Goal: Task Accomplishment & Management: Manage account settings

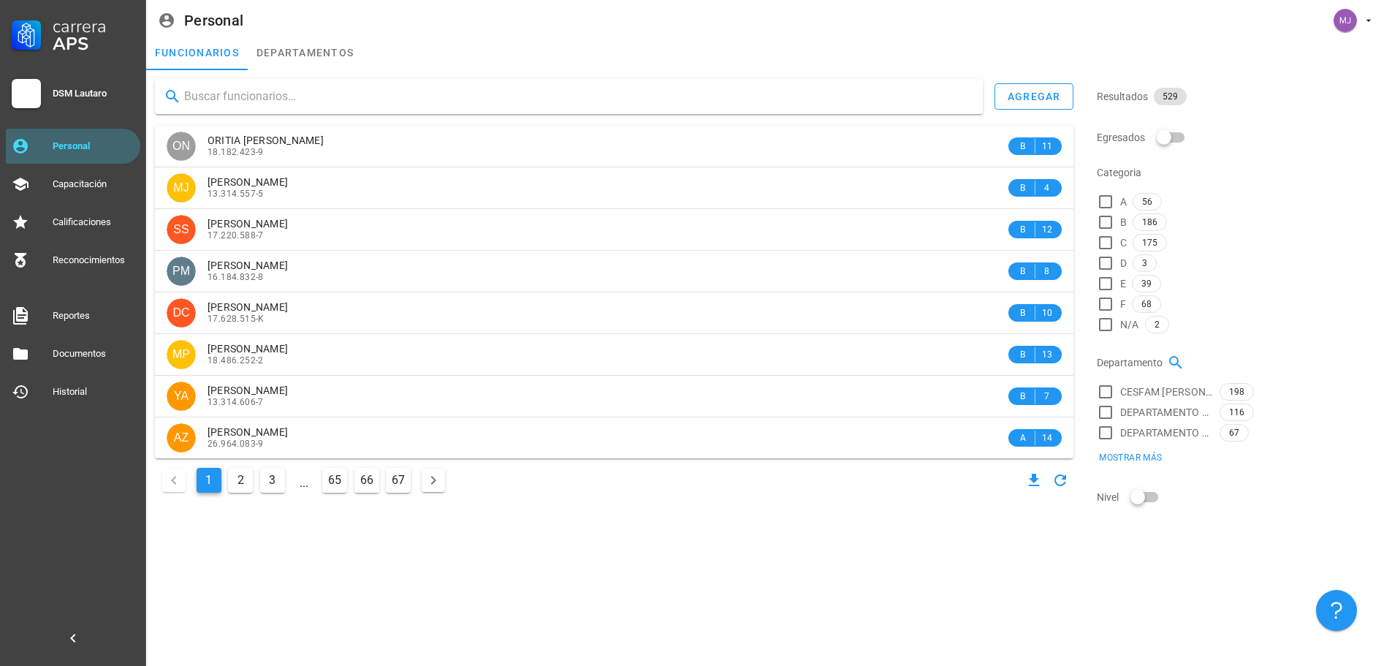
click at [298, 103] on input "text" at bounding box center [577, 96] width 787 height 23
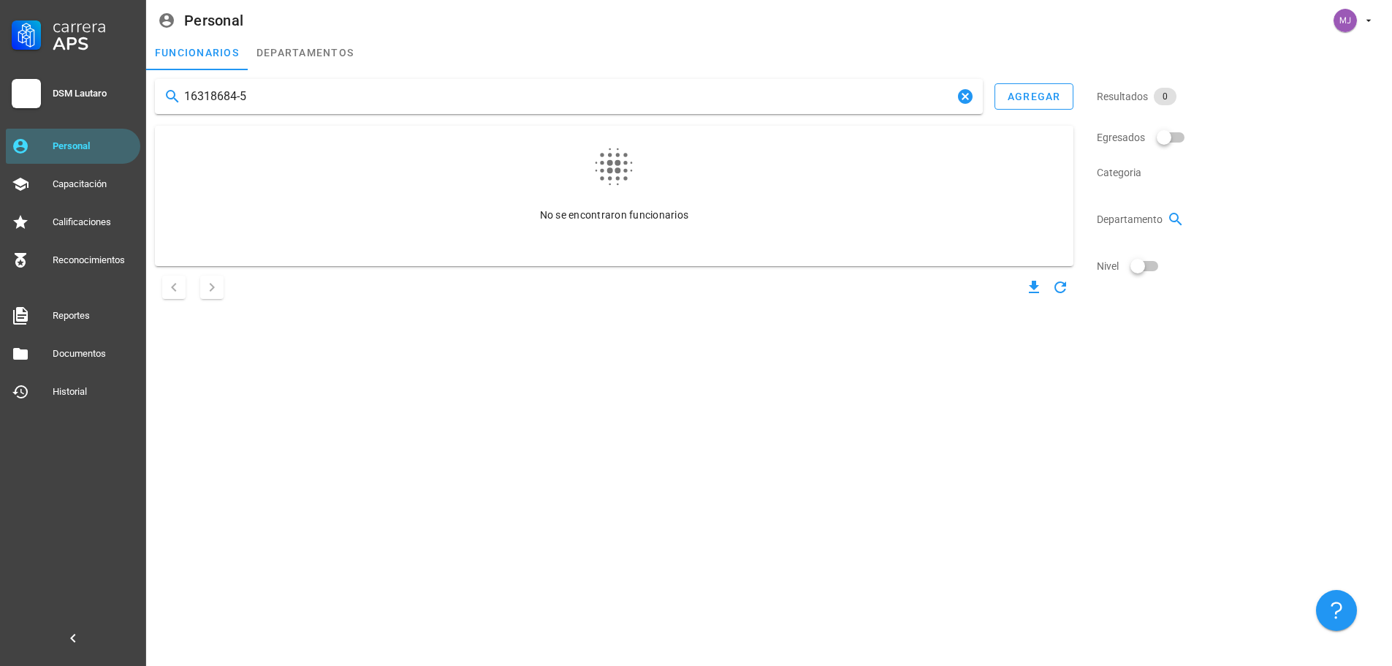
drag, startPoint x: 298, startPoint y: 103, endPoint x: 0, endPoint y: 34, distance: 306.2
click at [0, 34] on div "Carrera APS DSM Lautaro Personal Capacitación Calificaciones Reconocimientos Re…" at bounding box center [696, 333] width 1392 height 666
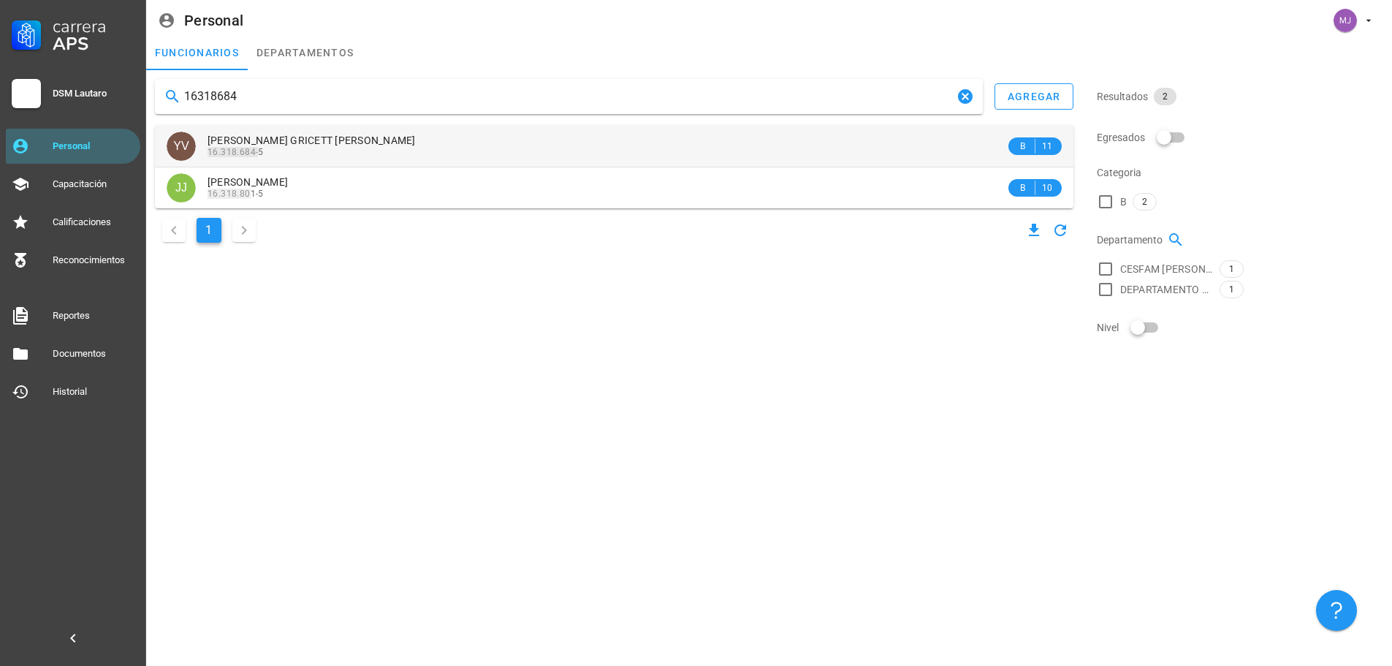
type input "16318684"
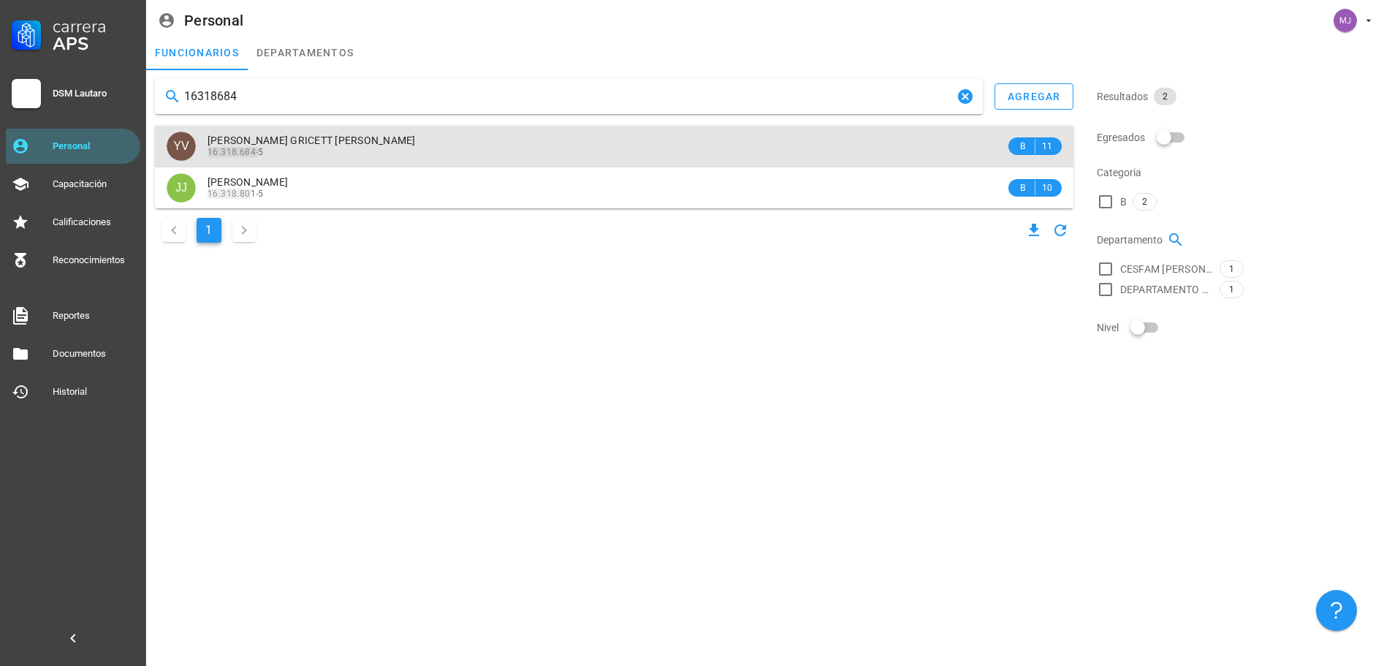
click at [422, 145] on div "[PERSON_NAME] GRICETT [PERSON_NAME]" at bounding box center [607, 140] width 798 height 12
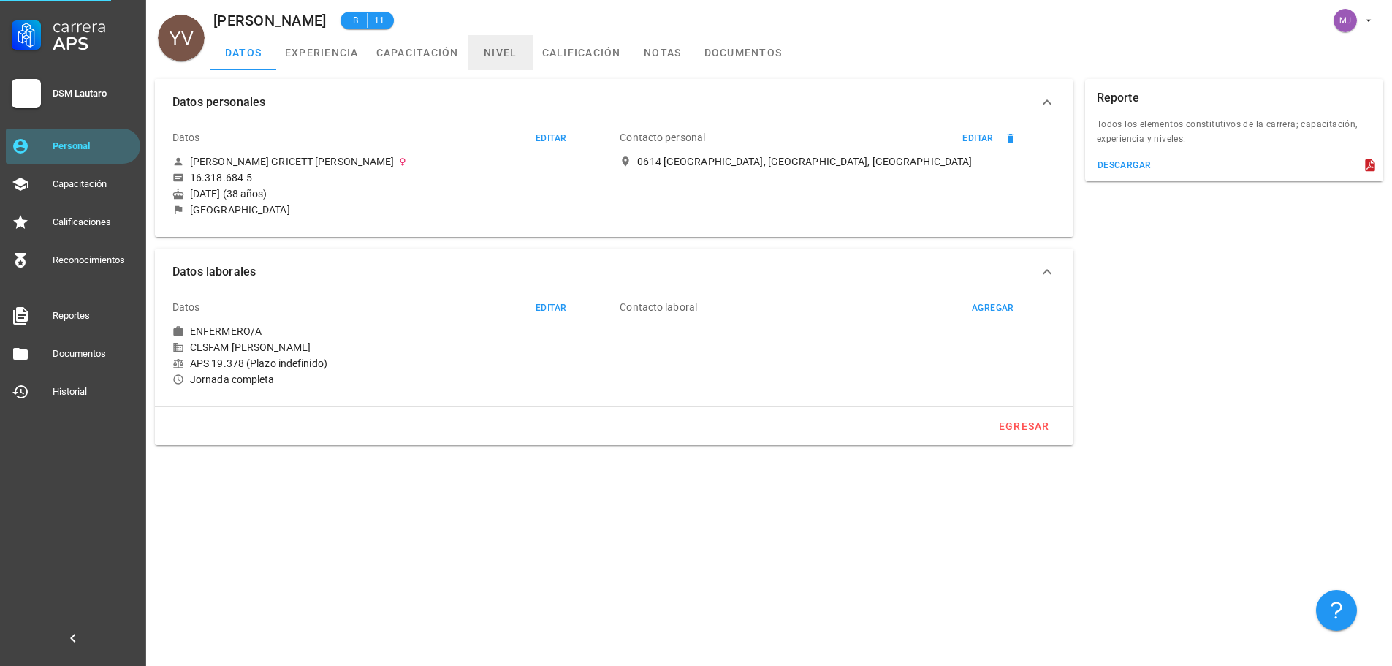
click at [501, 49] on link "nivel" at bounding box center [501, 52] width 66 height 35
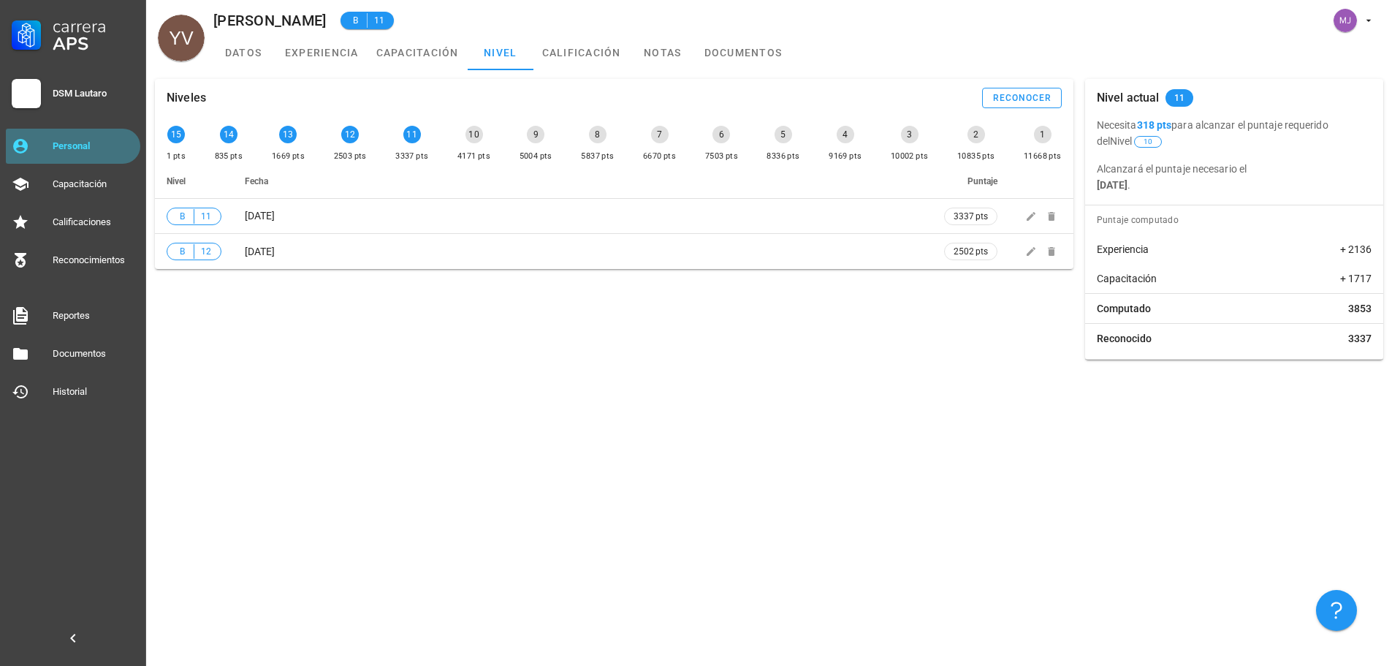
click at [86, 145] on div "Personal" at bounding box center [94, 146] width 82 height 12
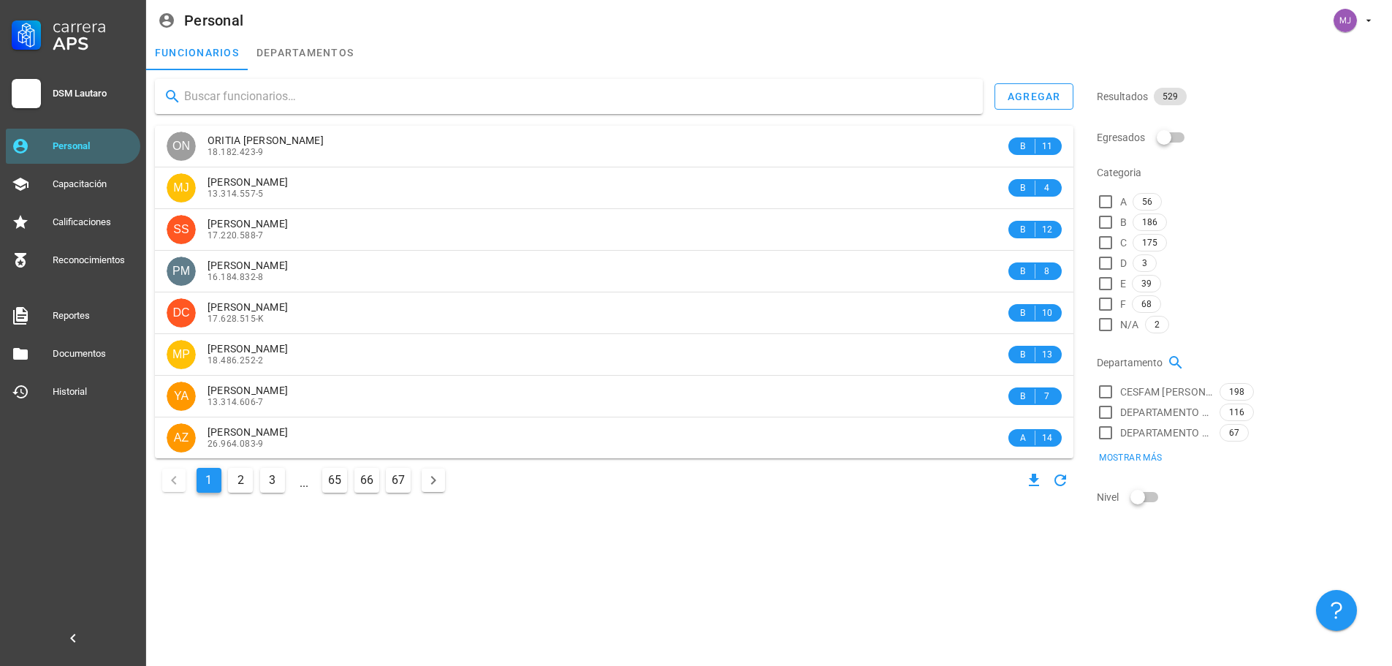
click at [350, 103] on input "text" at bounding box center [577, 96] width 787 height 23
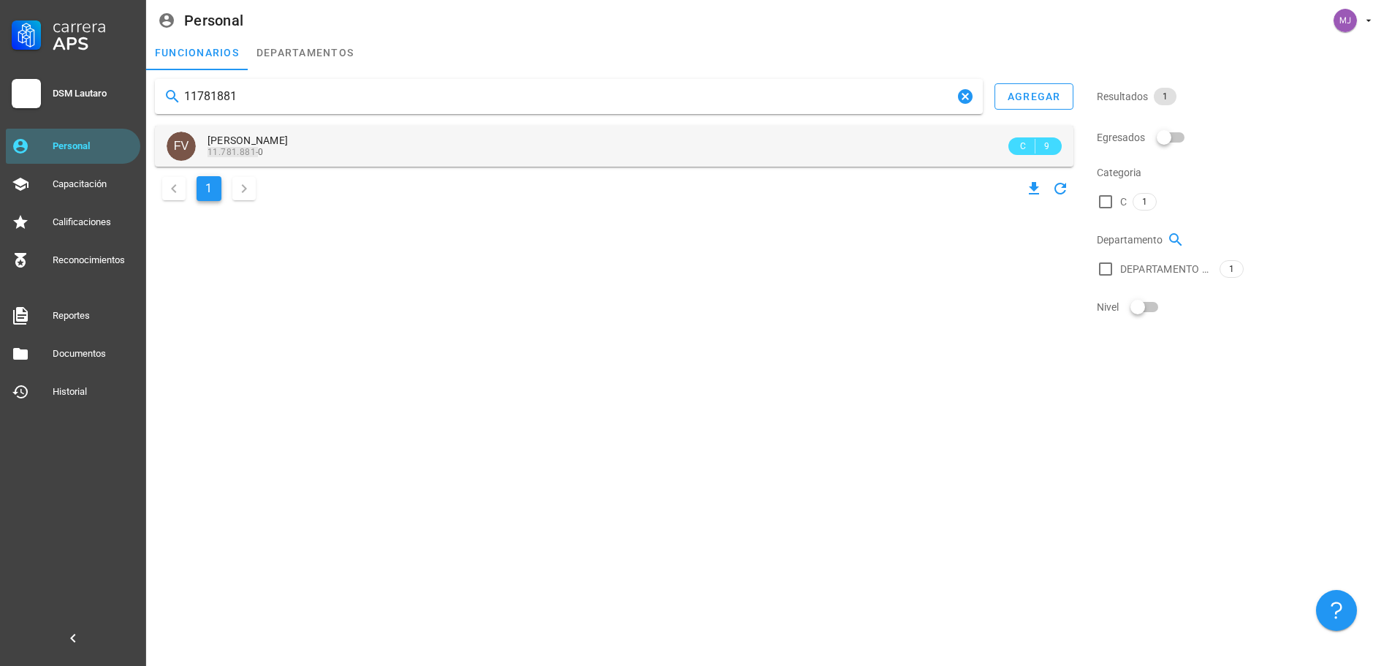
type input "11781881"
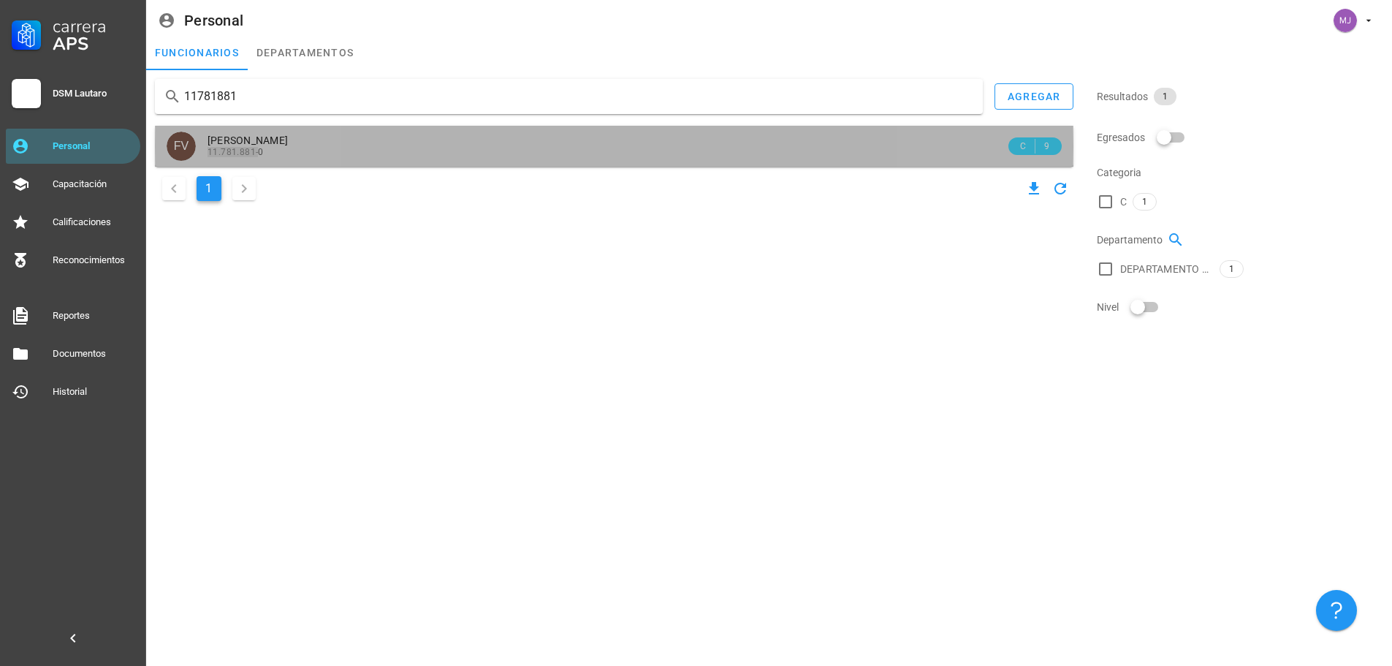
click at [288, 138] on span "[PERSON_NAME]" at bounding box center [248, 140] width 80 height 12
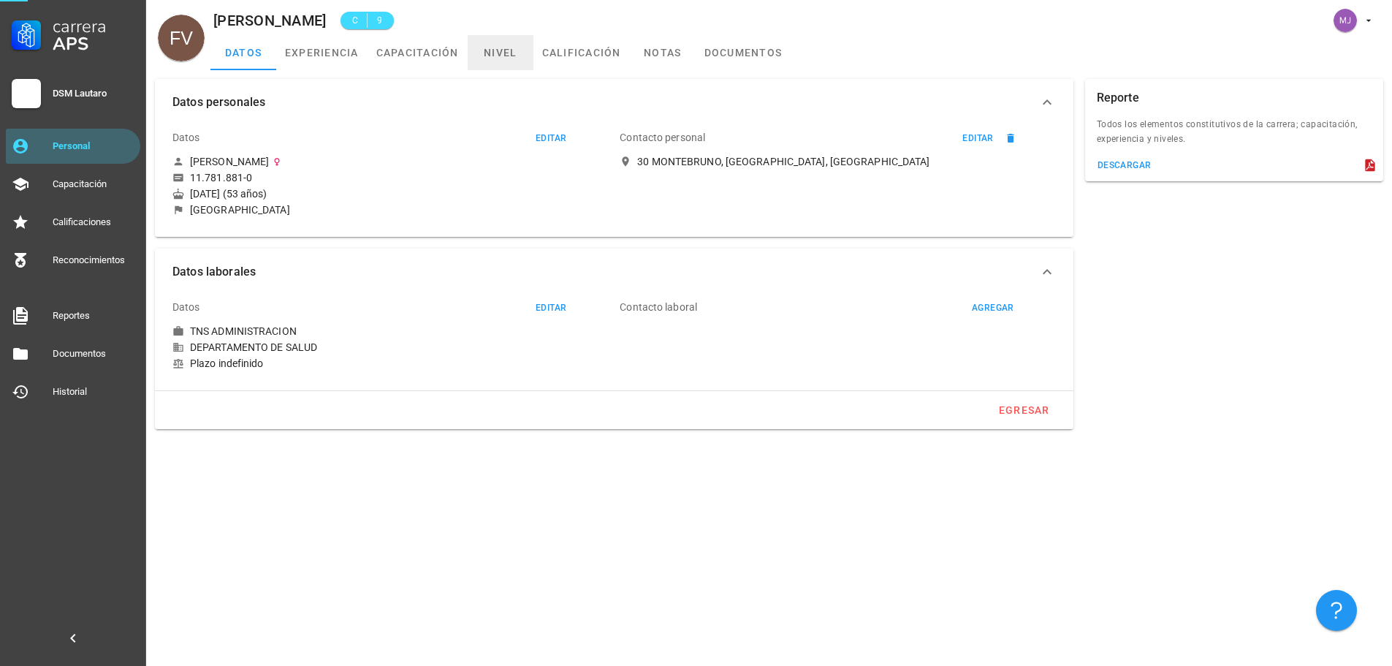
click at [500, 50] on link "nivel" at bounding box center [501, 52] width 66 height 35
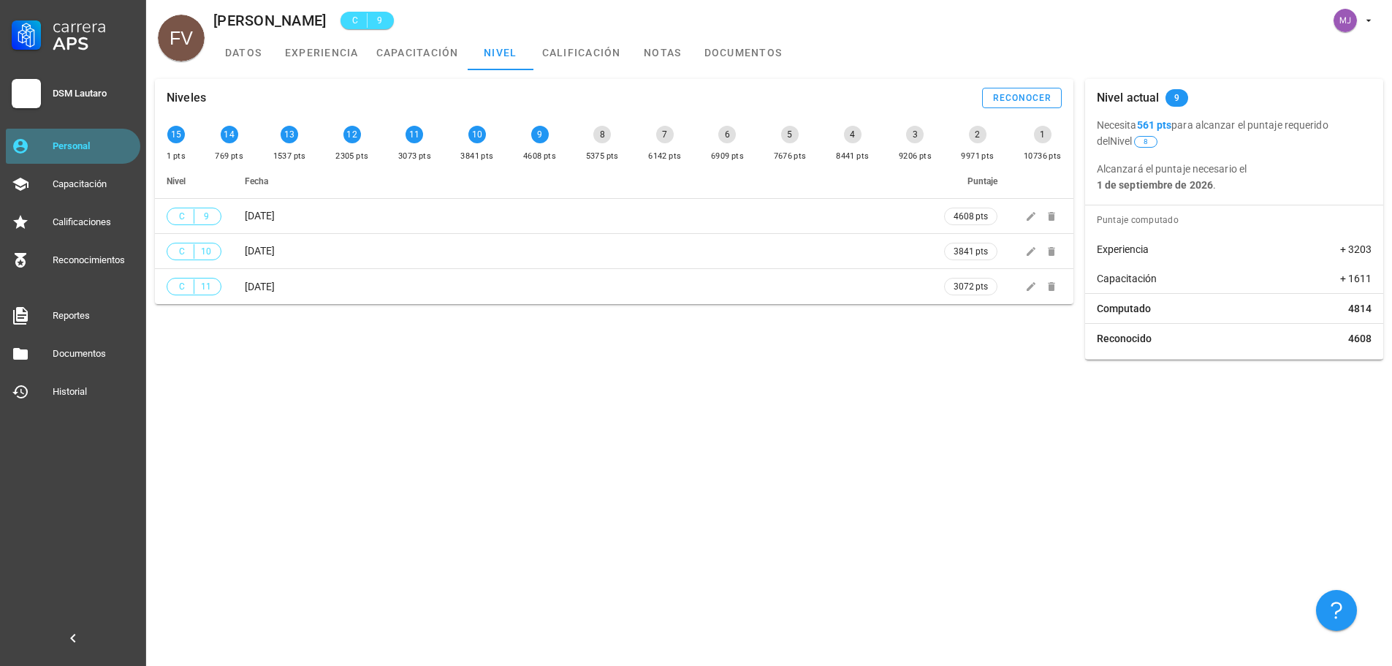
click at [99, 143] on div "Personal" at bounding box center [94, 146] width 82 height 12
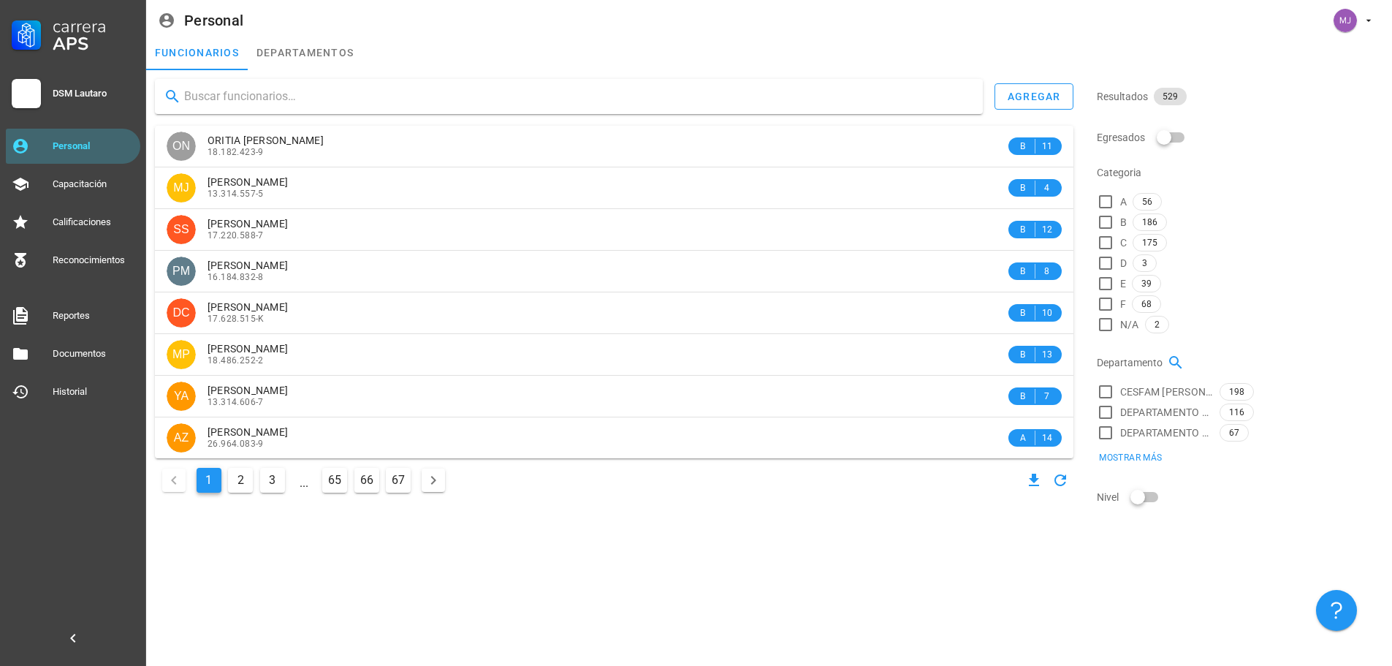
type input "8"
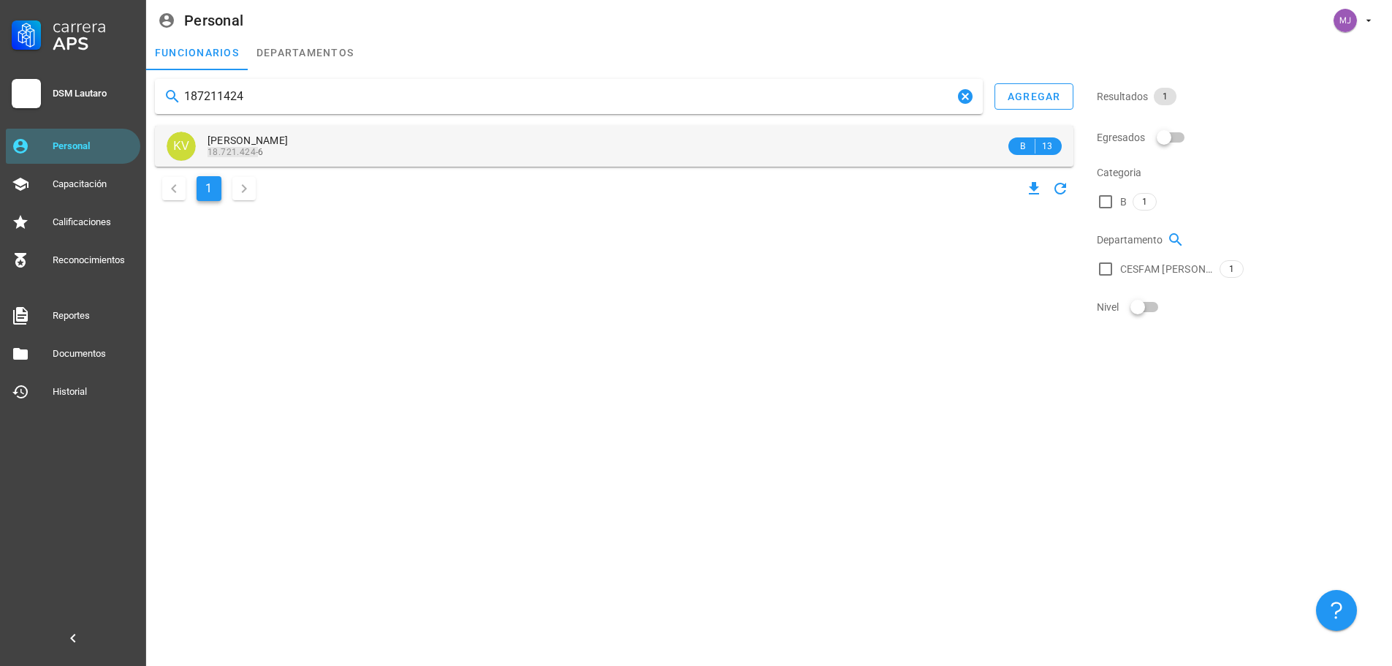
type input "187211424"
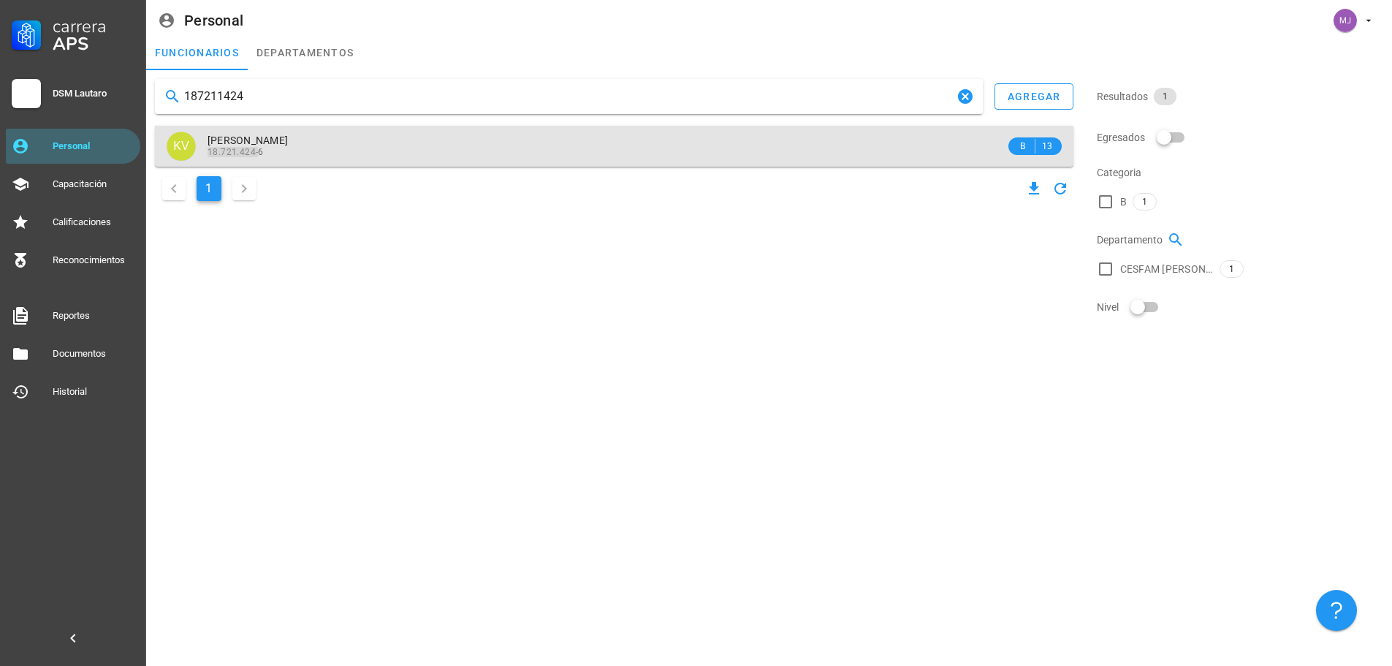
click at [273, 140] on span "[PERSON_NAME]" at bounding box center [248, 140] width 80 height 12
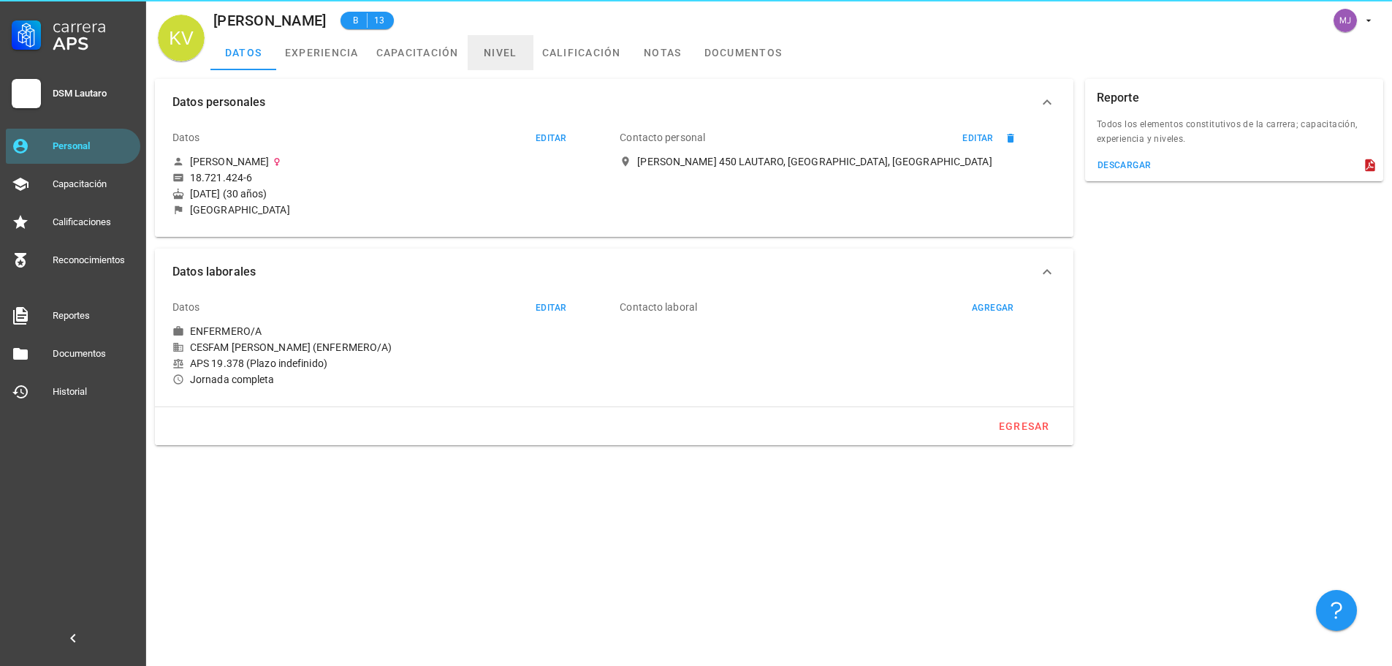
click at [488, 50] on link "nivel" at bounding box center [501, 52] width 66 height 35
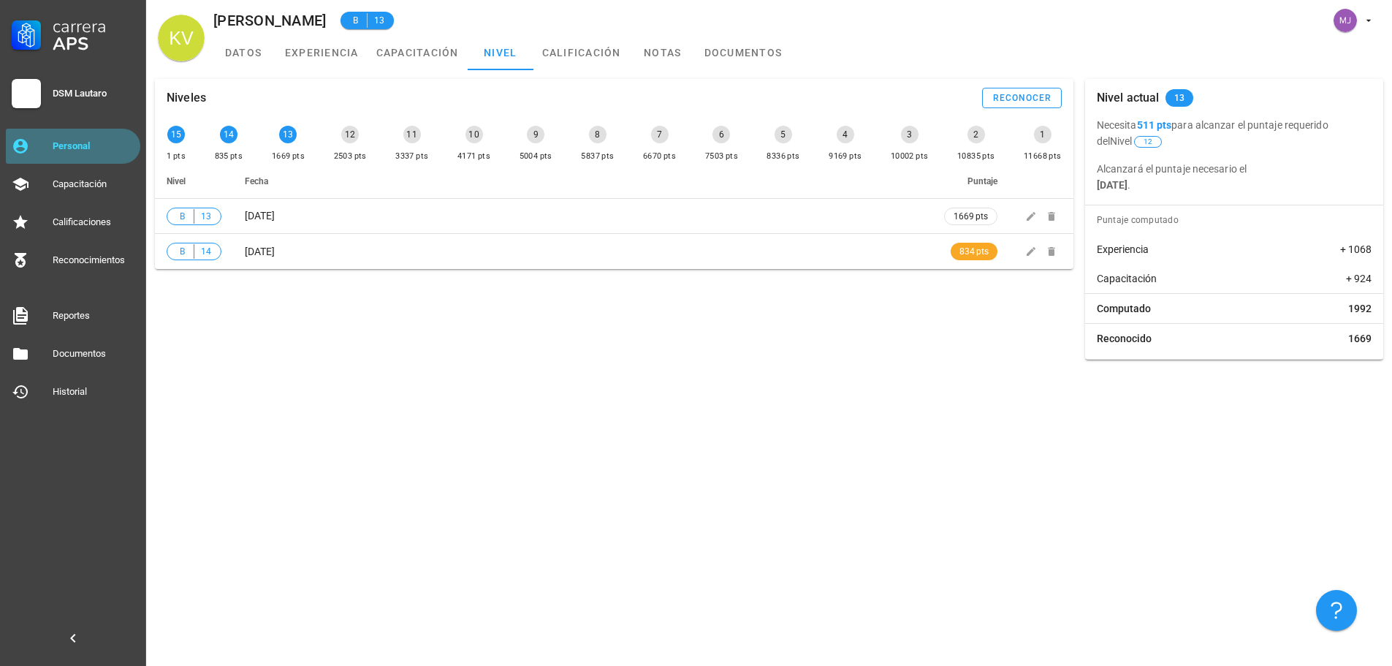
click at [85, 152] on div "Personal" at bounding box center [94, 145] width 82 height 23
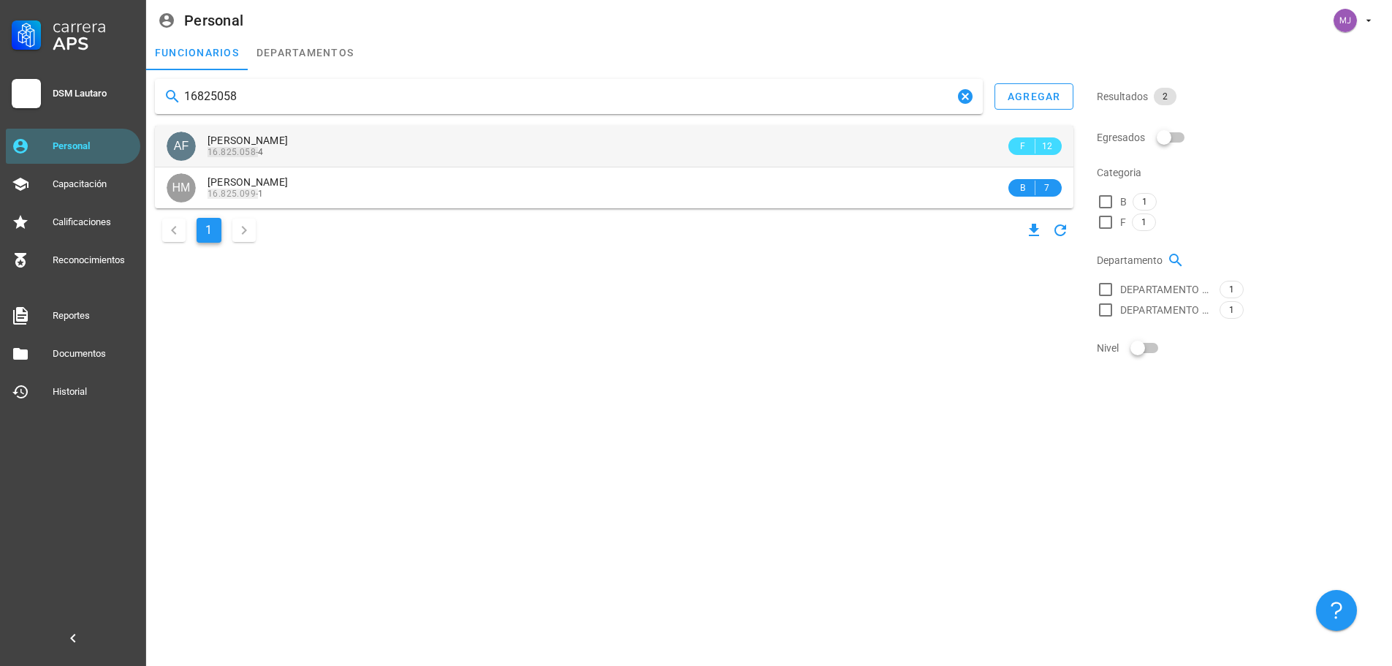
type input "16825058"
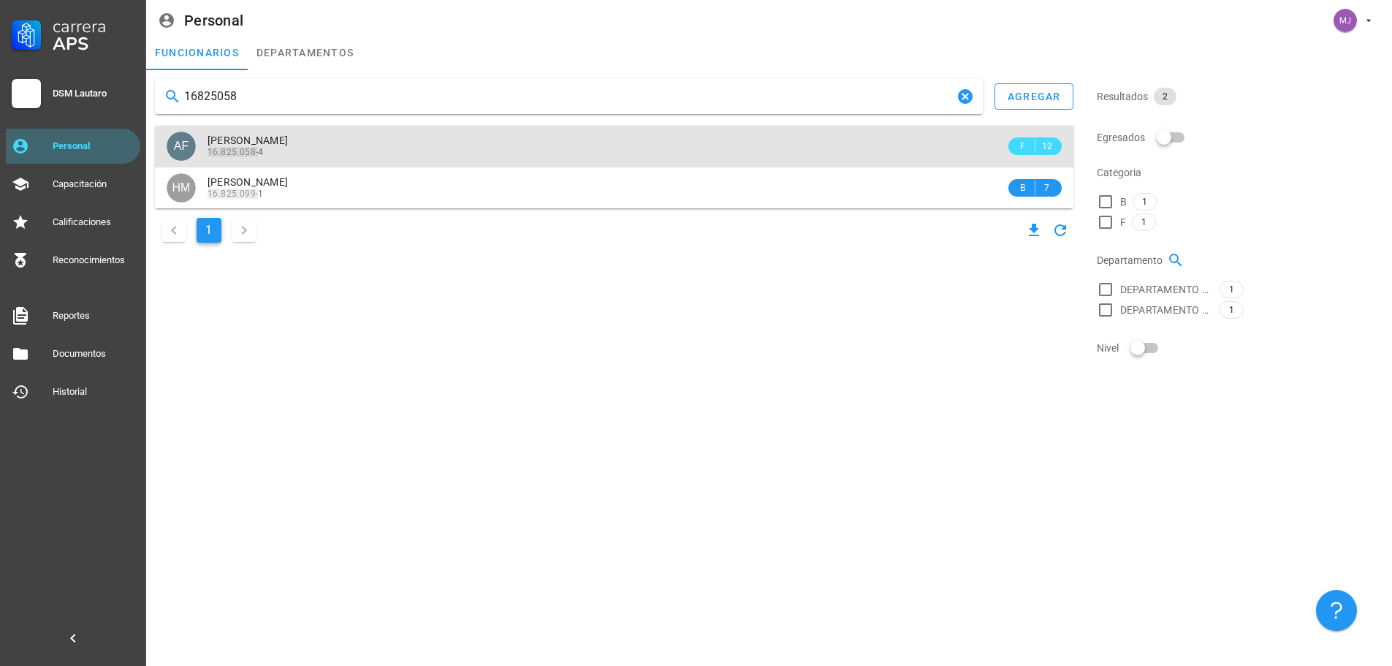
click at [263, 143] on span "[PERSON_NAME]" at bounding box center [248, 140] width 80 height 12
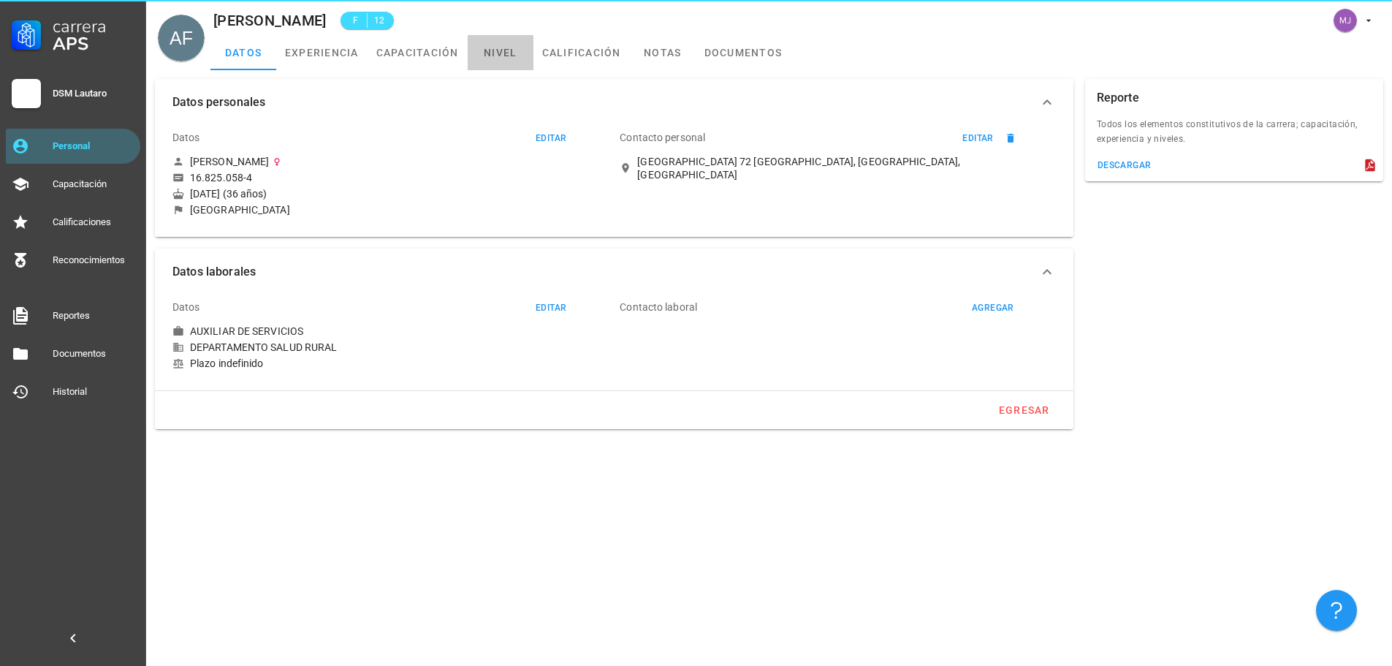
click at [485, 52] on link "nivel" at bounding box center [501, 52] width 66 height 35
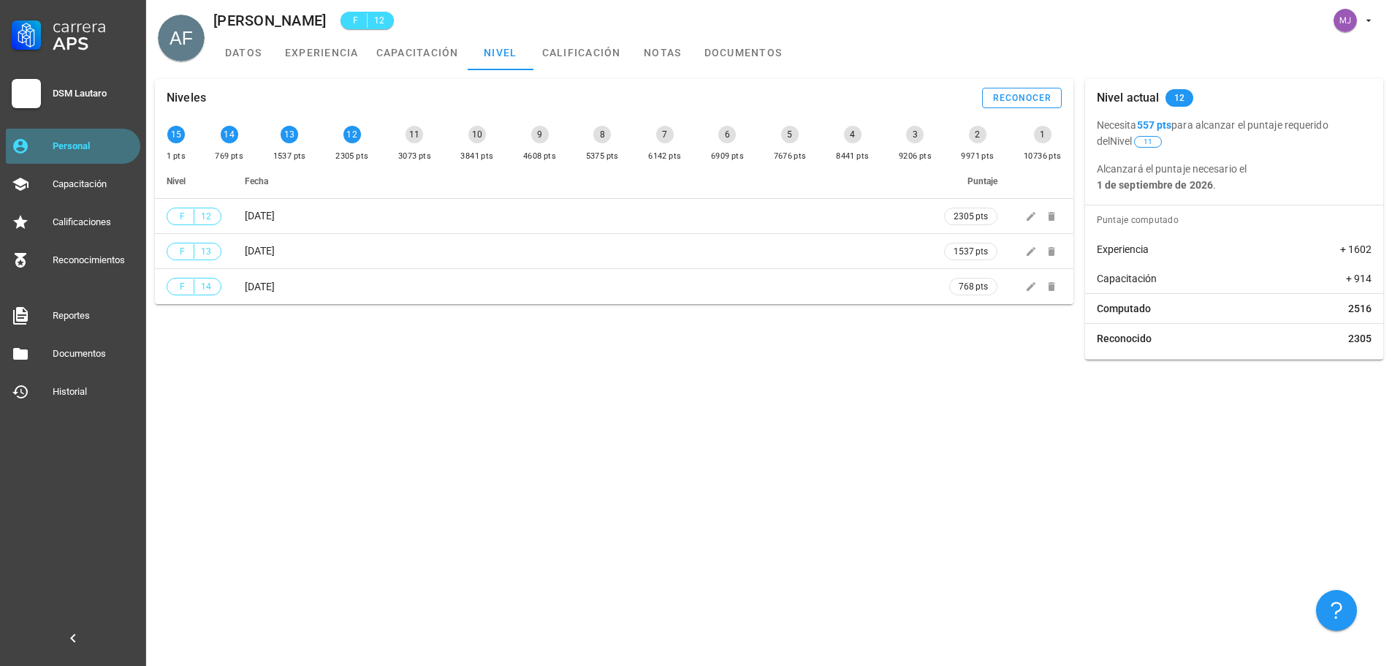
click at [86, 149] on div "Personal" at bounding box center [94, 146] width 82 height 12
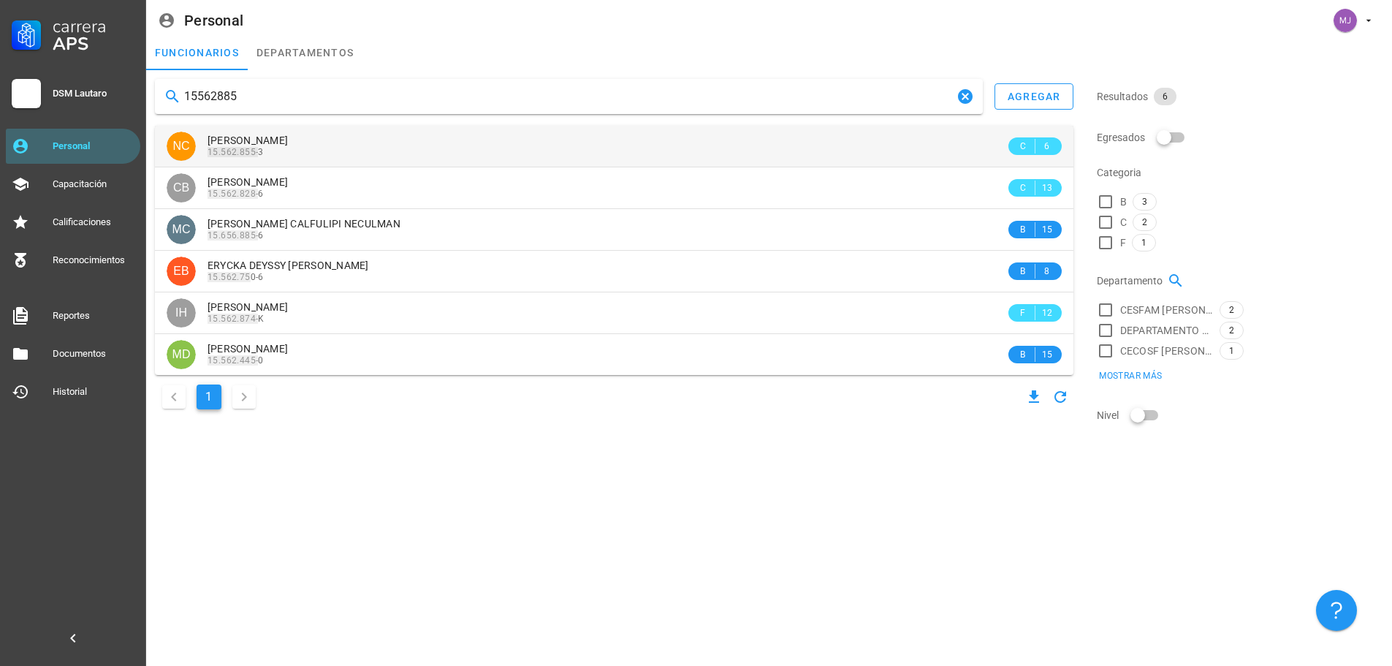
type input "15562885"
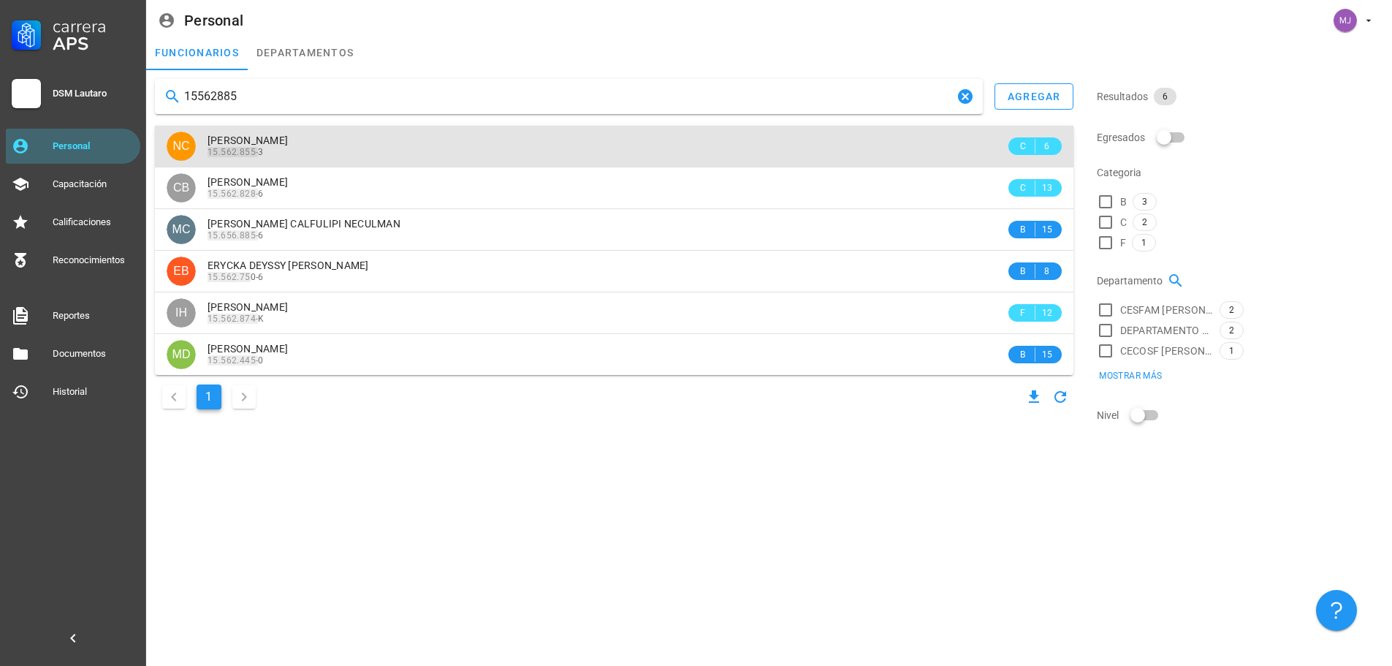
click at [335, 147] on div "15.562.855- 3" at bounding box center [607, 152] width 798 height 10
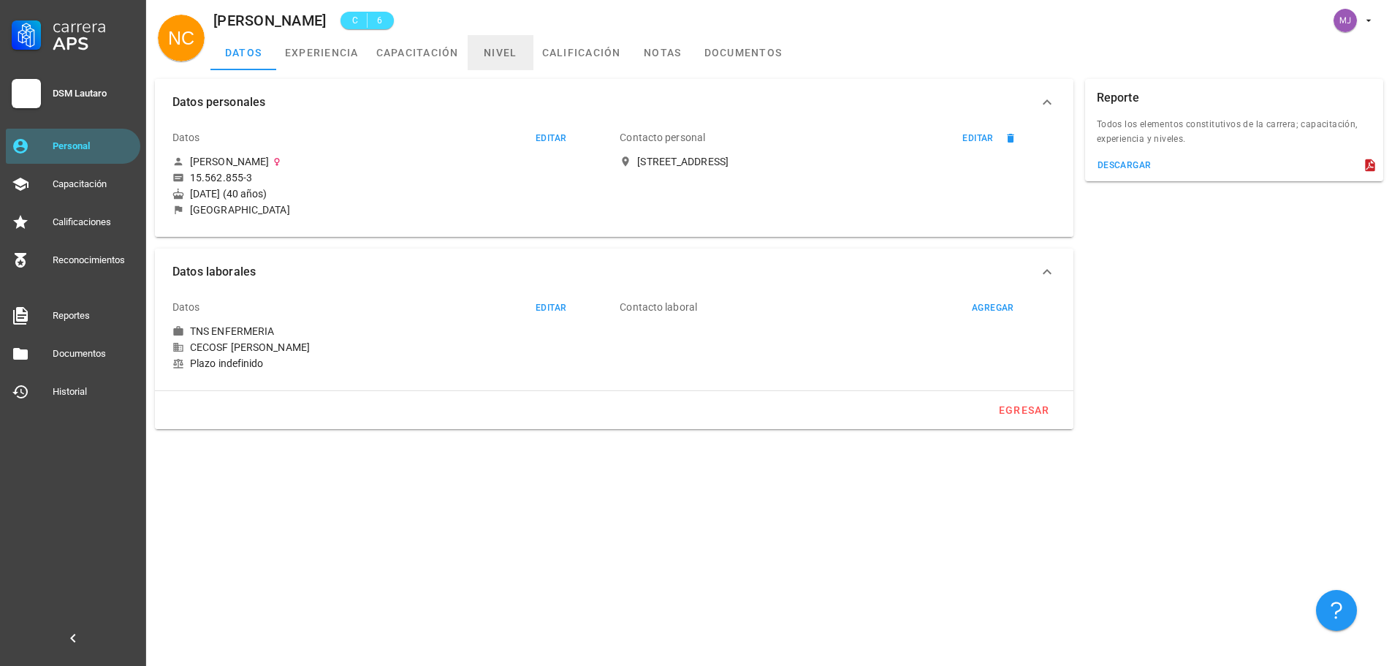
click at [499, 64] on link "nivel" at bounding box center [501, 52] width 66 height 35
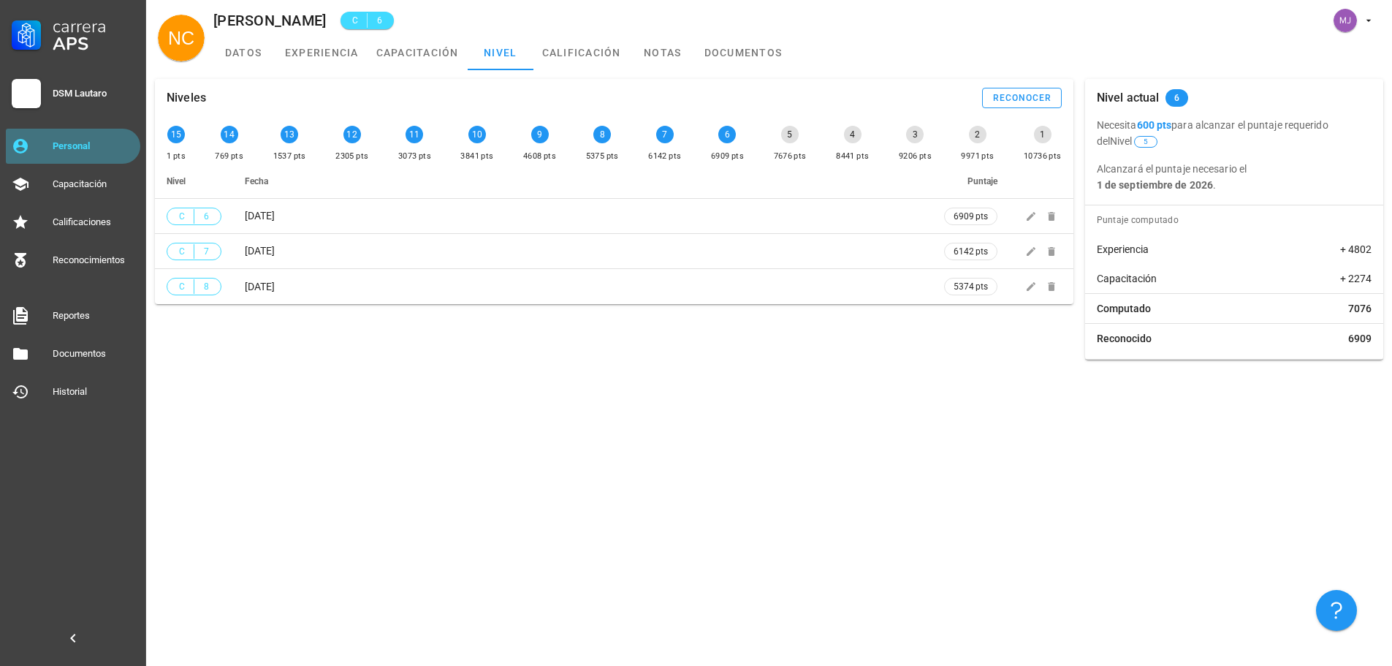
click at [111, 137] on div "Personal" at bounding box center [94, 145] width 82 height 23
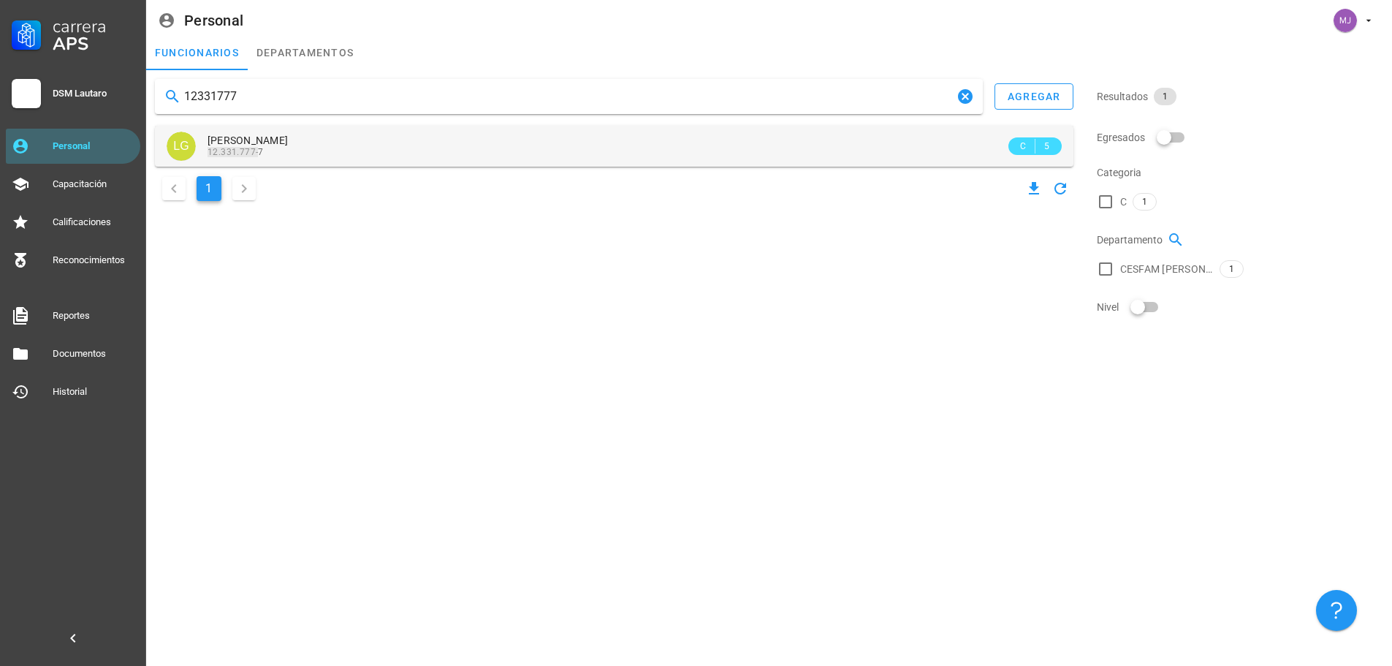
type input "12331777"
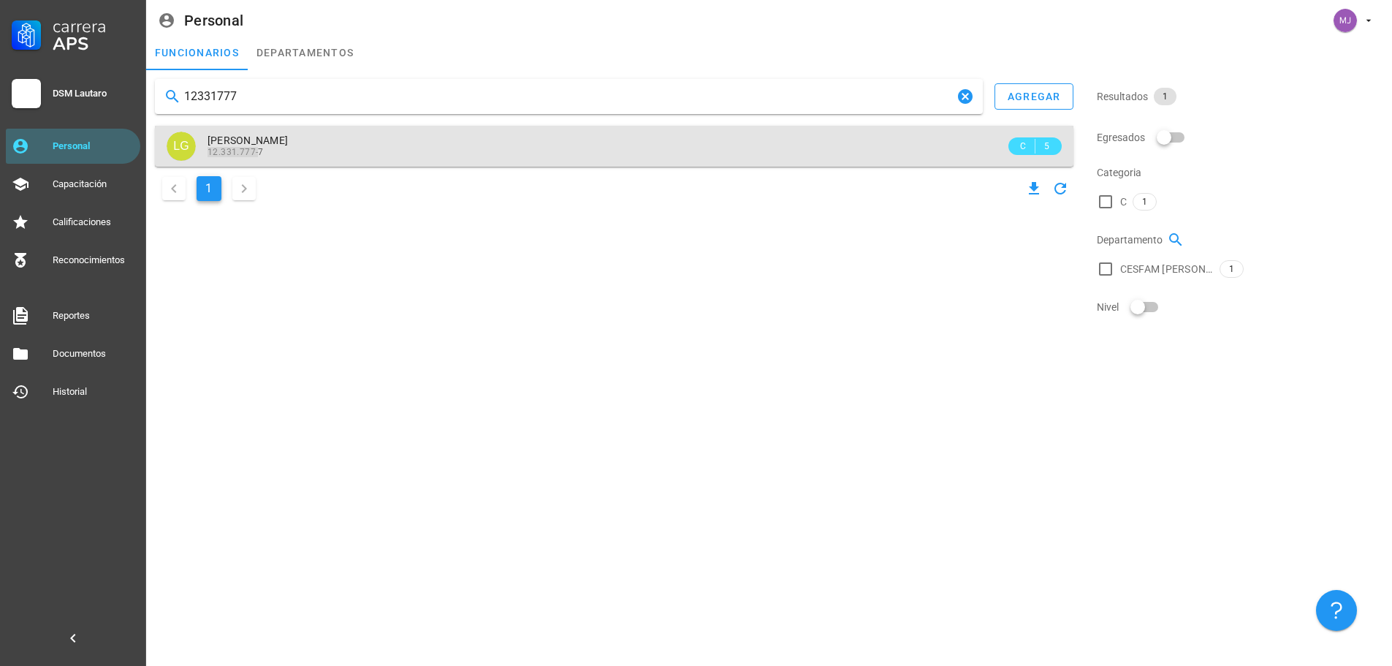
click at [372, 129] on div "[PERSON_NAME] 12.331.777- 7" at bounding box center [607, 146] width 798 height 40
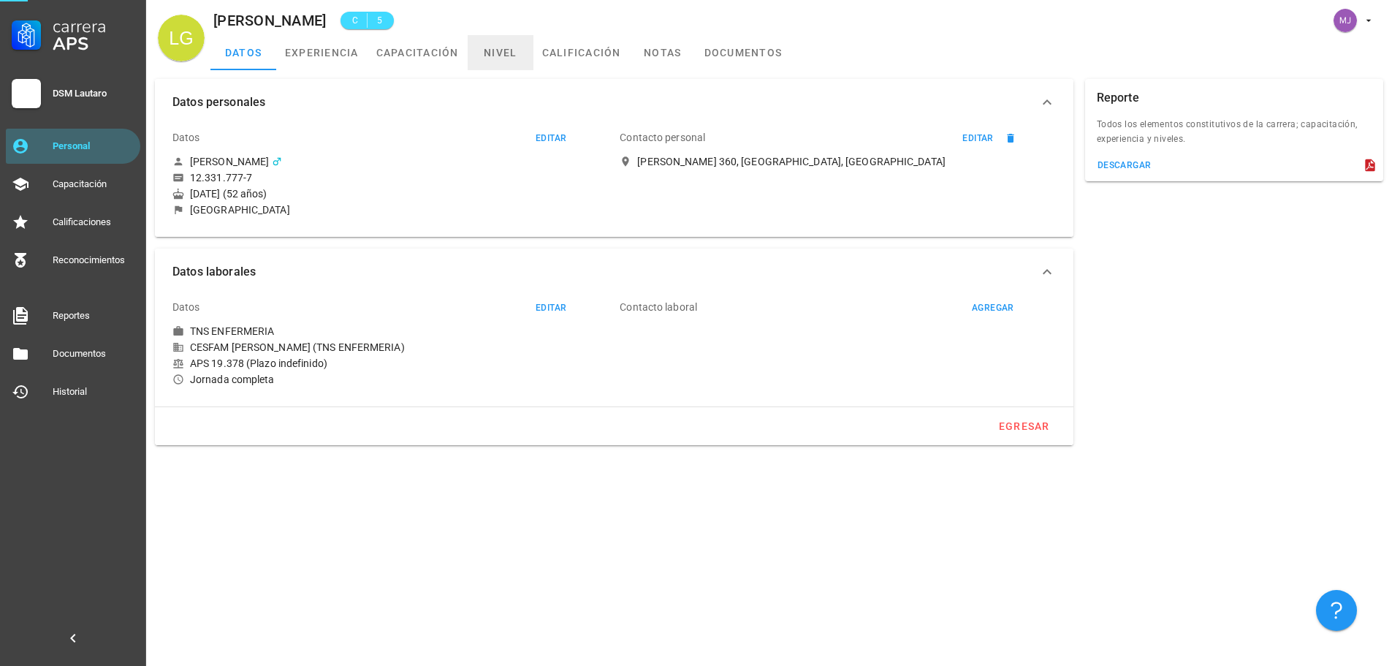
click at [505, 50] on link "nivel" at bounding box center [501, 52] width 66 height 35
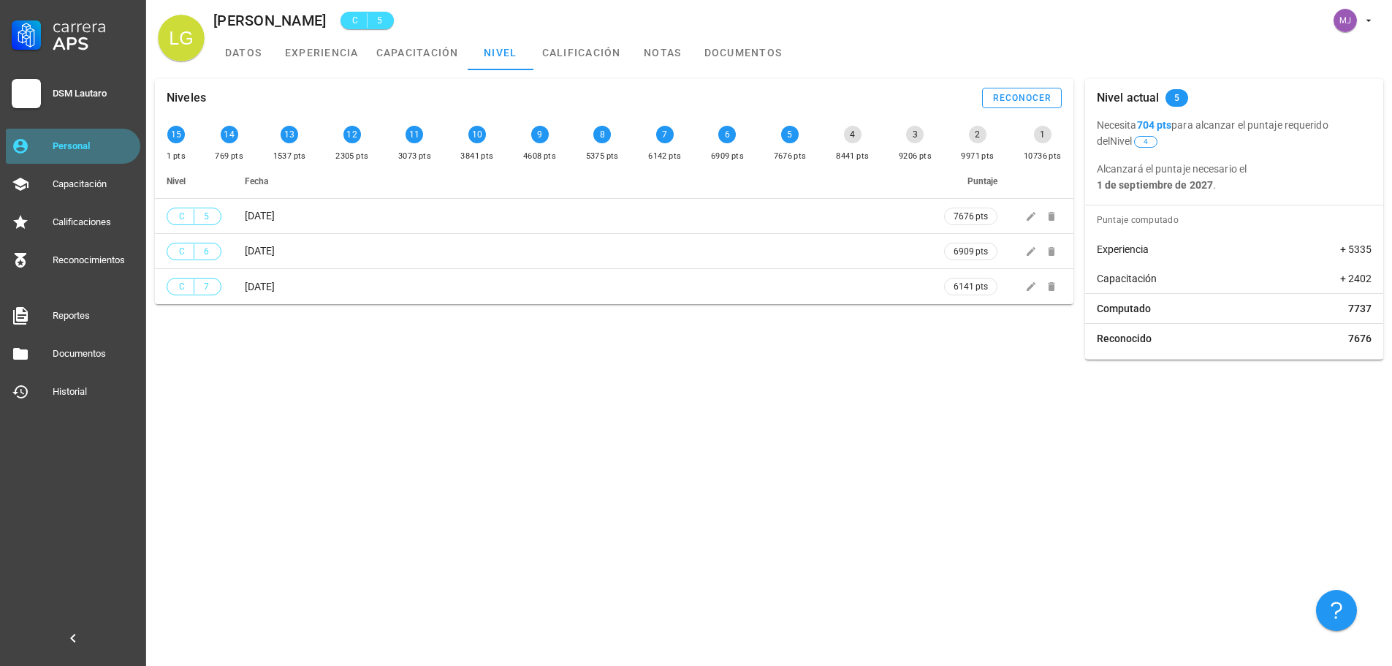
click at [89, 149] on div "Personal" at bounding box center [94, 146] width 82 height 12
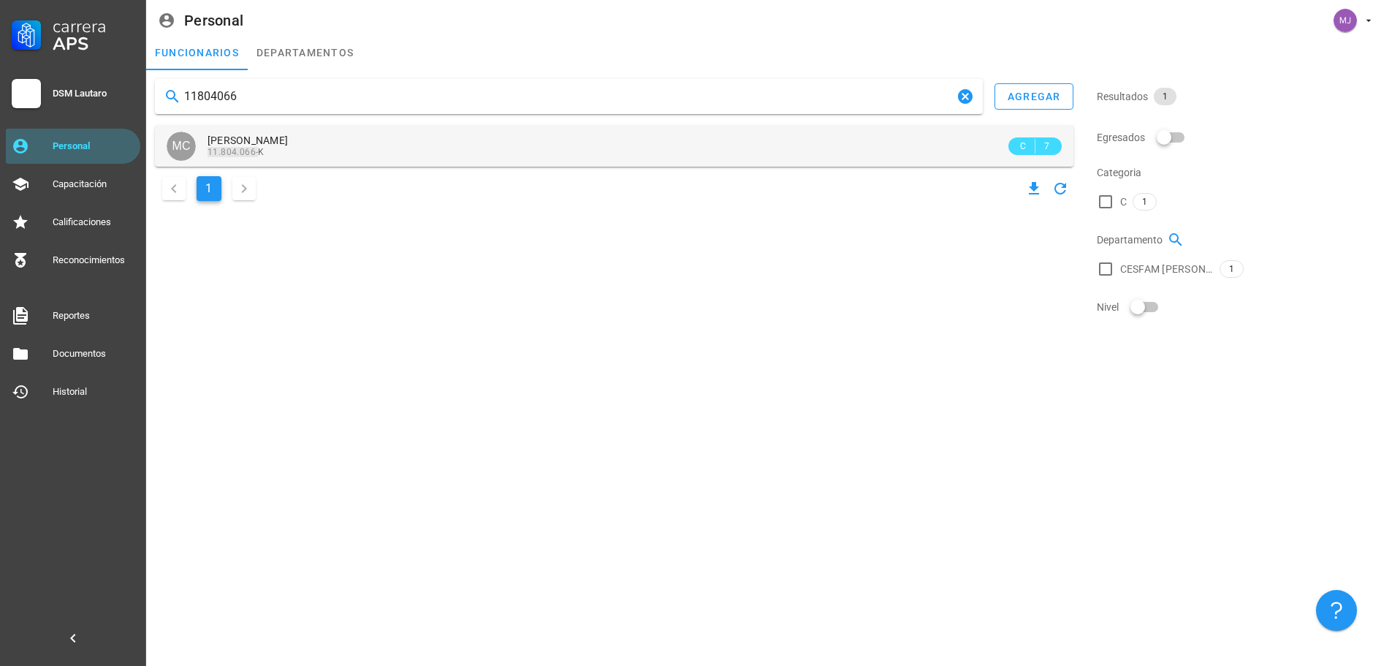
type input "11804066"
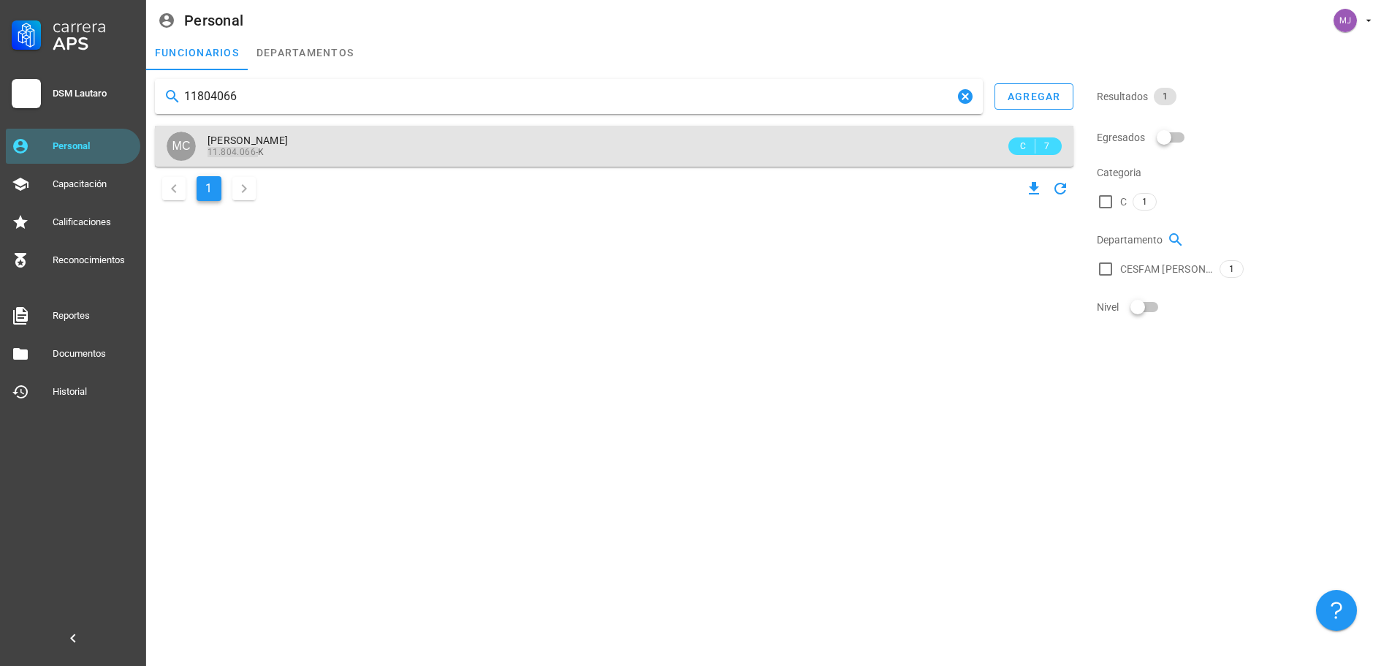
click at [322, 132] on div "[PERSON_NAME] 11.804.066- K" at bounding box center [607, 146] width 798 height 40
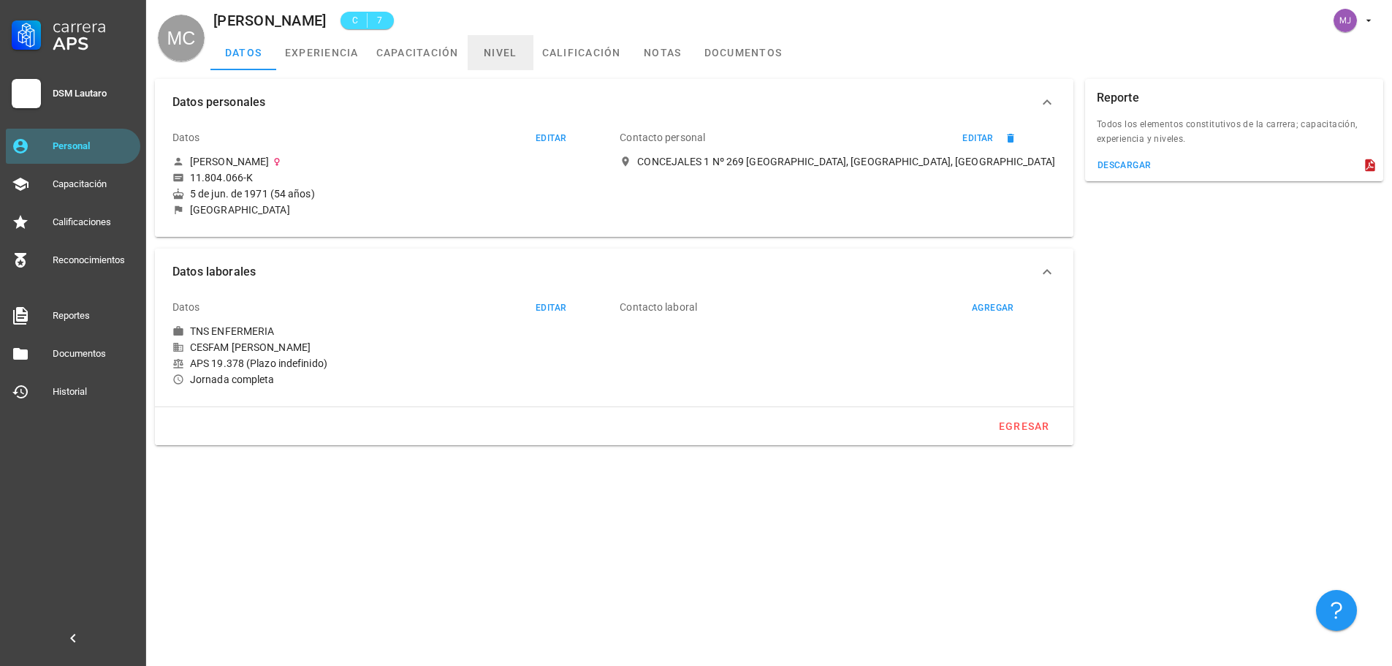
click at [523, 64] on link "nivel" at bounding box center [501, 52] width 66 height 35
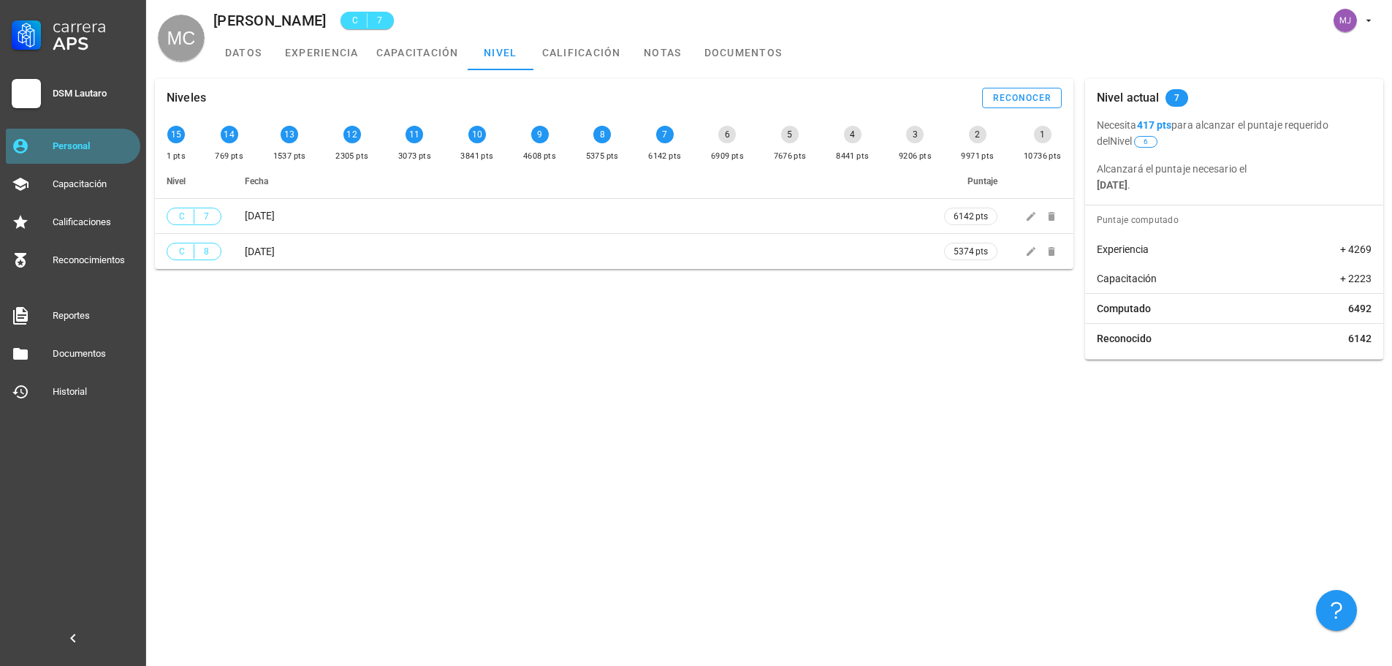
click at [89, 147] on div "Personal" at bounding box center [94, 146] width 82 height 12
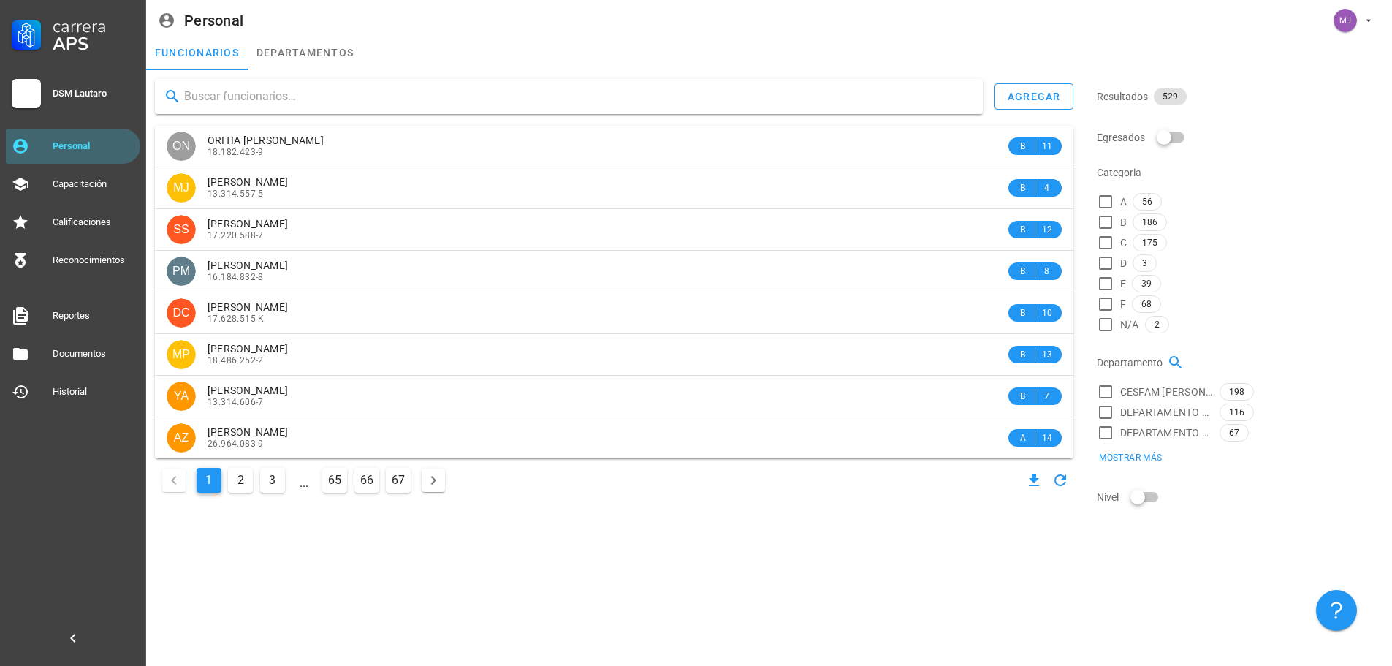
click at [323, 107] on input "text" at bounding box center [577, 96] width 787 height 23
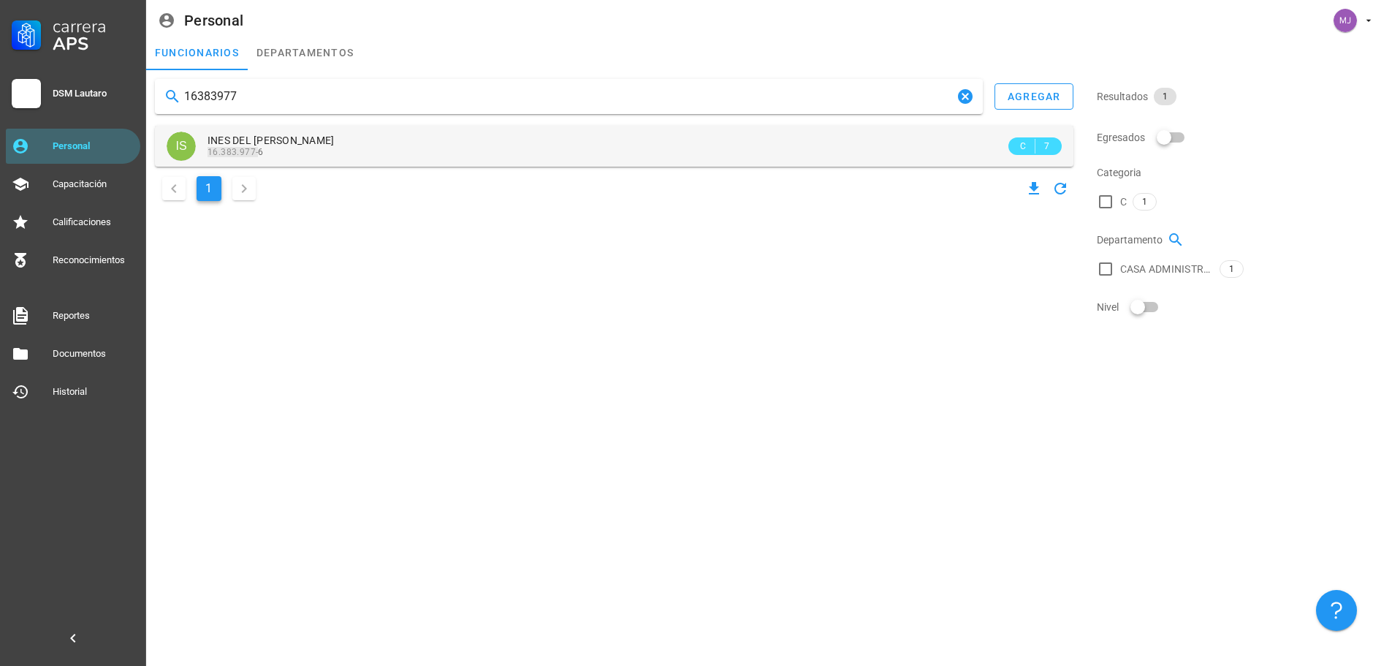
type input "16383977"
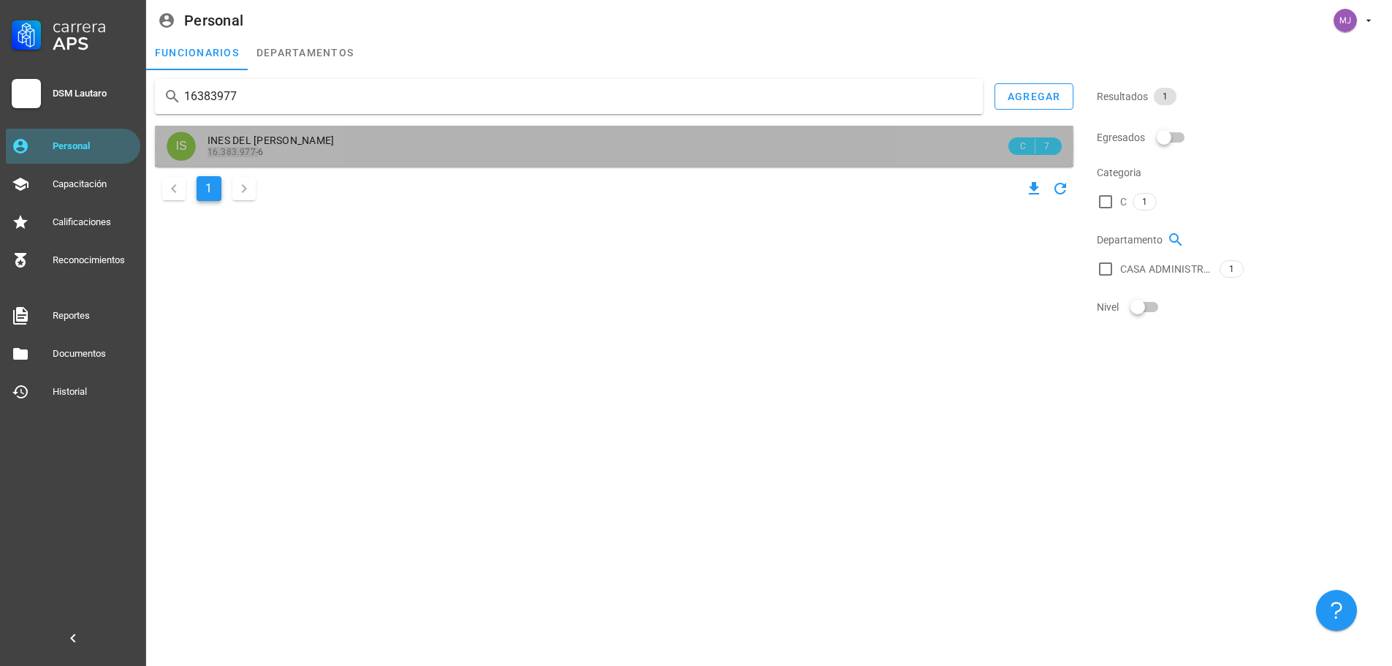
click at [323, 164] on div "INES DEL [PERSON_NAME] 16.383.977- 6" at bounding box center [607, 146] width 798 height 40
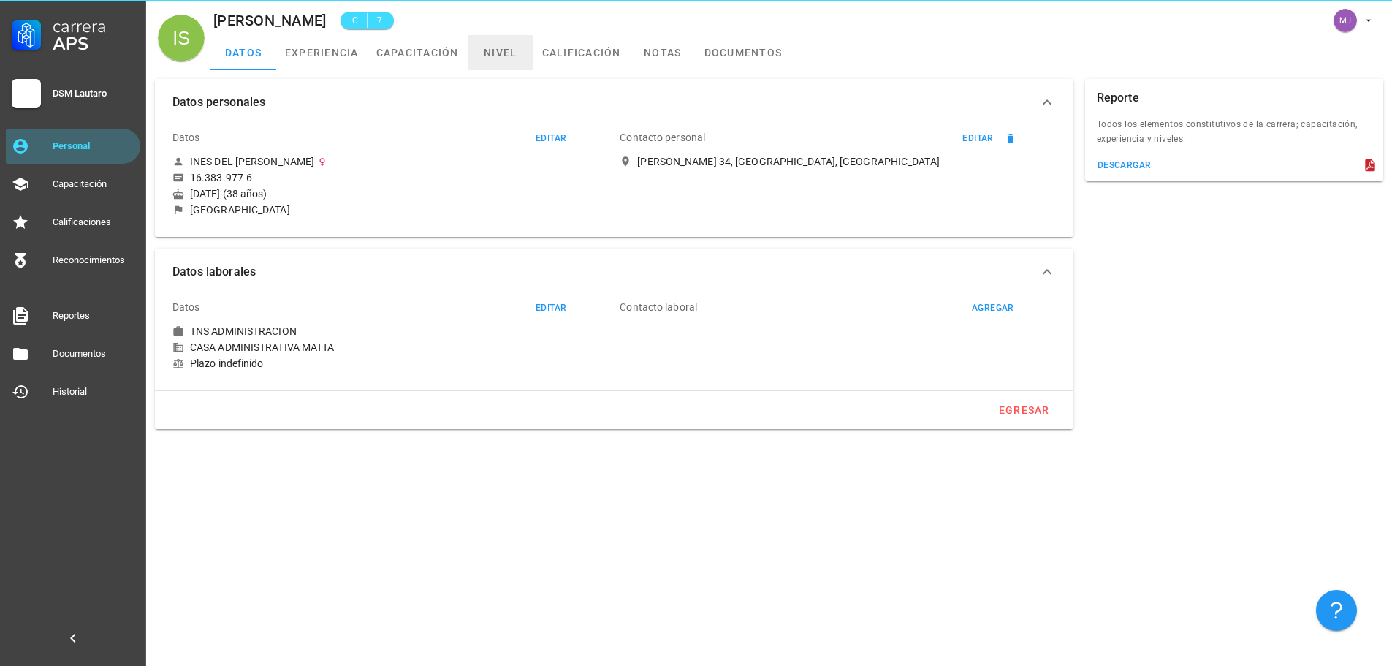
click at [510, 48] on link "nivel" at bounding box center [501, 52] width 66 height 35
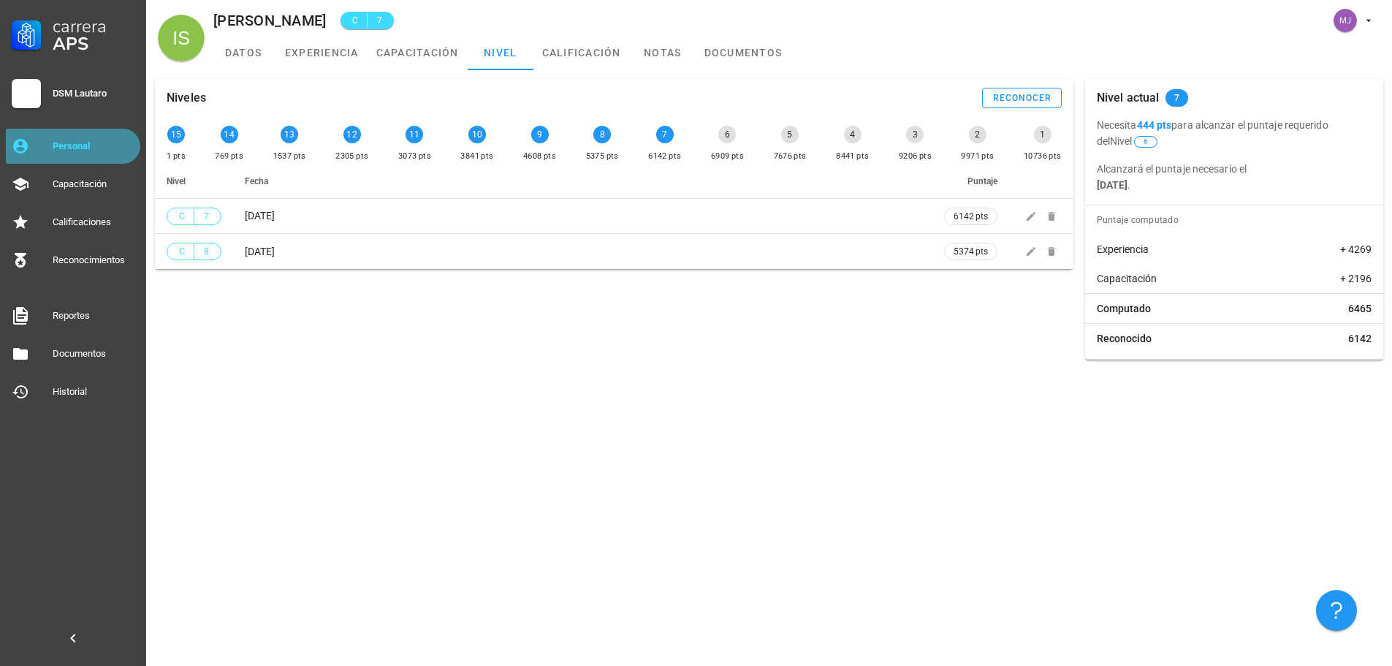
click at [91, 146] on div "Personal" at bounding box center [94, 146] width 82 height 12
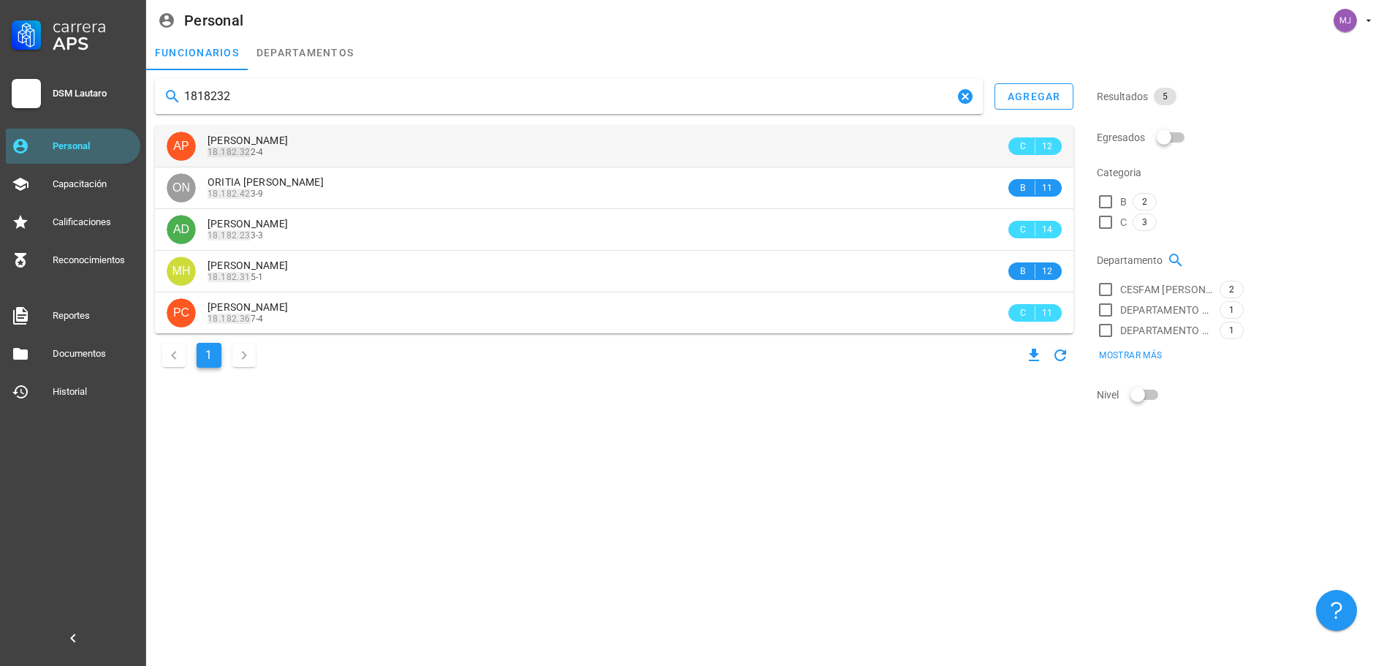
type input "1818232"
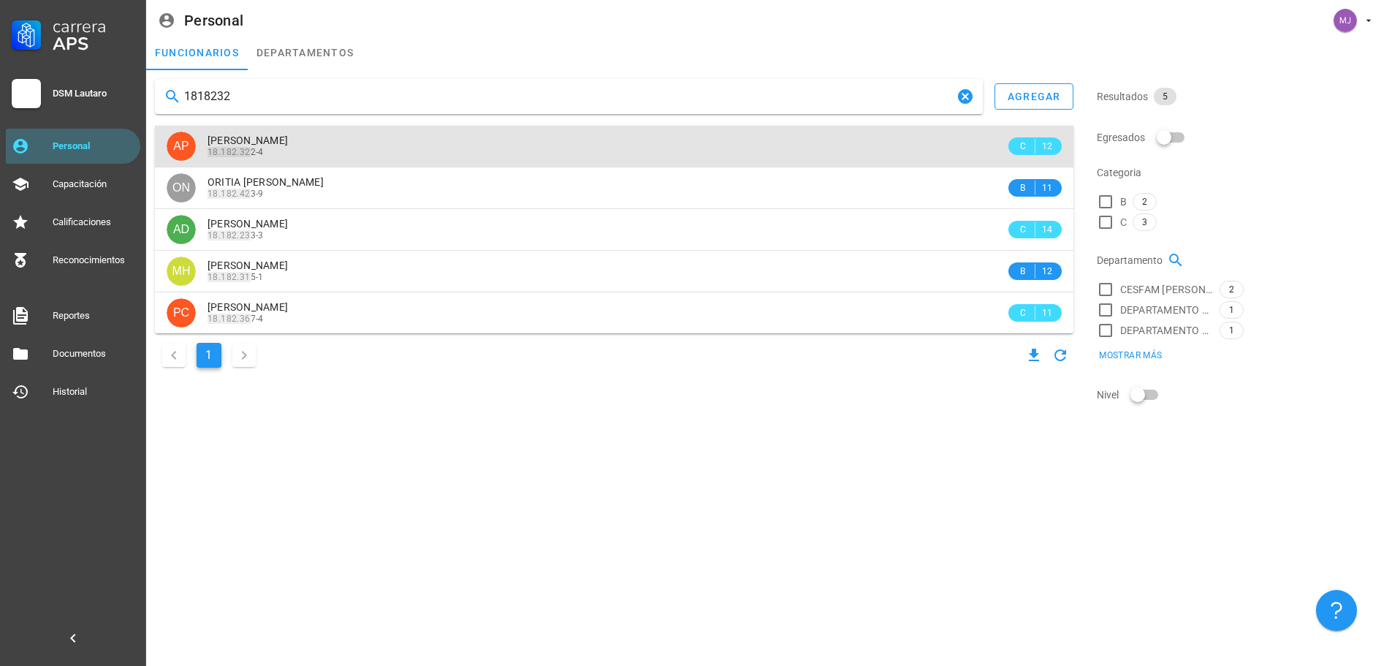
click at [366, 146] on div "[PERSON_NAME]" at bounding box center [607, 140] width 798 height 12
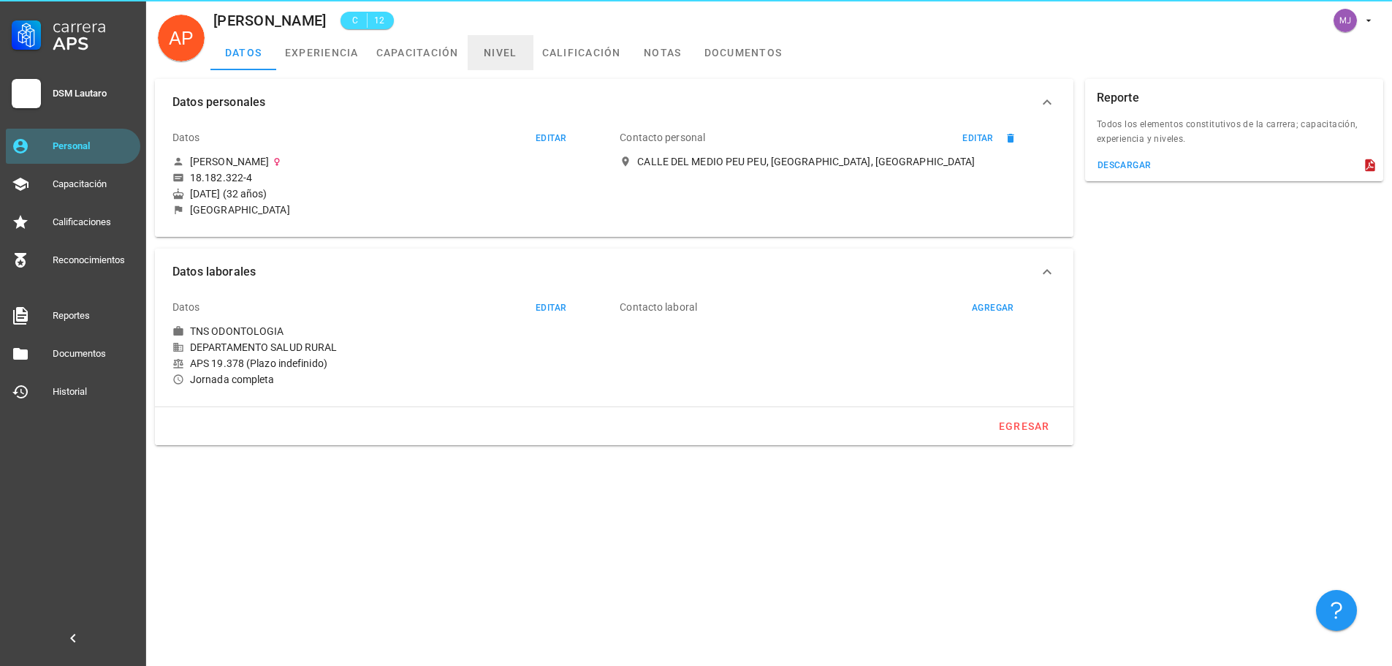
click at [493, 48] on link "nivel" at bounding box center [501, 52] width 66 height 35
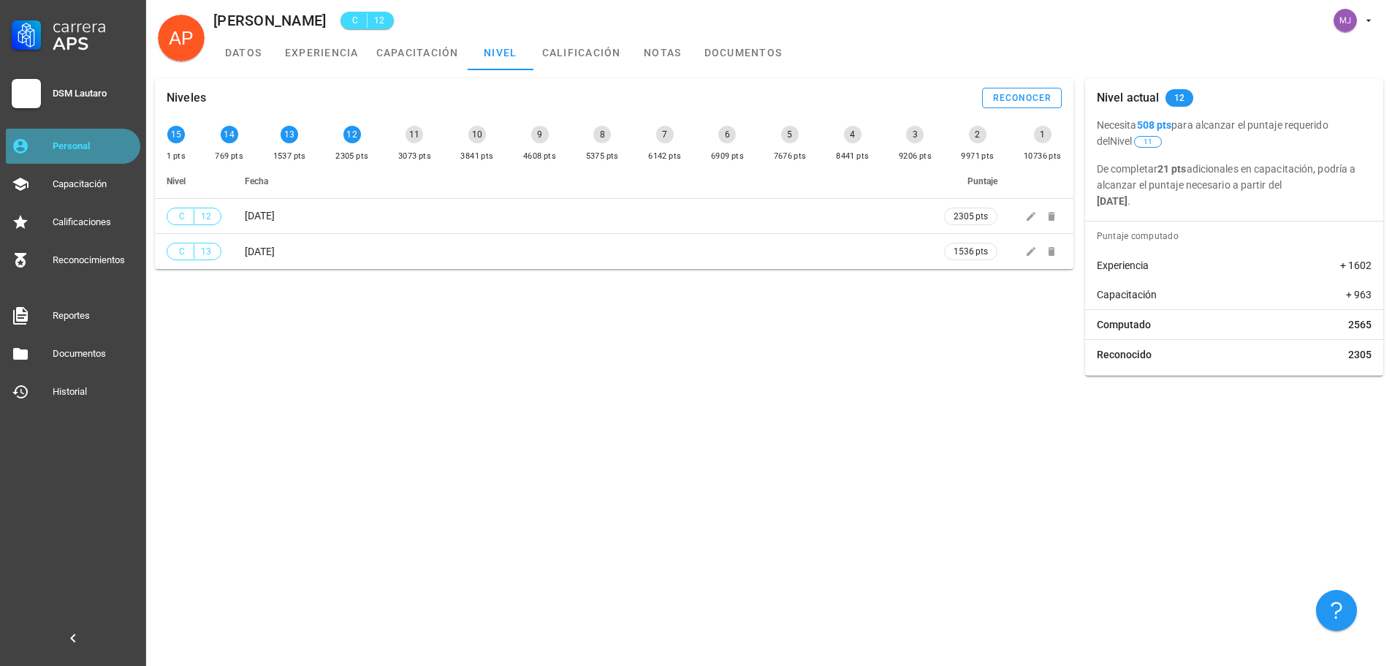
click at [90, 148] on div "Personal" at bounding box center [94, 146] width 82 height 12
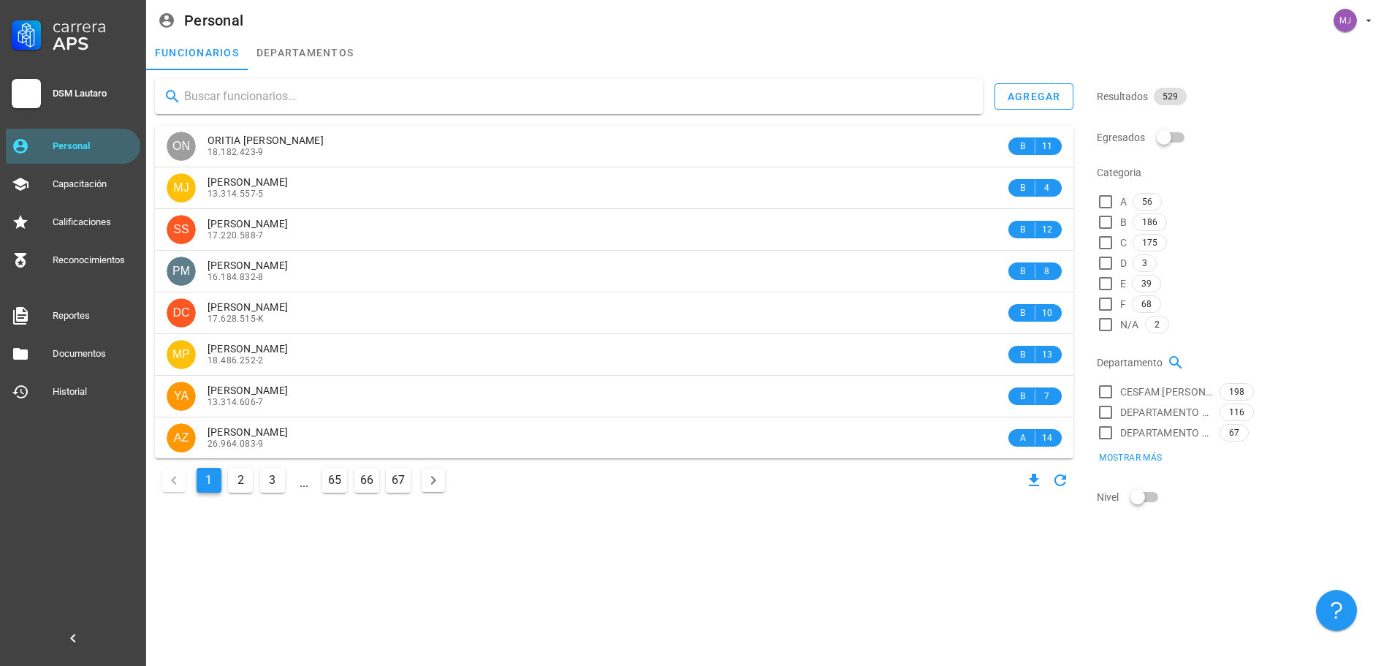
click at [309, 106] on input "text" at bounding box center [577, 96] width 787 height 23
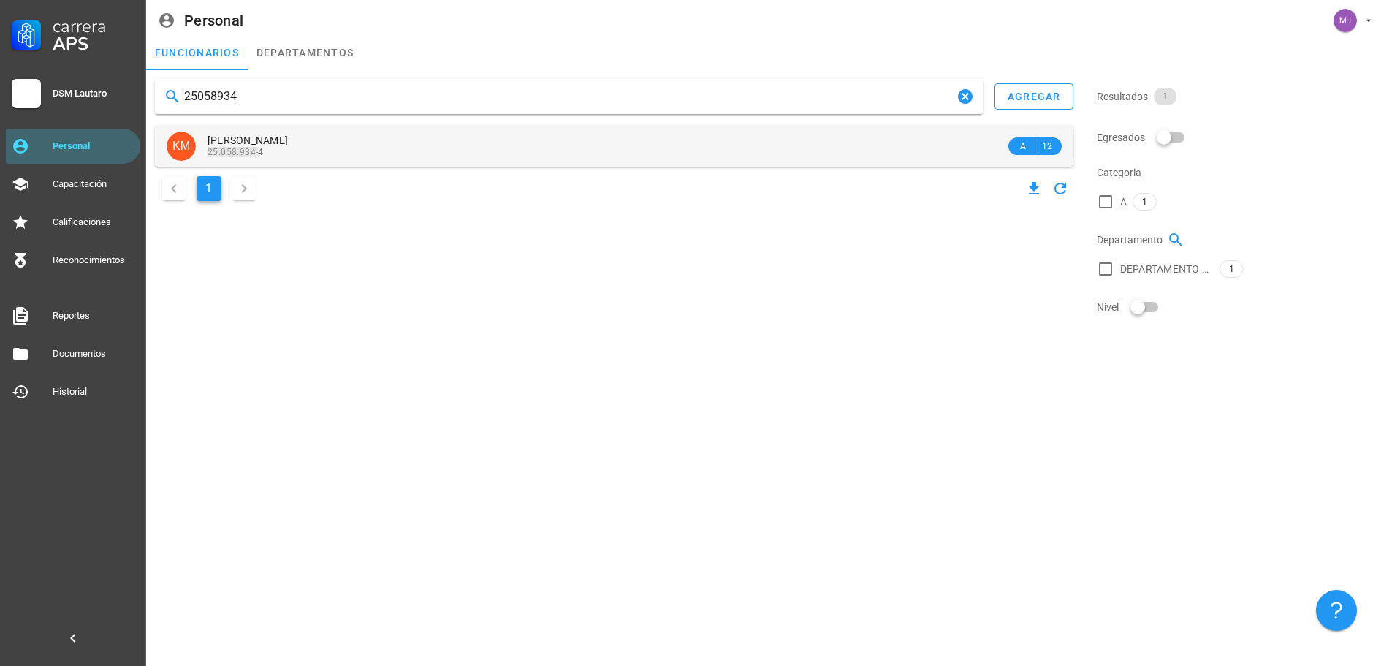
type input "25058934"
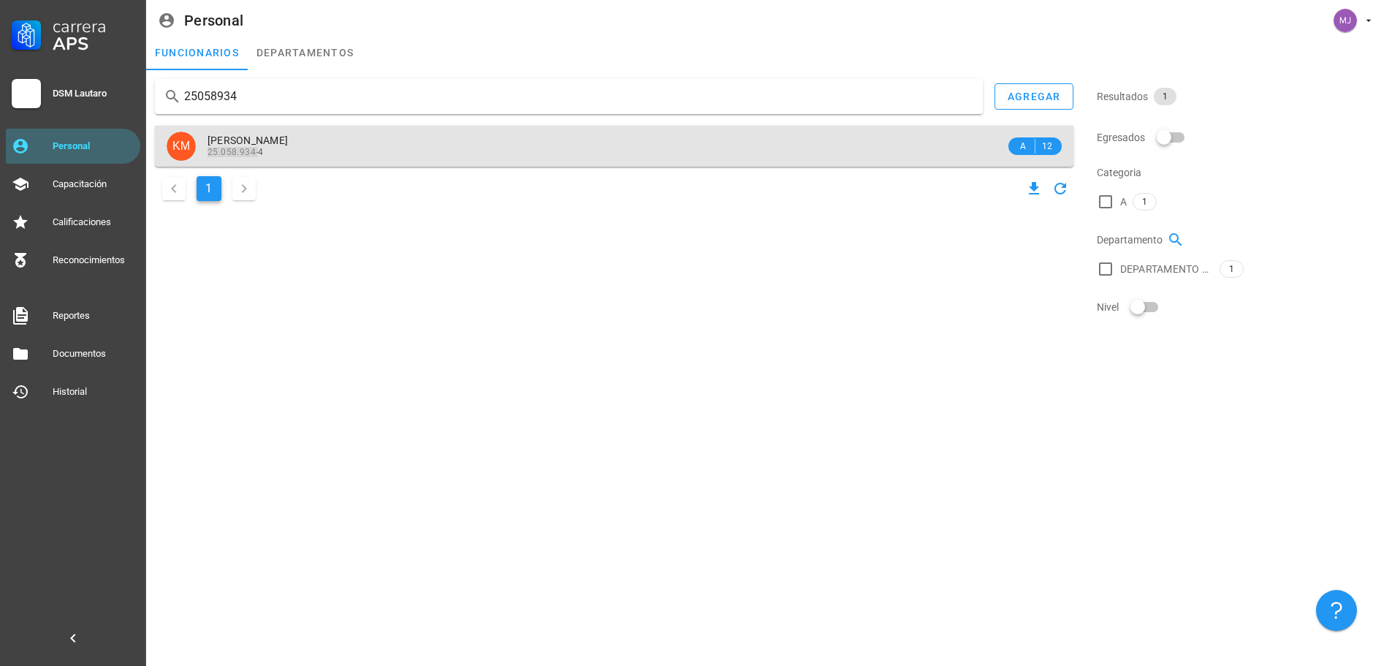
click at [311, 132] on div "[PERSON_NAME] 25.058.934- 4" at bounding box center [607, 146] width 798 height 40
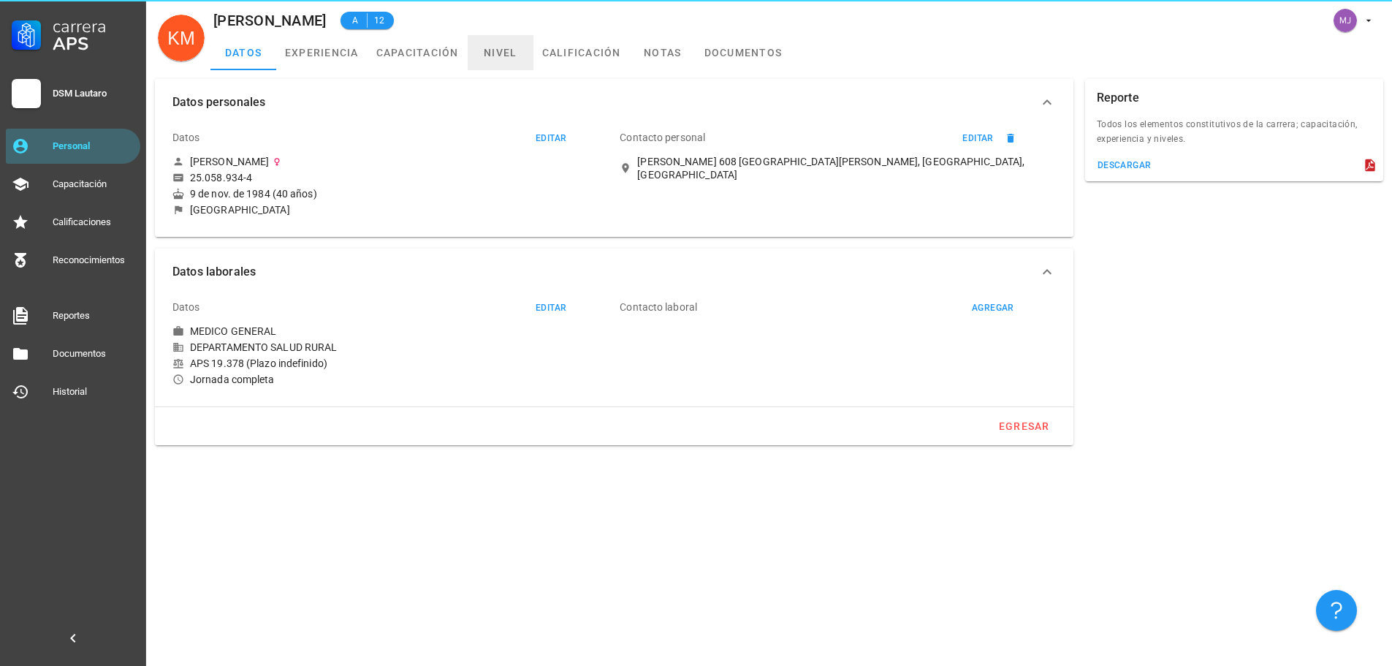
click at [522, 50] on link "nivel" at bounding box center [501, 52] width 66 height 35
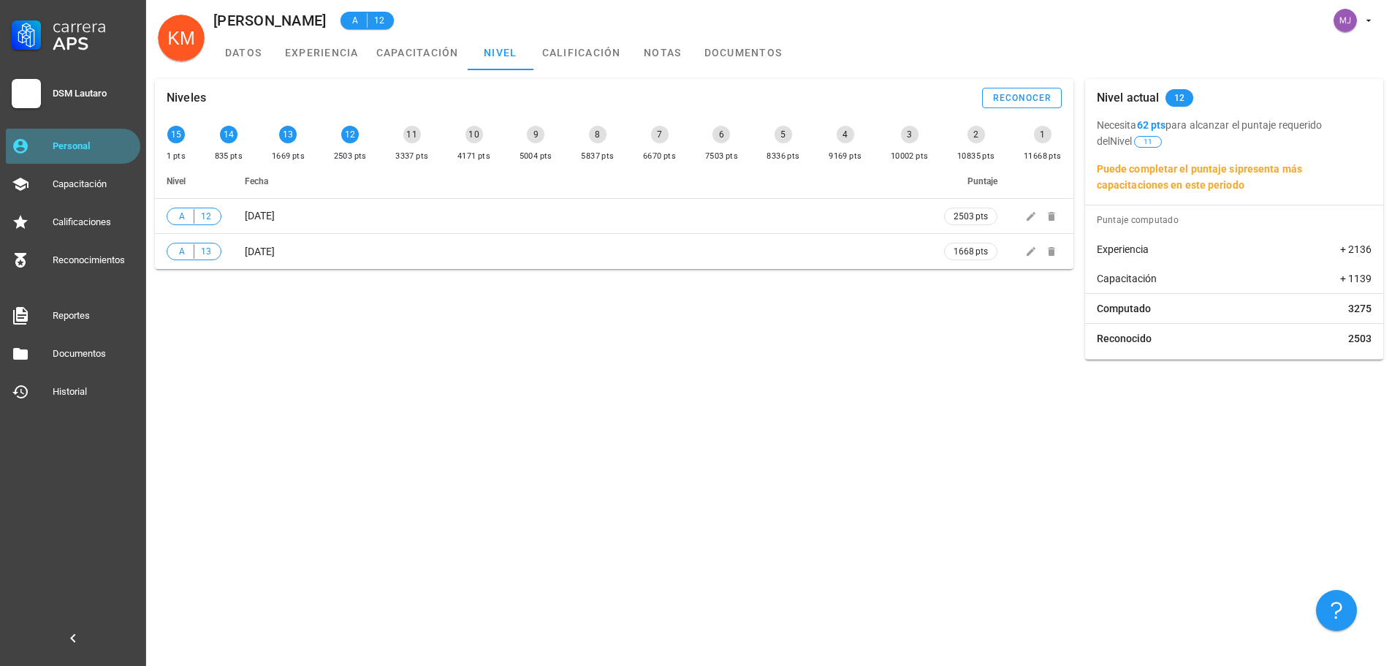
click at [61, 136] on div "Personal" at bounding box center [94, 145] width 82 height 23
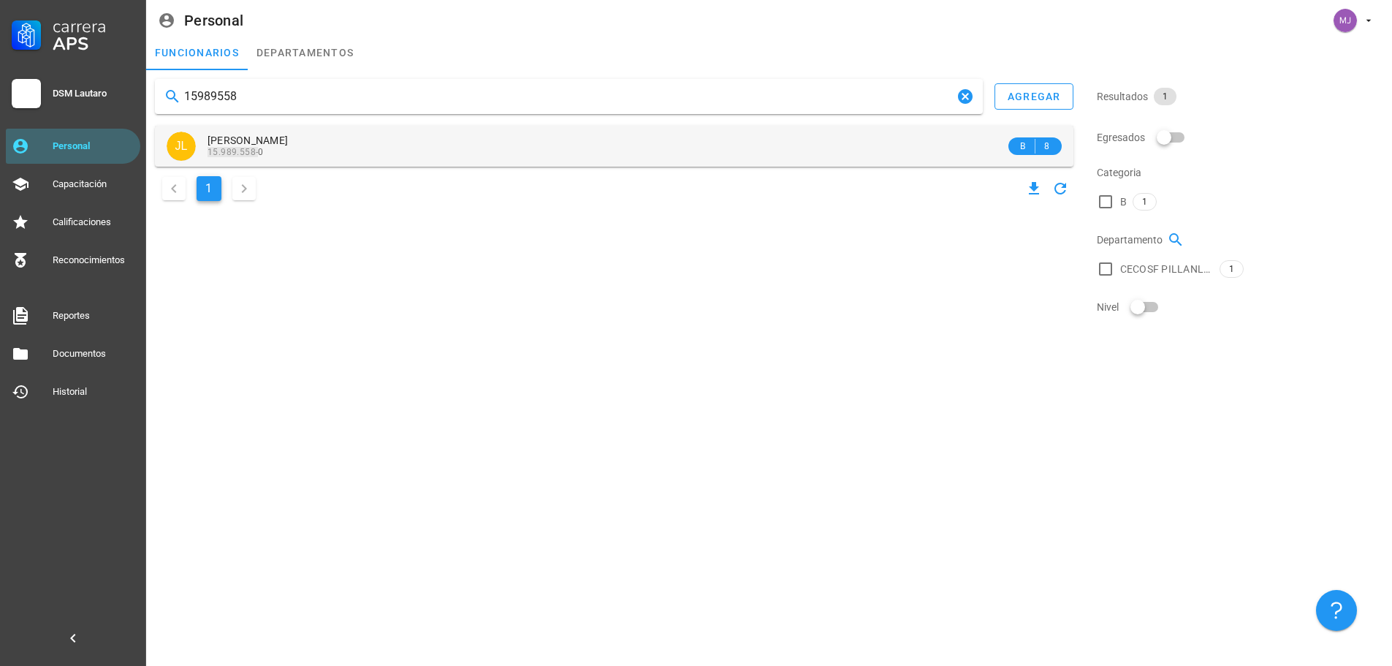
type input "15989558"
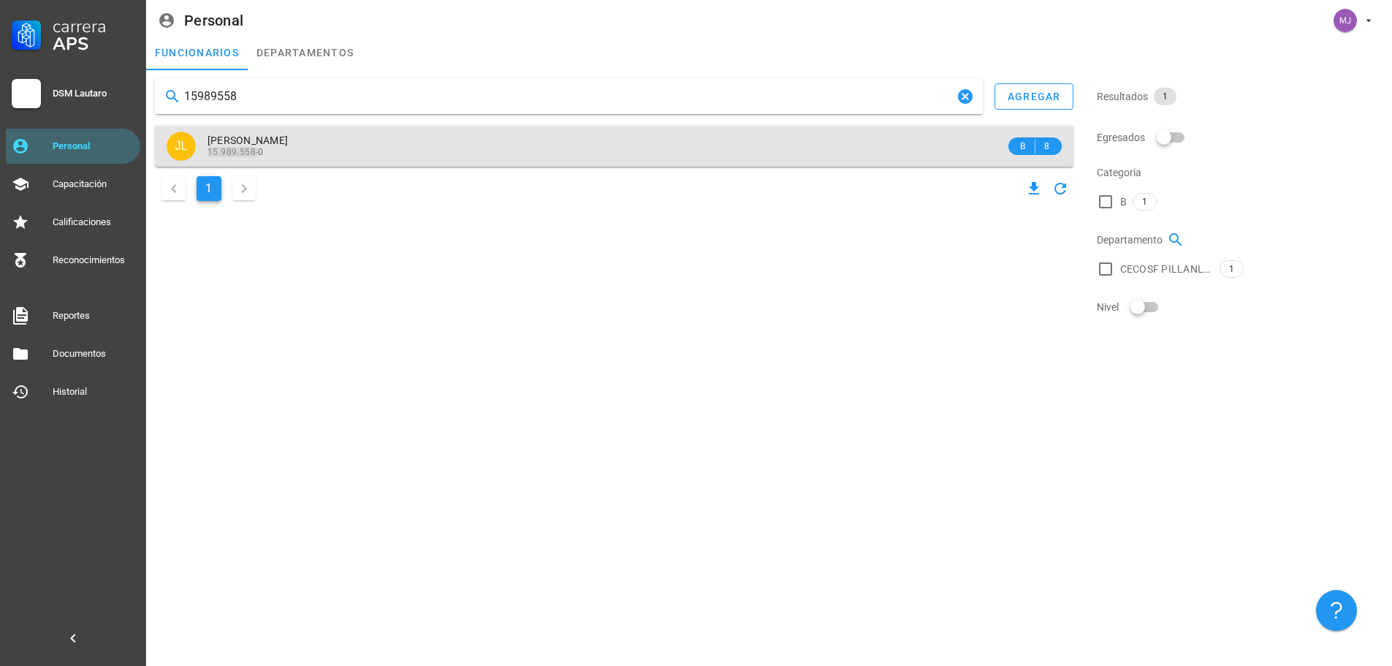
click at [288, 134] on span "[PERSON_NAME]" at bounding box center [248, 140] width 80 height 12
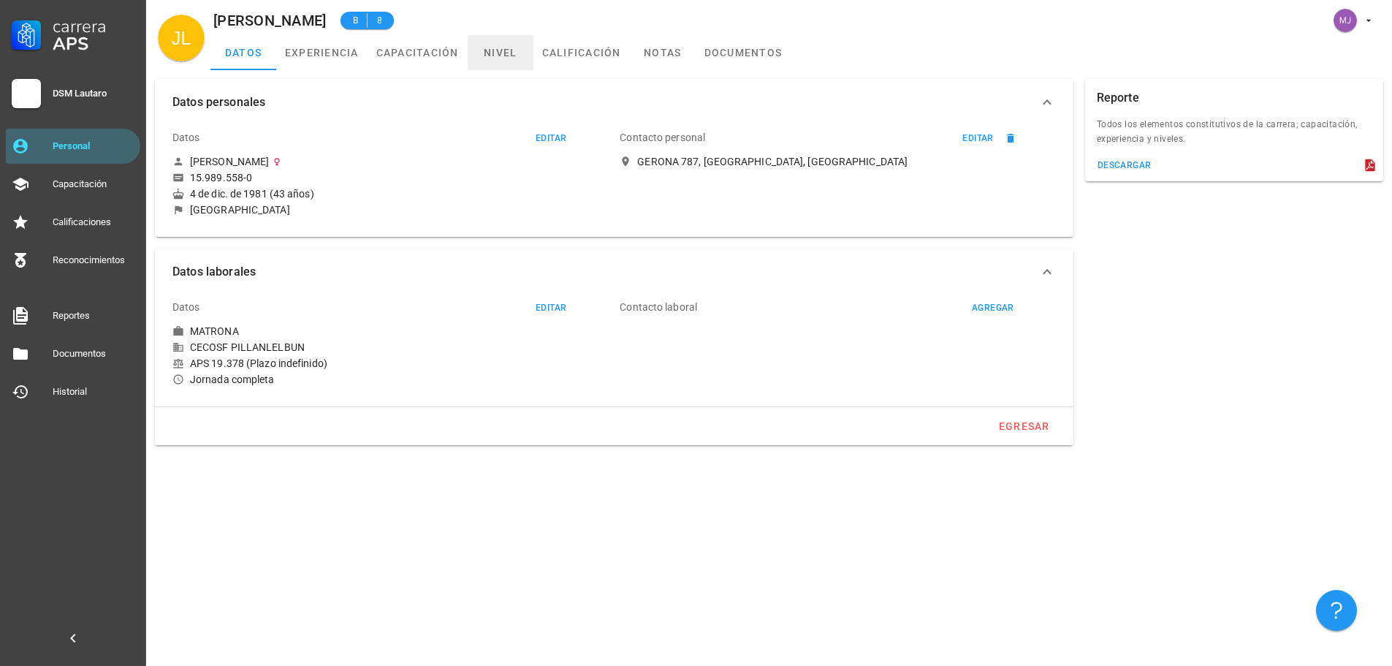
click at [509, 56] on link "nivel" at bounding box center [501, 52] width 66 height 35
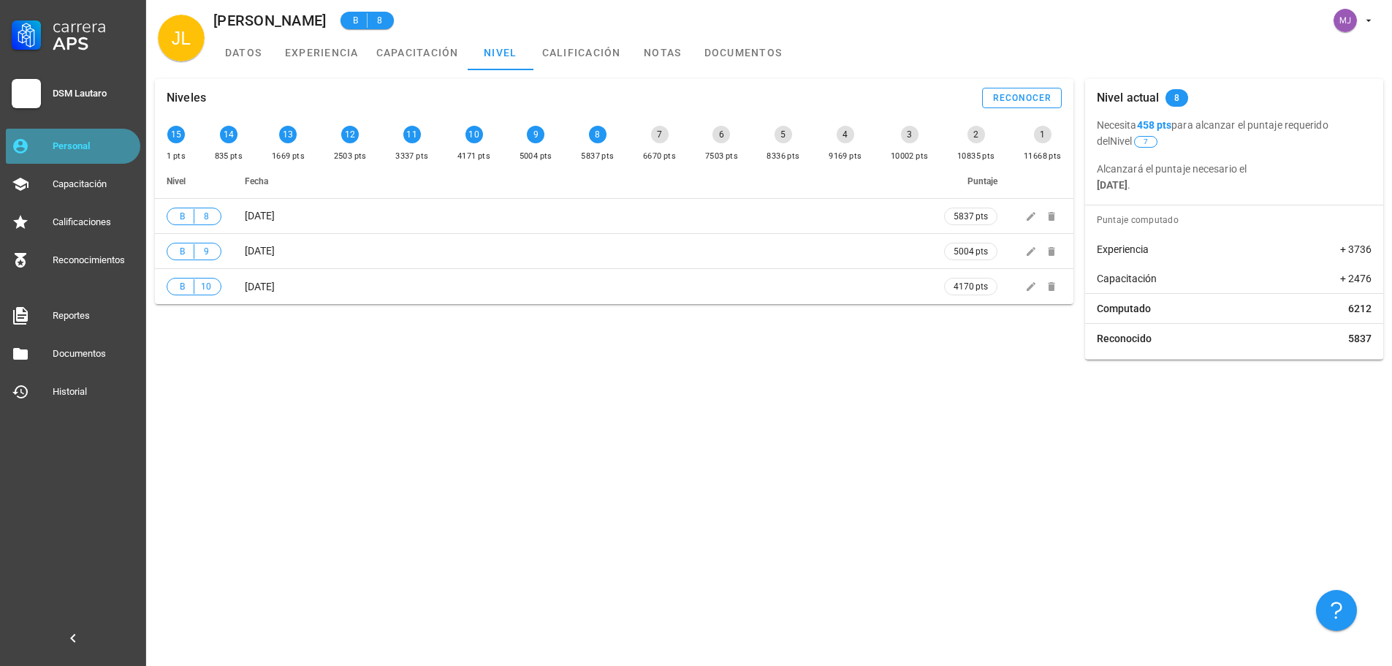
click at [96, 152] on div "Personal" at bounding box center [94, 145] width 82 height 23
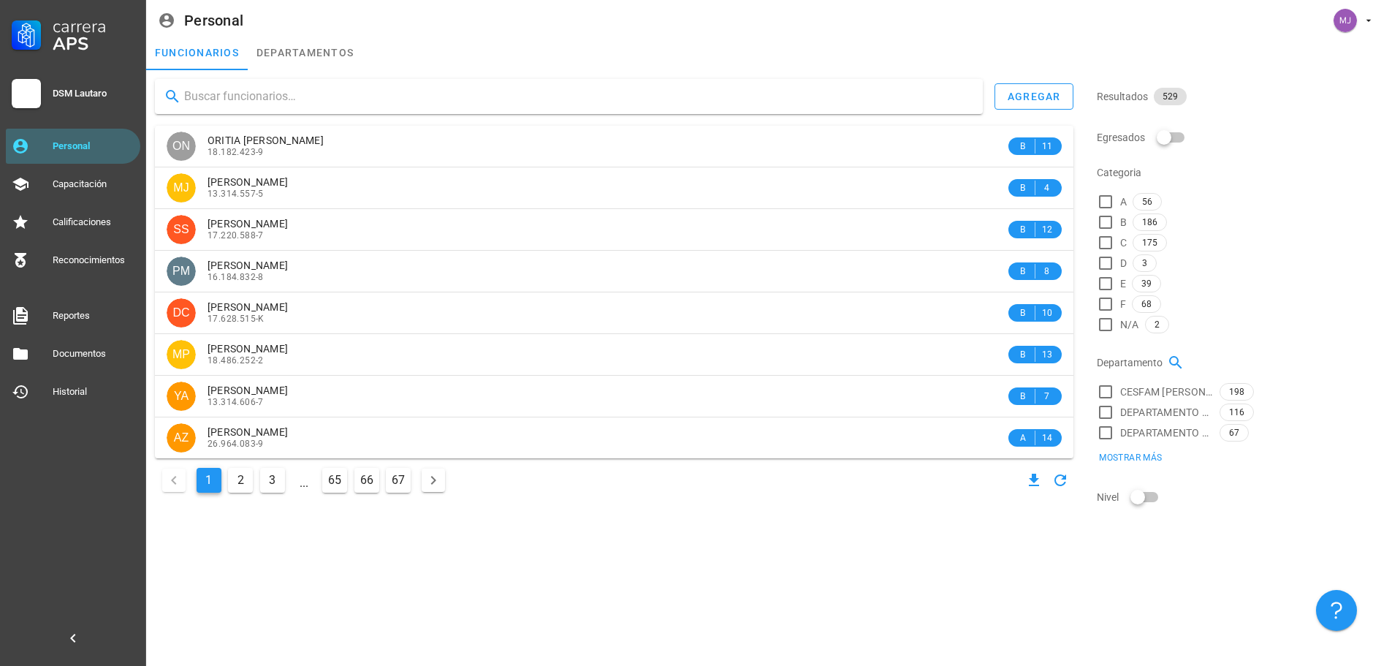
click at [344, 92] on input "text" at bounding box center [577, 96] width 787 height 23
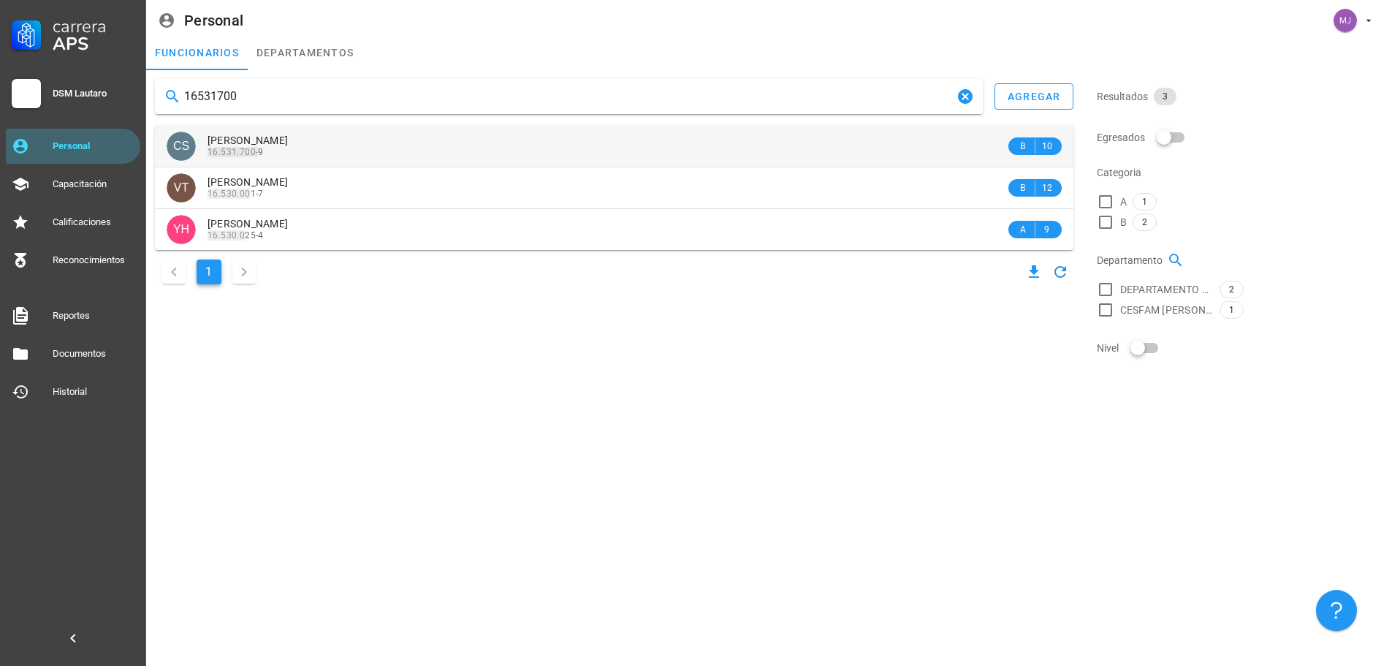
type input "16531700"
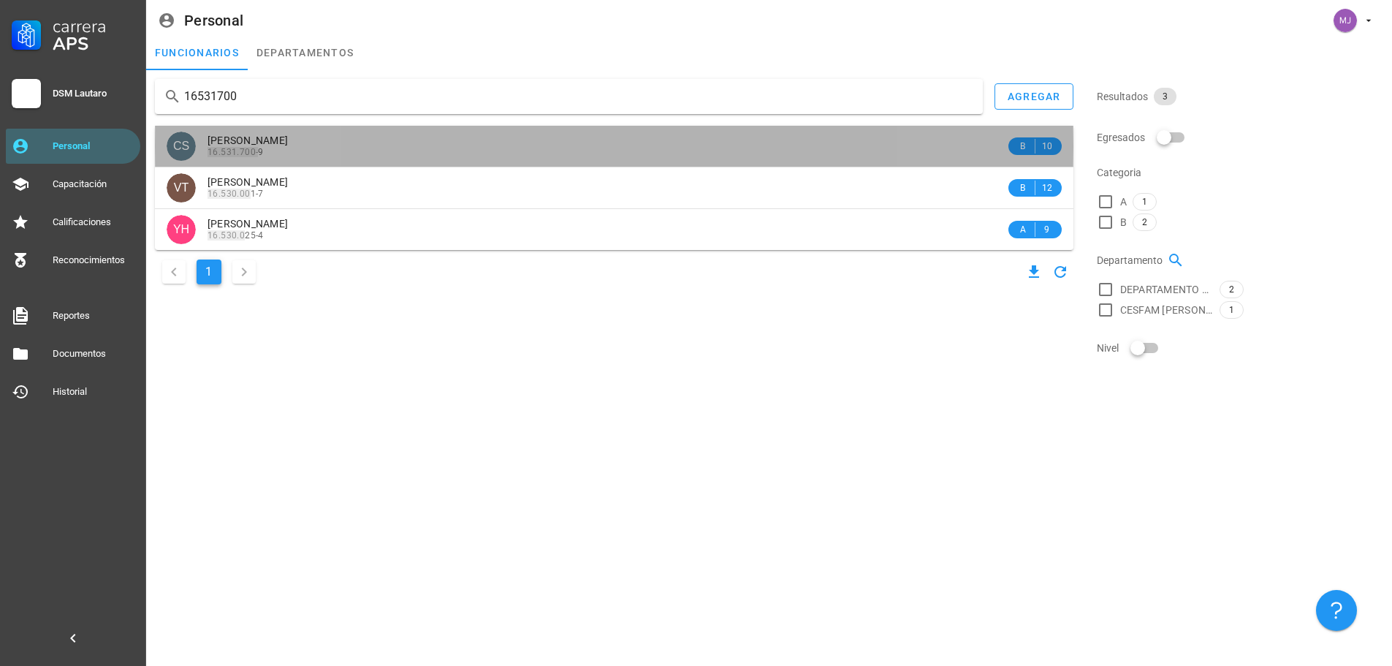
click at [368, 132] on div "[PERSON_NAME] 16.531.700- 9" at bounding box center [607, 146] width 798 height 40
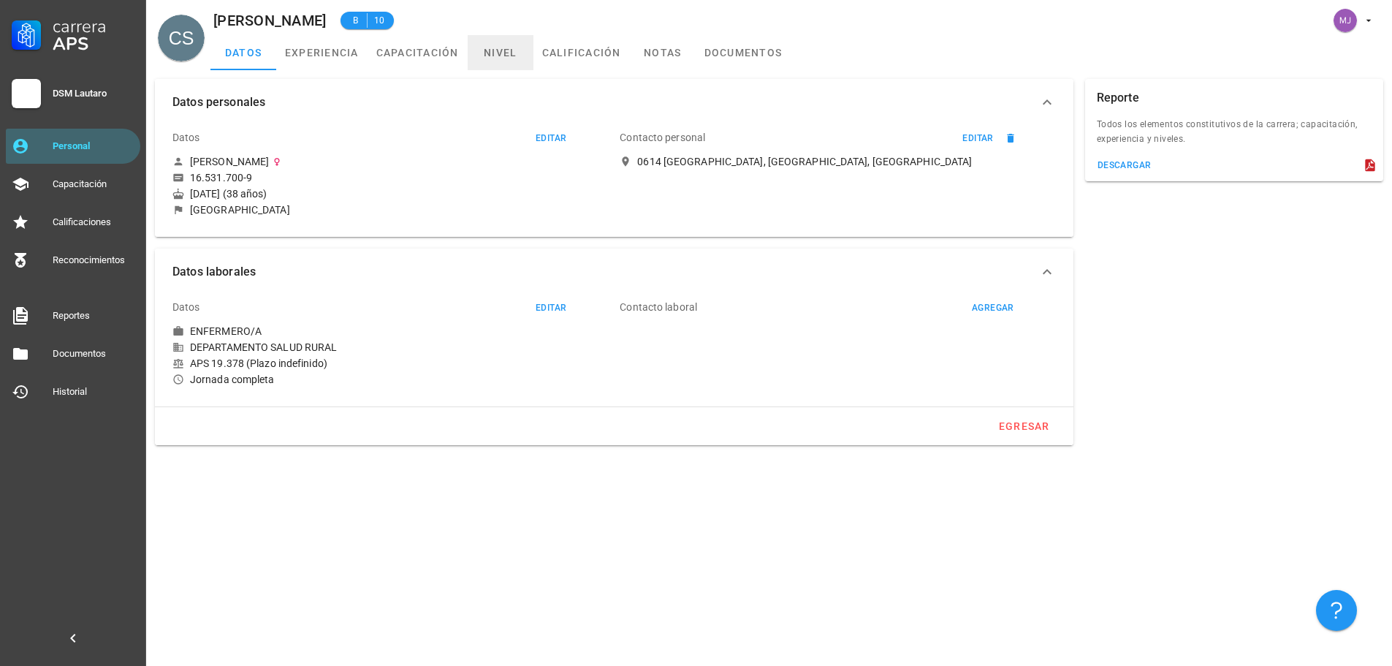
click at [507, 58] on link "nivel" at bounding box center [501, 52] width 66 height 35
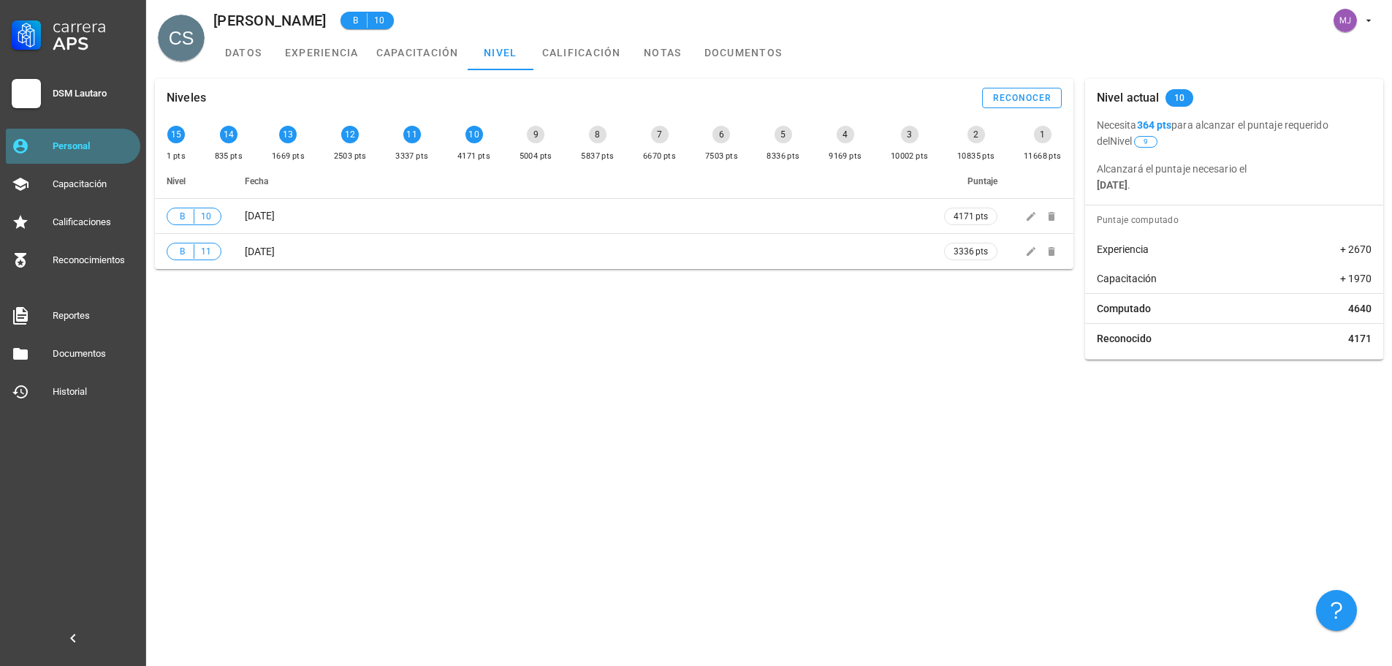
click at [85, 154] on div "Personal" at bounding box center [94, 145] width 82 height 23
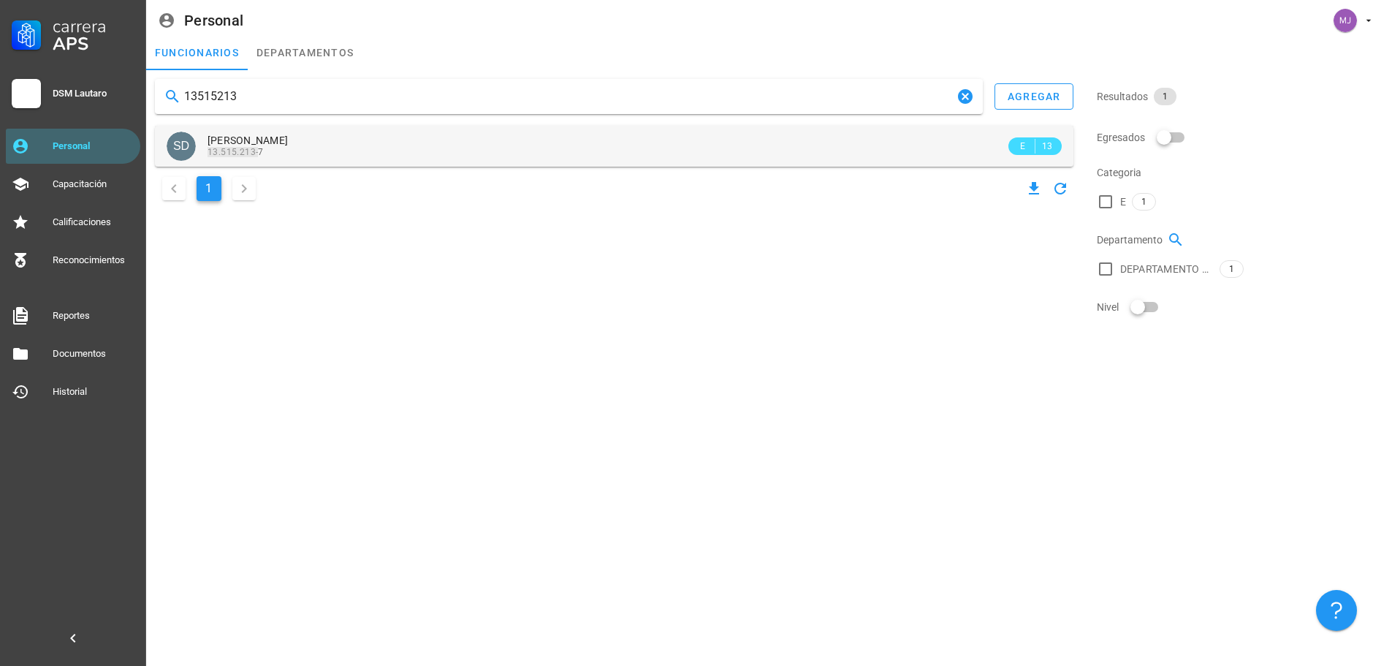
type input "13515213"
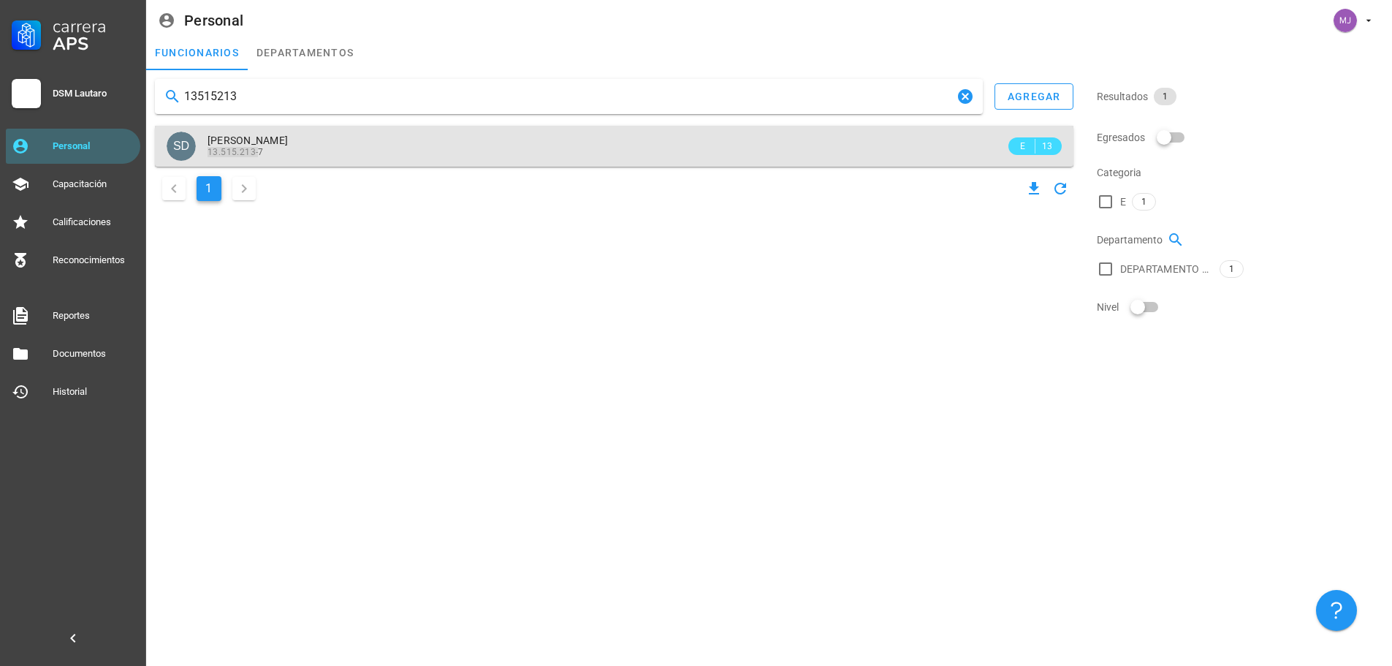
click at [288, 143] on span "[PERSON_NAME]" at bounding box center [248, 140] width 80 height 12
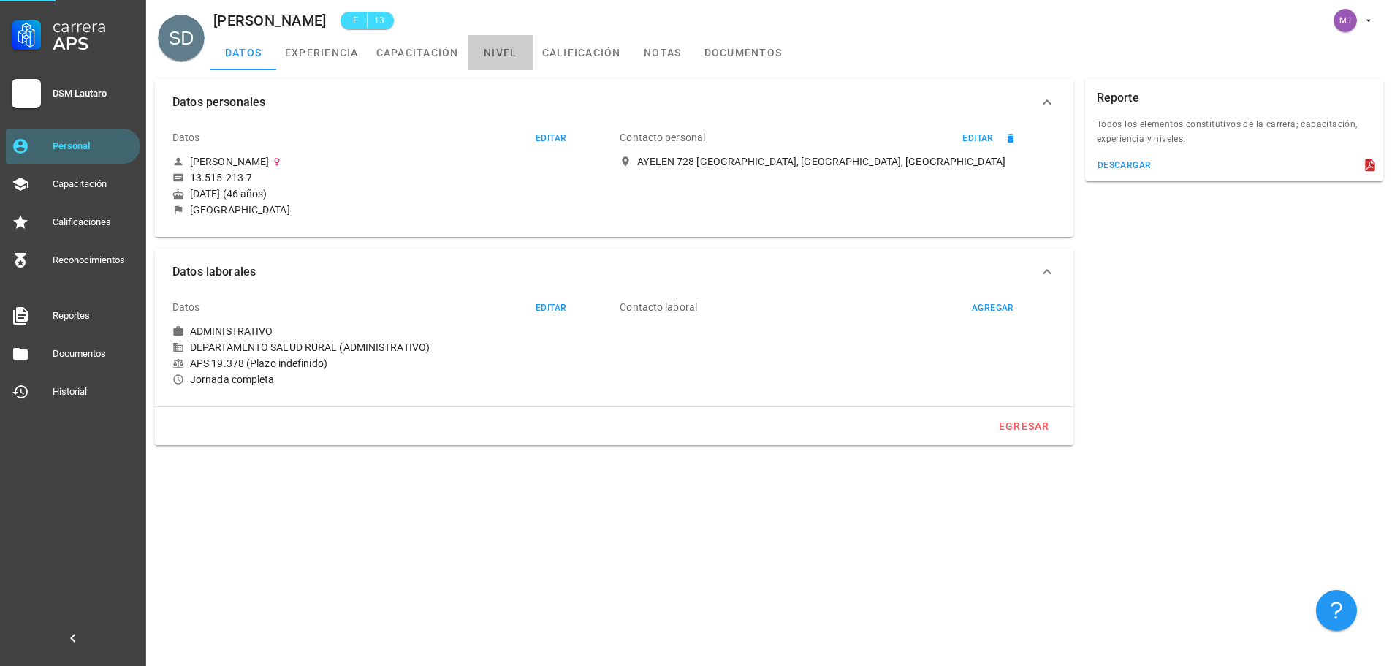
click at [501, 54] on link "nivel" at bounding box center [501, 52] width 66 height 35
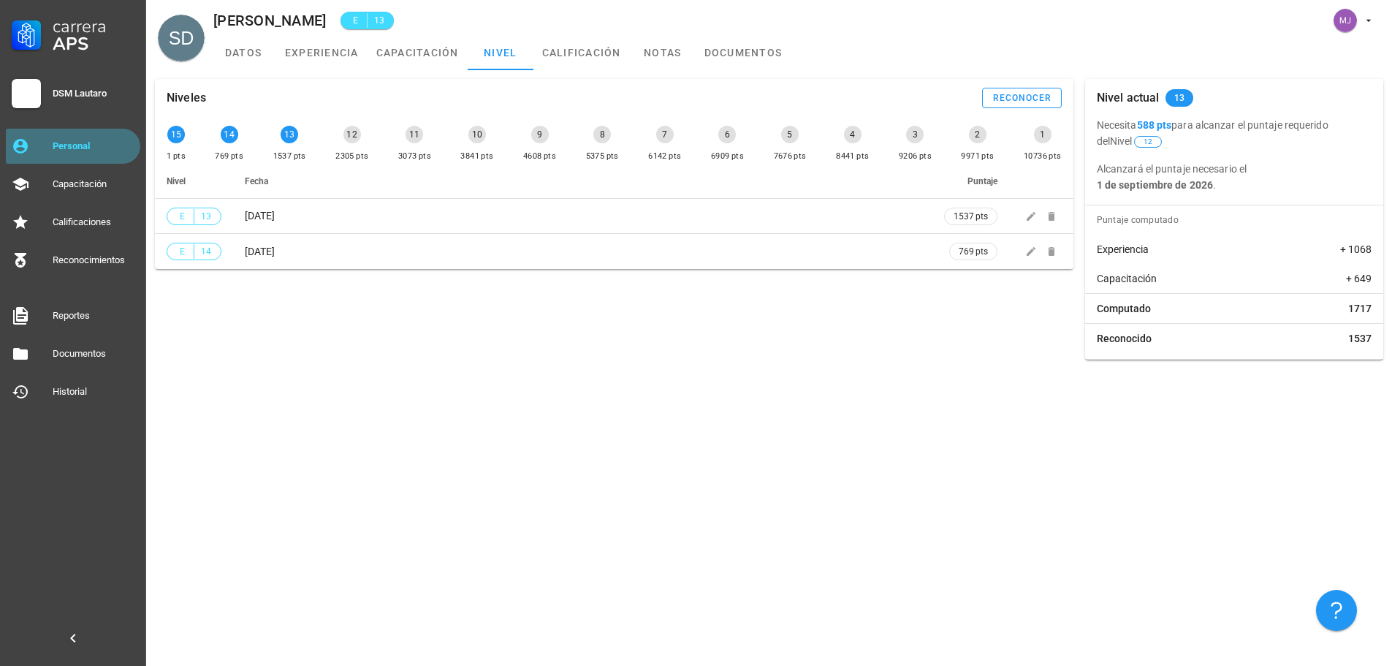
click at [82, 129] on link "Personal" at bounding box center [73, 146] width 134 height 35
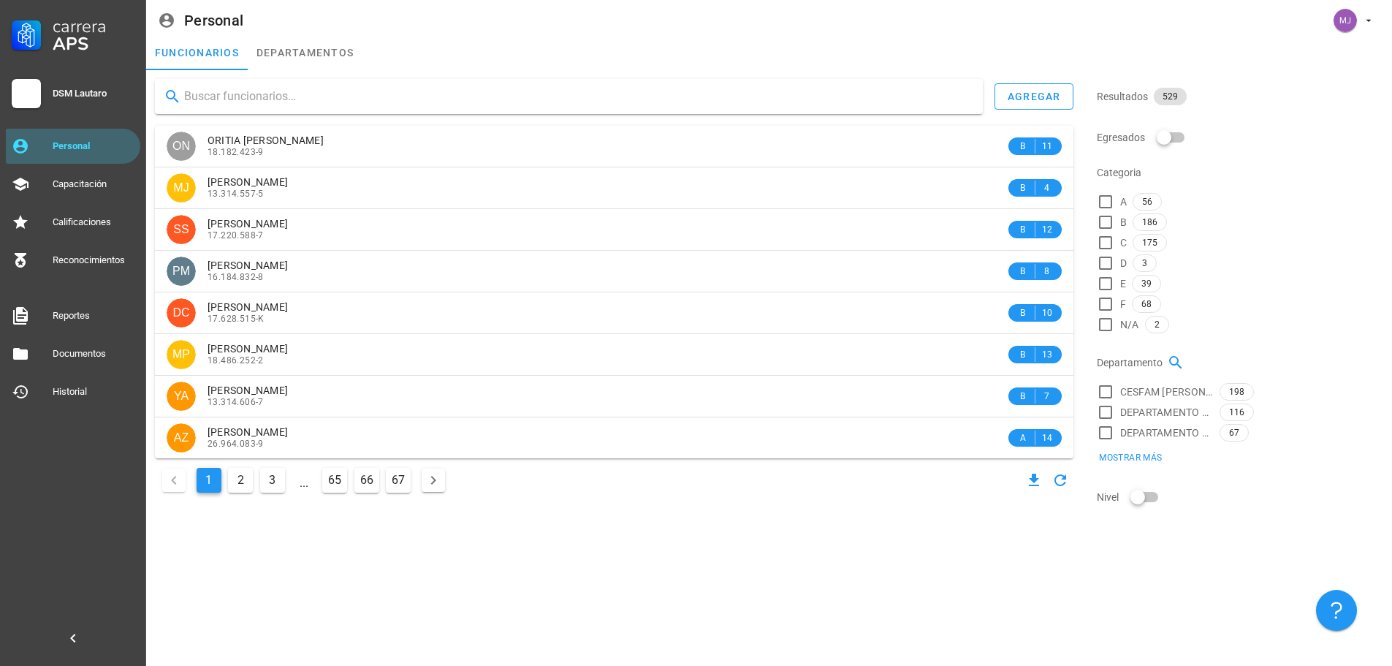
click at [318, 97] on input "text" at bounding box center [577, 96] width 787 height 23
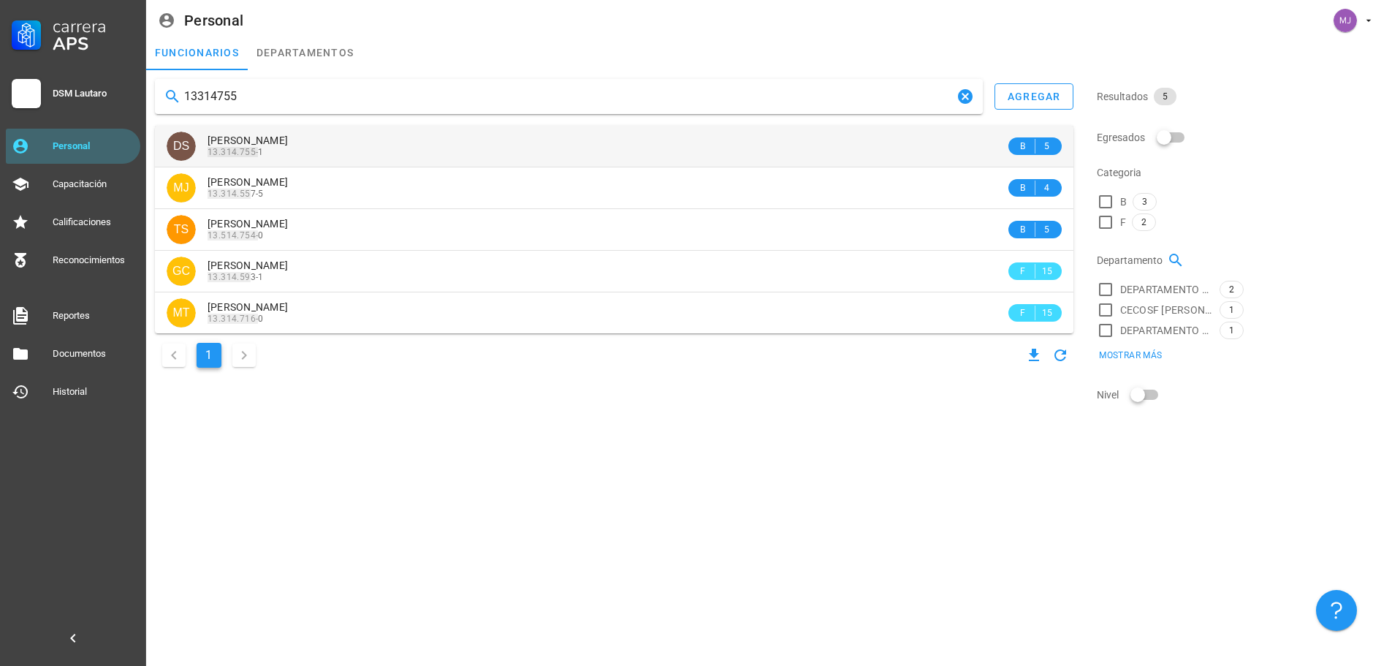
type input "13314755"
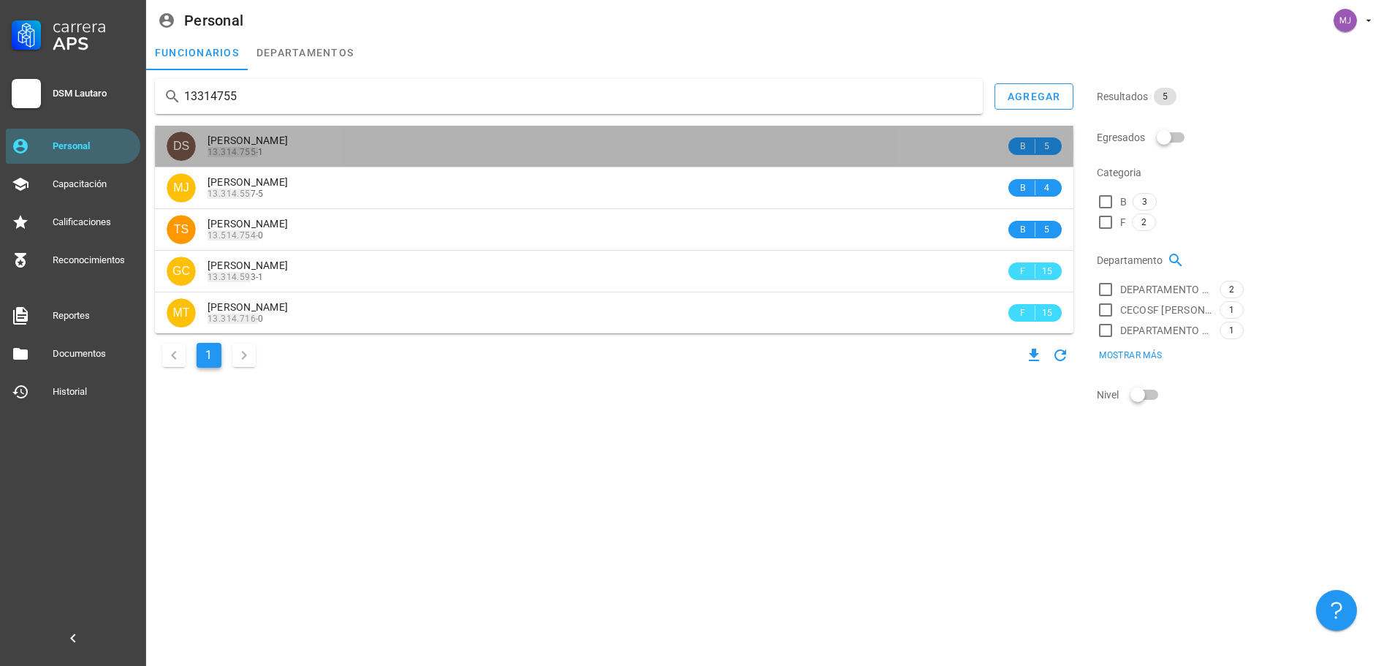
click at [318, 152] on div "13.314.755- 1" at bounding box center [607, 152] width 798 height 10
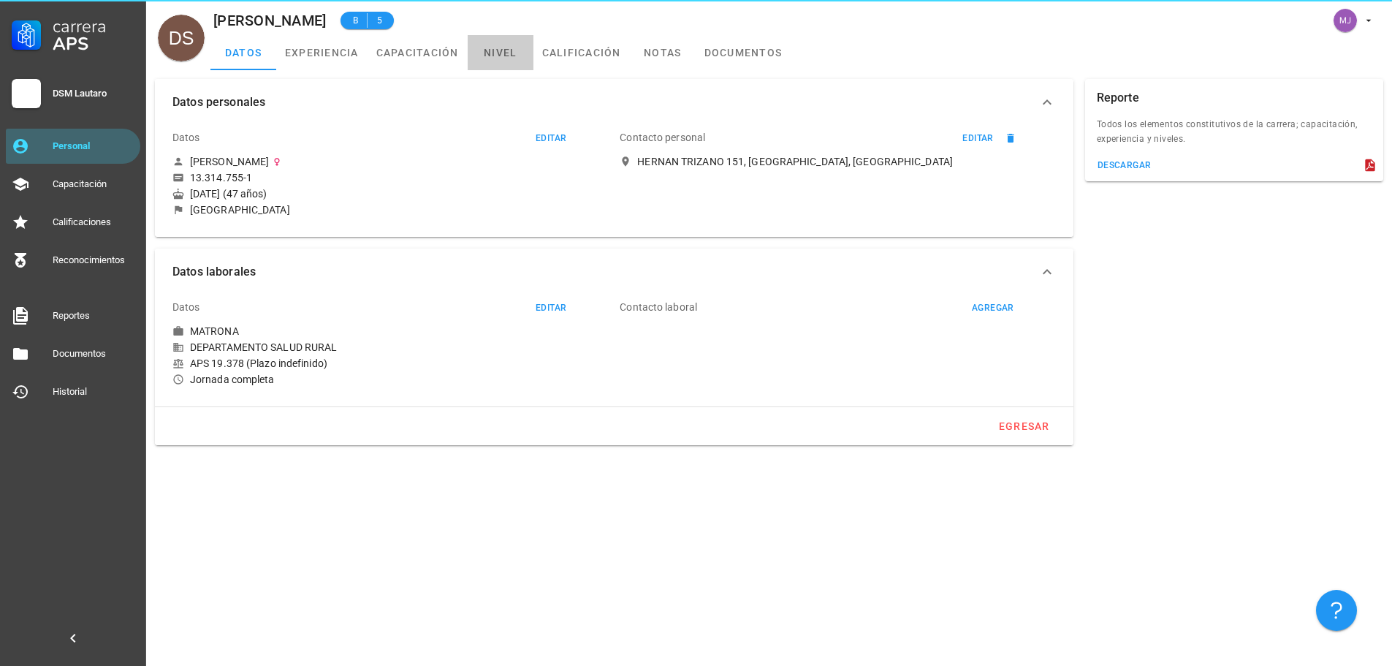
click at [526, 62] on link "nivel" at bounding box center [501, 52] width 66 height 35
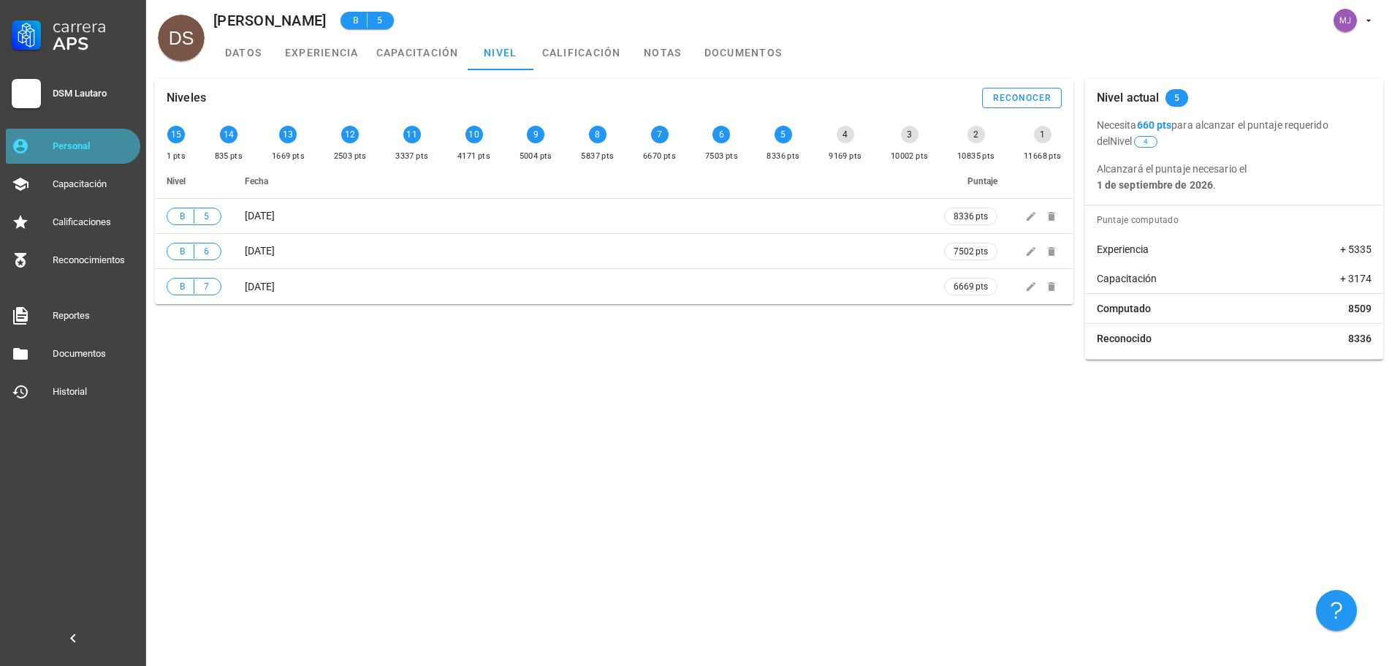
click at [56, 157] on div "Personal" at bounding box center [94, 145] width 82 height 23
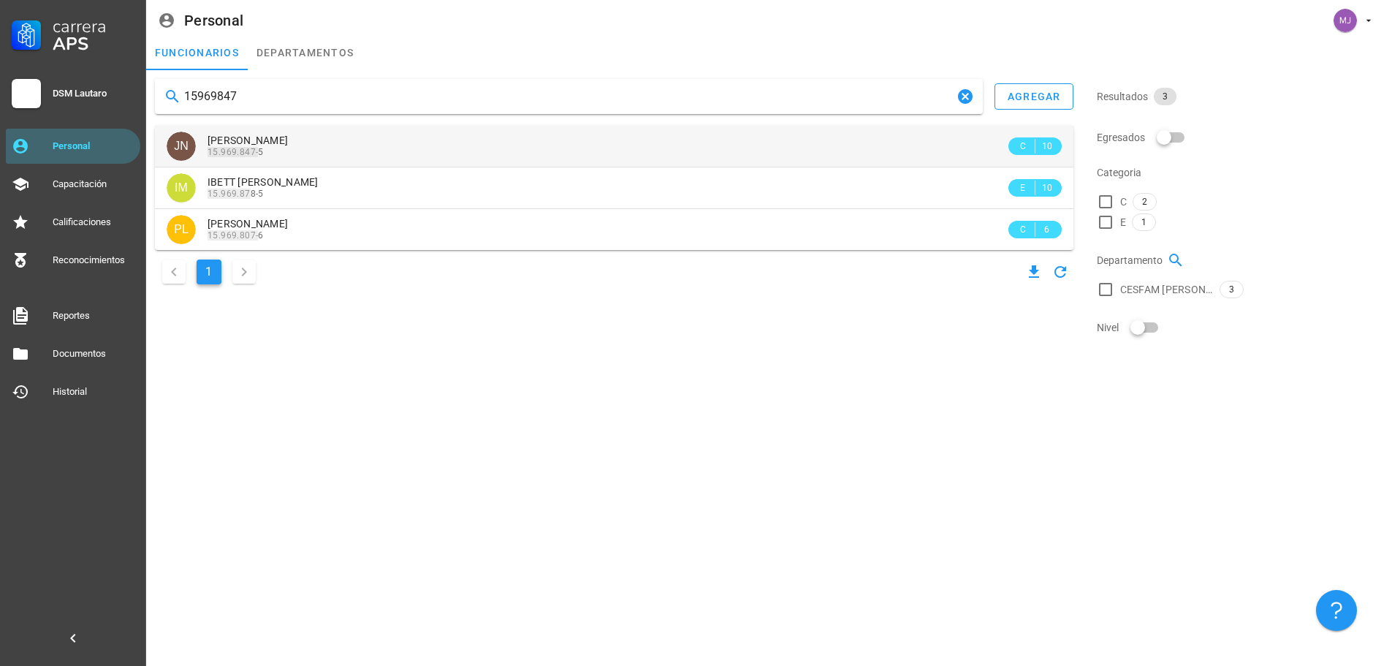
type input "15969847"
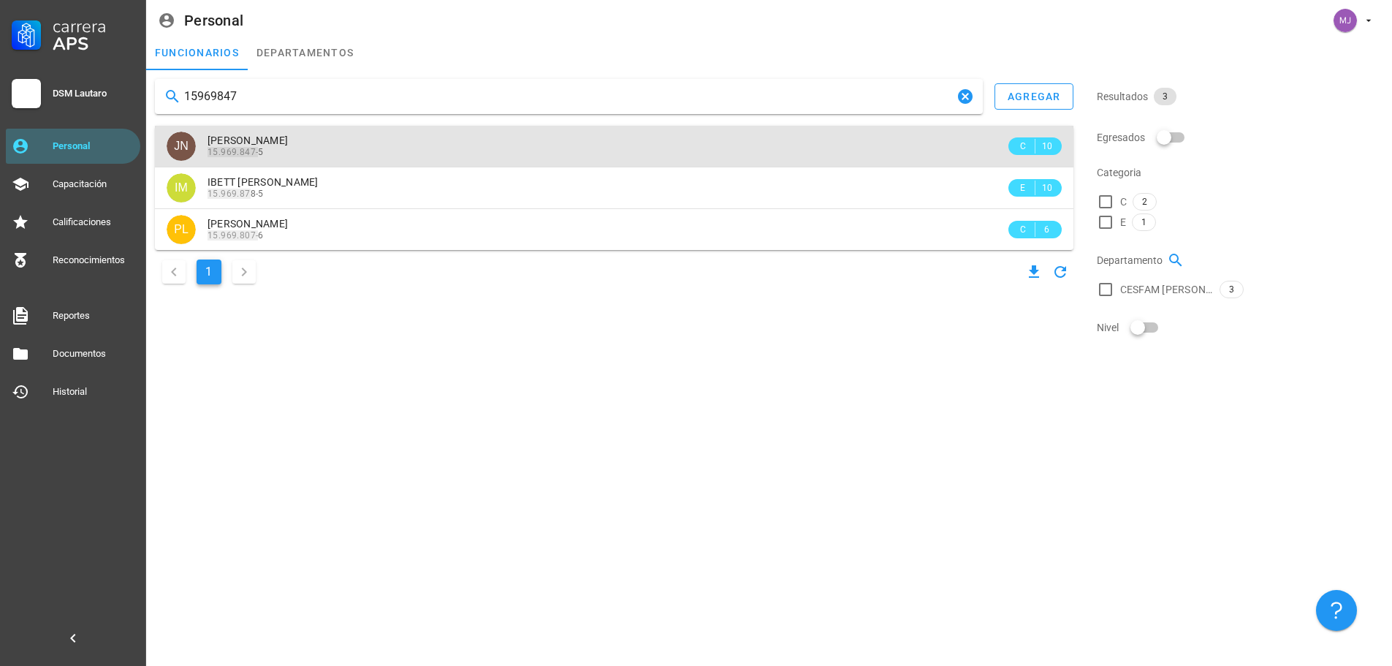
click at [288, 136] on span "[PERSON_NAME]" at bounding box center [248, 140] width 80 height 12
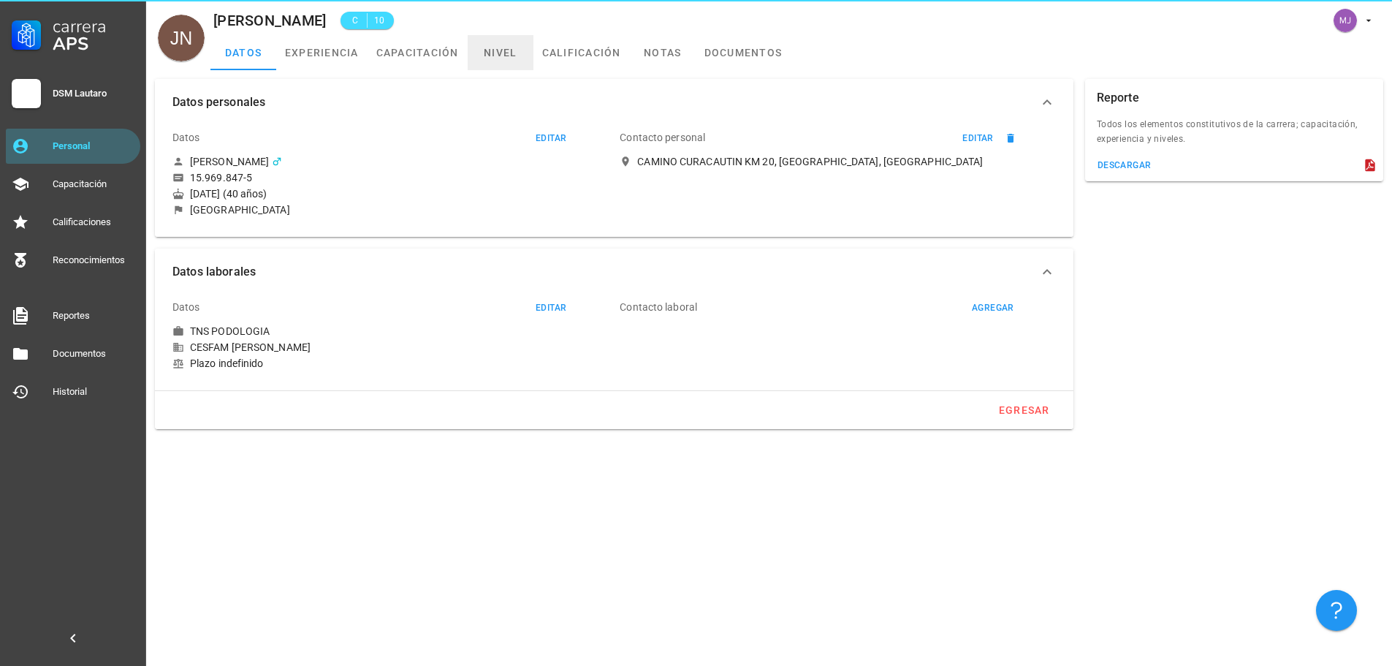
click at [483, 51] on link "nivel" at bounding box center [501, 52] width 66 height 35
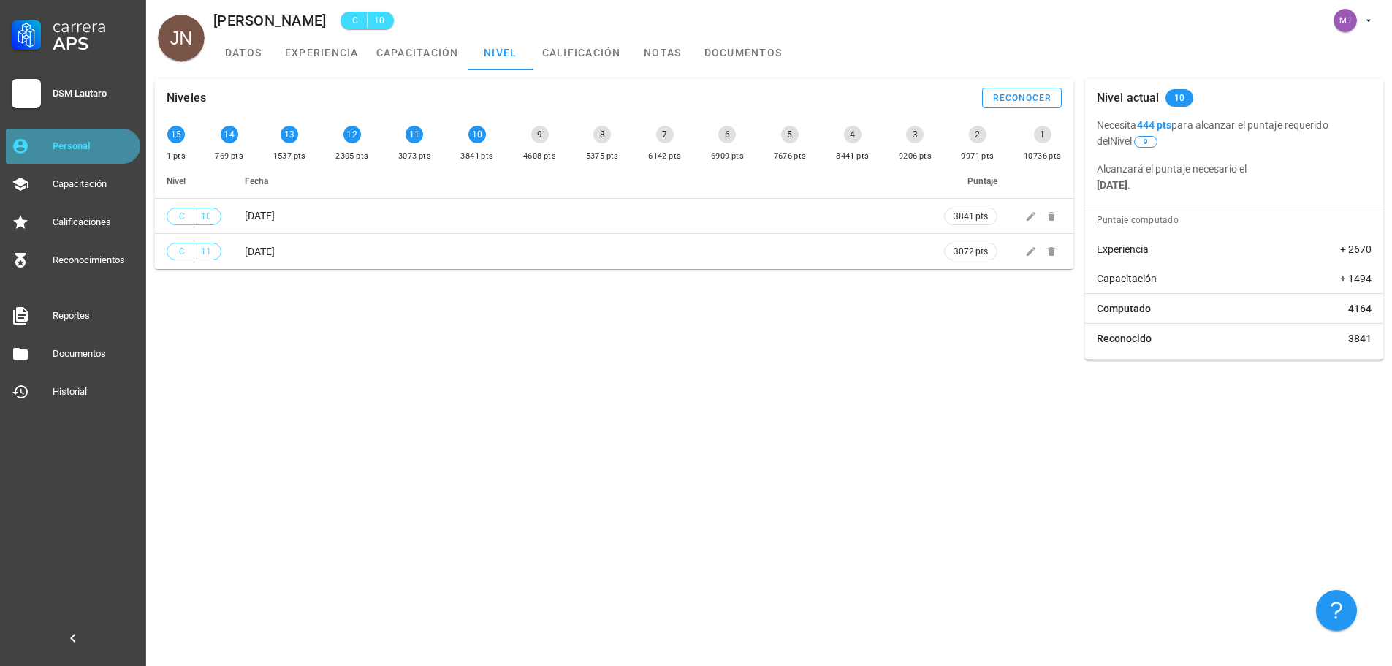
click at [80, 145] on div "Personal" at bounding box center [94, 146] width 82 height 12
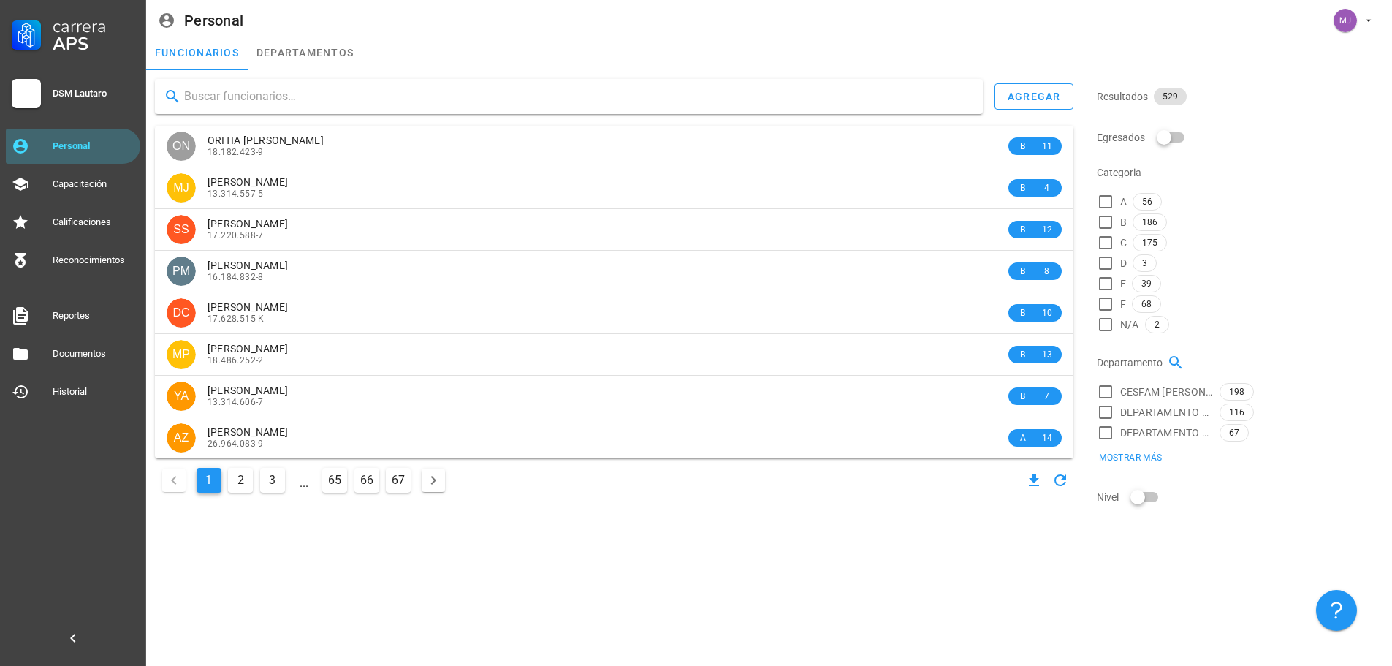
click at [293, 97] on input "text" at bounding box center [577, 96] width 787 height 23
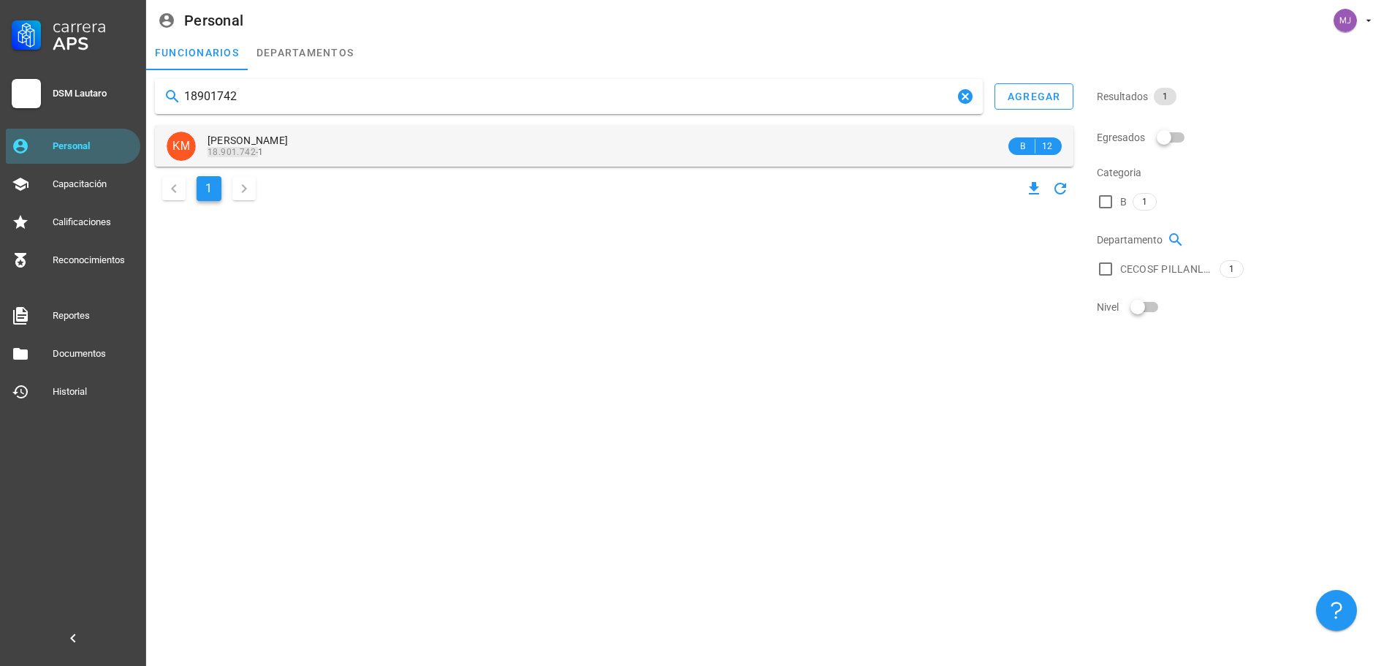
type input "18901742"
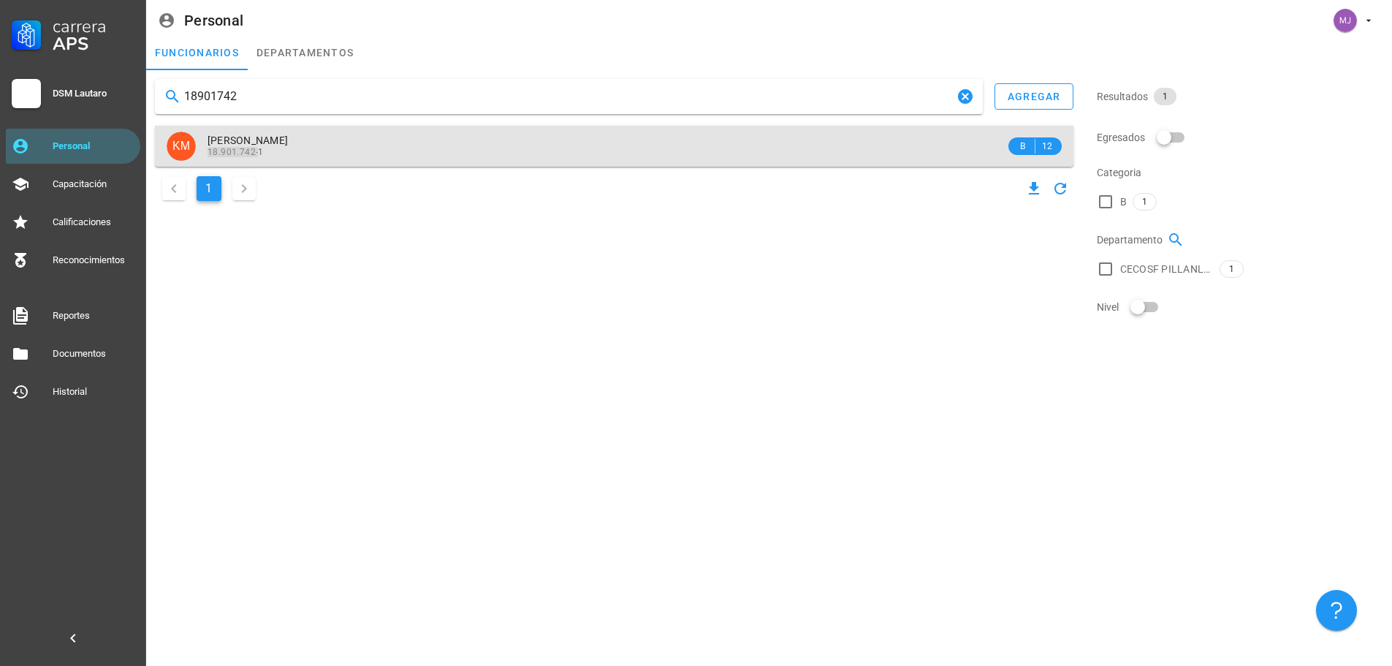
click at [288, 141] on span "[PERSON_NAME]" at bounding box center [248, 140] width 80 height 12
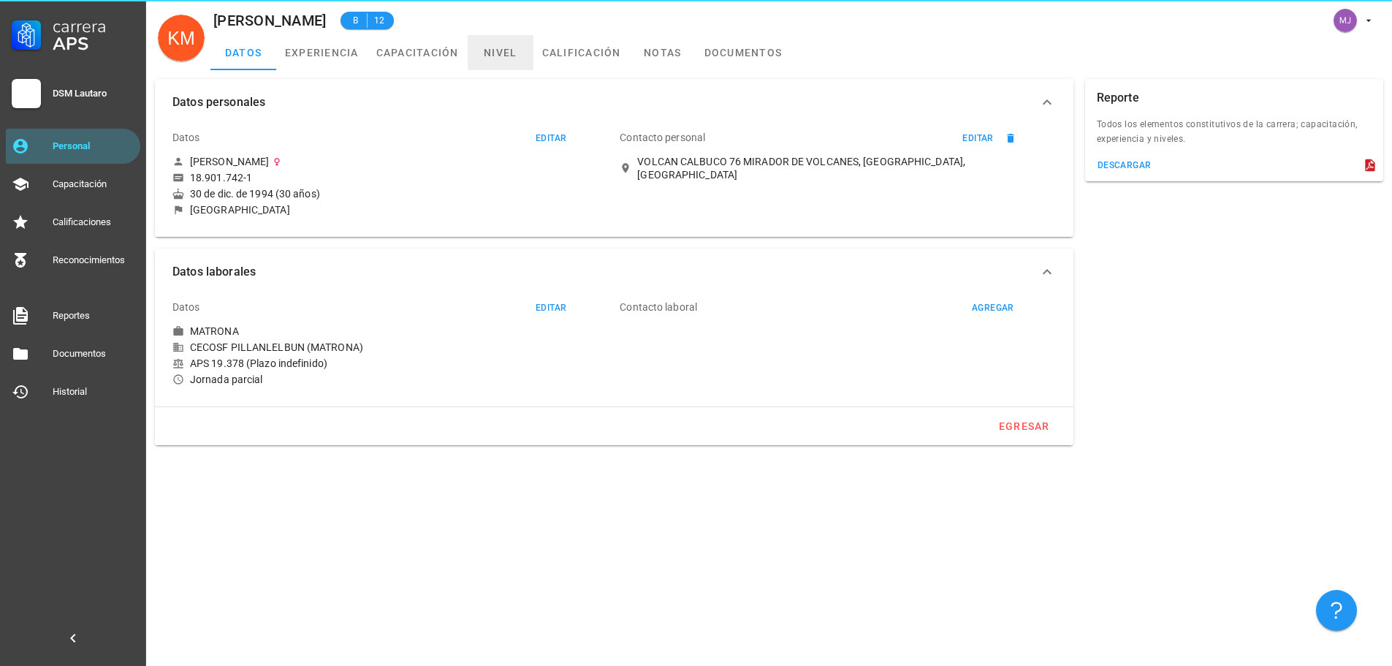
click at [503, 58] on link "nivel" at bounding box center [501, 52] width 66 height 35
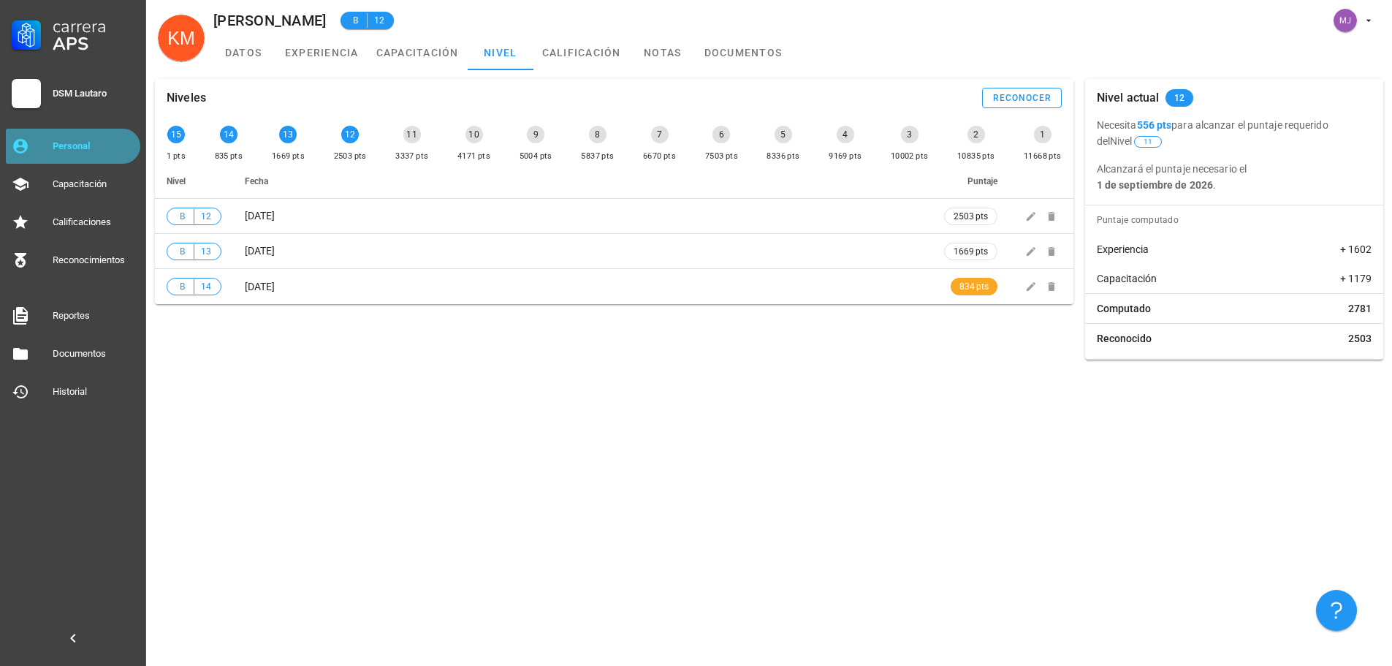
click at [92, 155] on div "Personal" at bounding box center [94, 145] width 82 height 23
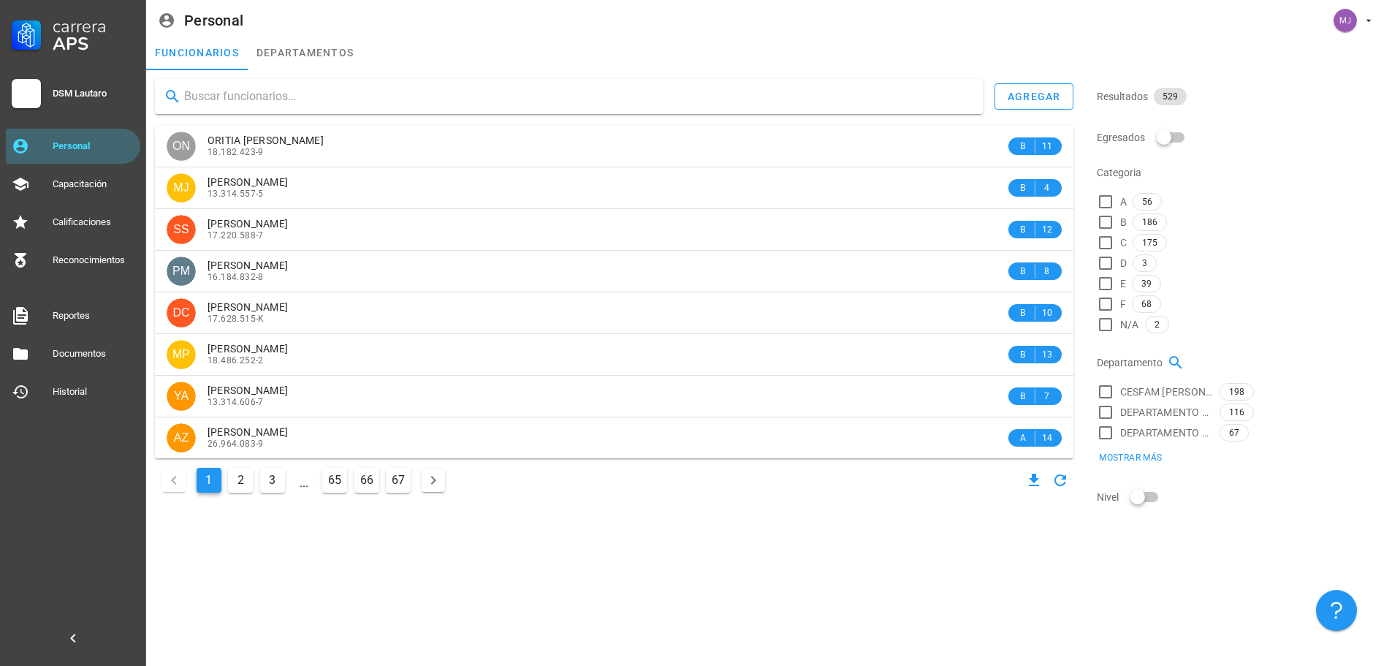
click at [285, 88] on input "text" at bounding box center [577, 96] width 787 height 23
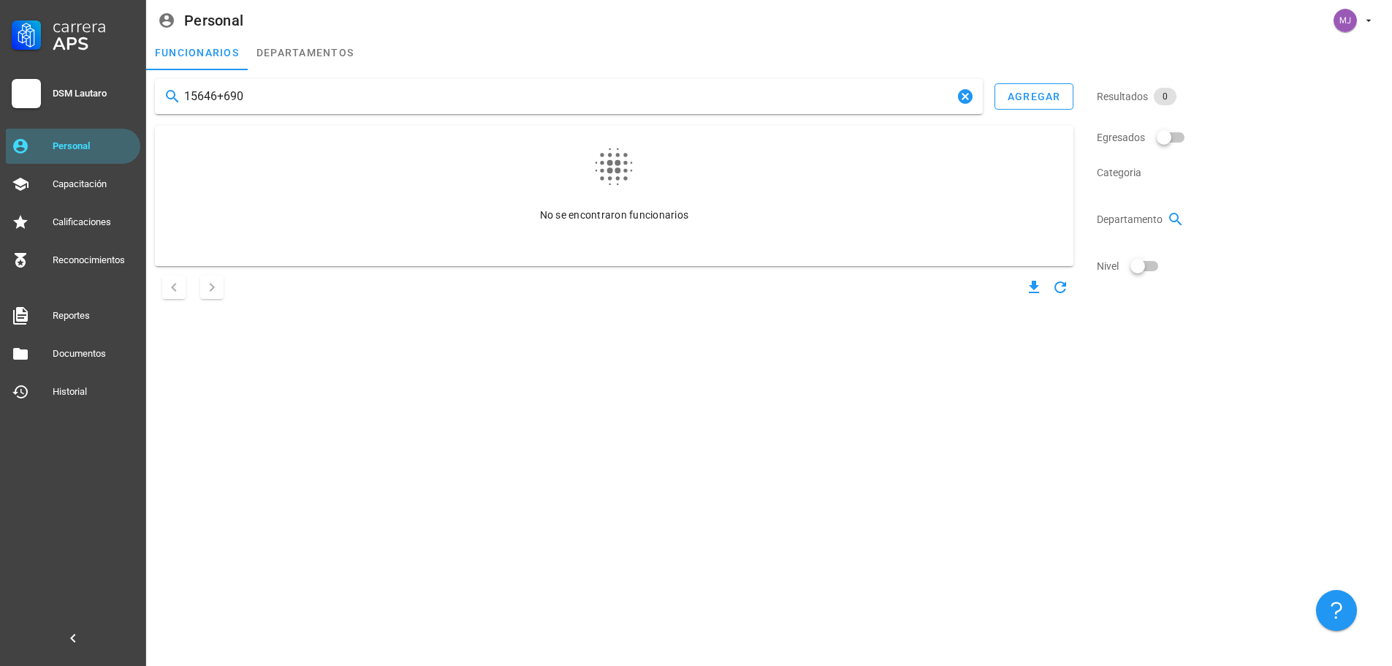
drag, startPoint x: 285, startPoint y: 88, endPoint x: 179, endPoint y: 87, distance: 106.0
click at [175, 83] on div "15646+690" at bounding box center [569, 96] width 828 height 35
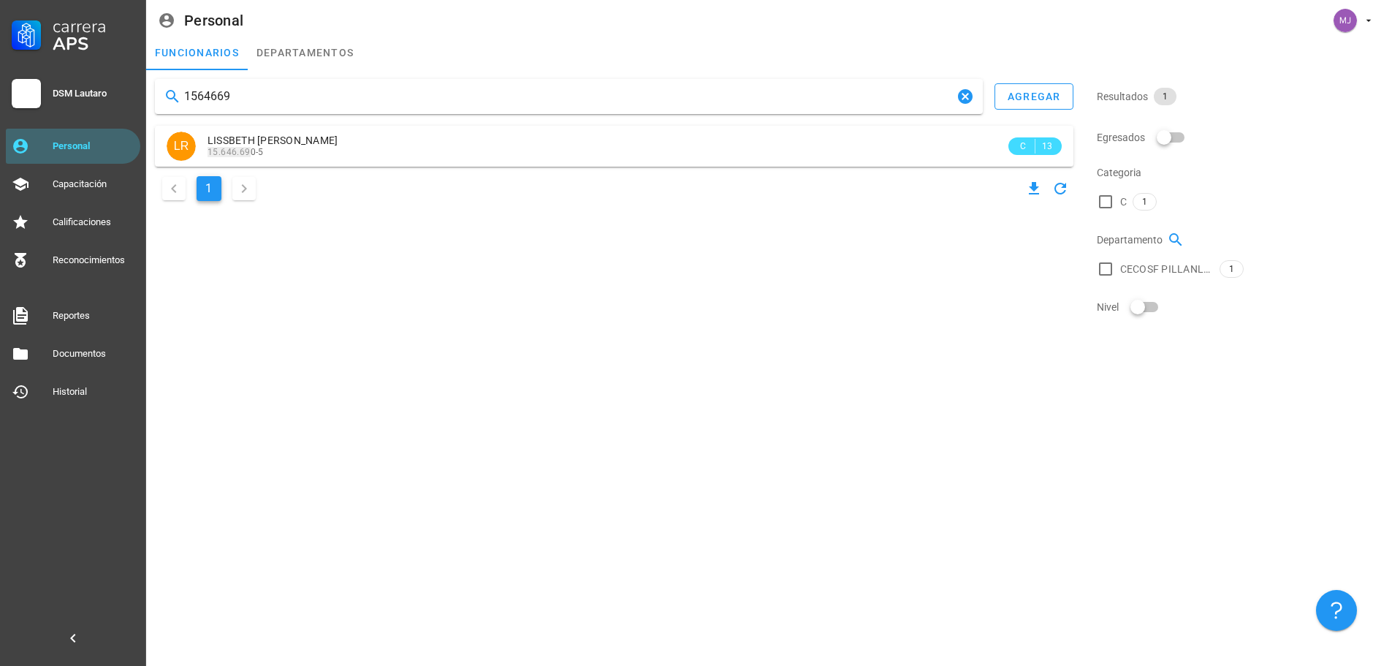
type input "15646690"
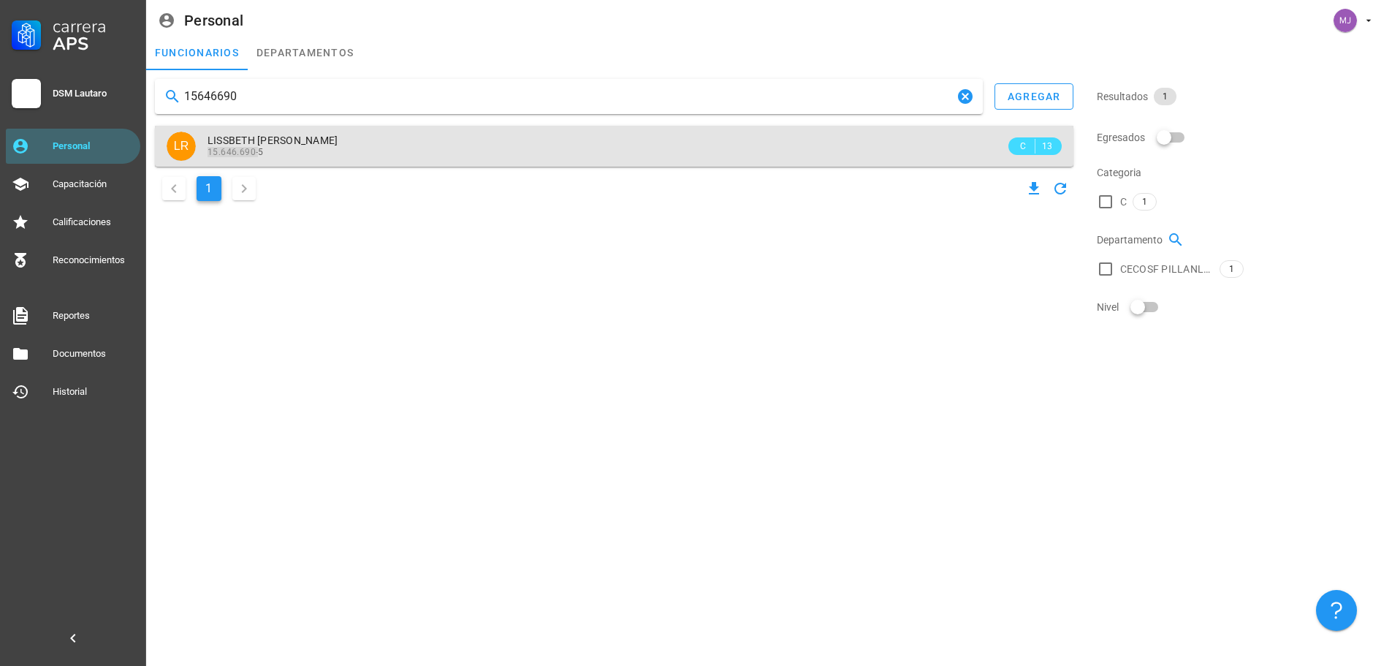
click at [281, 151] on div "15.646.690- 5" at bounding box center [607, 152] width 798 height 10
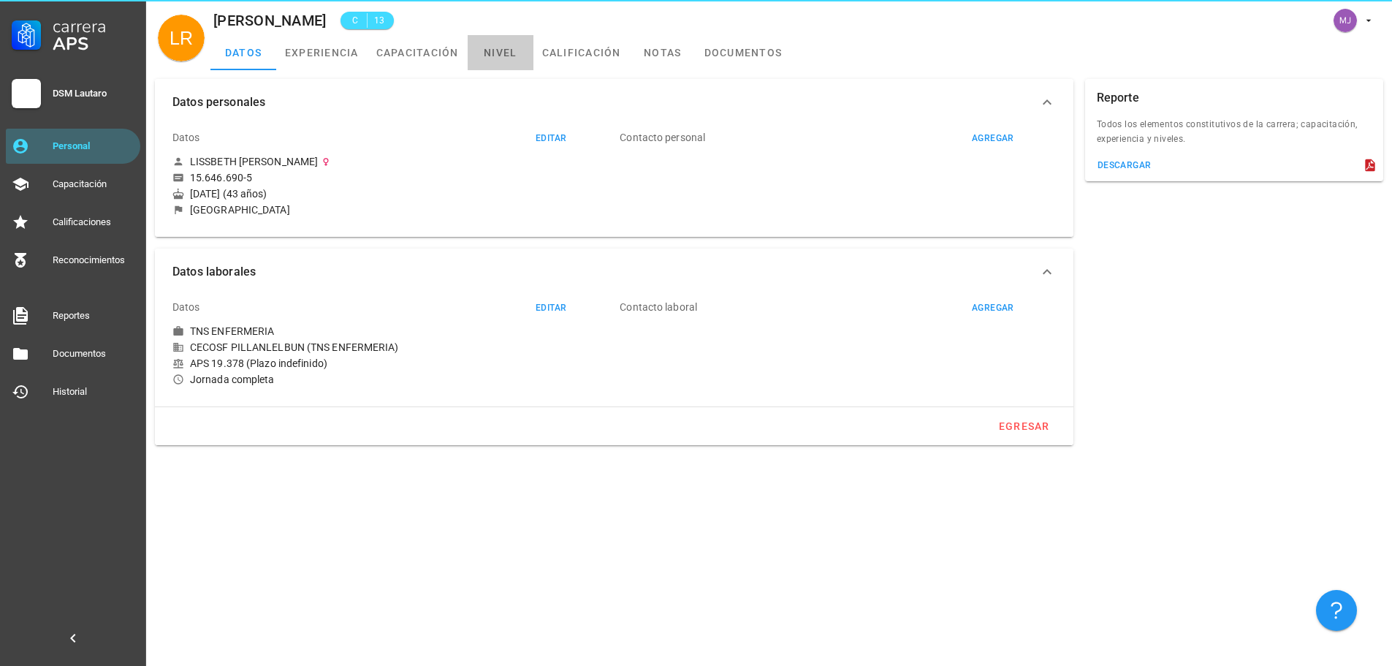
click at [484, 61] on link "nivel" at bounding box center [501, 52] width 66 height 35
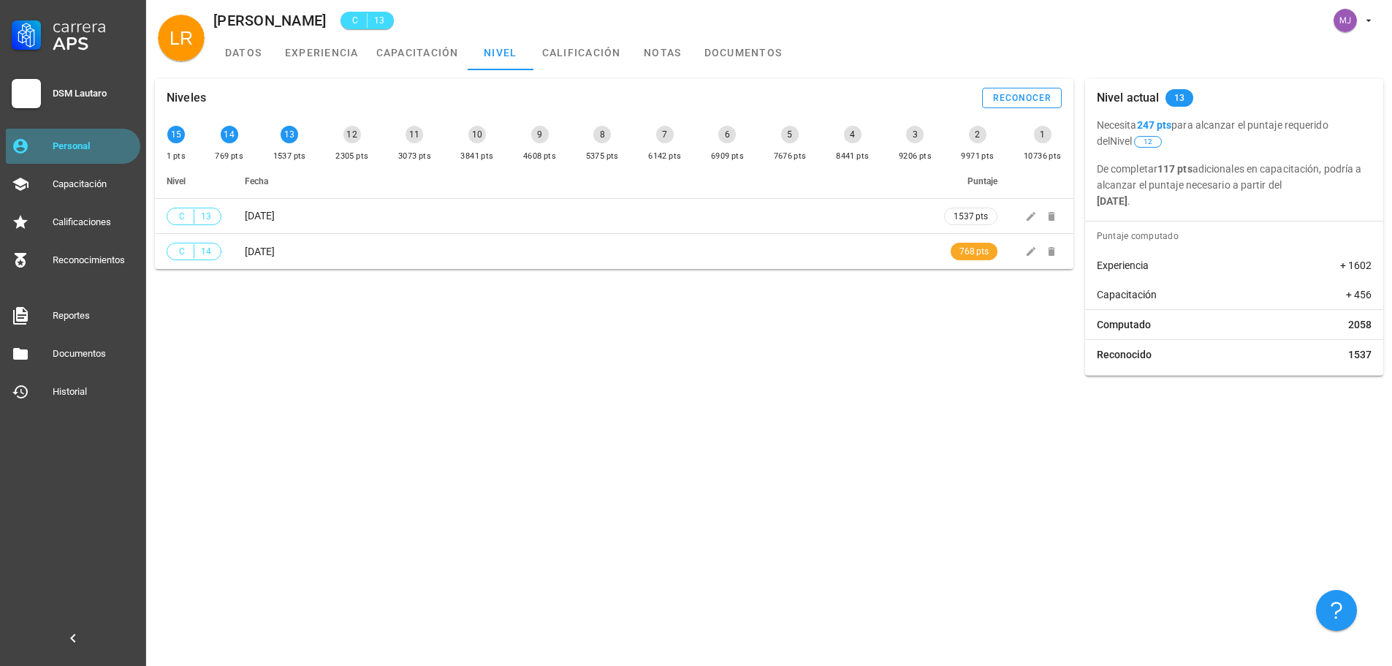
click at [54, 149] on div "Personal" at bounding box center [94, 146] width 82 height 12
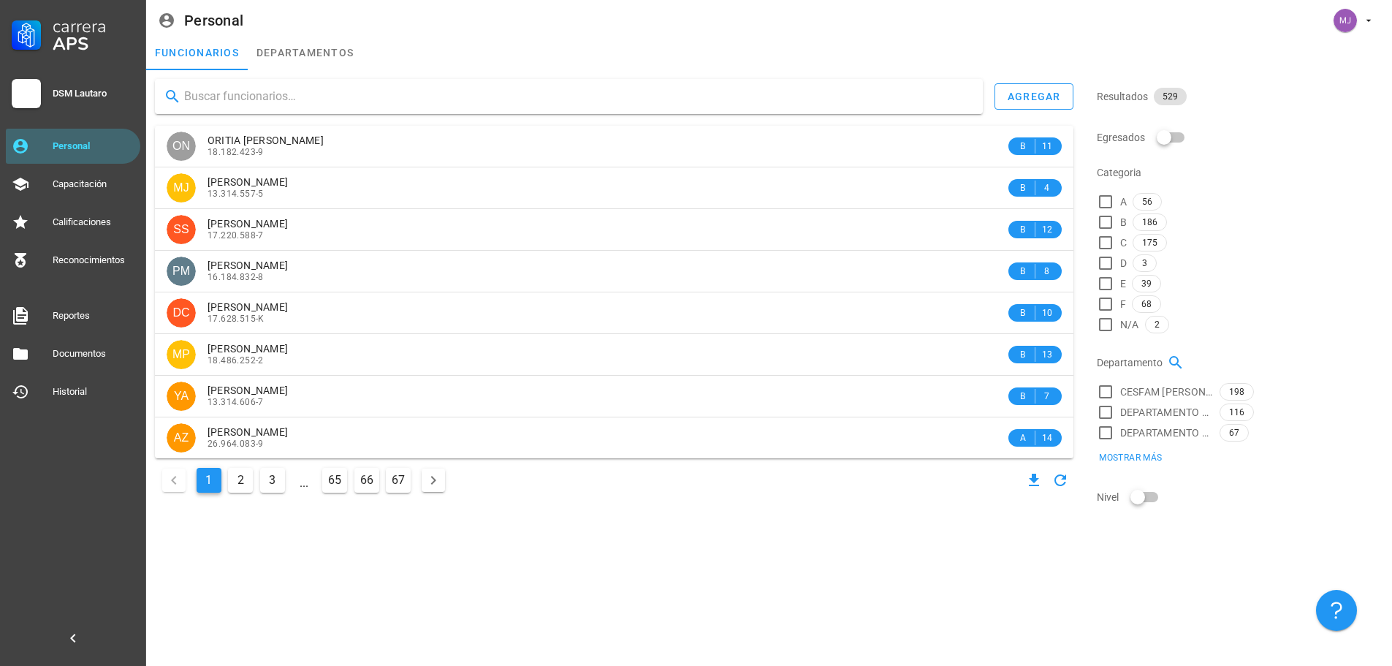
click at [418, 97] on input "text" at bounding box center [577, 96] width 787 height 23
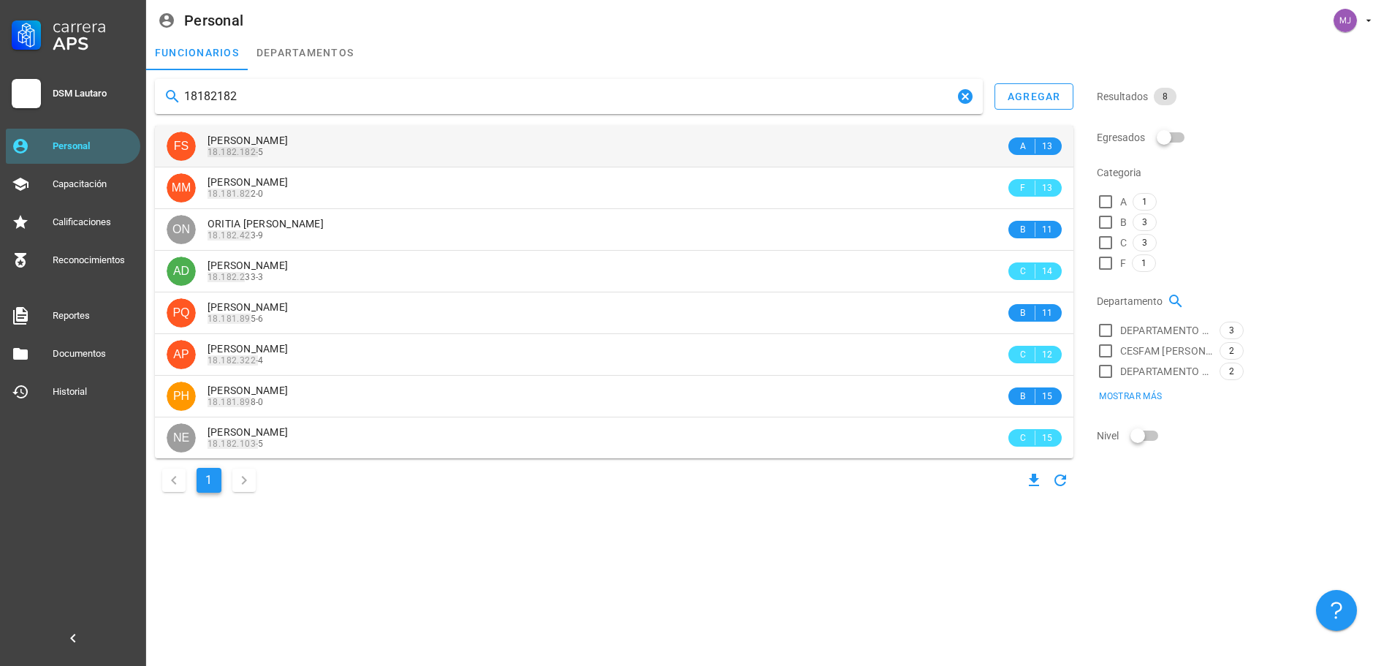
type input "18182182"
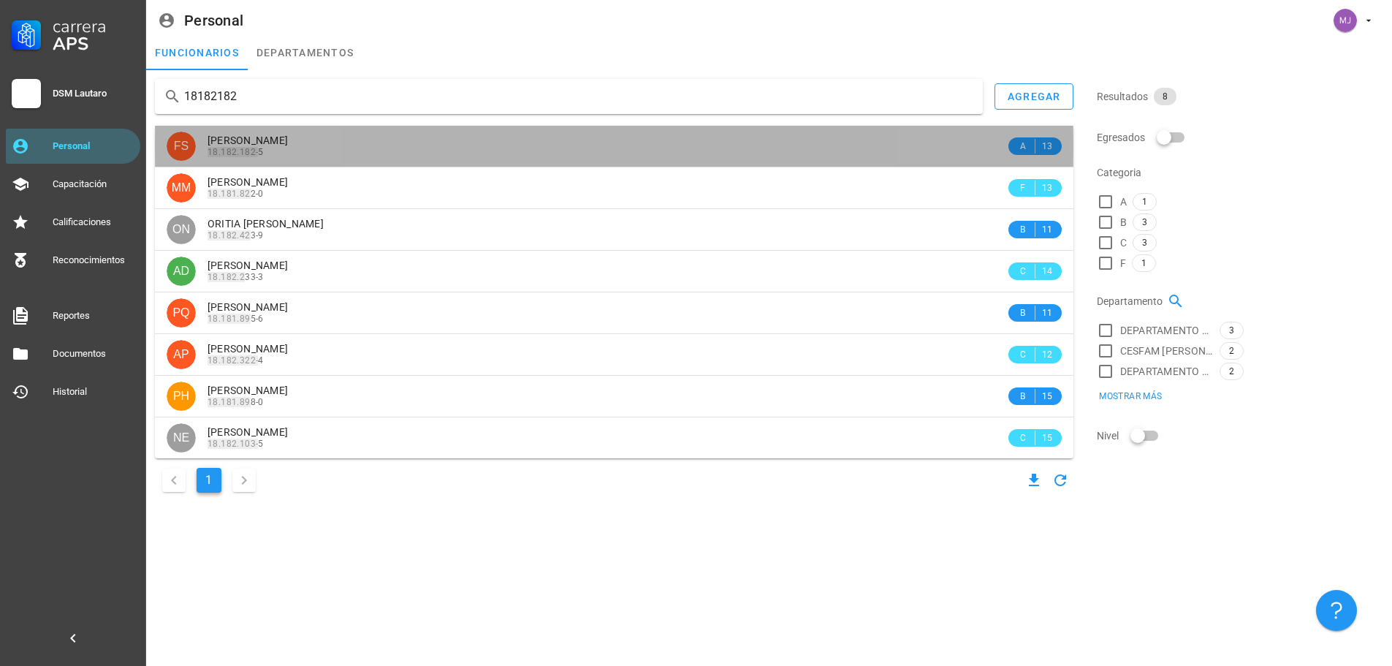
click at [288, 145] on span "[PERSON_NAME]" at bounding box center [248, 140] width 80 height 12
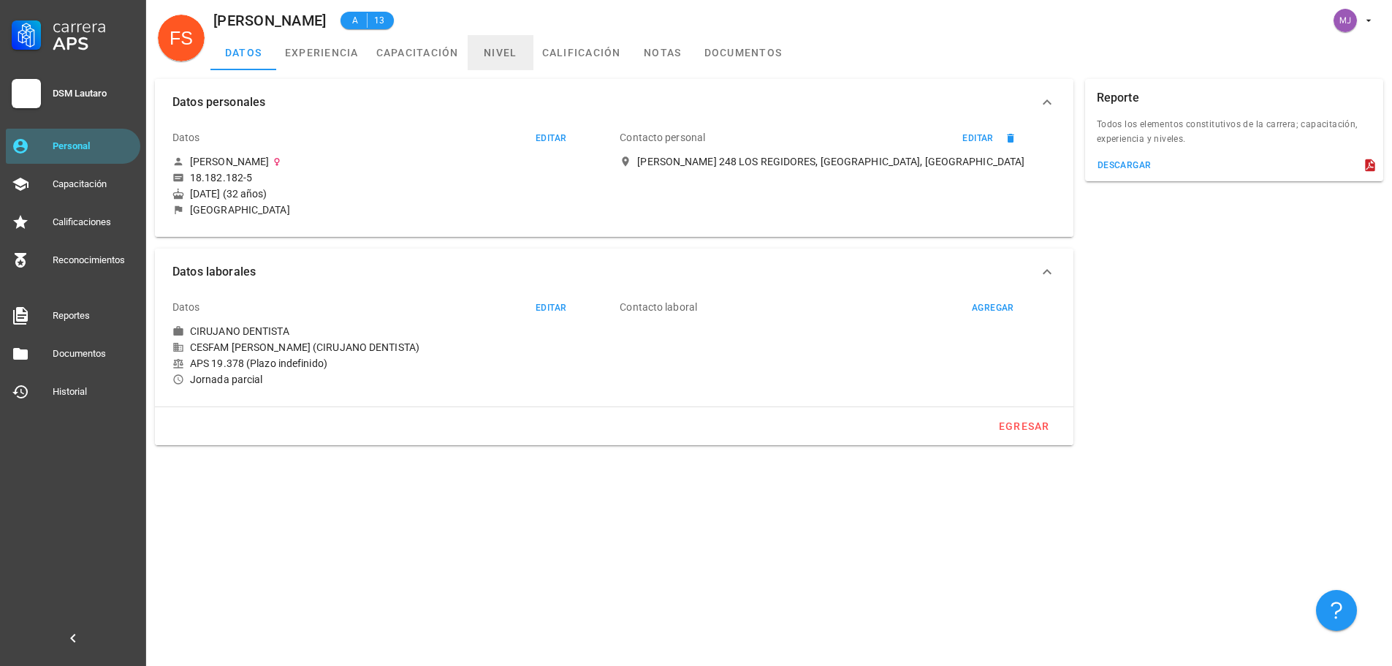
click at [504, 48] on link "nivel" at bounding box center [501, 52] width 66 height 35
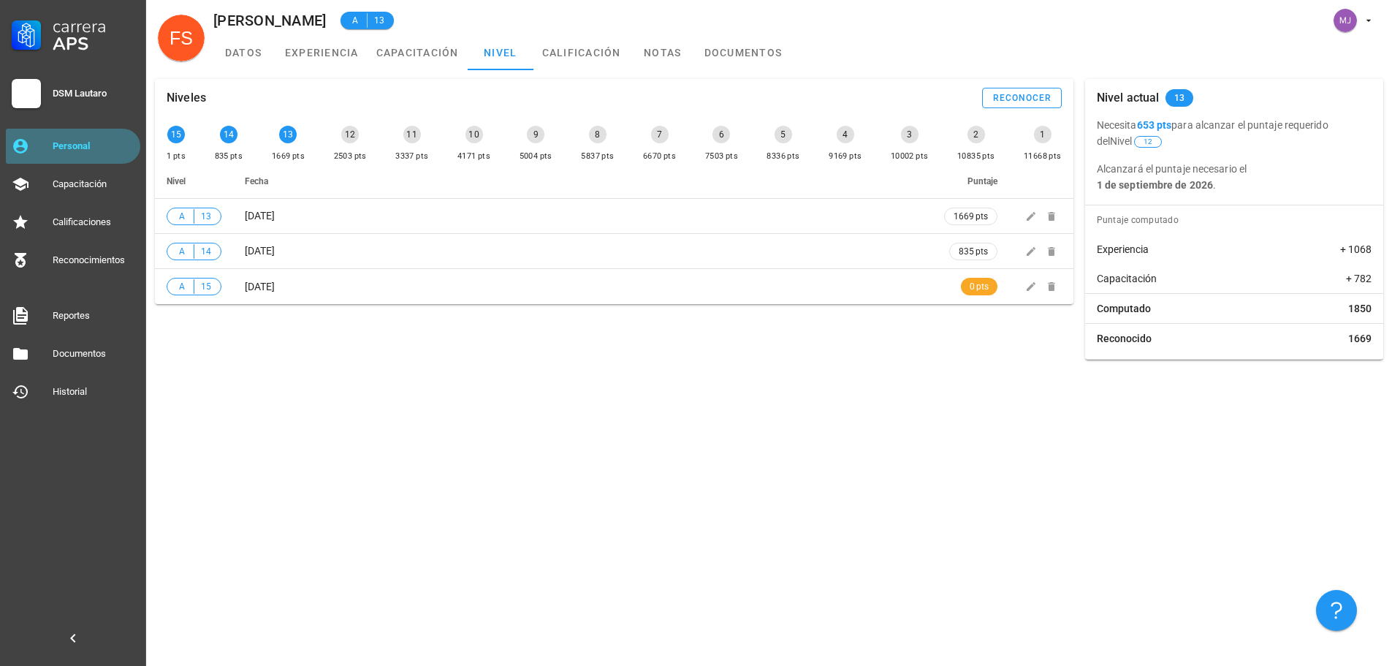
click at [35, 139] on link "Personal" at bounding box center [73, 146] width 134 height 35
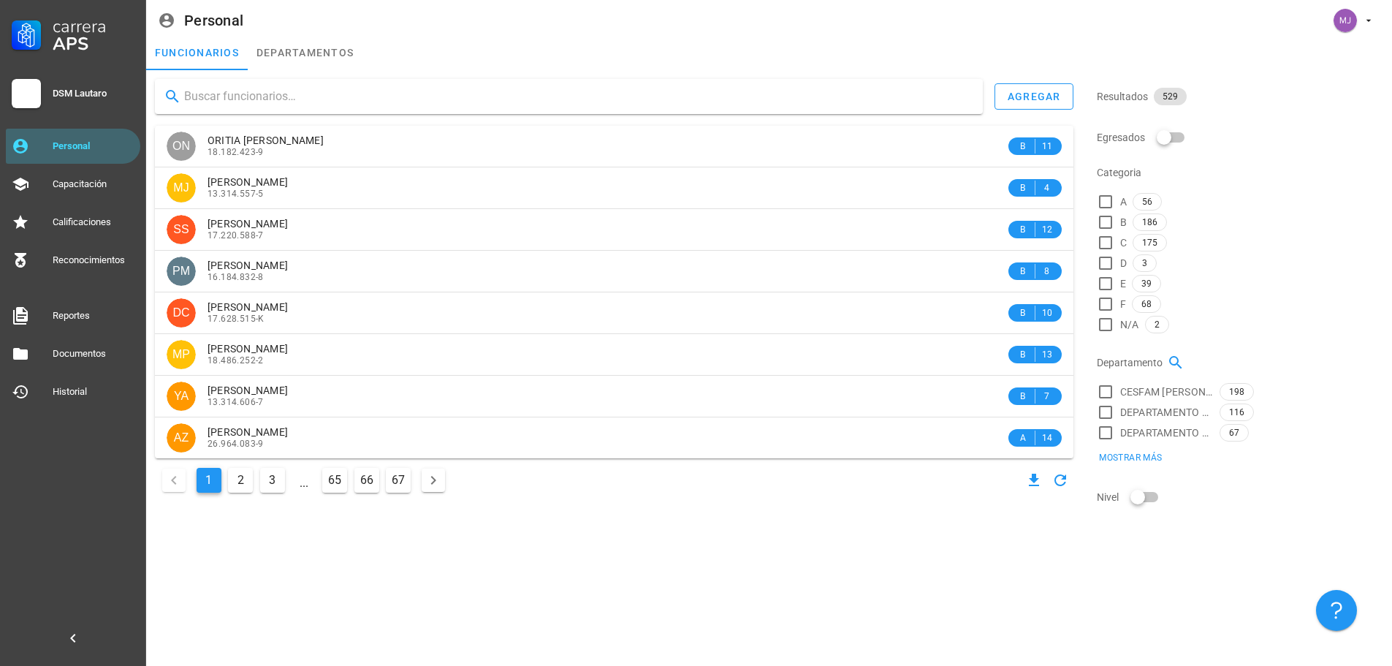
click at [252, 99] on input "text" at bounding box center [577, 96] width 787 height 23
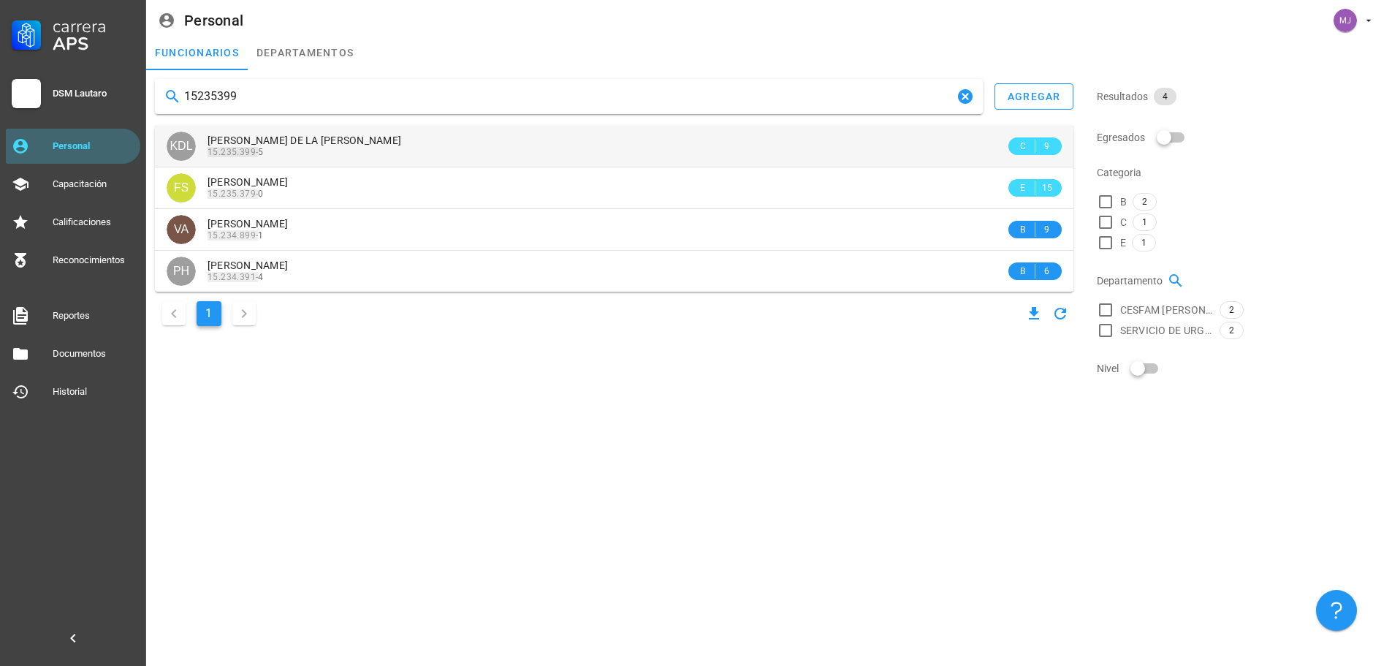
type input "15235399"
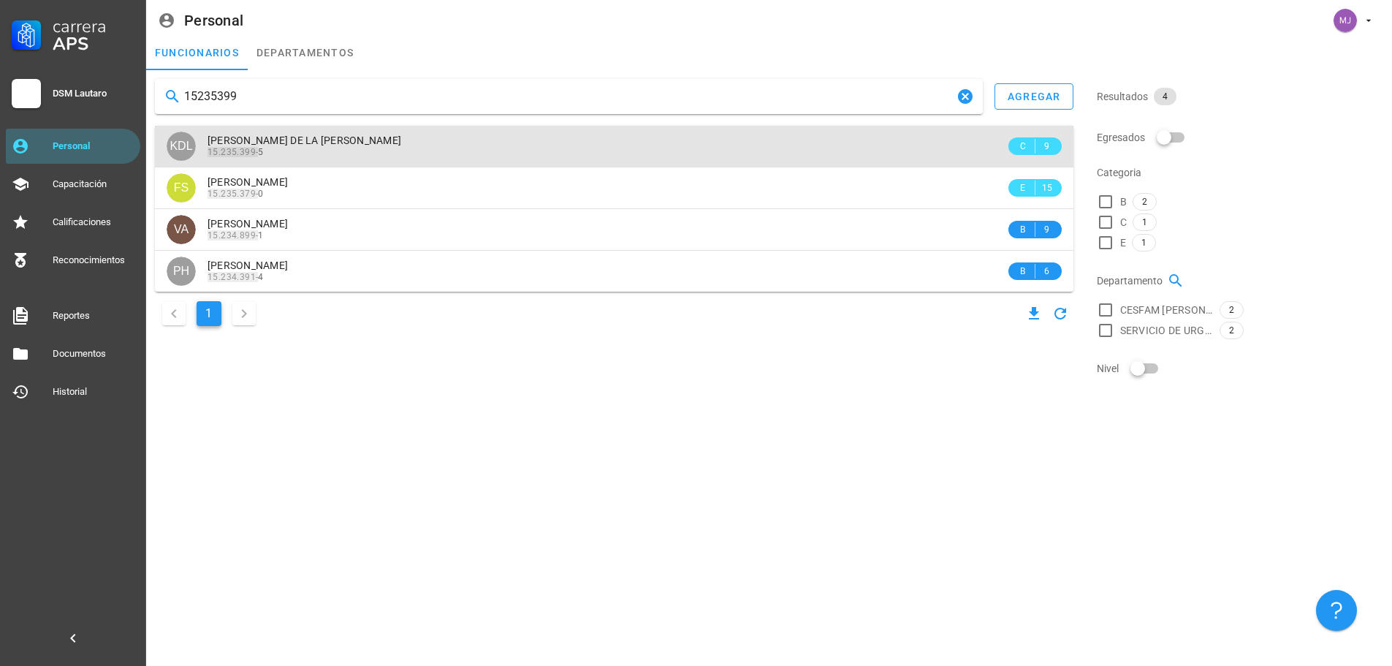
click at [374, 151] on div "15.235.399- 5" at bounding box center [607, 152] width 798 height 10
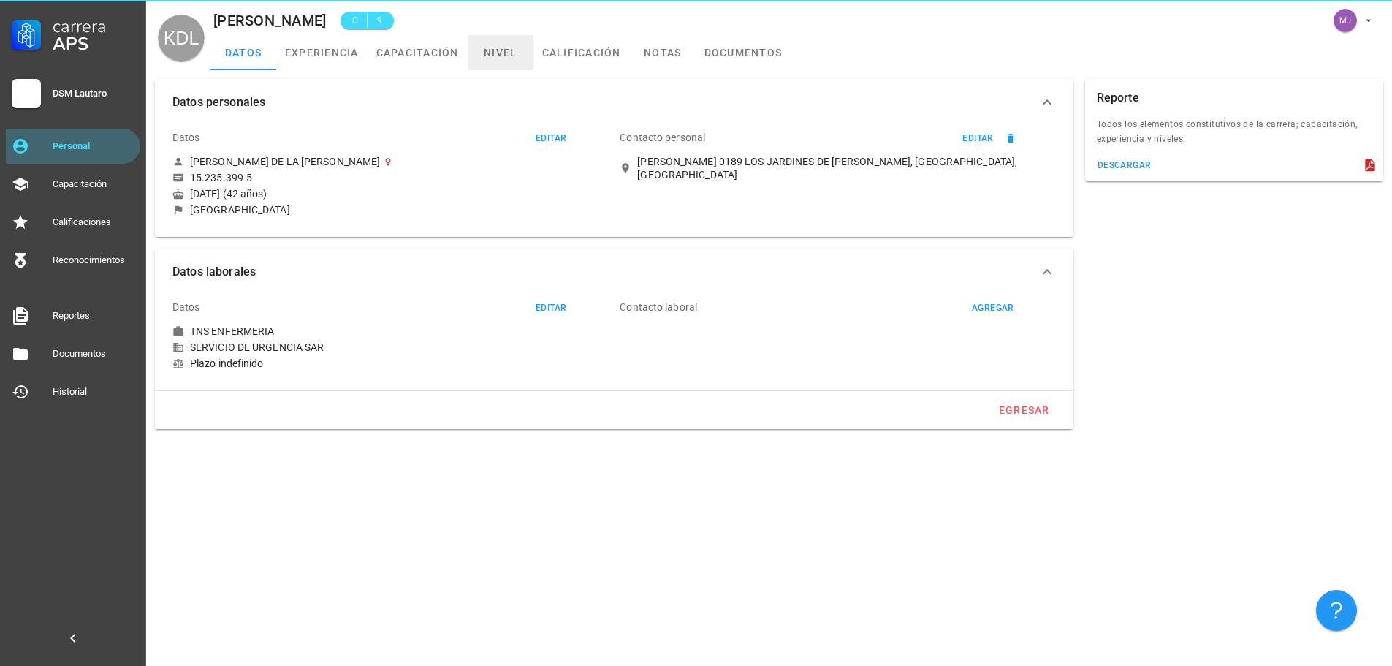
click at [529, 46] on link "nivel" at bounding box center [501, 52] width 66 height 35
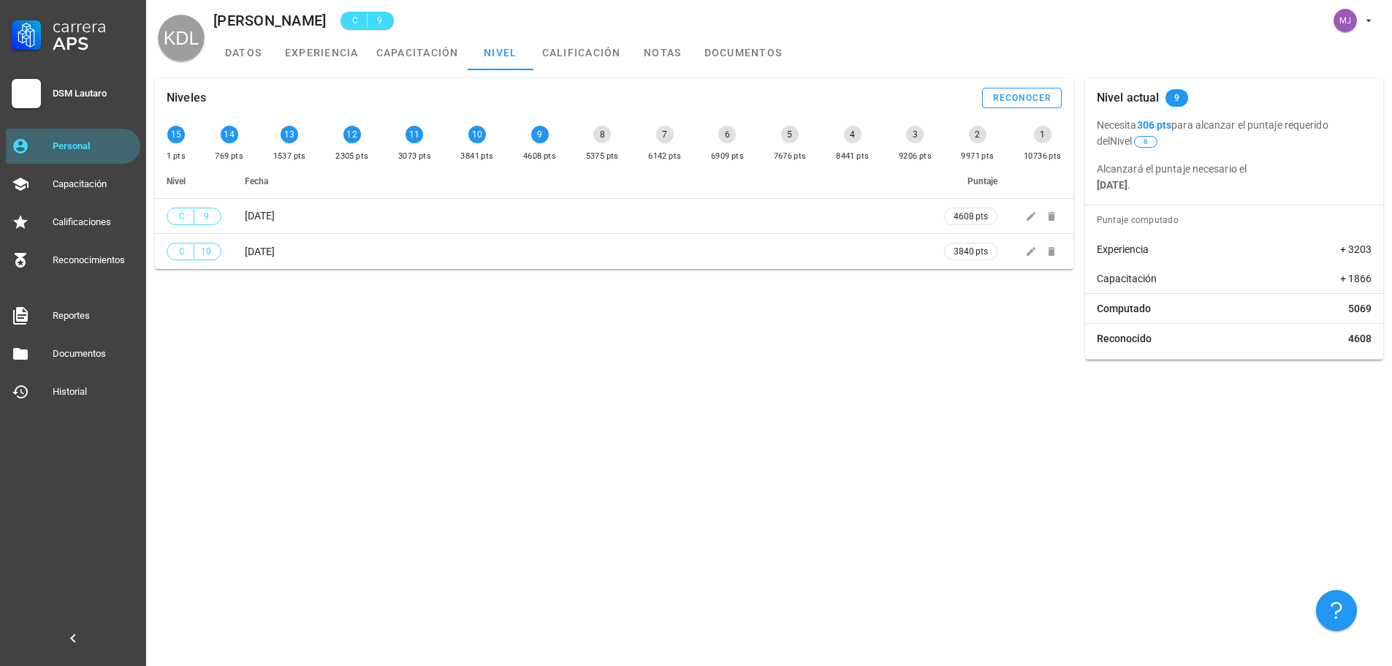
click at [140, 142] on div "Carrera APS DSM Lautaro Personal Capacitación Calificaciones Reconocimientos Re…" at bounding box center [73, 204] width 146 height 409
click at [80, 158] on link "Personal" at bounding box center [73, 146] width 134 height 35
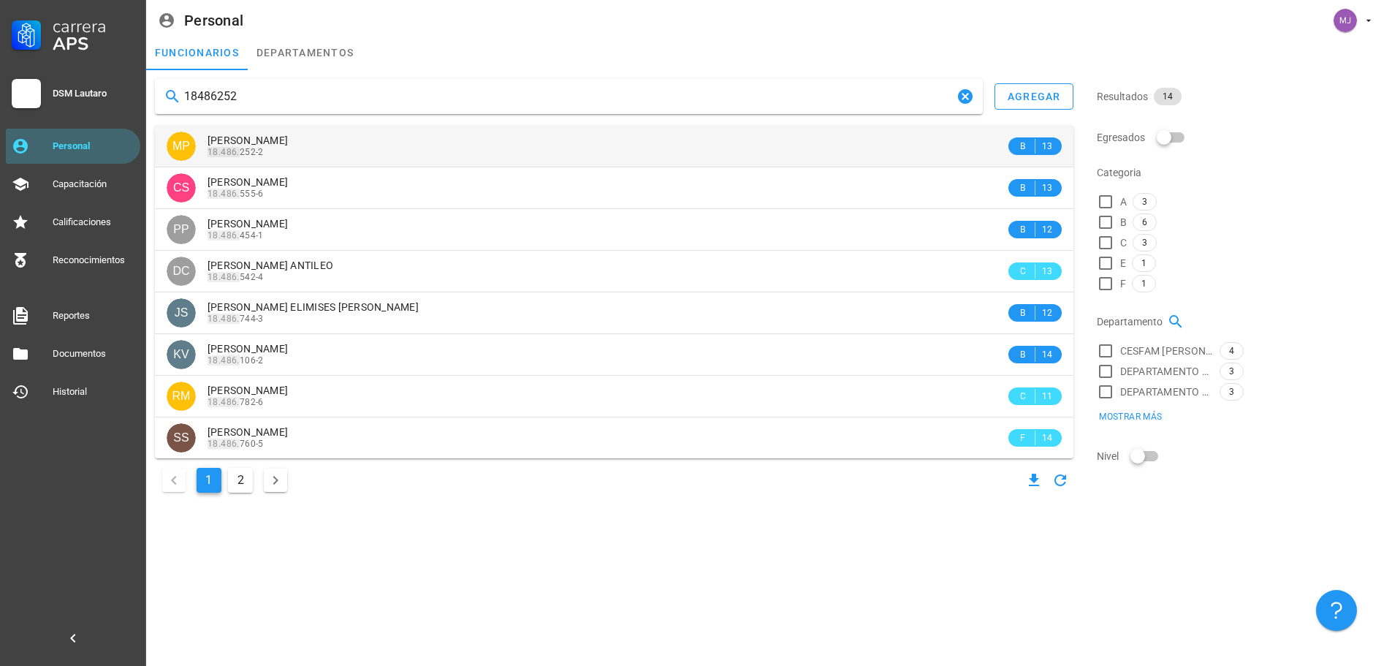
type input "18486252"
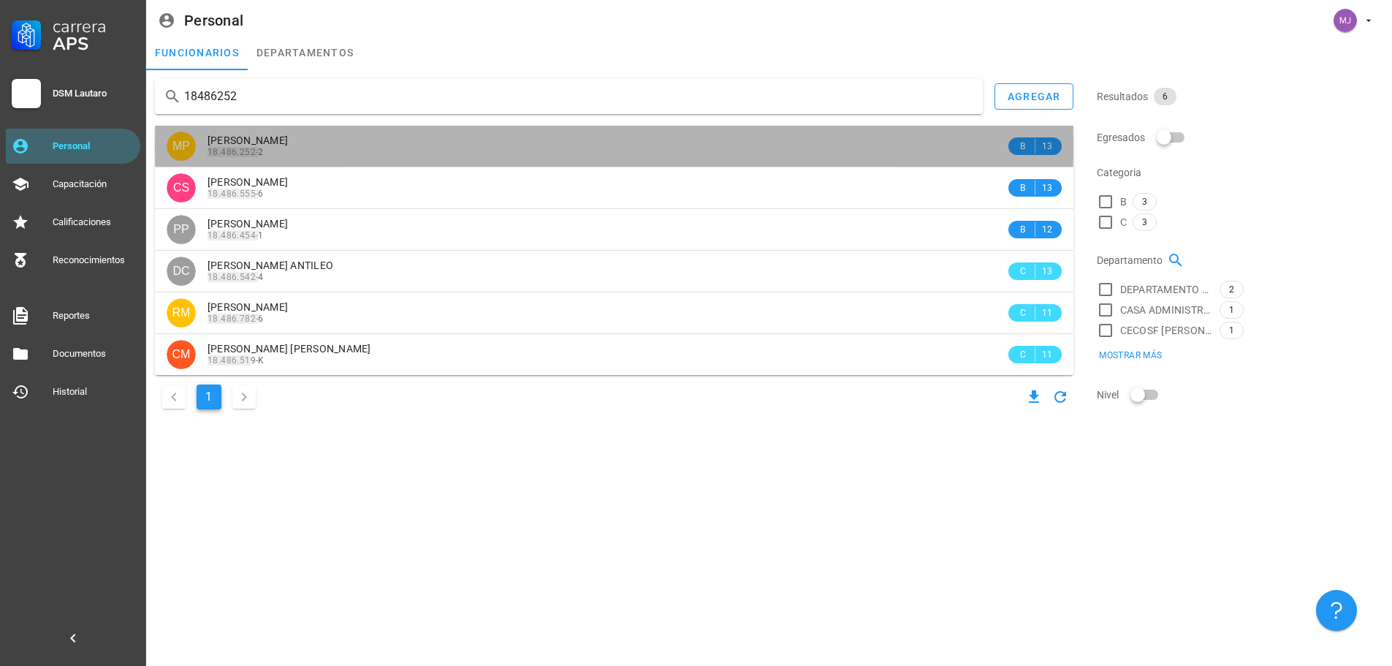
click at [340, 154] on div "18.486.252- 2" at bounding box center [607, 152] width 798 height 10
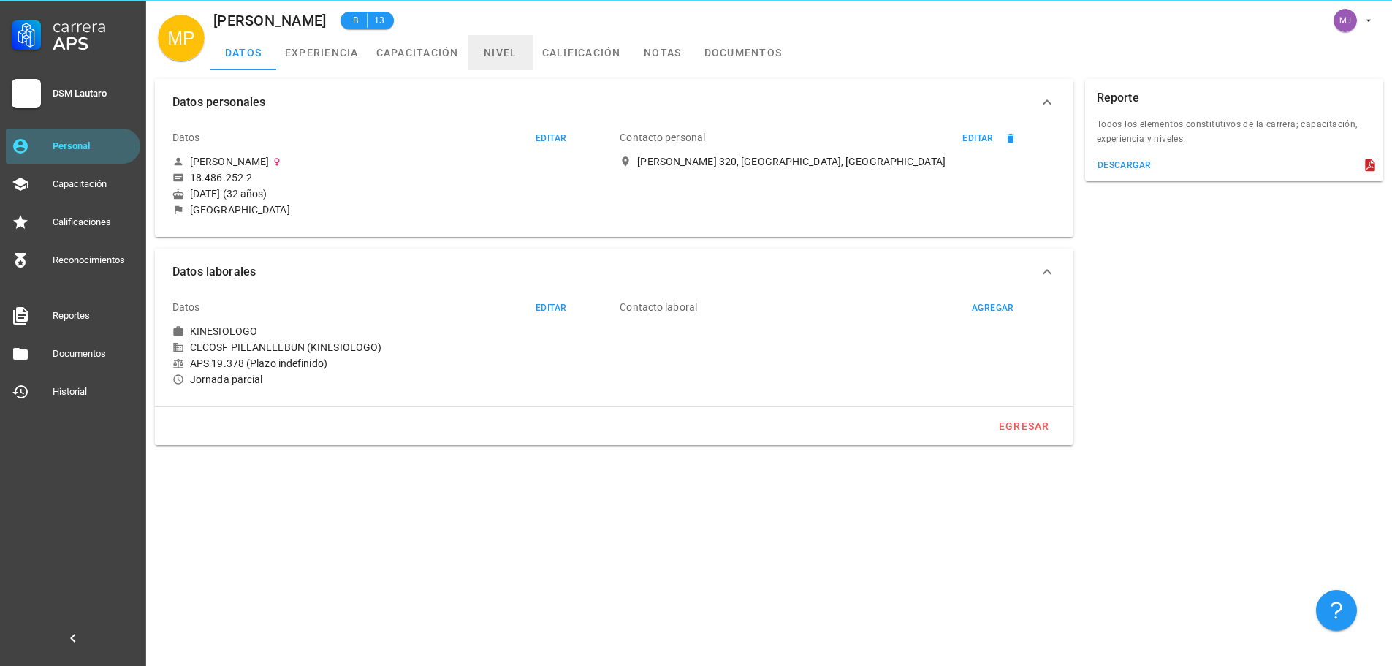
click at [484, 59] on link "nivel" at bounding box center [501, 52] width 66 height 35
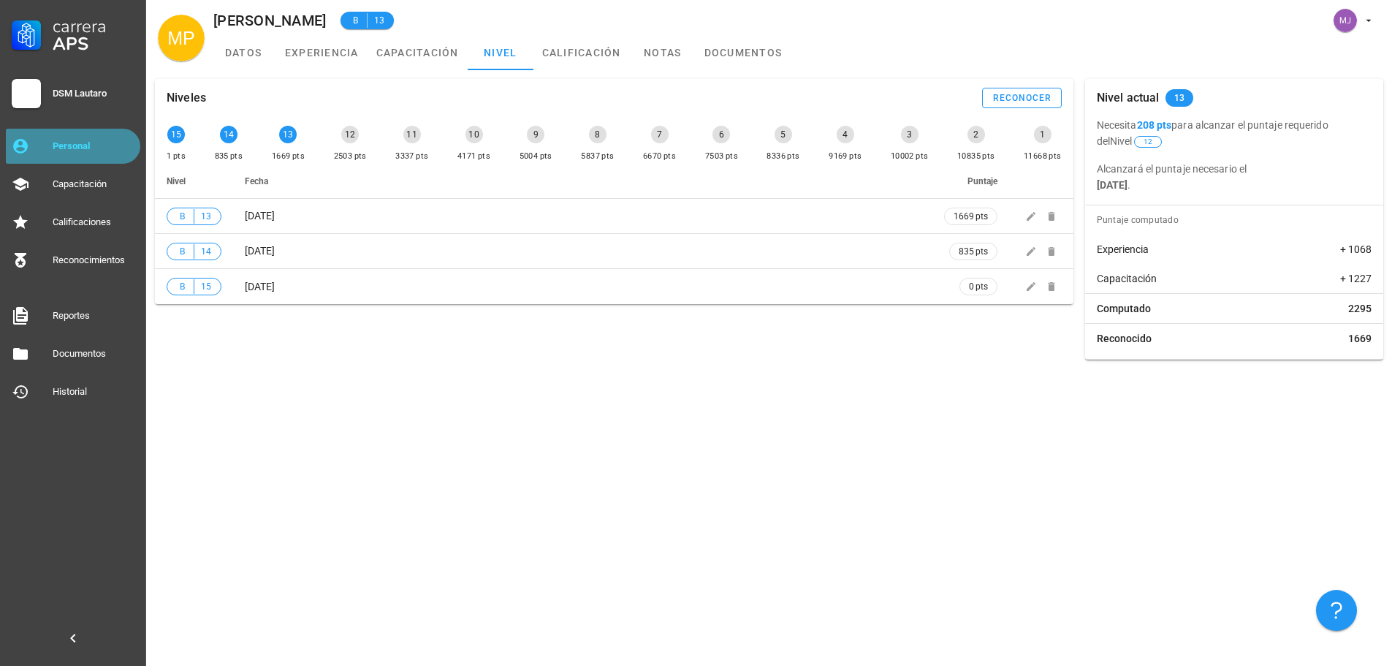
click at [118, 151] on div "Personal" at bounding box center [94, 146] width 82 height 12
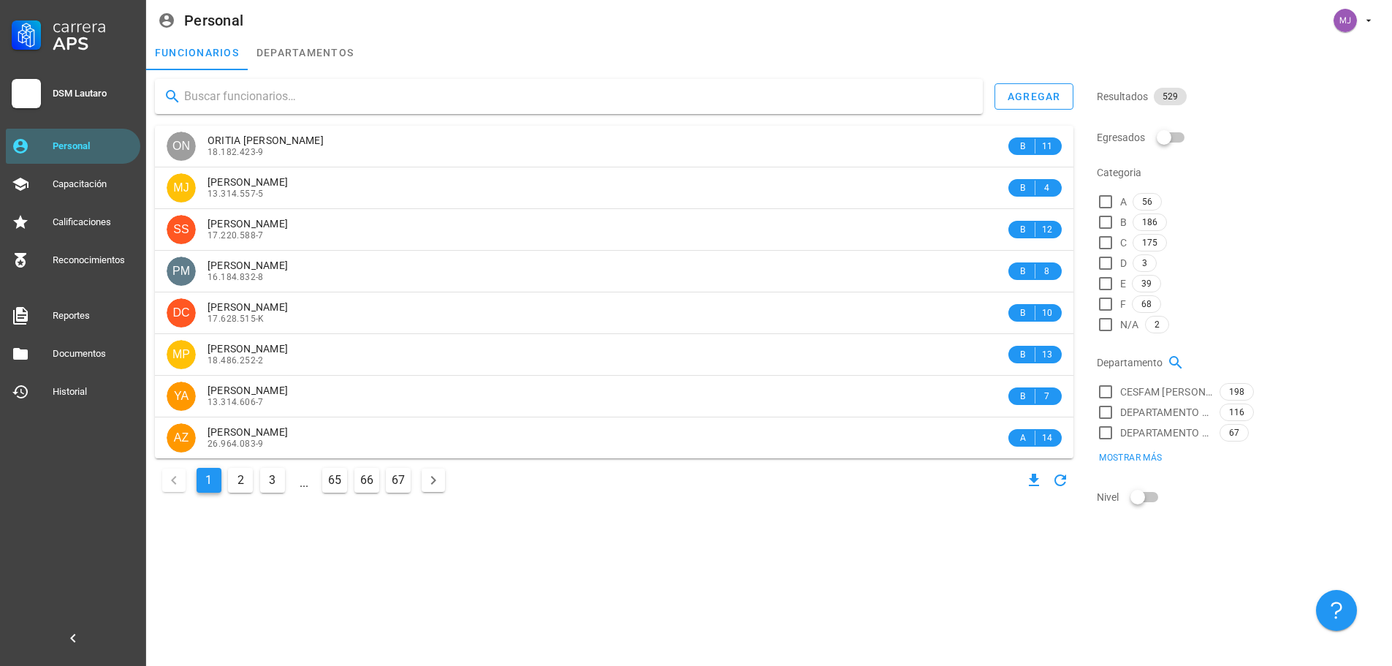
click at [289, 103] on input "text" at bounding box center [577, 96] width 787 height 23
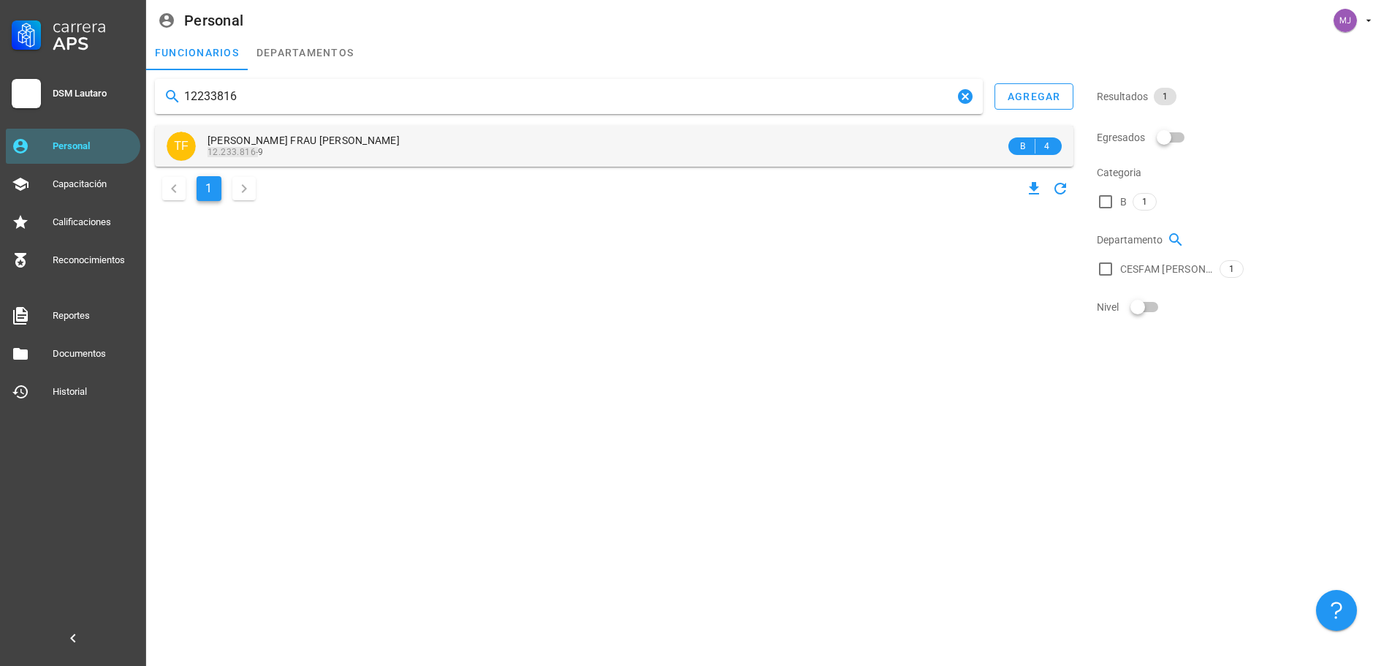
type input "12233816"
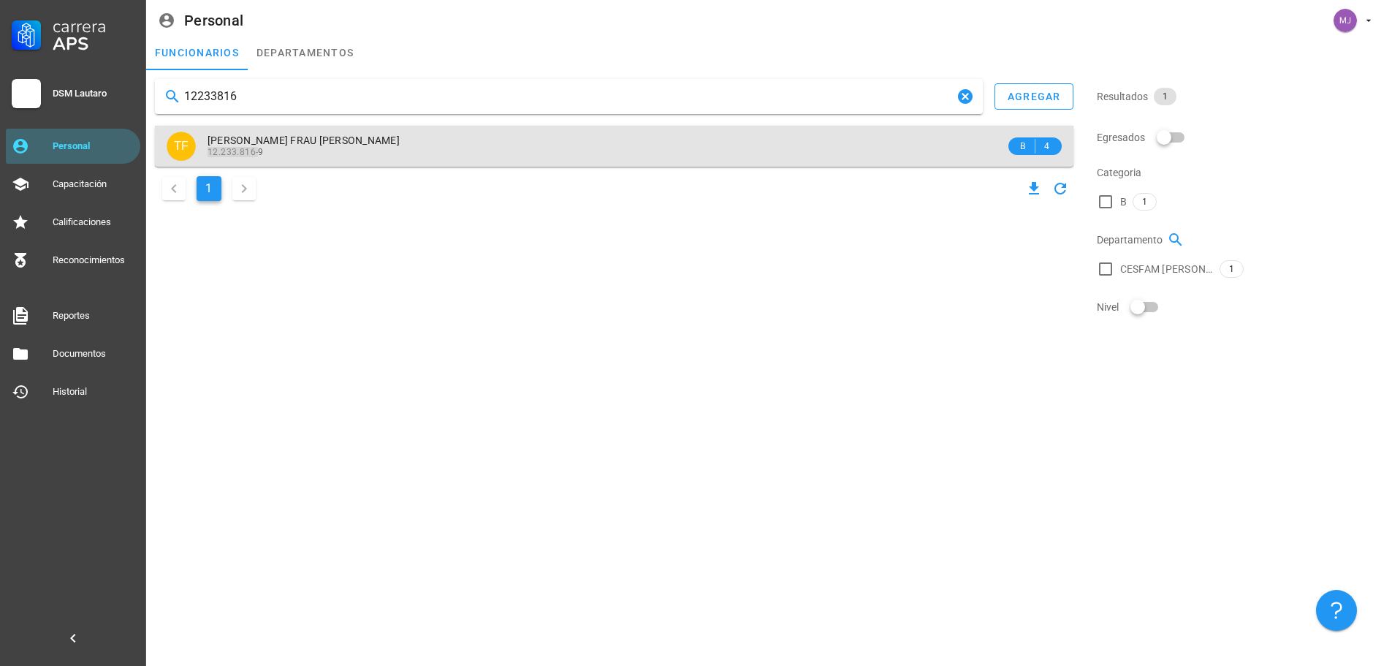
click at [316, 136] on span "[PERSON_NAME] FRAU [PERSON_NAME]" at bounding box center [304, 140] width 192 height 12
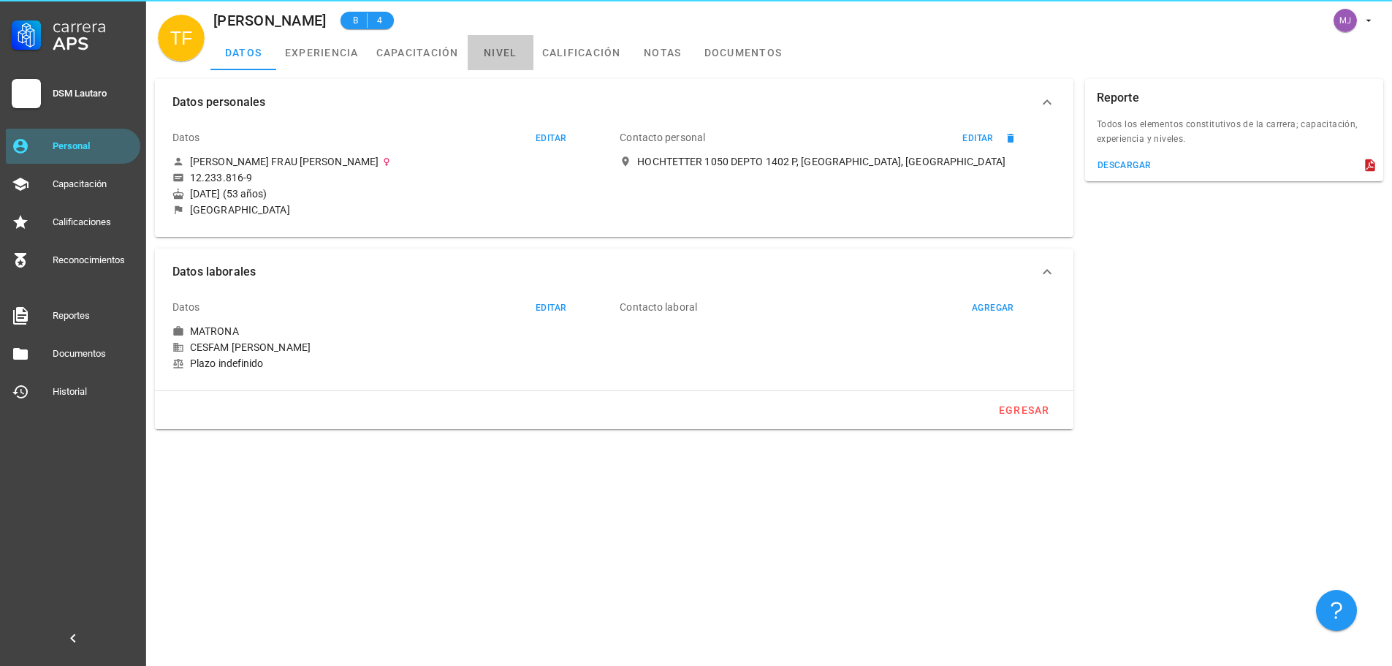
click at [504, 56] on link "nivel" at bounding box center [501, 52] width 66 height 35
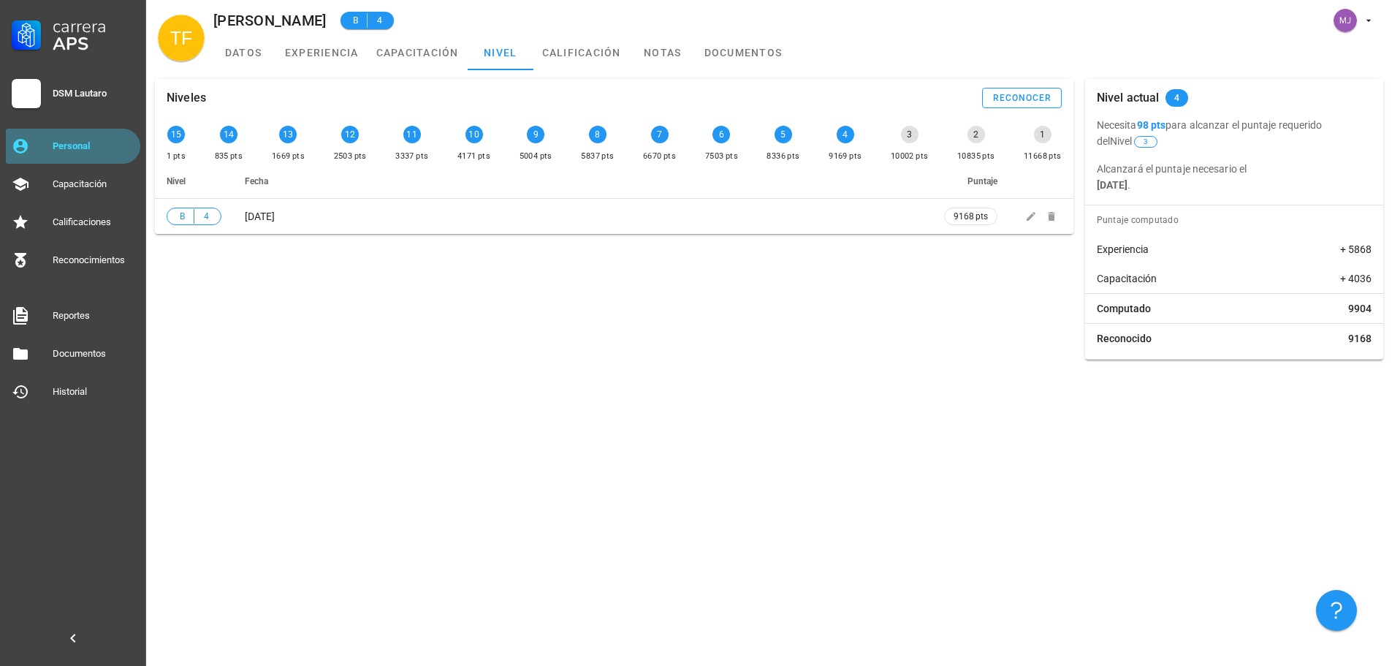
click at [80, 149] on div "Personal" at bounding box center [94, 146] width 82 height 12
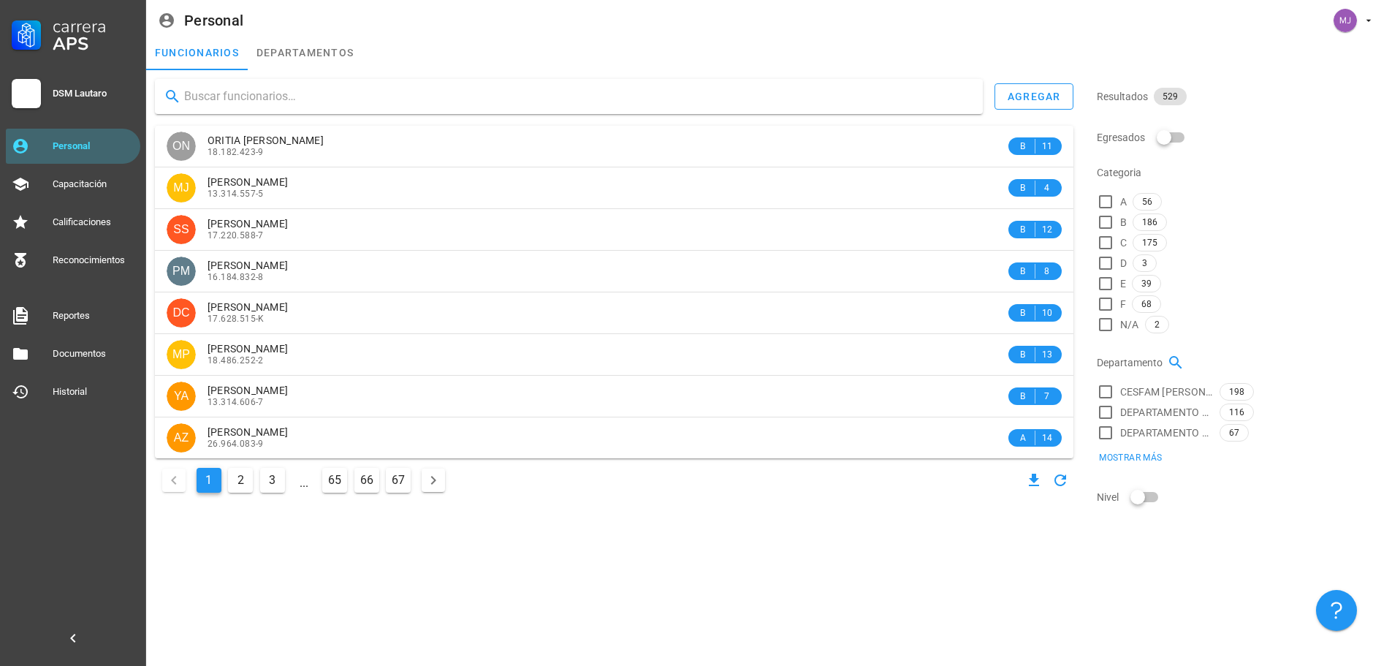
click at [292, 97] on input "text" at bounding box center [577, 96] width 787 height 23
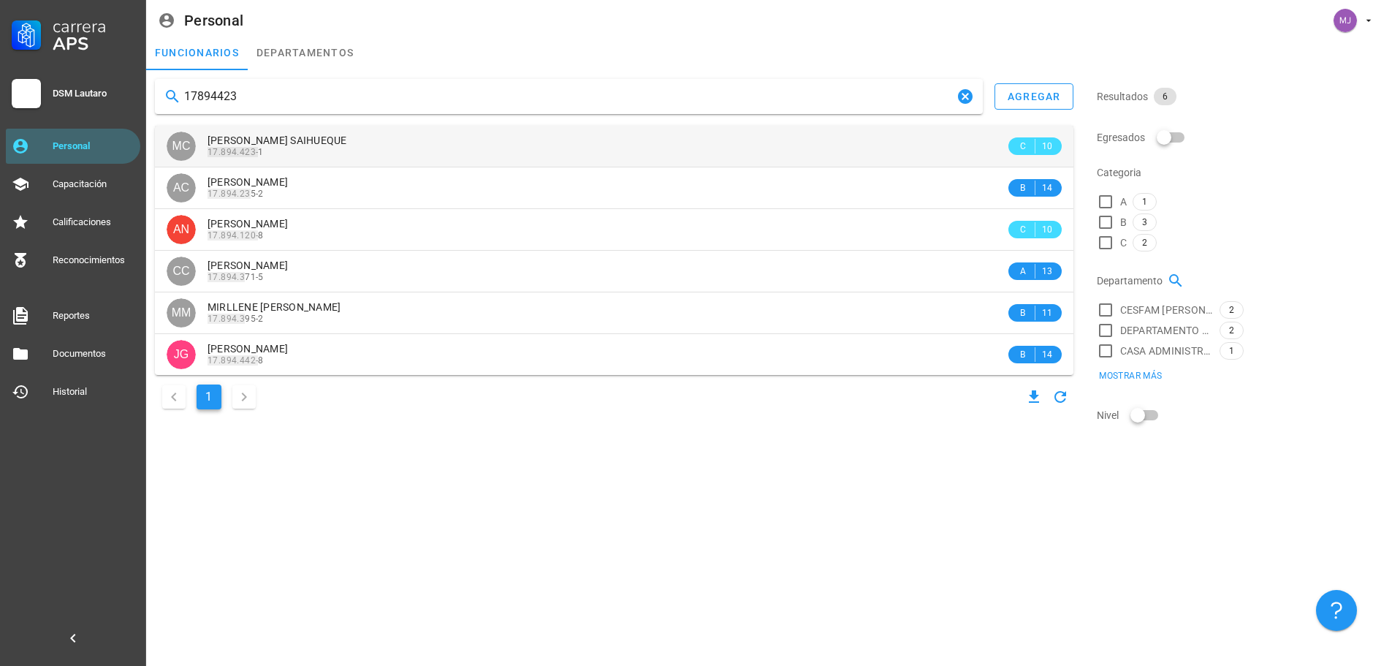
type input "17894423"
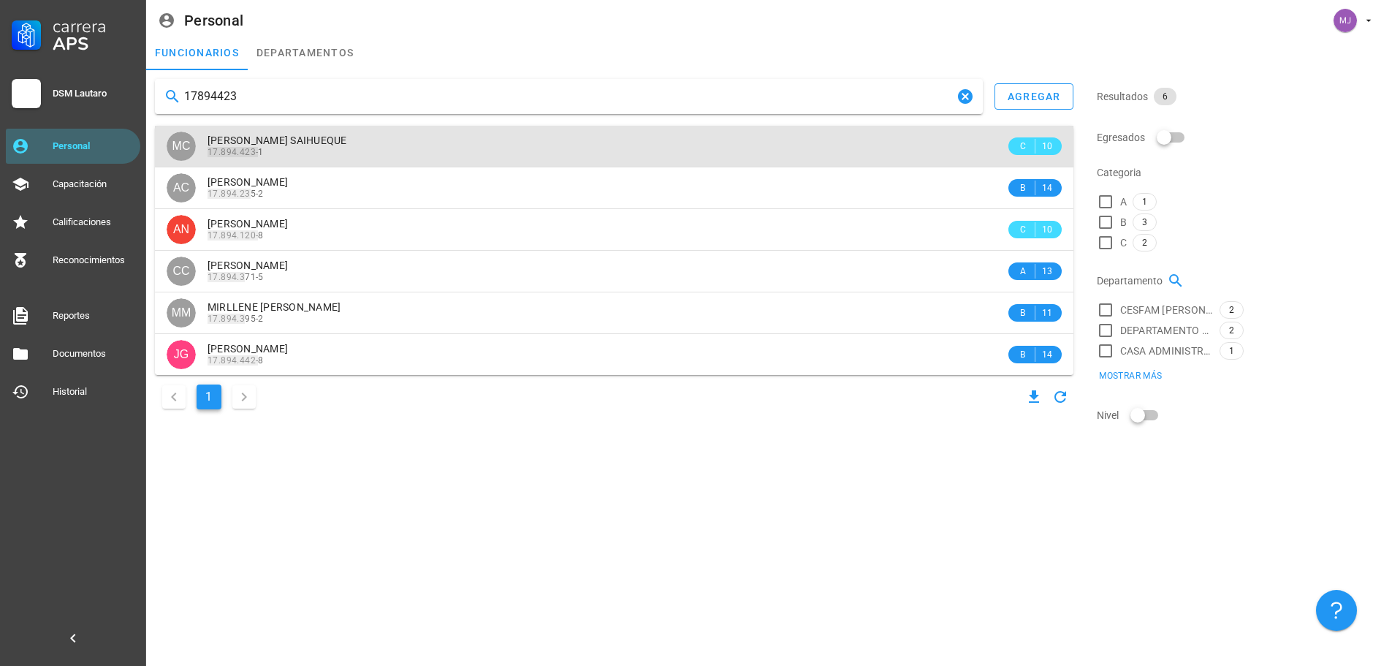
click at [319, 143] on span "[PERSON_NAME] SAIHUEQUE" at bounding box center [278, 140] width 140 height 12
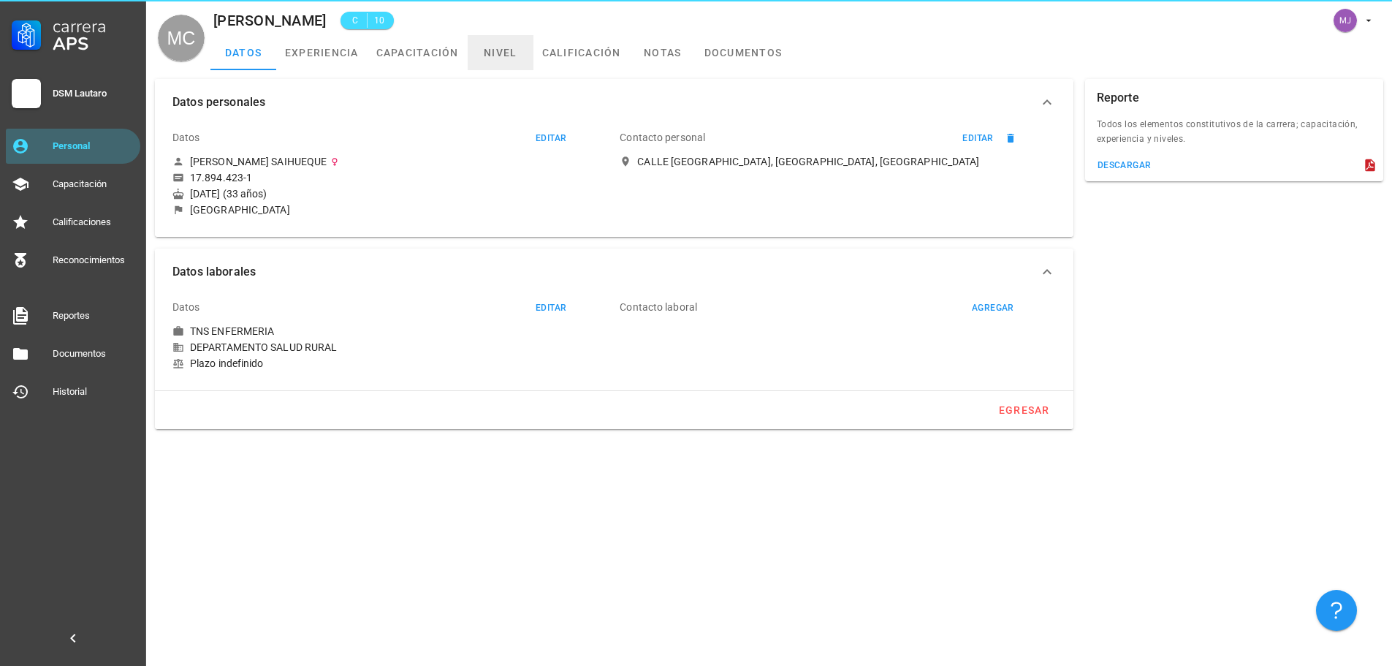
click at [502, 43] on link "nivel" at bounding box center [501, 52] width 66 height 35
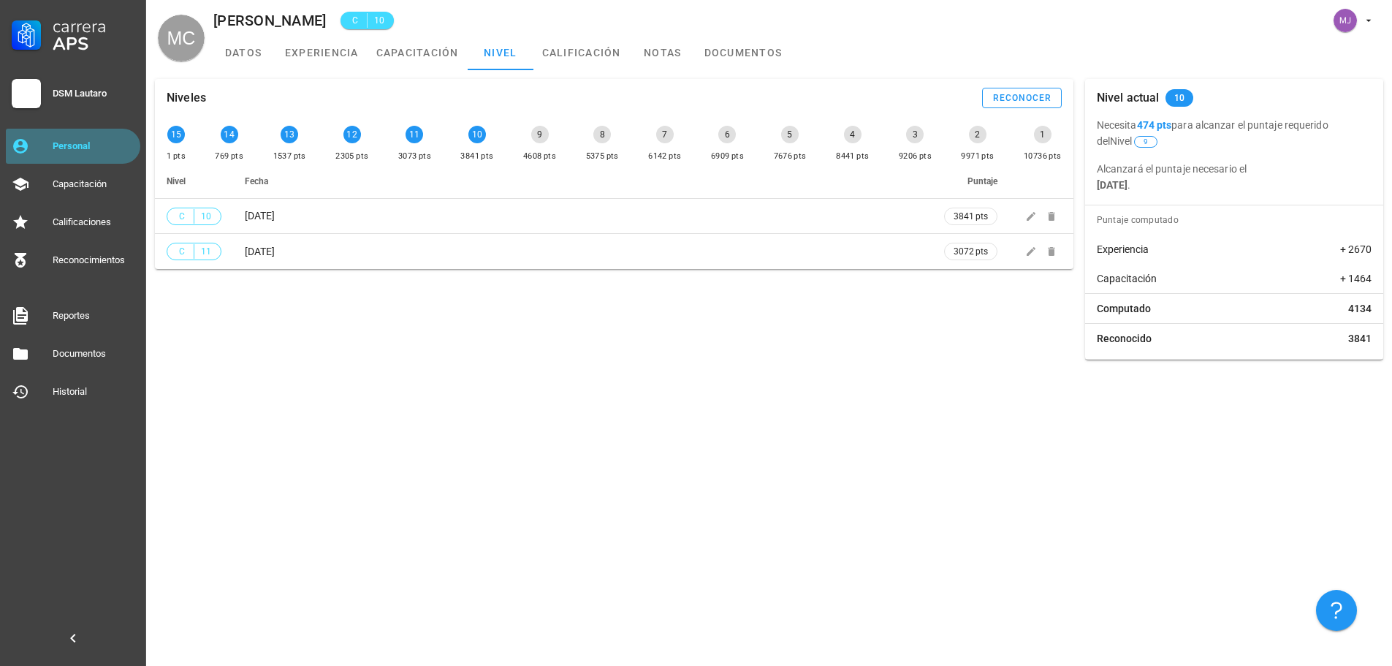
click at [99, 140] on div "Personal" at bounding box center [94, 145] width 82 height 23
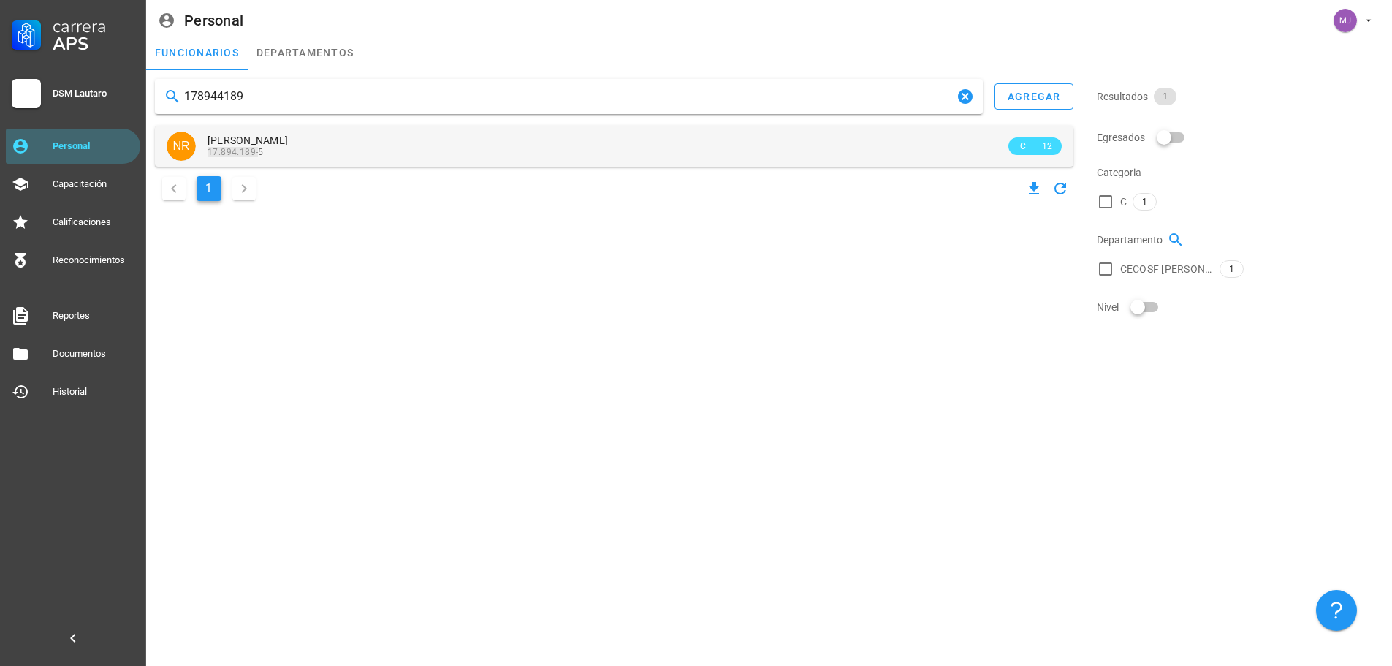
type input "178944189"
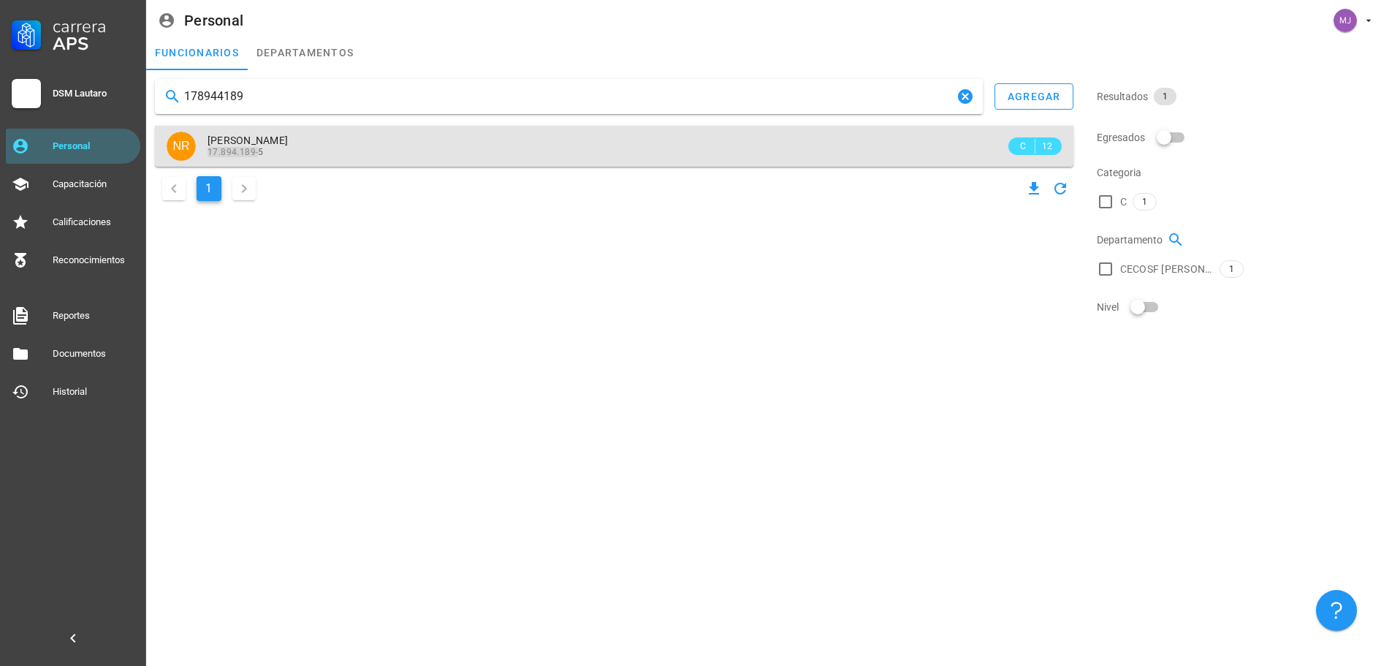
click at [288, 143] on span "[PERSON_NAME]" at bounding box center [248, 140] width 80 height 12
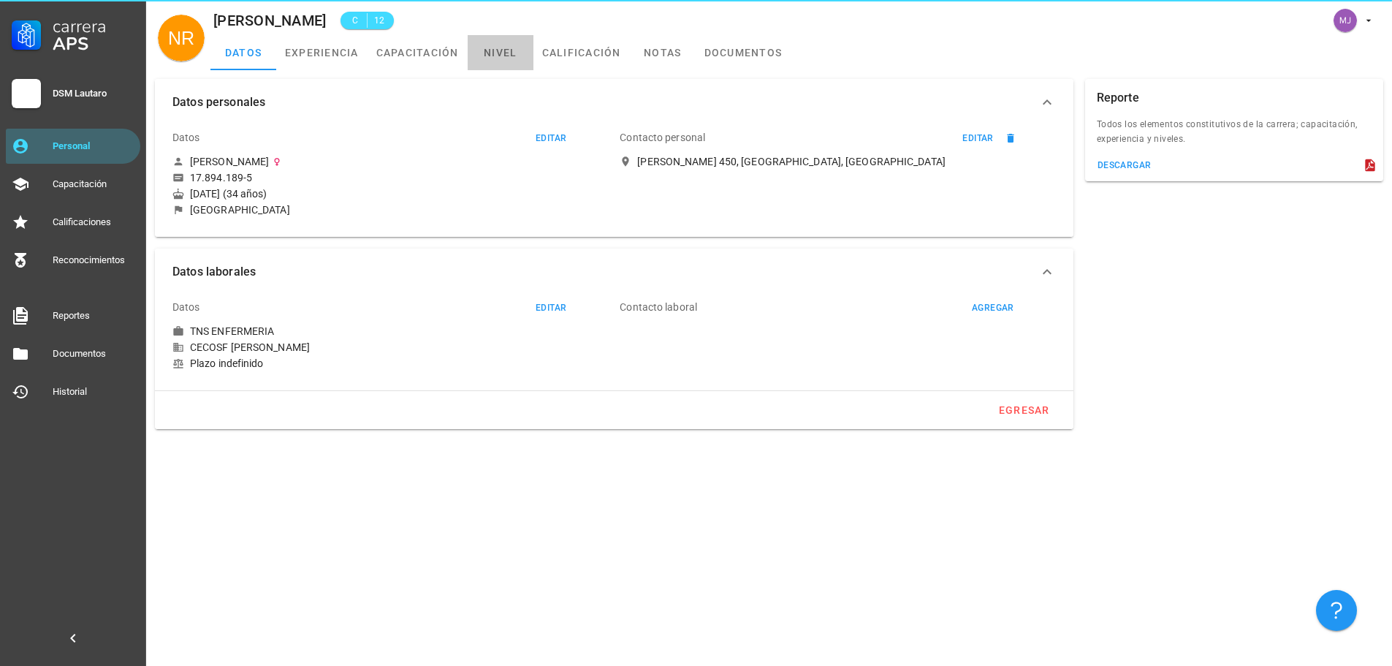
click at [507, 58] on link "nivel" at bounding box center [501, 52] width 66 height 35
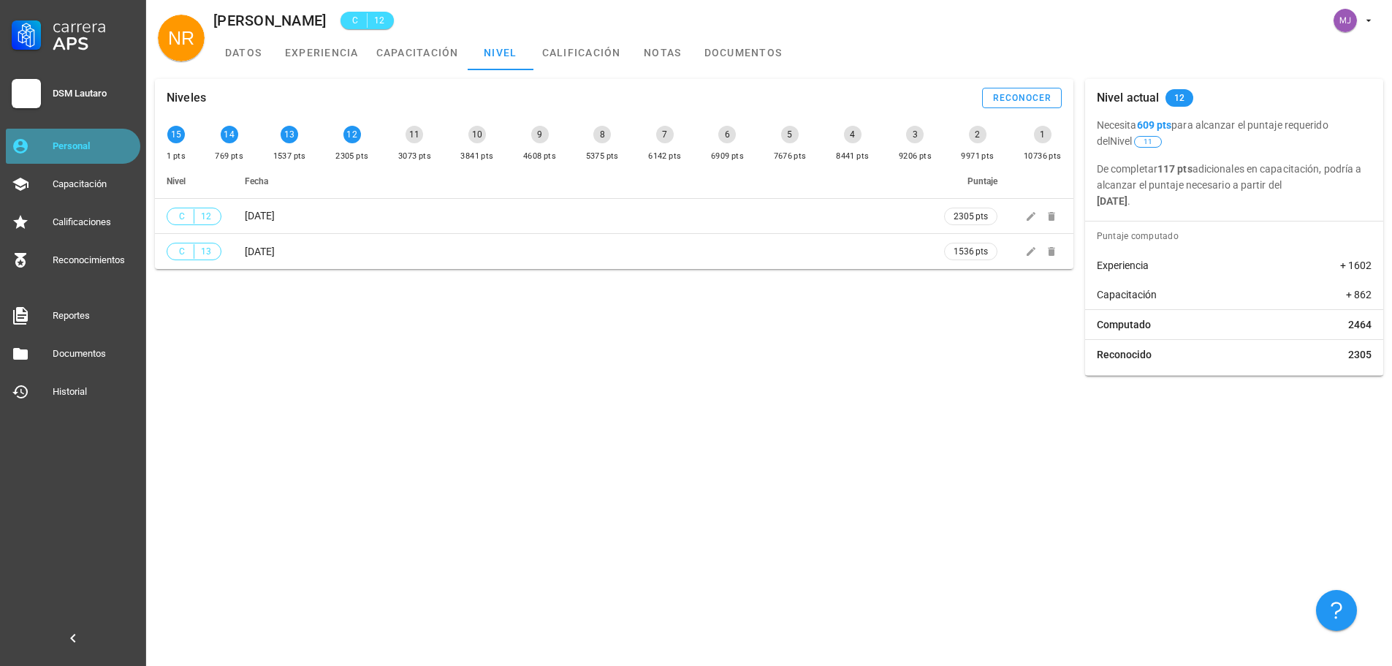
click at [63, 146] on div "Personal" at bounding box center [94, 146] width 82 height 12
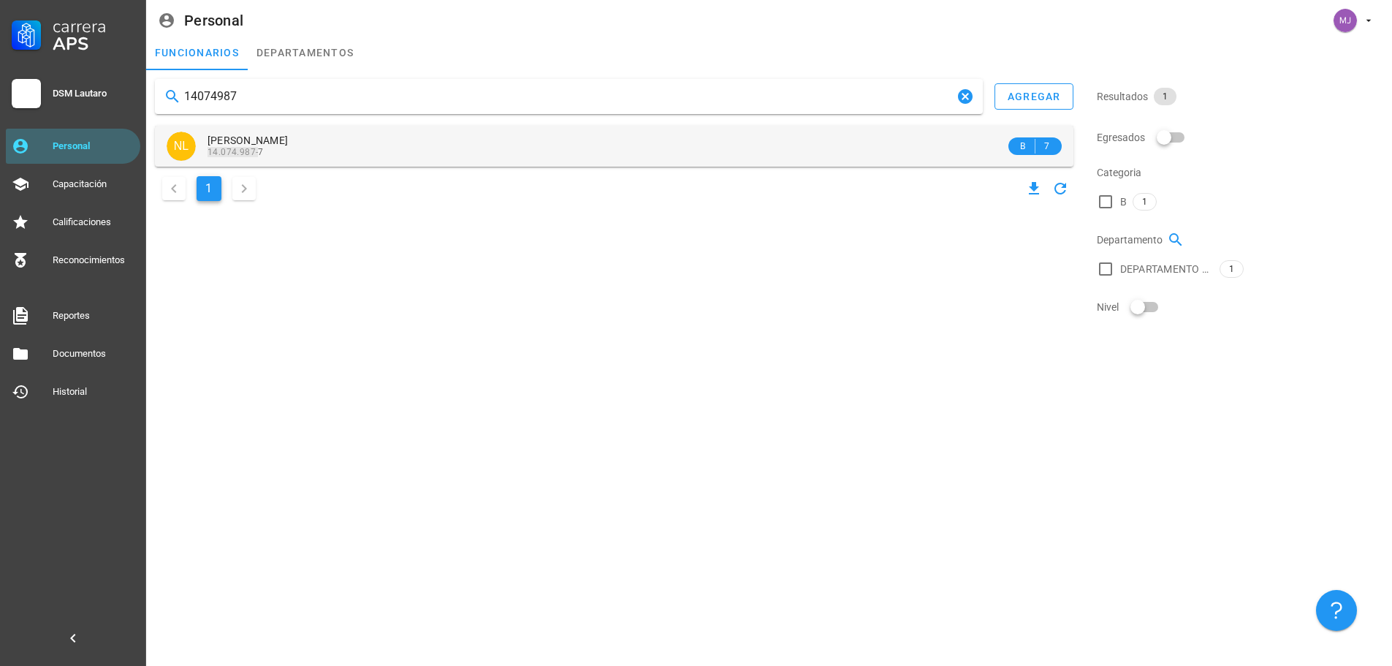
type input "14074987"
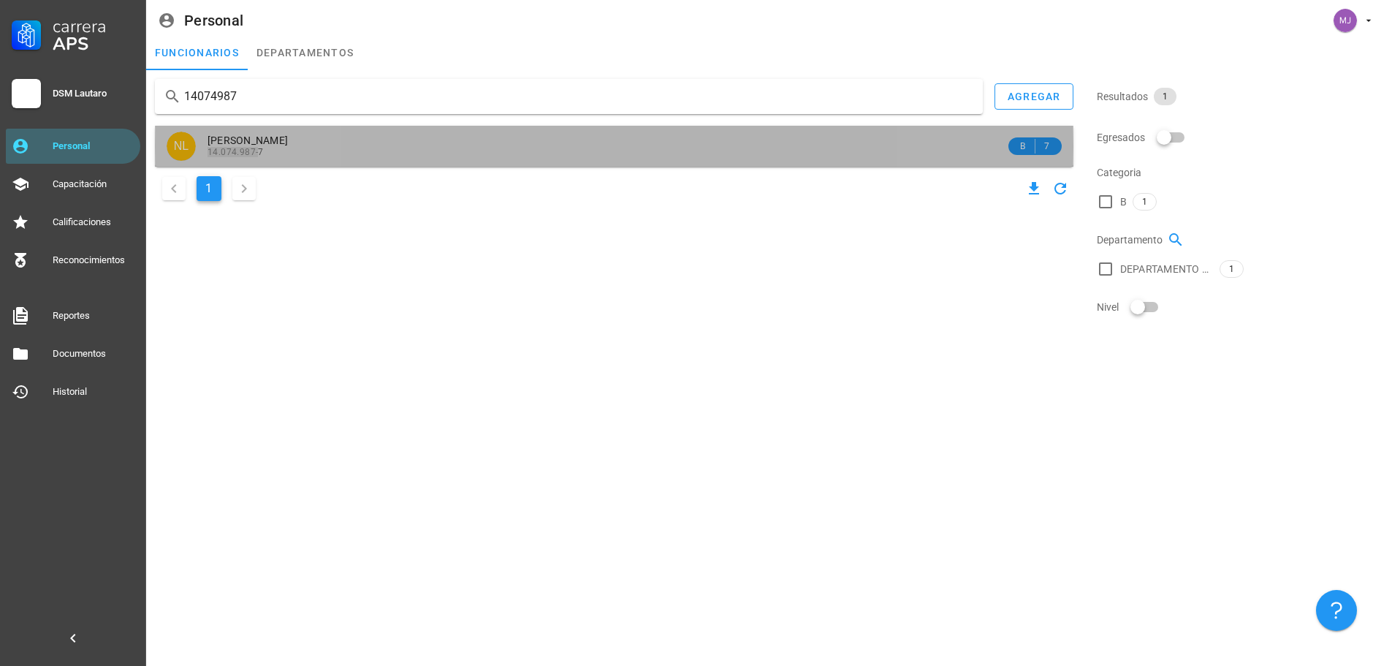
click at [345, 149] on div "14.074.987- 7" at bounding box center [607, 152] width 798 height 10
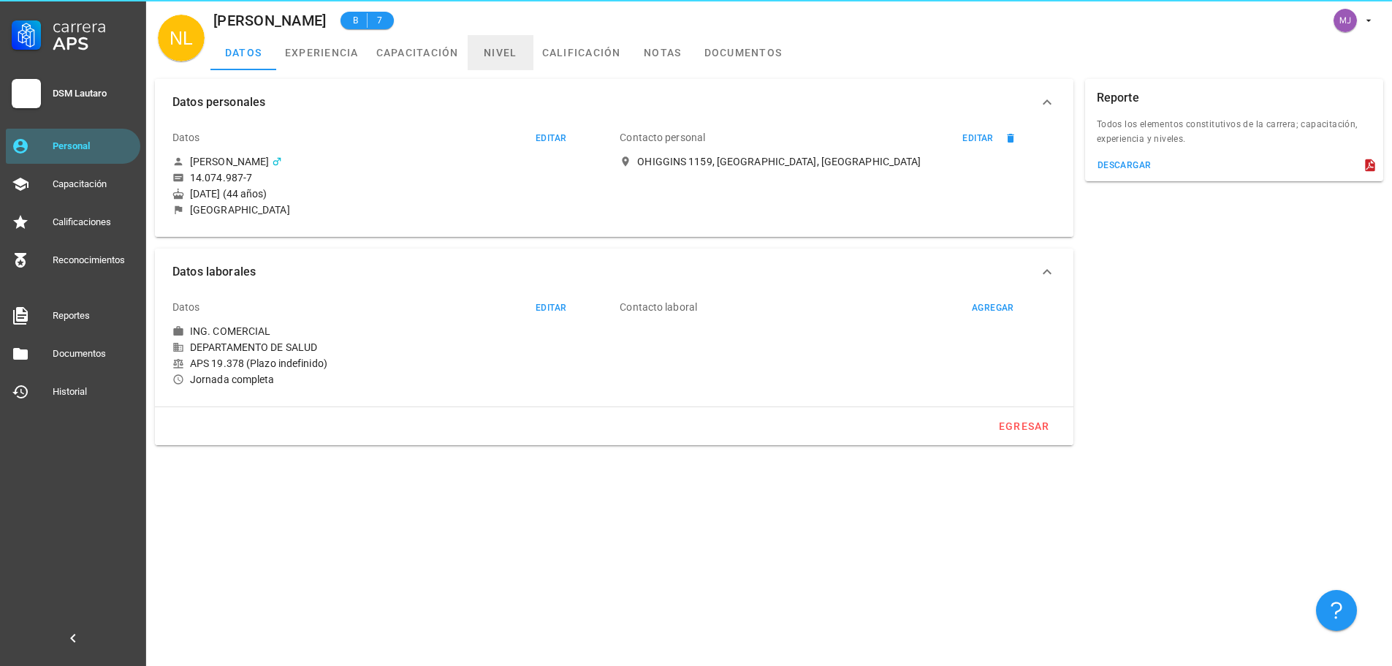
click at [503, 63] on link "nivel" at bounding box center [501, 52] width 66 height 35
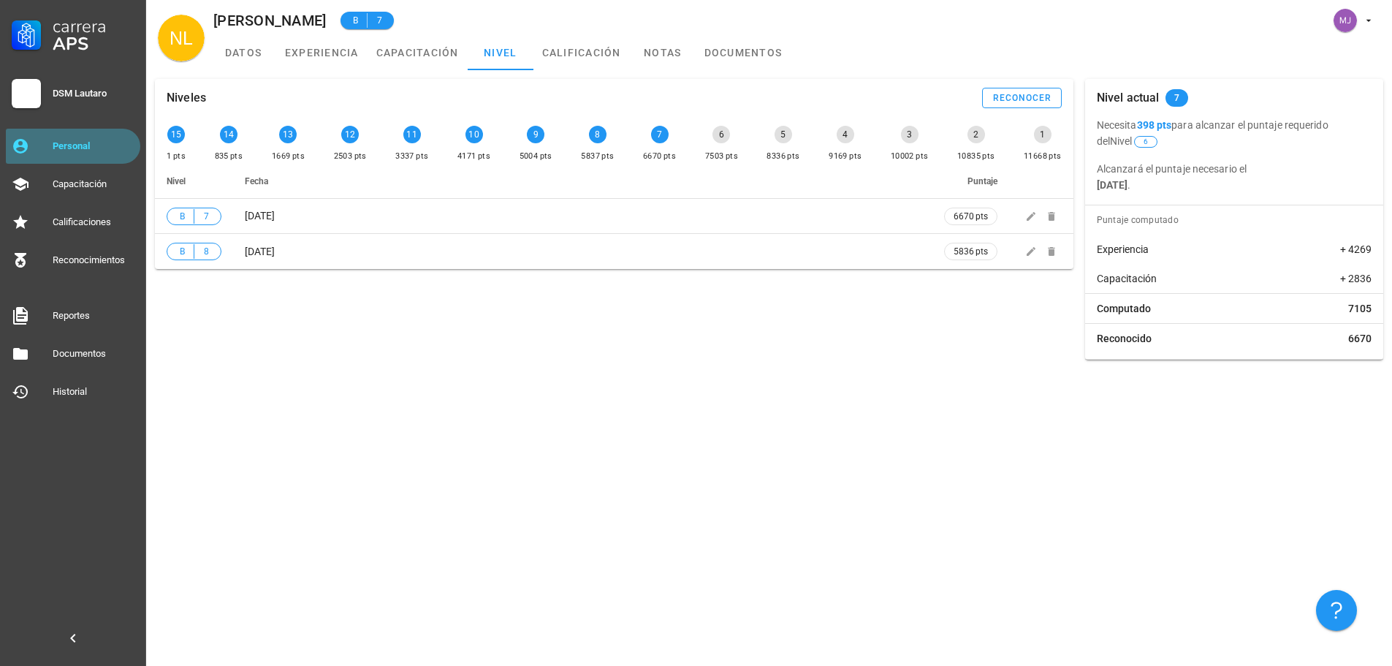
click at [107, 143] on div "Personal" at bounding box center [94, 146] width 82 height 12
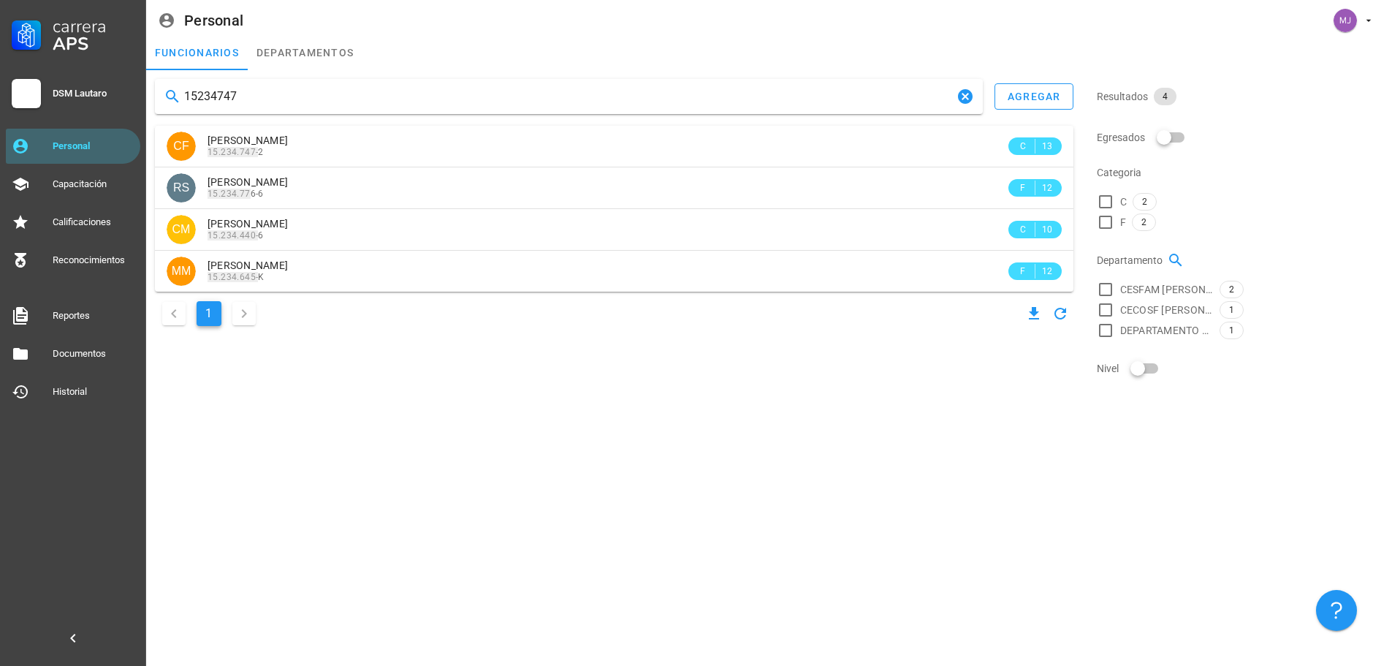
type input "15234747"
click at [345, 123] on div "15234747 agregar CF [PERSON_NAME] 15.234.747- 2 C 13 RS [PERSON_NAME] 15.234.77…" at bounding box center [614, 204] width 931 height 262
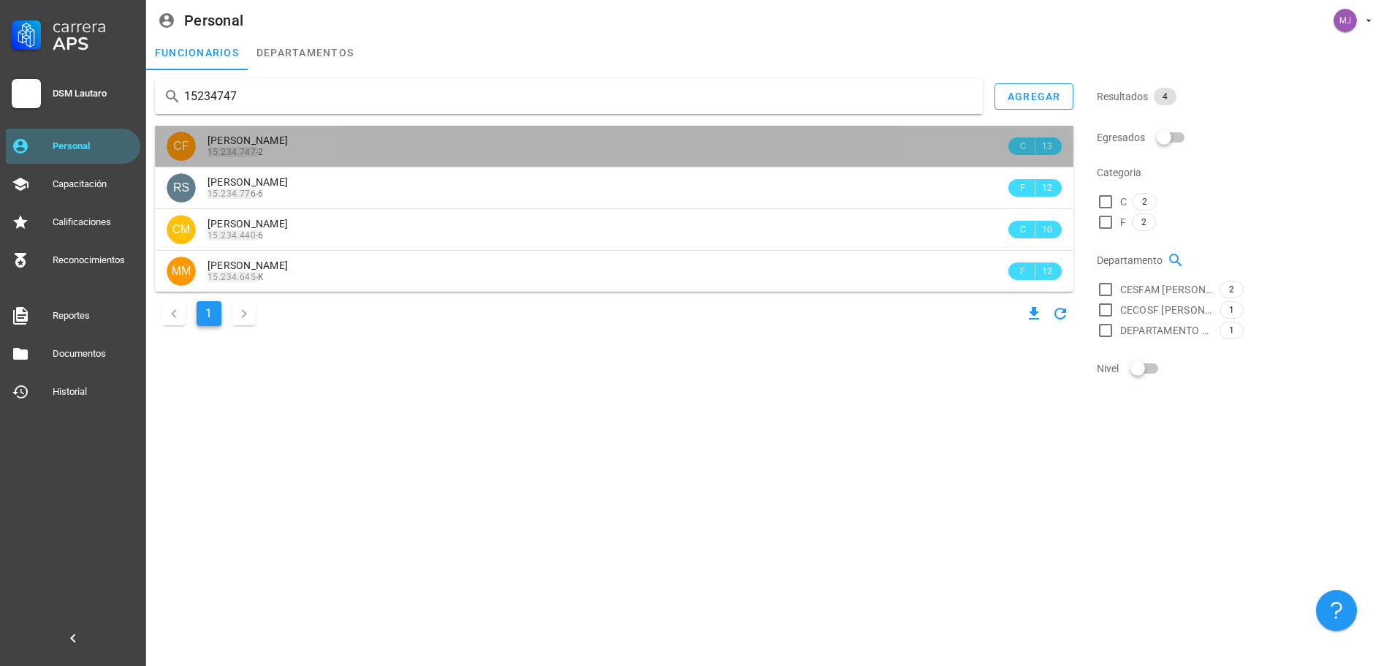
click at [288, 136] on span "[PERSON_NAME]" at bounding box center [248, 140] width 80 height 12
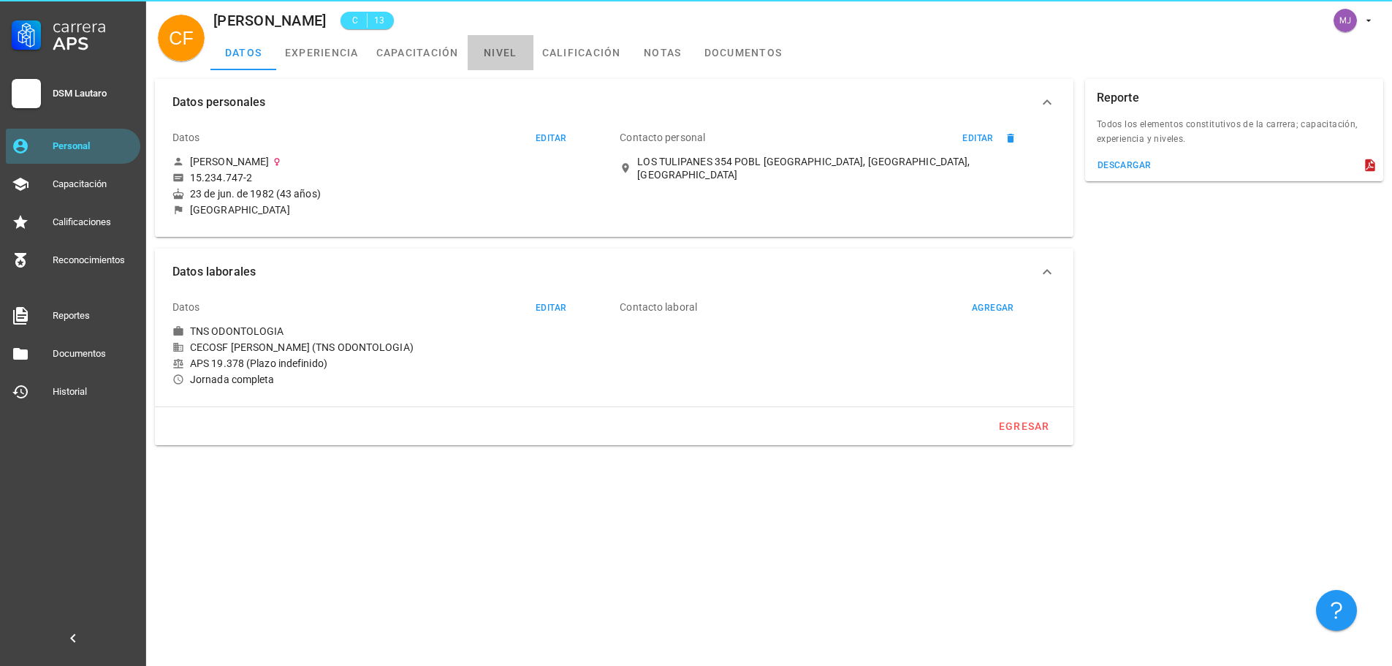
click at [490, 55] on link "nivel" at bounding box center [501, 52] width 66 height 35
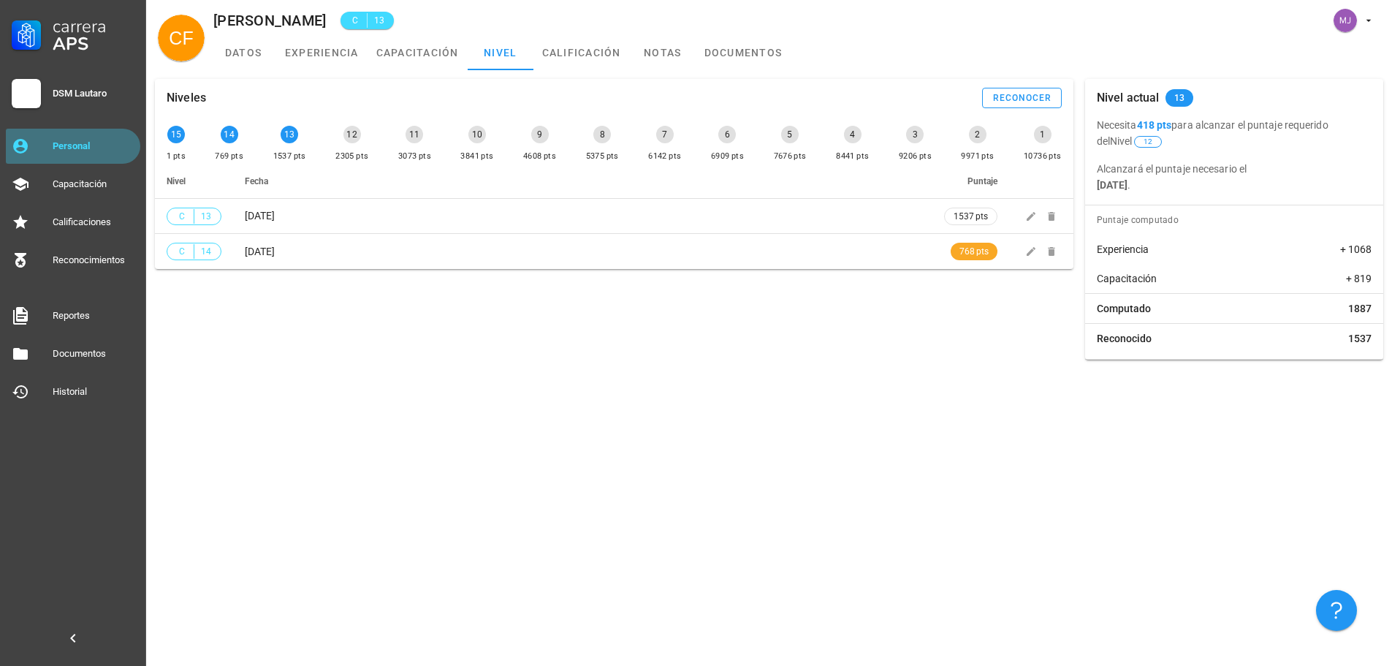
click at [76, 149] on div "Personal" at bounding box center [94, 146] width 82 height 12
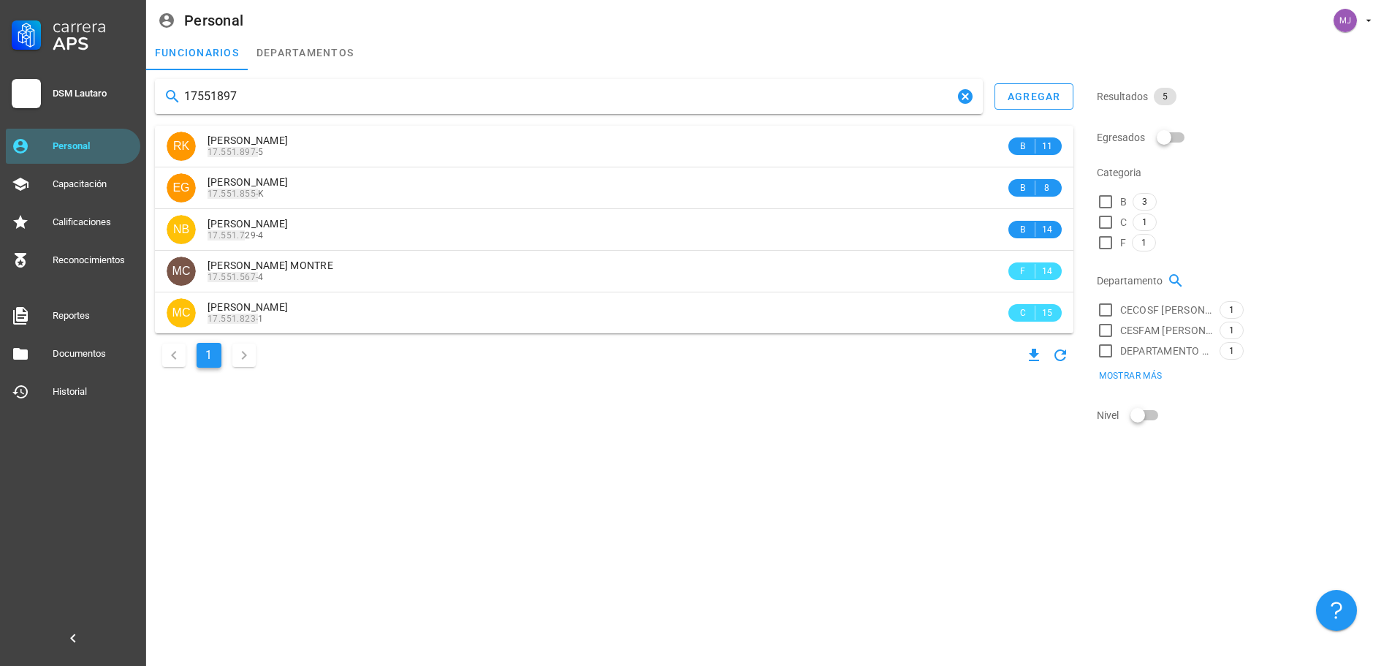
drag, startPoint x: 263, startPoint y: 94, endPoint x: 77, endPoint y: 77, distance: 186.5
click at [77, 77] on div "Carrera APS DSM Lautaro Personal Capacitación Calificaciones Reconocimientos Re…" at bounding box center [696, 333] width 1392 height 666
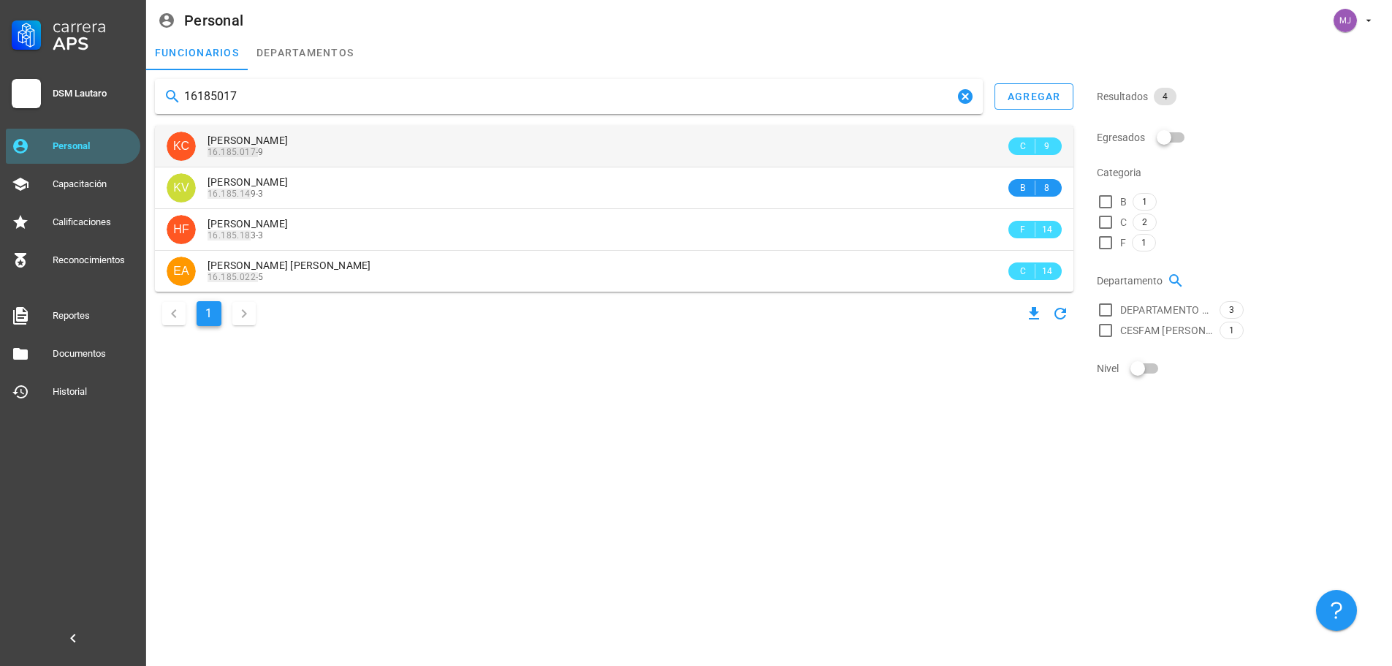
type input "16185017"
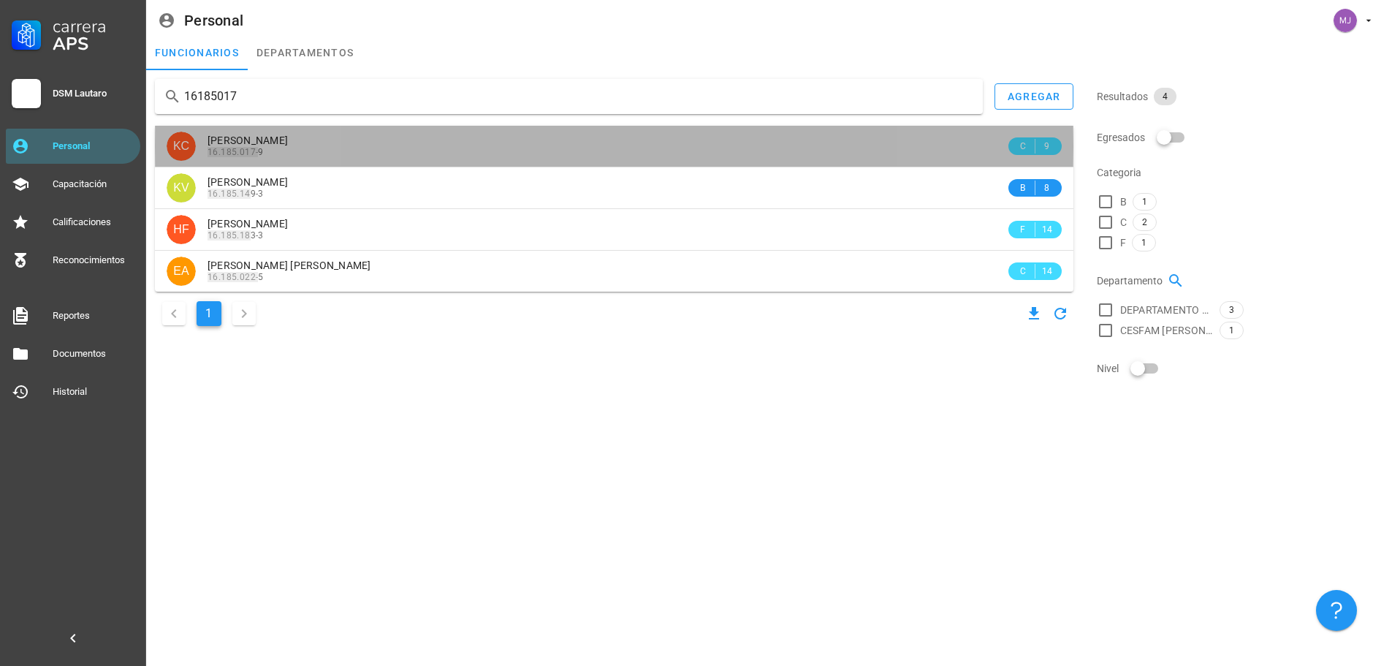
click at [288, 148] on div "16.185.017- 9" at bounding box center [607, 152] width 798 height 10
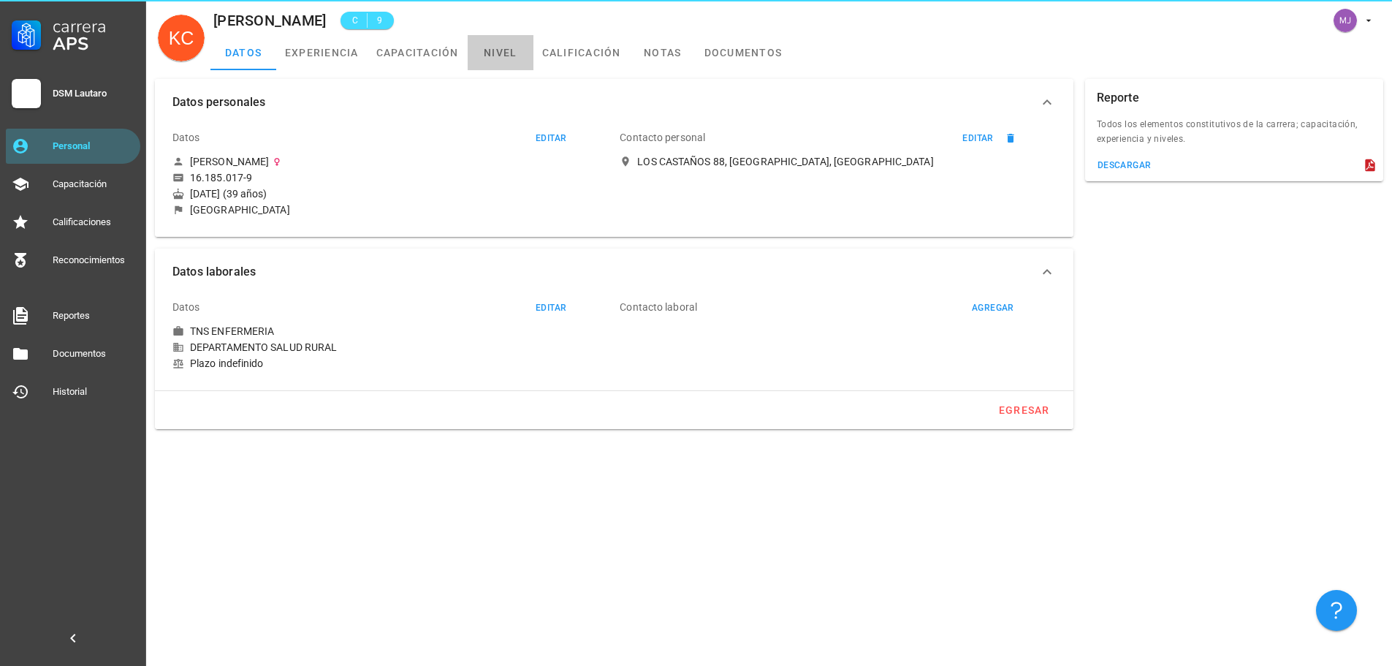
click at [511, 55] on link "nivel" at bounding box center [501, 52] width 66 height 35
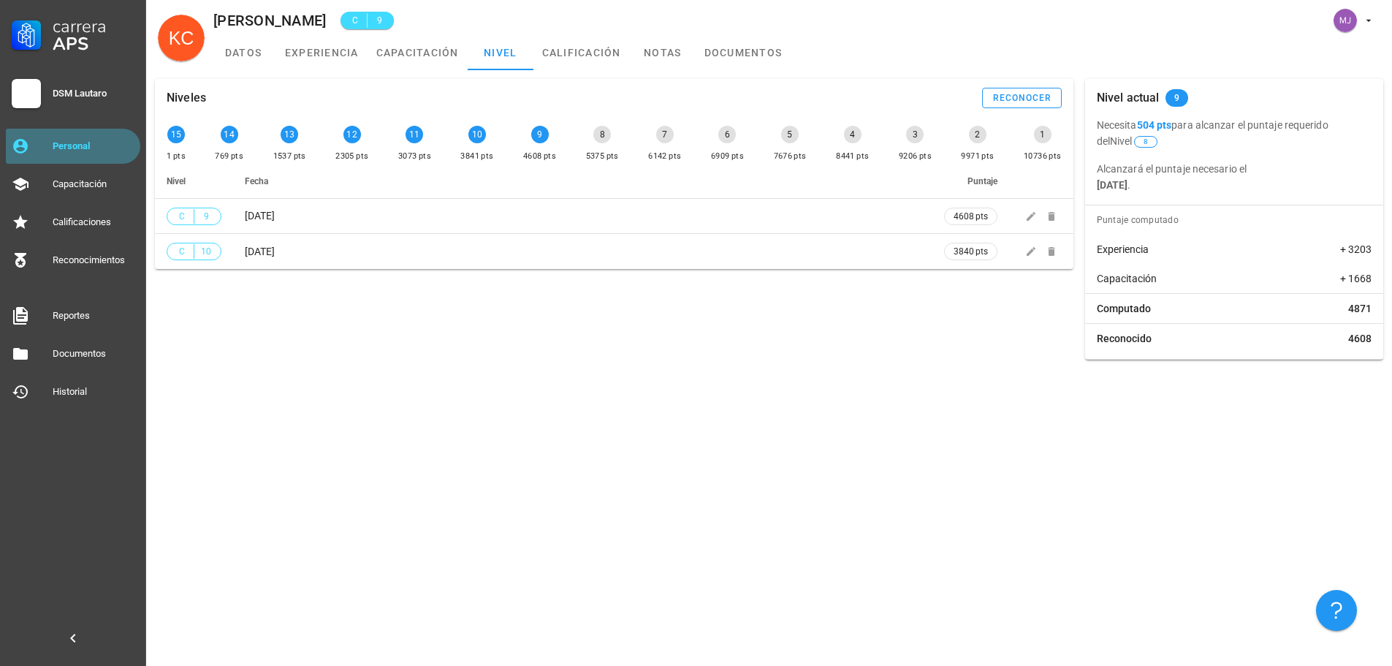
click at [83, 152] on div "Personal" at bounding box center [94, 145] width 82 height 23
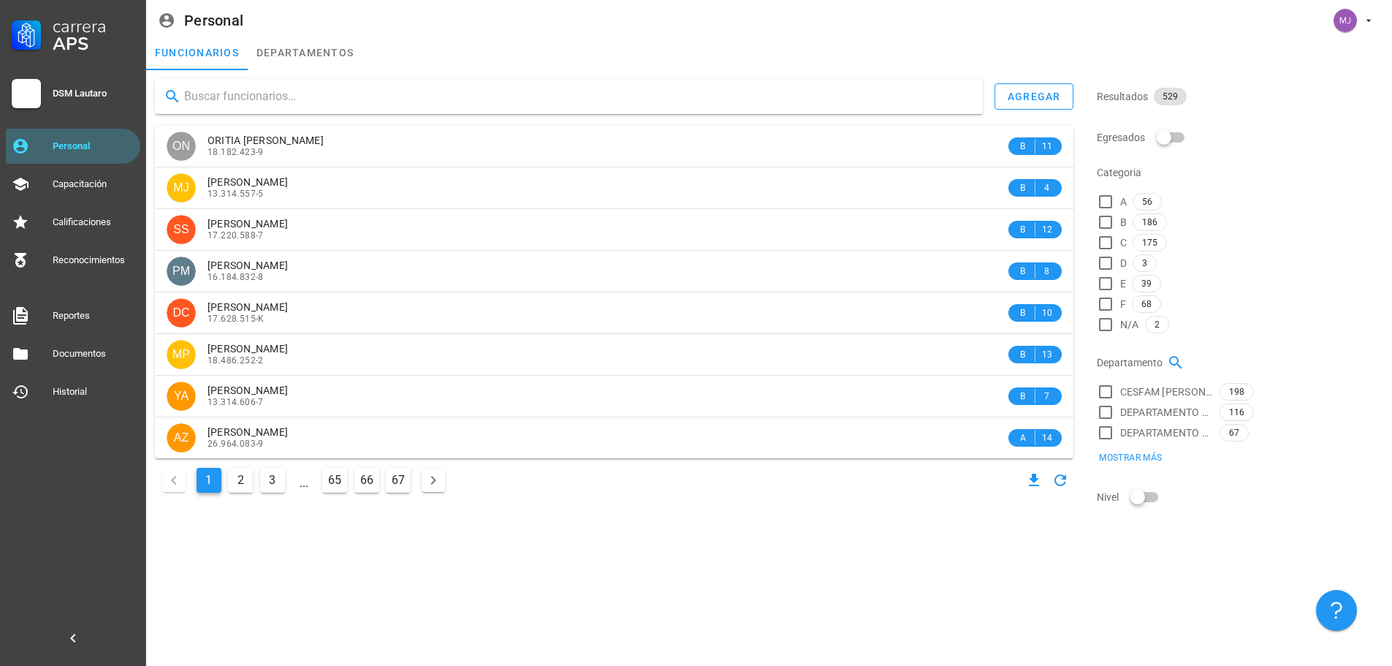
click at [289, 96] on input "text" at bounding box center [577, 96] width 787 height 23
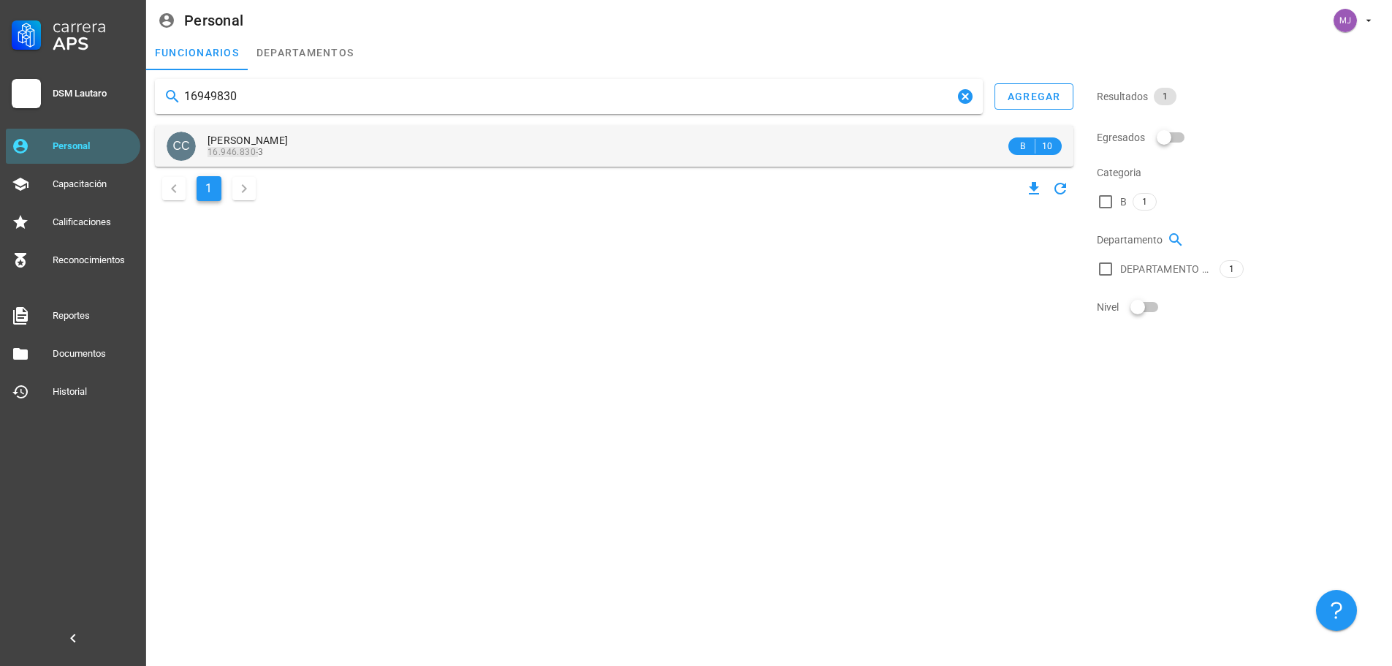
type input "16949830"
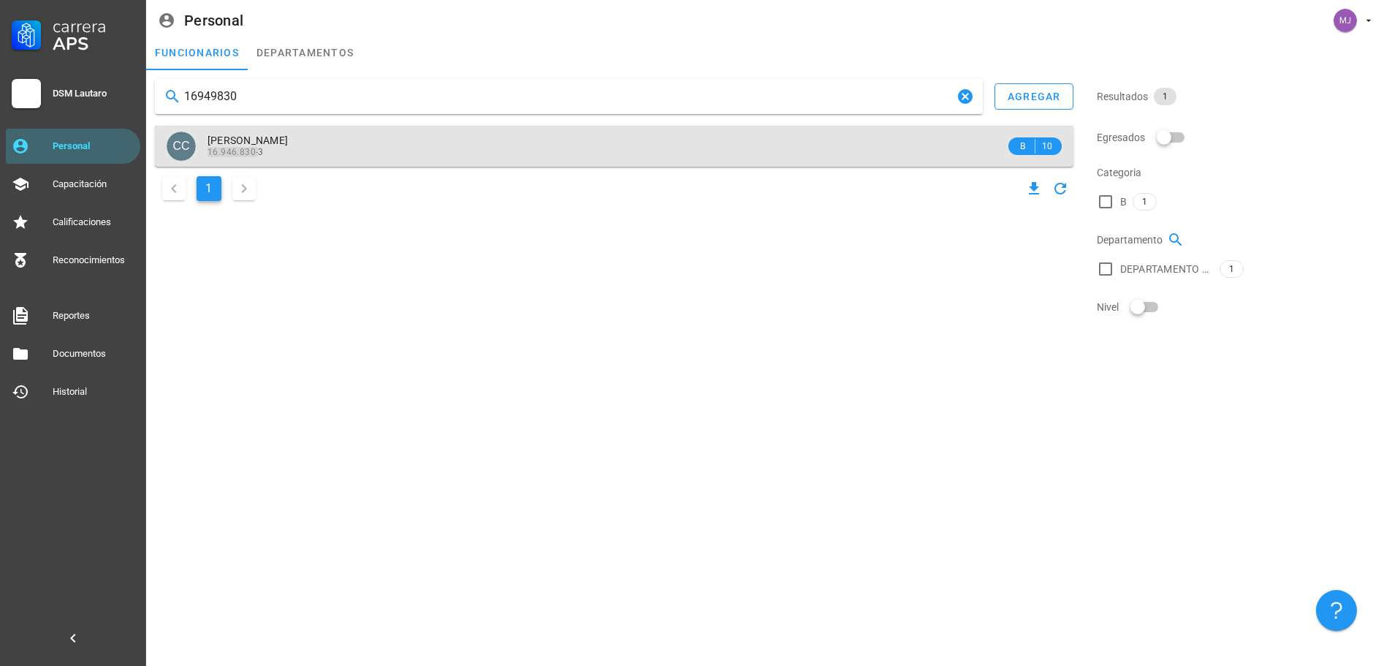
click at [288, 145] on span "[PERSON_NAME]" at bounding box center [248, 140] width 80 height 12
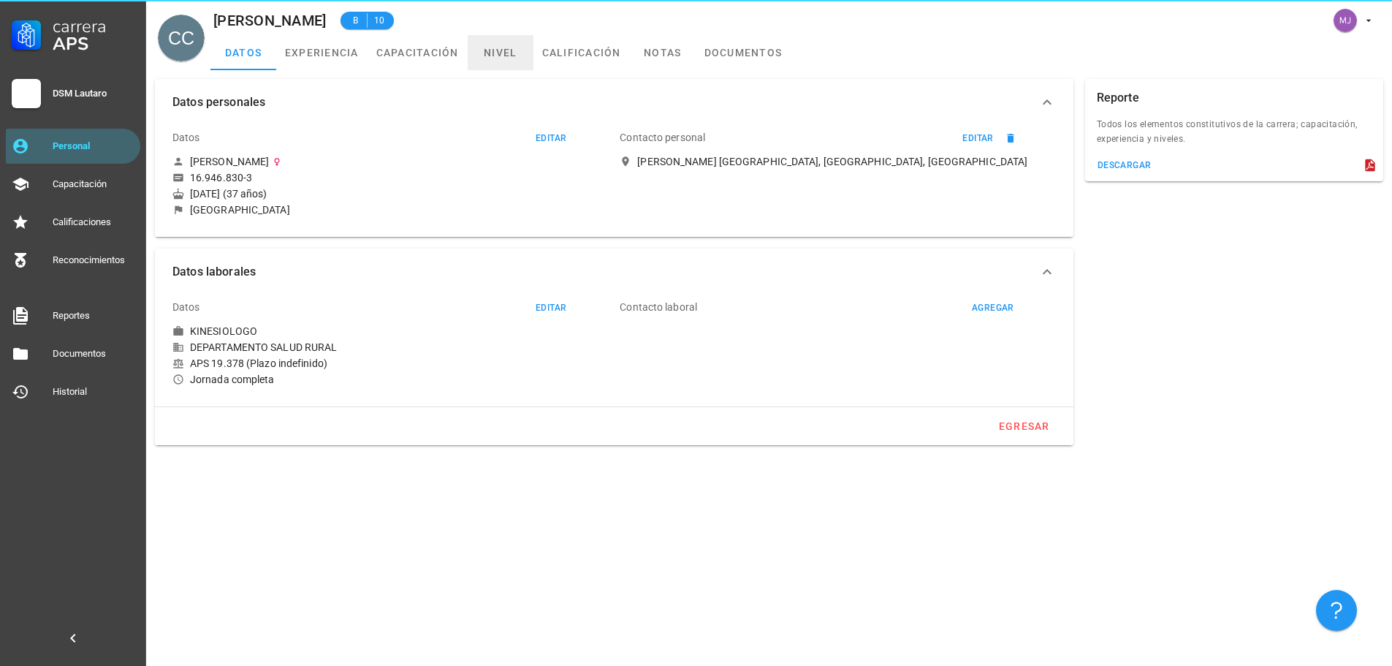
click at [477, 58] on link "nivel" at bounding box center [501, 52] width 66 height 35
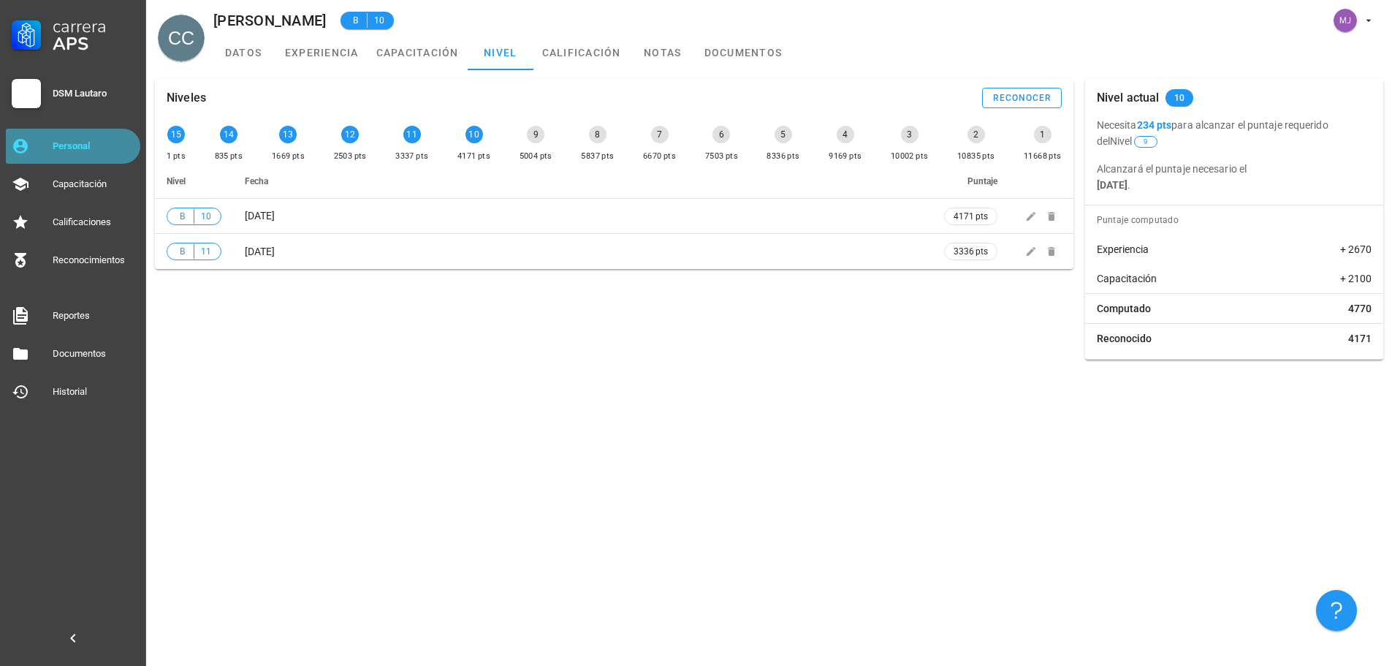
click at [81, 154] on div "Personal" at bounding box center [94, 145] width 82 height 23
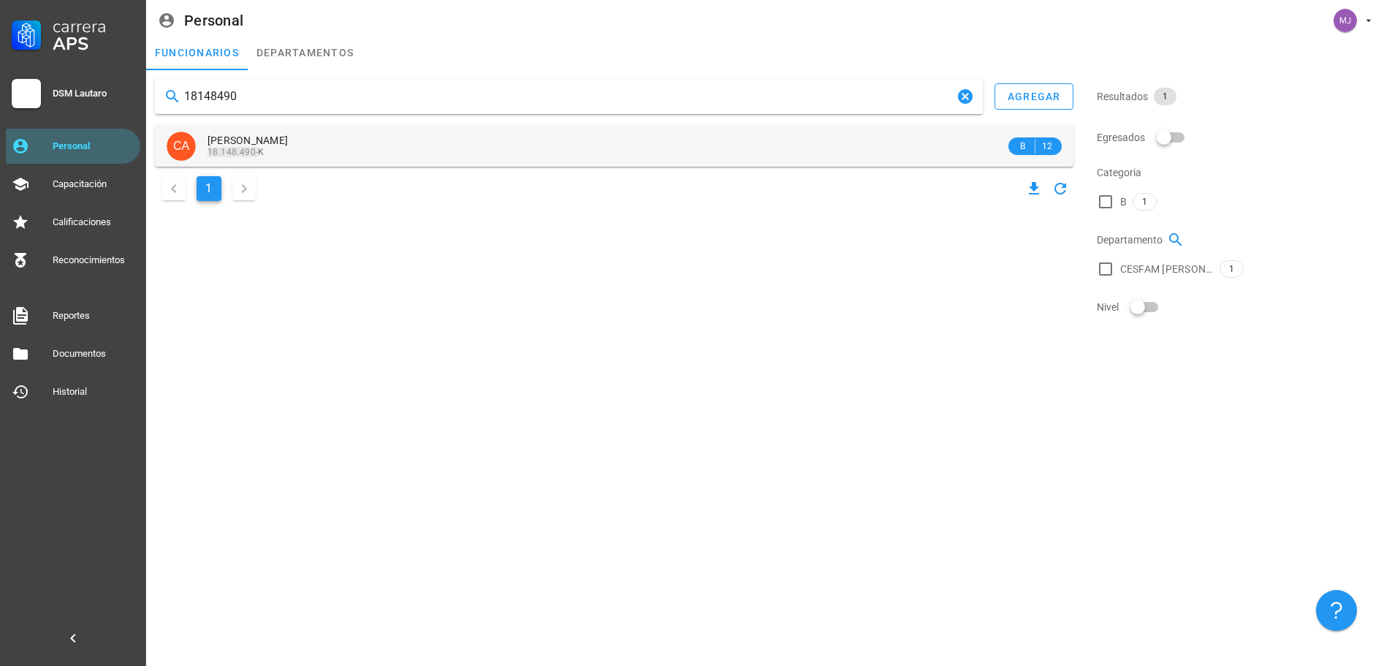
type input "18148490"
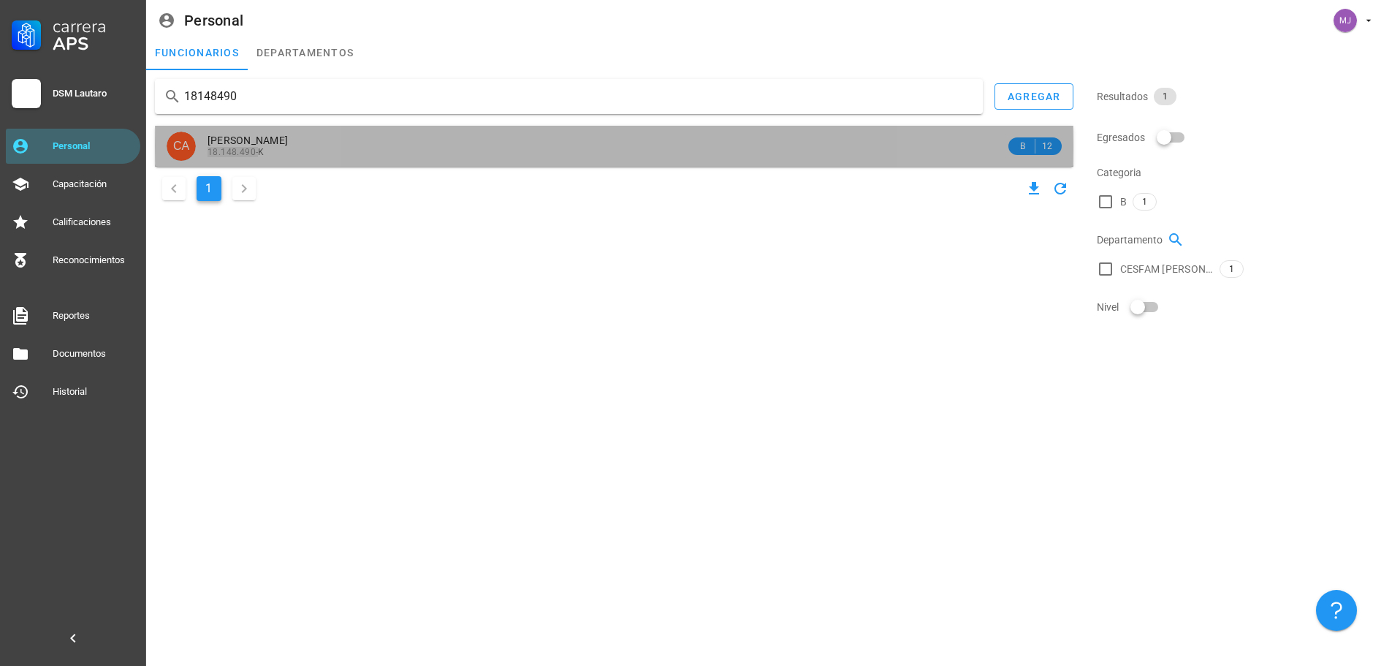
click at [288, 142] on span "[PERSON_NAME]" at bounding box center [248, 140] width 80 height 12
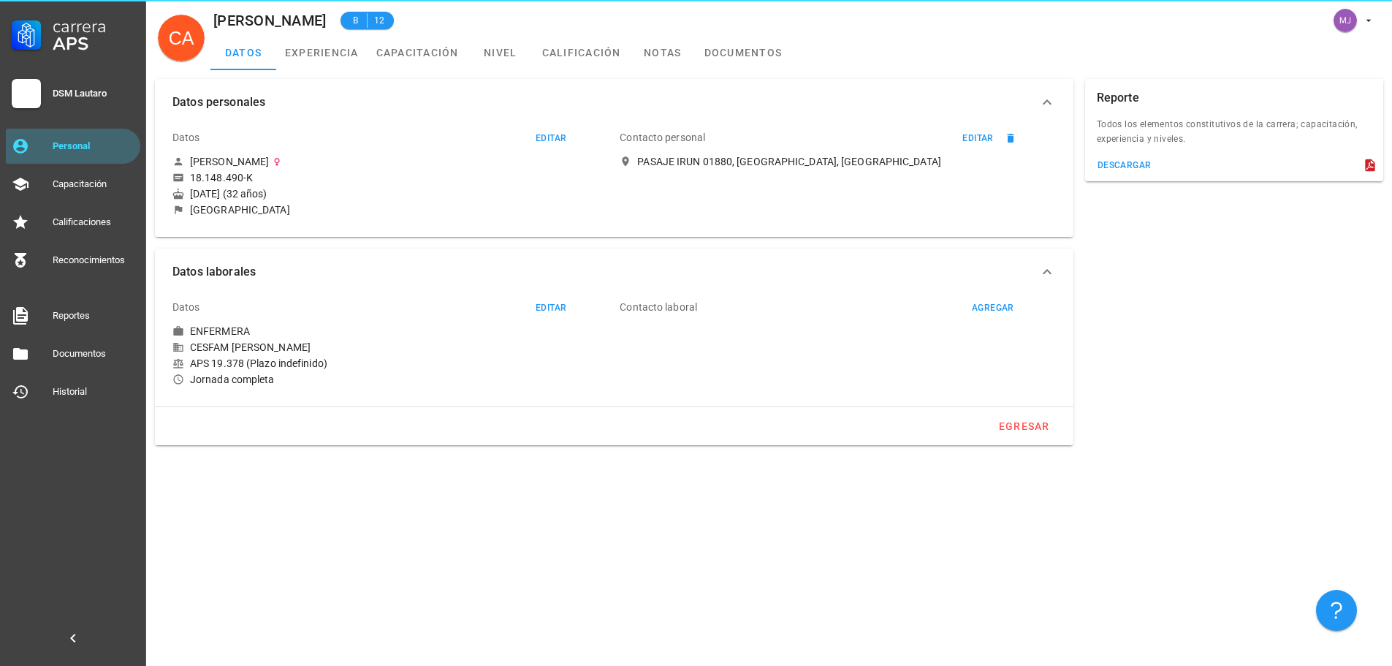
click at [490, 73] on div "Datos personales Datos editar [PERSON_NAME] 18.148.490-K [DATE] (32 años) [GEOG…" at bounding box center [614, 158] width 931 height 170
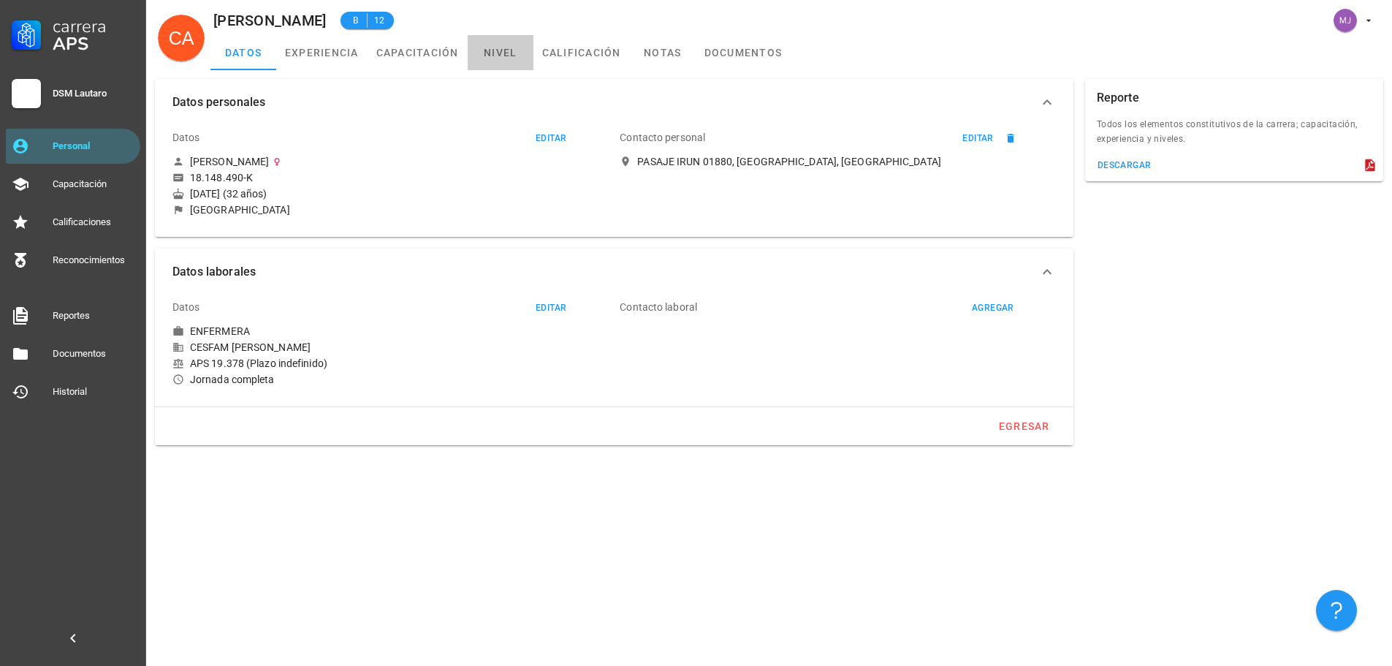
click at [504, 51] on link "nivel" at bounding box center [501, 52] width 66 height 35
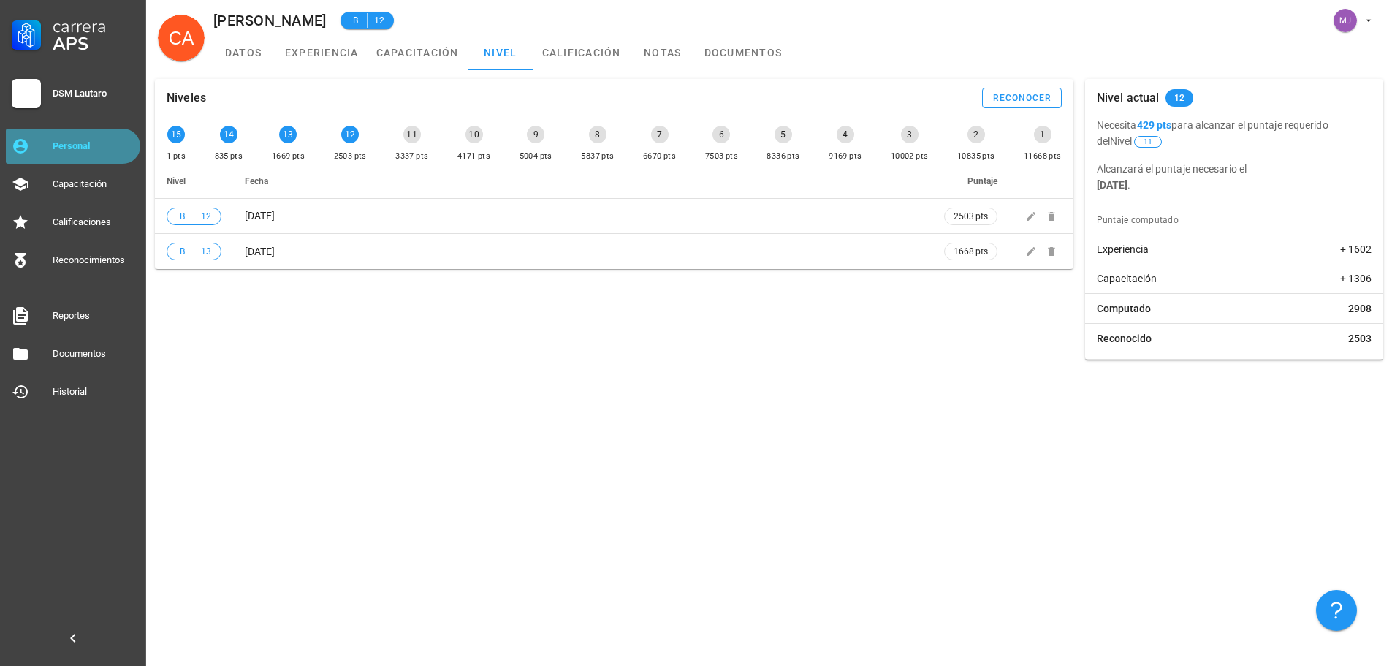
click at [98, 157] on div "Personal" at bounding box center [94, 145] width 82 height 23
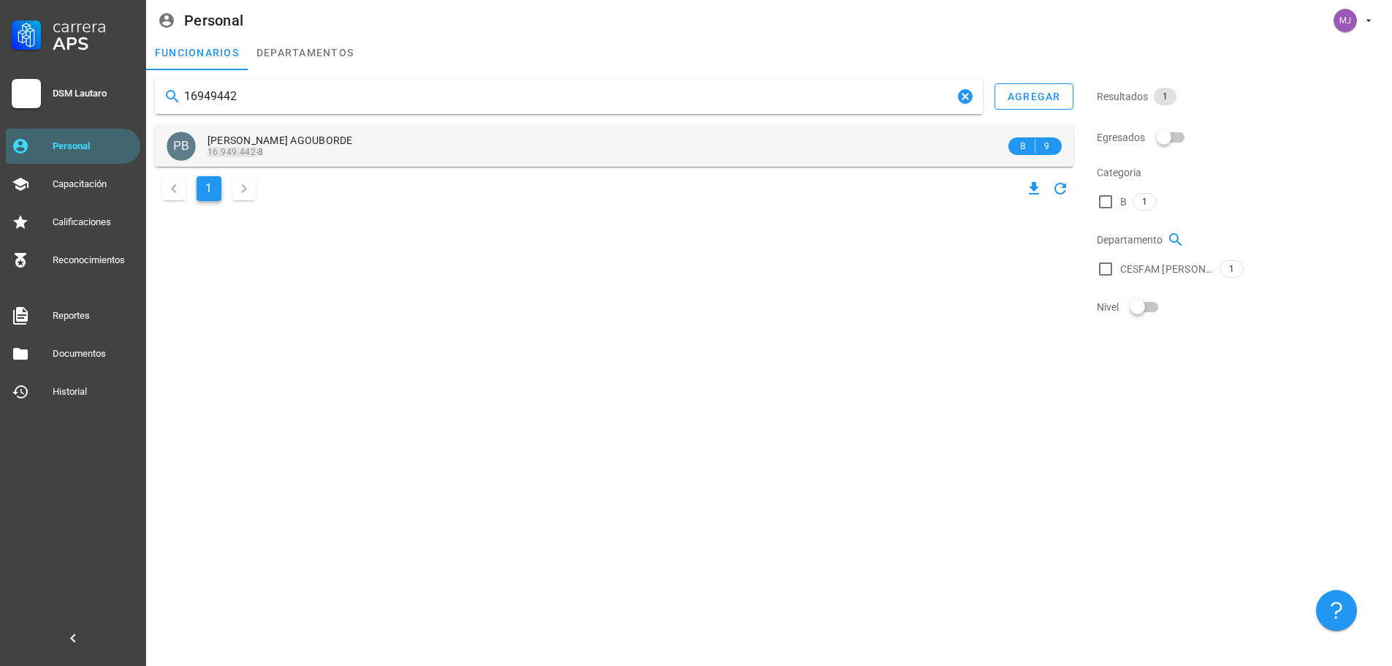
type input "16949442"
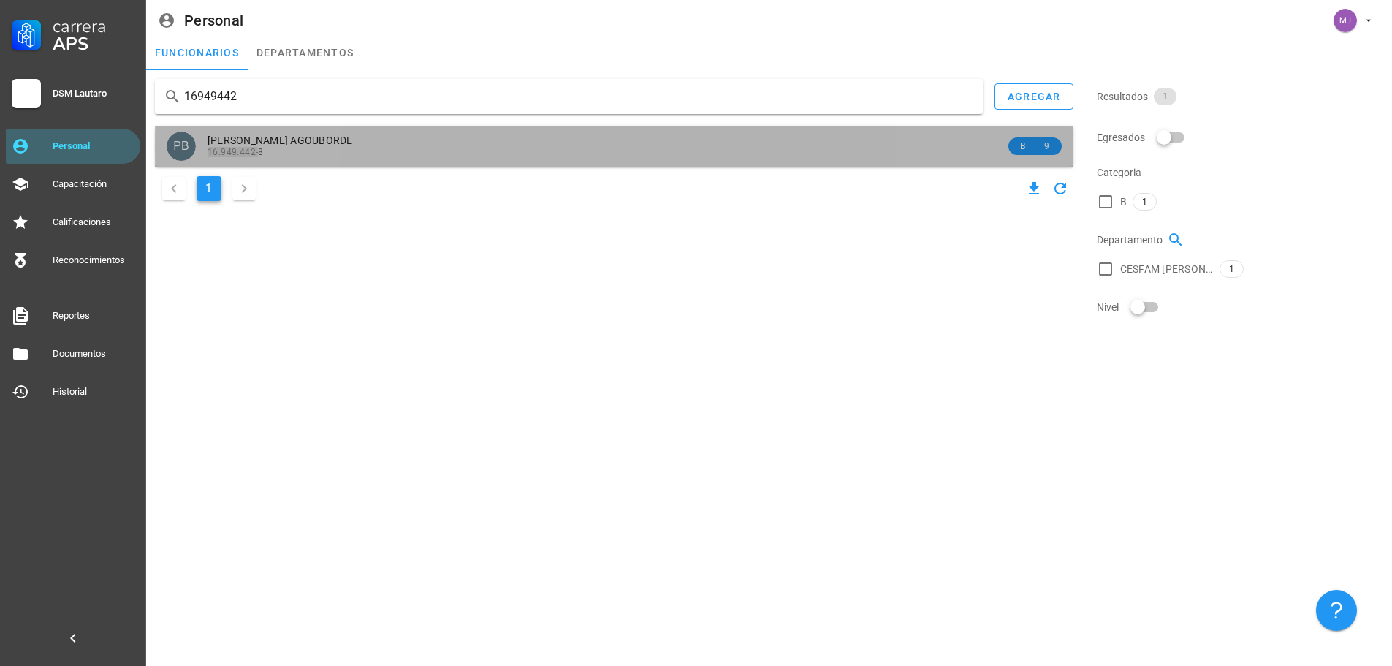
click at [308, 146] on span "[PERSON_NAME] AGOUBORDE" at bounding box center [280, 140] width 145 height 12
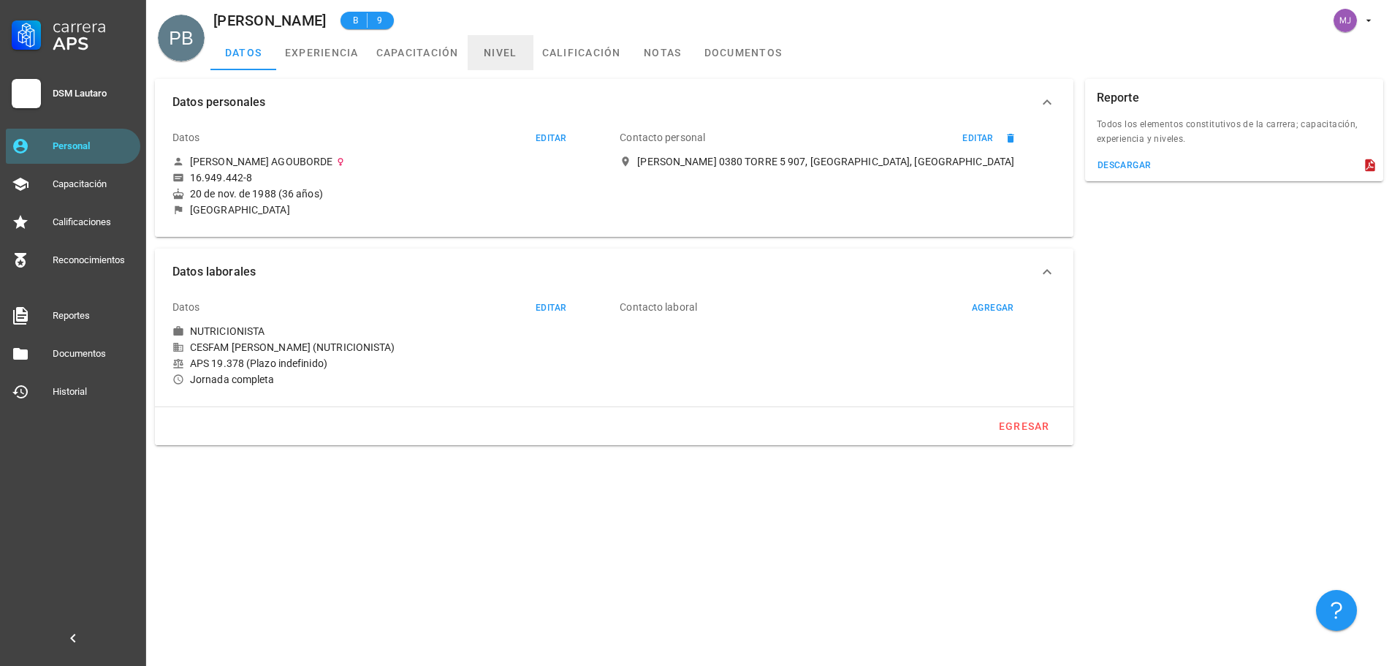
click at [526, 53] on link "nivel" at bounding box center [501, 52] width 66 height 35
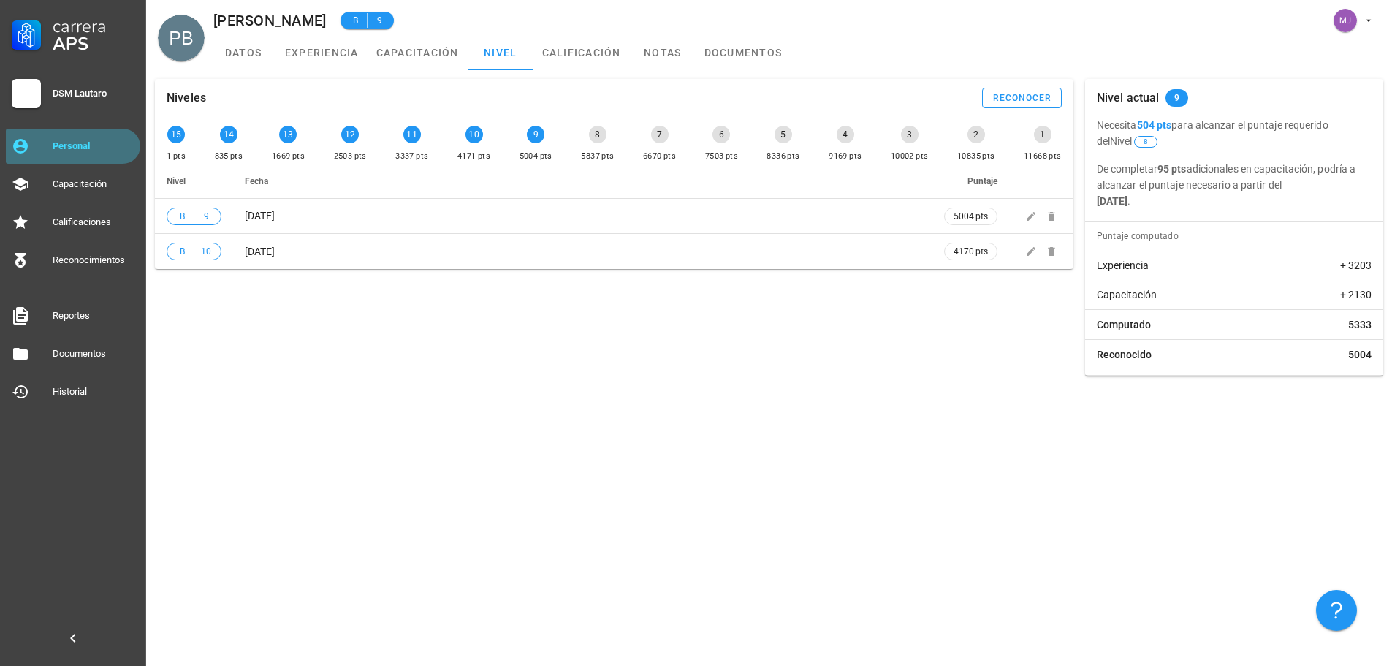
click at [99, 136] on div "Personal" at bounding box center [94, 145] width 82 height 23
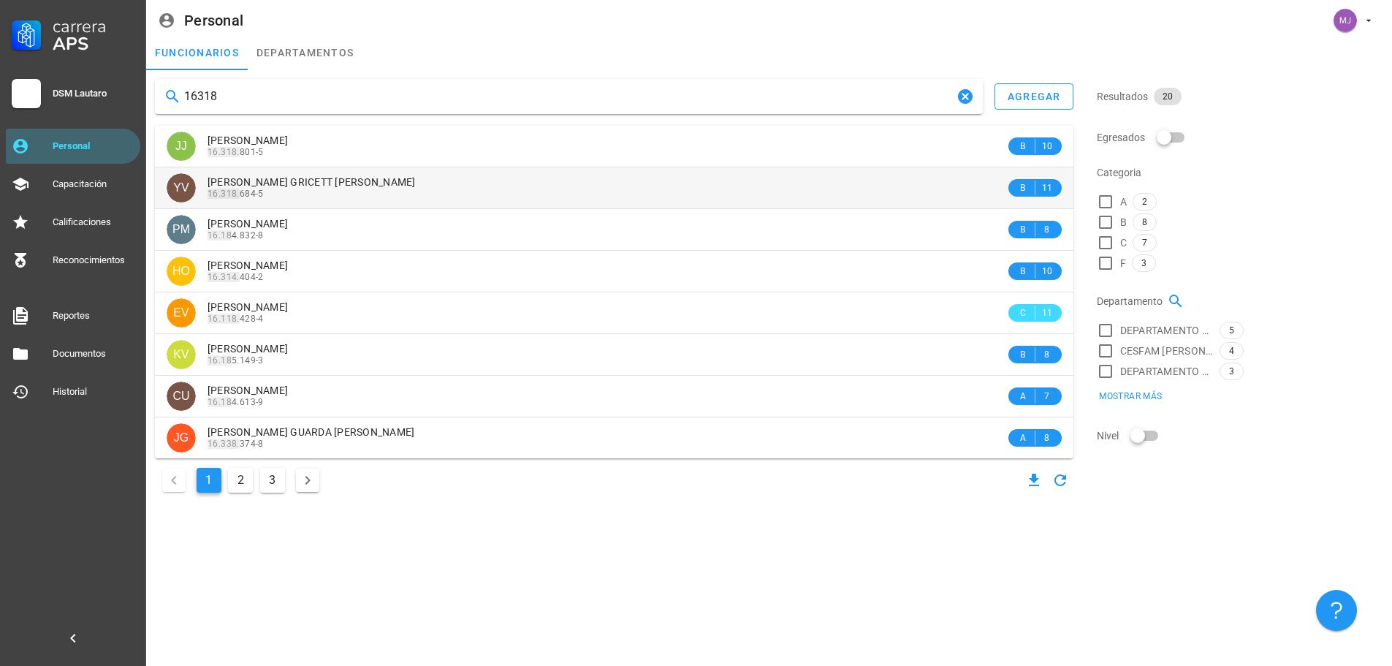
type input "16318"
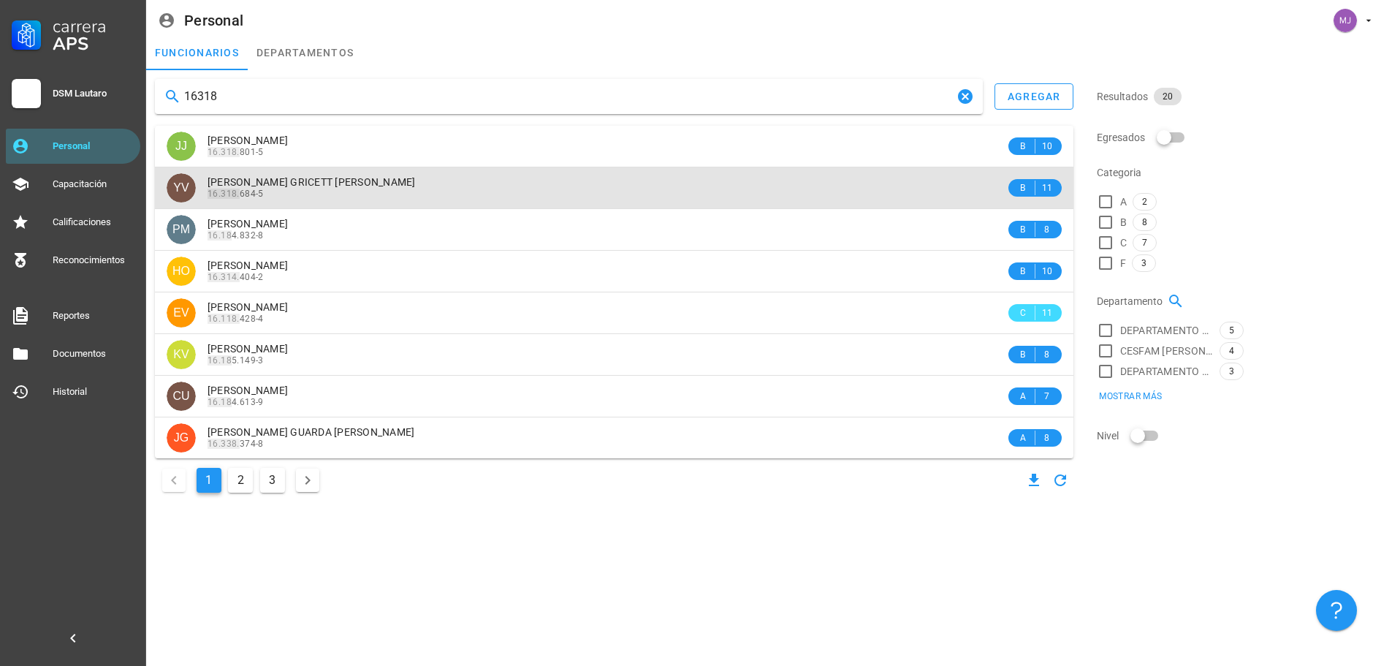
click at [284, 189] on div "16.318. 684-5" at bounding box center [607, 194] width 798 height 10
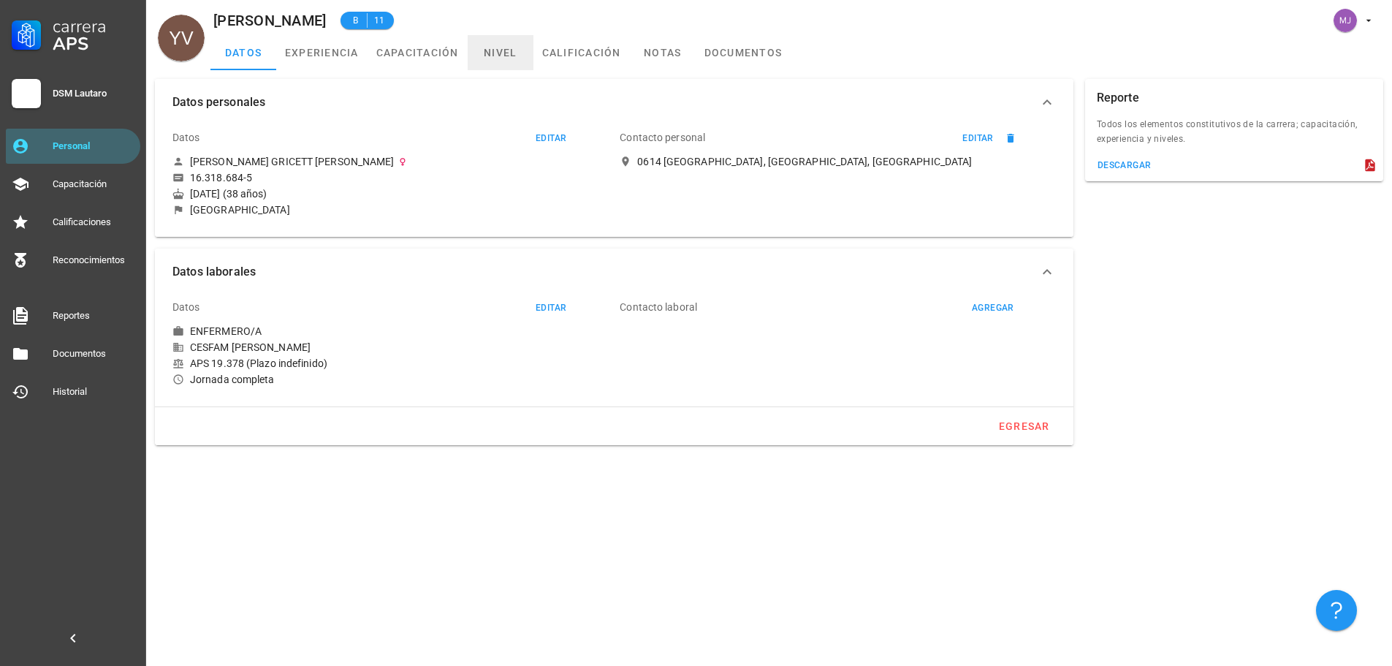
click at [492, 58] on link "nivel" at bounding box center [501, 52] width 66 height 35
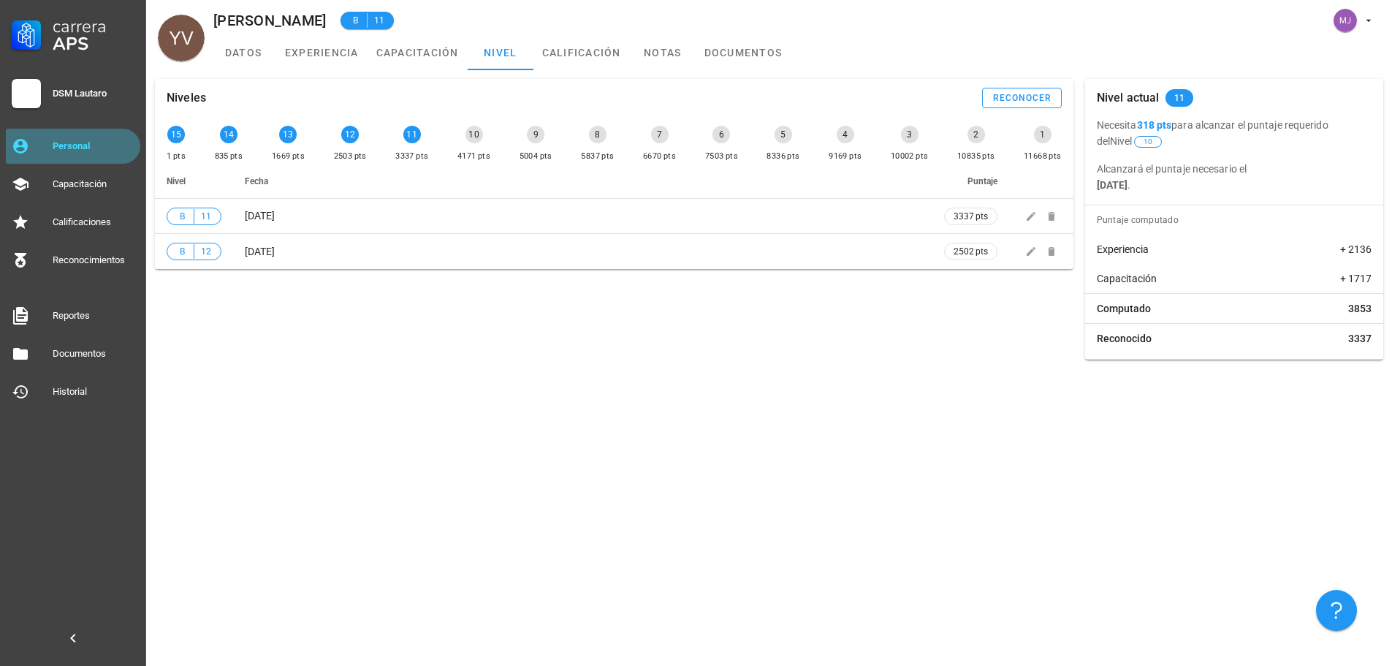
click at [90, 145] on div "Personal" at bounding box center [94, 146] width 82 height 12
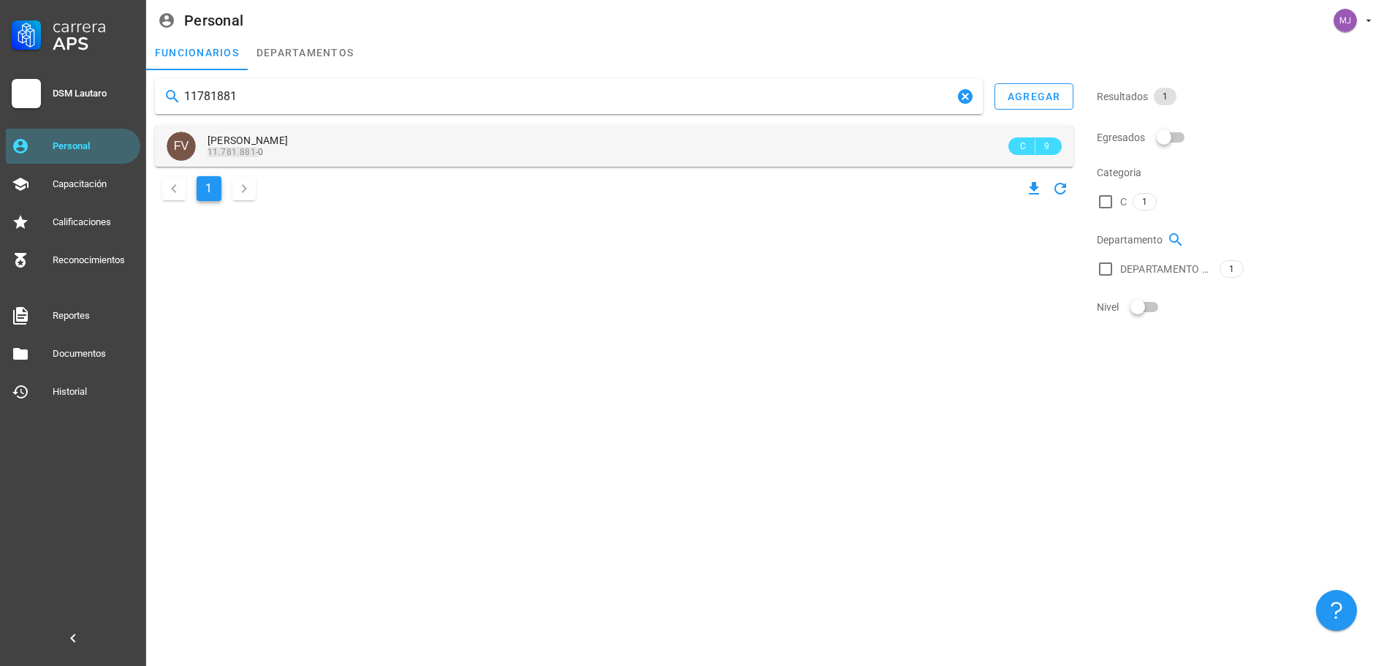
type input "11781881"
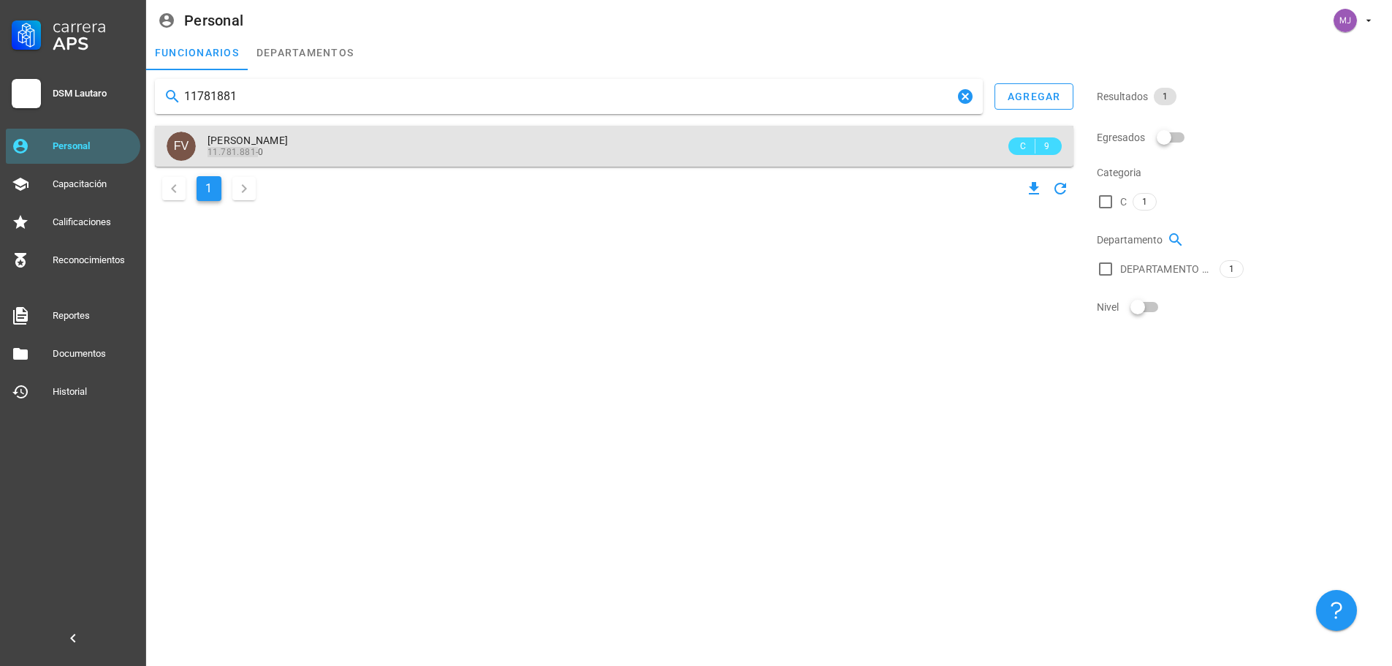
click at [288, 137] on span "[PERSON_NAME]" at bounding box center [248, 140] width 80 height 12
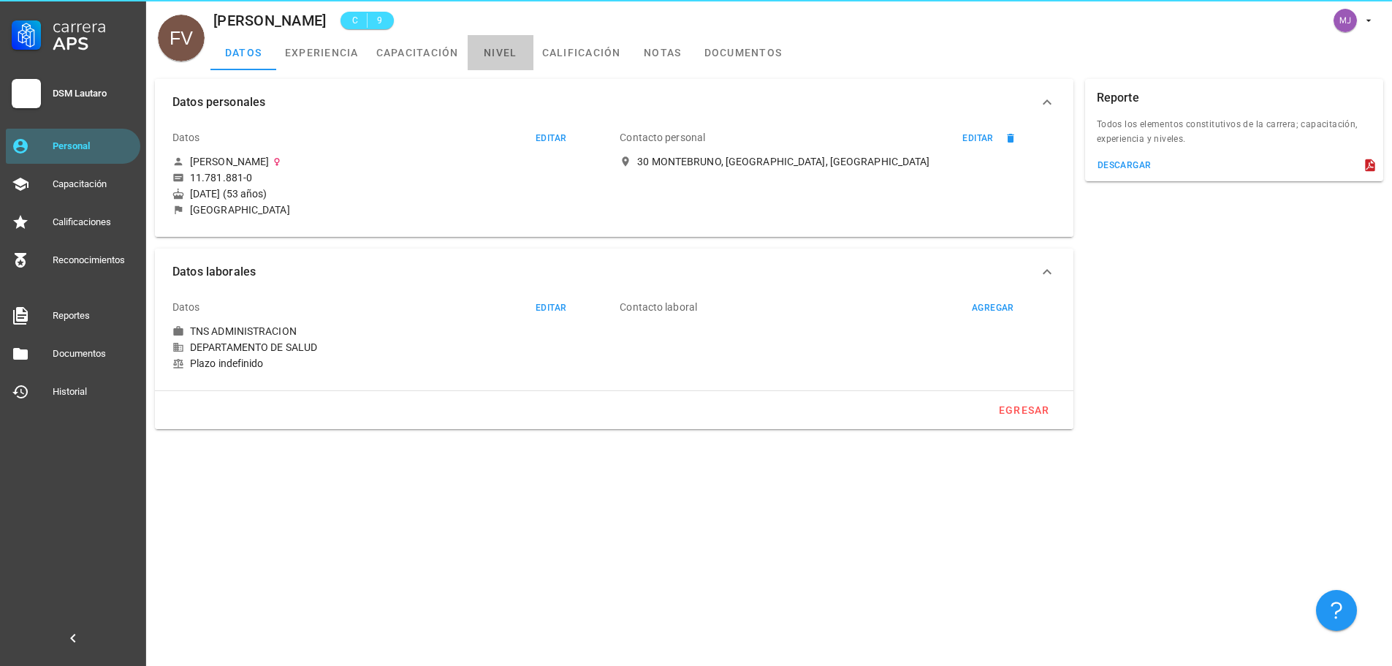
click at [486, 52] on link "nivel" at bounding box center [501, 52] width 66 height 35
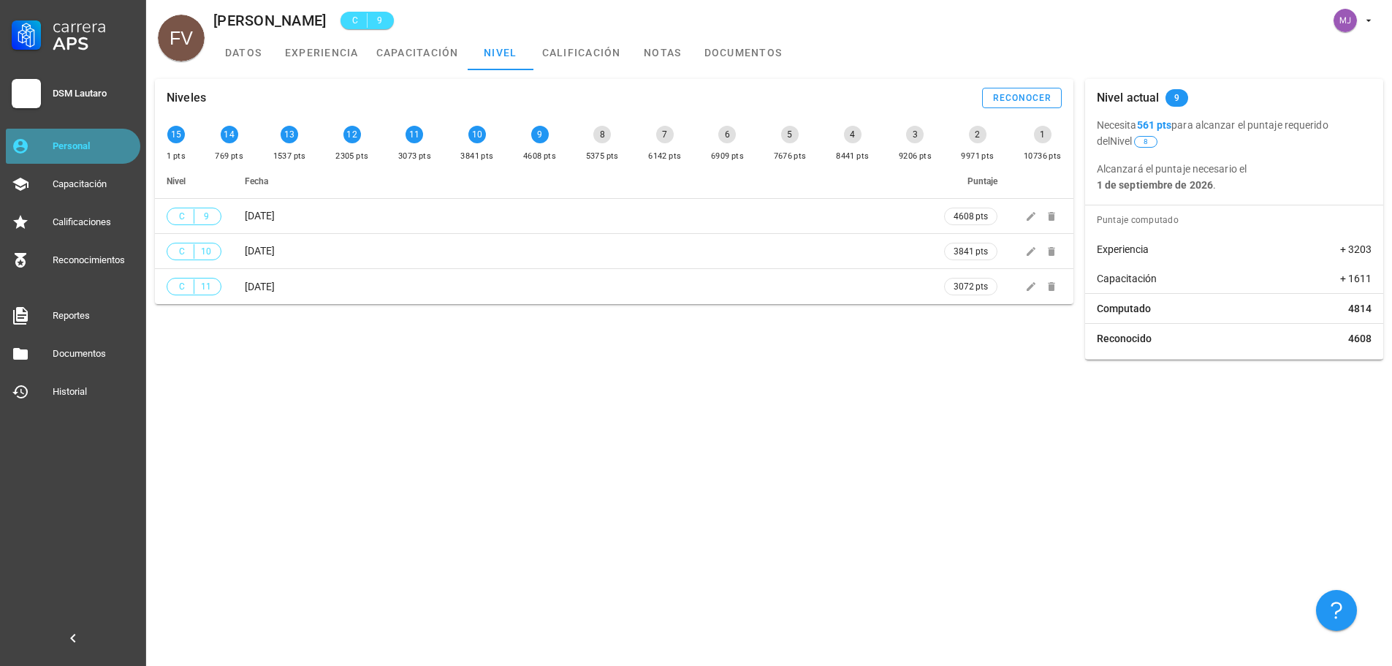
click at [104, 148] on div "Personal" at bounding box center [94, 146] width 82 height 12
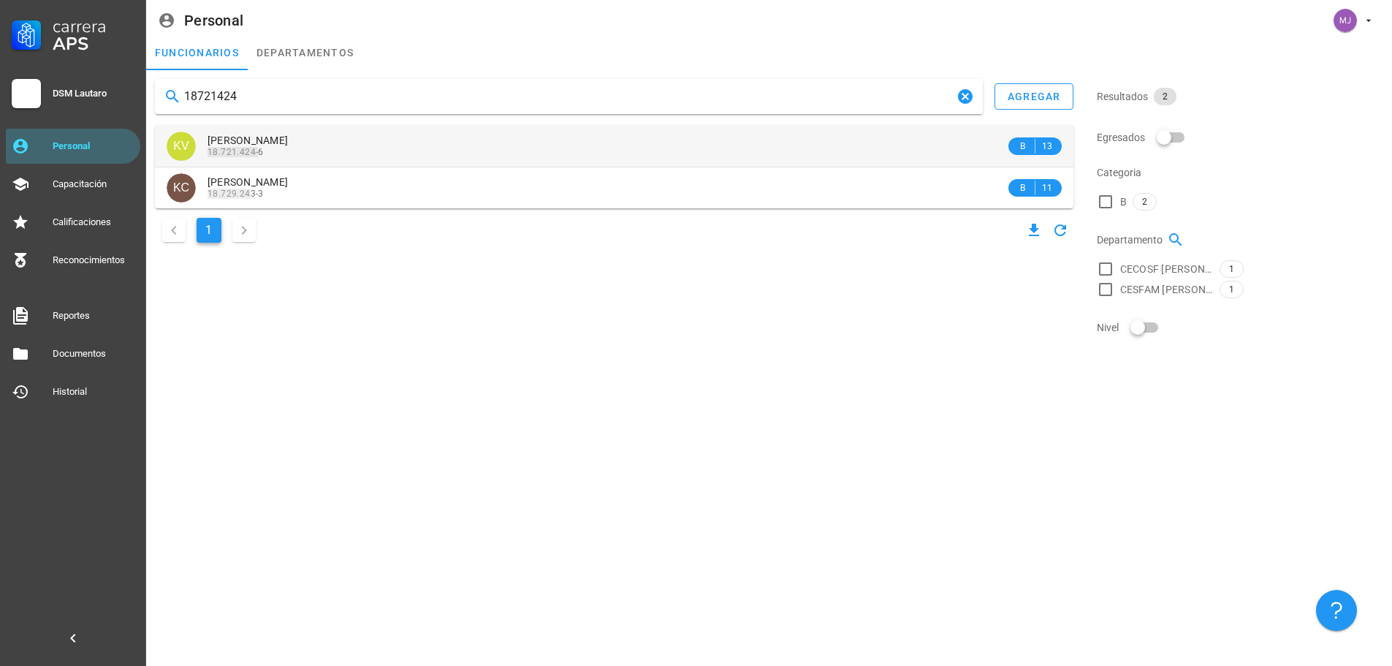
type input "18721424"
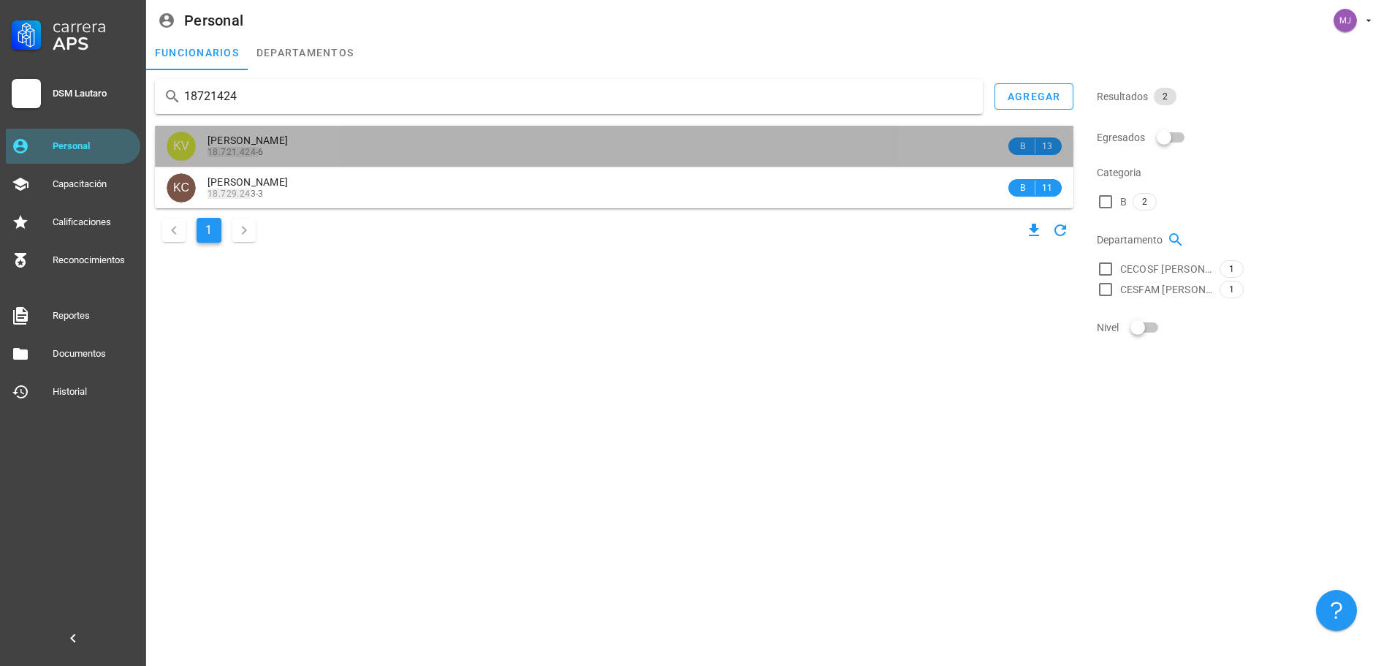
click at [321, 148] on div "18.721.424- 6" at bounding box center [607, 152] width 798 height 10
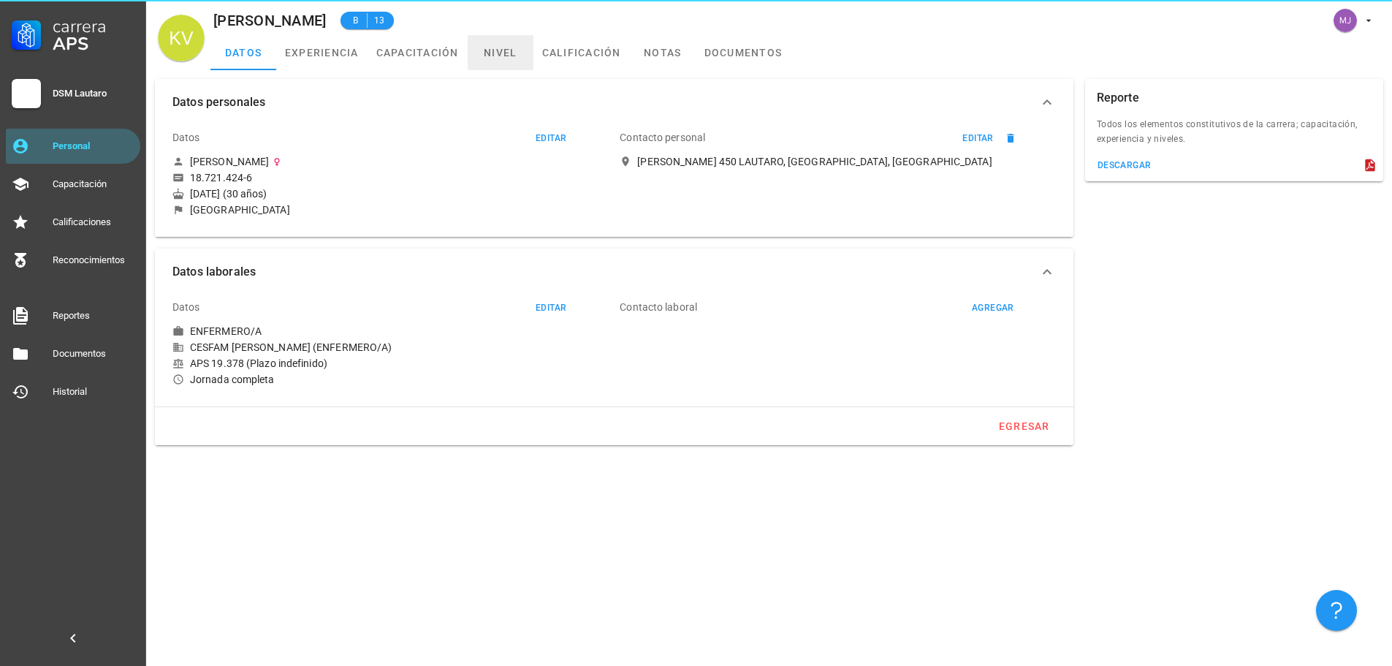
click at [501, 59] on link "nivel" at bounding box center [501, 52] width 66 height 35
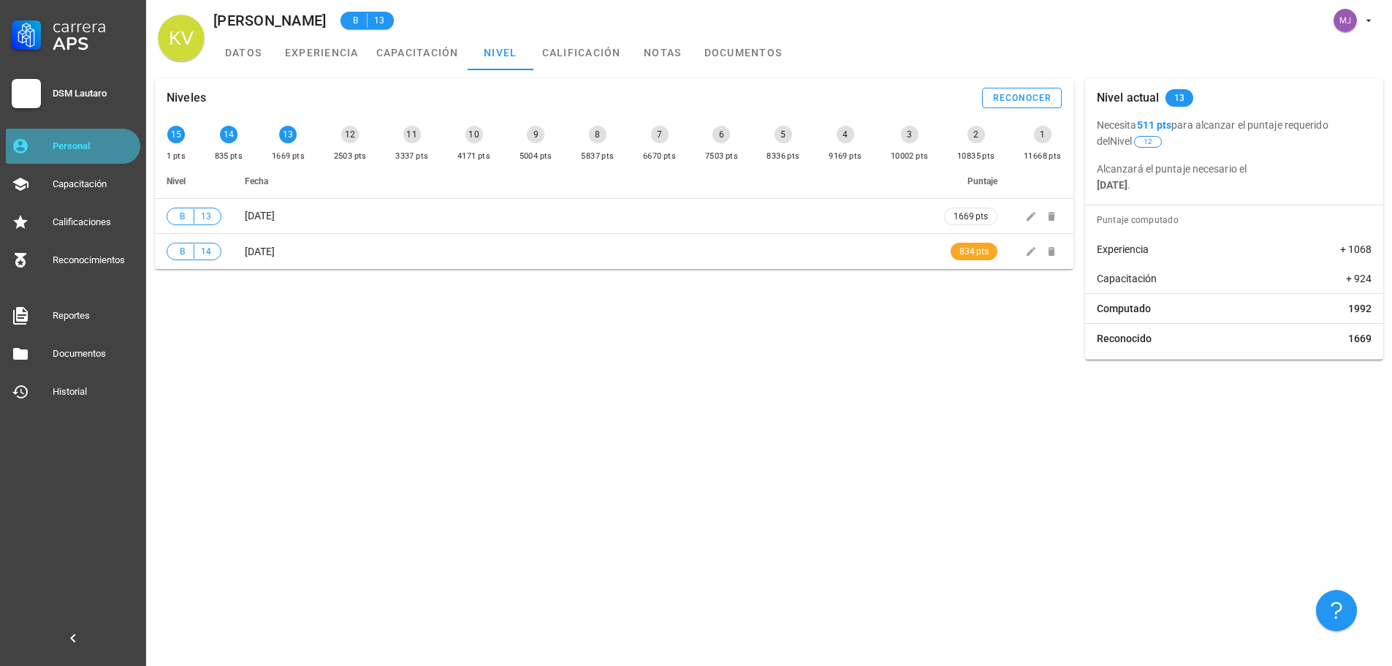
click at [62, 148] on div "Personal" at bounding box center [94, 146] width 82 height 12
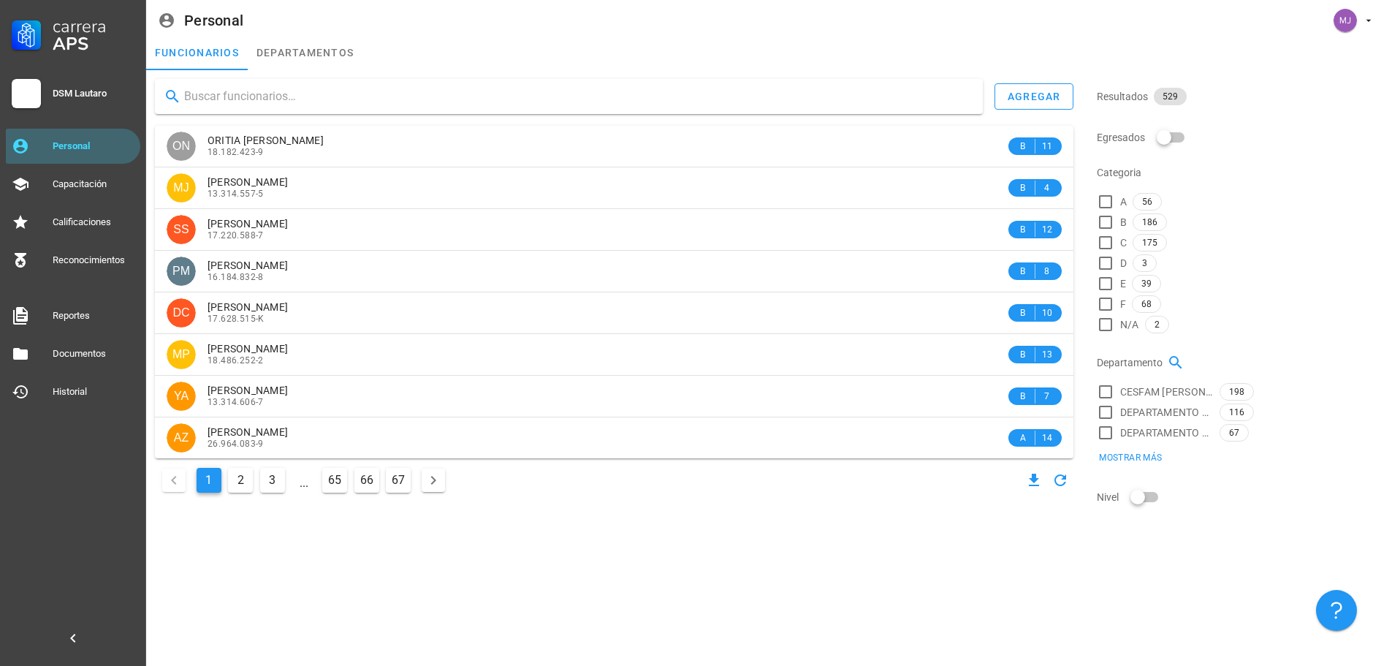
click at [409, 107] on input "text" at bounding box center [577, 96] width 787 height 23
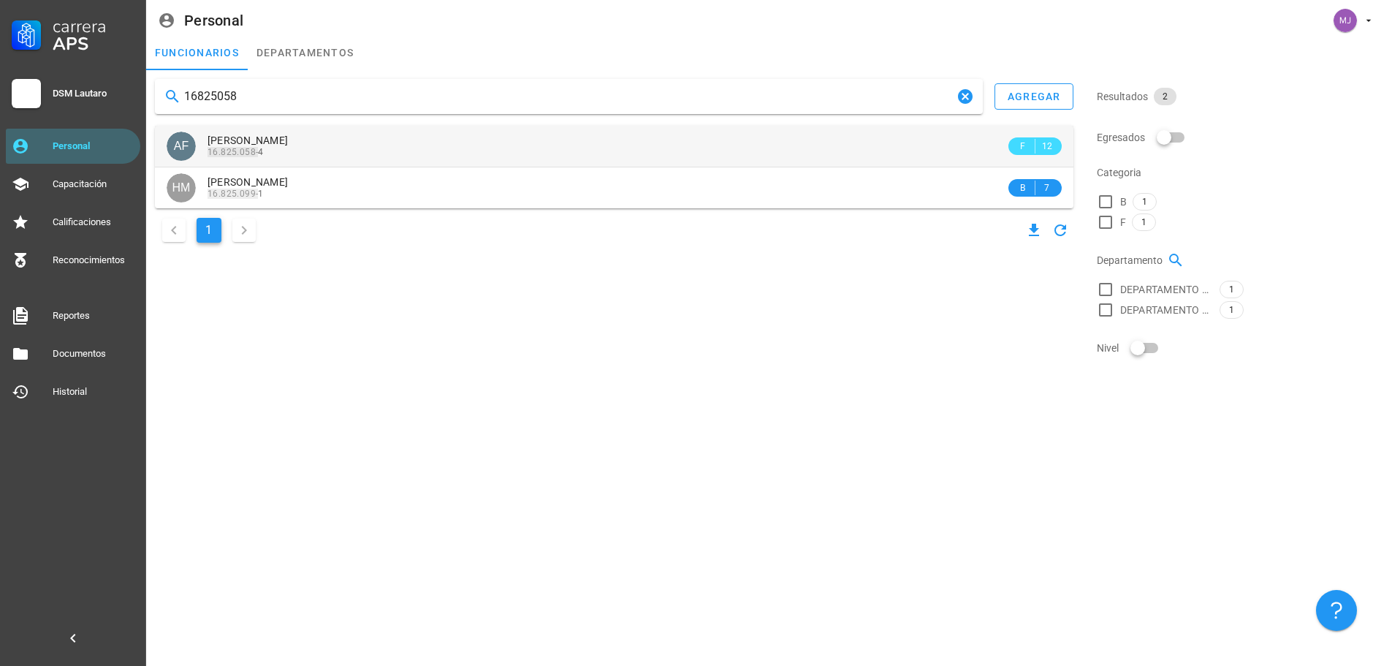
type input "16825058"
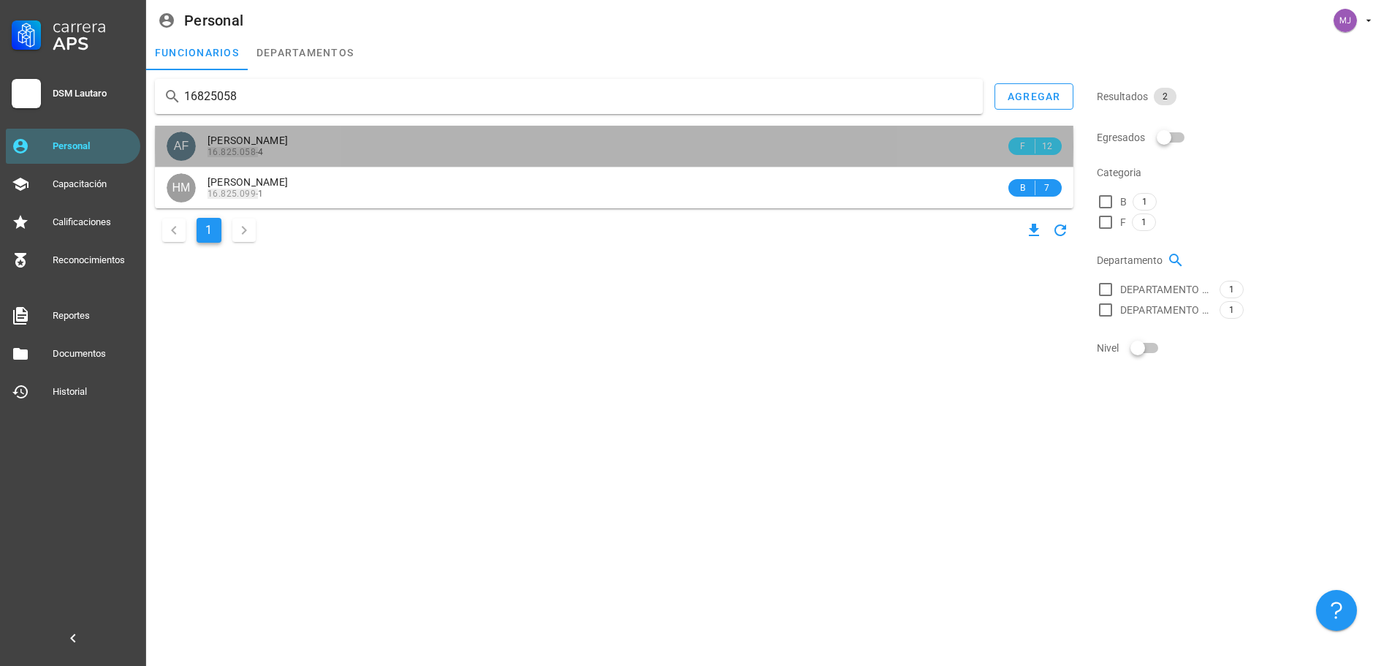
click at [288, 138] on span "[PERSON_NAME]" at bounding box center [248, 140] width 80 height 12
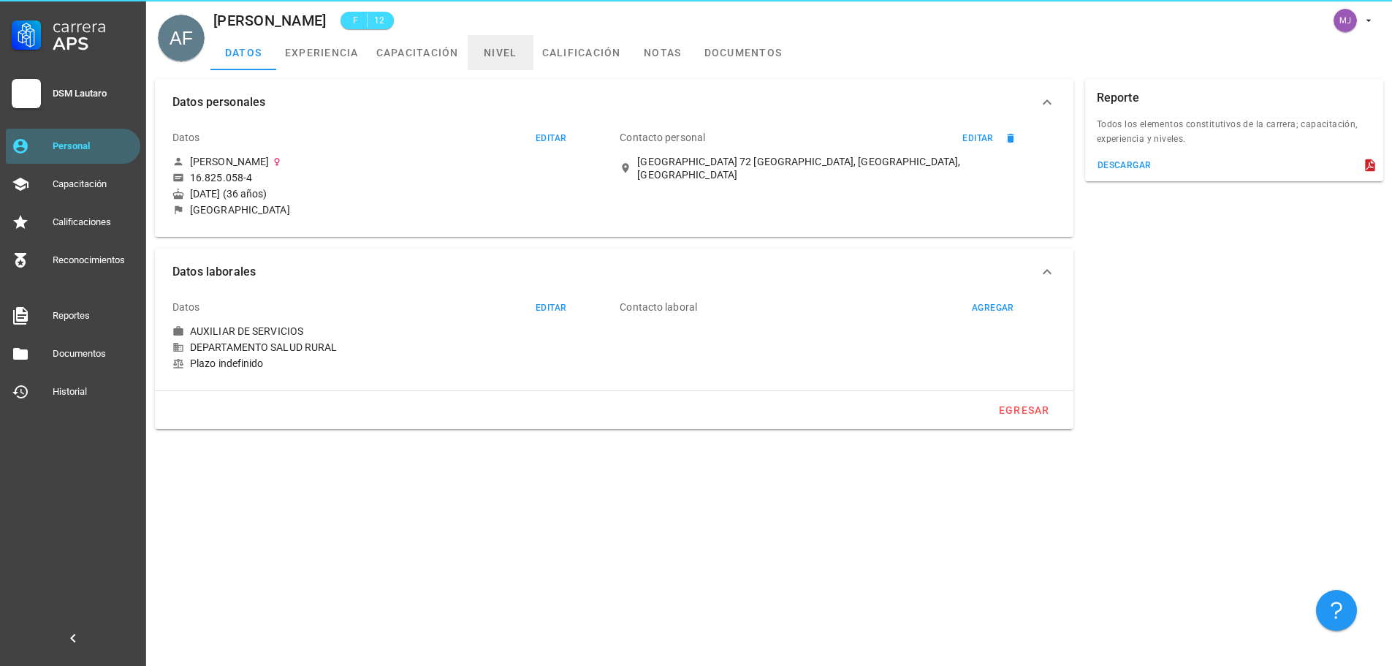
click at [499, 49] on link "nivel" at bounding box center [501, 52] width 66 height 35
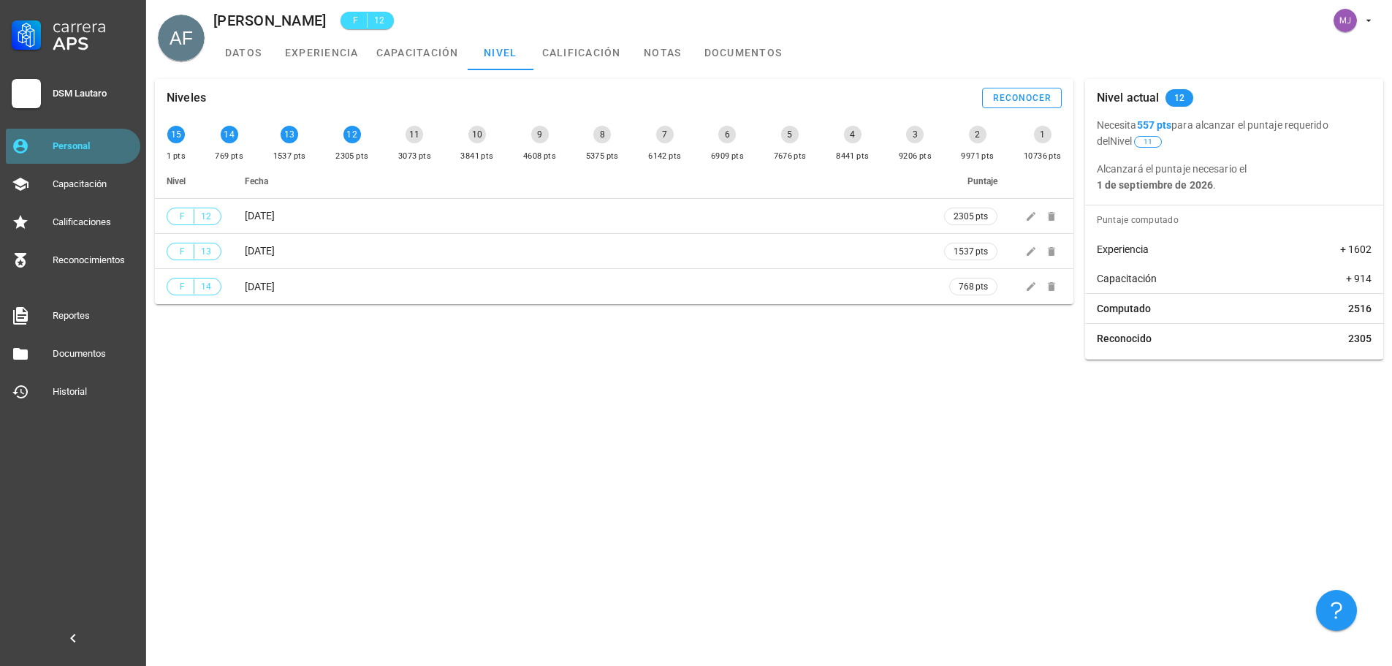
click at [56, 131] on link "Personal" at bounding box center [73, 146] width 134 height 35
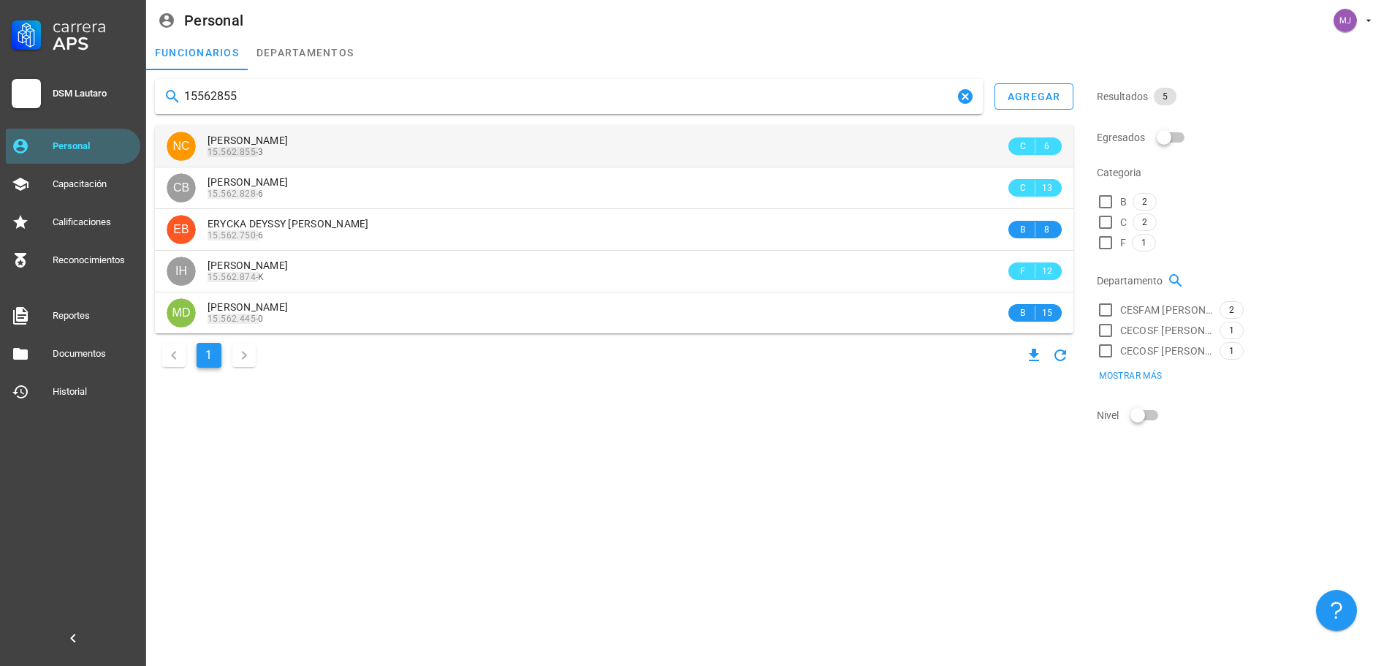
type input "15562855"
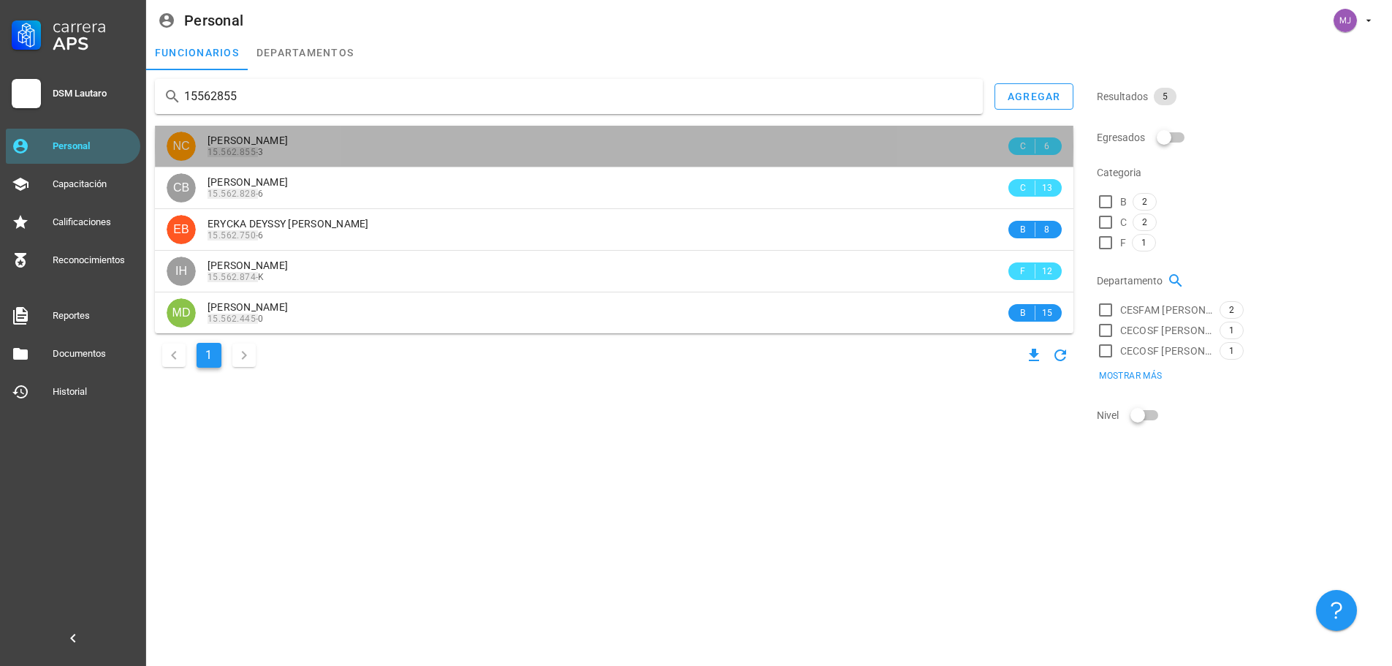
click at [344, 149] on div "15.562.855- 3" at bounding box center [607, 152] width 798 height 10
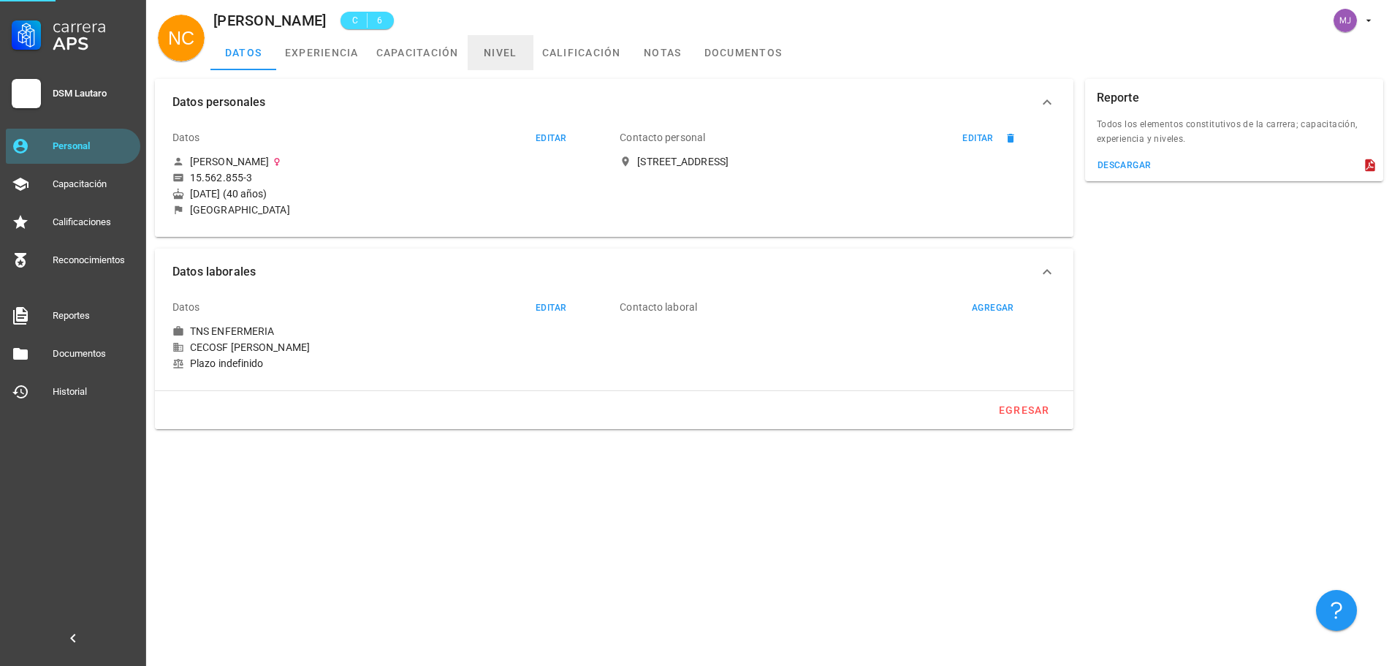
click at [503, 55] on link "nivel" at bounding box center [501, 52] width 66 height 35
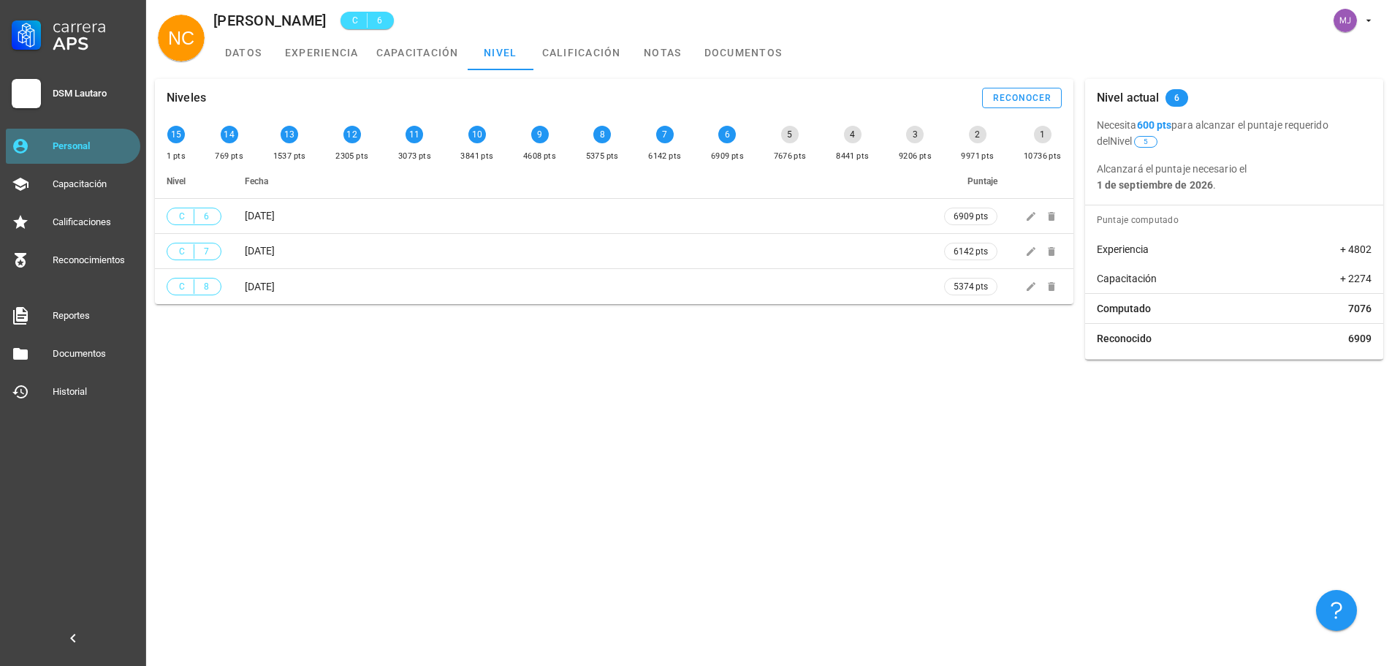
click at [74, 144] on div "Personal" at bounding box center [94, 146] width 82 height 12
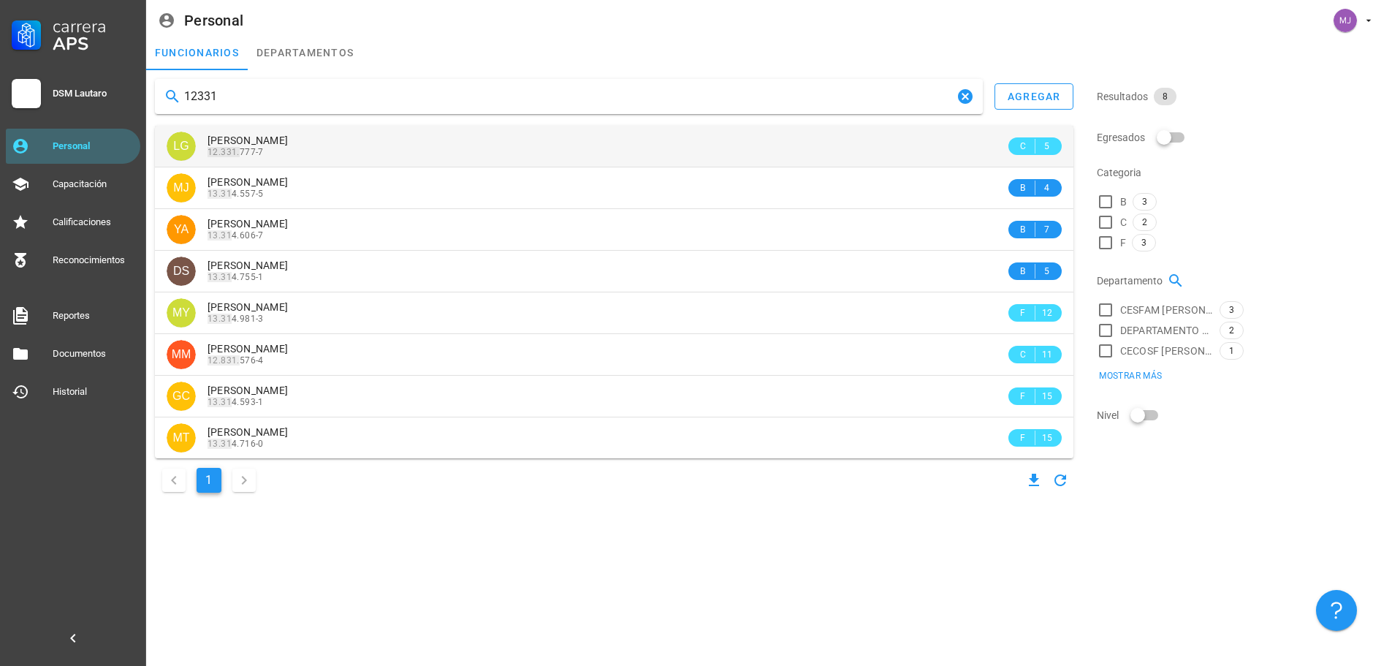
type input "12331"
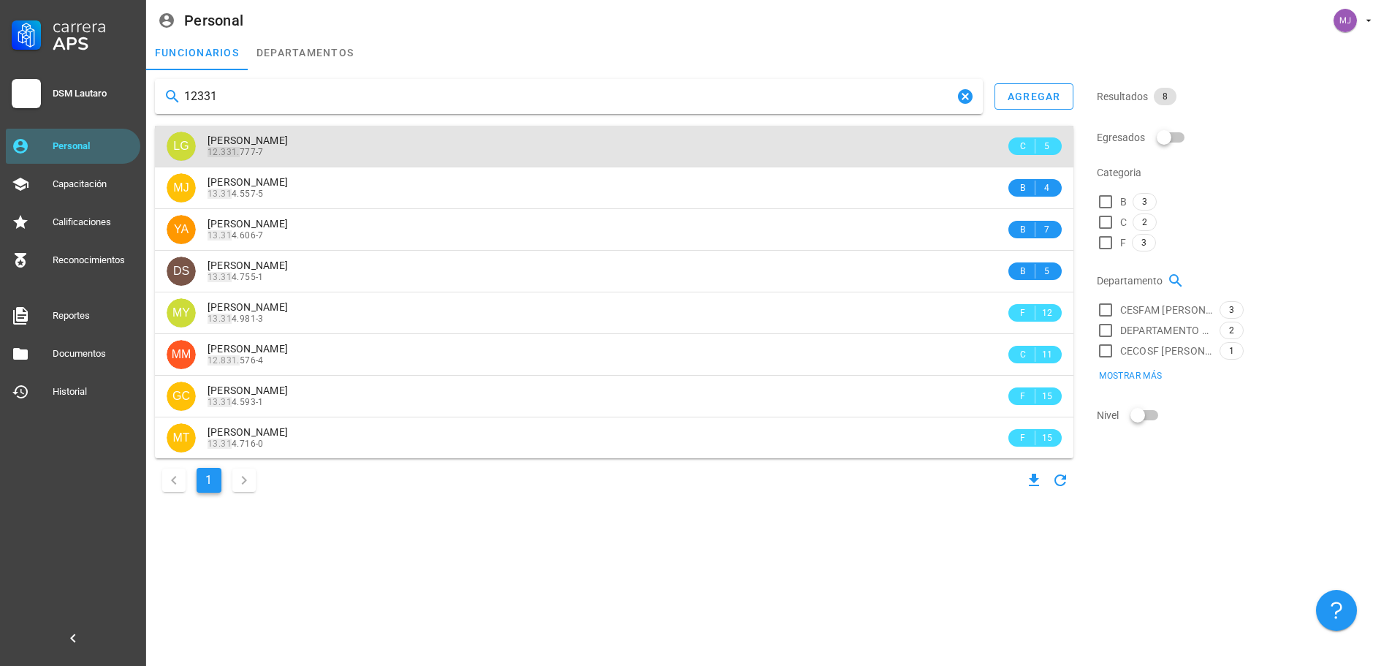
click at [288, 139] on span "[PERSON_NAME]" at bounding box center [248, 140] width 80 height 12
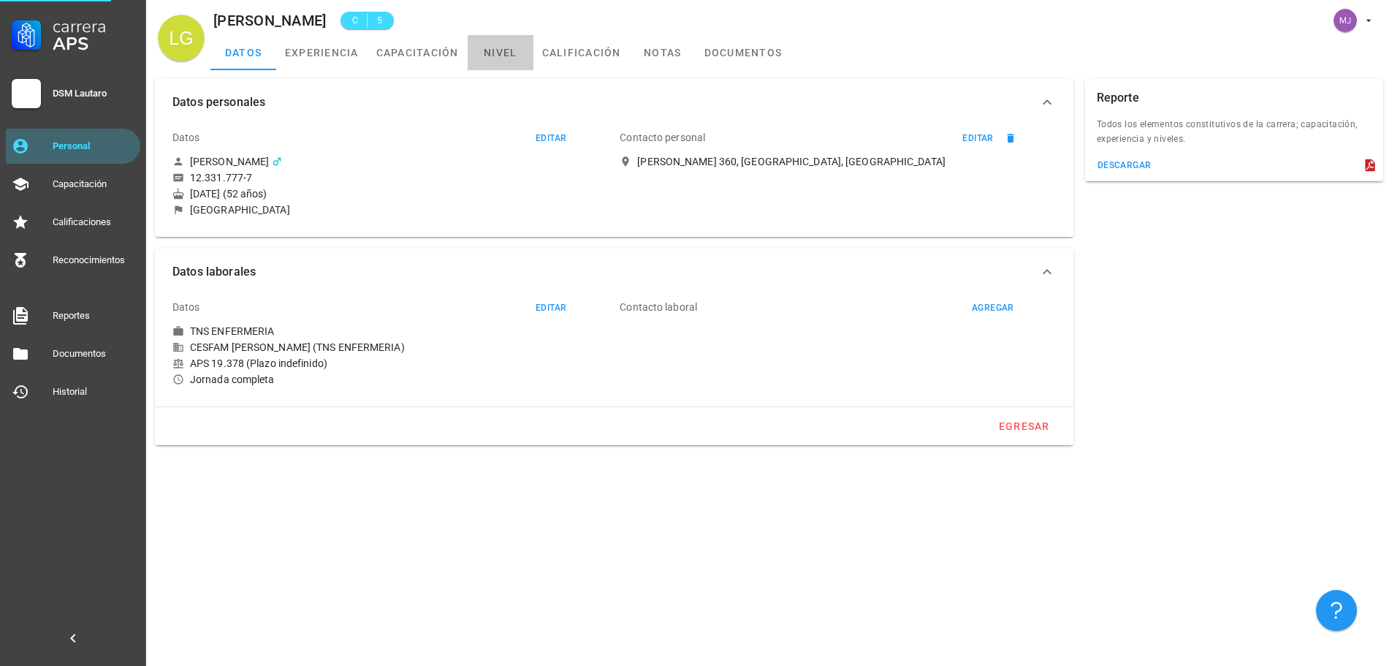
click at [502, 64] on link "nivel" at bounding box center [501, 52] width 66 height 35
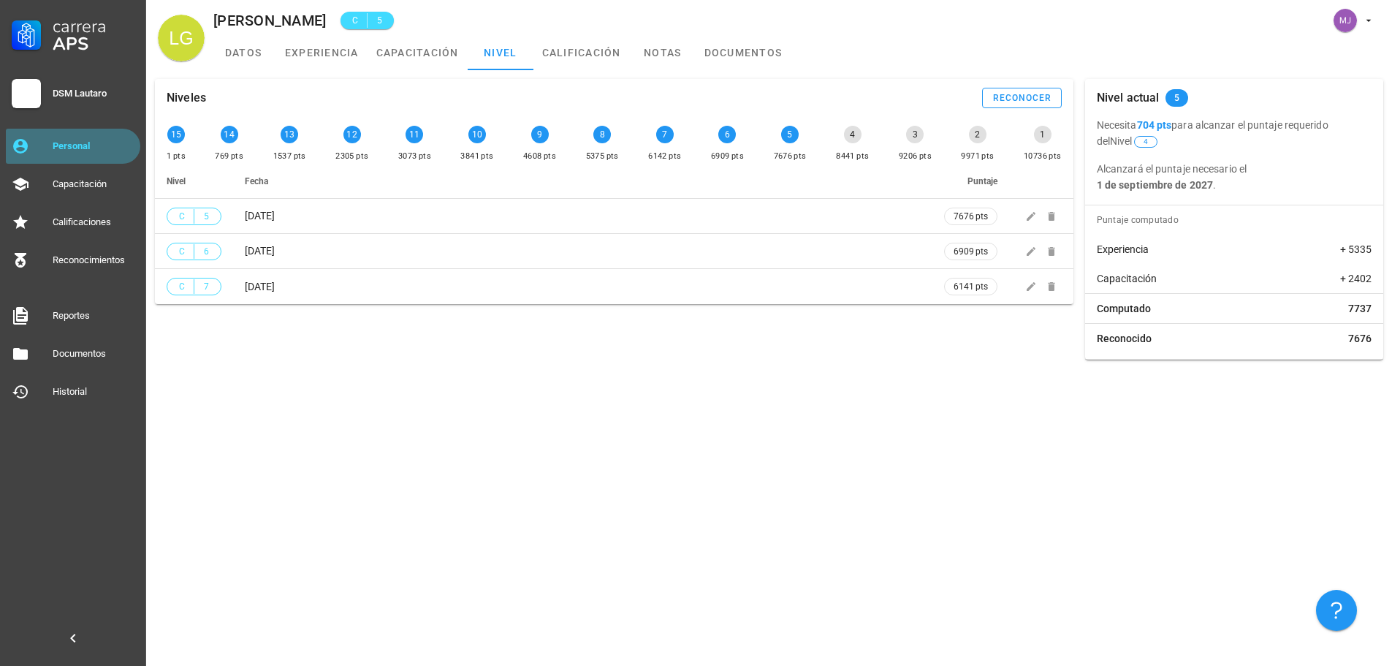
click at [86, 151] on div "Personal" at bounding box center [94, 146] width 82 height 12
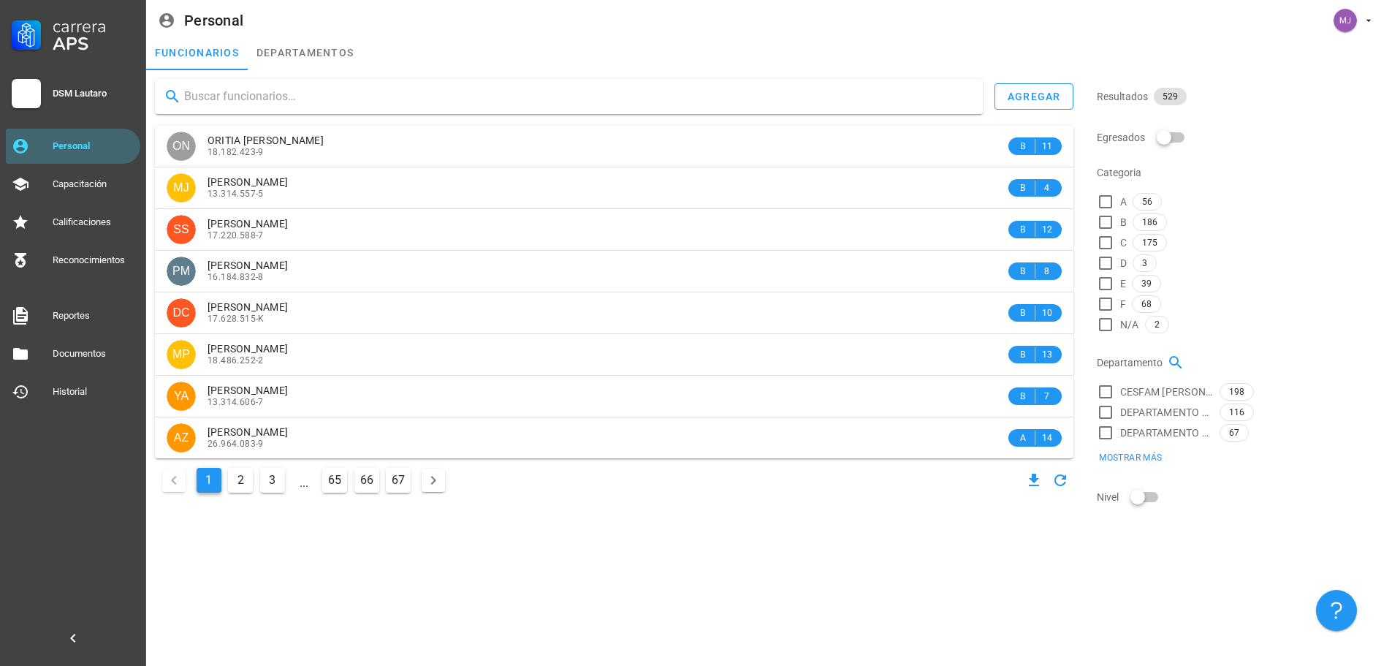
click at [271, 90] on input "text" at bounding box center [577, 96] width 787 height 23
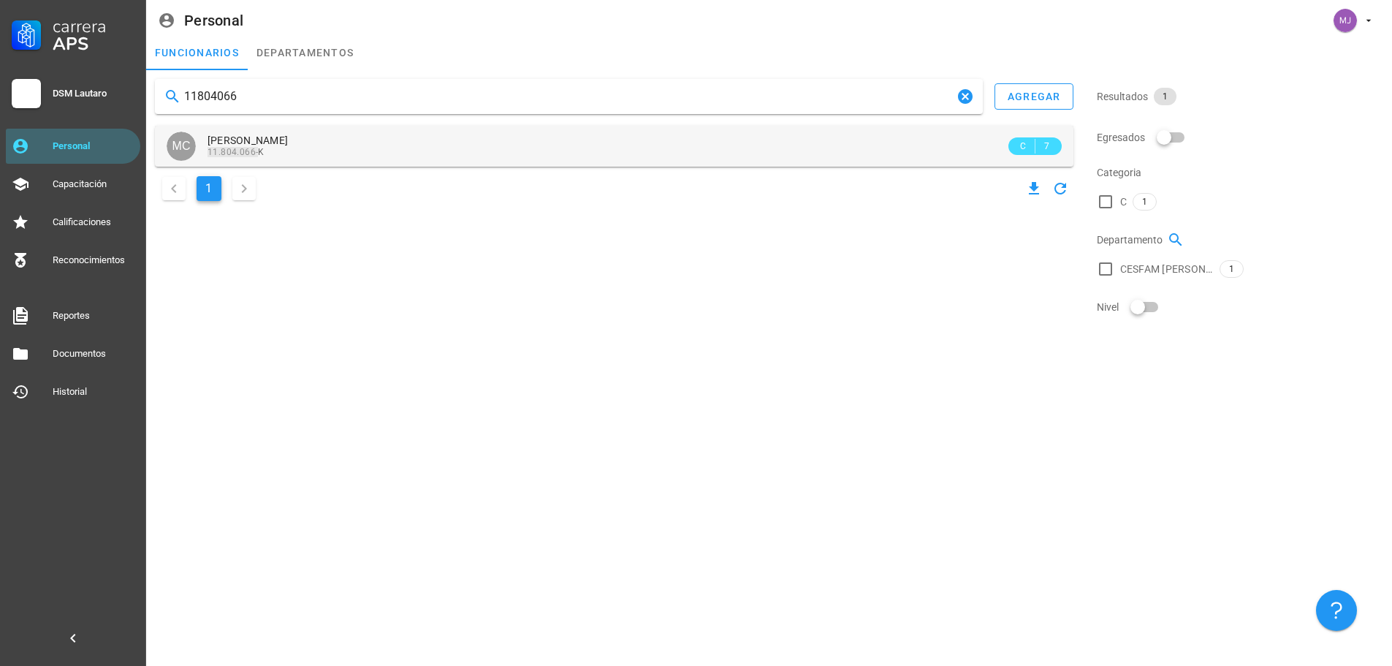
type input "11804066"
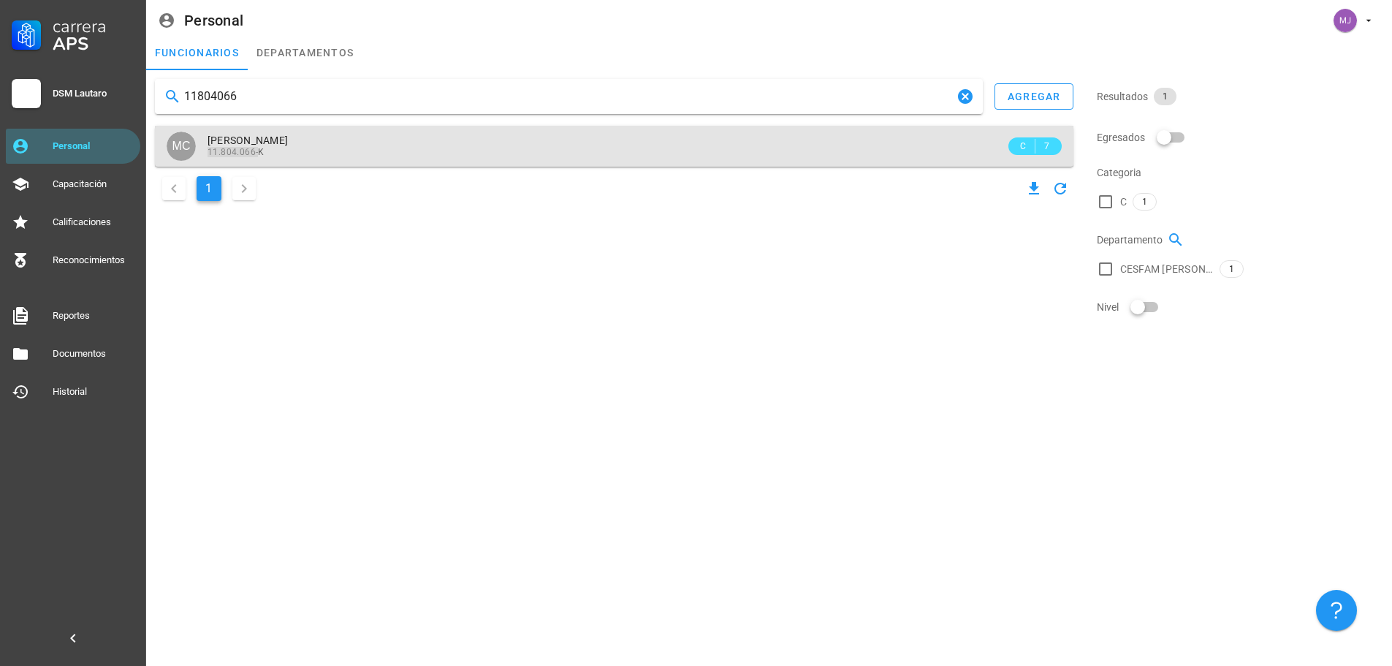
click at [282, 155] on div "11.804.066- K" at bounding box center [607, 152] width 798 height 10
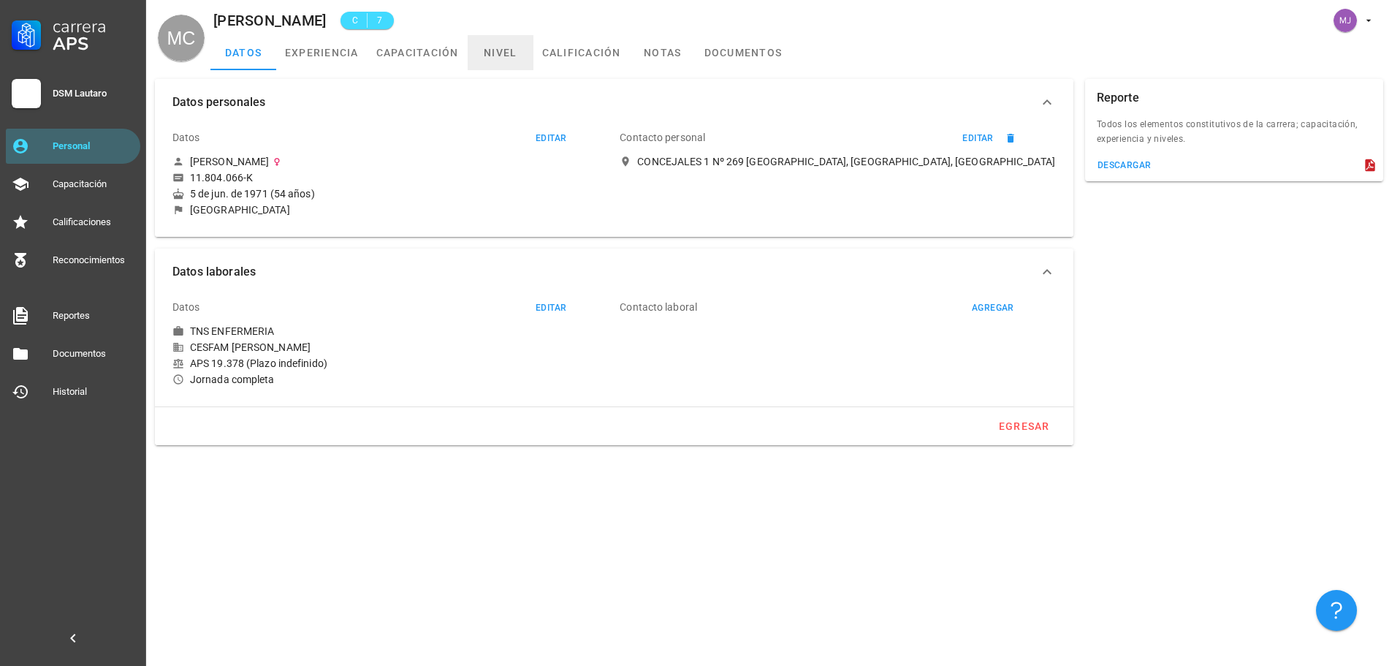
click at [492, 49] on link "nivel" at bounding box center [501, 52] width 66 height 35
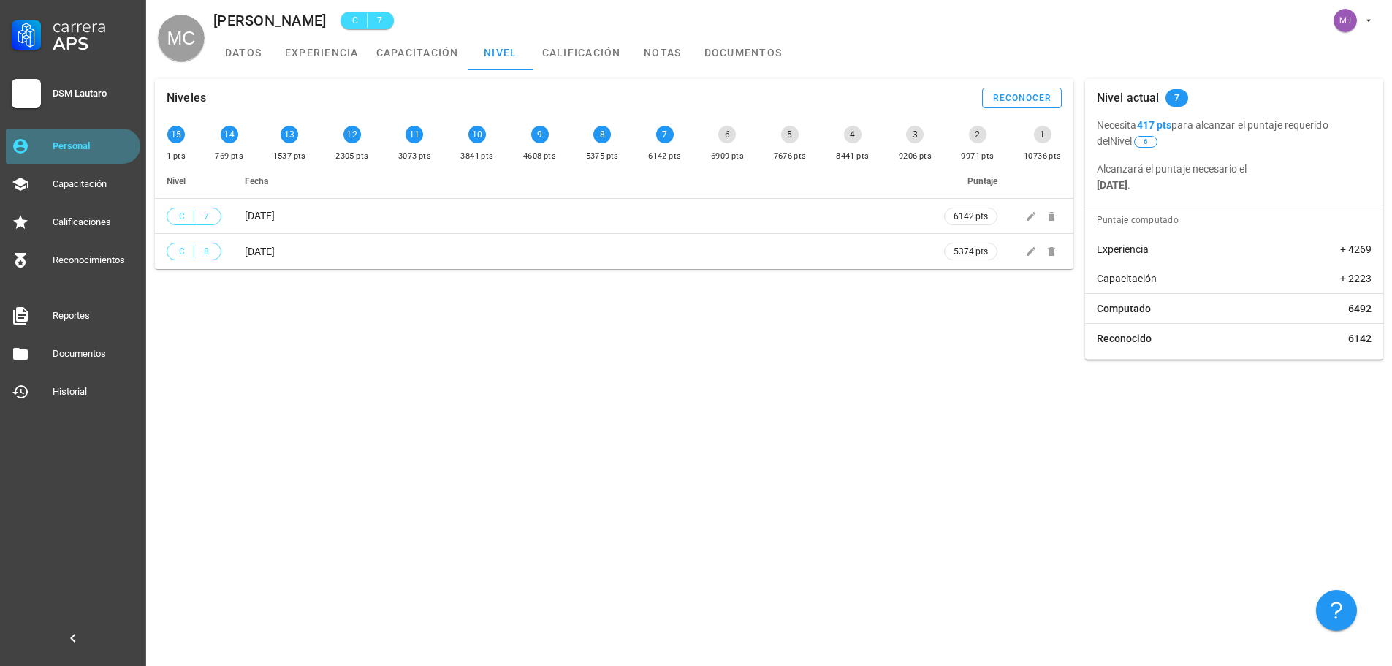
drag, startPoint x: 52, startPoint y: 142, endPoint x: 124, endPoint y: 122, distance: 74.3
click at [52, 141] on link "Personal" at bounding box center [73, 146] width 134 height 35
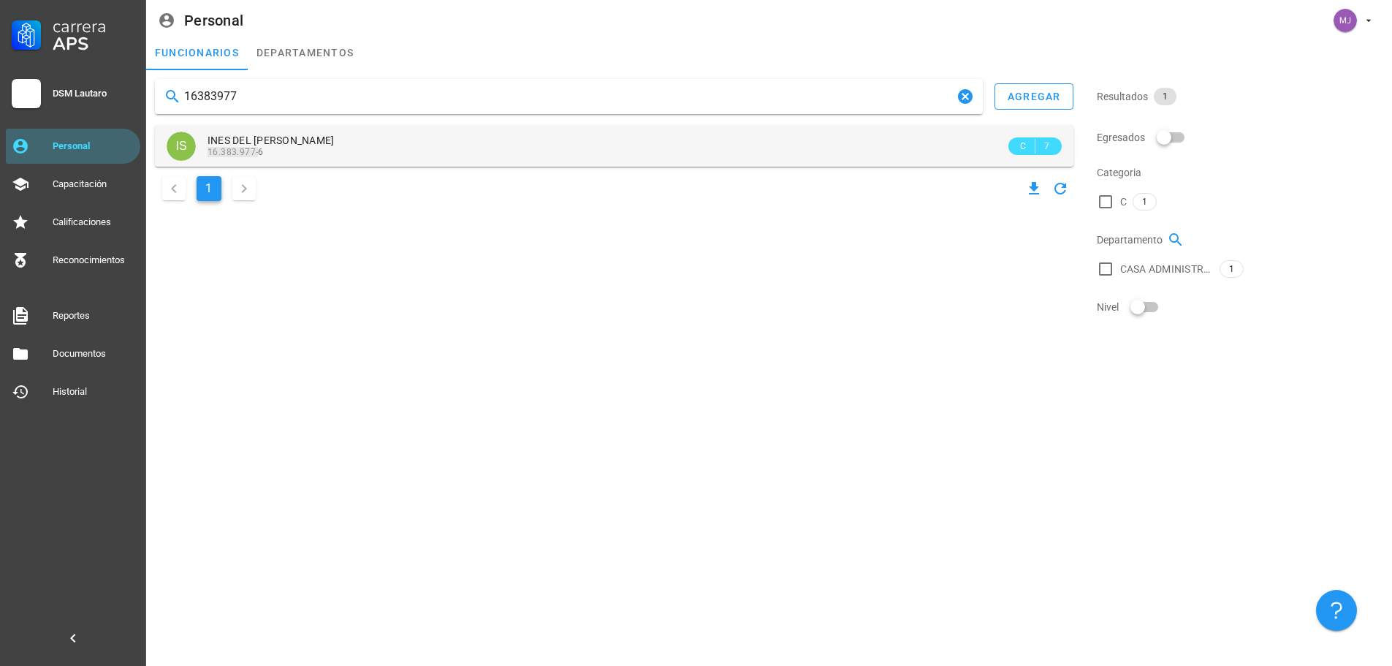
type input "16383977"
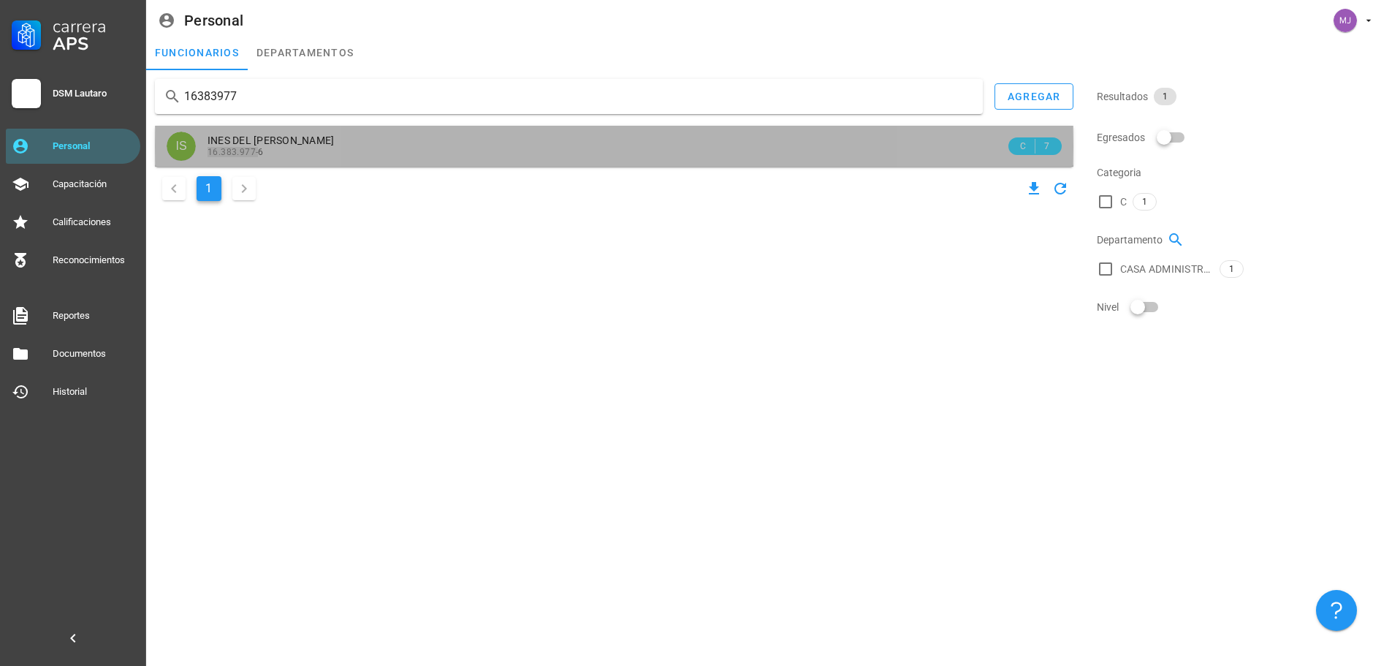
click at [322, 143] on span "INES DEL [PERSON_NAME]" at bounding box center [271, 140] width 127 height 12
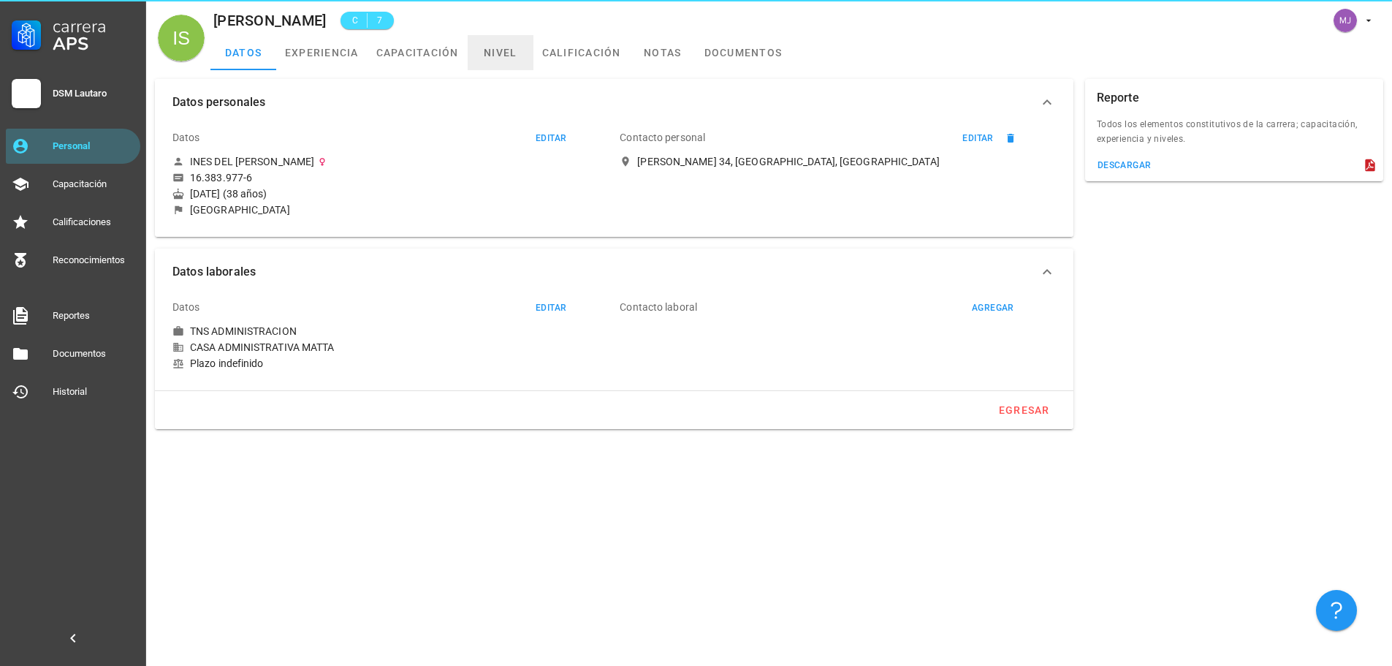
click at [499, 63] on link "nivel" at bounding box center [501, 52] width 66 height 35
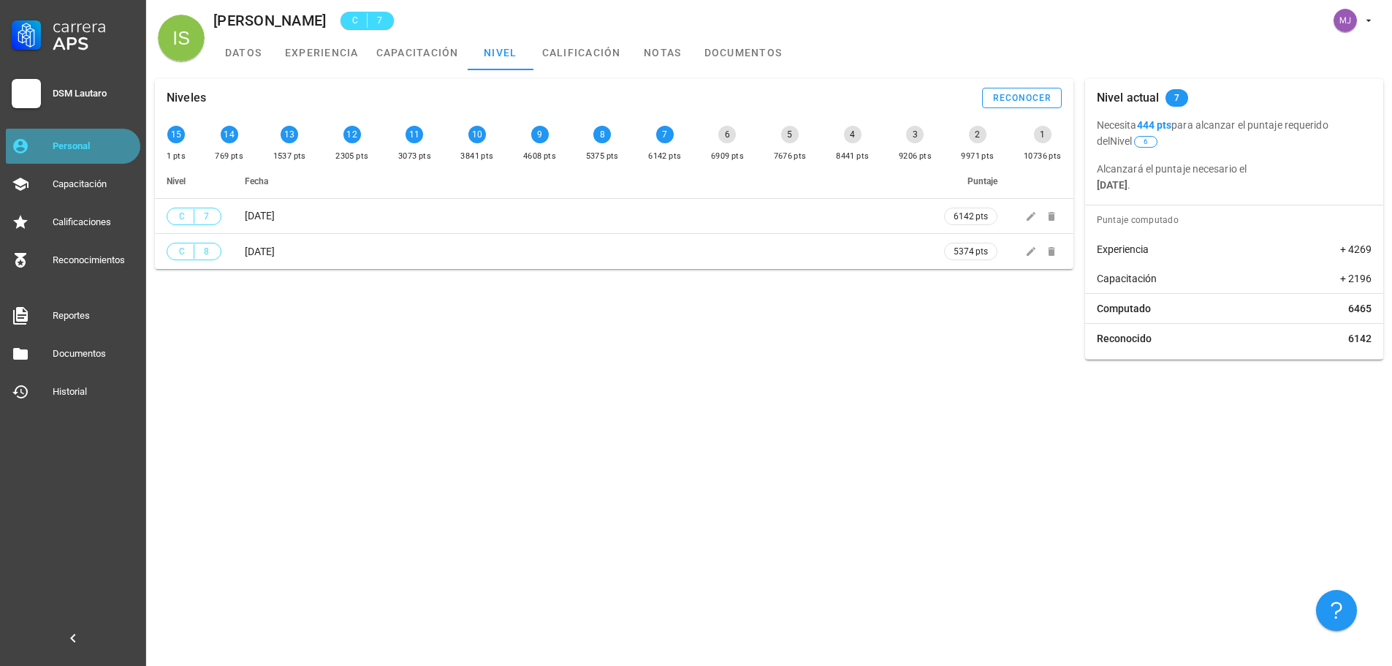
click at [98, 142] on div "Personal" at bounding box center [94, 146] width 82 height 12
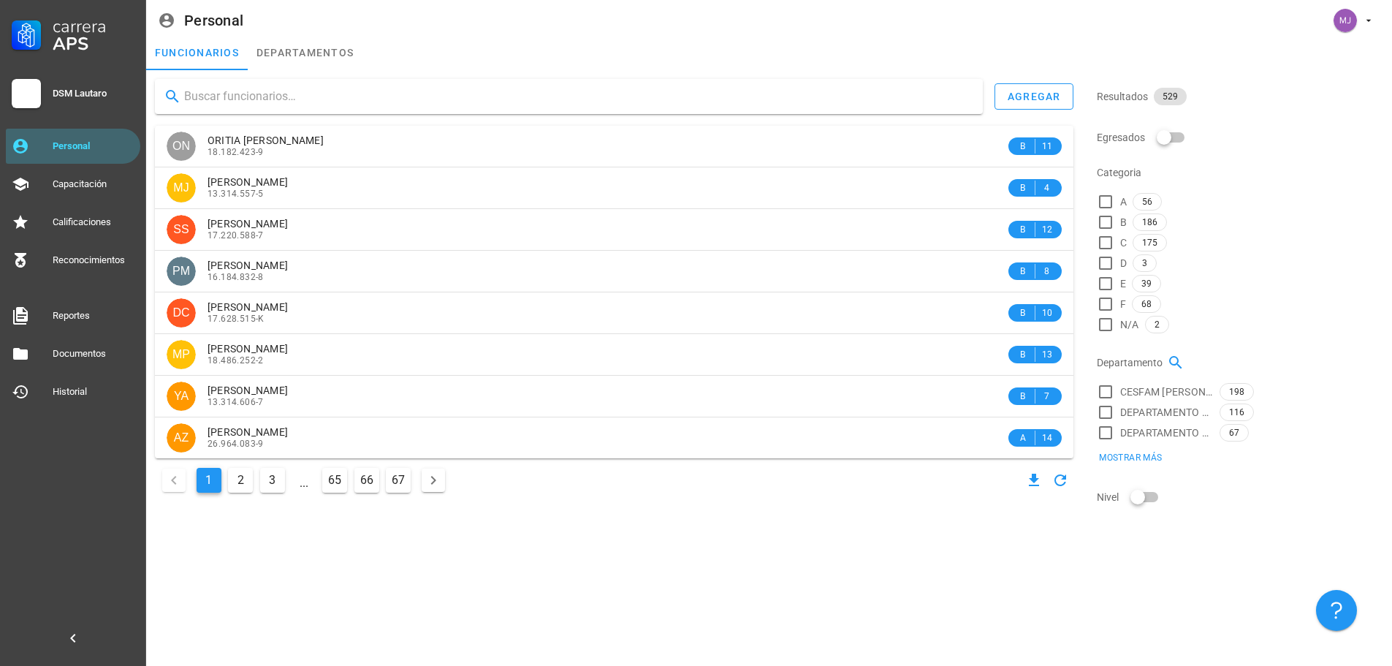
click at [388, 90] on input "text" at bounding box center [577, 96] width 787 height 23
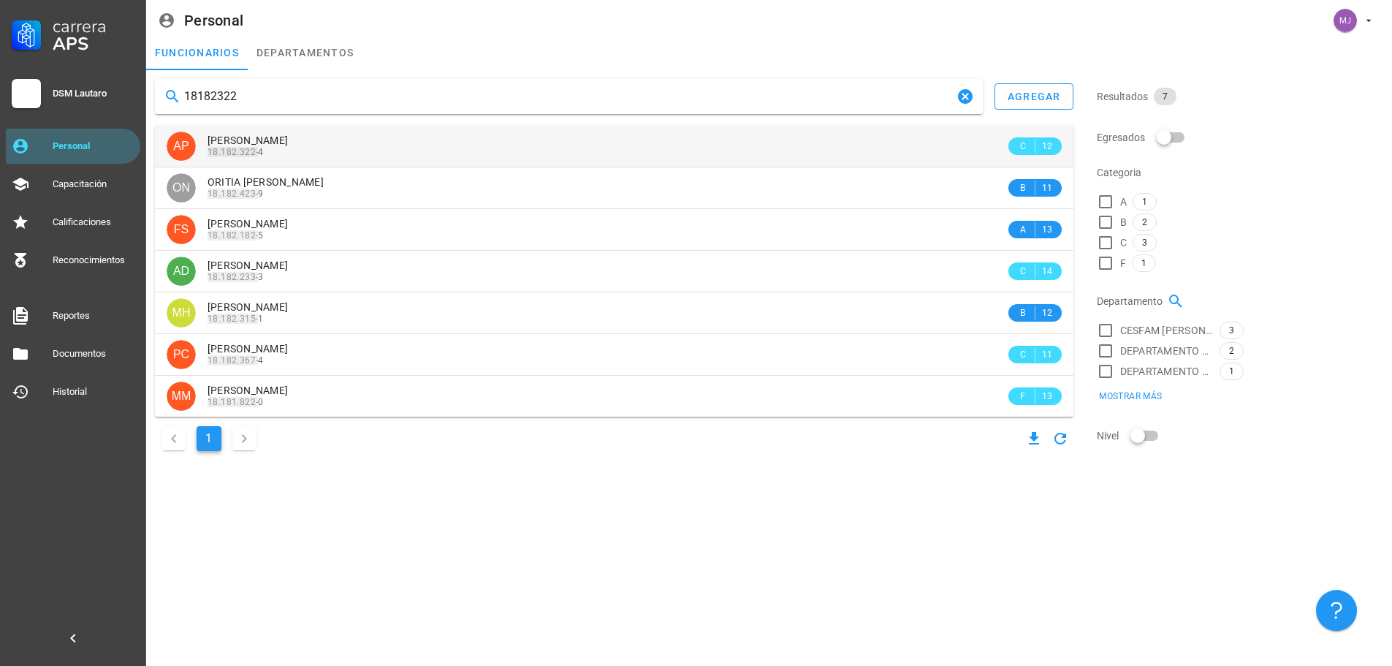
type input "18182322"
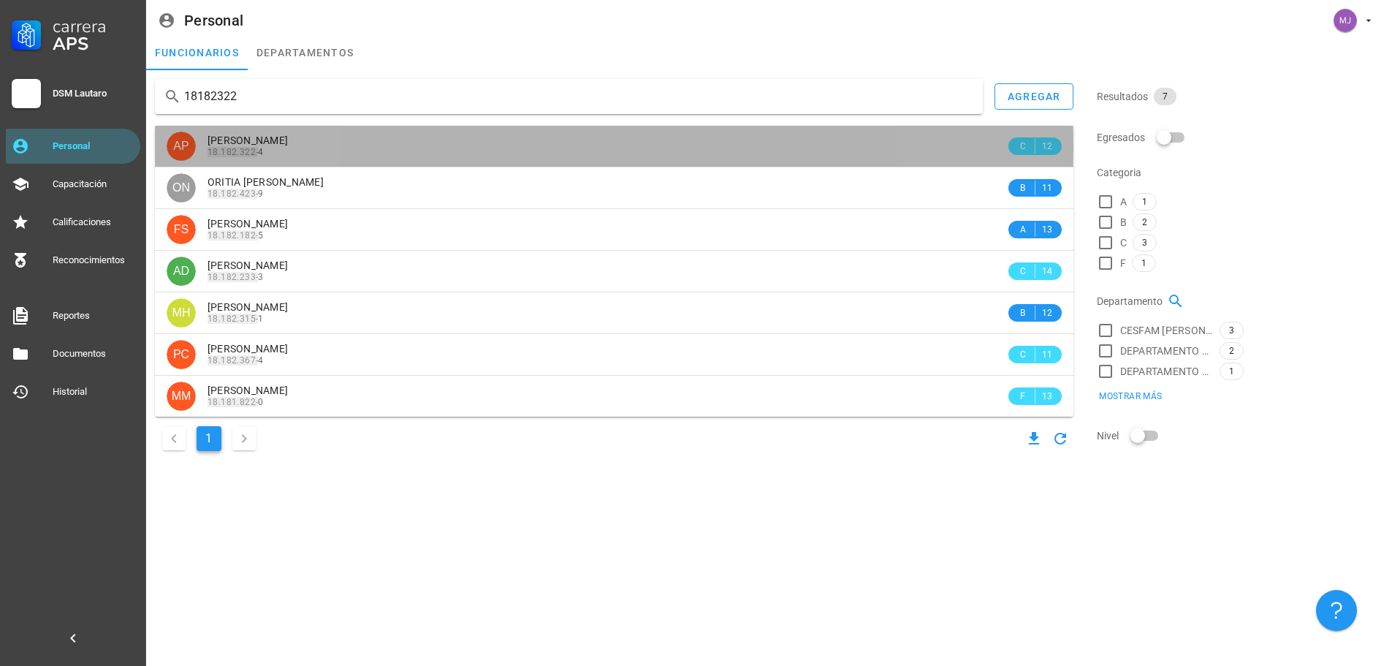
click at [365, 146] on div "[PERSON_NAME]" at bounding box center [607, 140] width 798 height 12
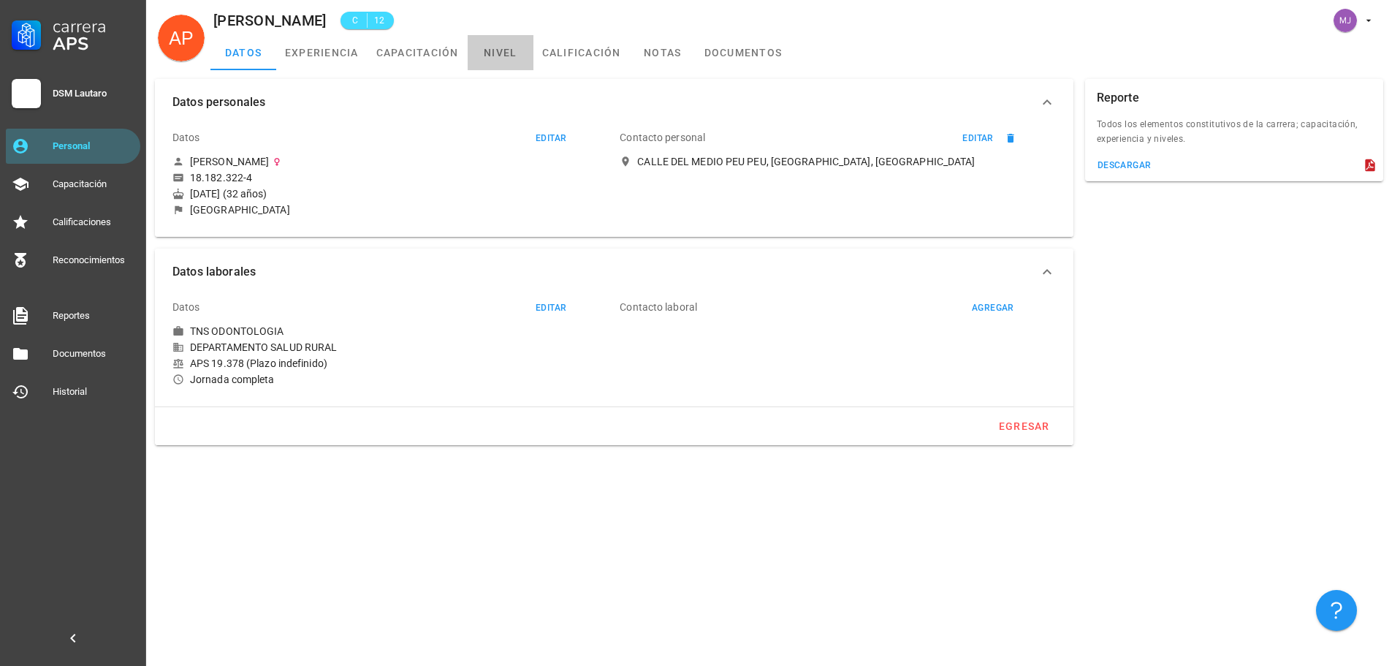
click at [509, 52] on link "nivel" at bounding box center [501, 52] width 66 height 35
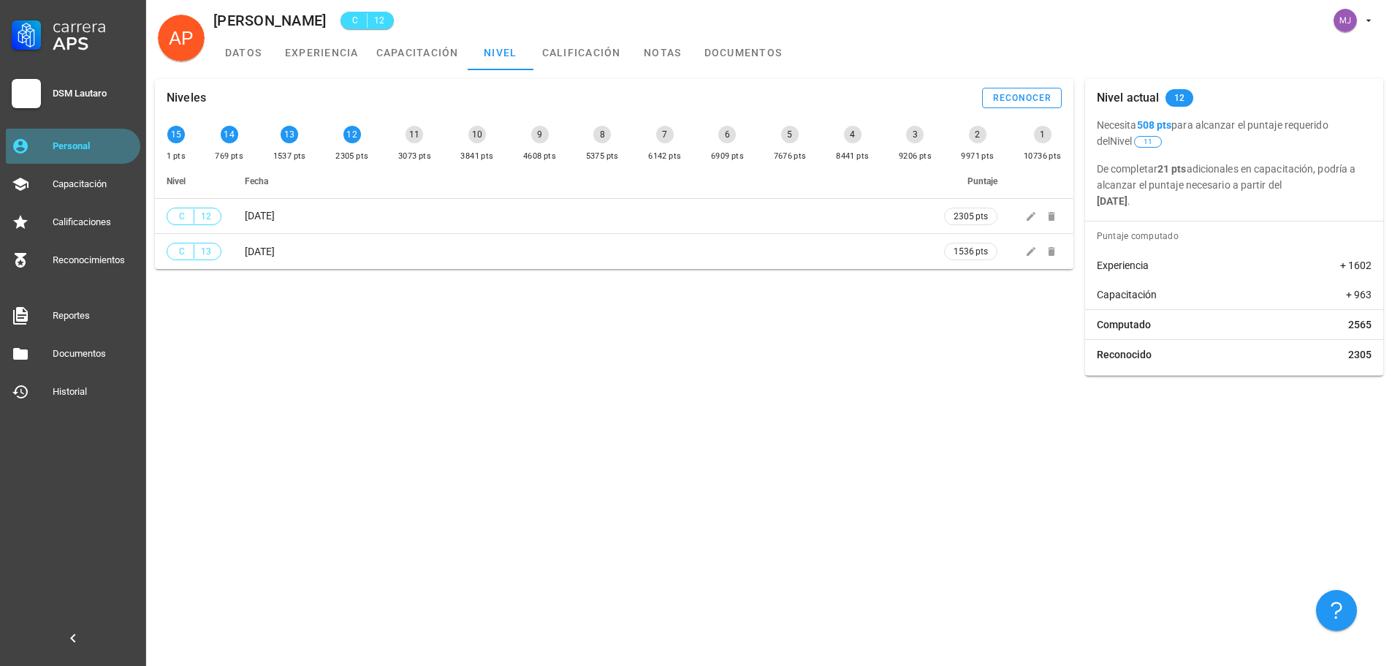
click at [86, 151] on div "Personal" at bounding box center [94, 146] width 82 height 12
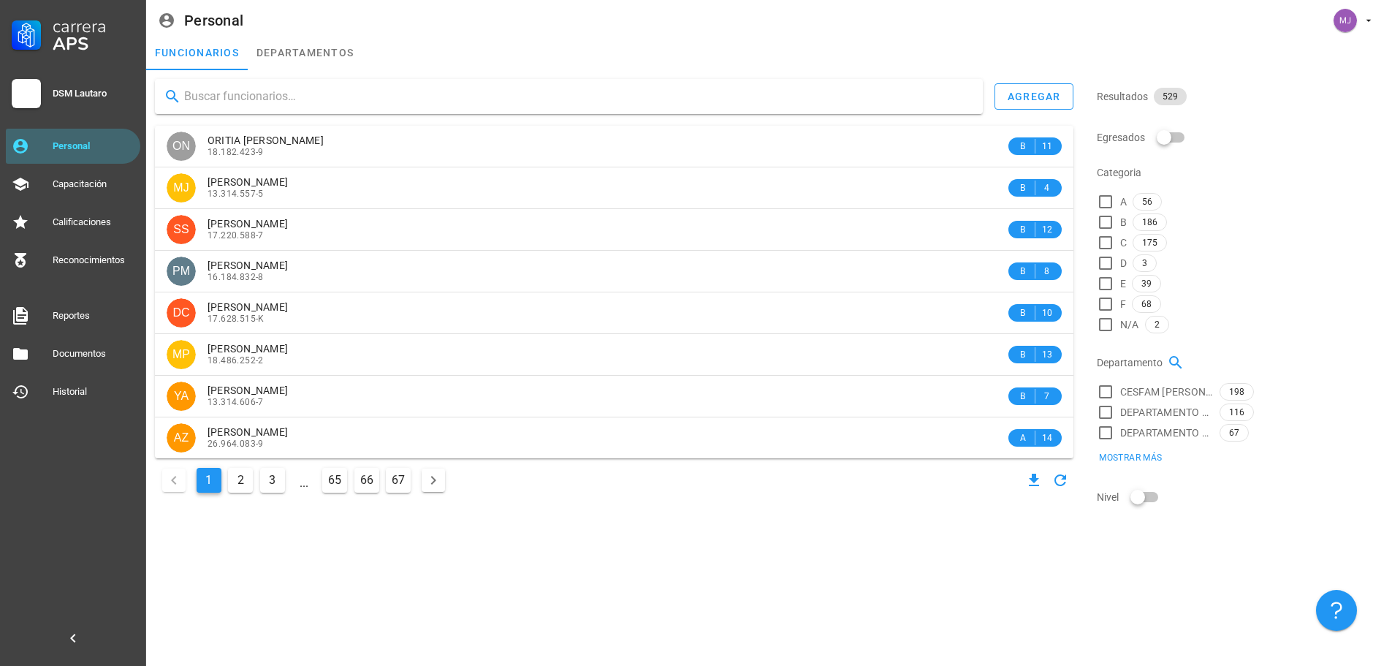
click at [347, 107] on input "text" at bounding box center [577, 96] width 787 height 23
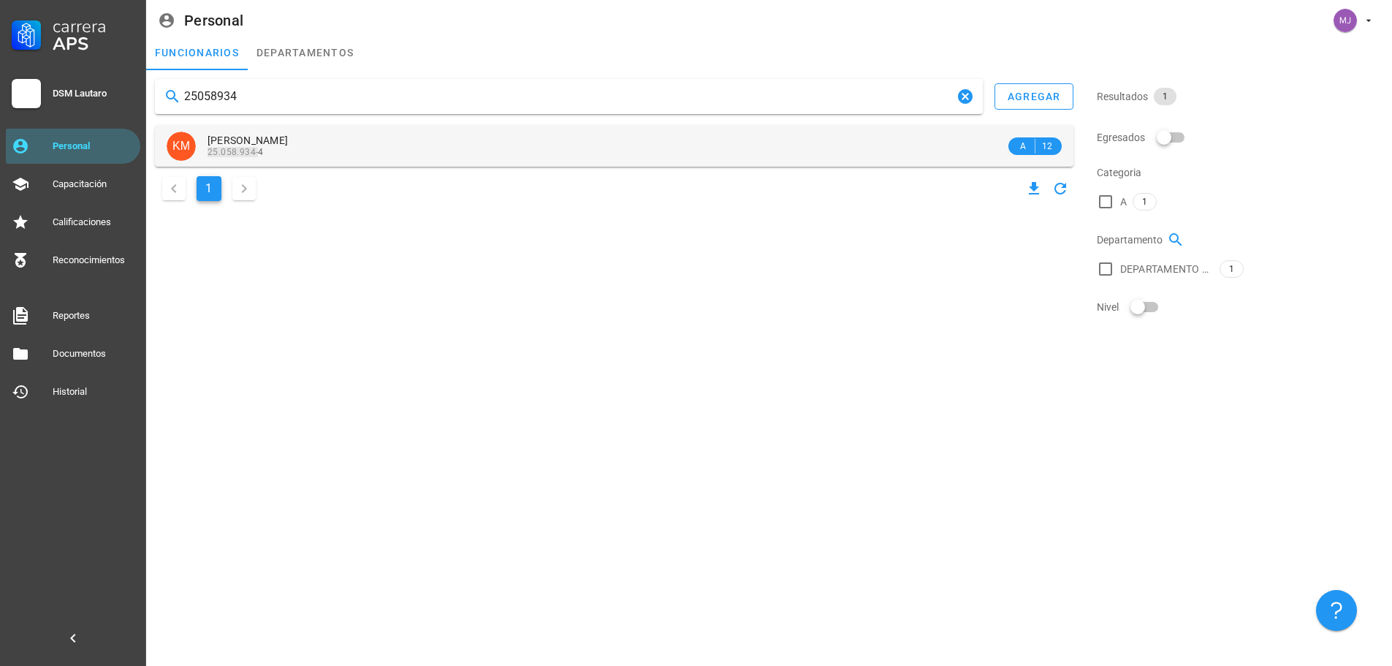
type input "25058934"
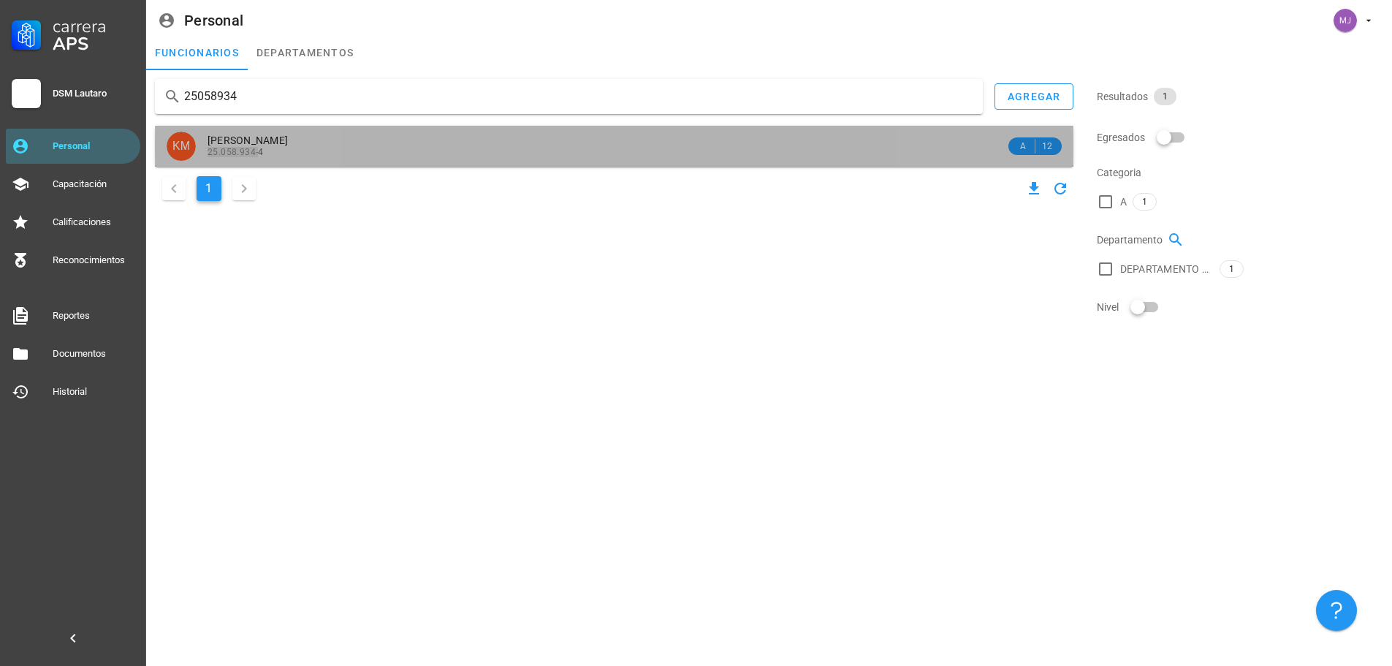
click at [288, 144] on span "[PERSON_NAME]" at bounding box center [248, 140] width 80 height 12
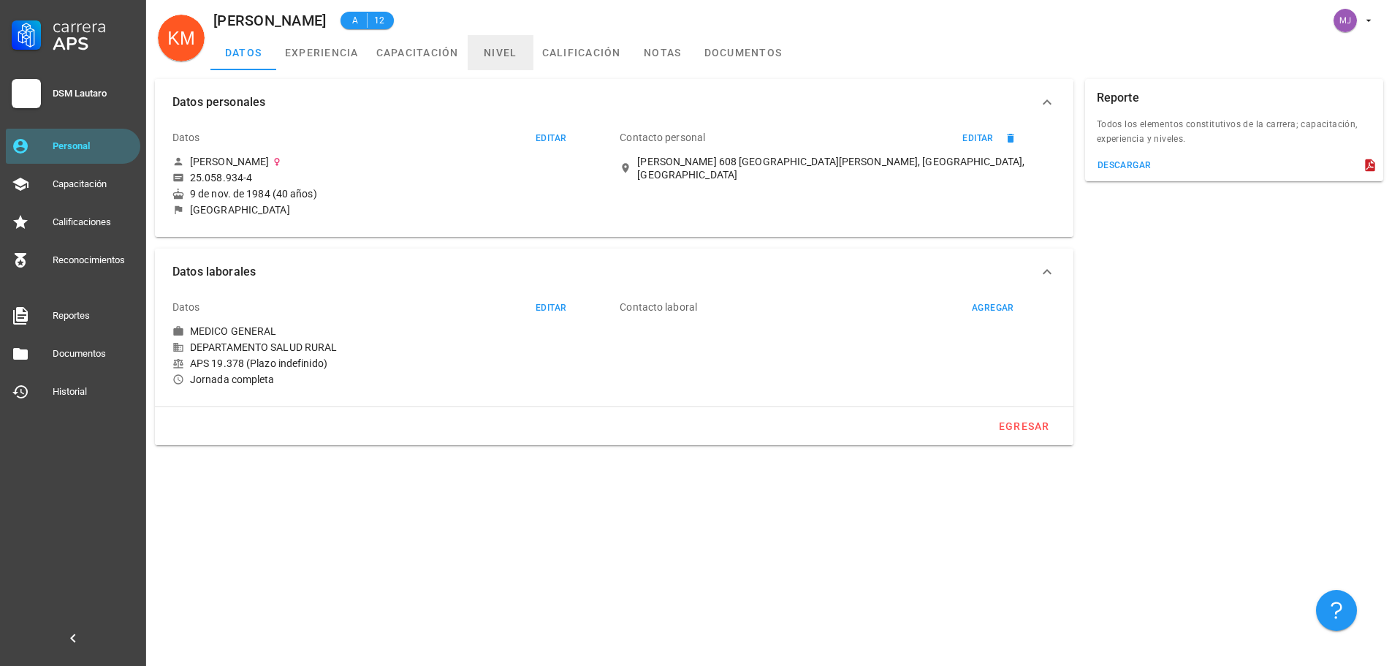
click at [522, 55] on link "nivel" at bounding box center [501, 52] width 66 height 35
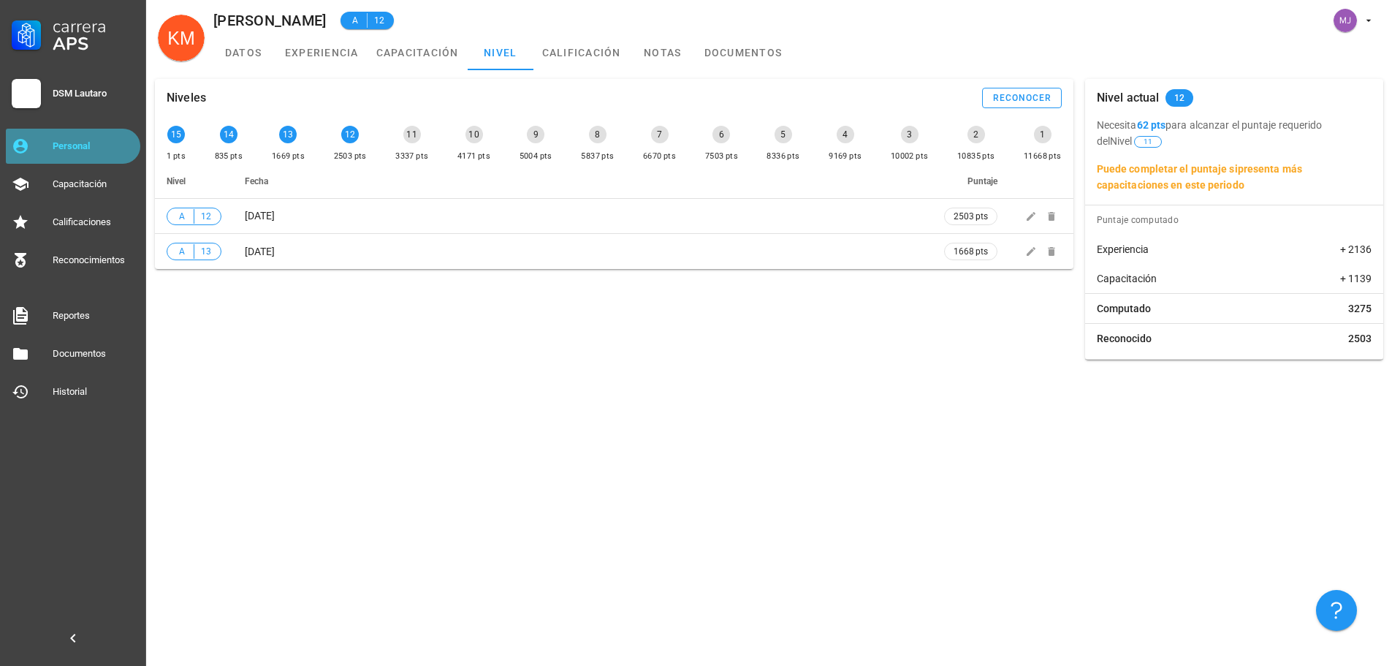
click at [84, 143] on div "Personal" at bounding box center [94, 146] width 82 height 12
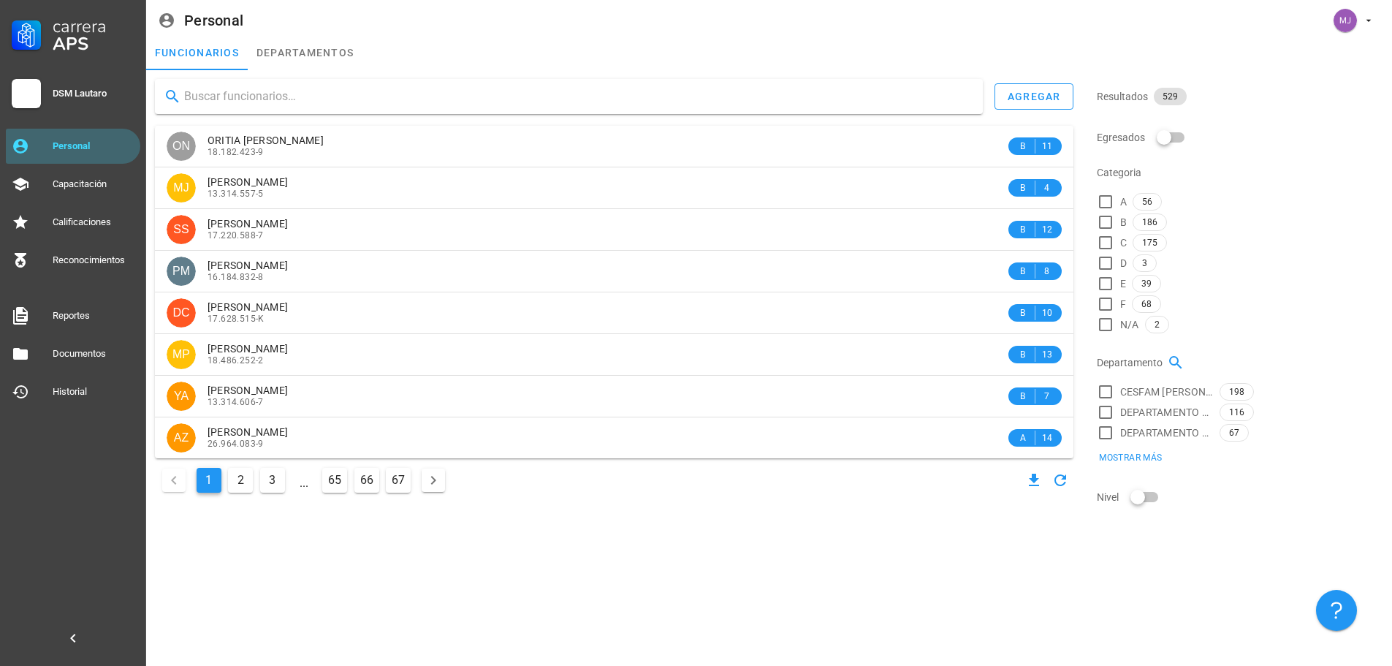
click at [307, 97] on input "text" at bounding box center [577, 96] width 787 height 23
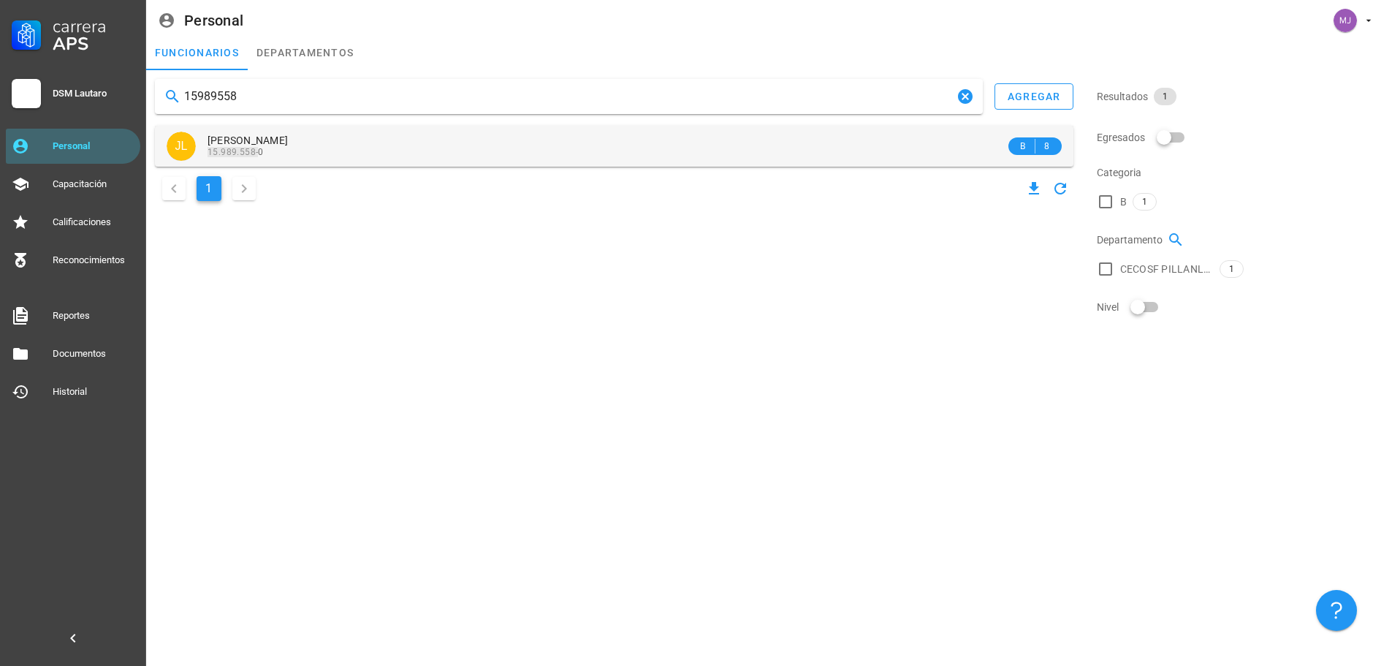
type input "15989558"
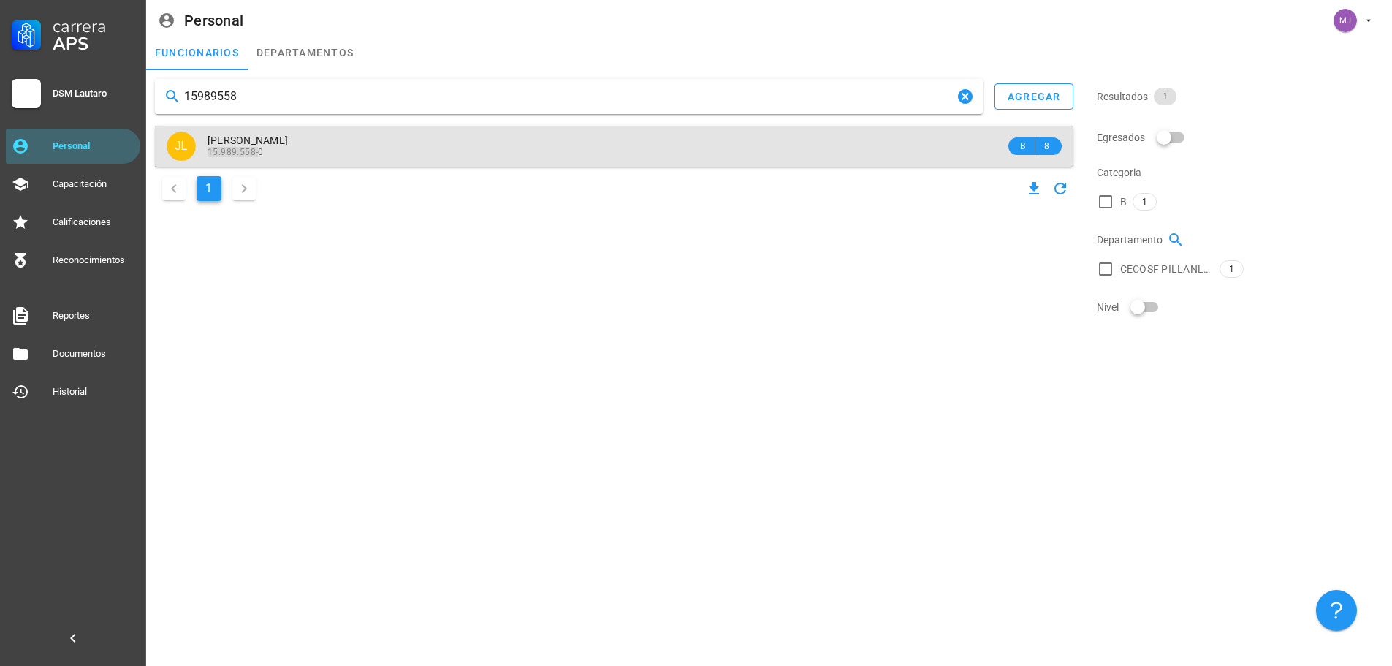
click at [291, 126] on div "[PERSON_NAME] 15.989.558- 0" at bounding box center [607, 146] width 798 height 40
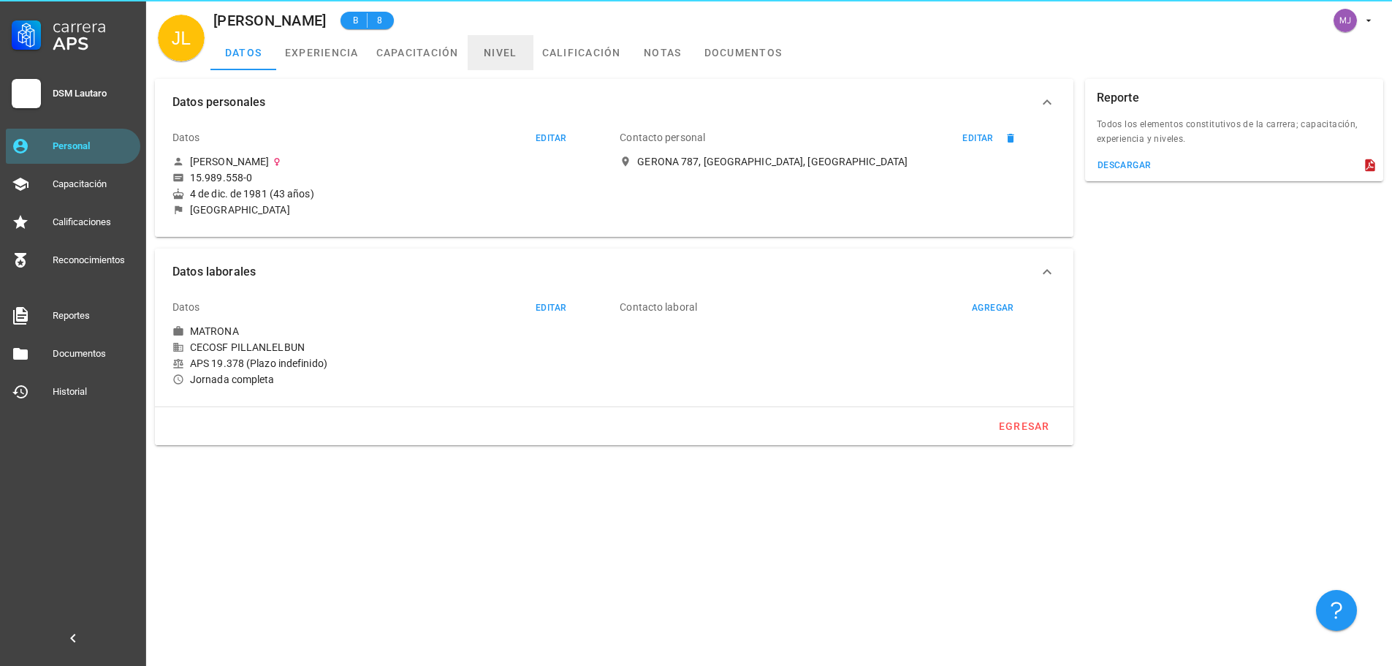
click at [488, 64] on link "nivel" at bounding box center [501, 52] width 66 height 35
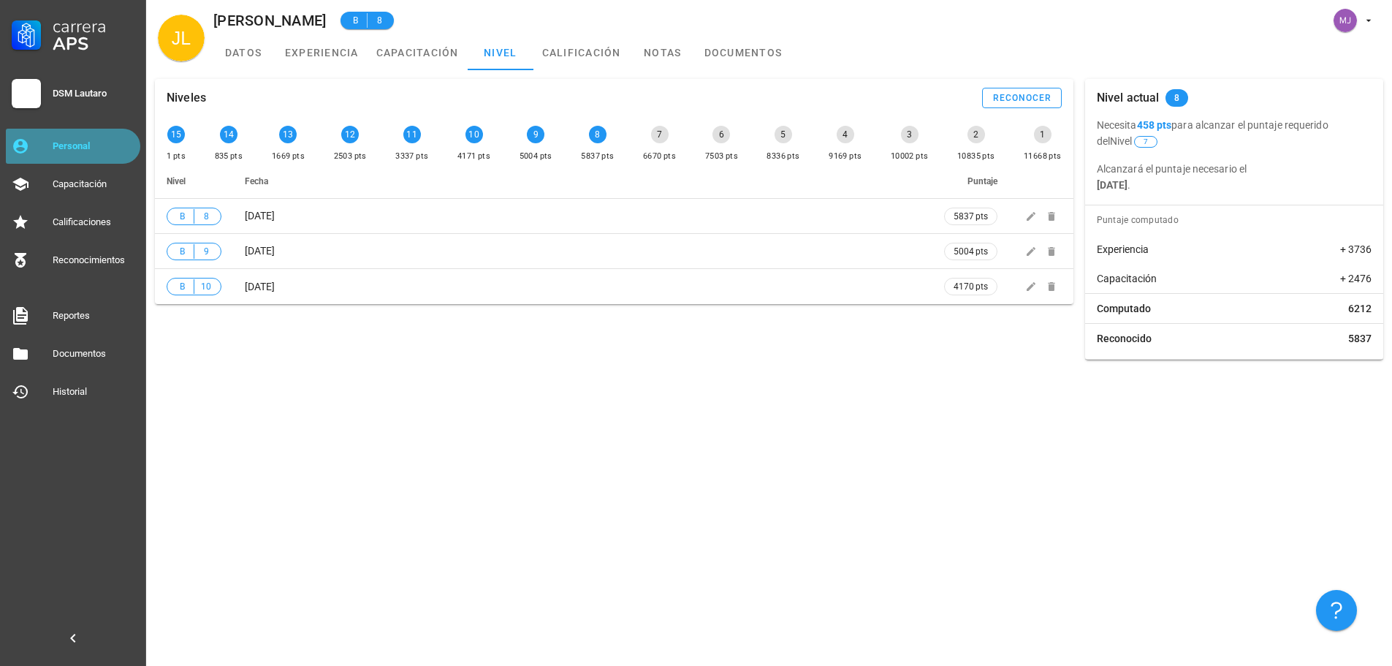
click at [80, 151] on div "Personal" at bounding box center [94, 146] width 82 height 12
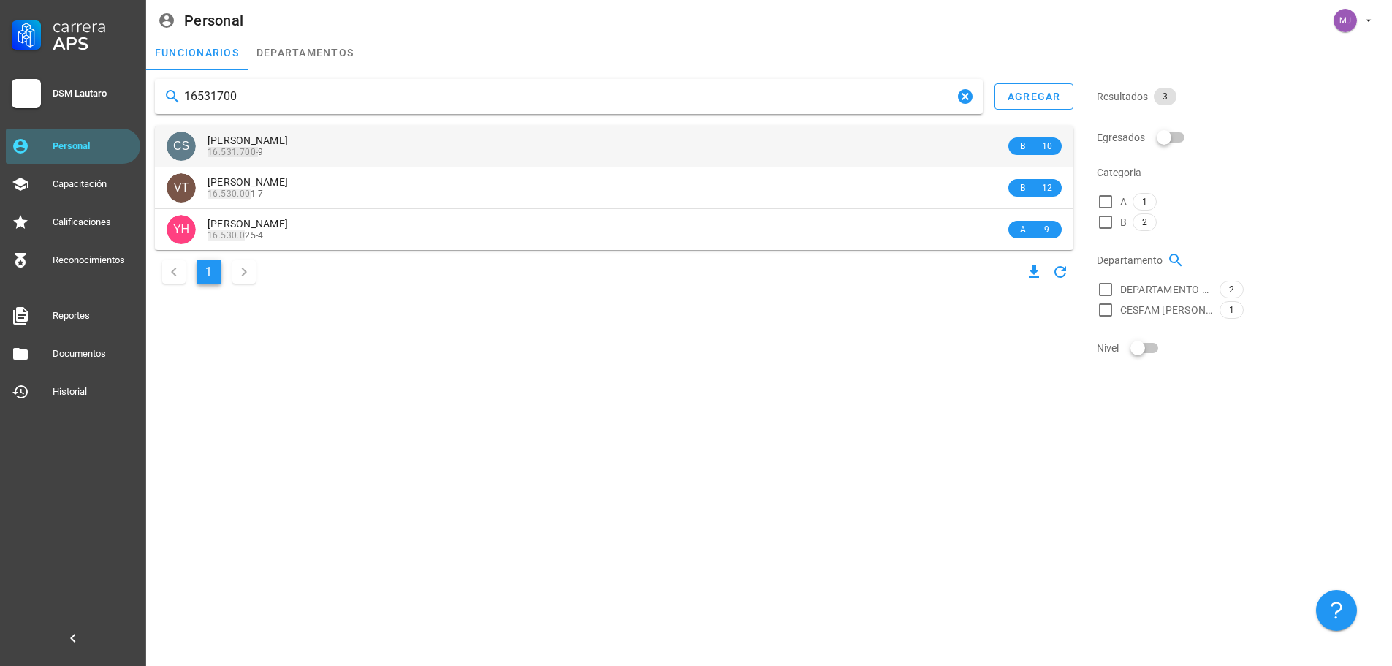
type input "16531700"
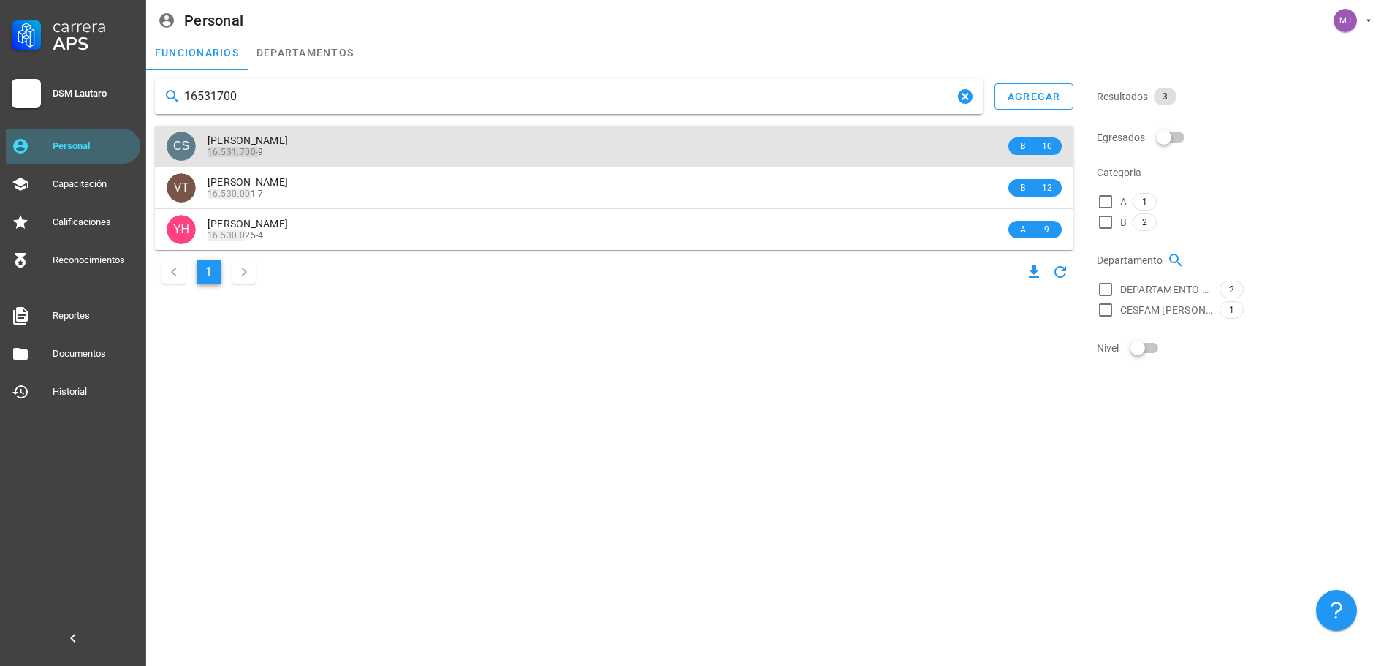
click at [355, 132] on div "[PERSON_NAME] 16.531.700- 9" at bounding box center [607, 146] width 798 height 40
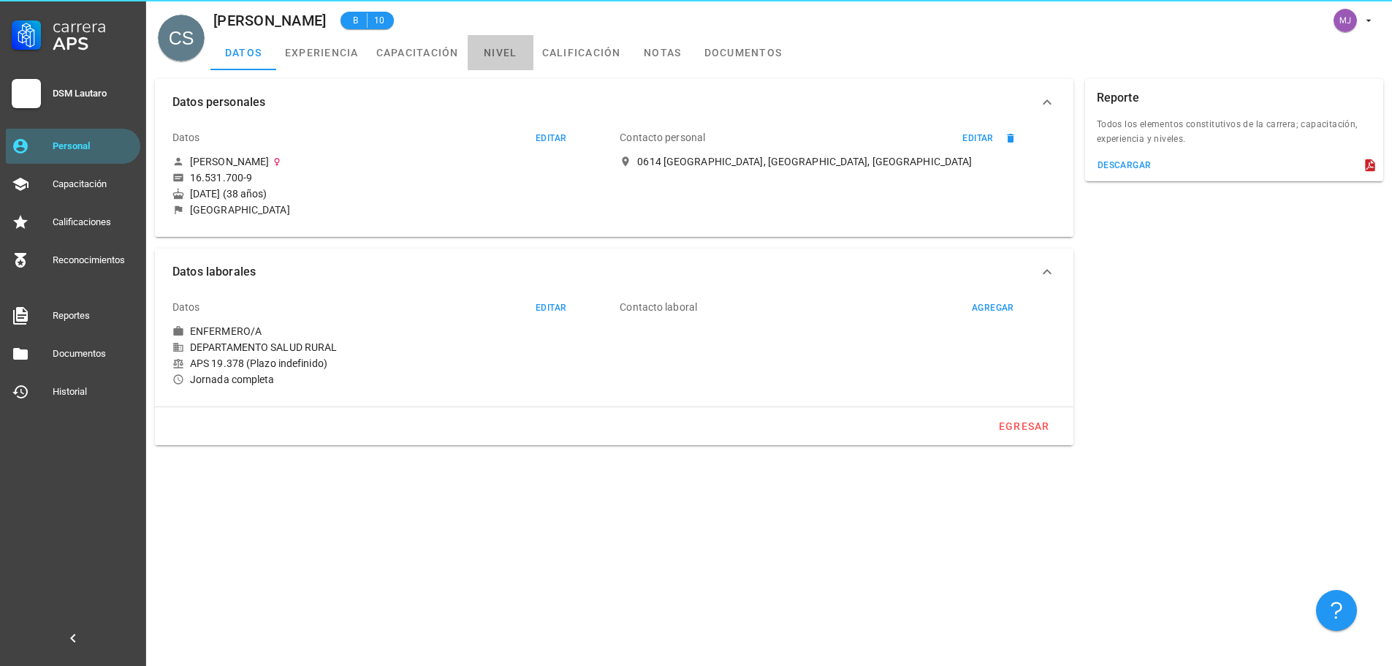
click at [502, 43] on link "nivel" at bounding box center [501, 52] width 66 height 35
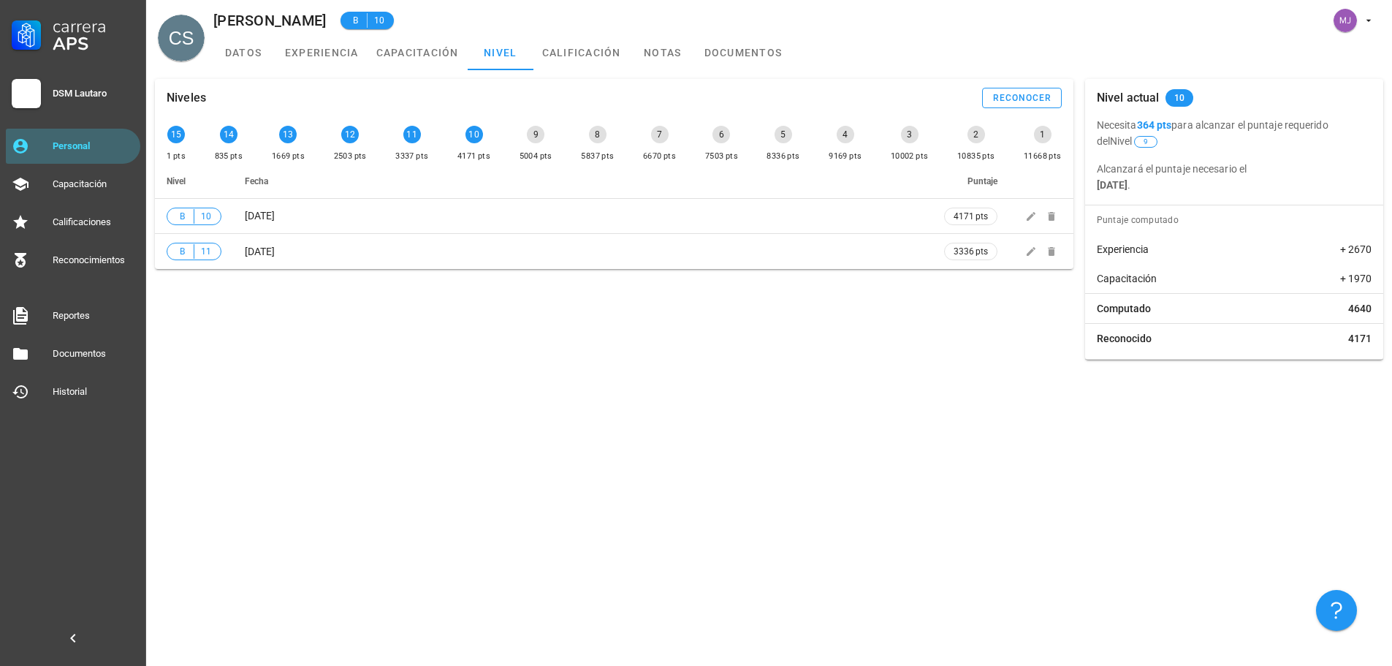
click at [62, 158] on link "Personal" at bounding box center [73, 146] width 134 height 35
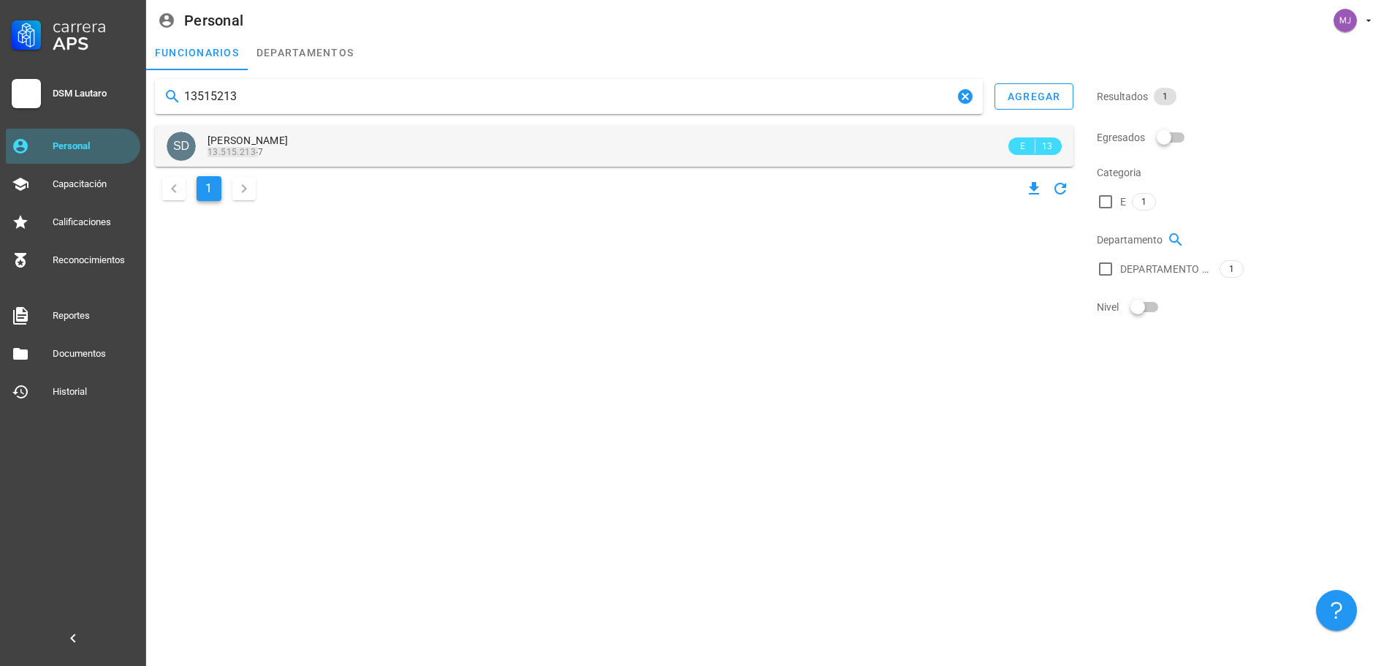
type input "13515213"
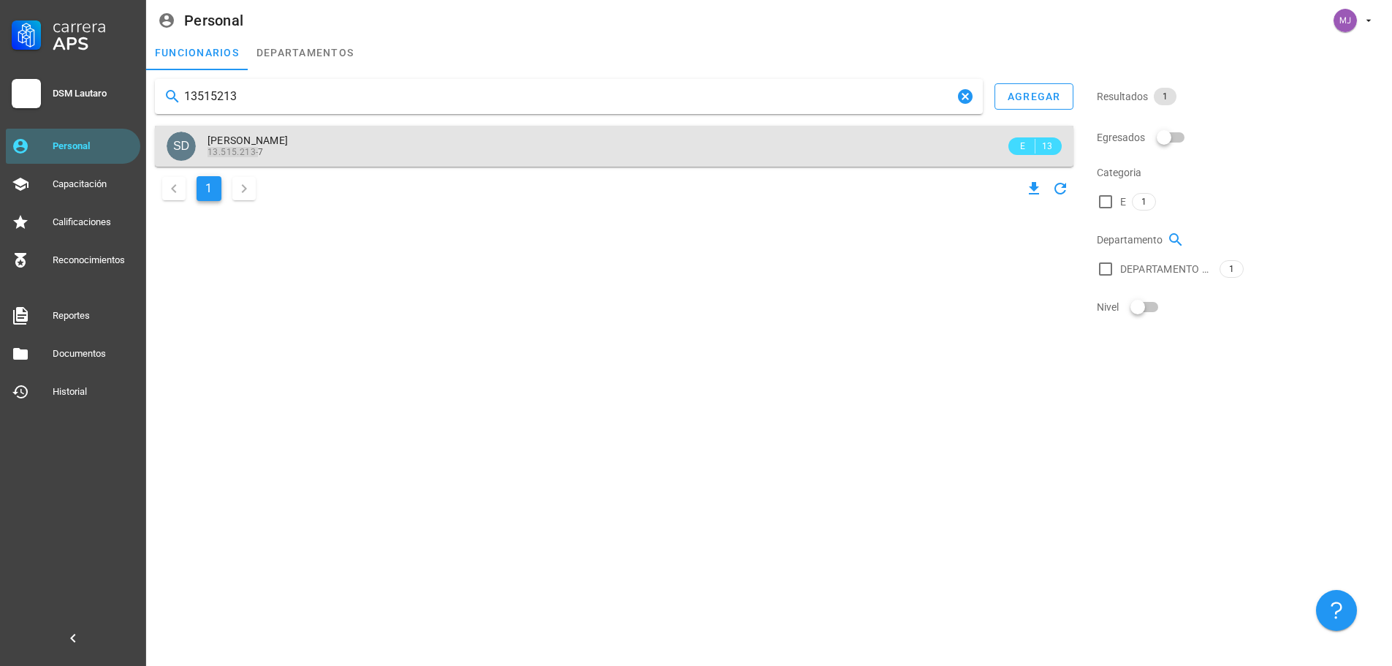
click at [288, 143] on span "[PERSON_NAME]" at bounding box center [248, 140] width 80 height 12
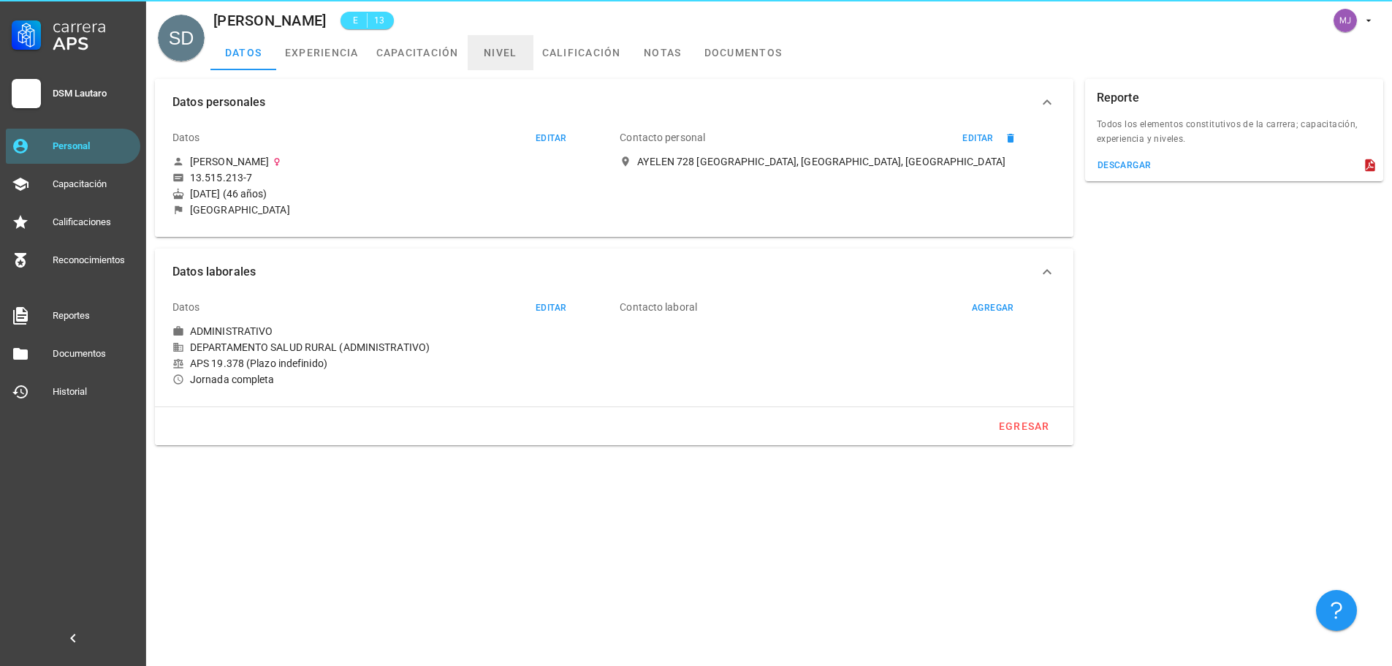
click at [494, 56] on link "nivel" at bounding box center [501, 52] width 66 height 35
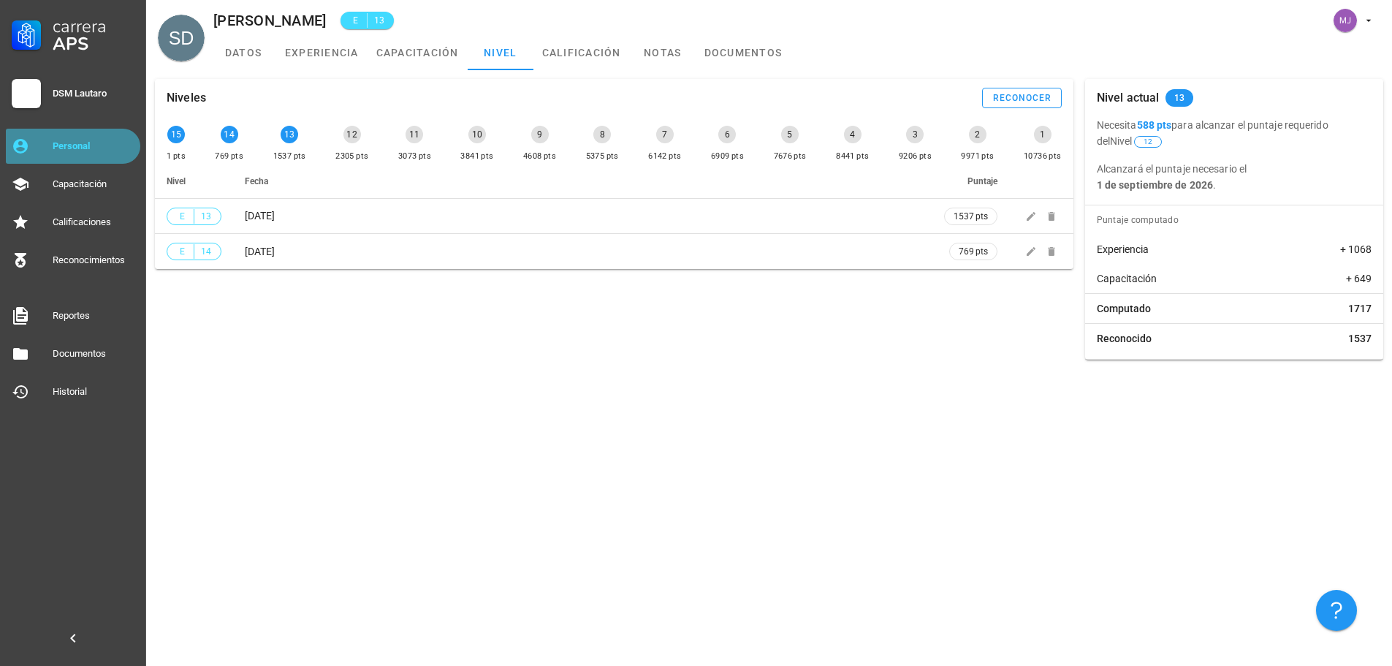
click at [72, 143] on div "Personal" at bounding box center [94, 146] width 82 height 12
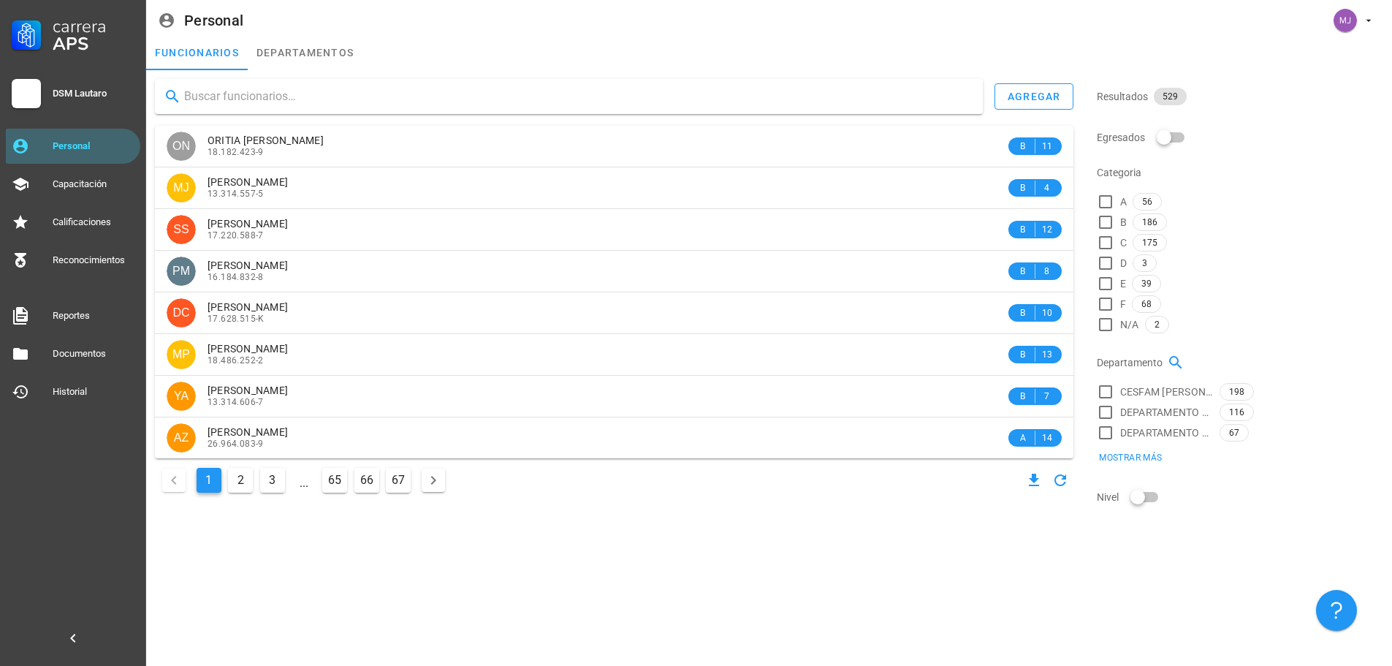
click at [344, 100] on input "text" at bounding box center [577, 96] width 787 height 23
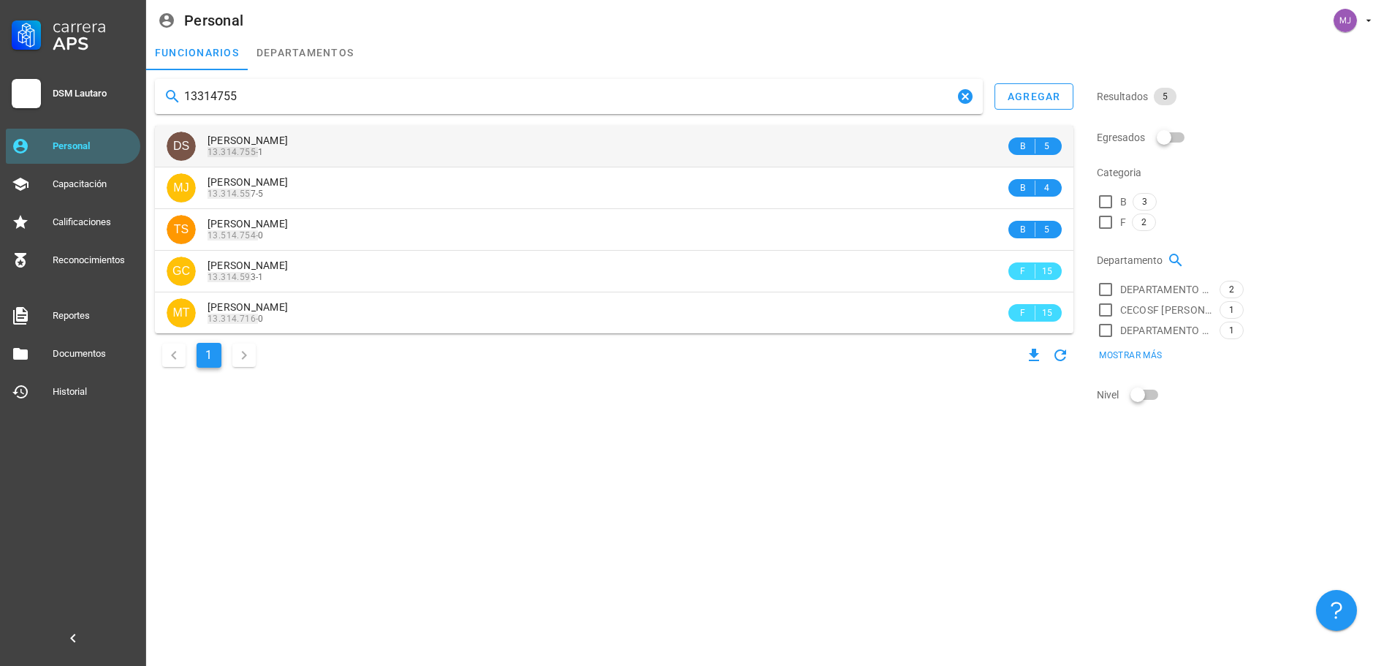
type input "13314755"
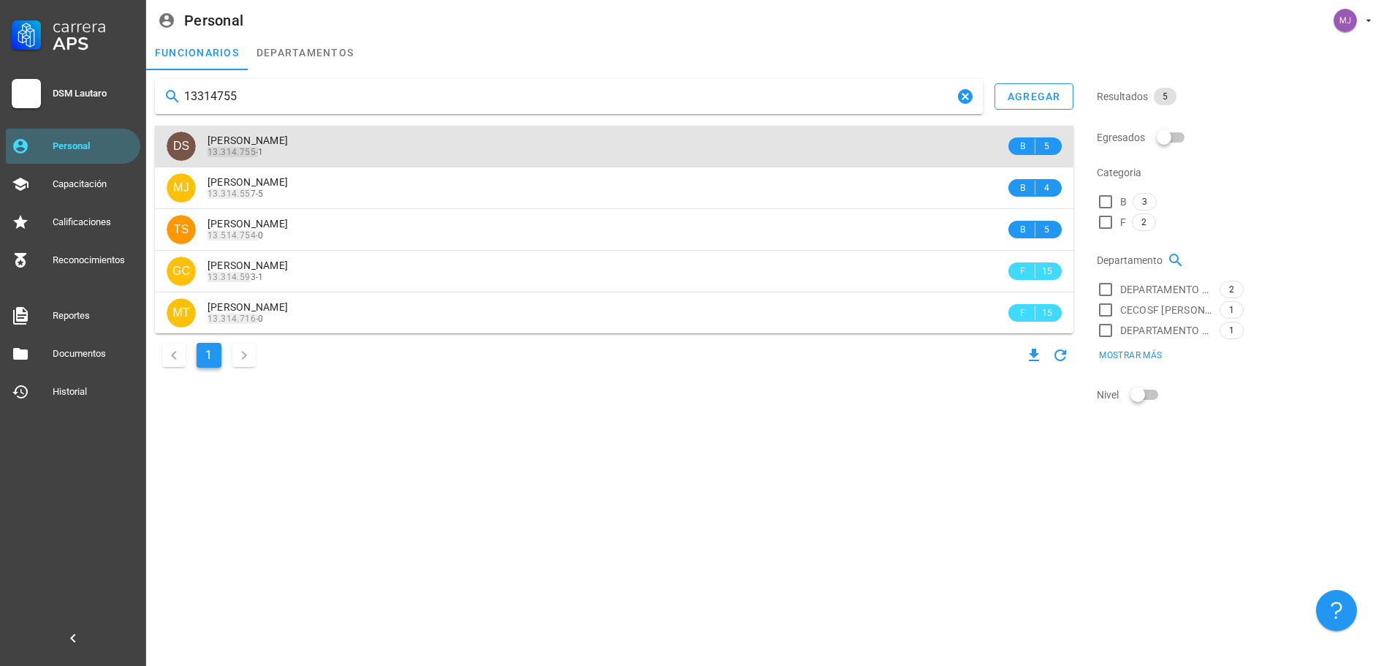
click at [288, 145] on span "[PERSON_NAME]" at bounding box center [248, 140] width 80 height 12
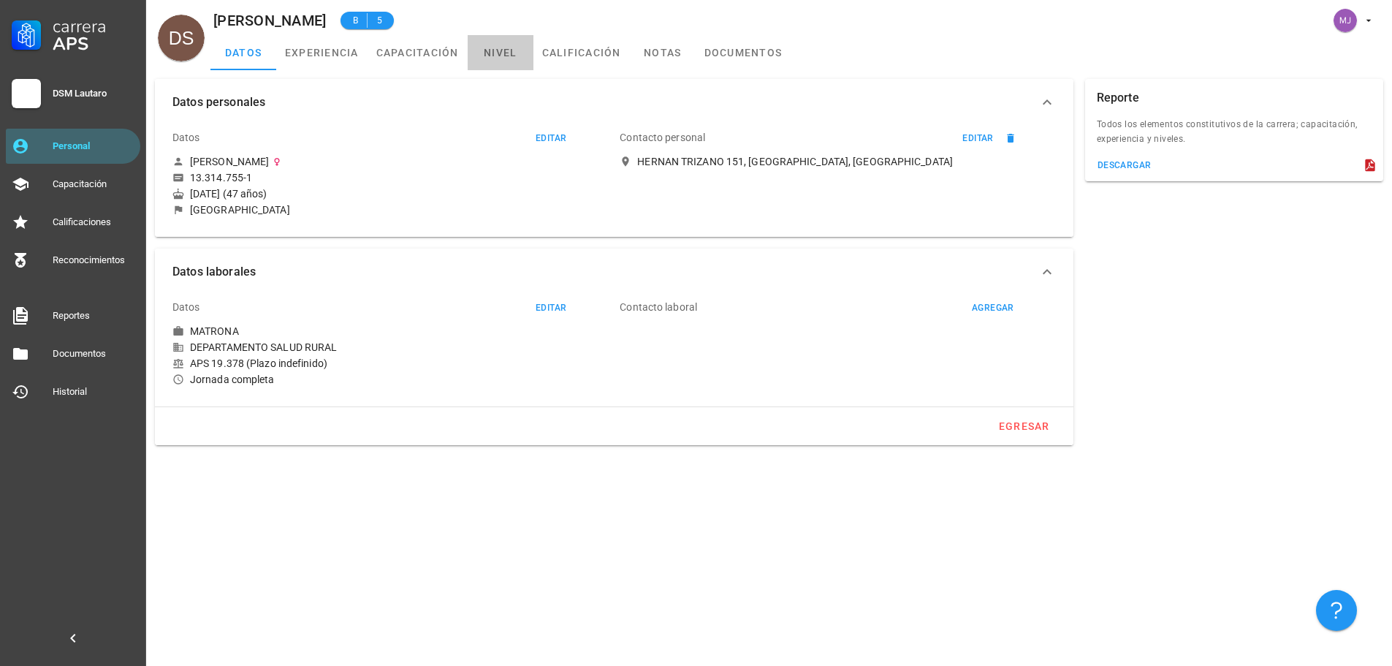
click at [499, 53] on link "nivel" at bounding box center [501, 52] width 66 height 35
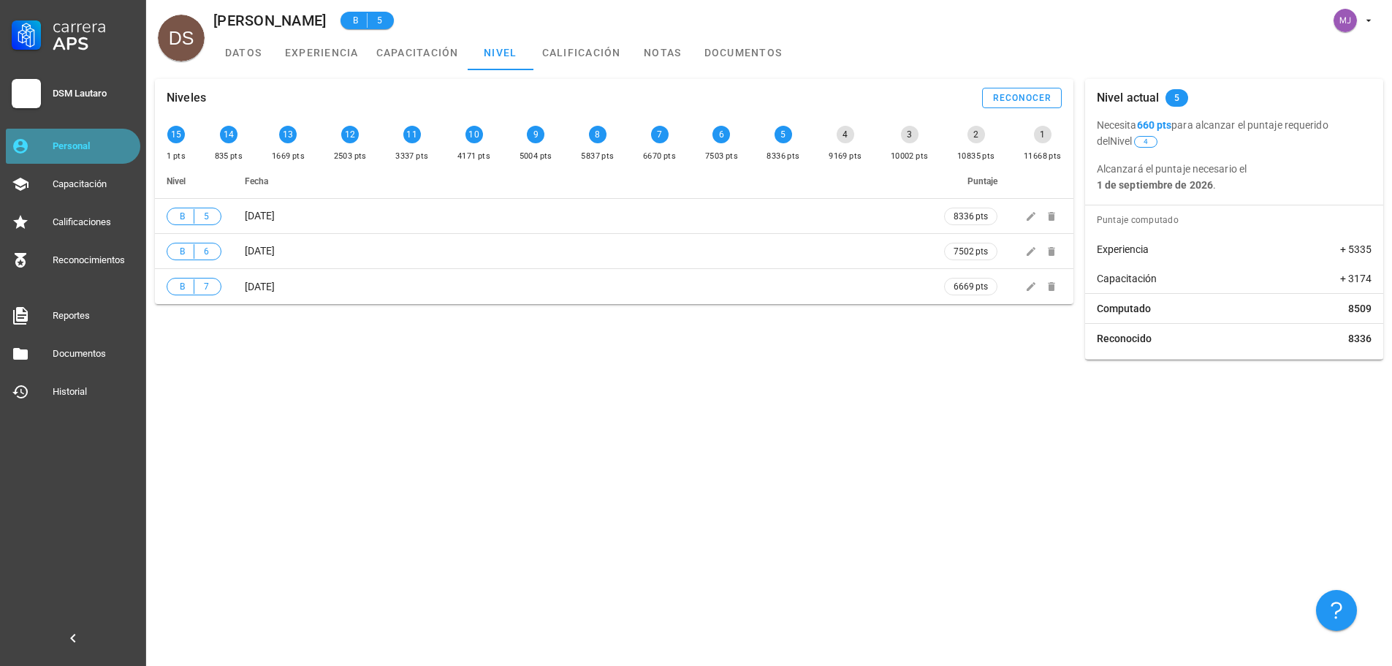
click at [120, 143] on div "Personal" at bounding box center [94, 146] width 82 height 12
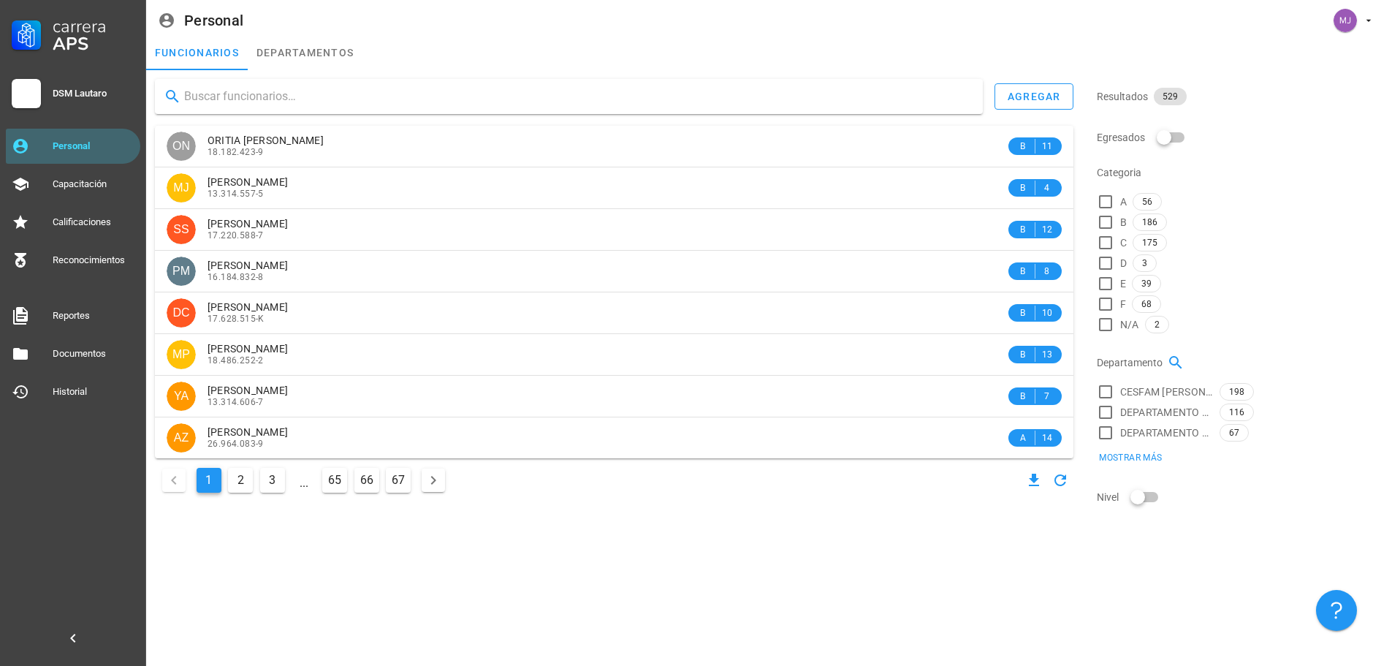
click at [328, 95] on input "text" at bounding box center [577, 96] width 787 height 23
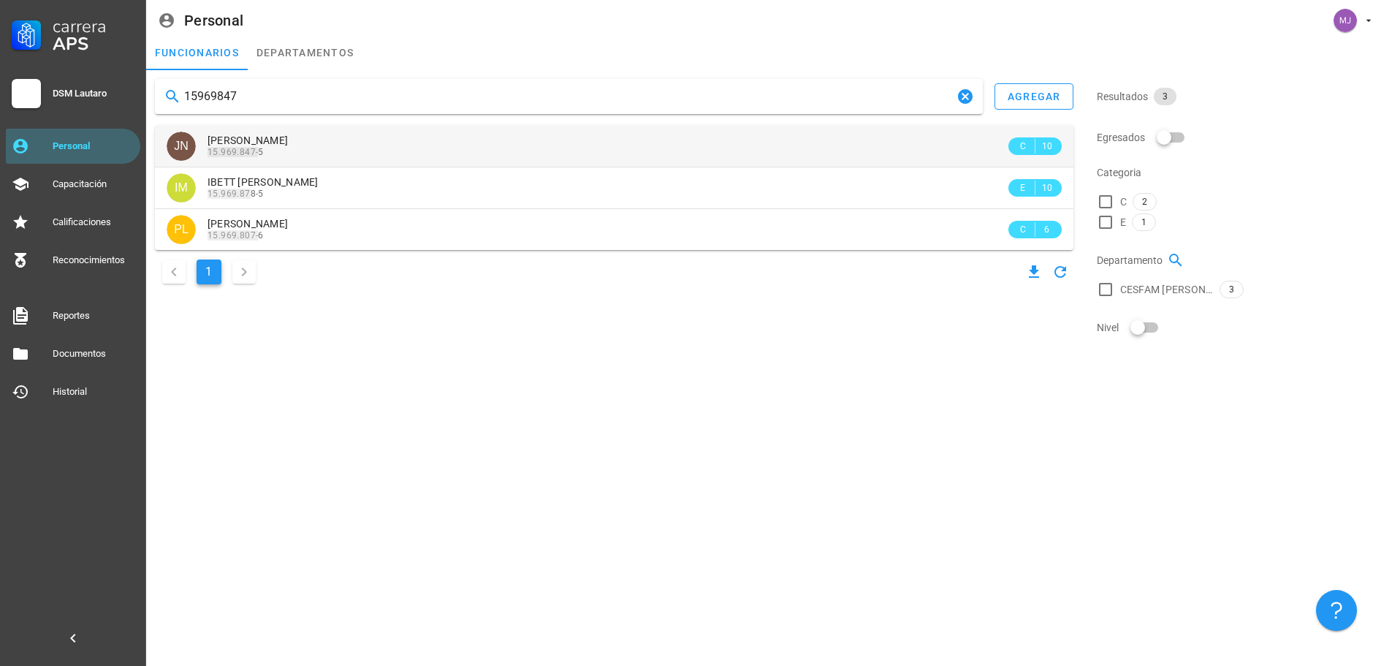
type input "15969847"
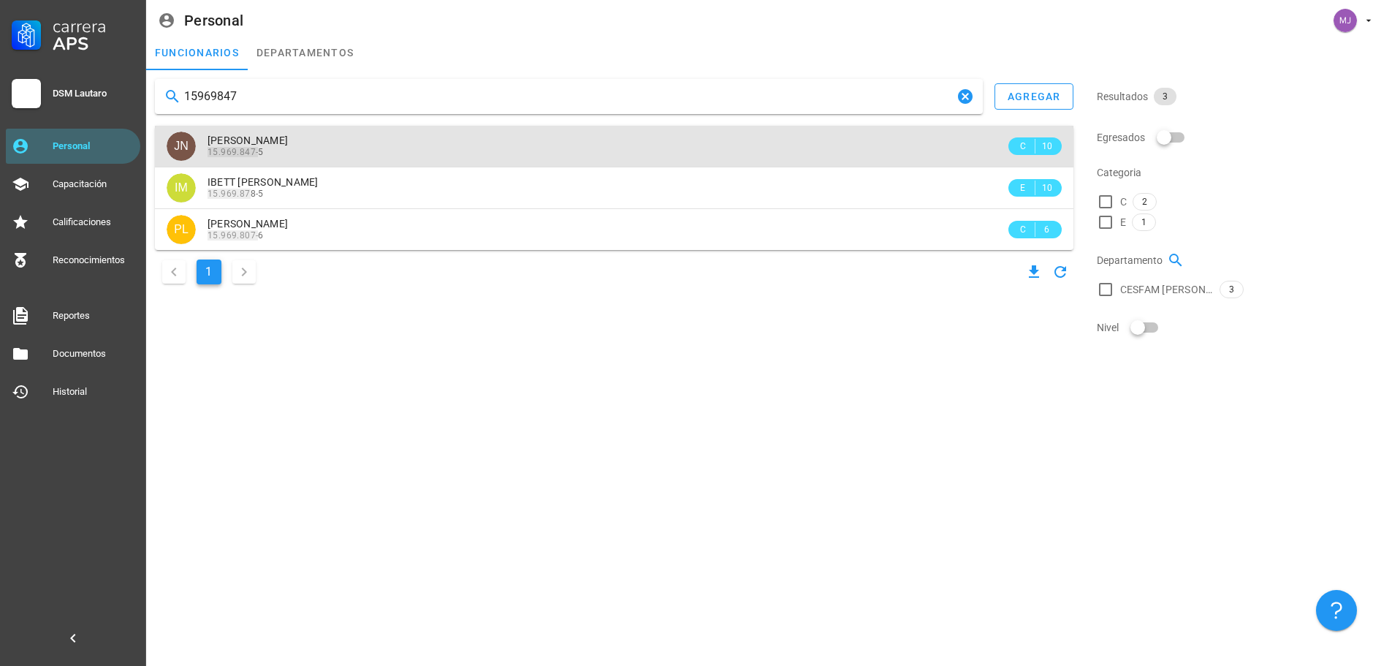
click at [279, 148] on div "15.969.847- 5" at bounding box center [607, 152] width 798 height 10
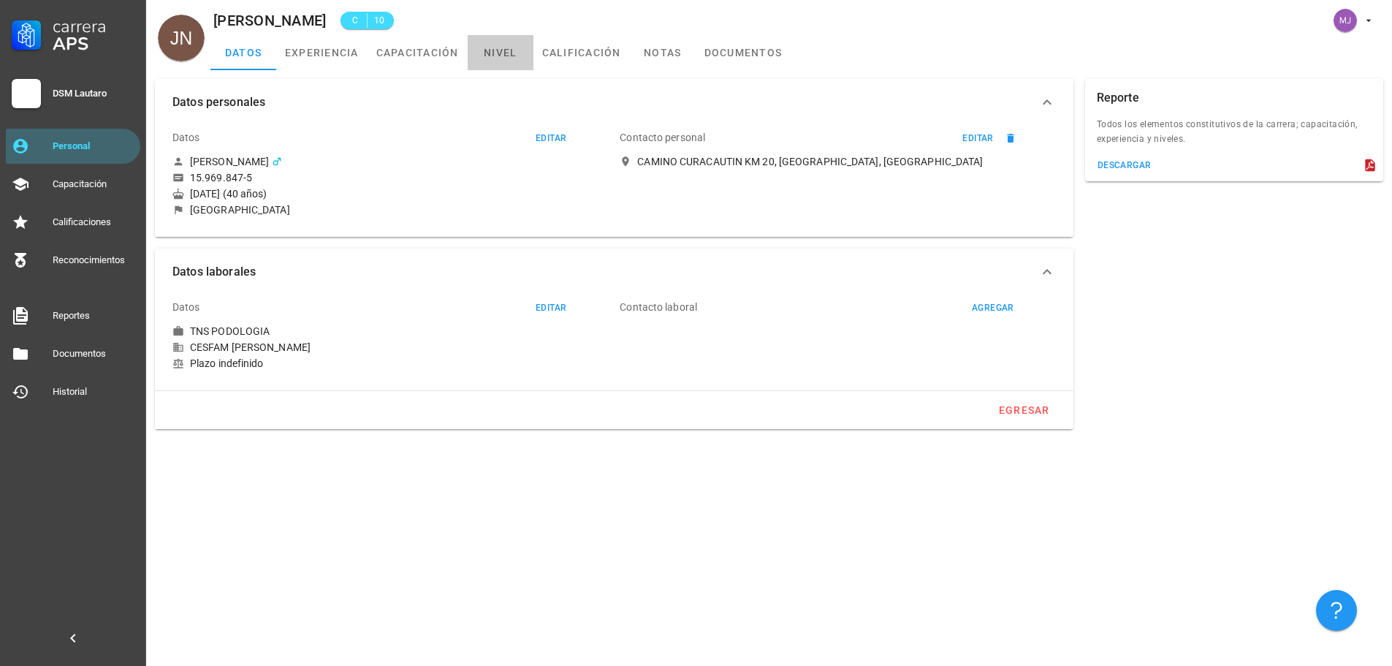
click at [522, 47] on link "nivel" at bounding box center [501, 52] width 66 height 35
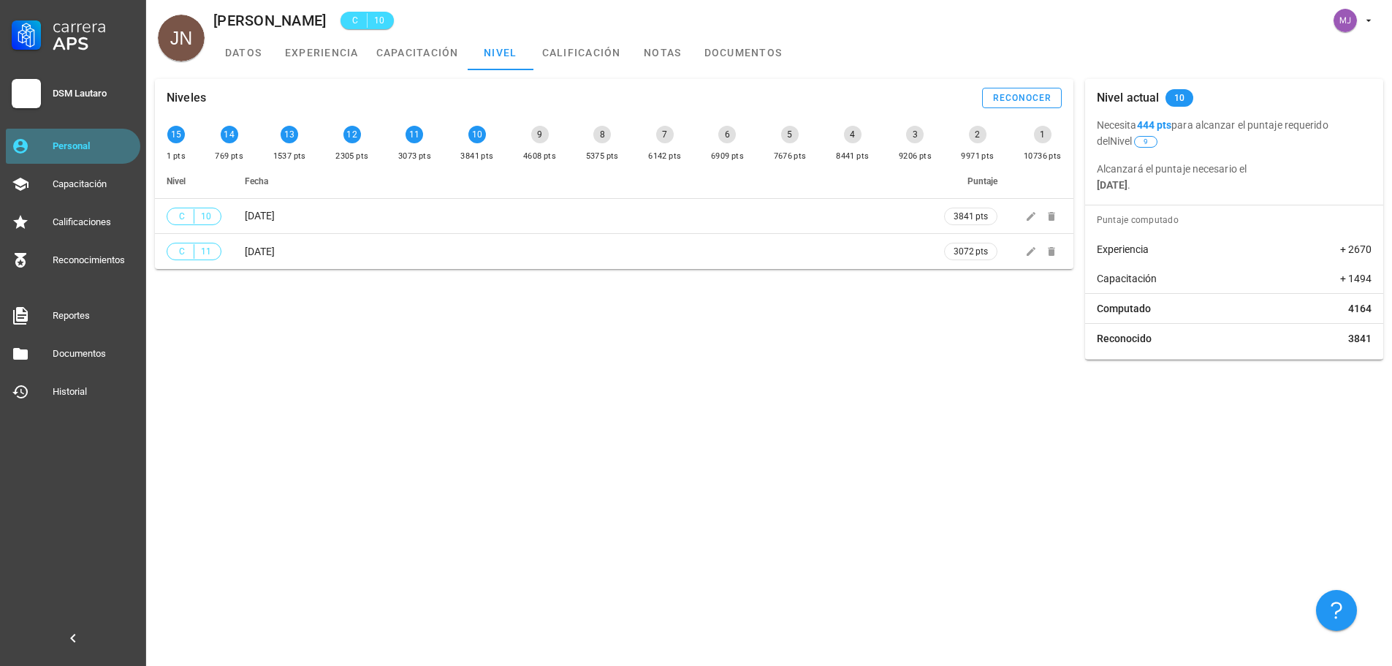
click at [94, 147] on div "Personal" at bounding box center [94, 146] width 82 height 12
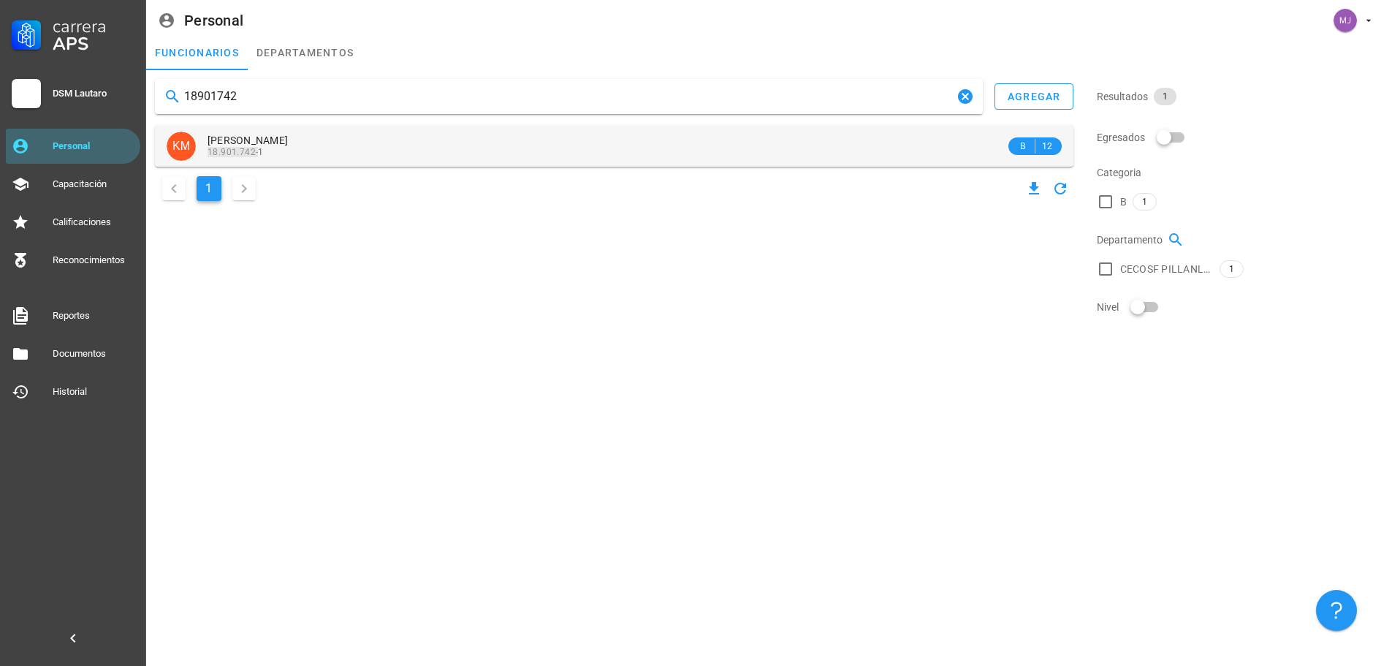
type input "18901742"
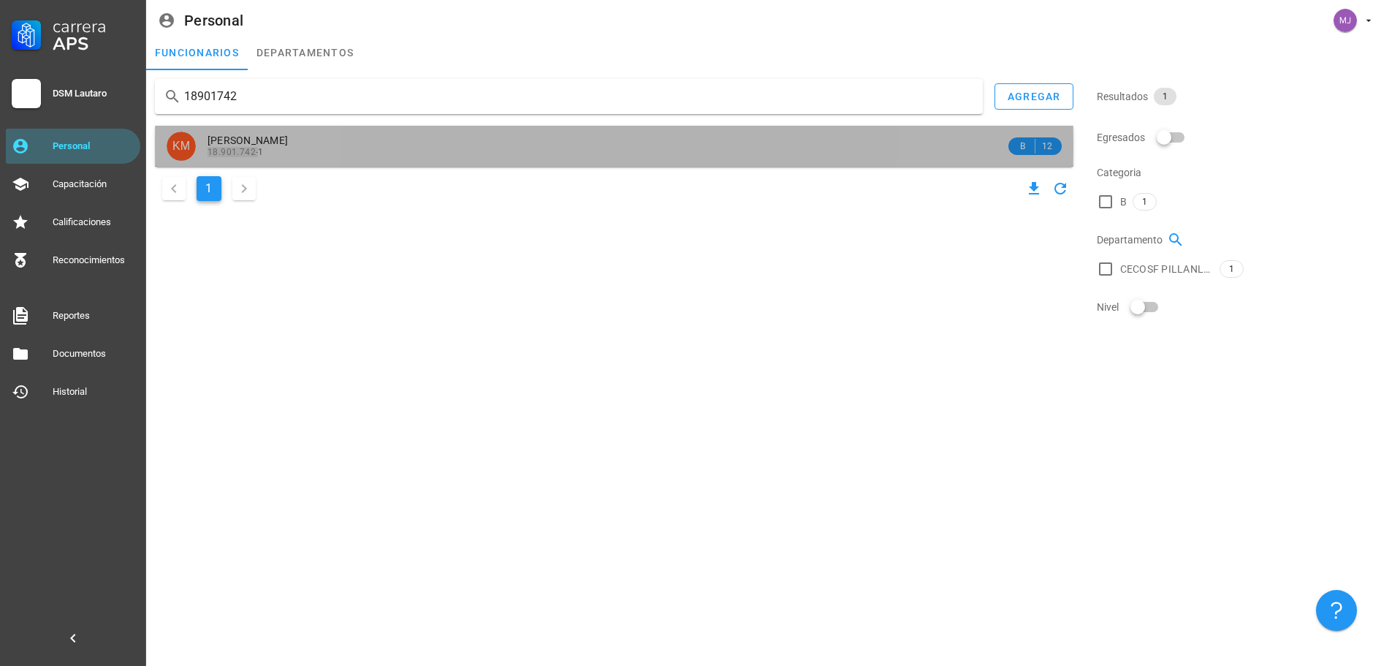
click at [288, 137] on span "[PERSON_NAME]" at bounding box center [248, 140] width 80 height 12
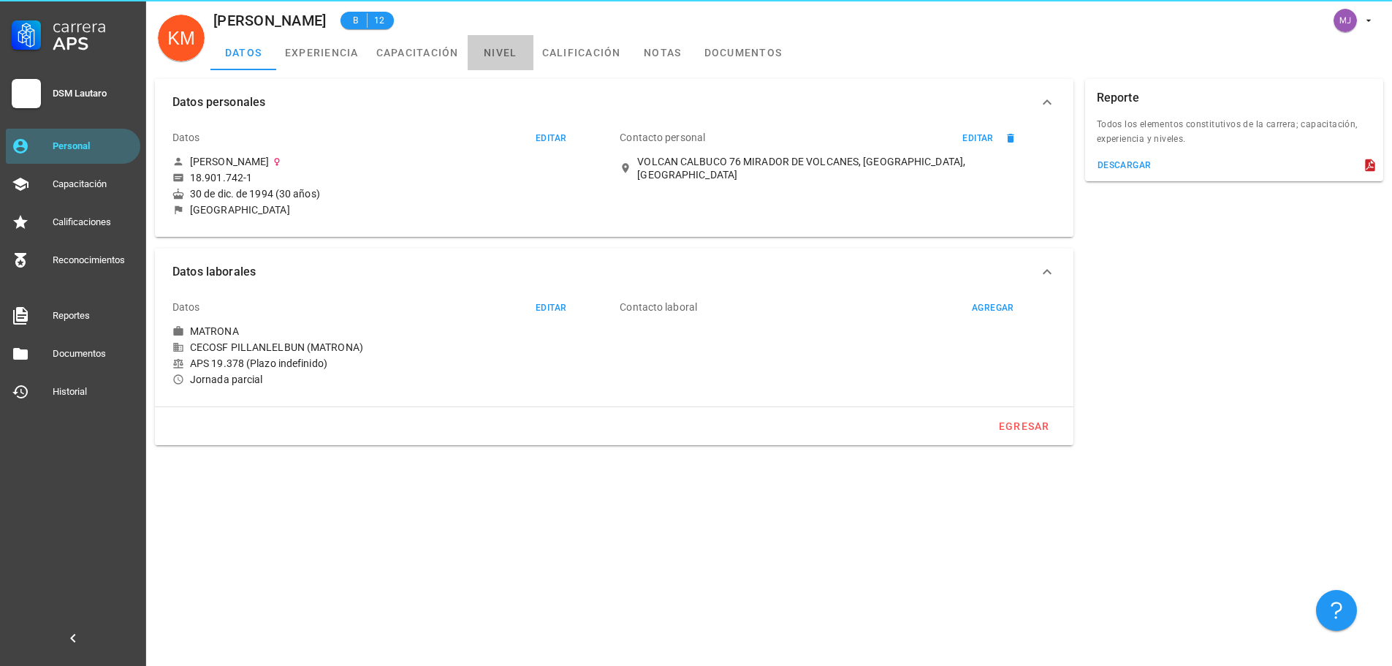
click at [501, 45] on link "nivel" at bounding box center [501, 52] width 66 height 35
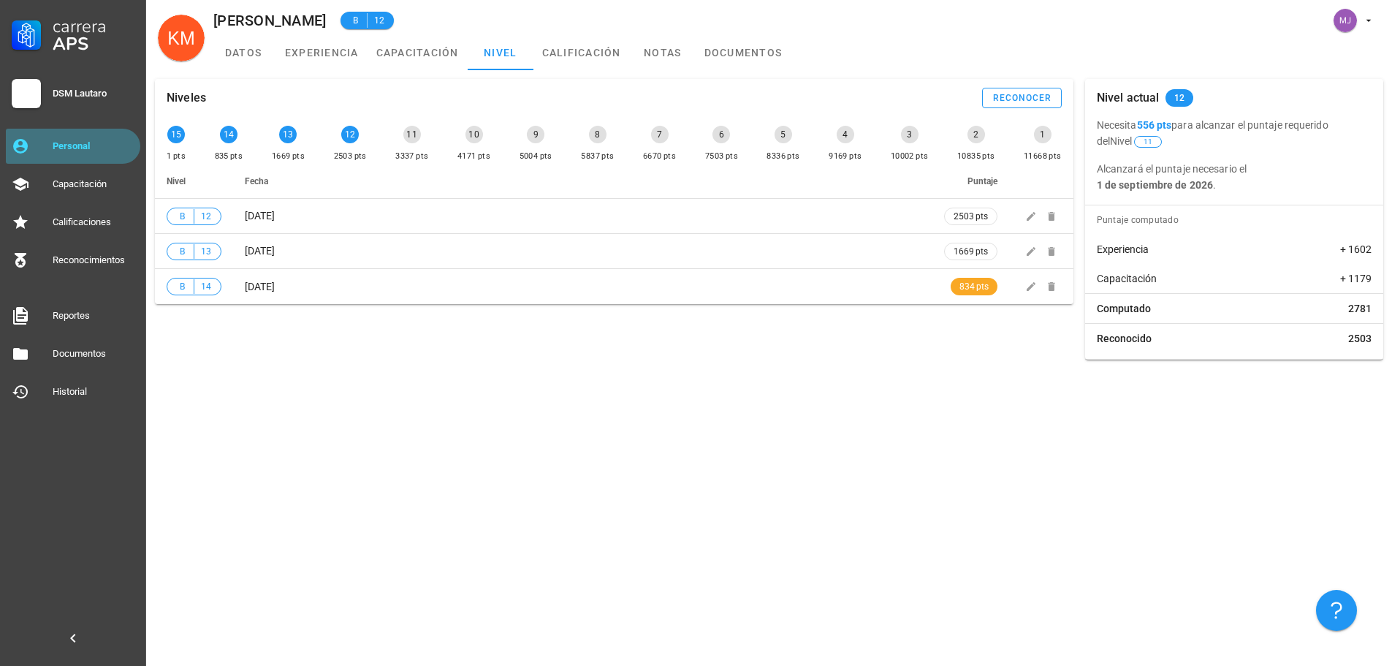
click at [85, 154] on div "Personal" at bounding box center [94, 145] width 82 height 23
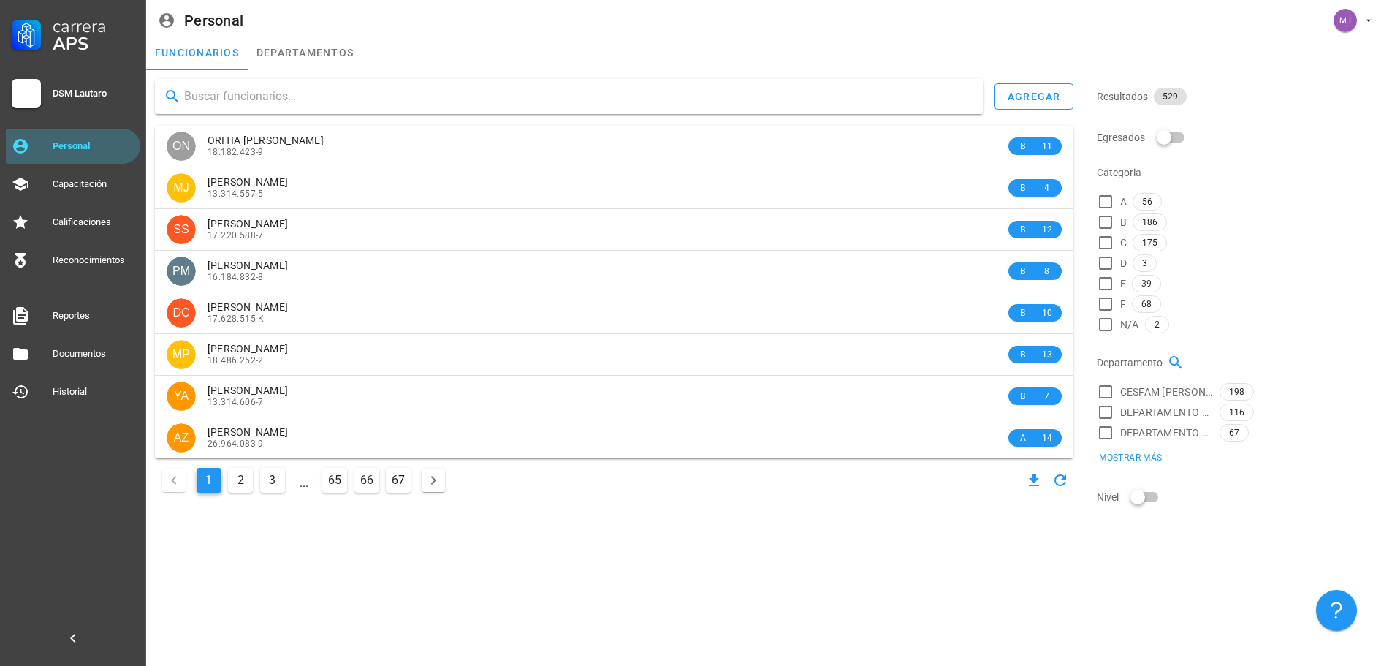
drag, startPoint x: 286, startPoint y: 102, endPoint x: 278, endPoint y: 99, distance: 7.9
click at [278, 99] on input "text" at bounding box center [577, 96] width 787 height 23
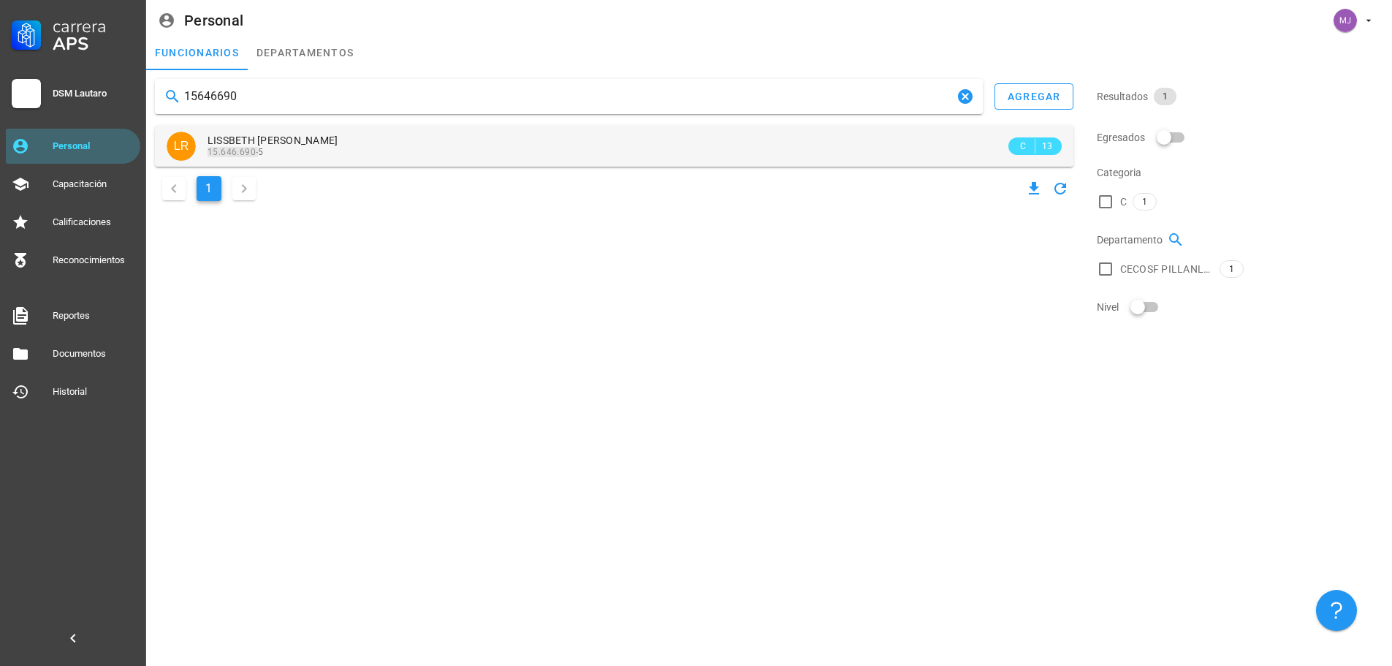
type input "15646690"
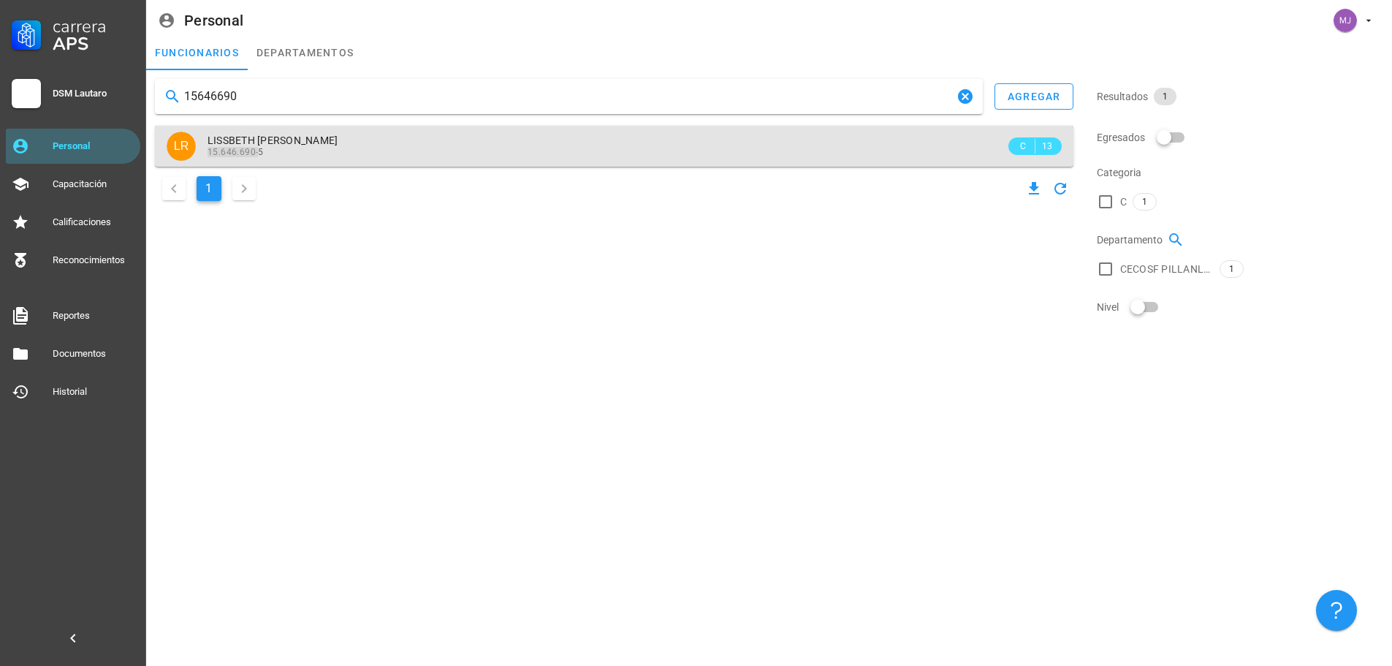
click at [396, 133] on div "LISSBETH [PERSON_NAME] 15.646.690- 5" at bounding box center [607, 146] width 798 height 40
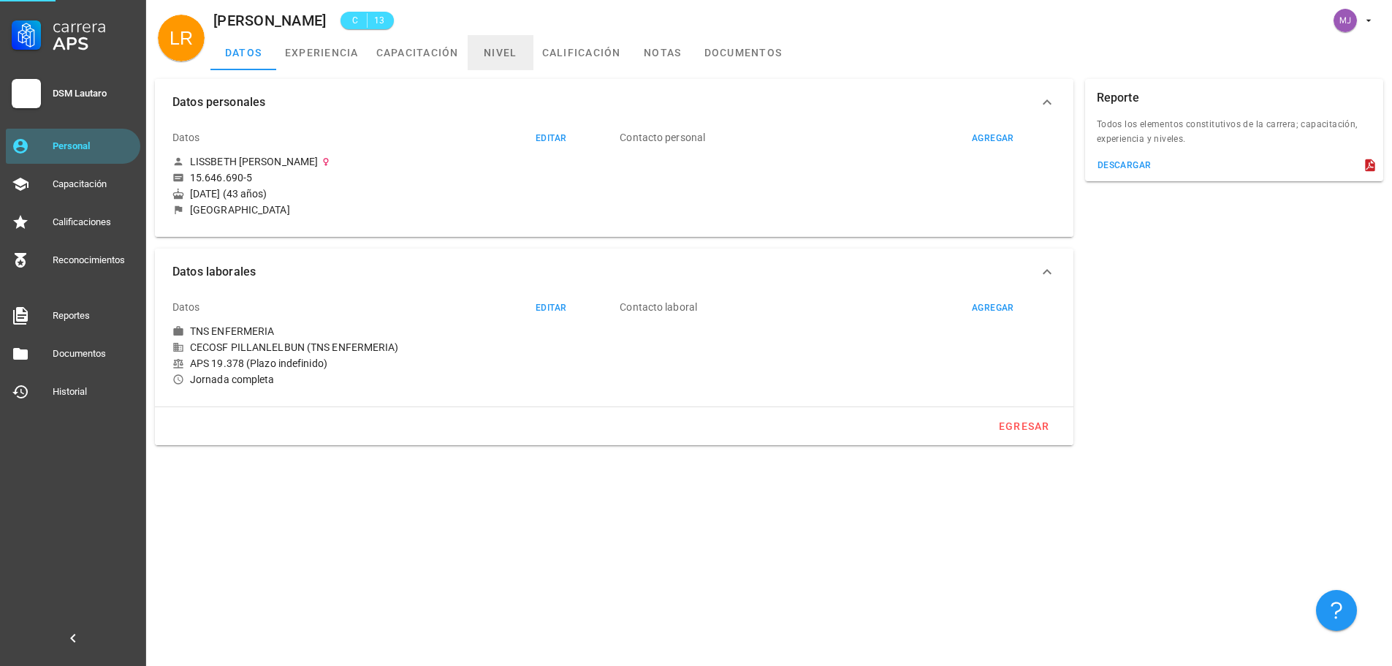
click at [496, 46] on link "nivel" at bounding box center [501, 52] width 66 height 35
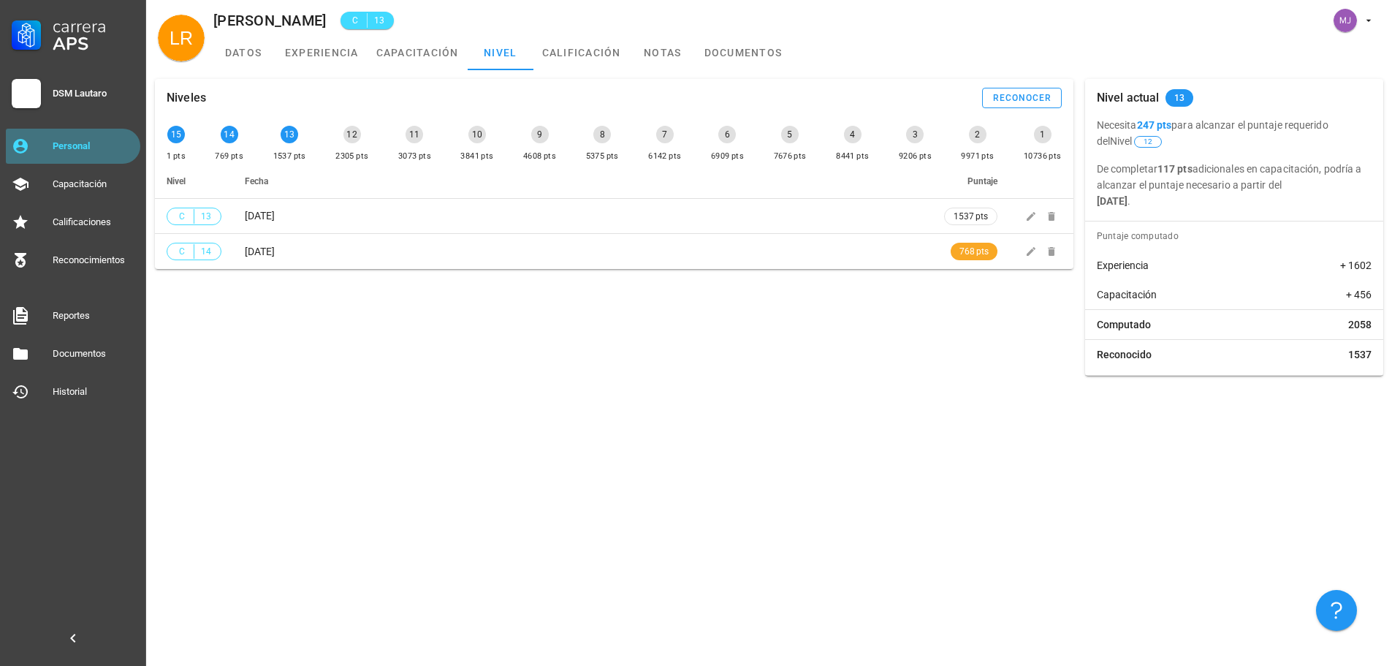
click at [52, 151] on link "Personal" at bounding box center [73, 146] width 134 height 35
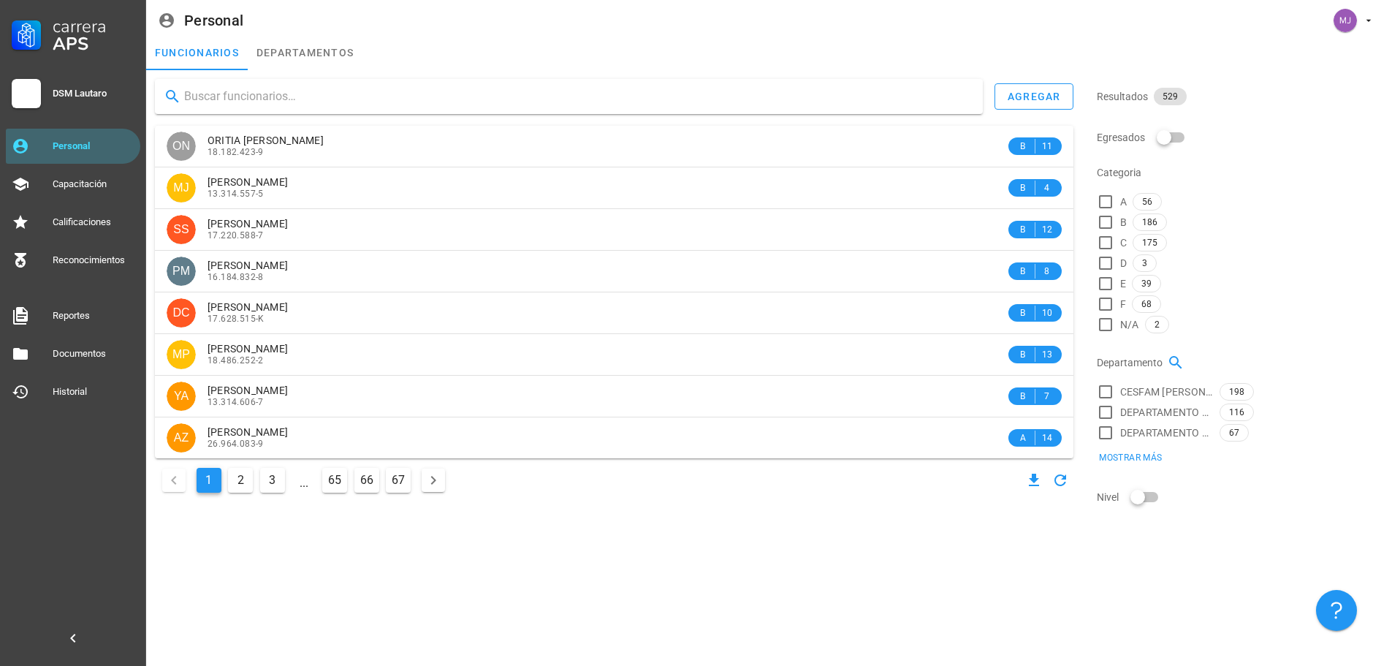
click at [353, 96] on input "text" at bounding box center [577, 96] width 787 height 23
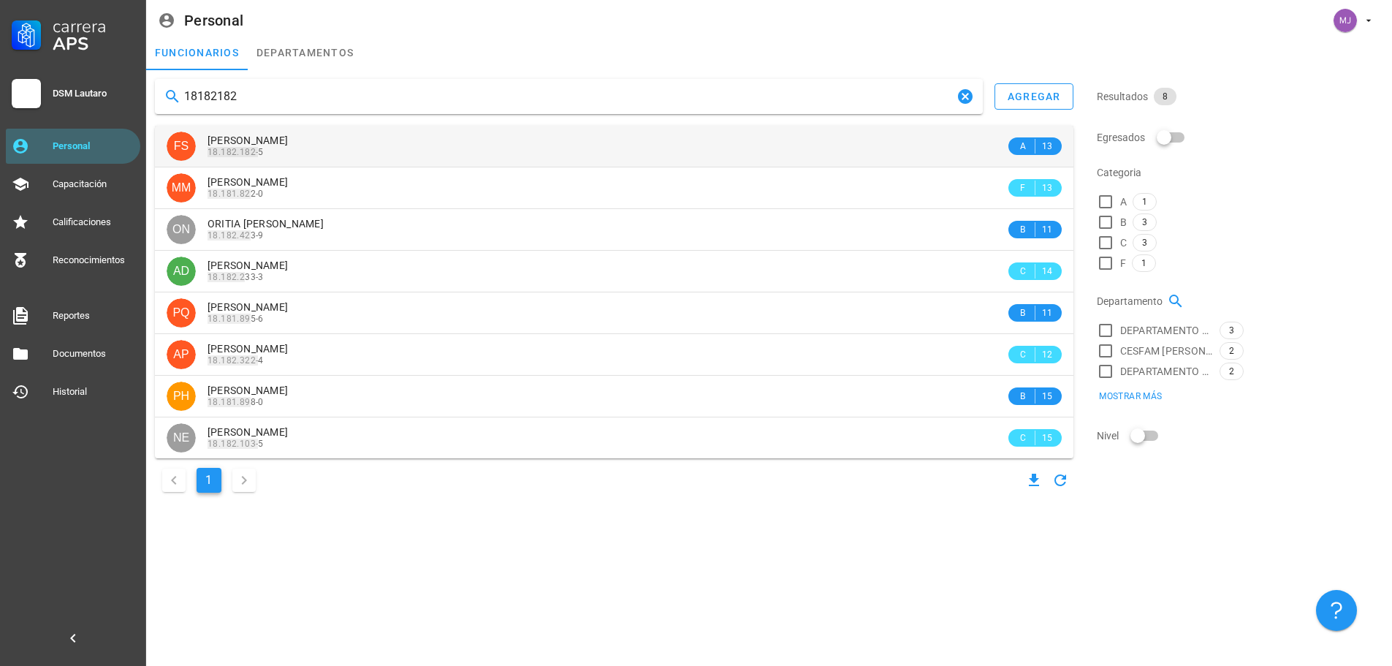
type input "18182182"
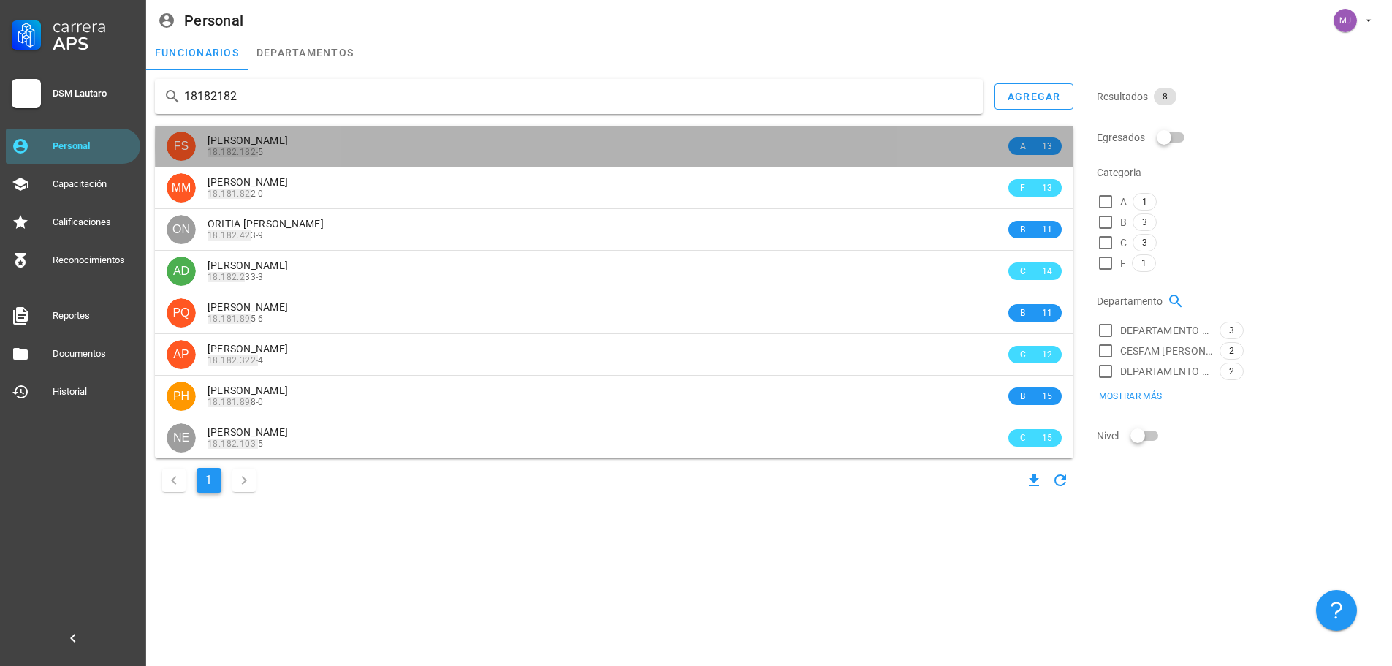
click at [288, 137] on span "[PERSON_NAME]" at bounding box center [248, 140] width 80 height 12
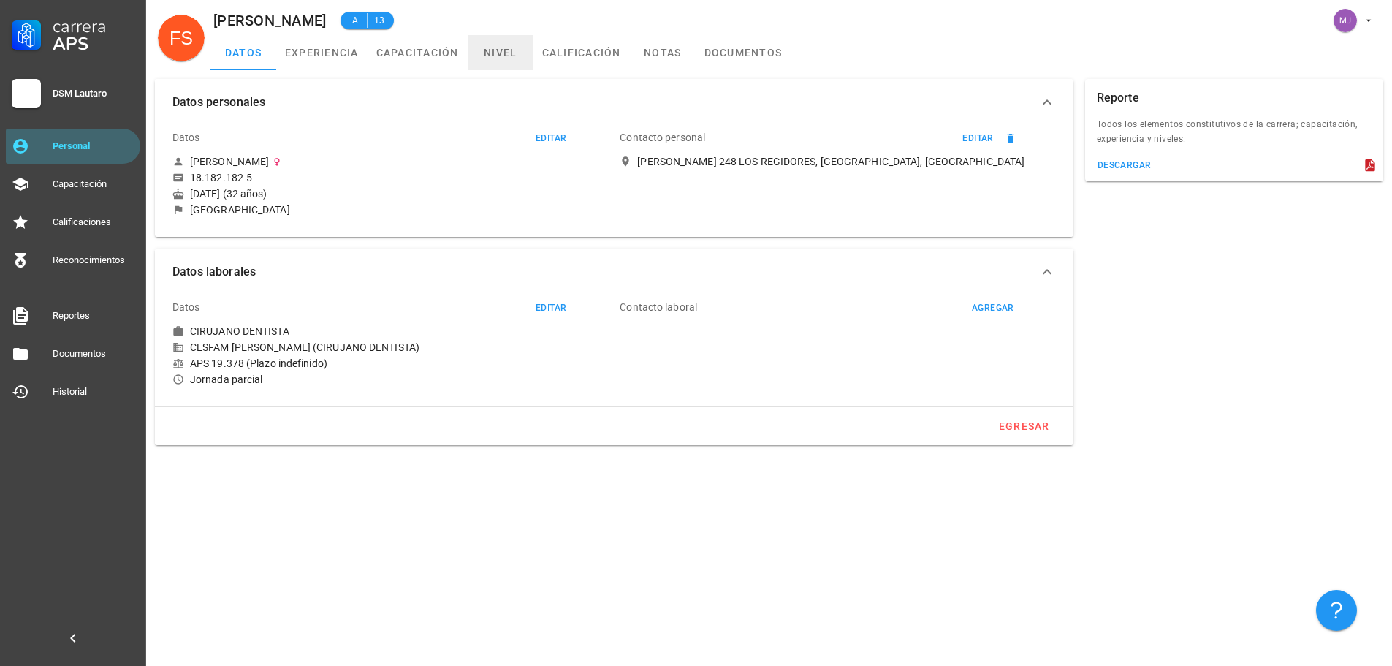
click at [505, 50] on link "nivel" at bounding box center [501, 52] width 66 height 35
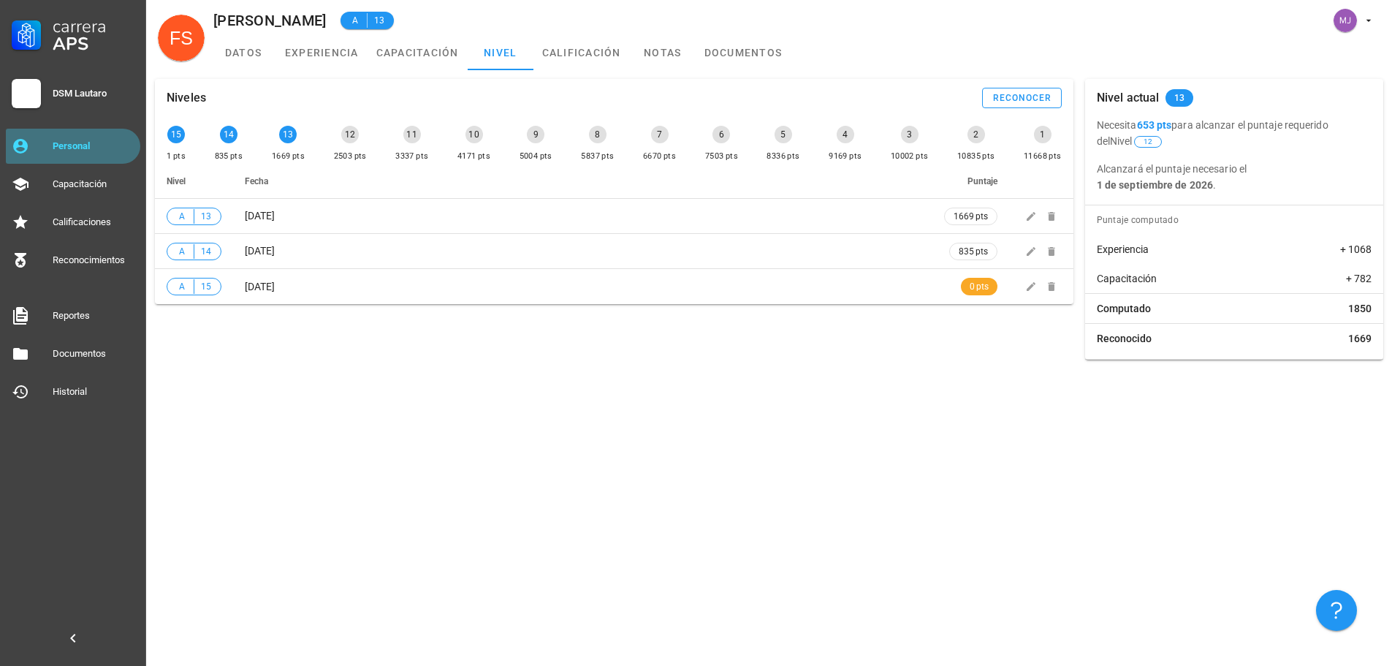
click at [107, 145] on div "Personal" at bounding box center [94, 146] width 82 height 12
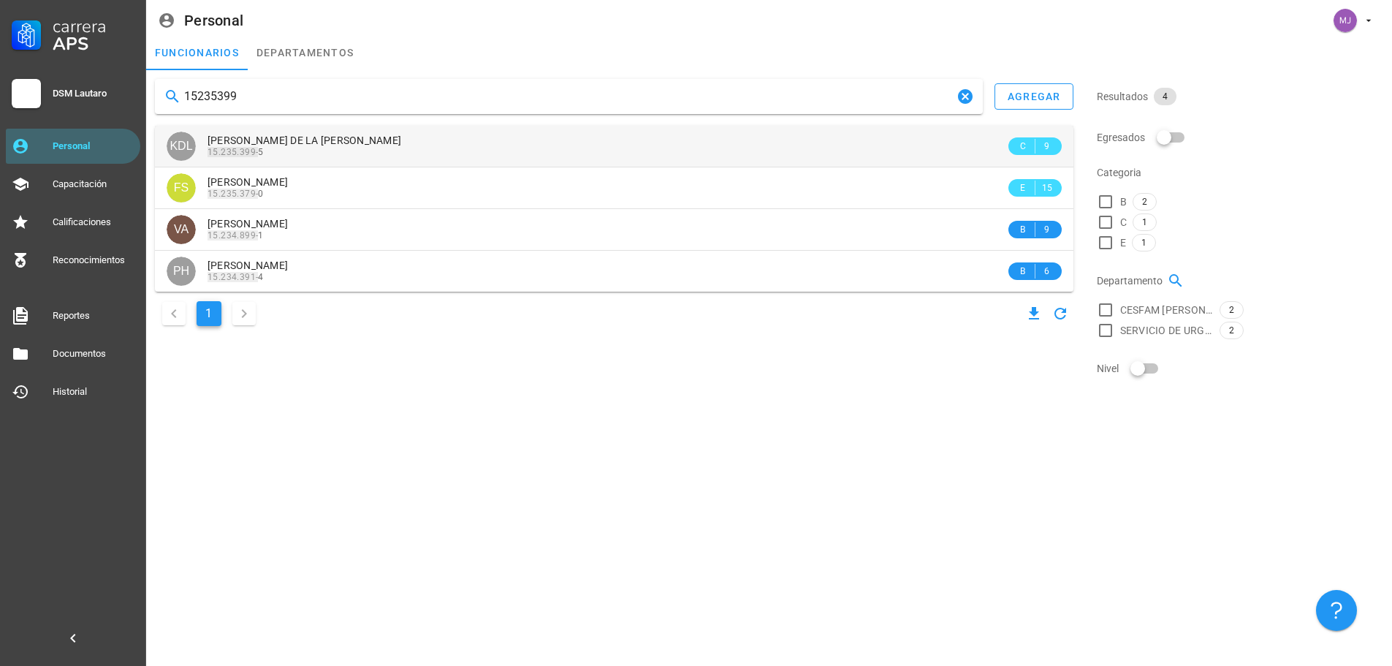
type input "15235399"
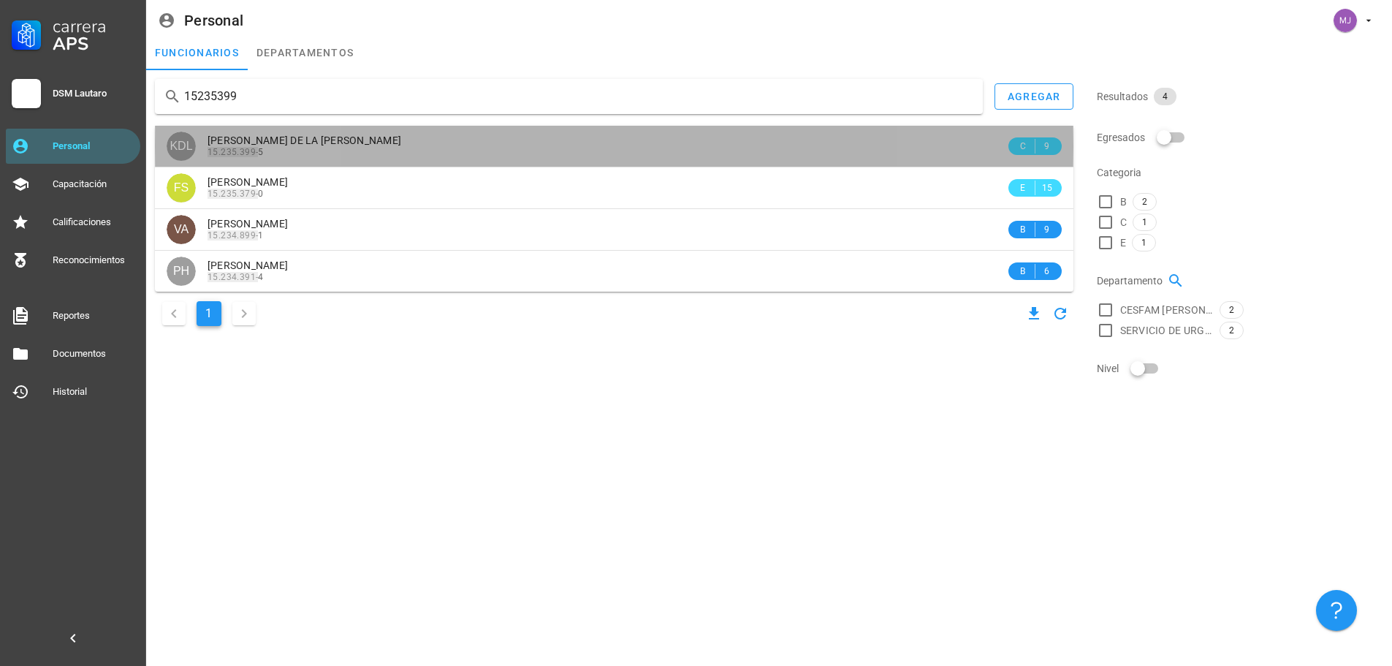
click at [330, 145] on span "[PERSON_NAME] DE LA [PERSON_NAME]" at bounding box center [305, 140] width 194 height 12
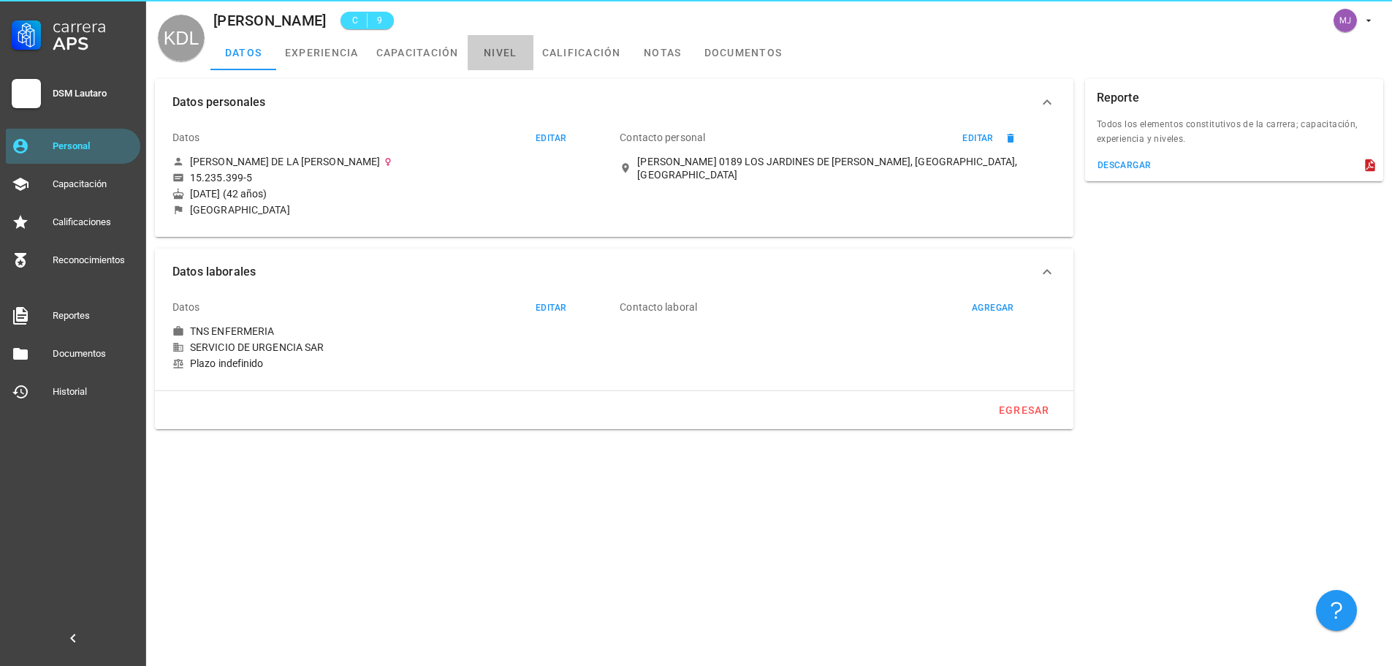
click at [525, 46] on link "nivel" at bounding box center [501, 52] width 66 height 35
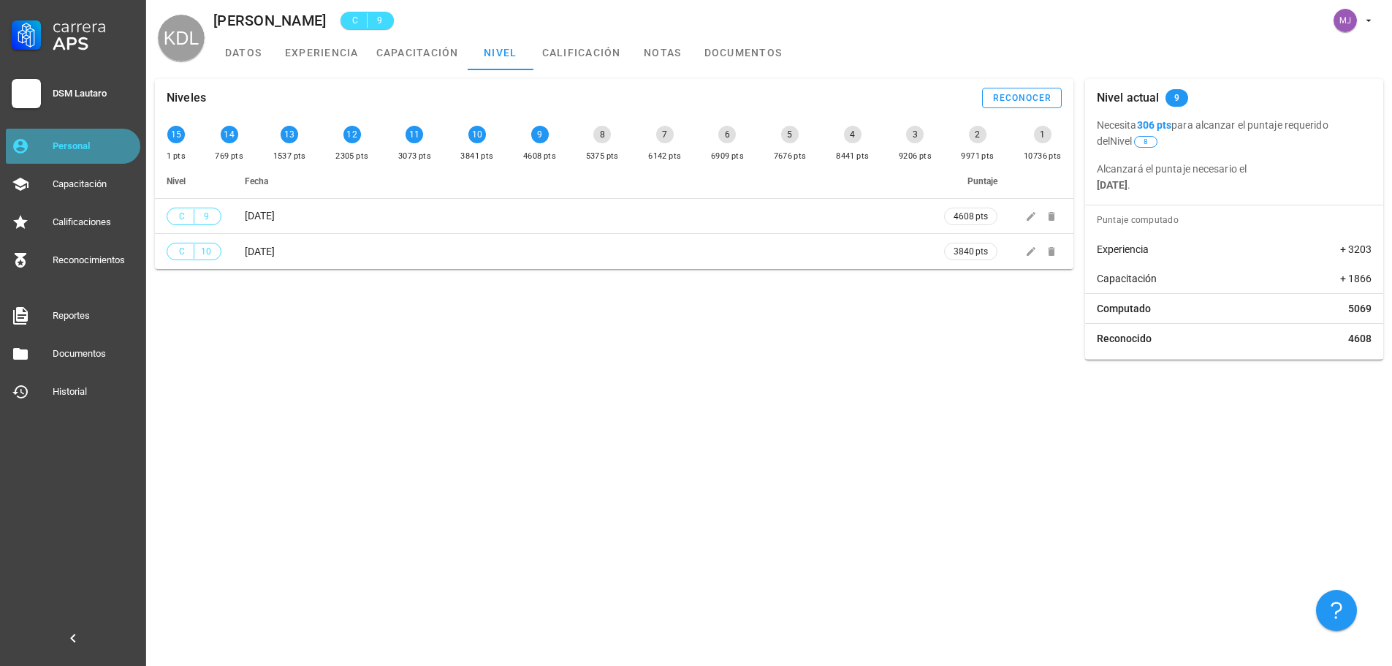
click at [124, 142] on div "Personal" at bounding box center [94, 146] width 82 height 12
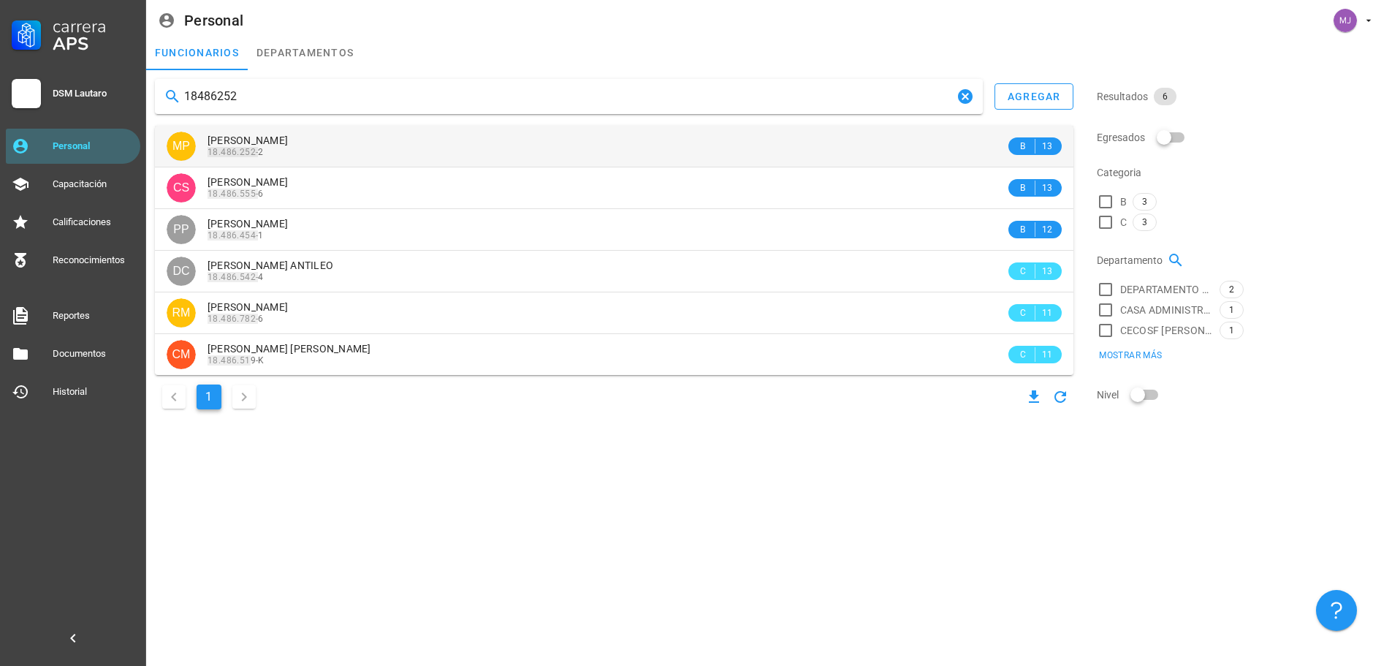
type input "18486252"
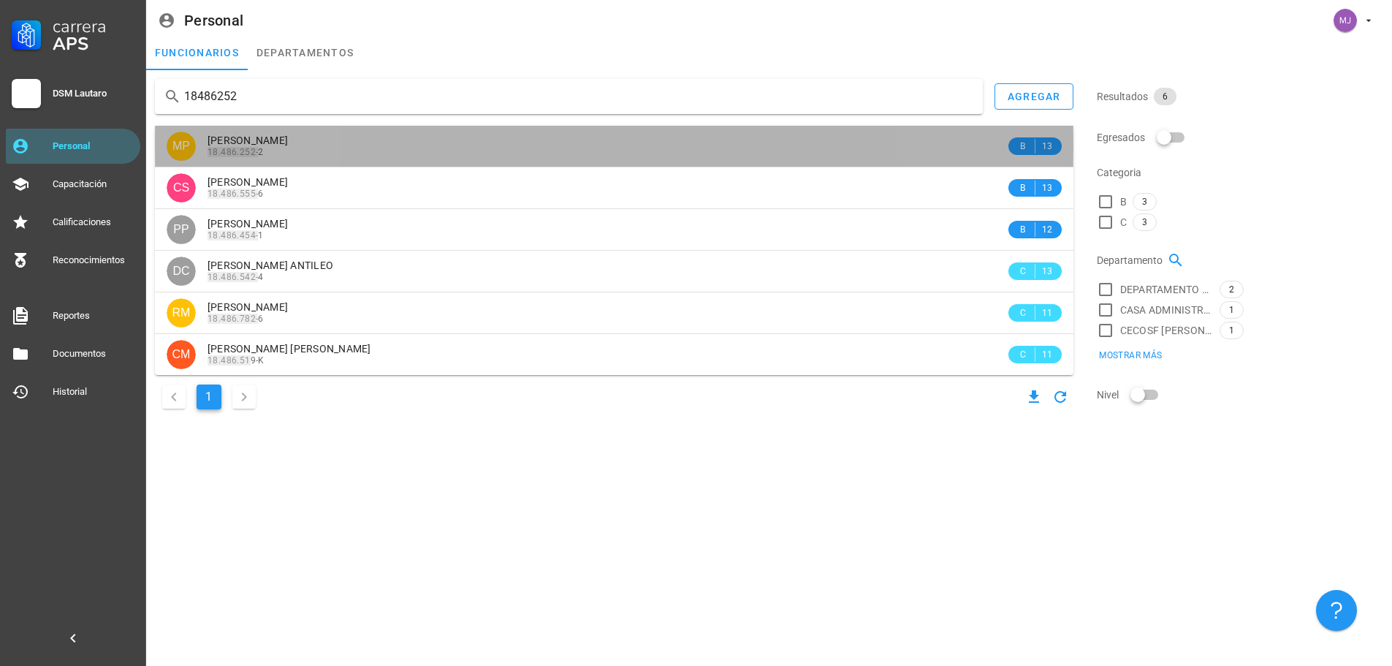
click at [288, 142] on span "[PERSON_NAME]" at bounding box center [248, 140] width 80 height 12
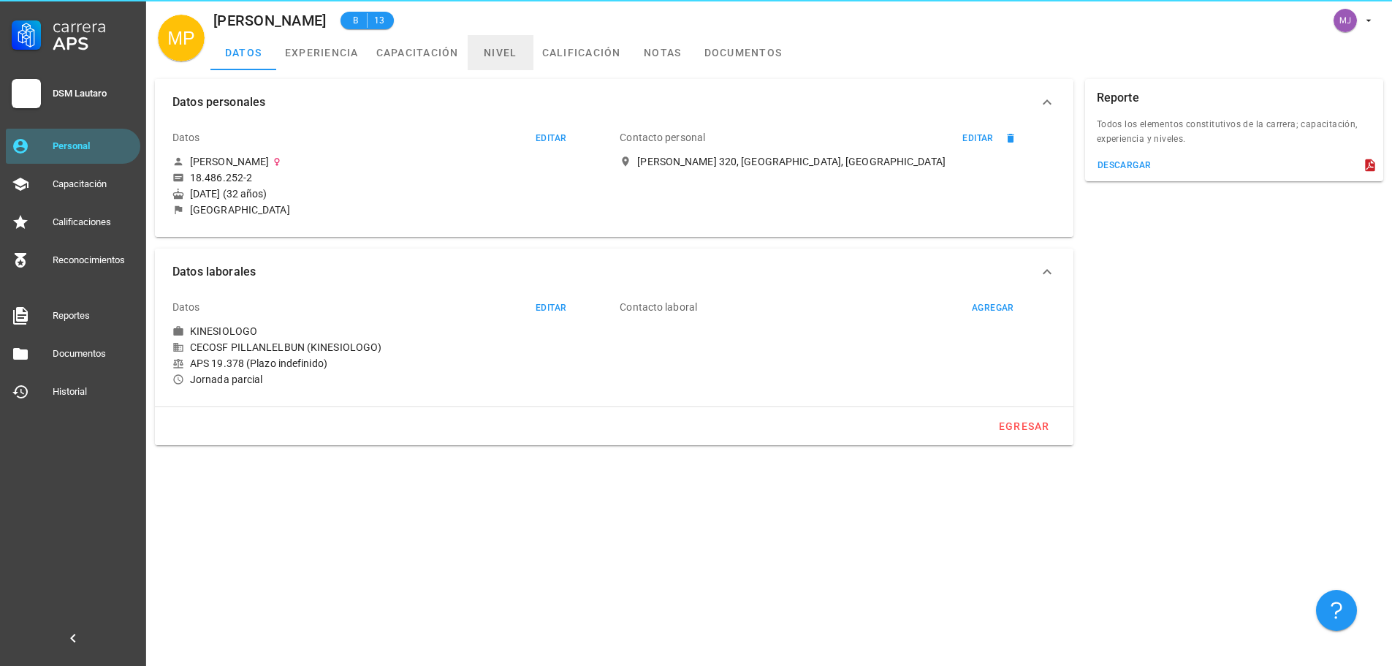
click at [507, 59] on link "nivel" at bounding box center [501, 52] width 66 height 35
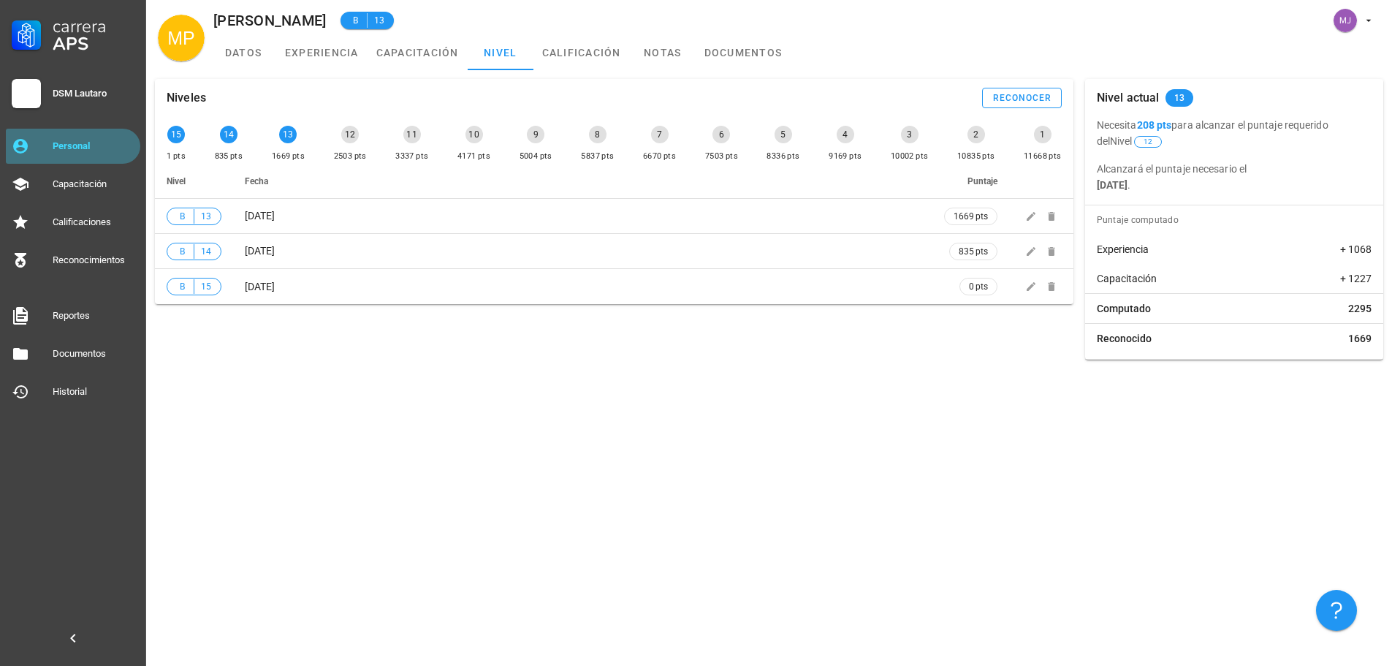
click at [42, 148] on link "Personal" at bounding box center [73, 146] width 134 height 35
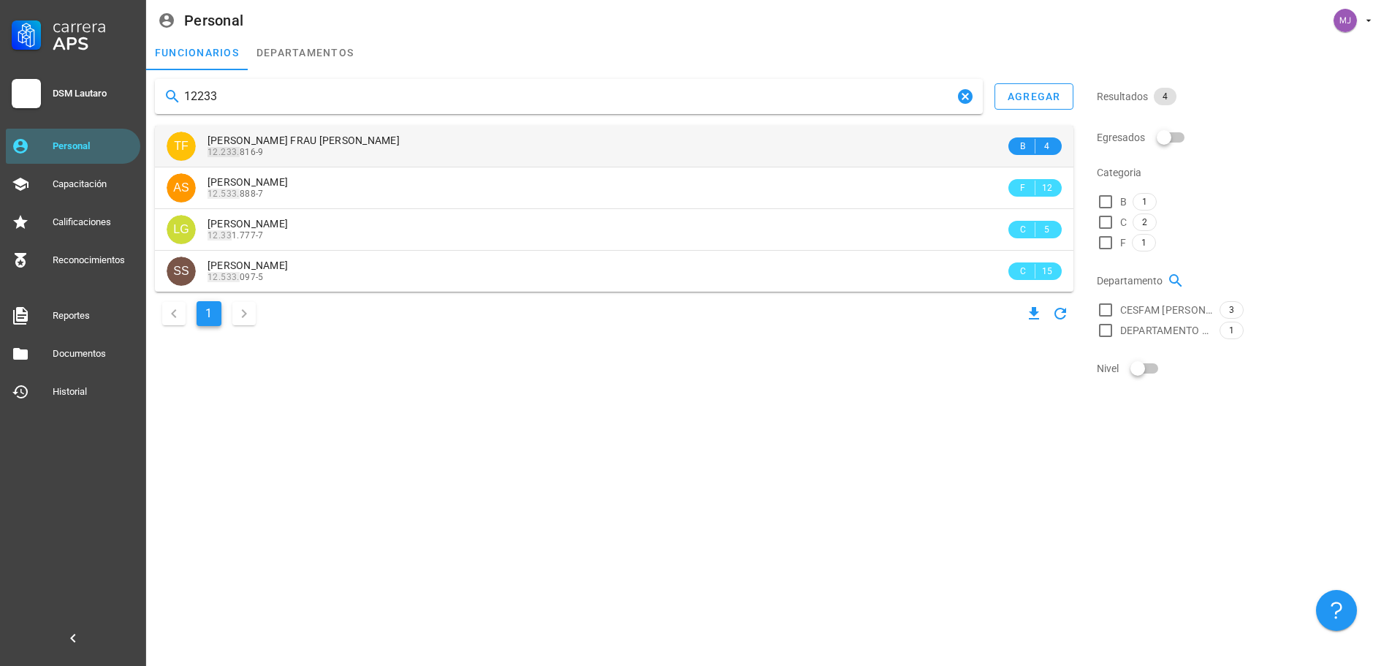
type input "12233"
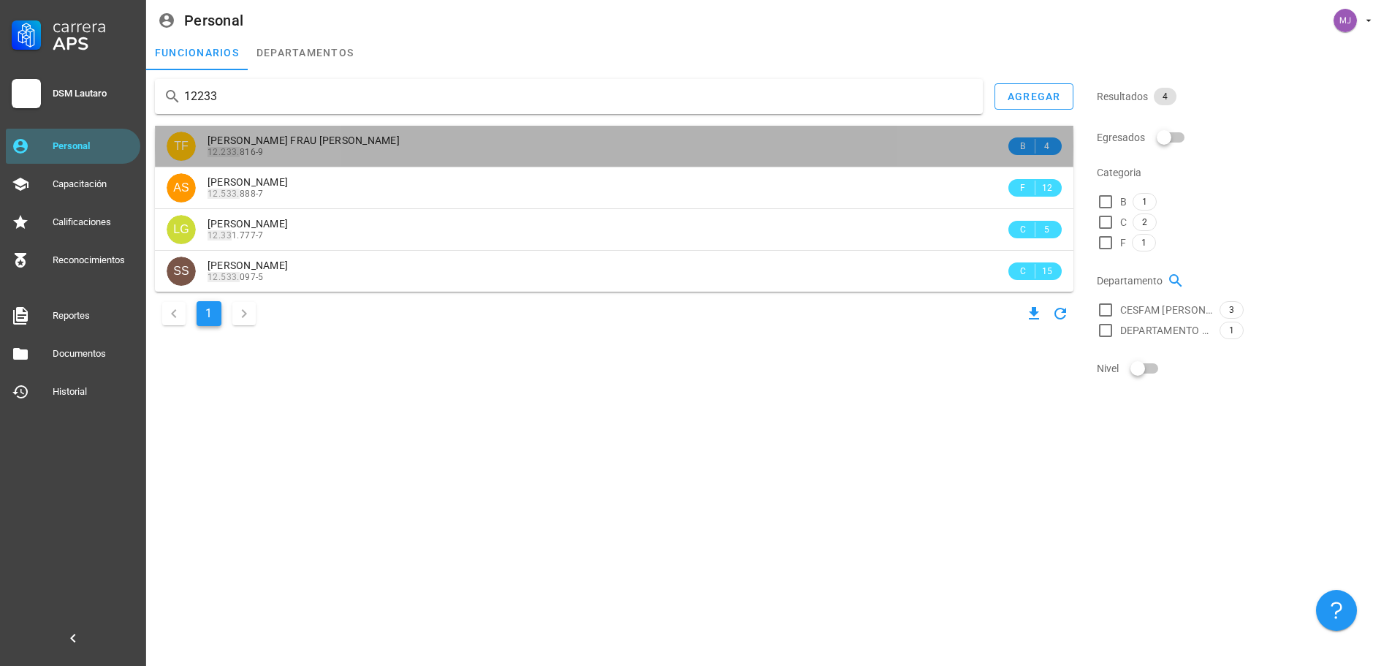
click at [389, 157] on div "12.233. 816-9" at bounding box center [607, 152] width 798 height 10
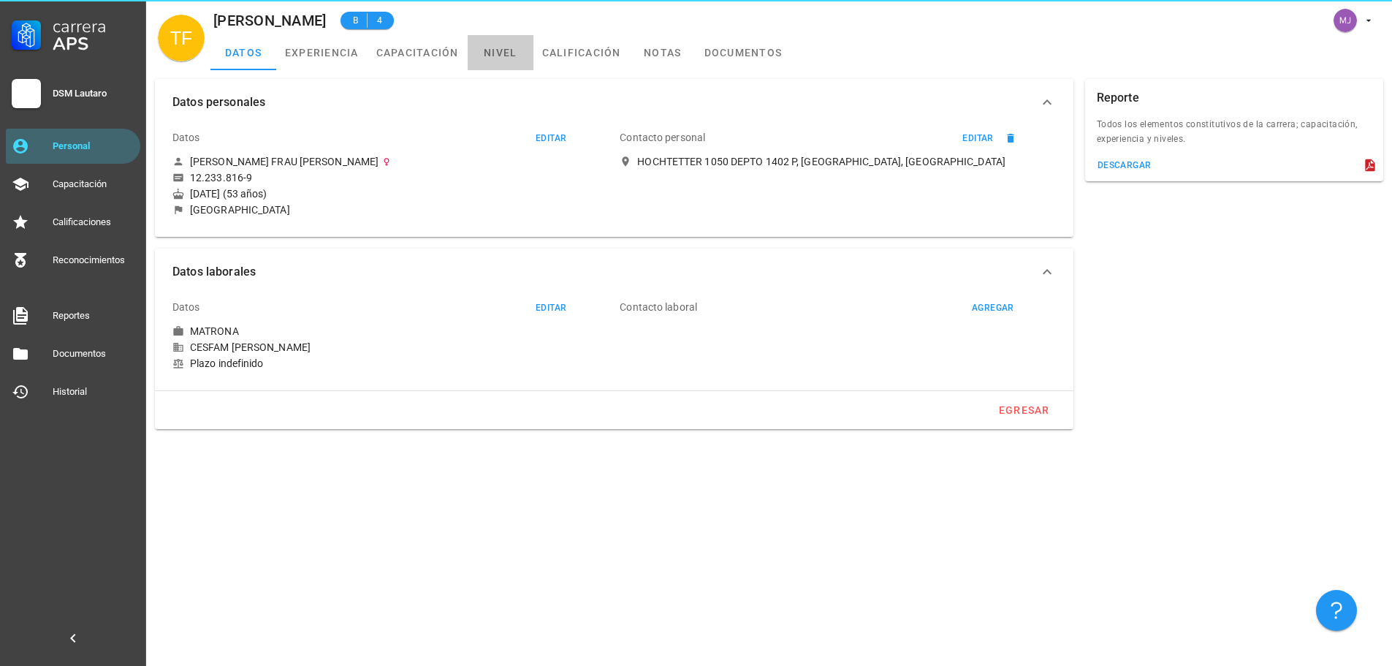
click at [523, 61] on link "nivel" at bounding box center [501, 52] width 66 height 35
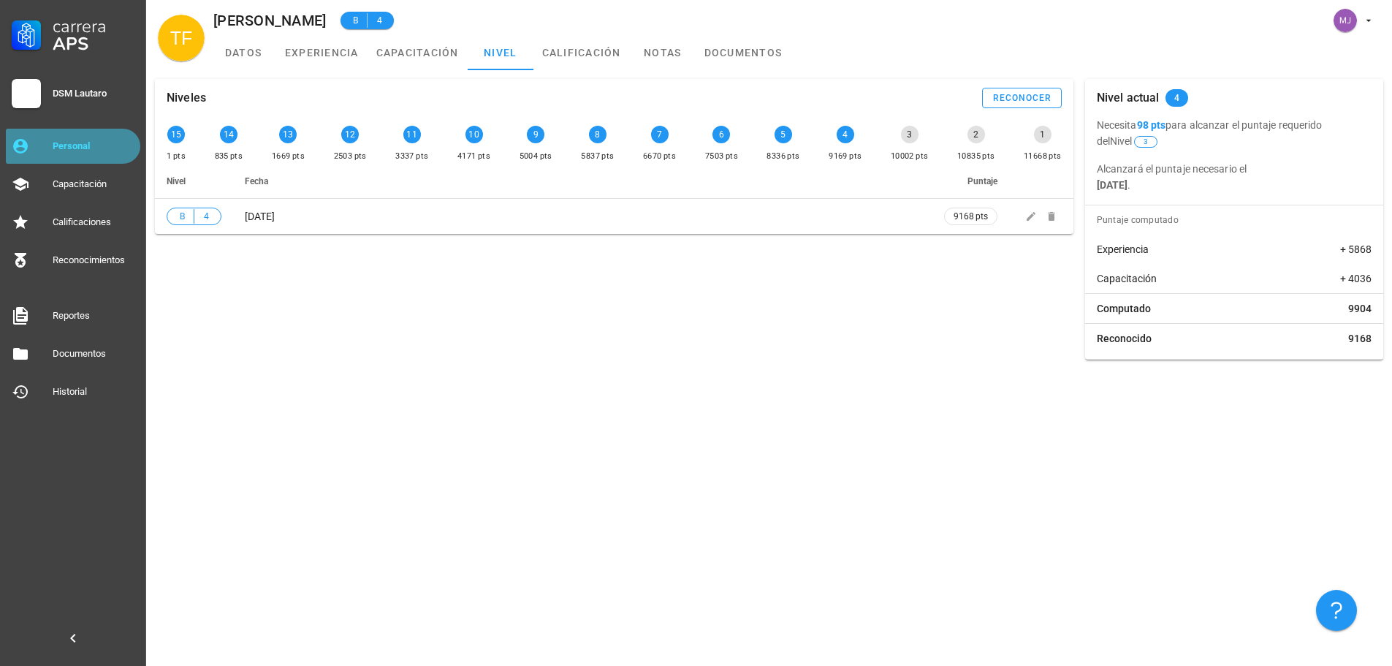
click at [45, 154] on link "Personal" at bounding box center [73, 146] width 134 height 35
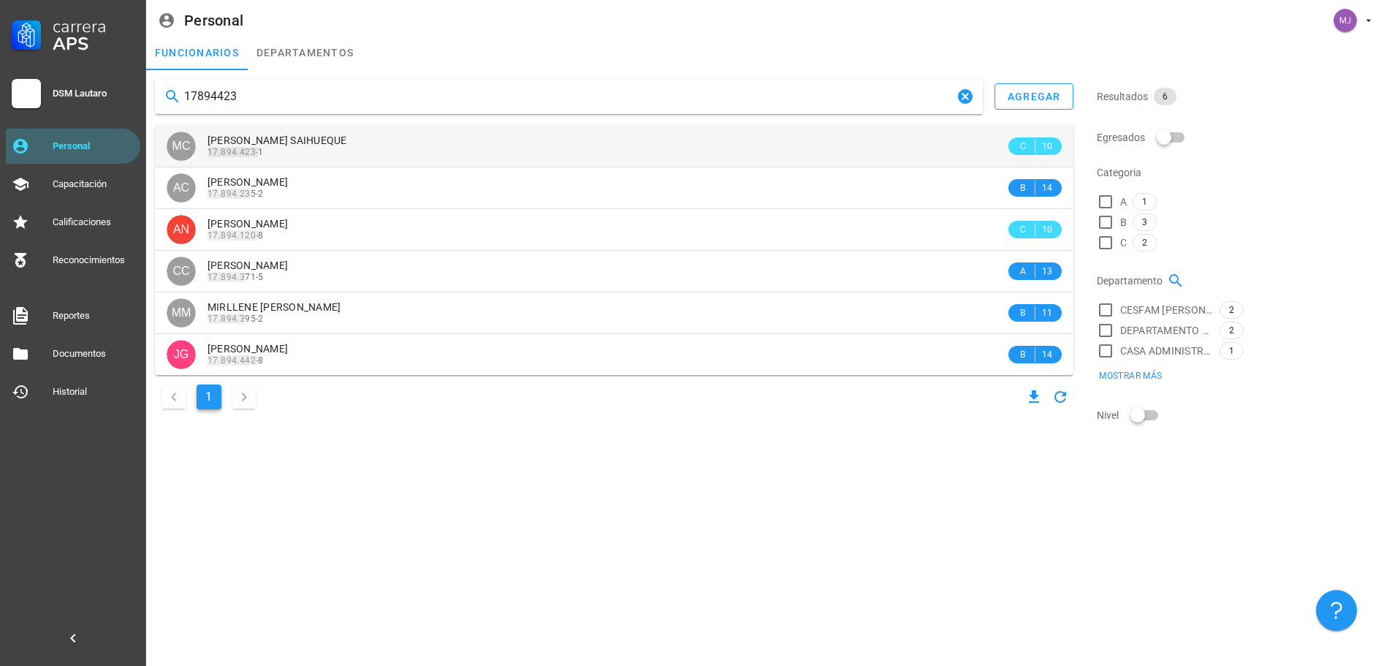
type input "17894423"
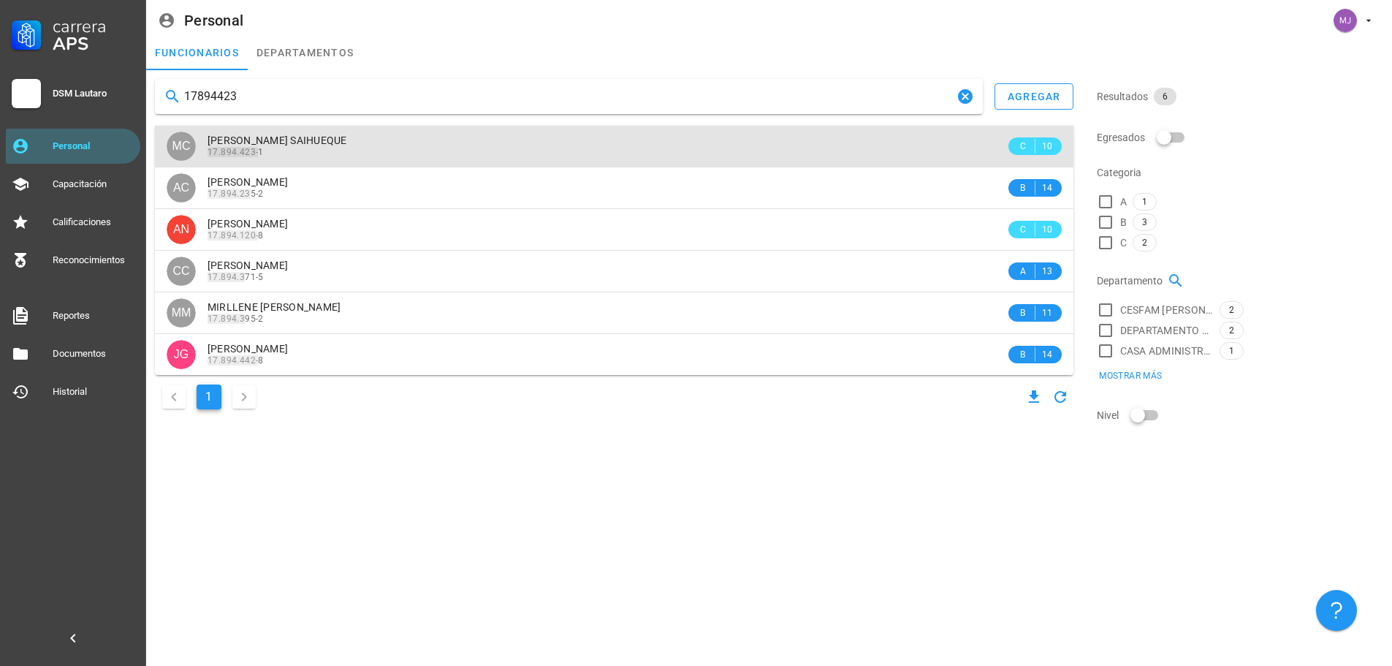
click at [324, 129] on div "[PERSON_NAME] SAIHUEQUE 17.894.423- 1" at bounding box center [607, 146] width 798 height 40
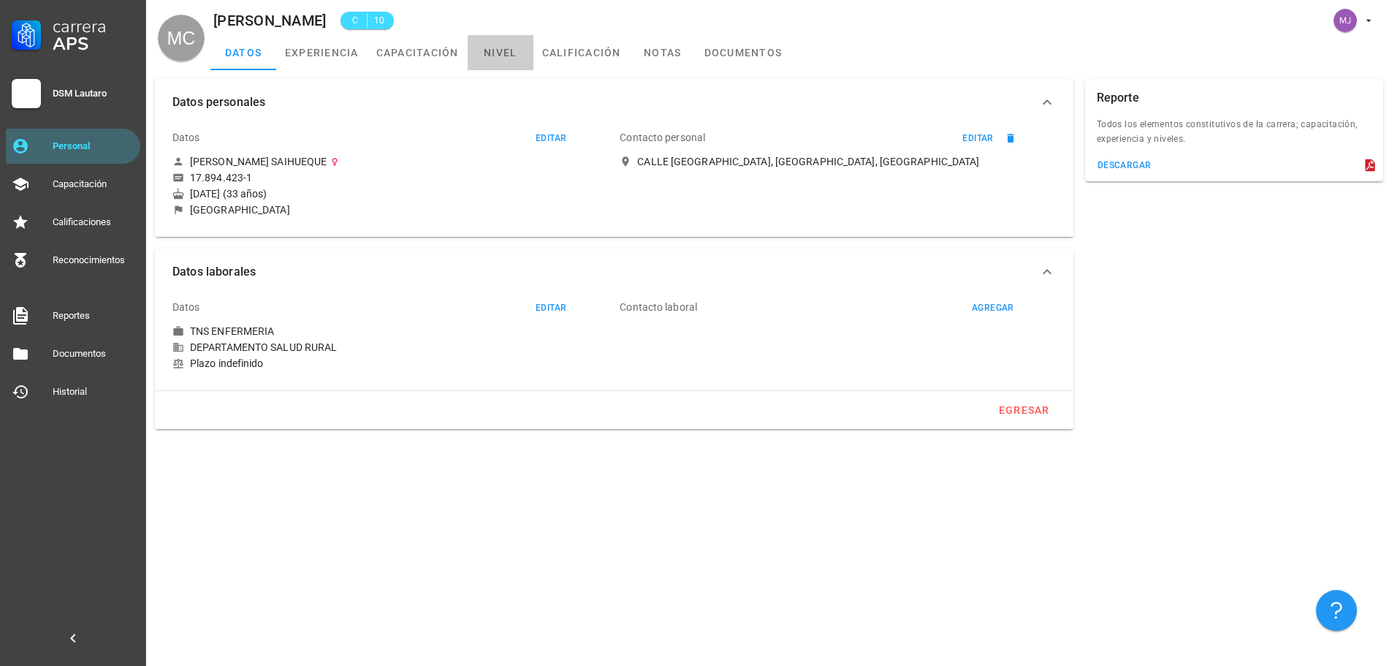
click at [528, 46] on link "nivel" at bounding box center [501, 52] width 66 height 35
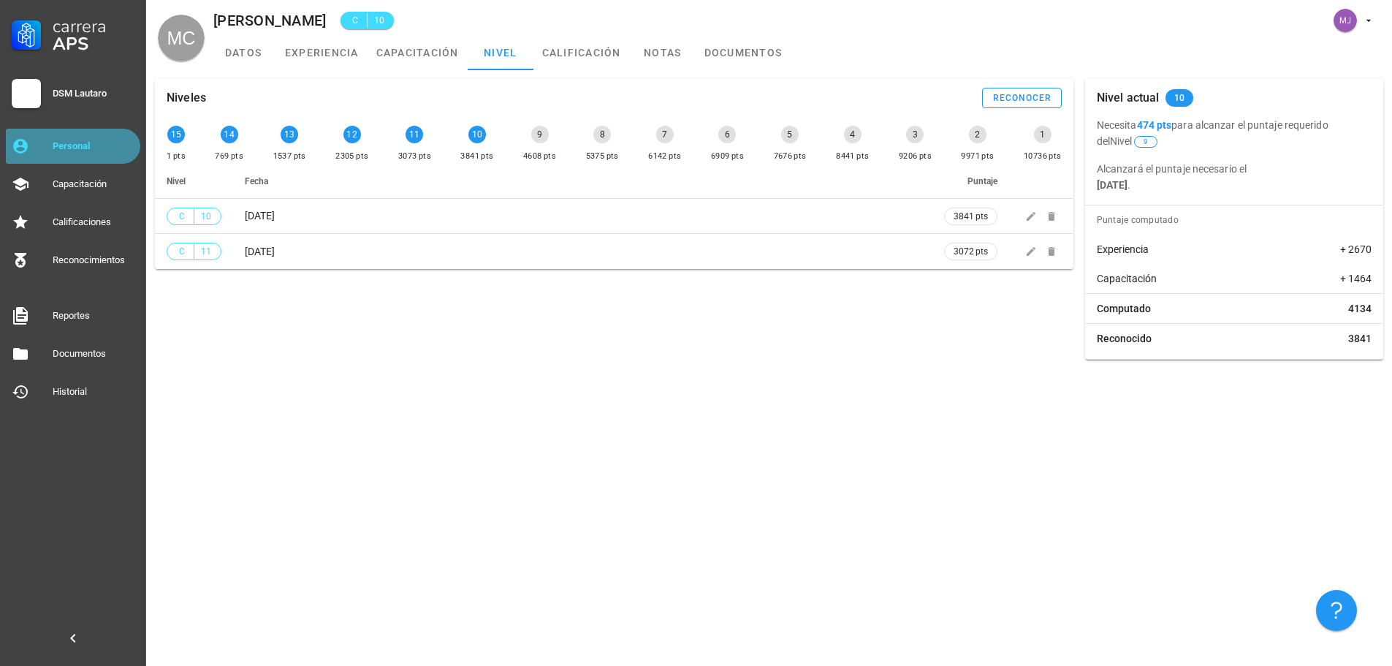
click at [88, 143] on div "Personal" at bounding box center [94, 146] width 82 height 12
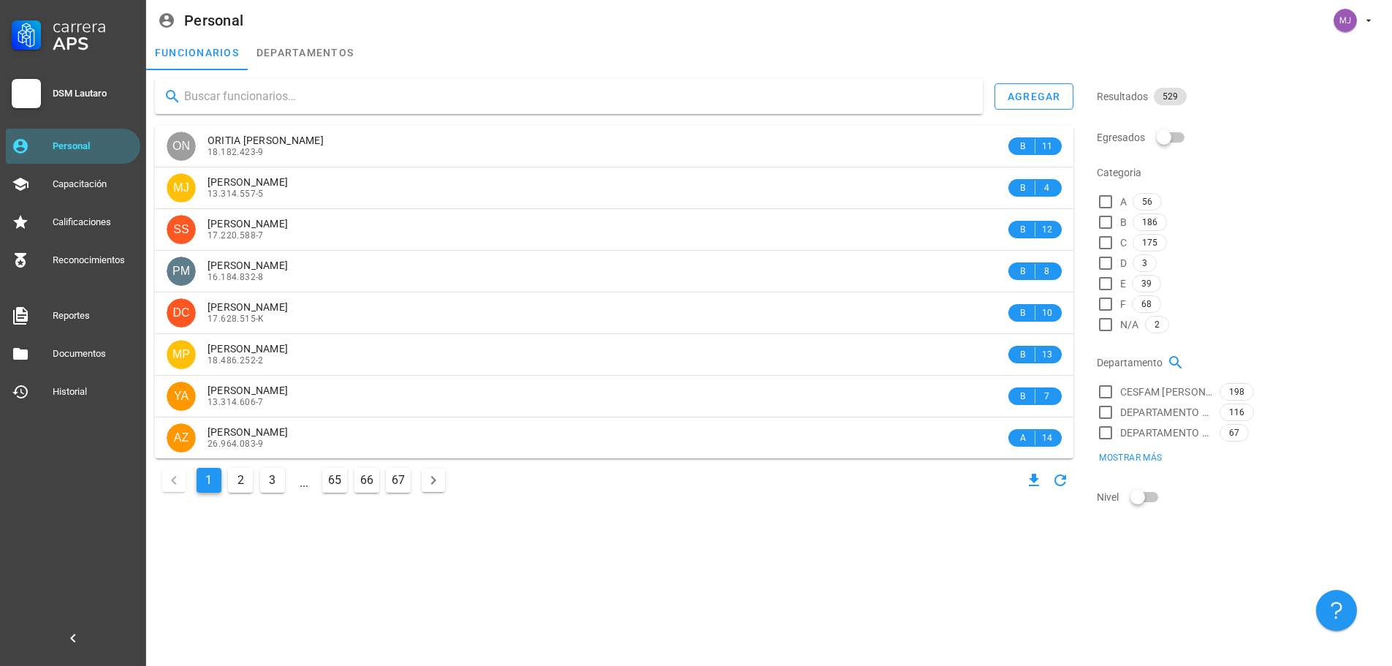
click at [319, 99] on input "text" at bounding box center [577, 96] width 787 height 23
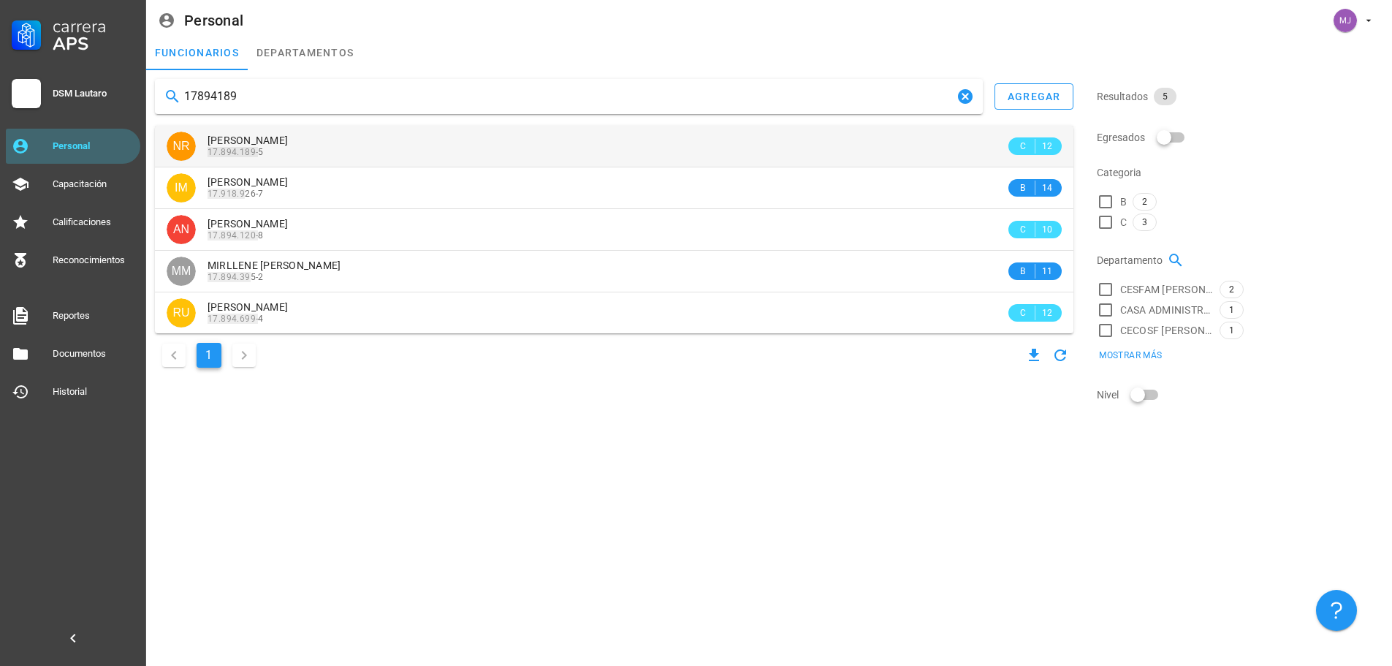
type input "17894189"
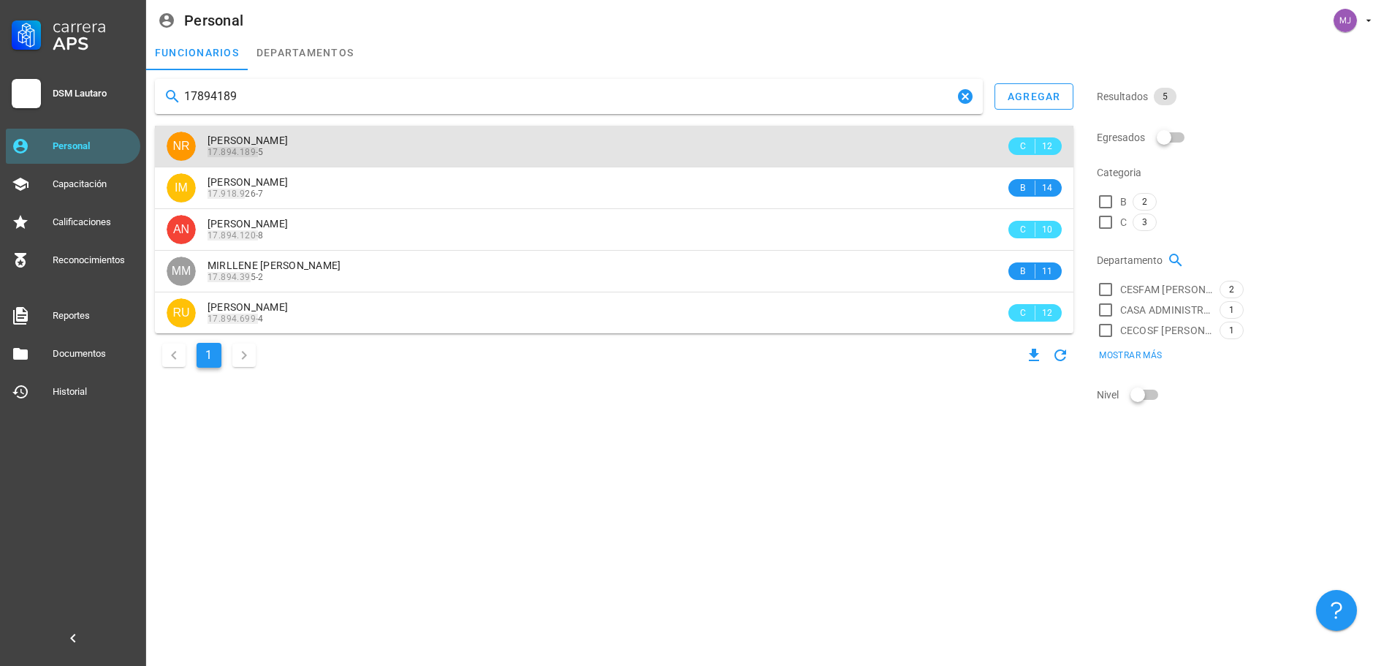
click at [392, 130] on div "[PERSON_NAME] 17.894.189- 5" at bounding box center [607, 146] width 798 height 40
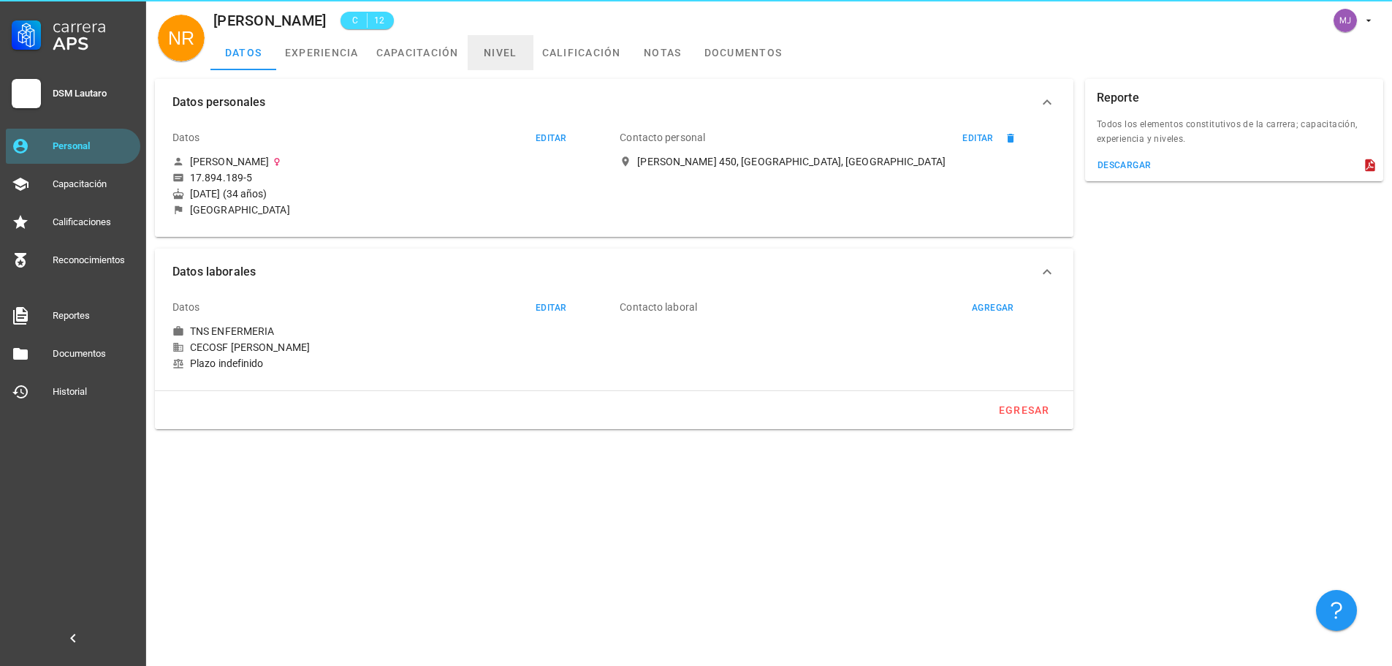
click at [522, 53] on link "nivel" at bounding box center [501, 52] width 66 height 35
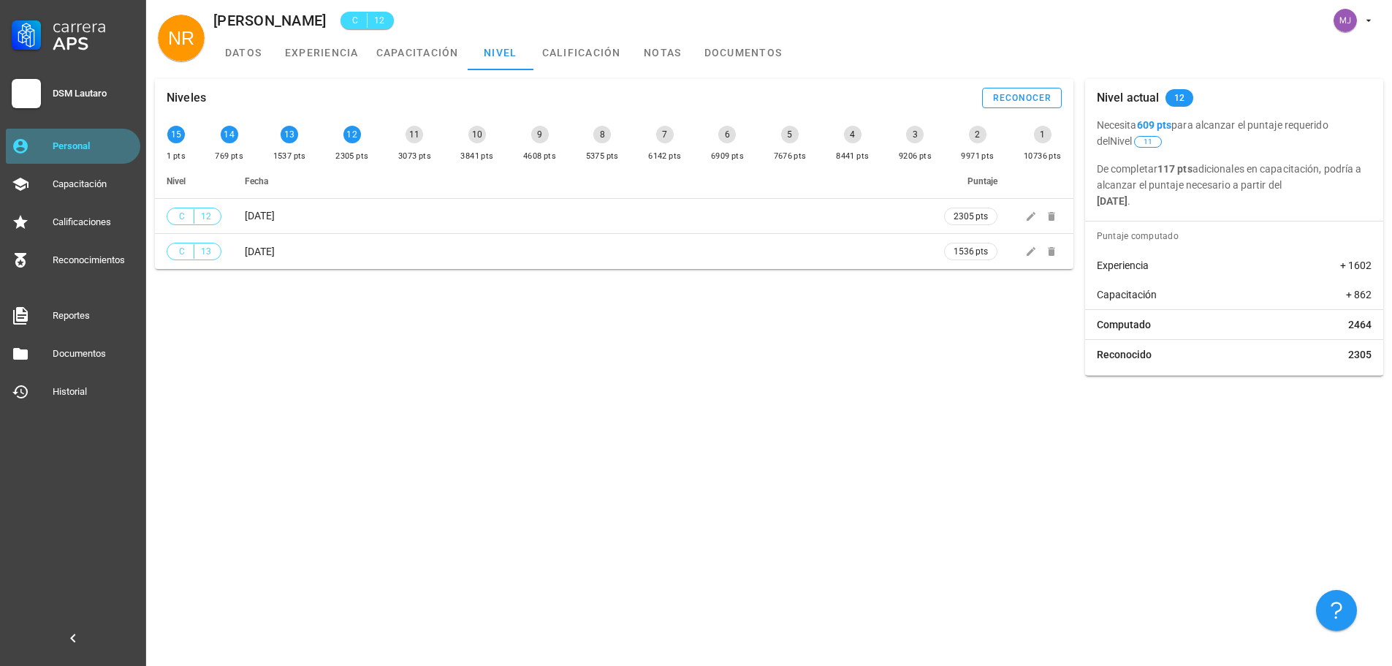
click at [83, 147] on div "Personal" at bounding box center [94, 146] width 82 height 12
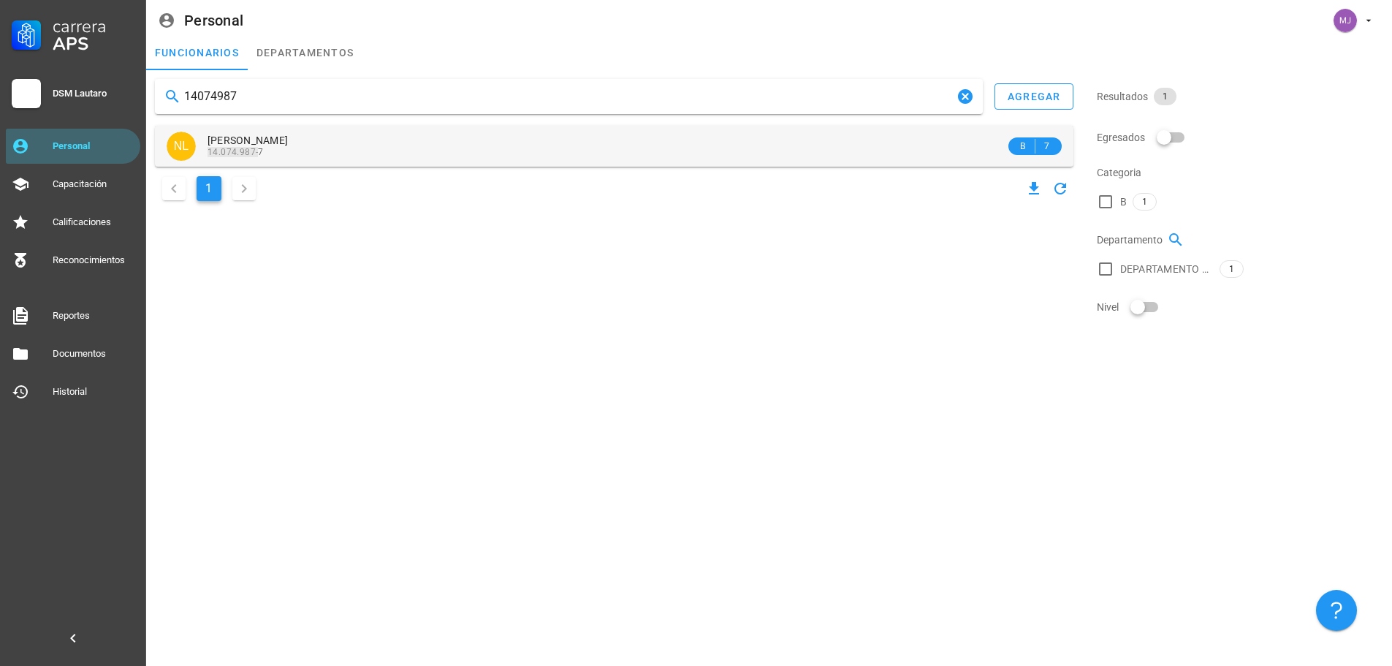
type input "14074987"
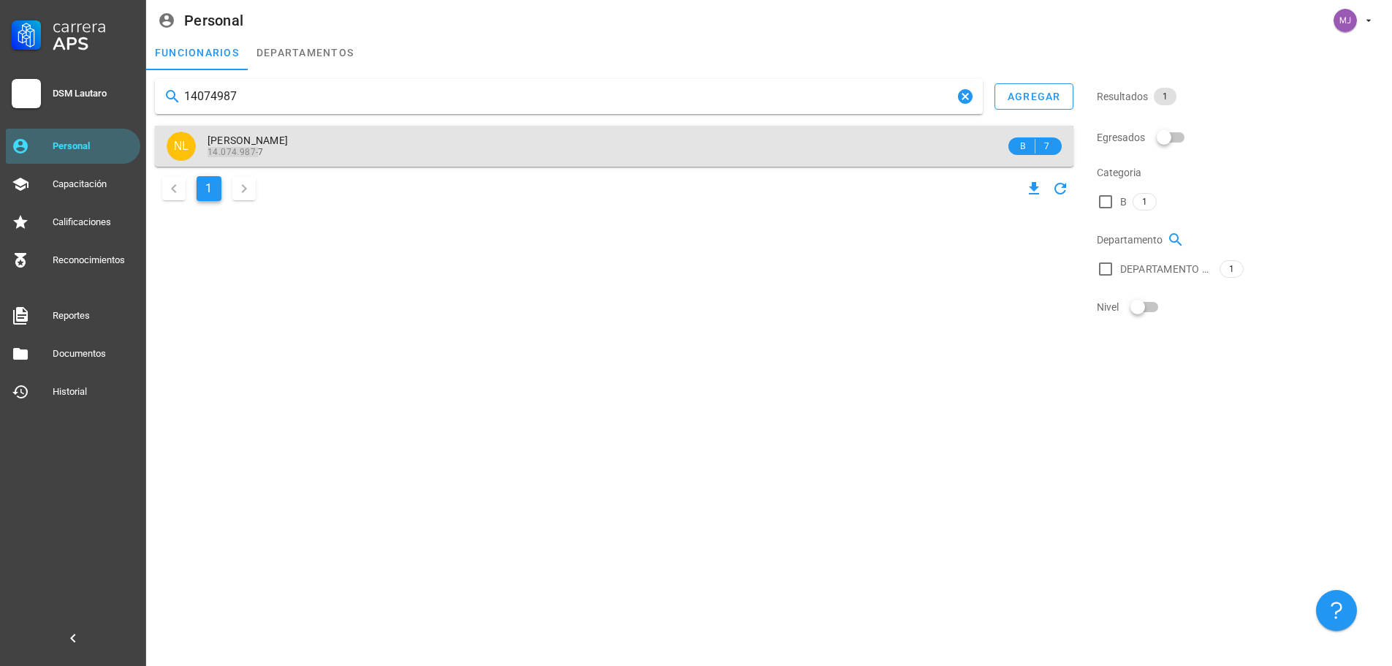
click at [291, 151] on div "14.074.987- 7" at bounding box center [607, 152] width 798 height 10
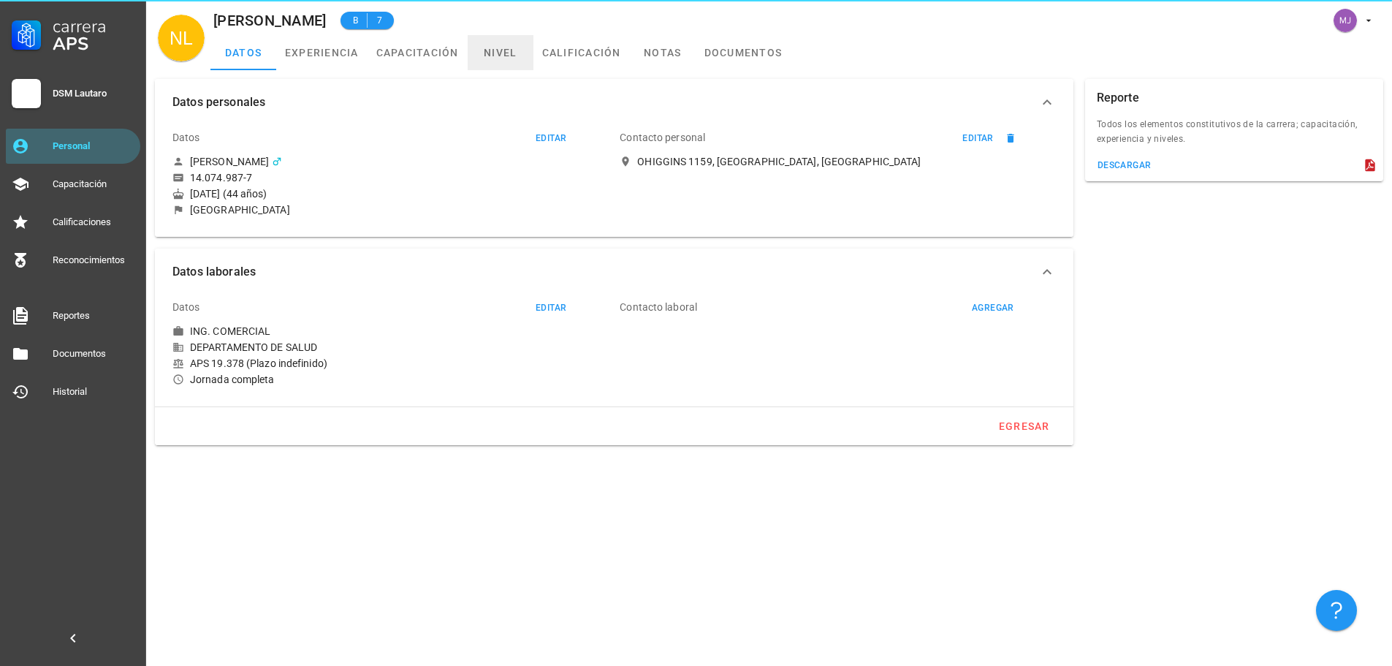
click at [481, 61] on link "nivel" at bounding box center [501, 52] width 66 height 35
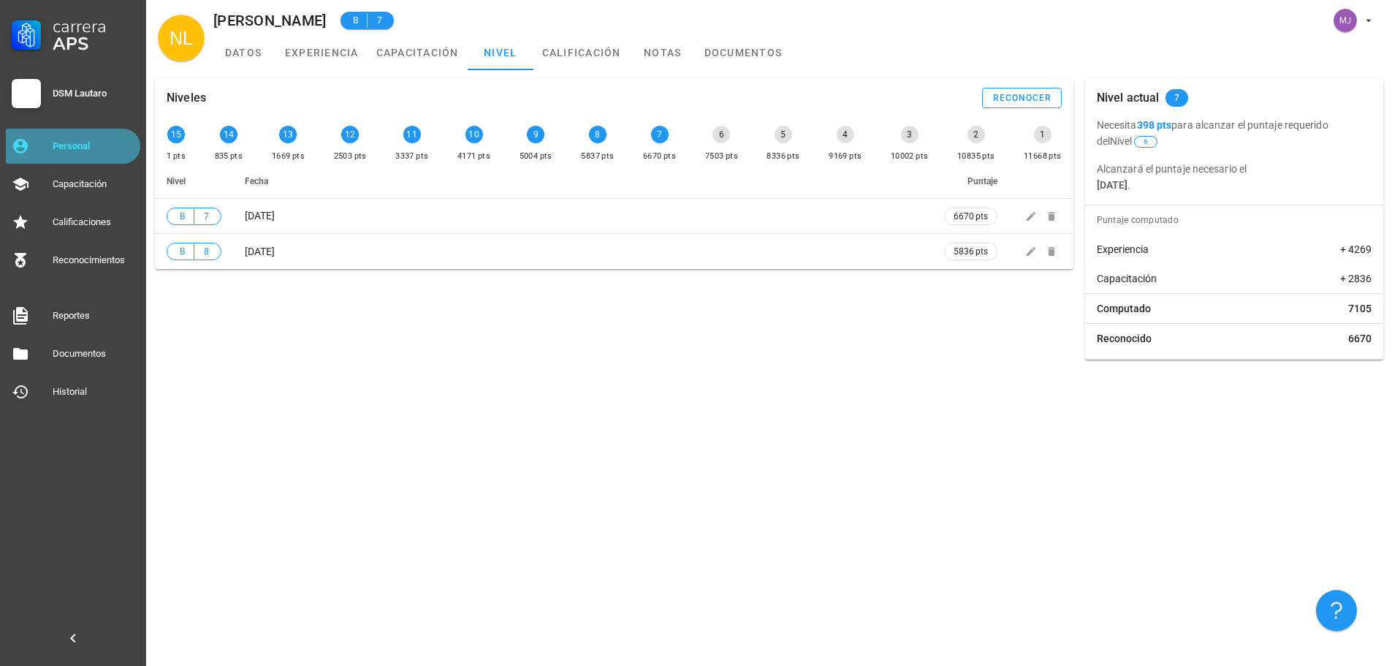
click at [87, 145] on div "Personal" at bounding box center [94, 146] width 82 height 12
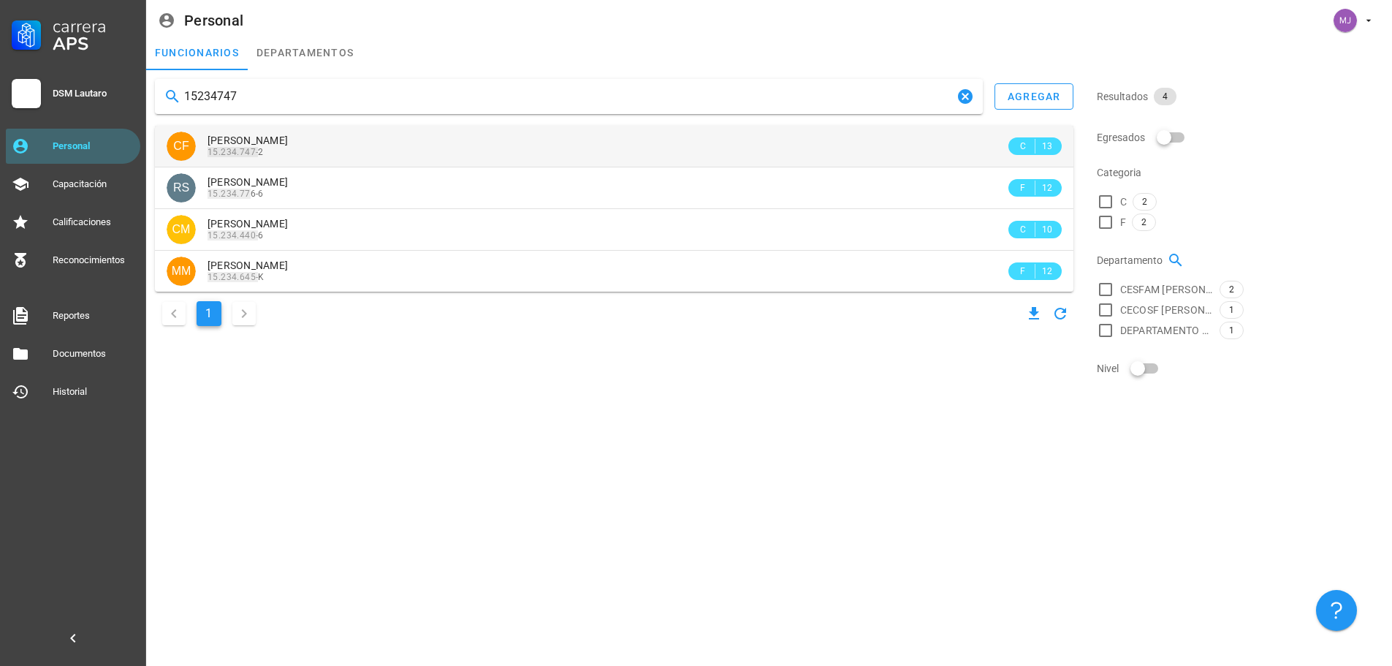
type input "15234747"
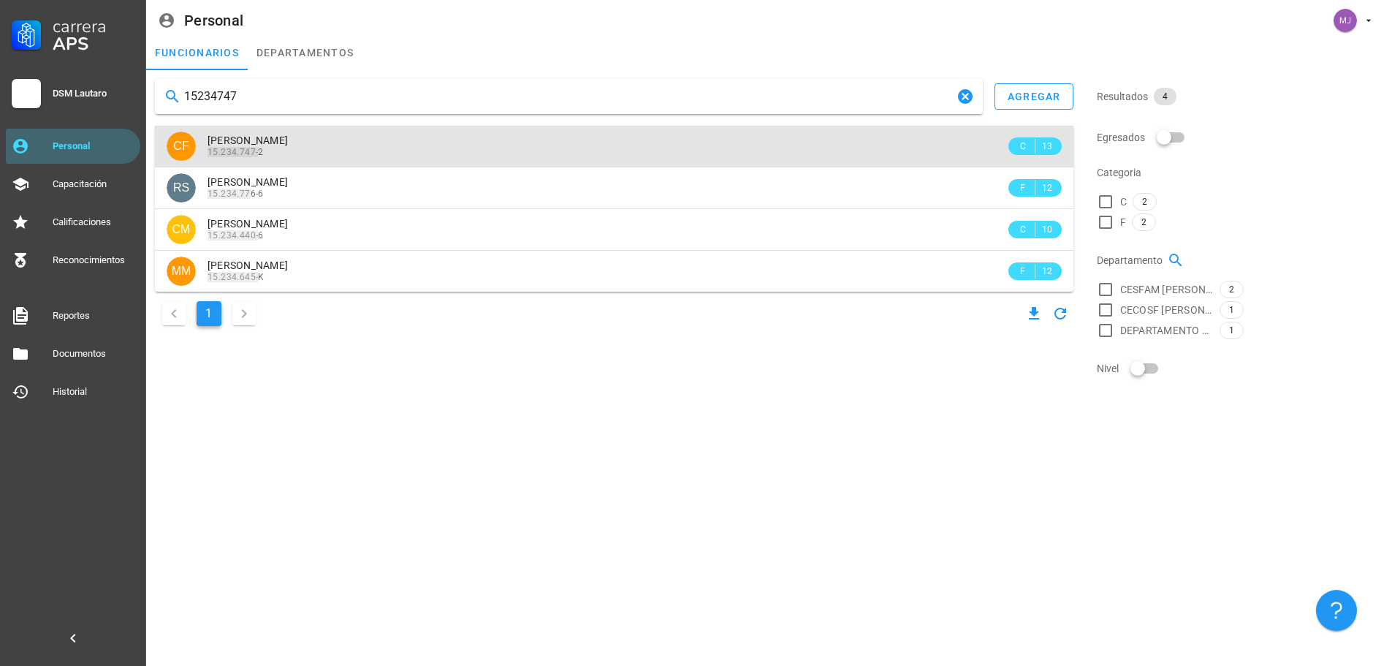
click at [341, 151] on div "15.234.747- 2" at bounding box center [607, 152] width 798 height 10
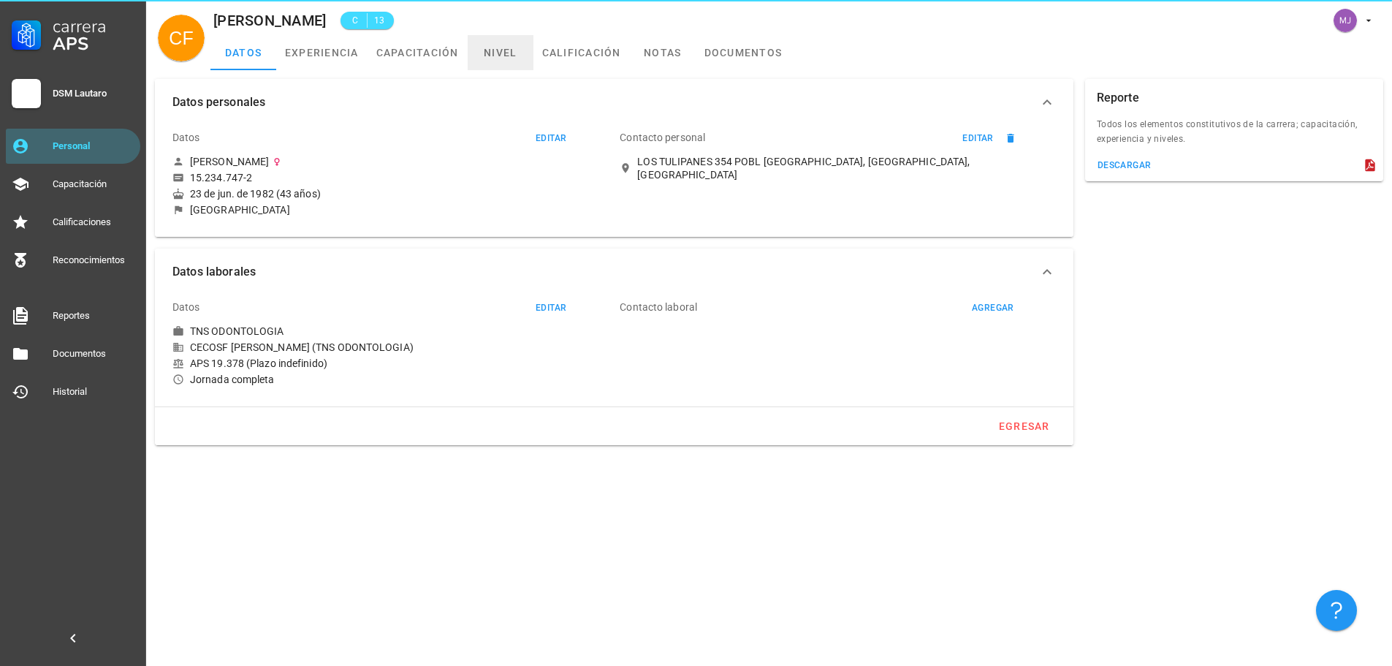
click at [488, 64] on link "nivel" at bounding box center [501, 52] width 66 height 35
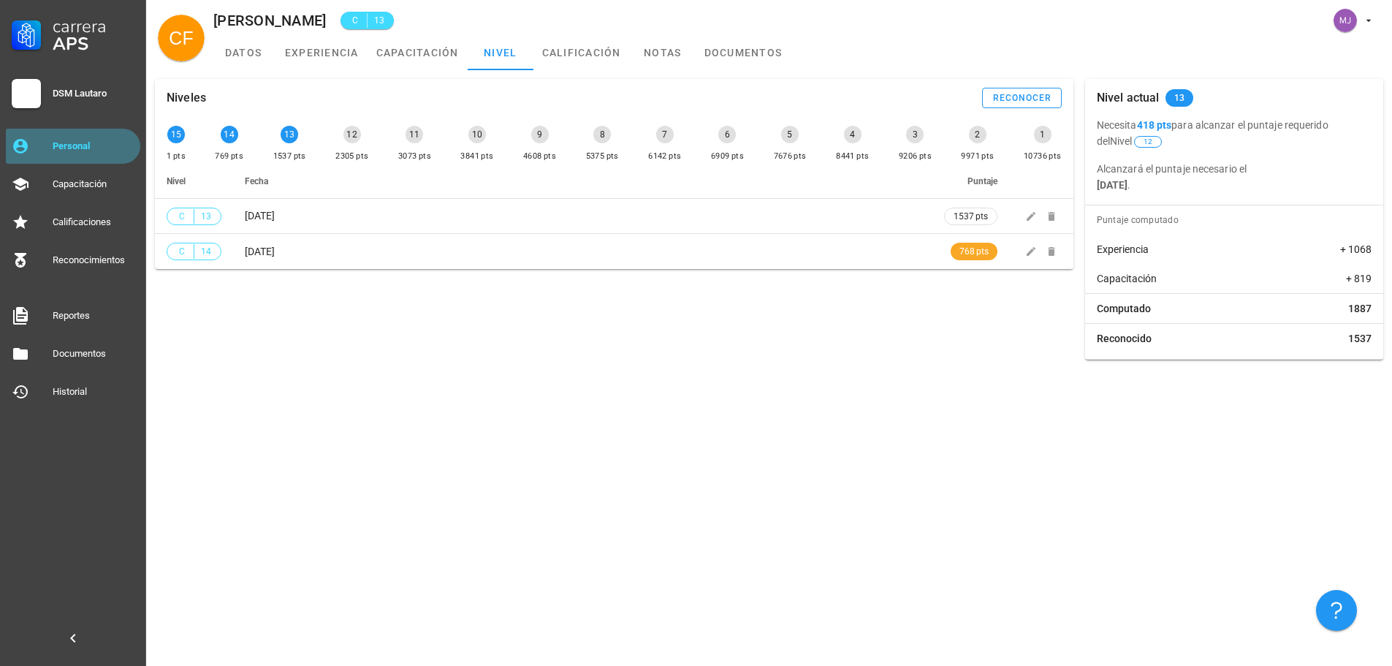
click at [99, 141] on div "Personal" at bounding box center [94, 146] width 82 height 12
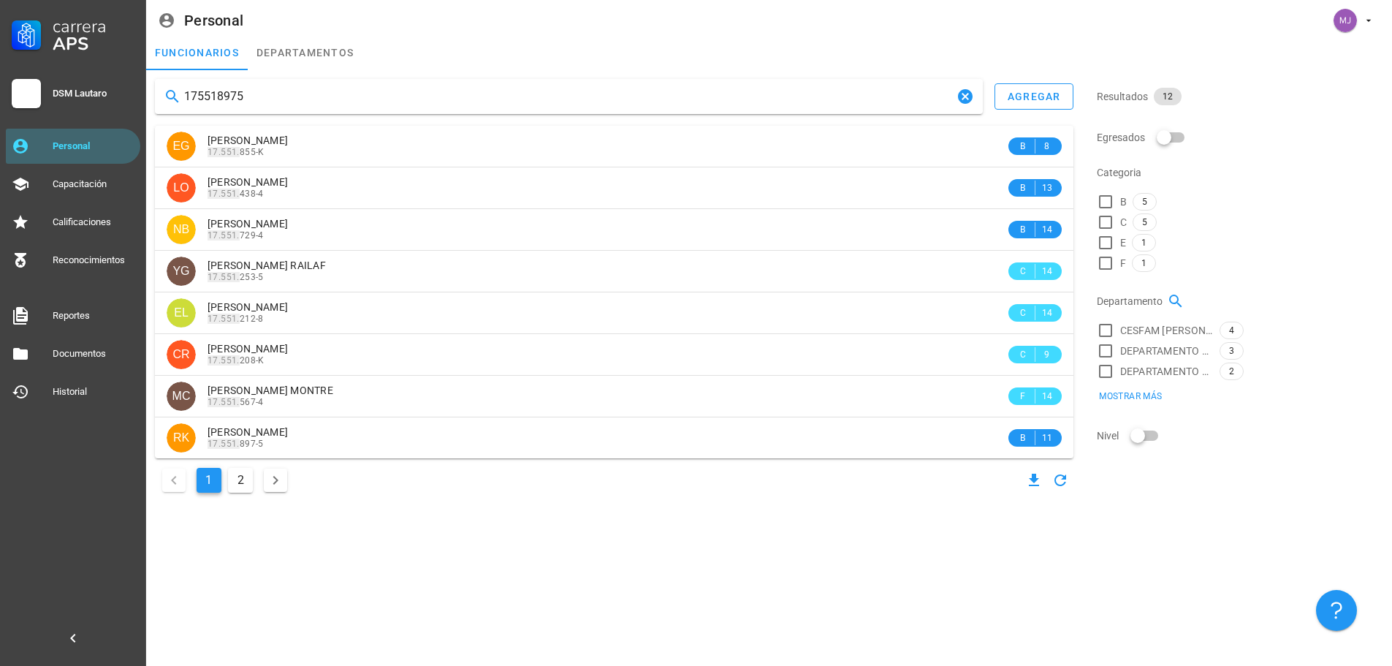
type input "175518975"
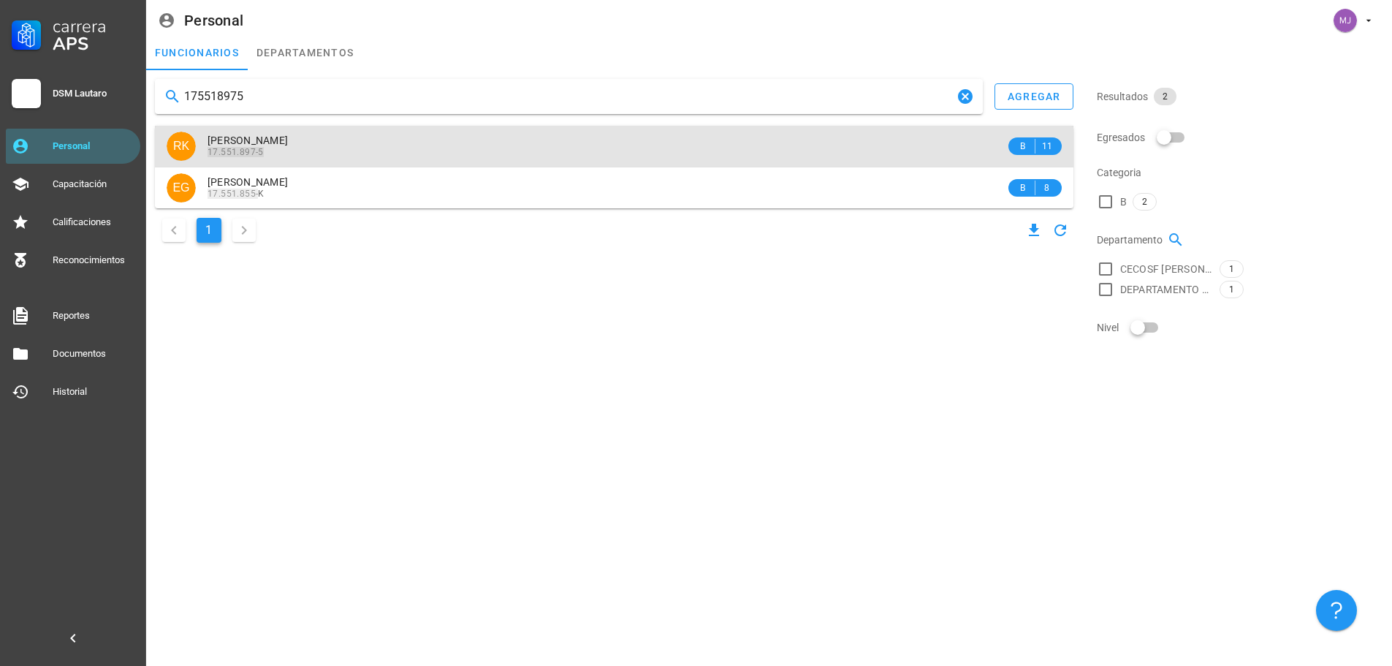
click at [288, 136] on span "[PERSON_NAME]" at bounding box center [248, 140] width 80 height 12
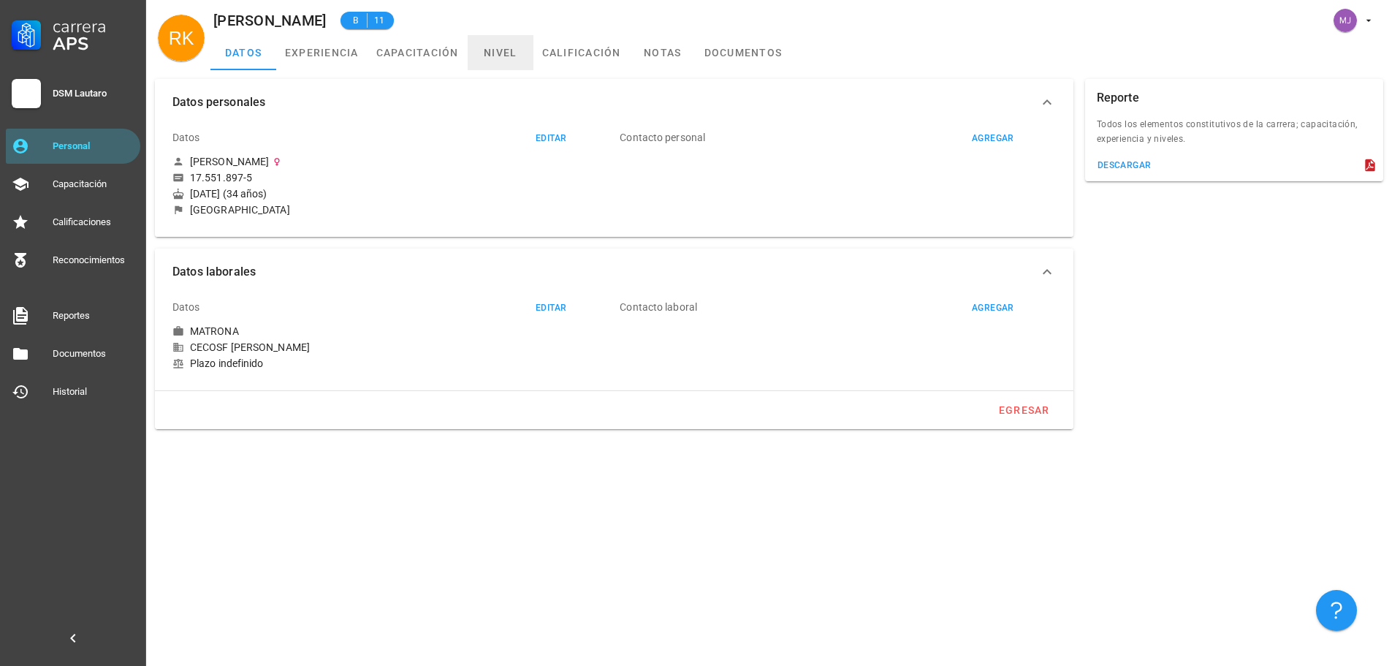
click at [508, 67] on link "nivel" at bounding box center [501, 52] width 66 height 35
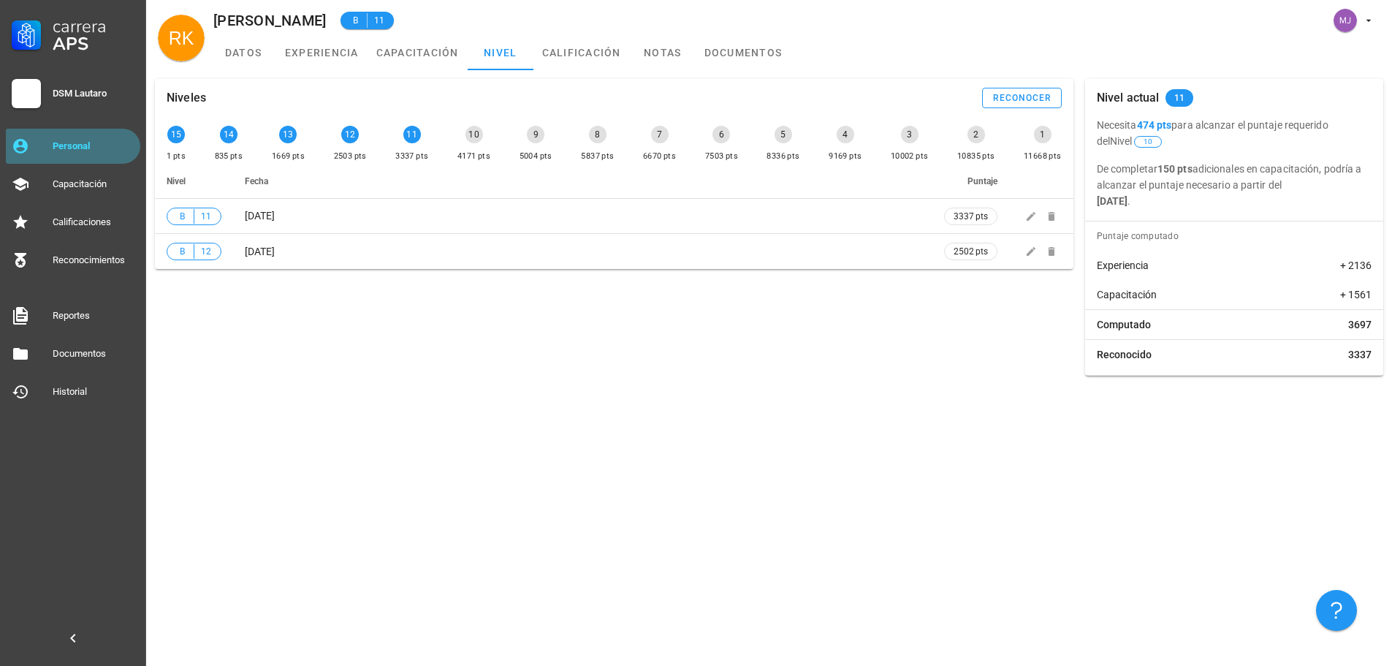
click at [80, 143] on div "Personal" at bounding box center [94, 146] width 82 height 12
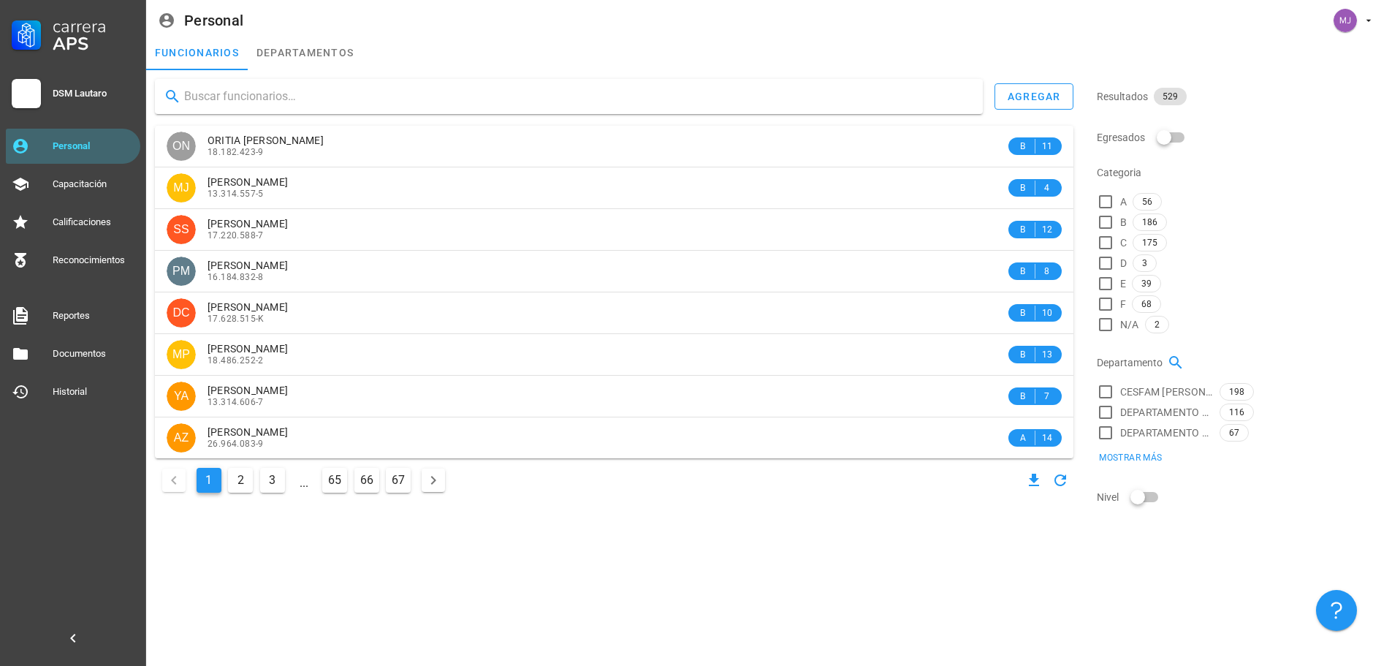
click at [289, 102] on input "text" at bounding box center [577, 96] width 787 height 23
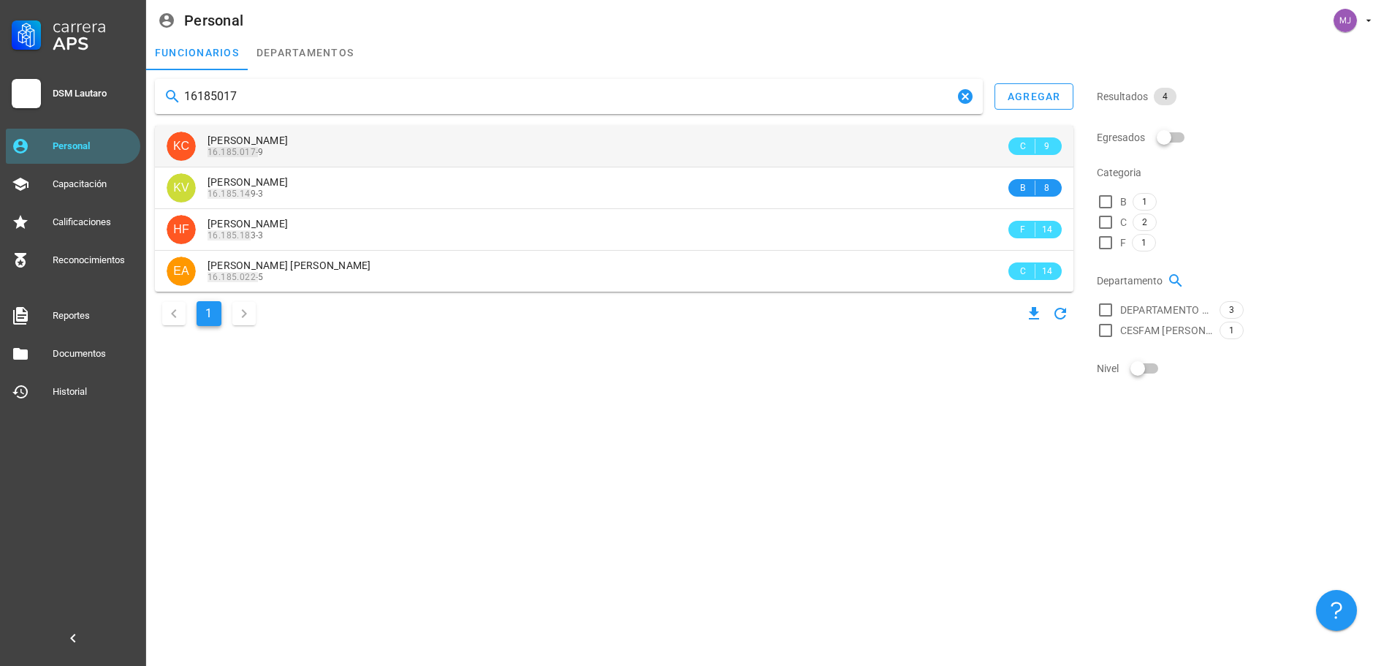
type input "16185017"
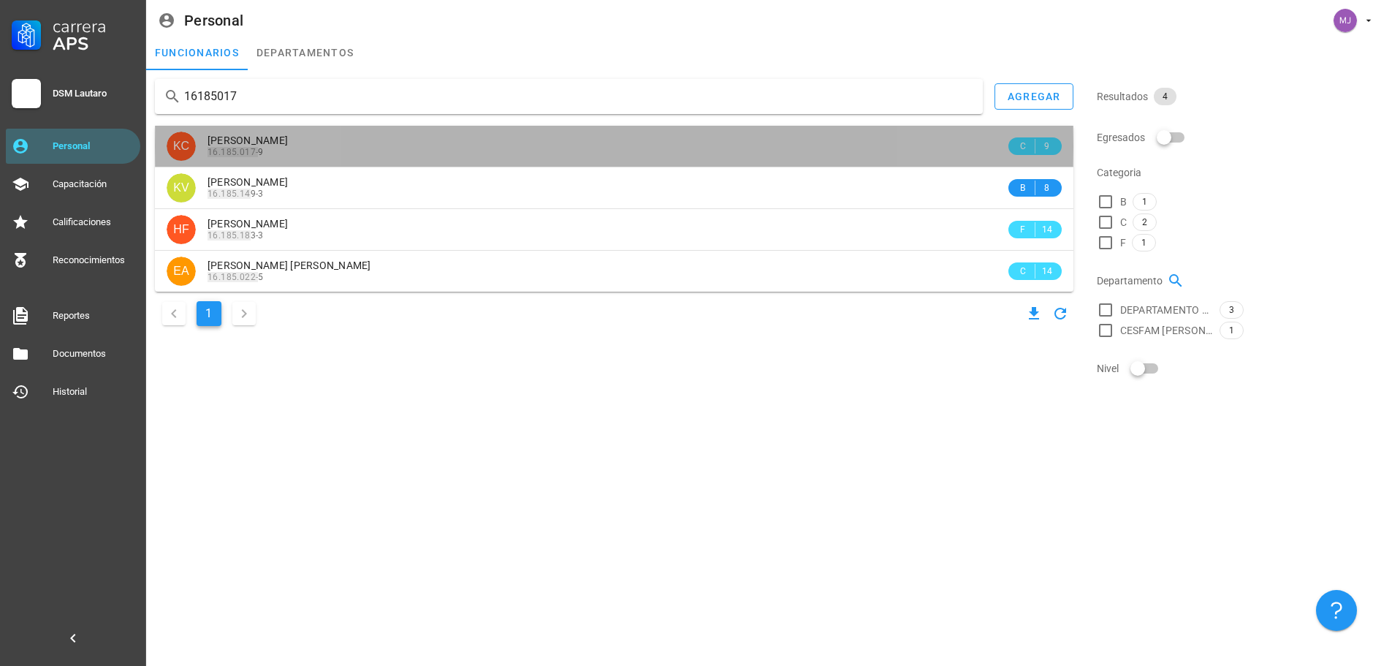
click at [288, 137] on span "[PERSON_NAME]" at bounding box center [248, 140] width 80 height 12
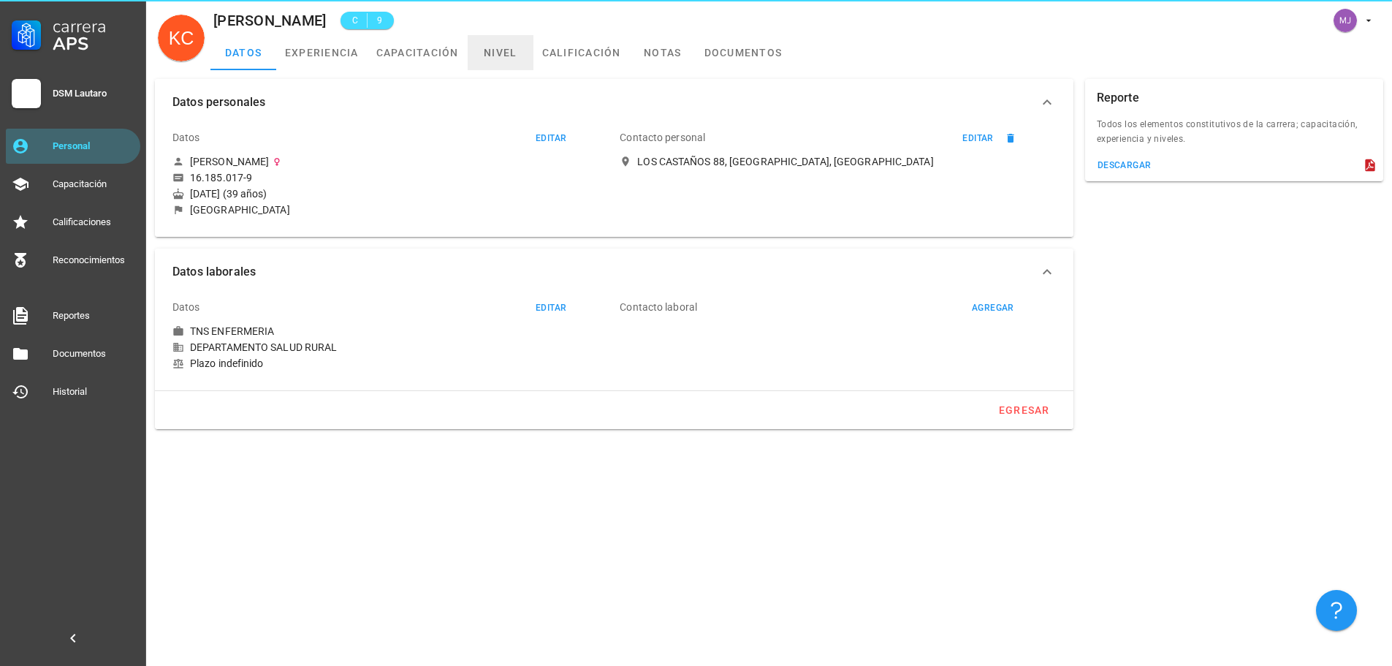
click at [519, 52] on link "nivel" at bounding box center [501, 52] width 66 height 35
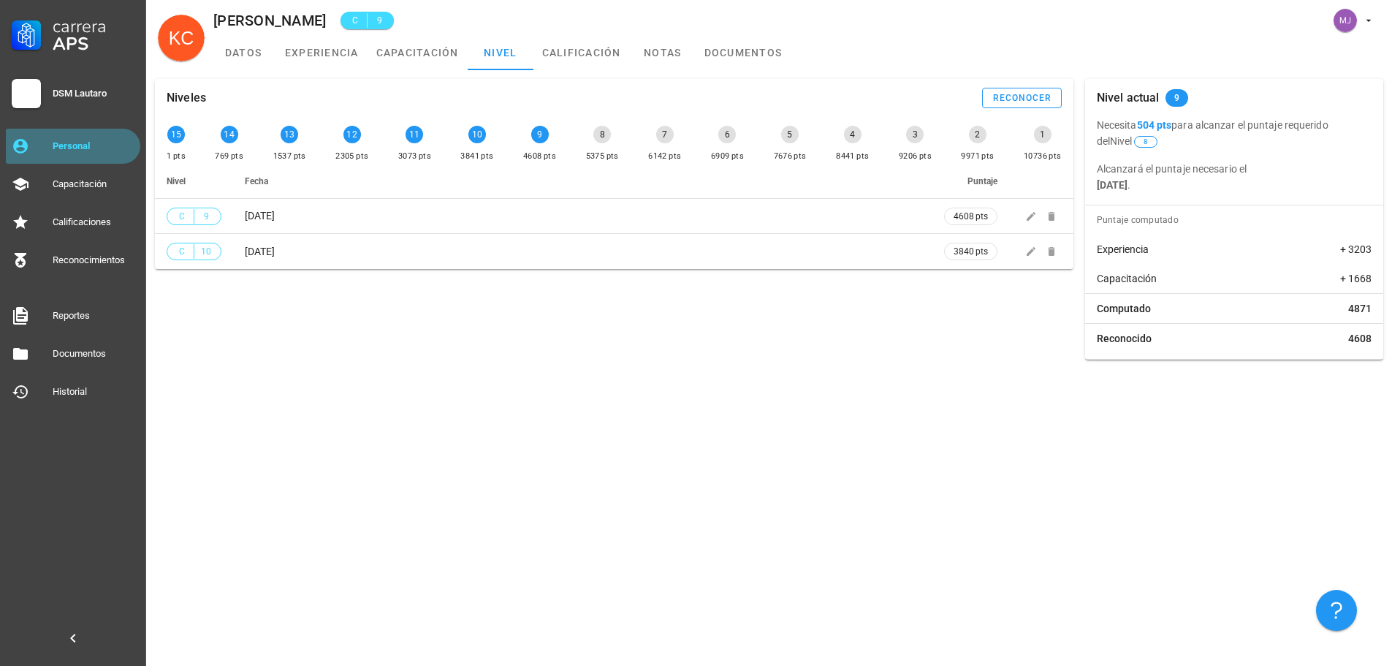
drag, startPoint x: 74, startPoint y: 137, endPoint x: 145, endPoint y: 132, distance: 71.8
click at [74, 137] on div "Personal" at bounding box center [94, 145] width 82 height 23
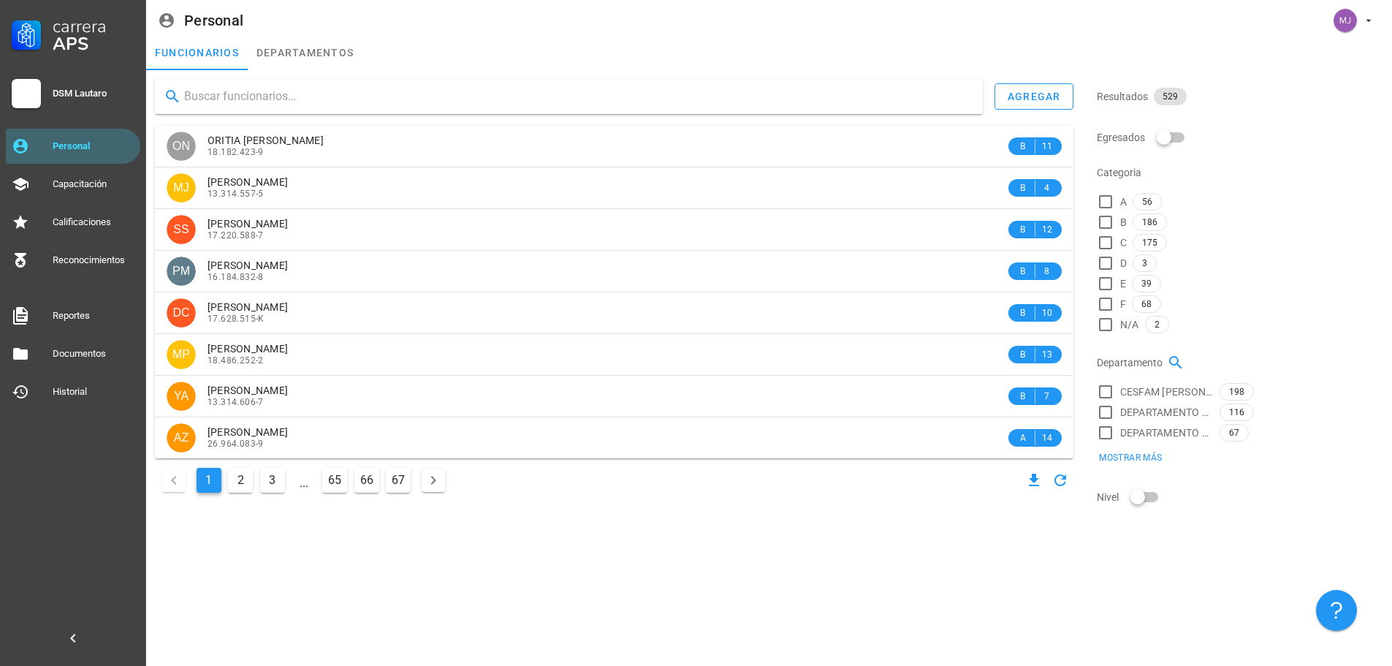
click at [271, 95] on input "text" at bounding box center [577, 96] width 787 height 23
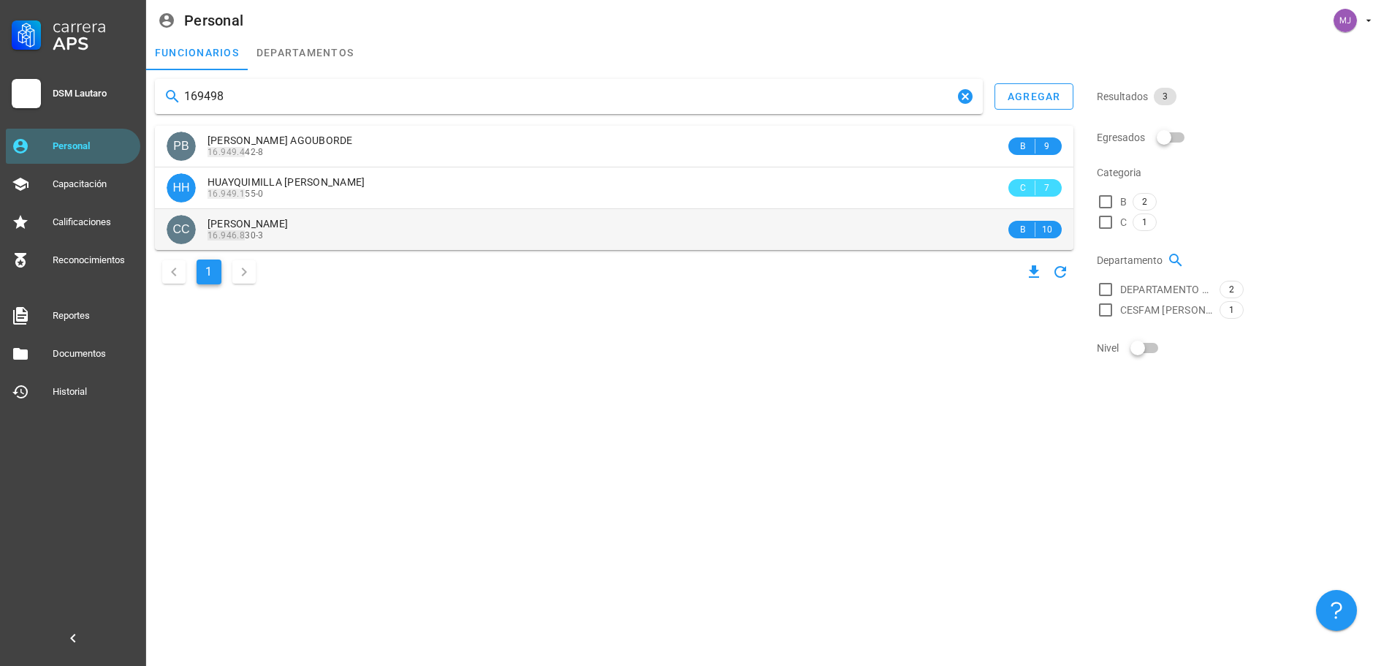
type input "169498"
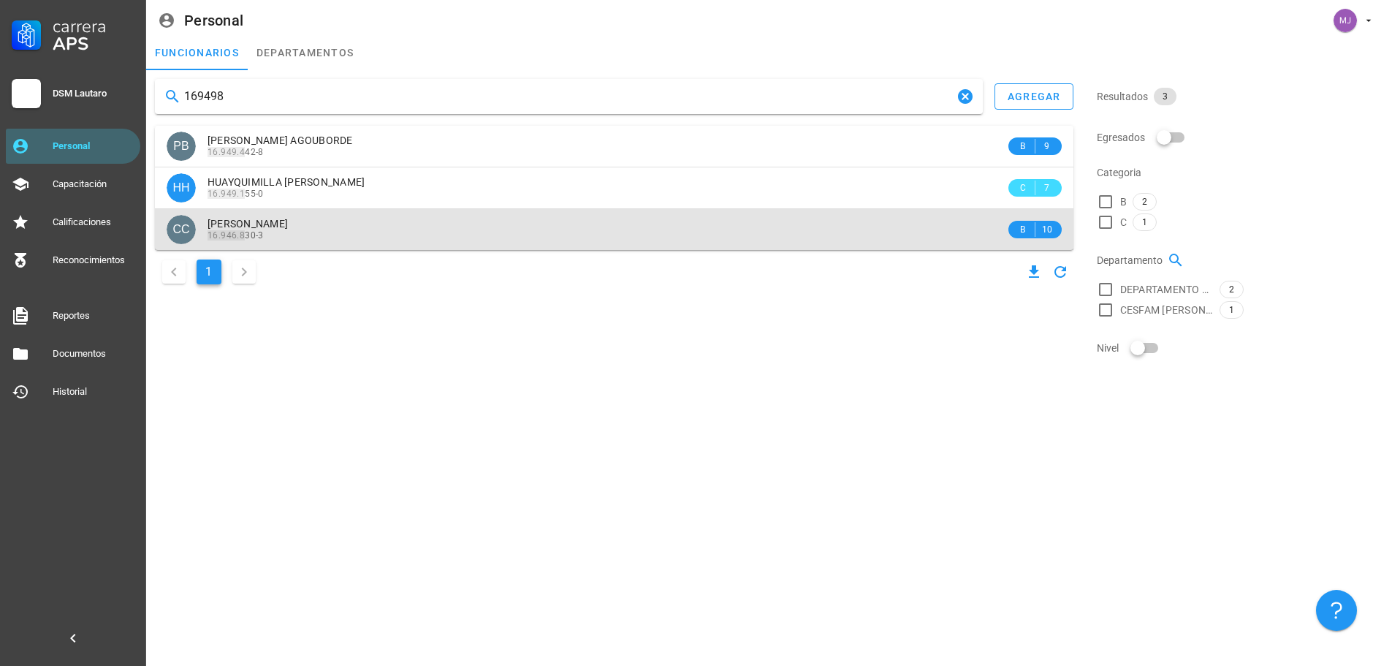
click at [288, 228] on span "[PERSON_NAME]" at bounding box center [248, 224] width 80 height 12
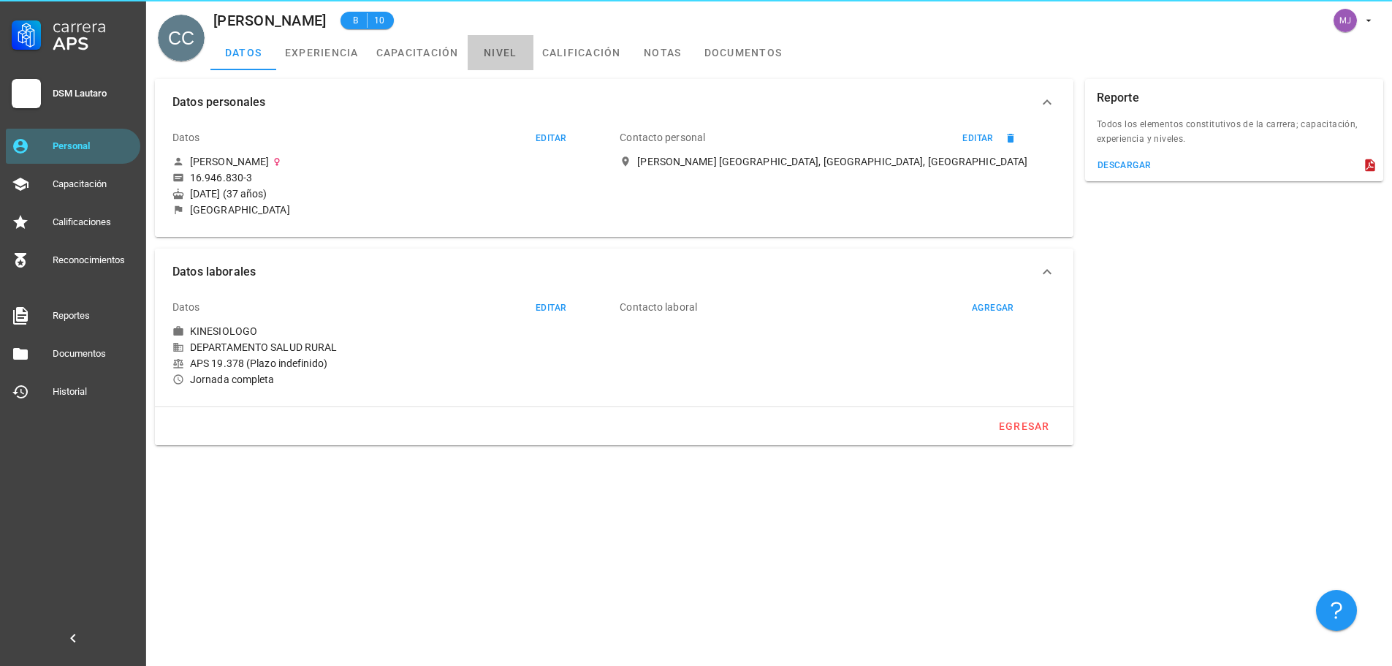
click at [511, 52] on link "nivel" at bounding box center [501, 52] width 66 height 35
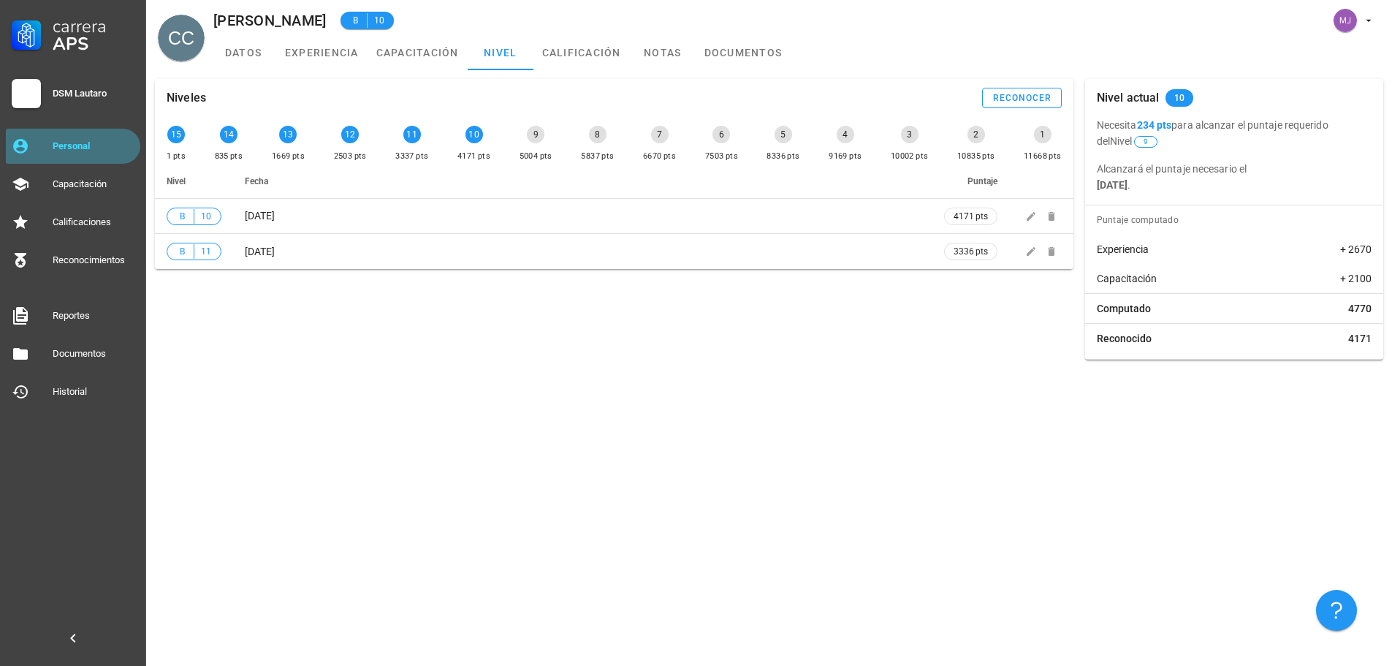
click at [108, 140] on div "Personal" at bounding box center [94, 146] width 82 height 12
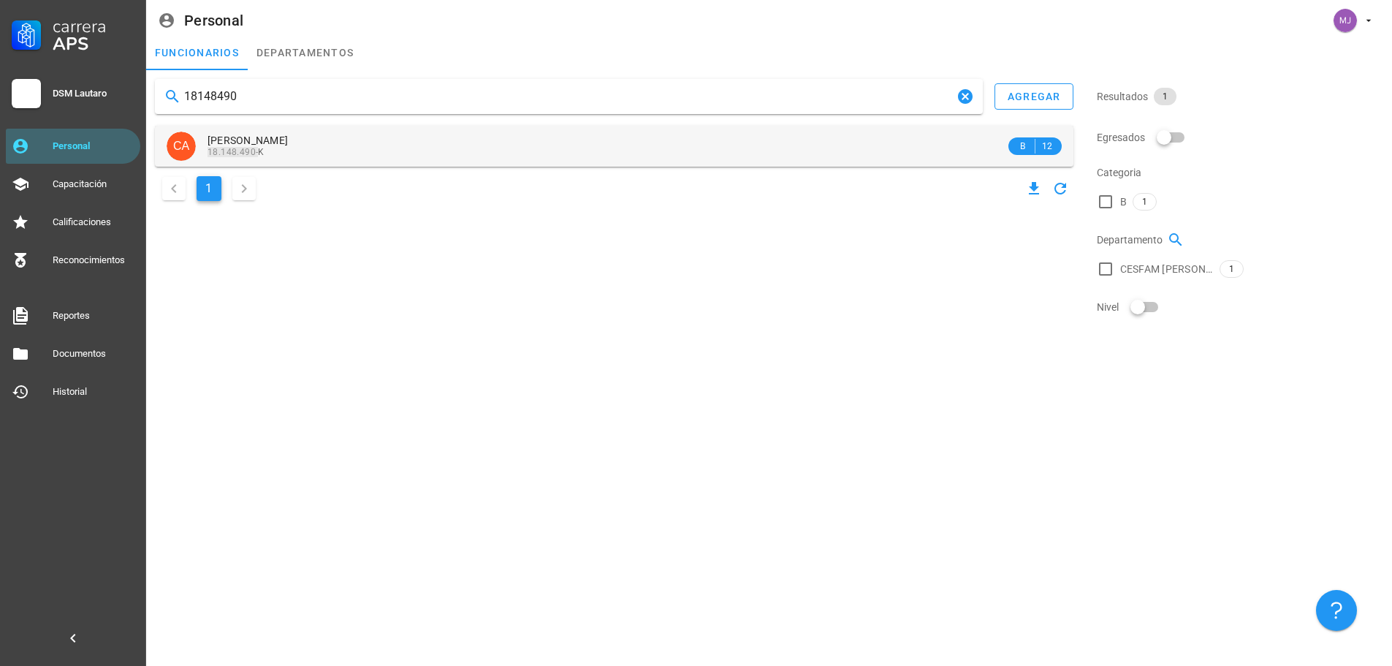
type input "18148490"
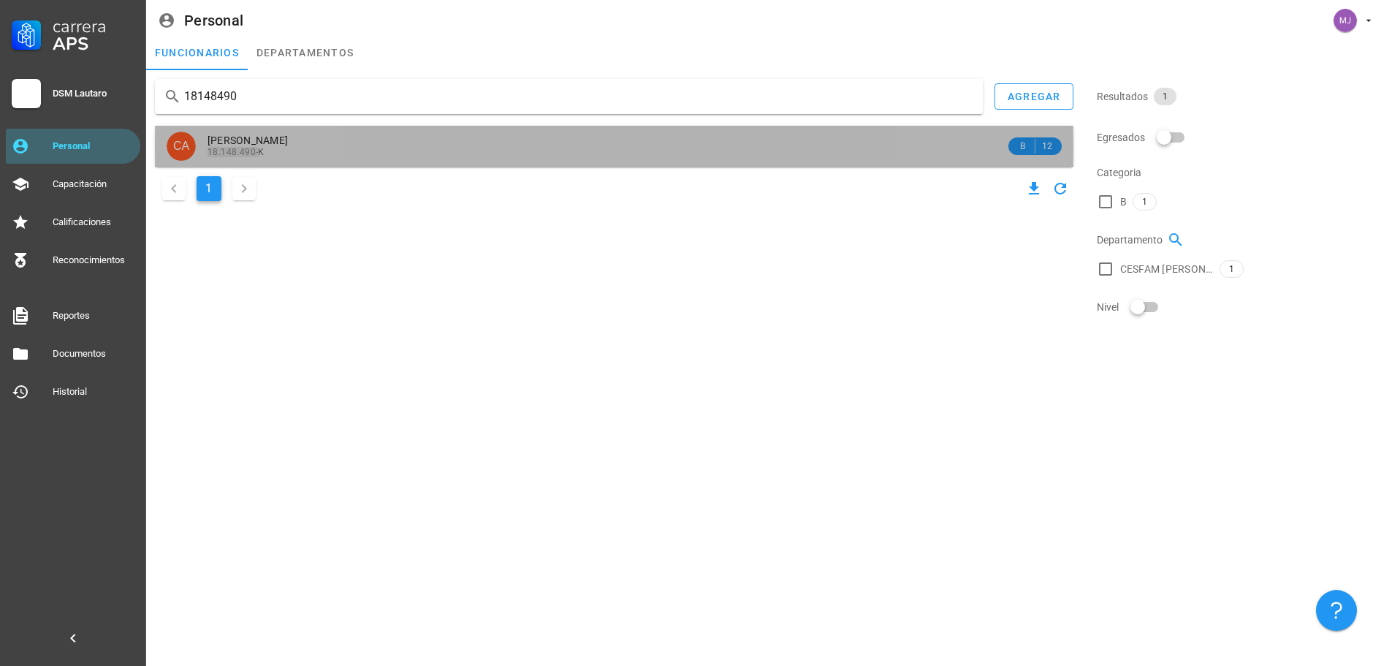
click at [274, 151] on div "18.148.490- K" at bounding box center [607, 152] width 798 height 10
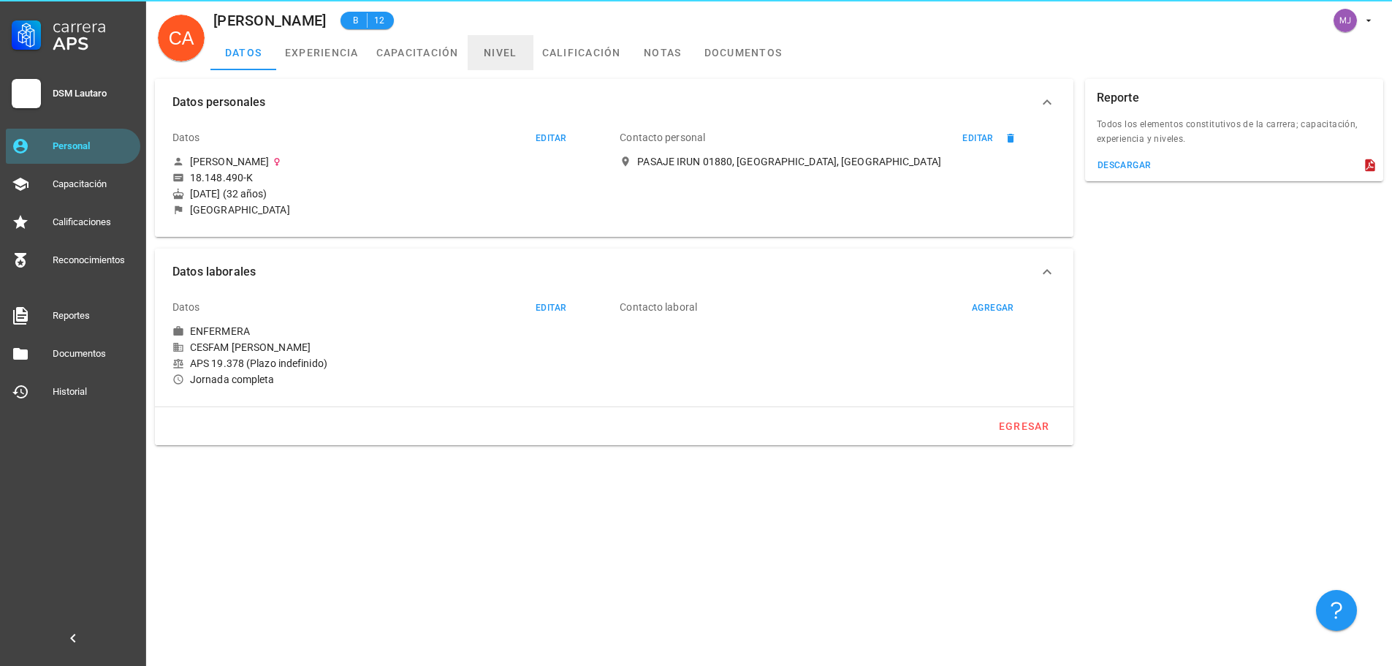
click at [507, 54] on link "nivel" at bounding box center [501, 52] width 66 height 35
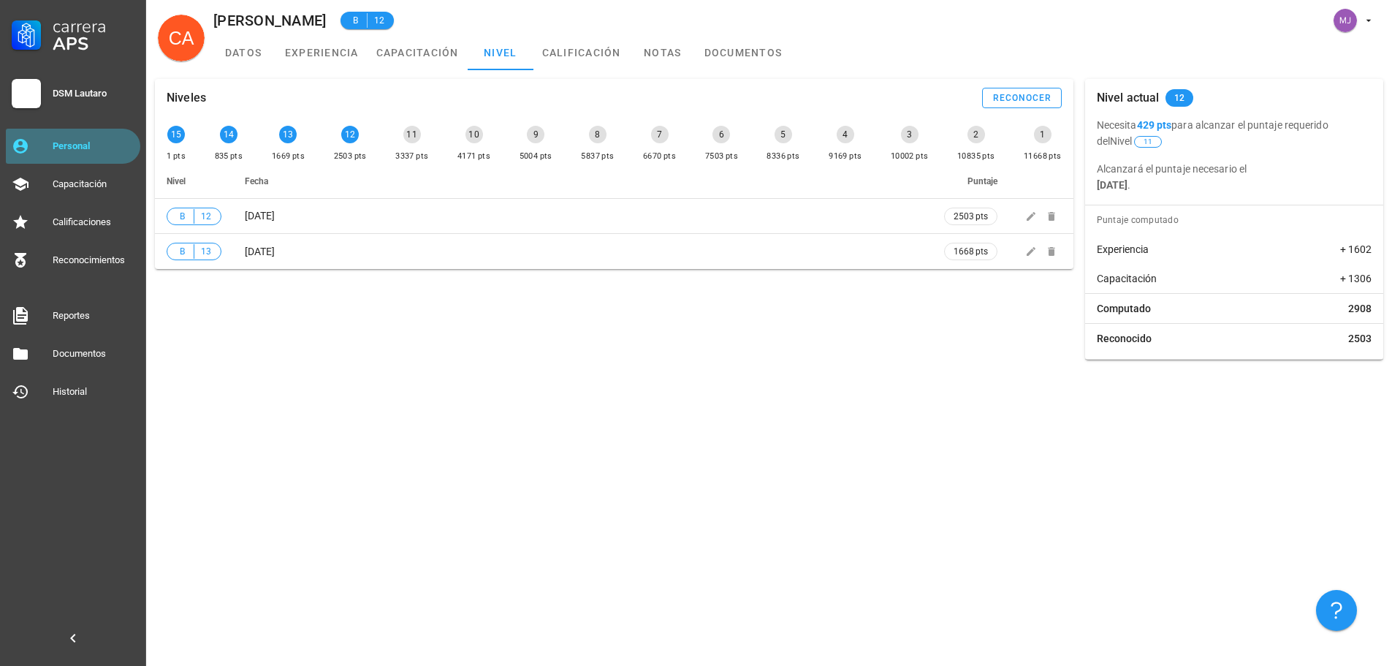
click at [88, 140] on div "Personal" at bounding box center [94, 145] width 82 height 23
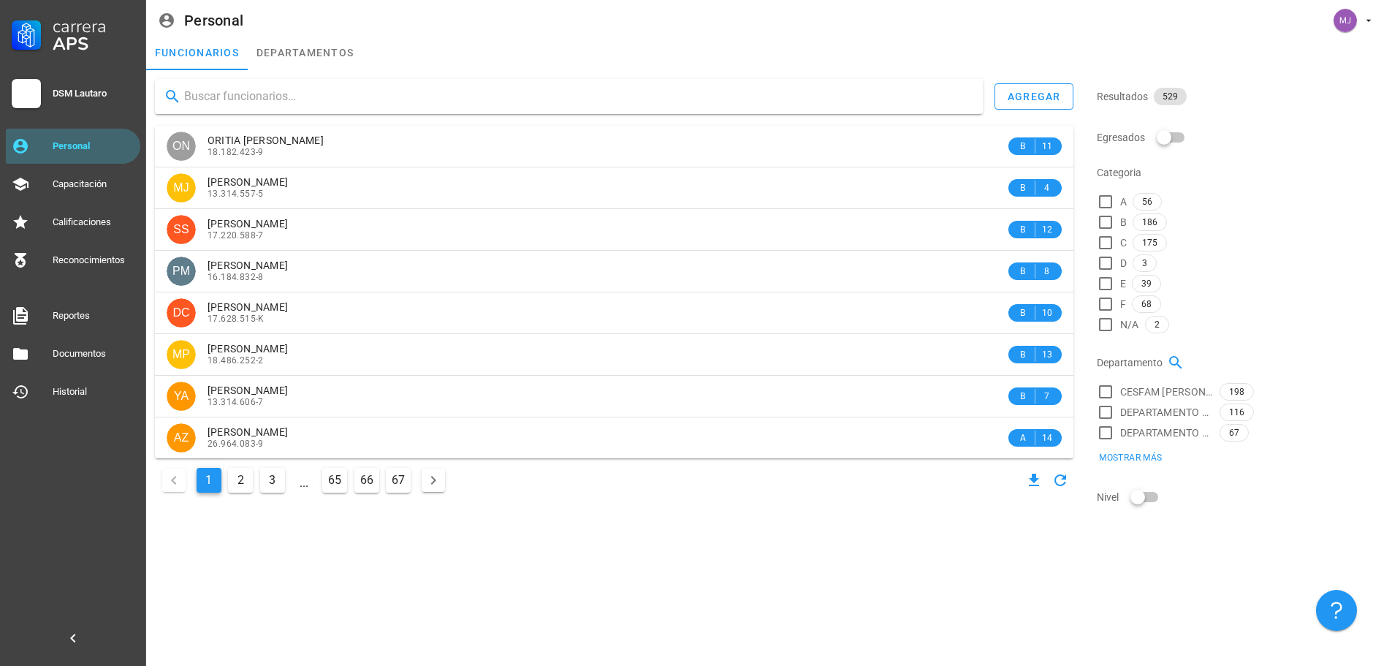
click at [286, 105] on input "text" at bounding box center [577, 96] width 787 height 23
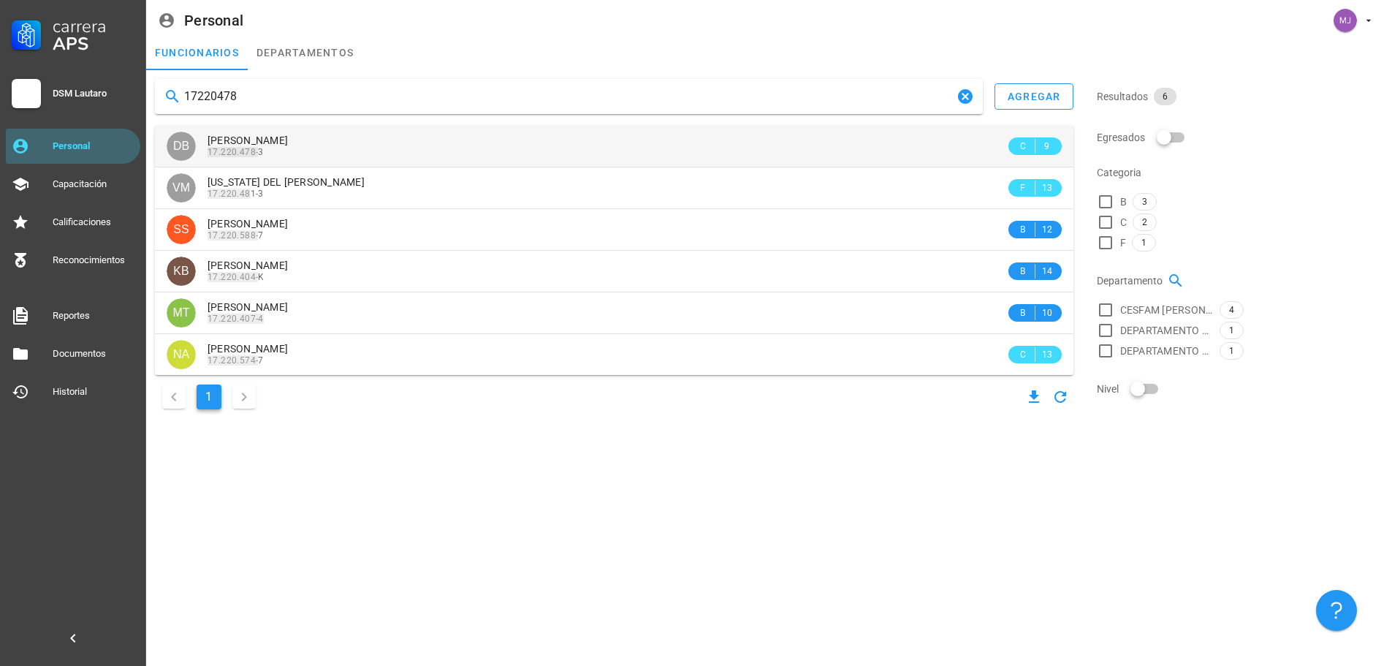
type input "17220478"
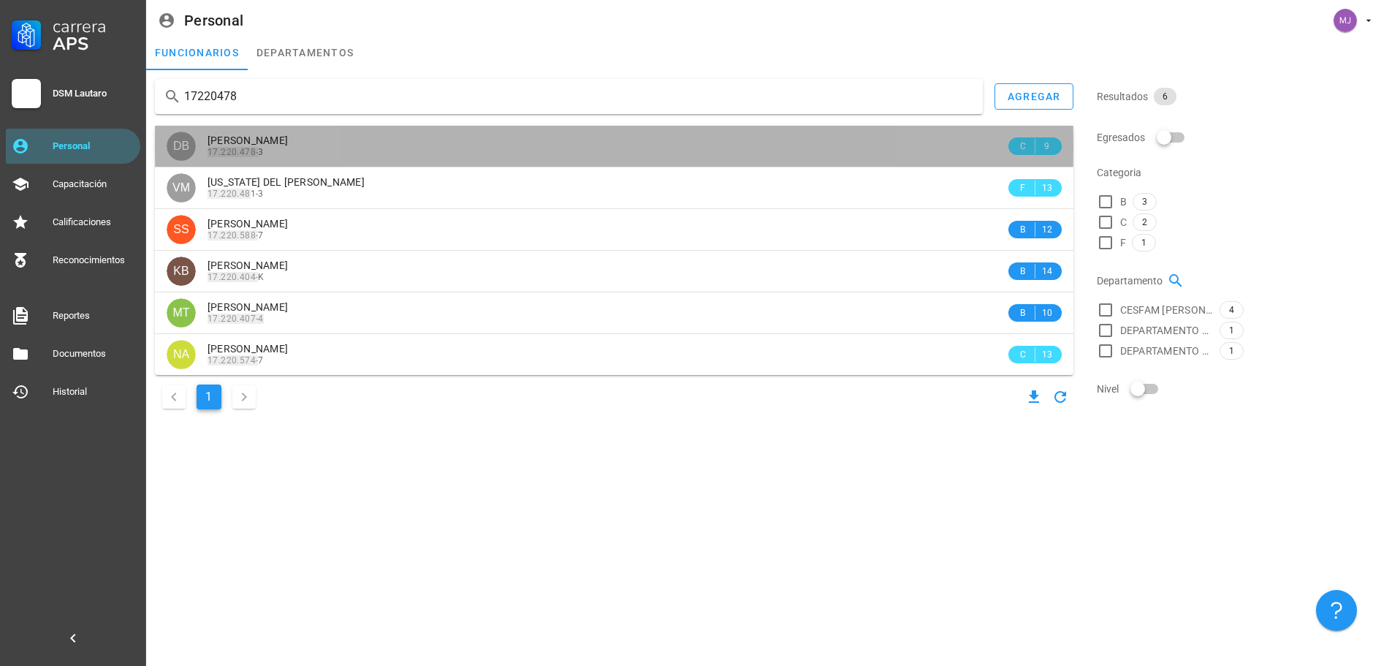
click at [288, 135] on span "[PERSON_NAME]" at bounding box center [248, 140] width 80 height 12
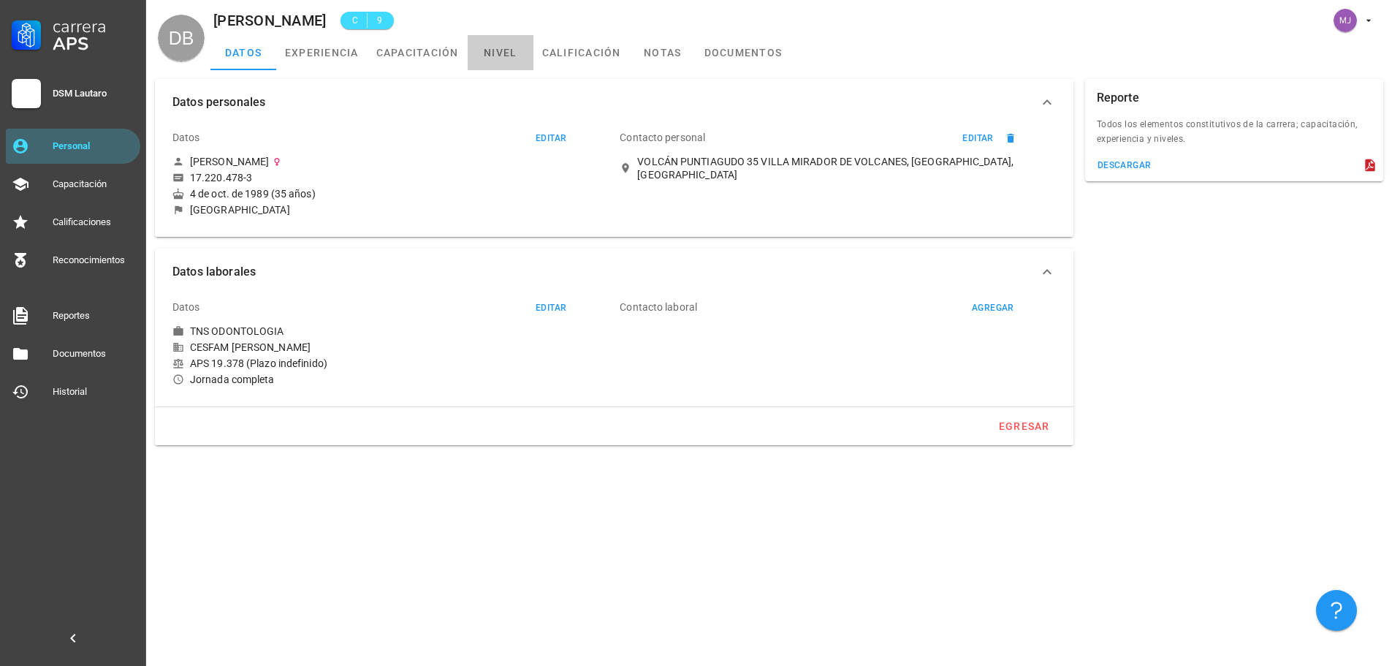
click at [498, 51] on link "nivel" at bounding box center [501, 52] width 66 height 35
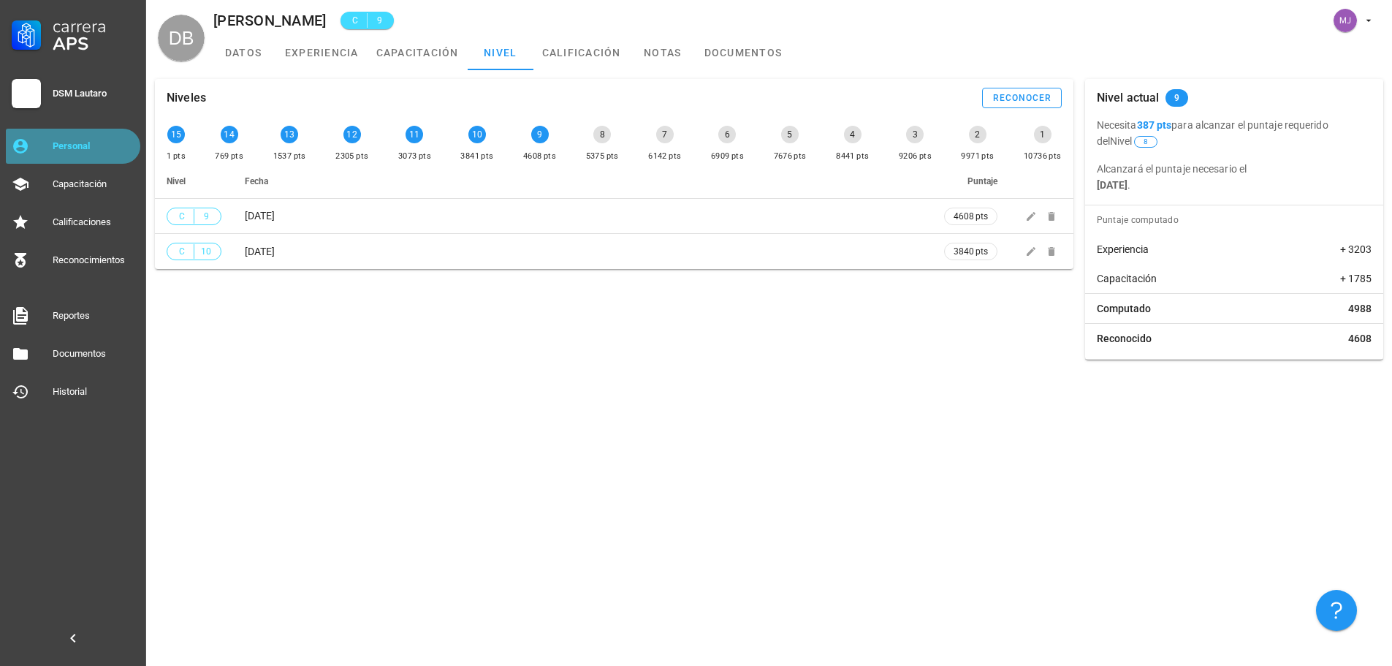
click at [72, 144] on div "Personal" at bounding box center [94, 146] width 82 height 12
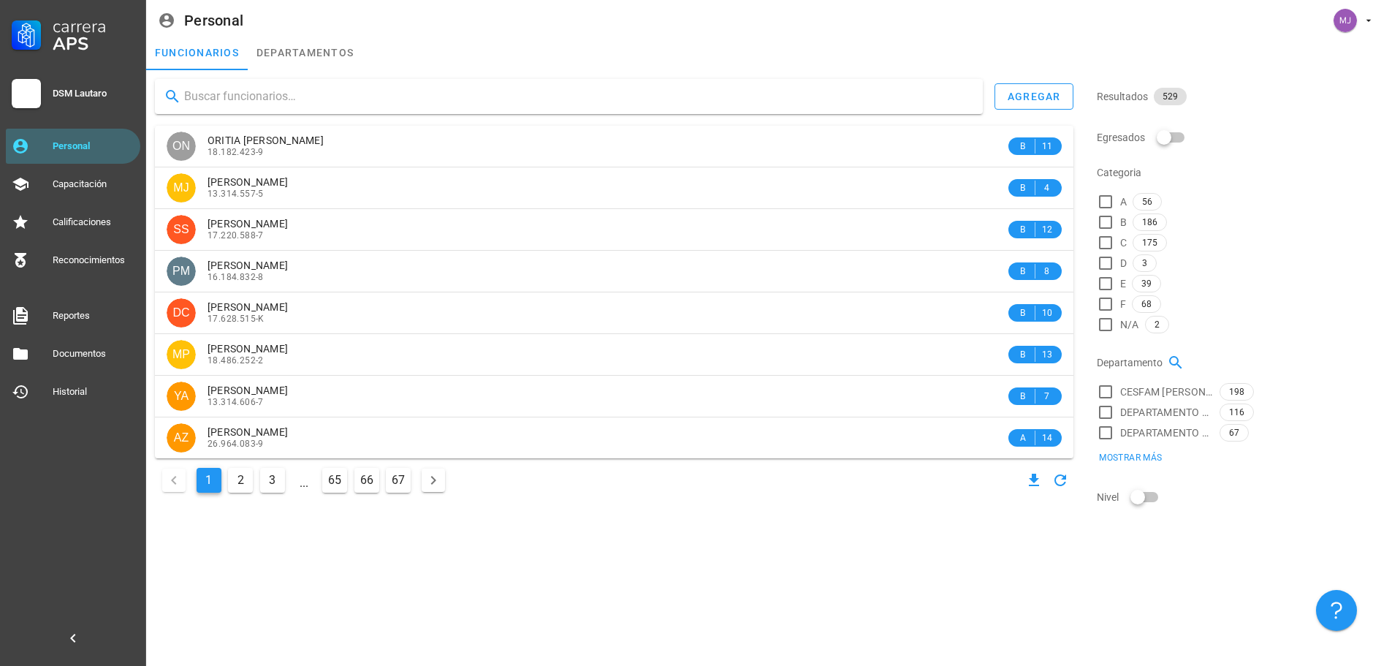
click at [296, 102] on input "text" at bounding box center [577, 96] width 787 height 23
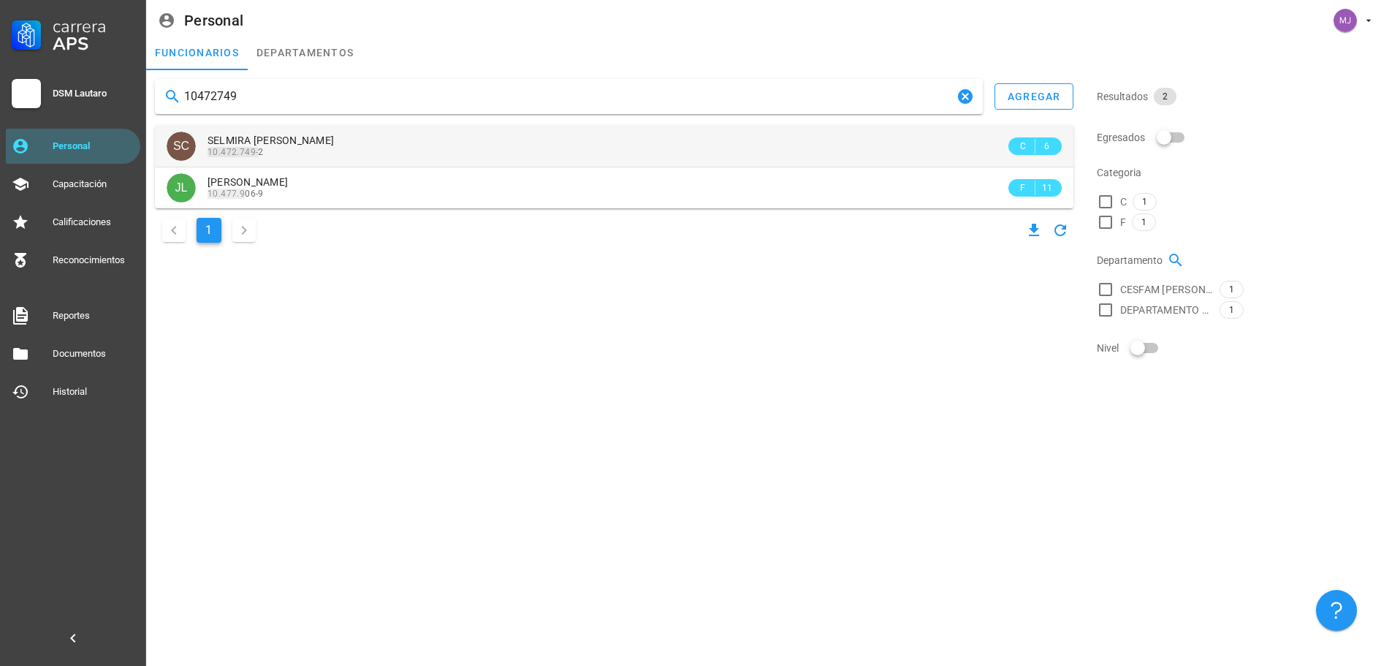
type input "10472749"
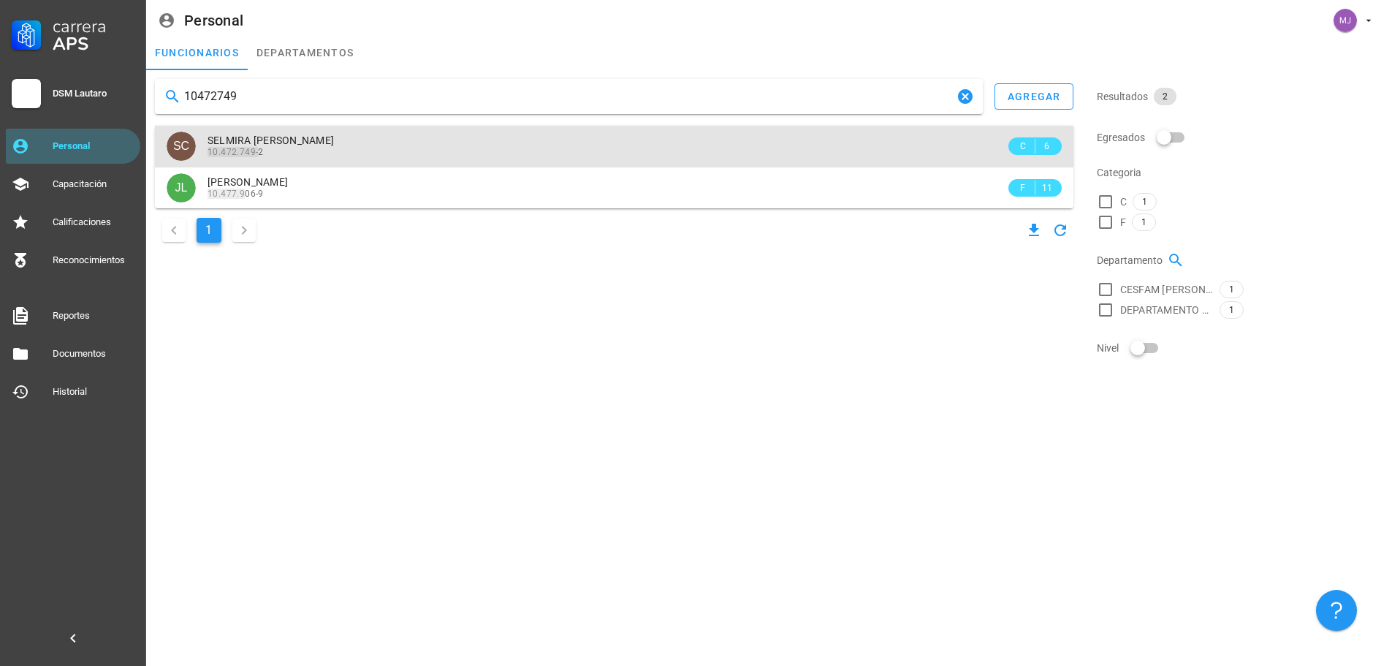
click at [338, 130] on div "SELMIRA [PERSON_NAME] 10.472.749- 2" at bounding box center [607, 146] width 798 height 40
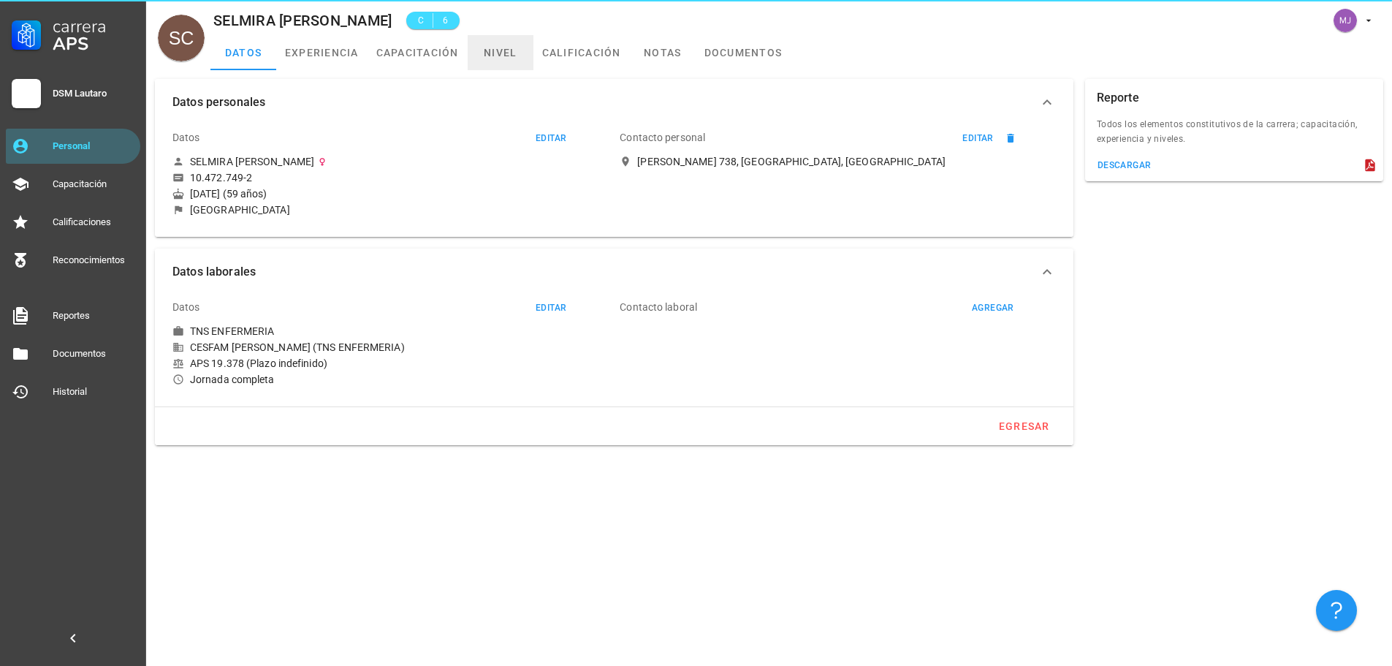
click at [482, 48] on link "nivel" at bounding box center [501, 52] width 66 height 35
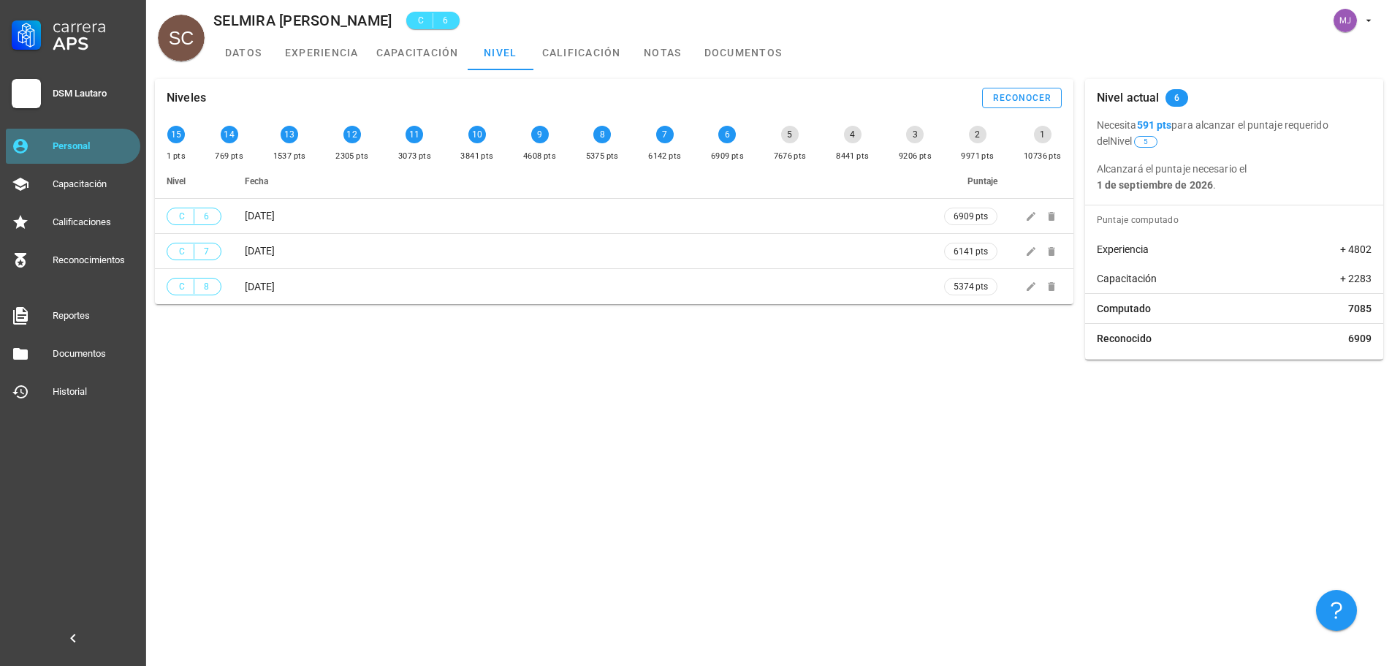
click at [77, 130] on link "Personal" at bounding box center [73, 146] width 134 height 35
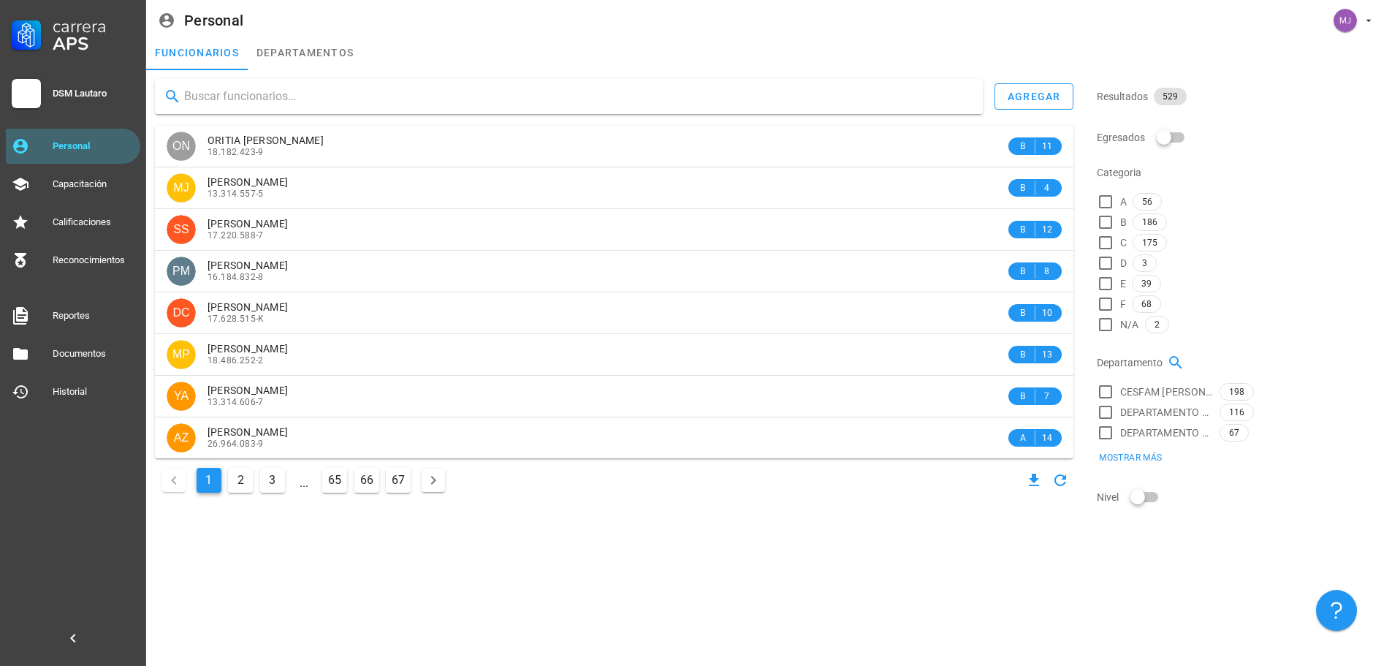
click at [339, 99] on input "text" at bounding box center [577, 96] width 787 height 23
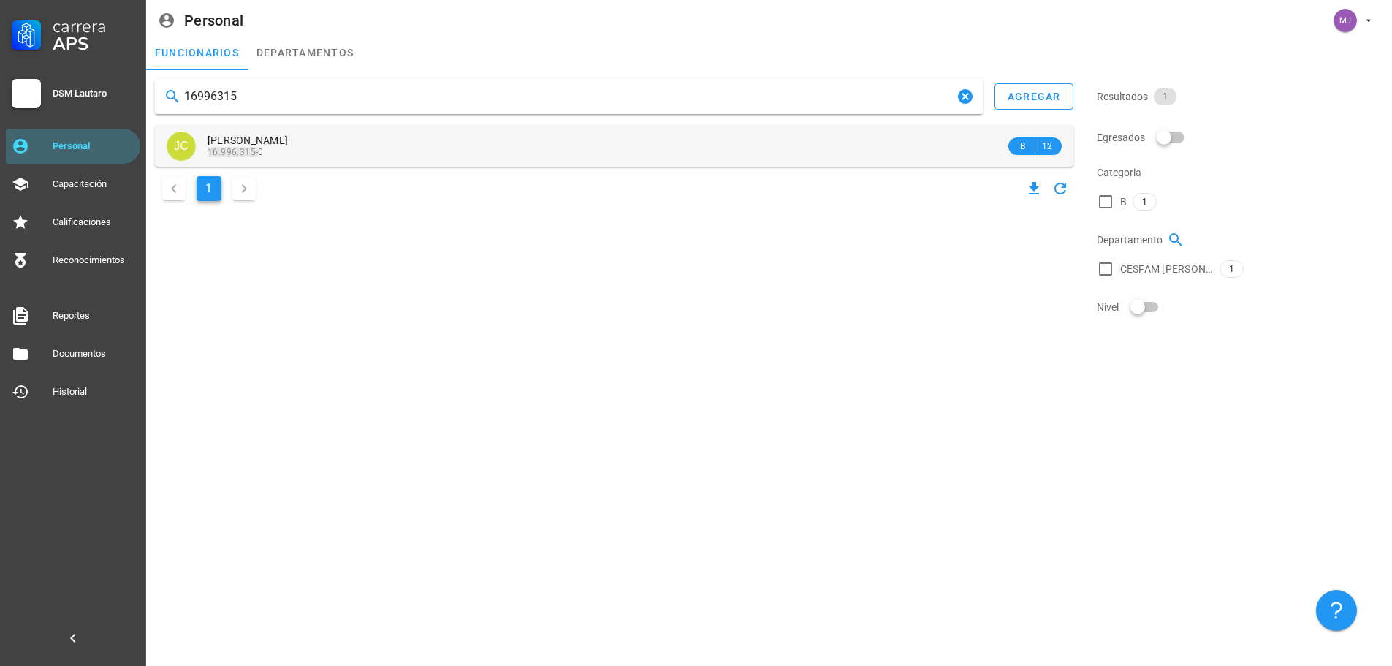
type input "16996315"
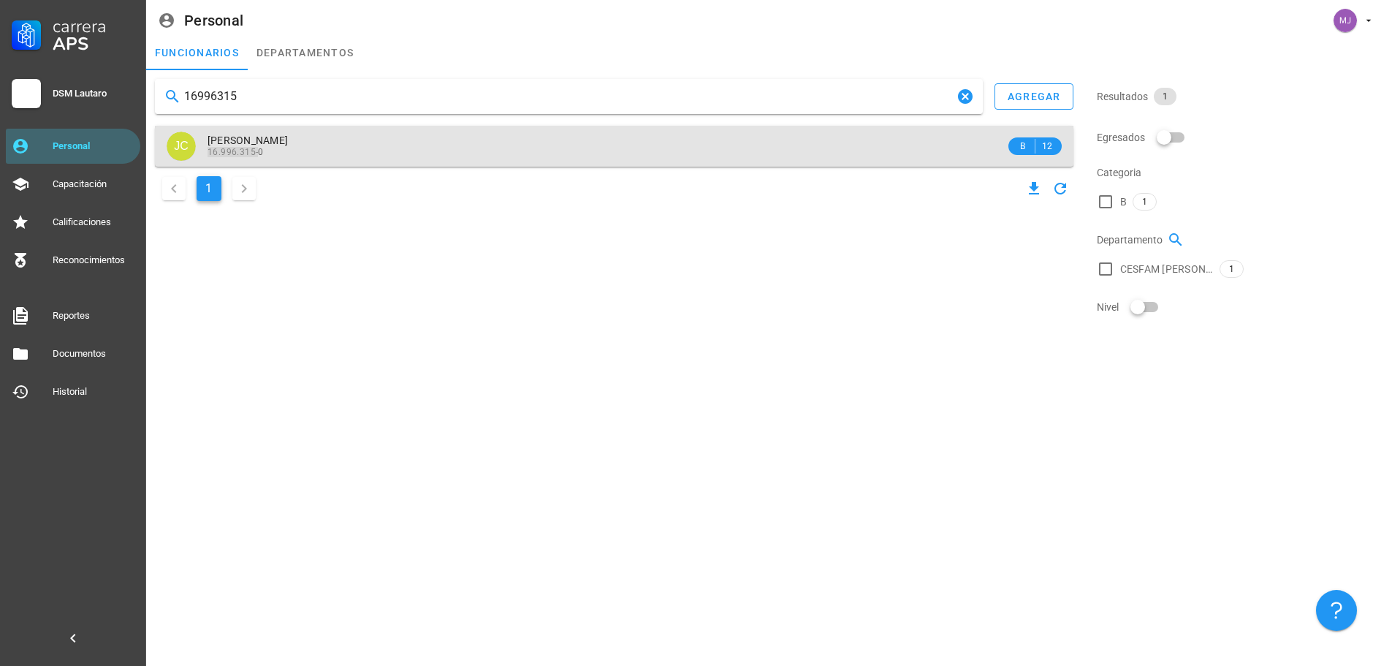
click at [288, 145] on span "[PERSON_NAME]" at bounding box center [248, 140] width 80 height 12
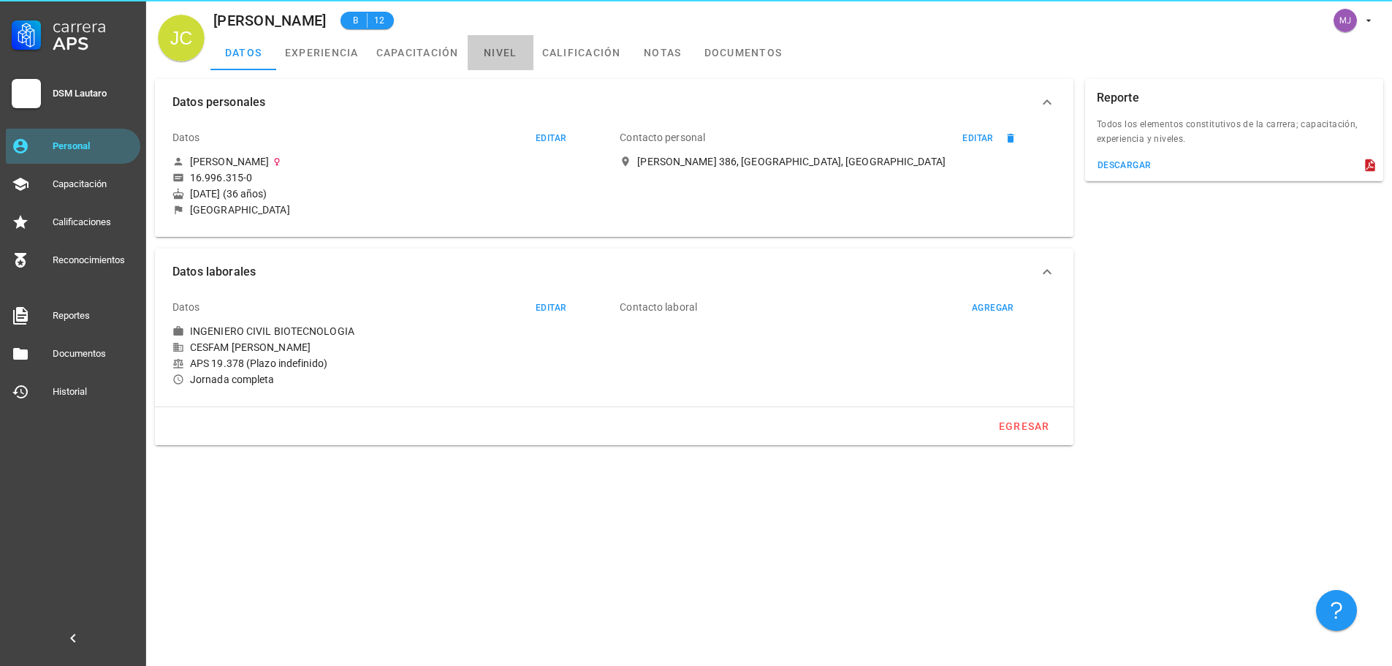
click at [480, 42] on link "nivel" at bounding box center [501, 52] width 66 height 35
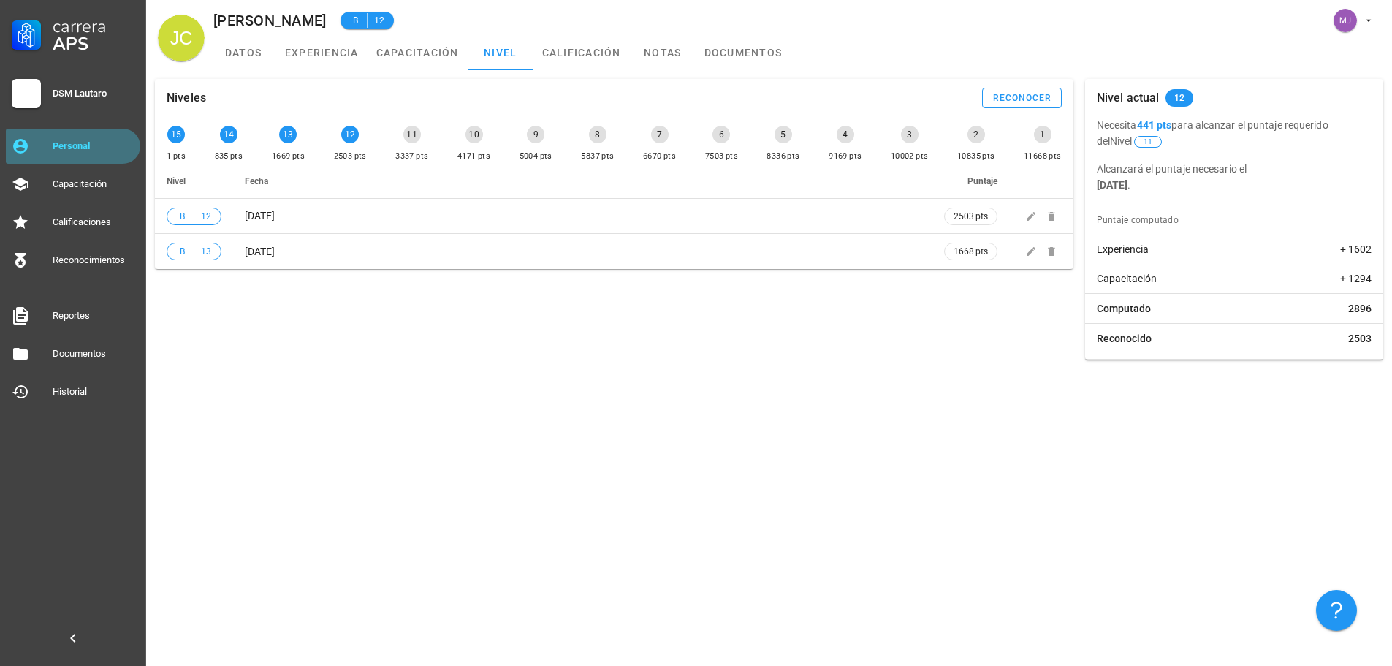
click at [104, 132] on link "Personal" at bounding box center [73, 146] width 134 height 35
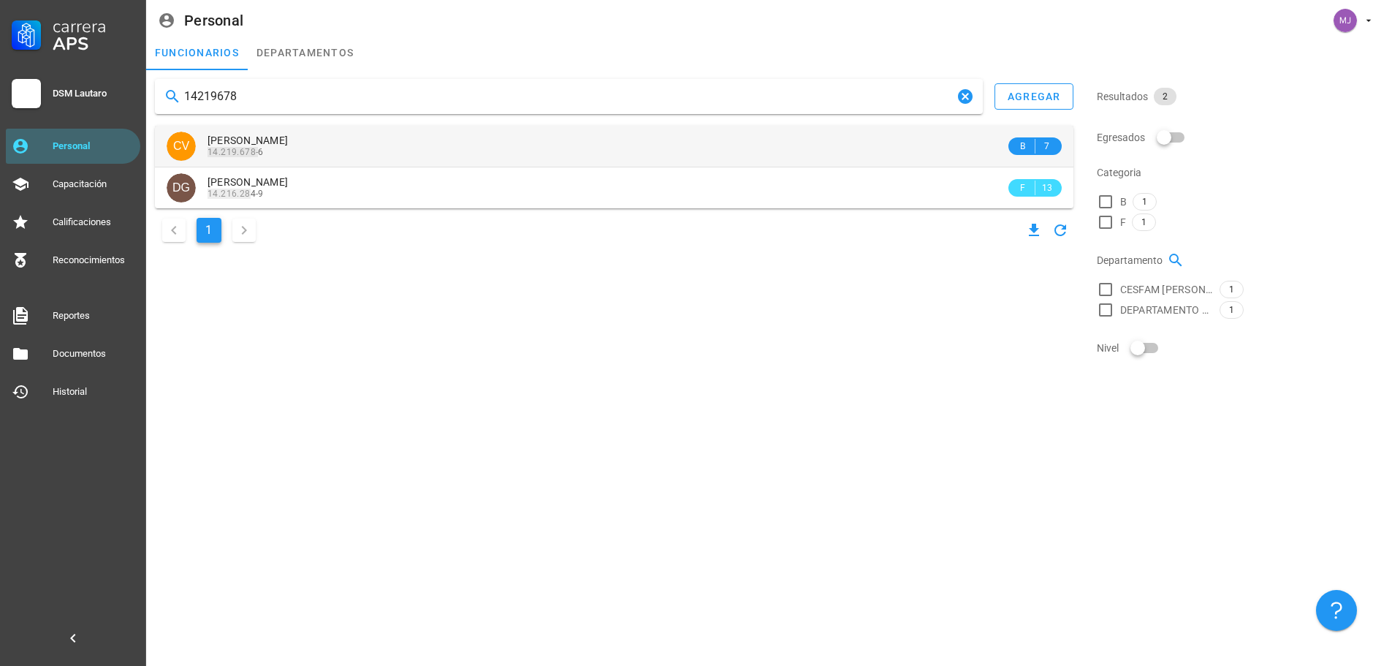
type input "14219678"
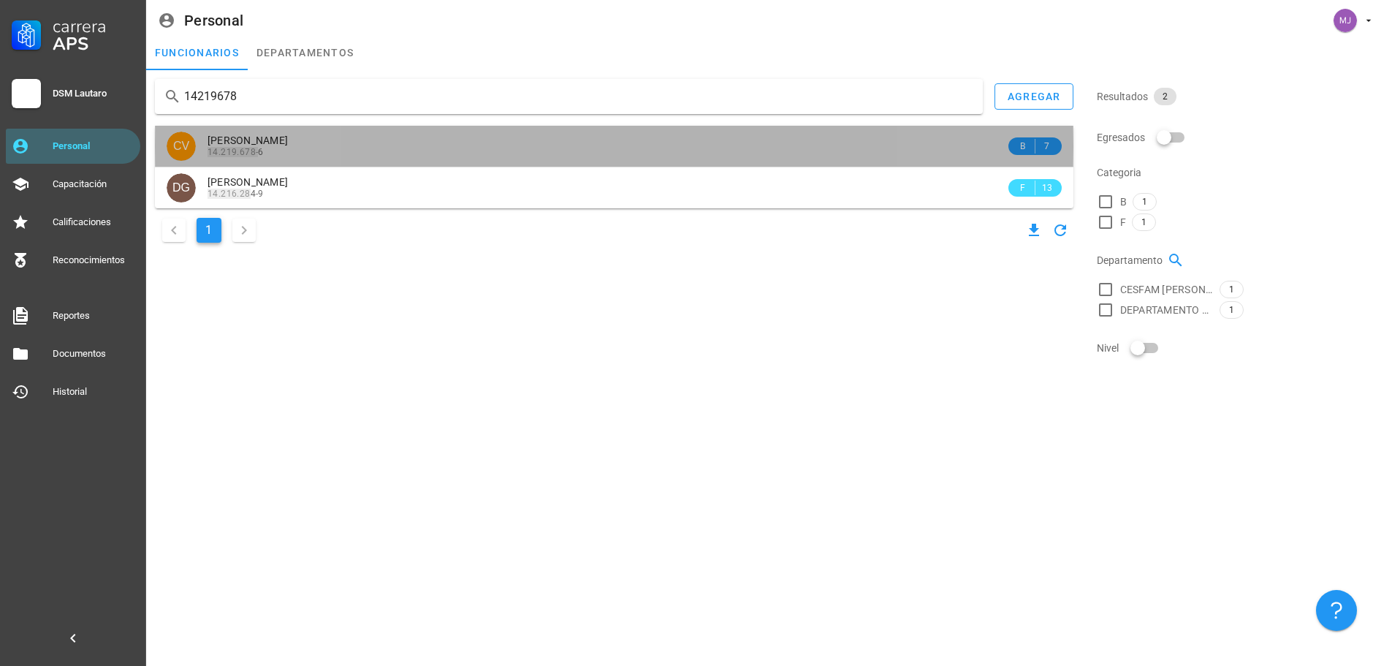
click at [288, 136] on span "[PERSON_NAME]" at bounding box center [248, 140] width 80 height 12
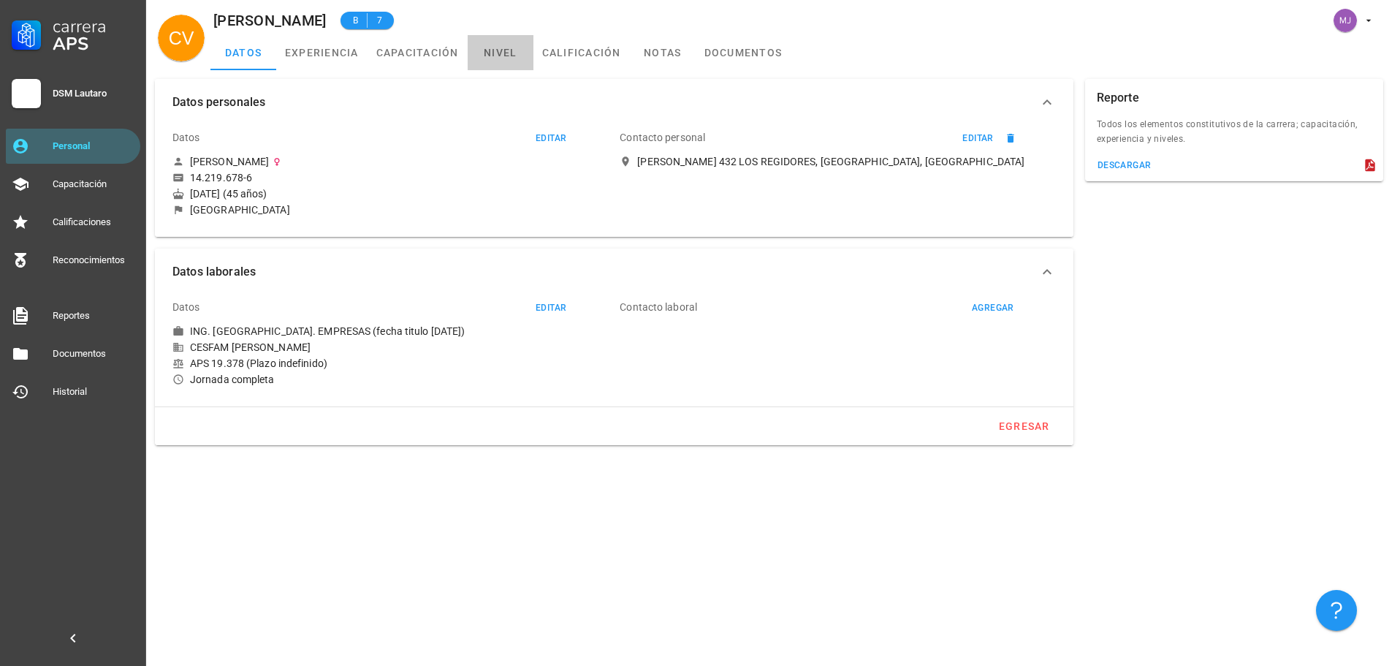
click at [509, 58] on link "nivel" at bounding box center [501, 52] width 66 height 35
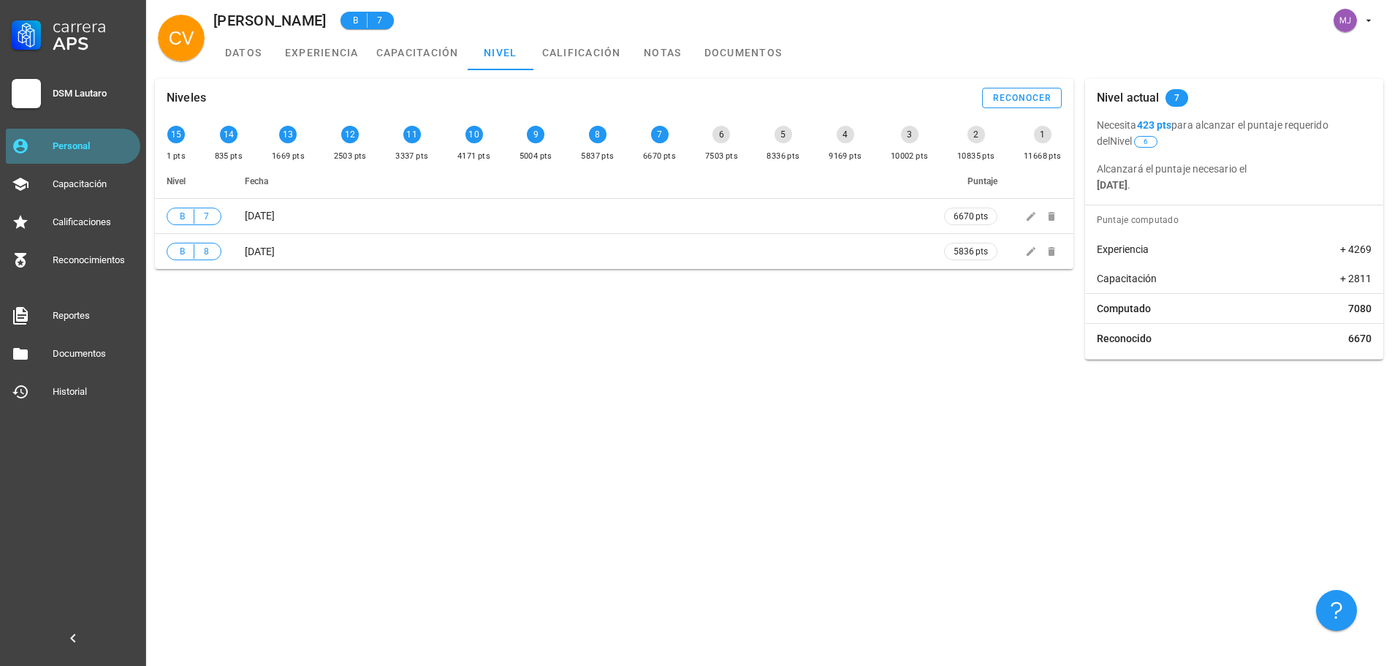
click at [99, 139] on div "Personal" at bounding box center [94, 145] width 82 height 23
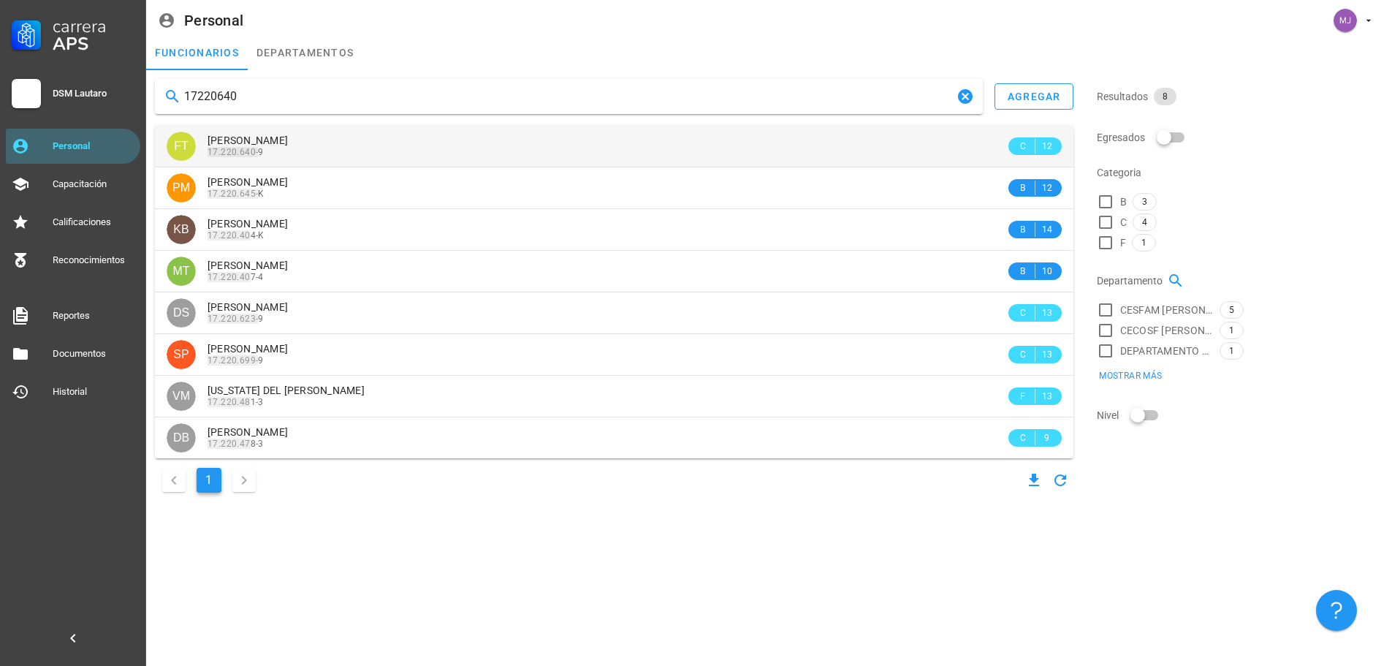
type input "17220640"
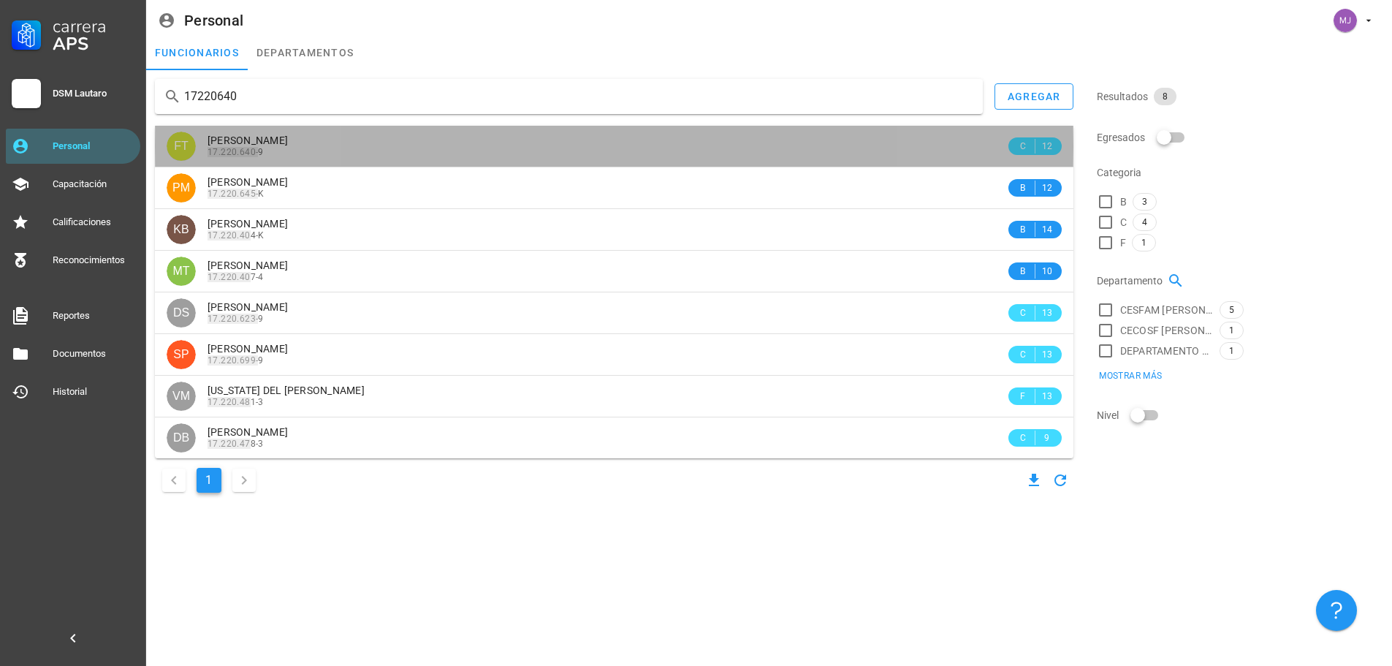
click at [288, 145] on span "[PERSON_NAME]" at bounding box center [248, 140] width 80 height 12
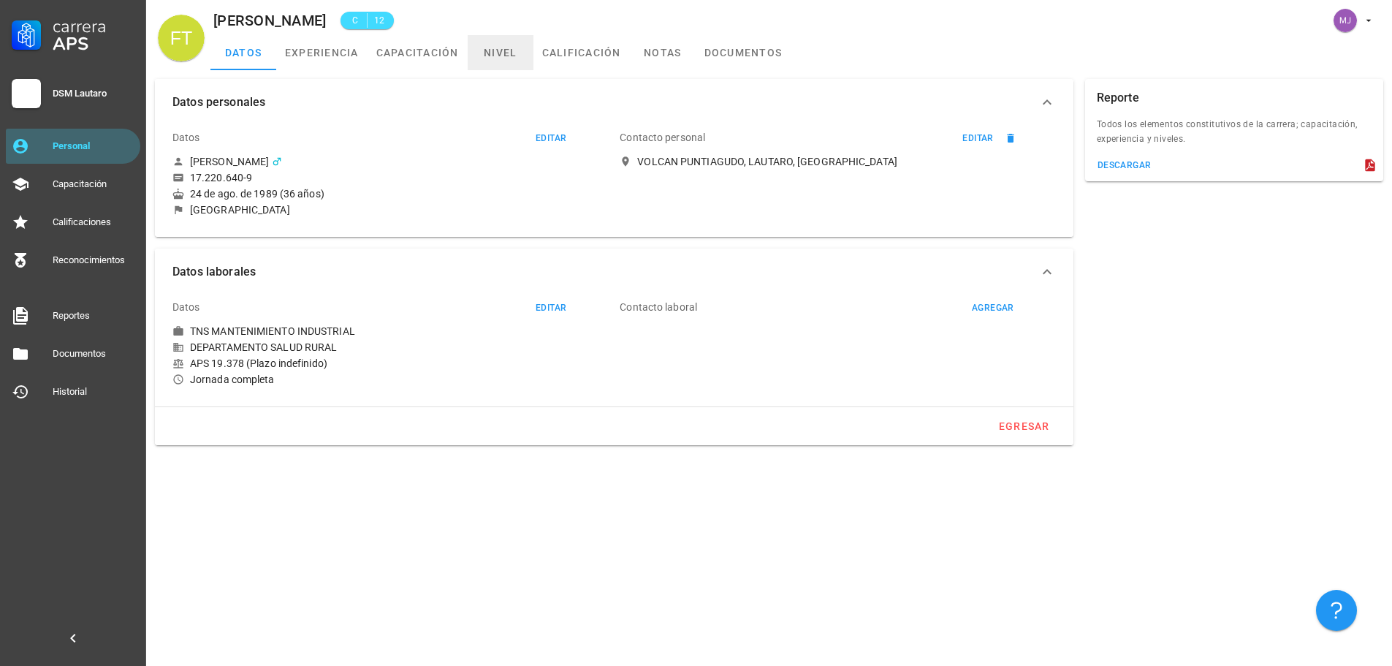
click at [496, 57] on link "nivel" at bounding box center [501, 52] width 66 height 35
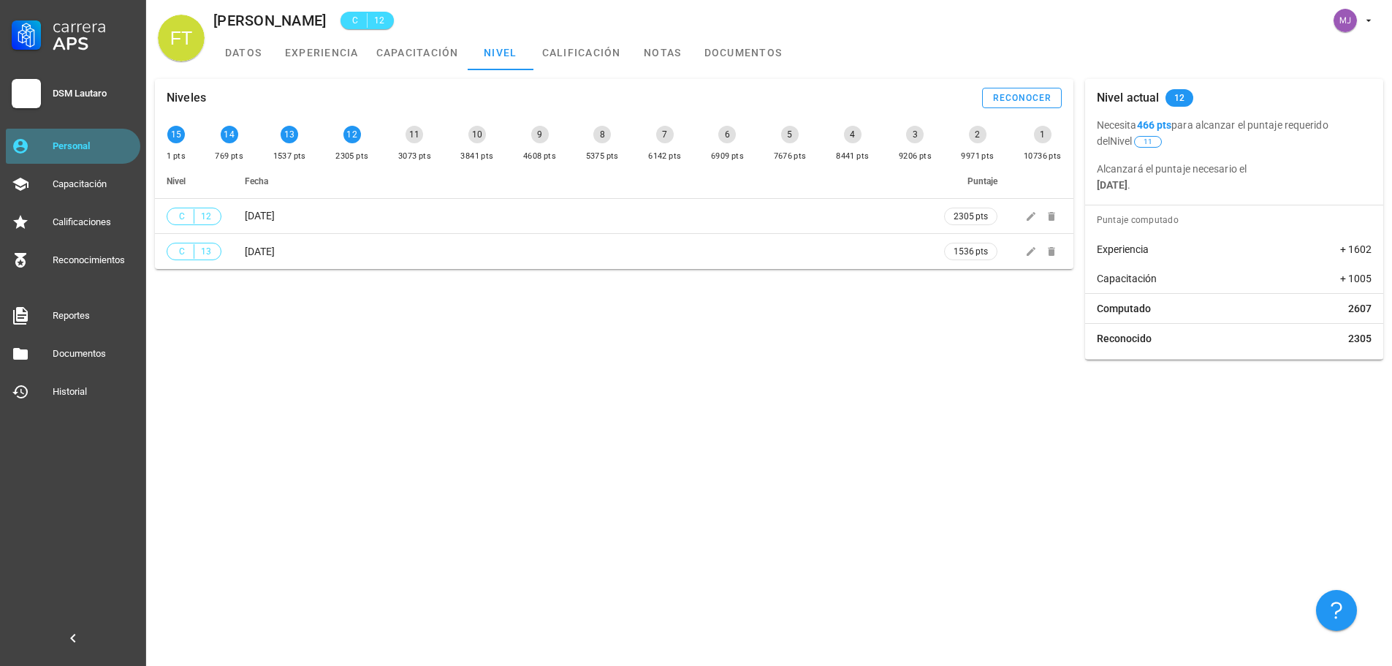
click at [75, 144] on div "Personal" at bounding box center [94, 146] width 82 height 12
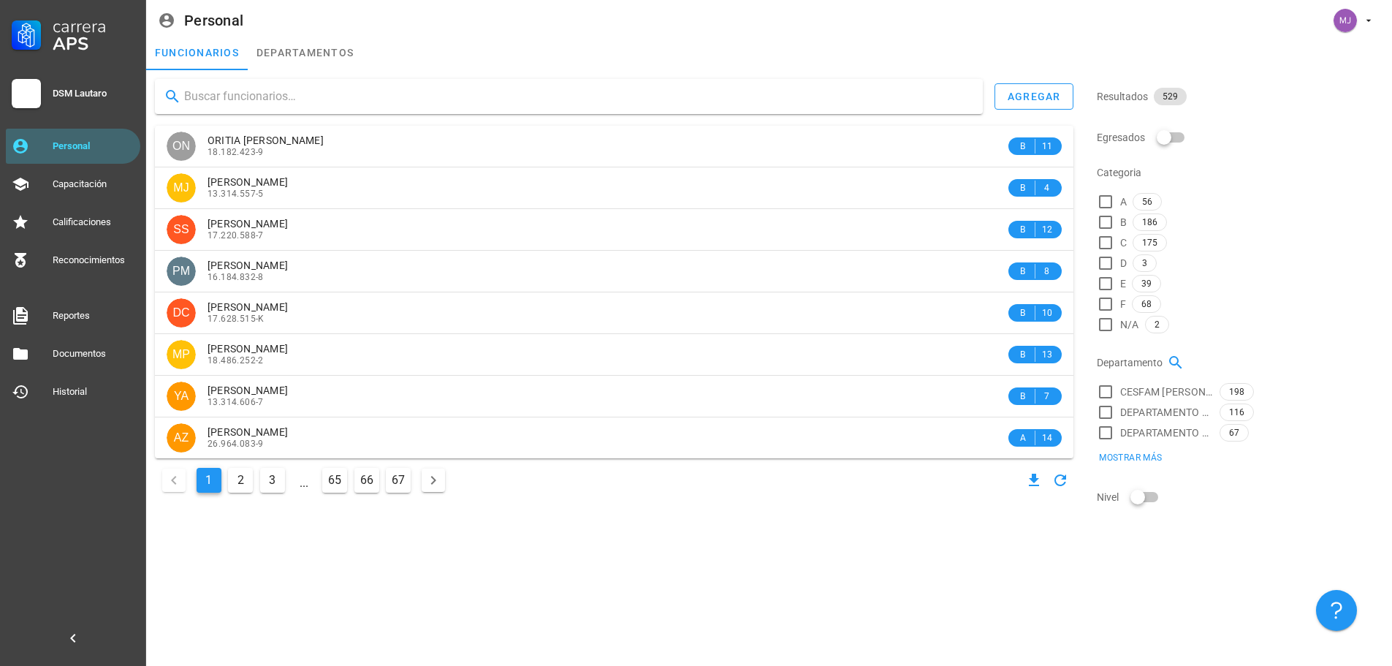
click at [258, 105] on input "text" at bounding box center [577, 96] width 787 height 23
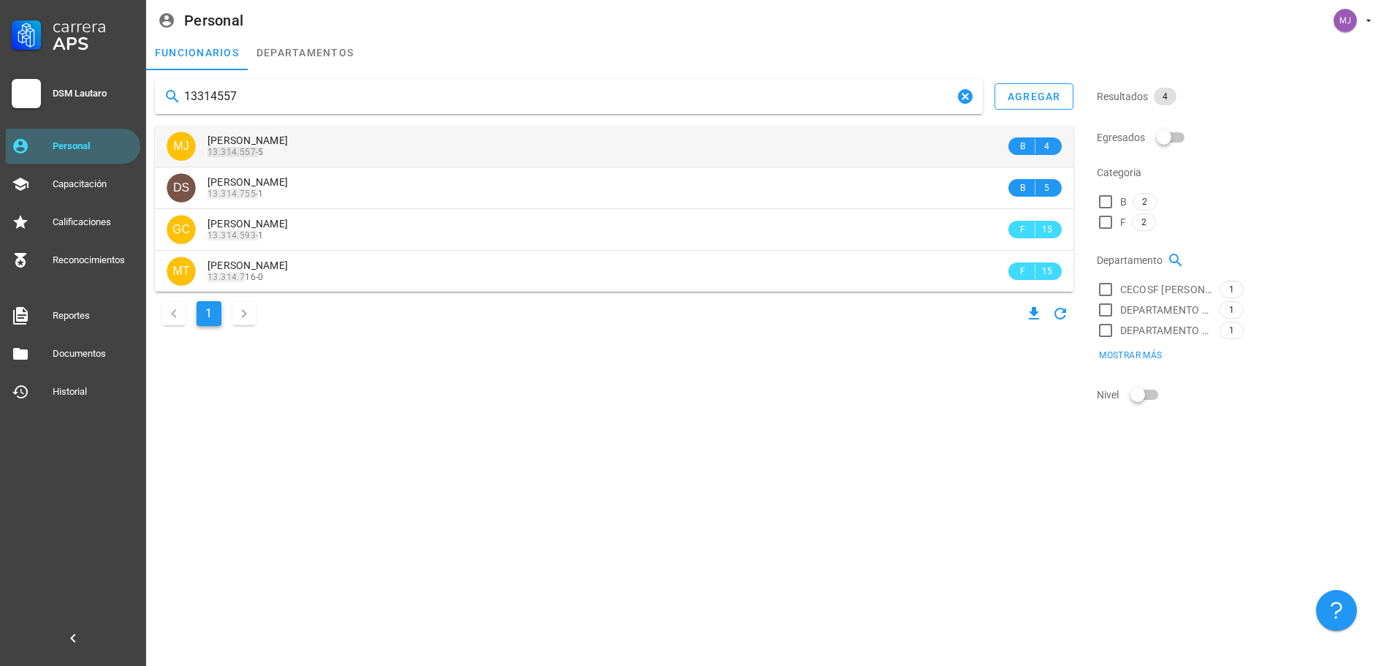
type input "13314557"
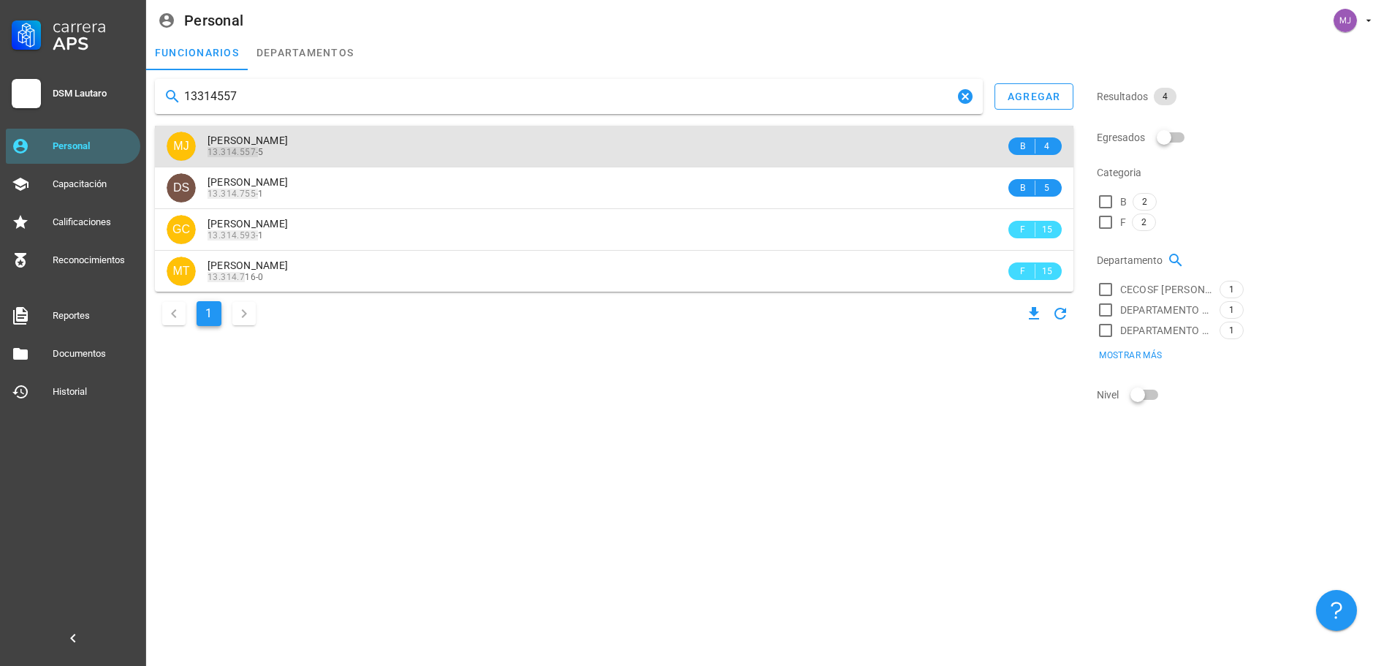
click at [278, 142] on span "[PERSON_NAME]" at bounding box center [248, 140] width 80 height 12
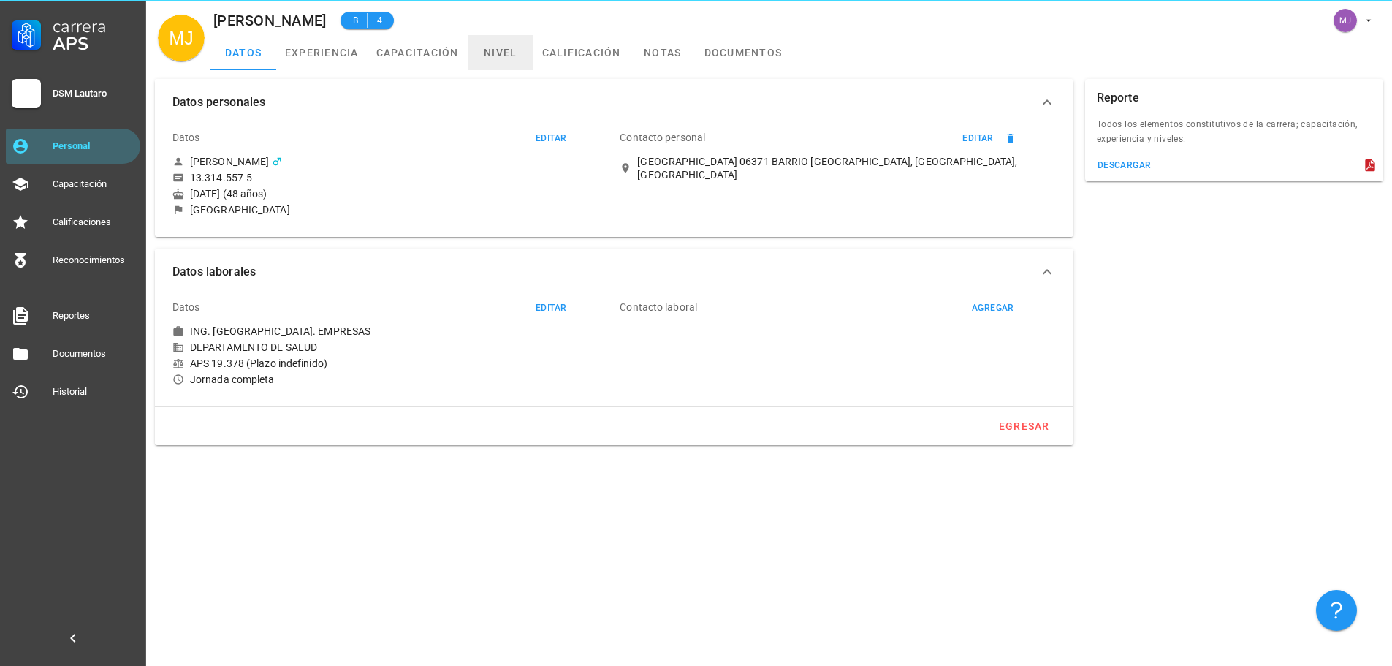
click at [489, 53] on link "nivel" at bounding box center [501, 52] width 66 height 35
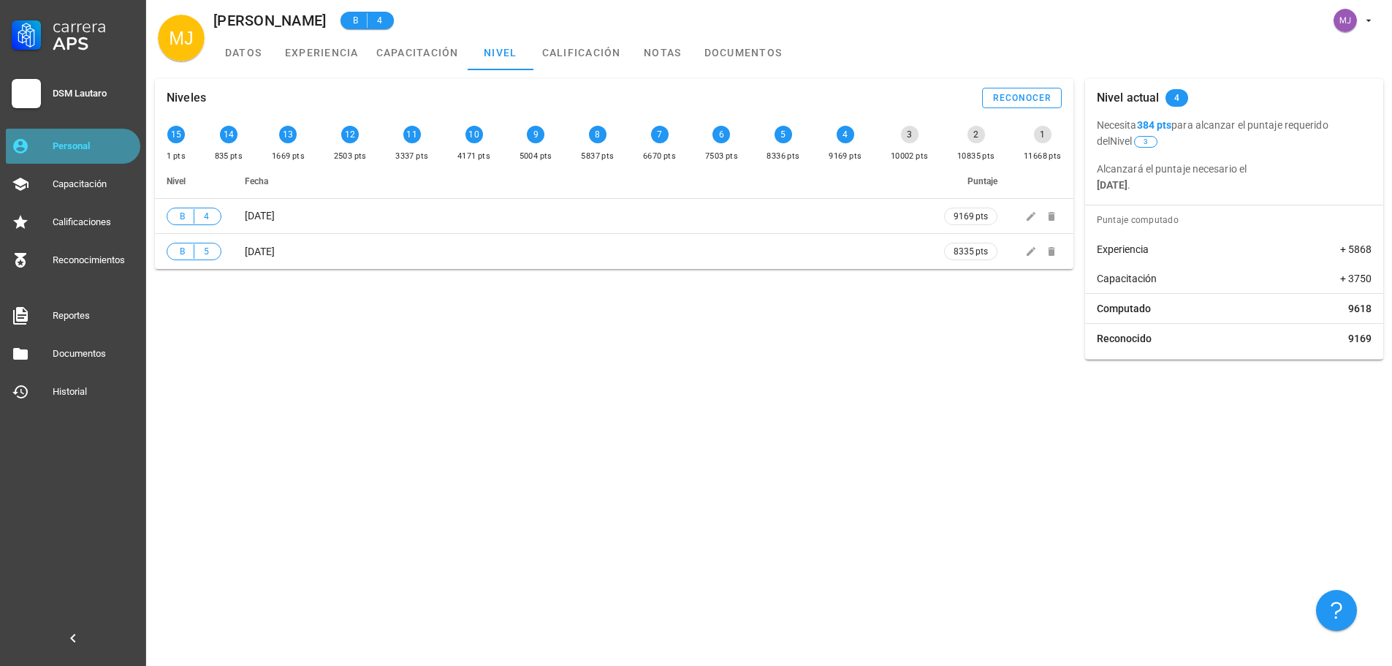
click at [52, 152] on link "Personal" at bounding box center [73, 146] width 134 height 35
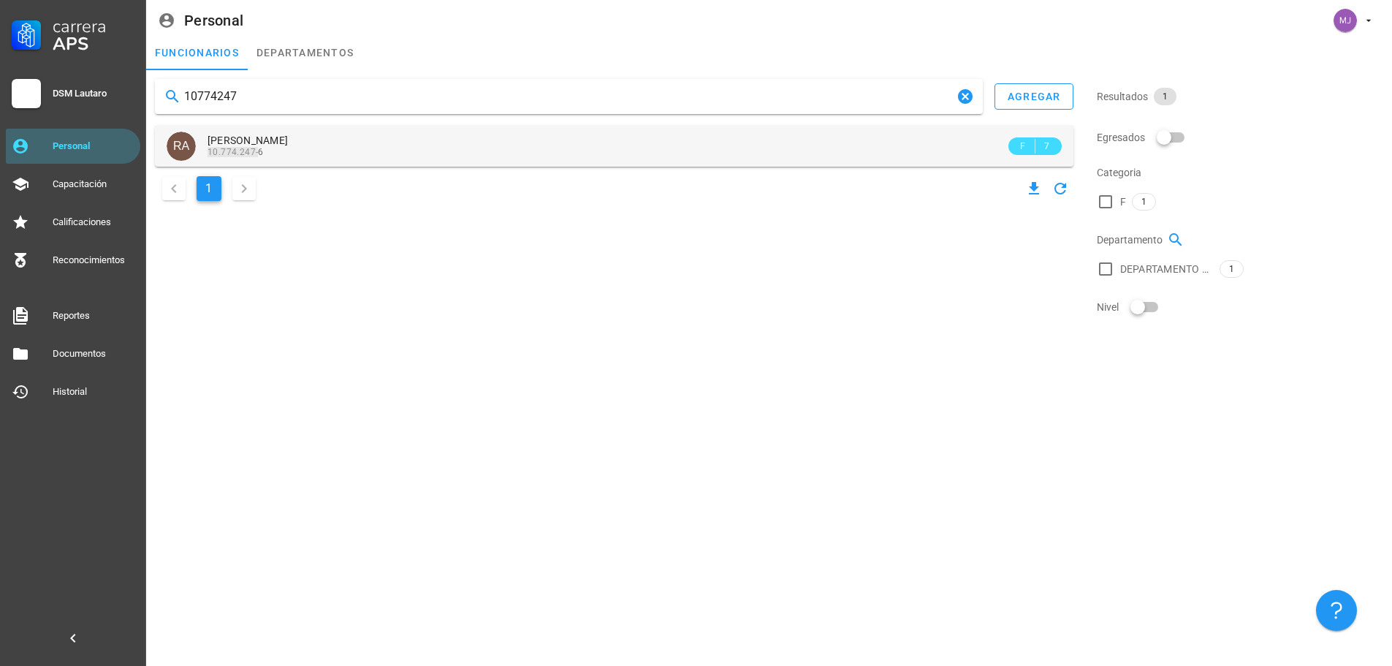
type input "10774247"
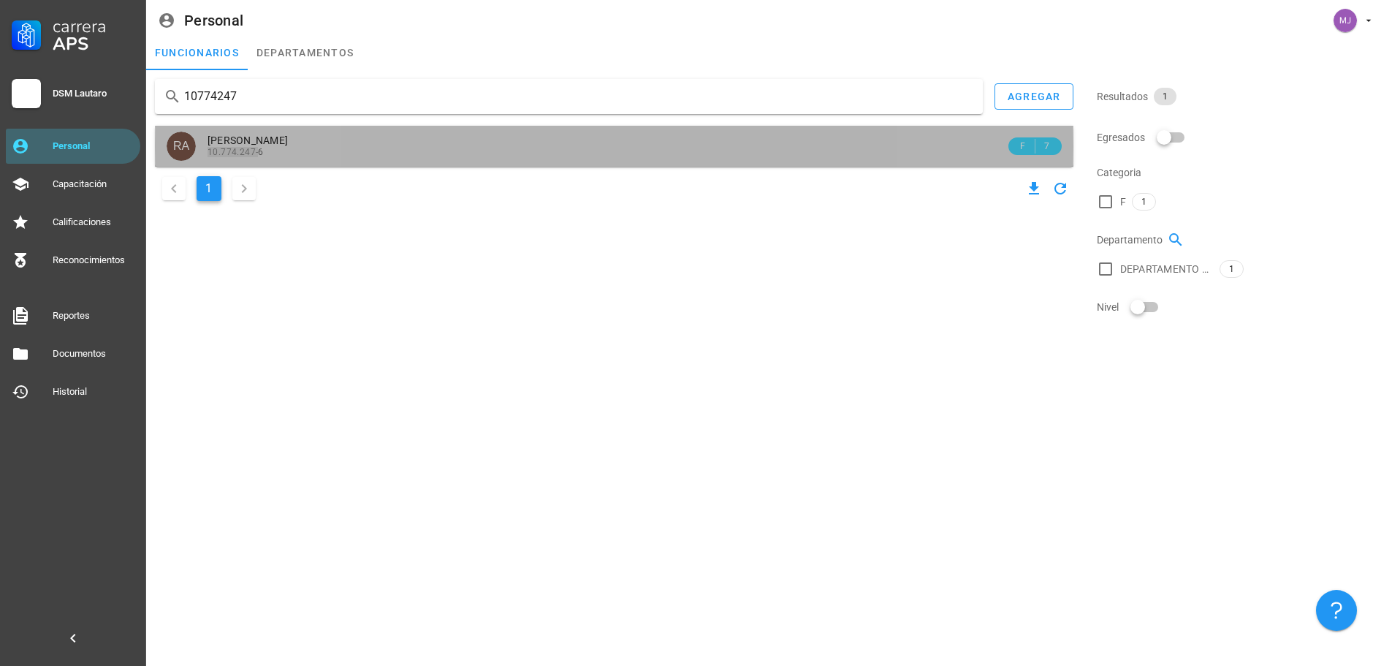
click at [288, 142] on span "[PERSON_NAME]" at bounding box center [248, 140] width 80 height 12
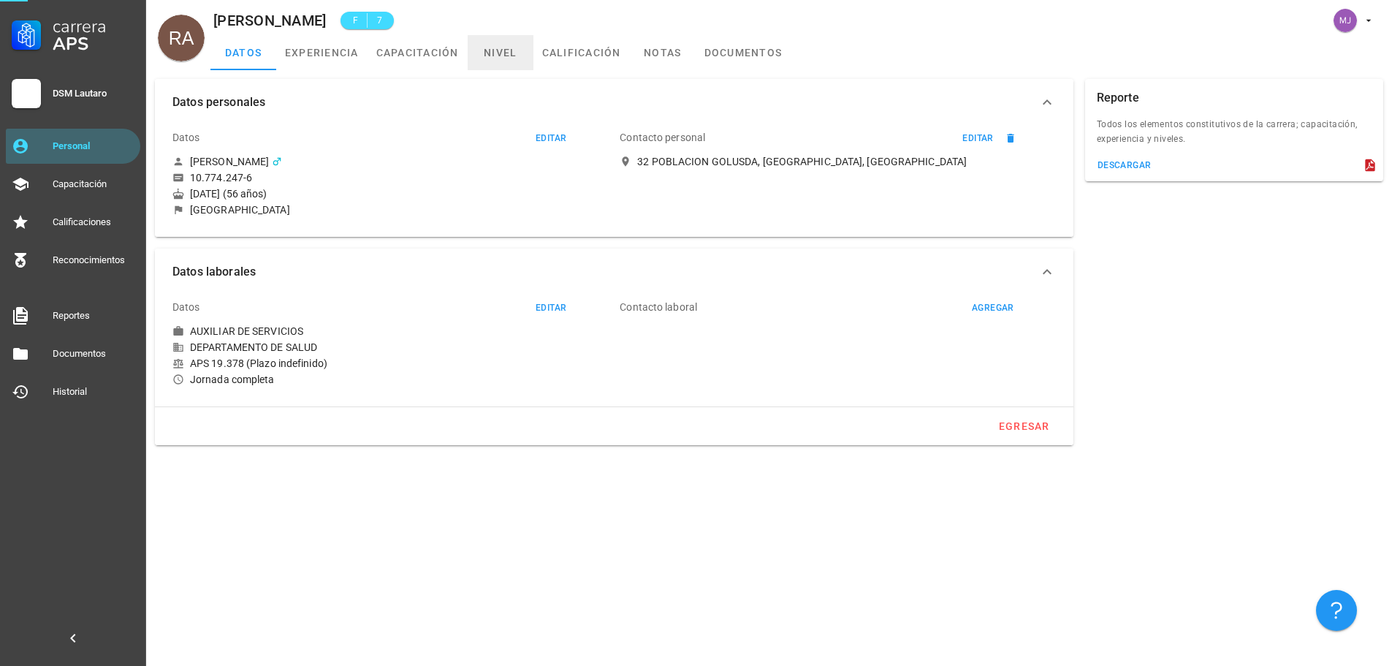
click at [496, 47] on link "nivel" at bounding box center [501, 52] width 66 height 35
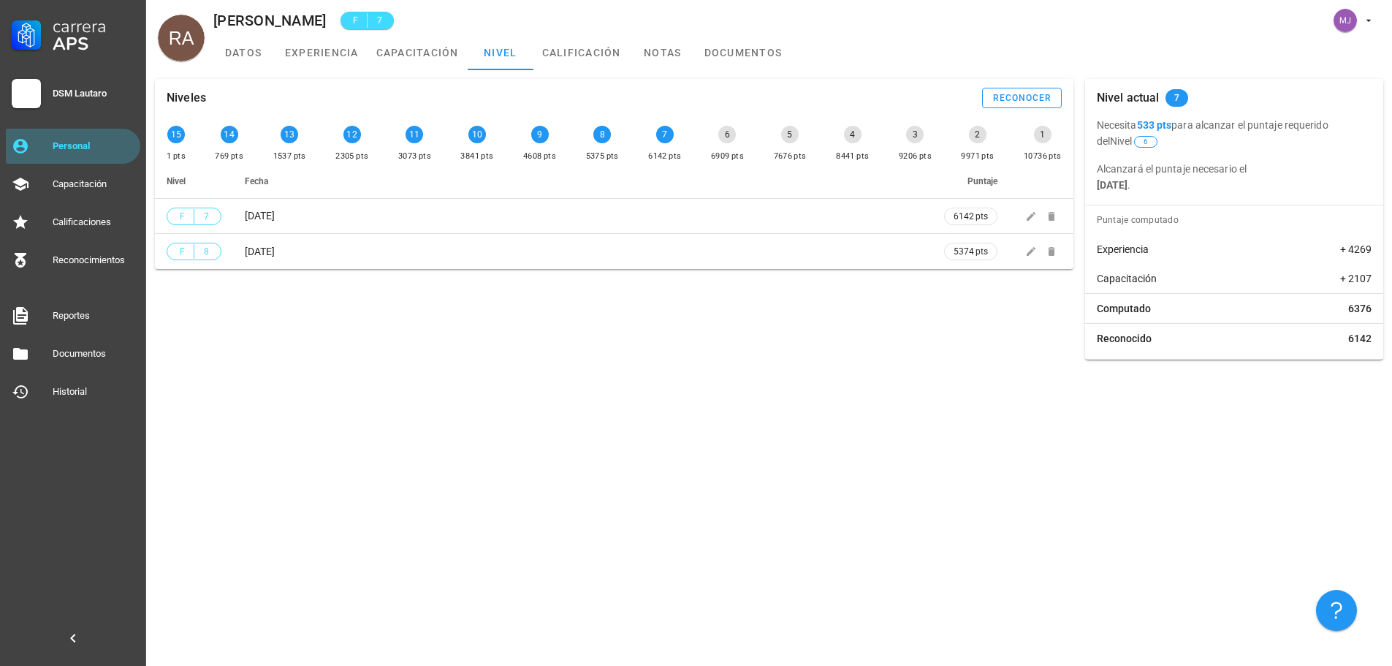
drag, startPoint x: 31, startPoint y: 316, endPoint x: 225, endPoint y: 312, distance: 194.5
click at [113, 308] on div "Carrera APS DSM Lautaro Personal Capacitación Calificaciones Reconocimientos Re…" at bounding box center [73, 204] width 146 height 409
click at [124, 153] on div "Personal" at bounding box center [94, 145] width 82 height 23
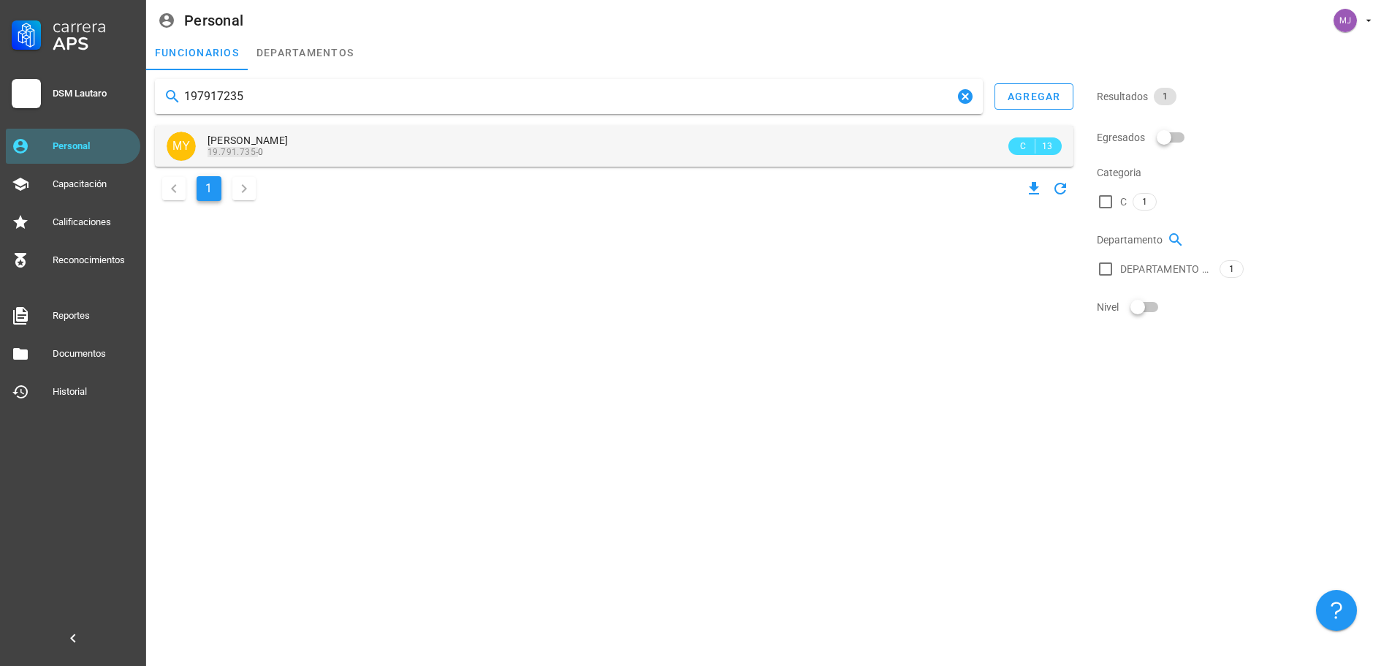
type input "197917235"
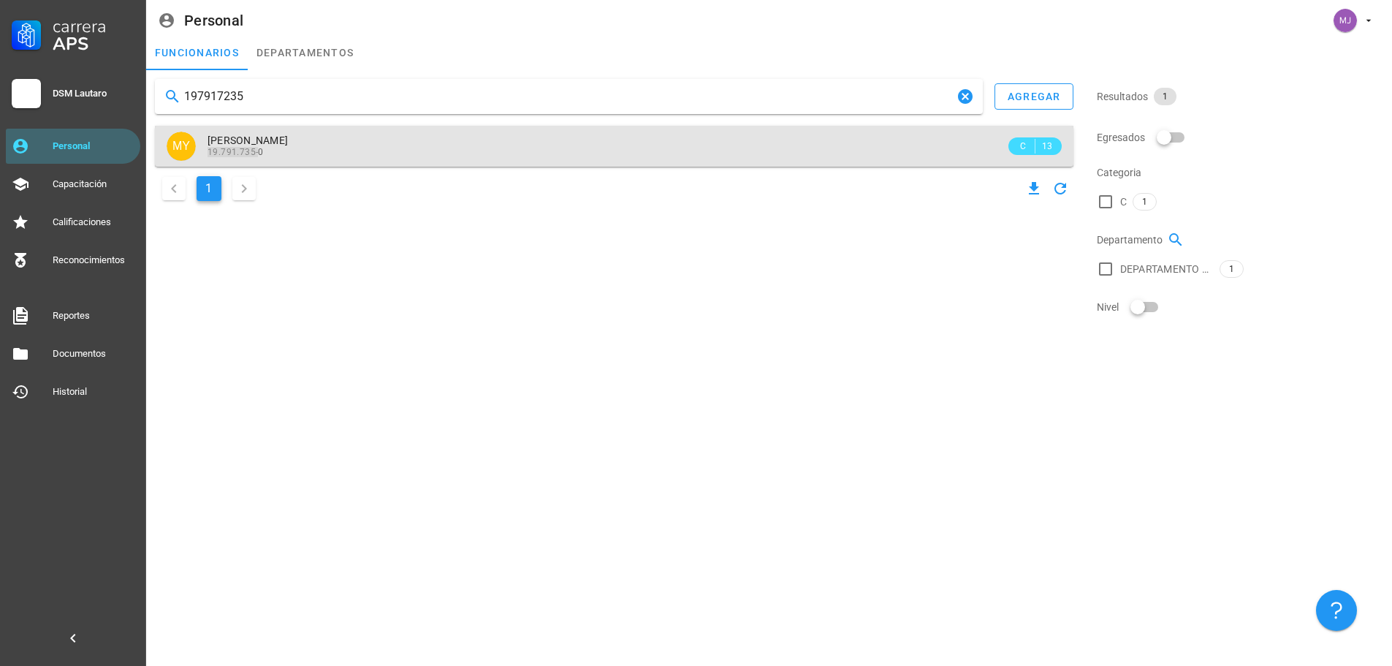
click at [288, 140] on span "[PERSON_NAME]" at bounding box center [248, 140] width 80 height 12
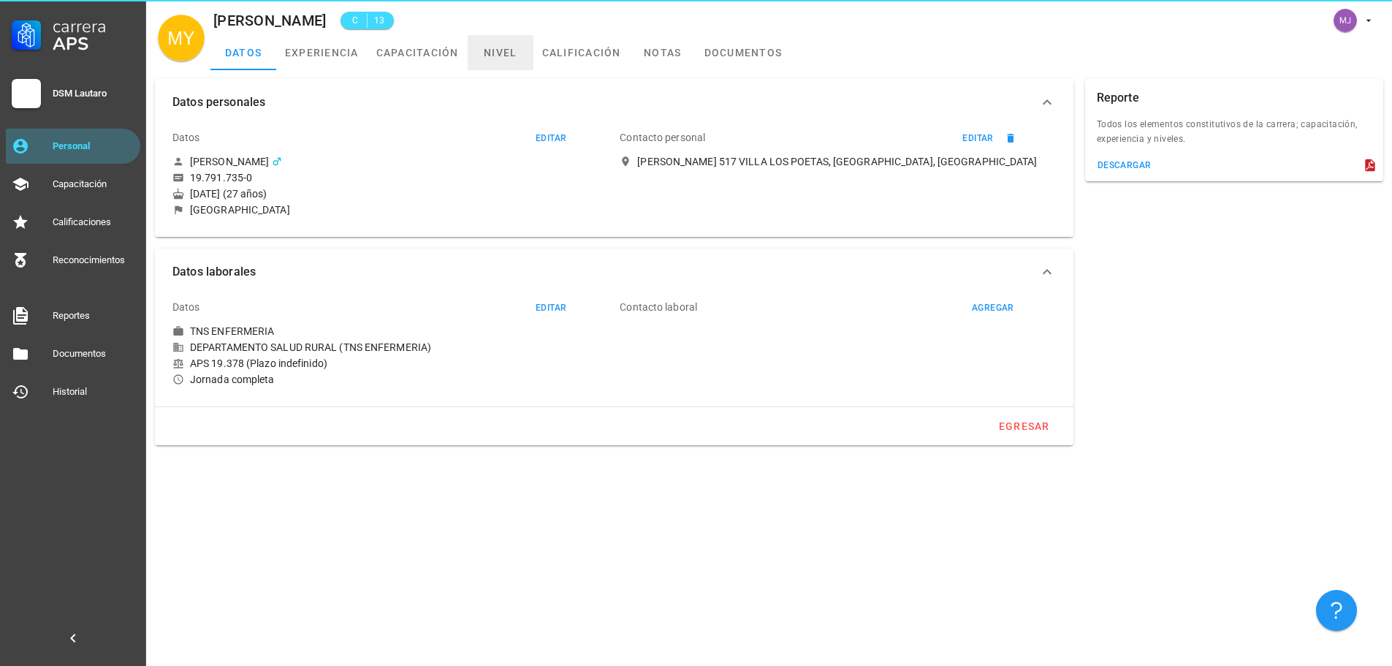
click at [507, 58] on link "nivel" at bounding box center [501, 52] width 66 height 35
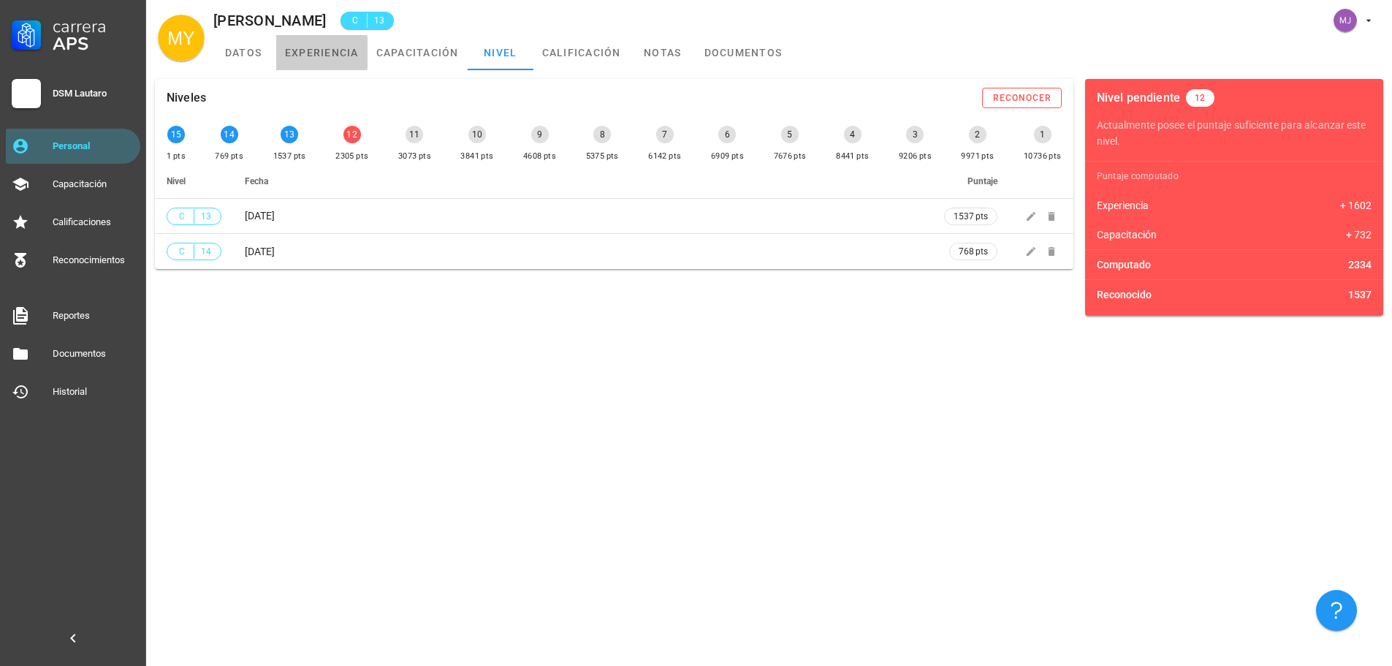
click at [344, 49] on link "experiencia" at bounding box center [321, 52] width 91 height 35
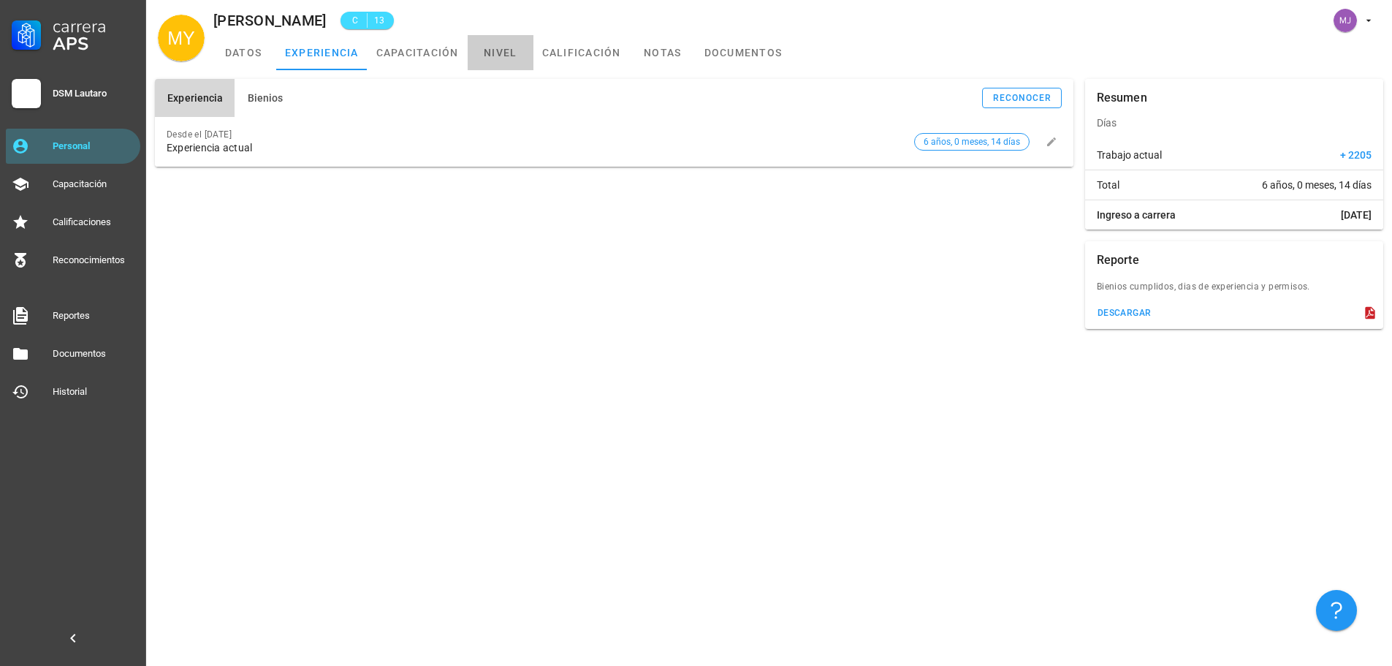
click at [515, 54] on link "nivel" at bounding box center [501, 52] width 66 height 35
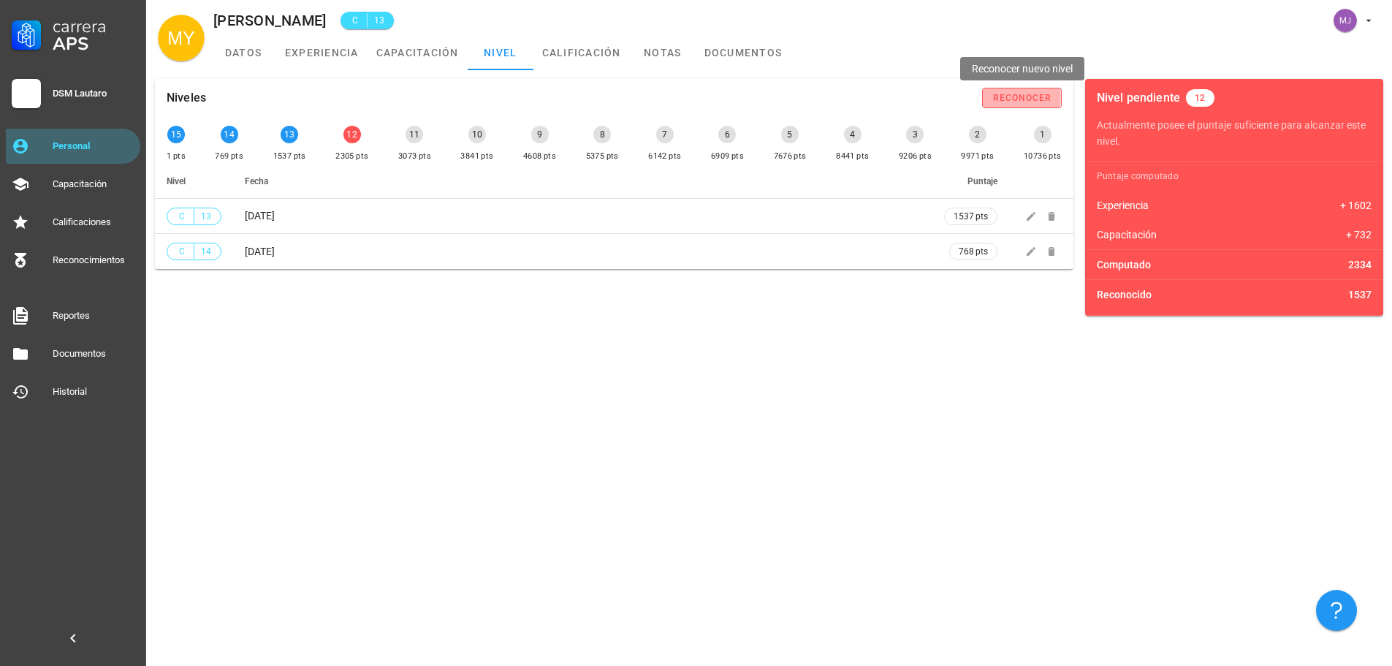
click at [1030, 102] on div "reconocer" at bounding box center [1023, 98] width 60 height 10
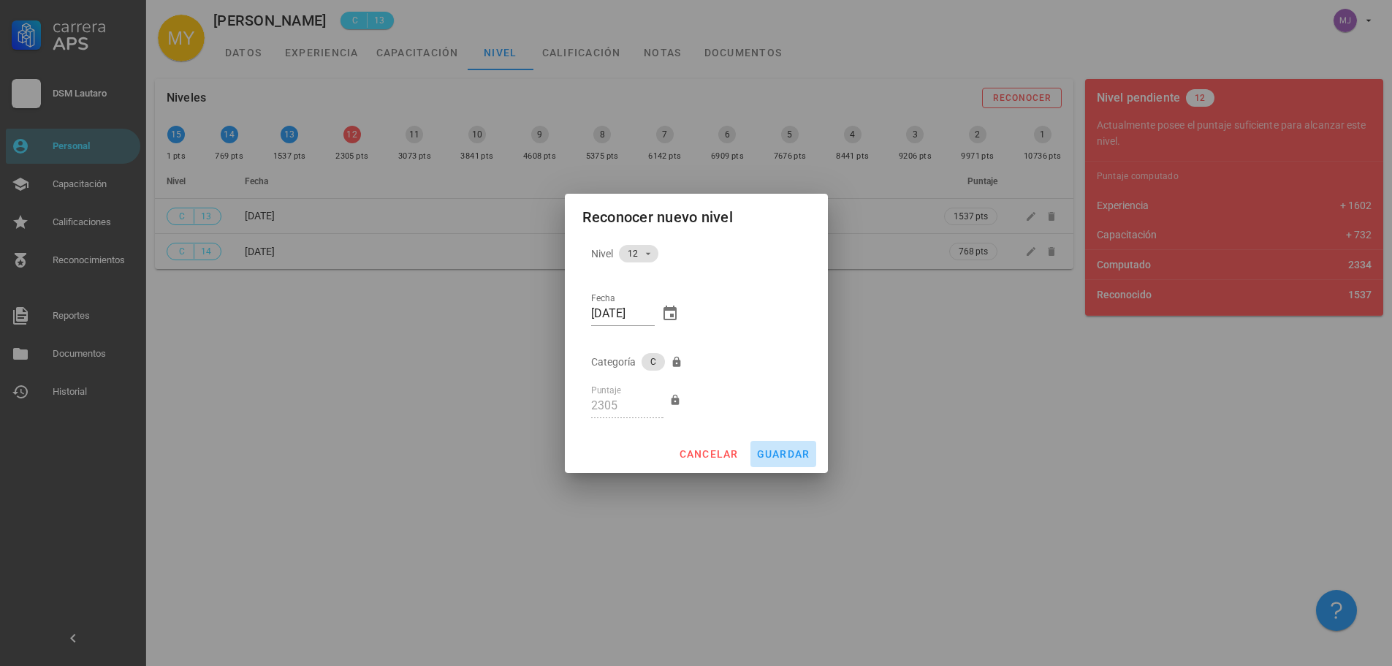
click at [789, 452] on span "guardar" at bounding box center [784, 454] width 54 height 12
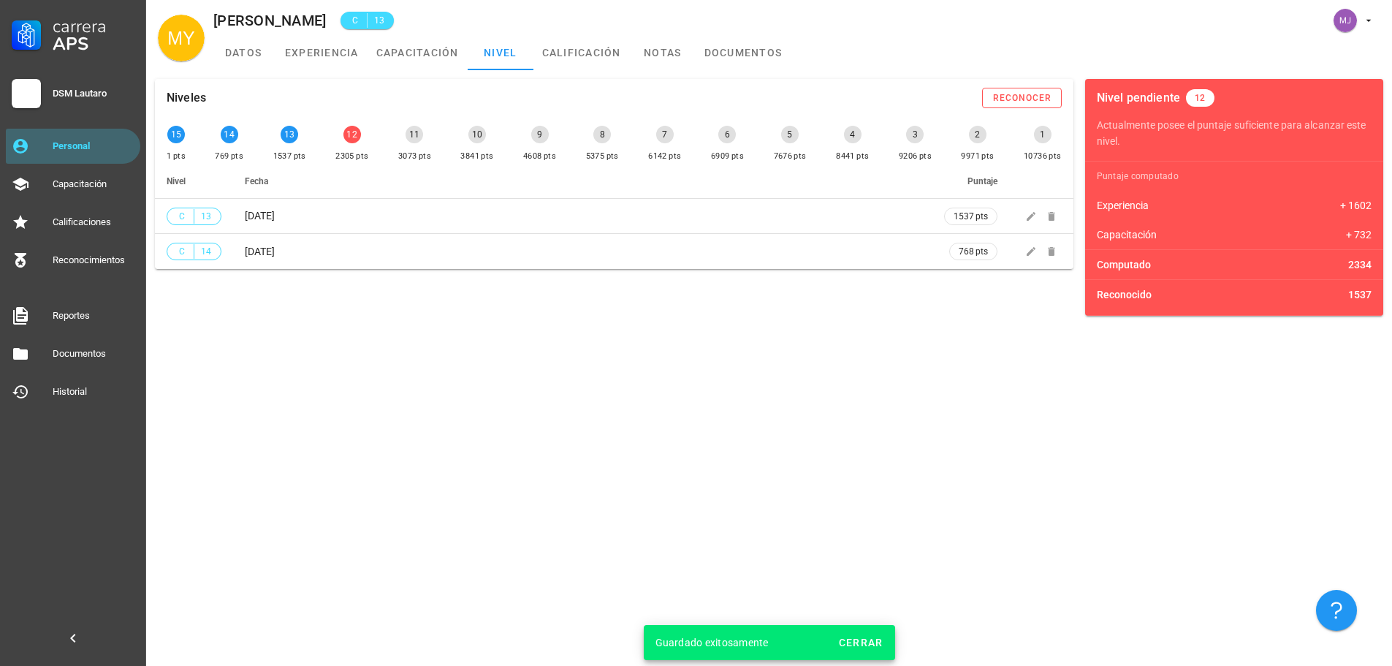
type input "3073"
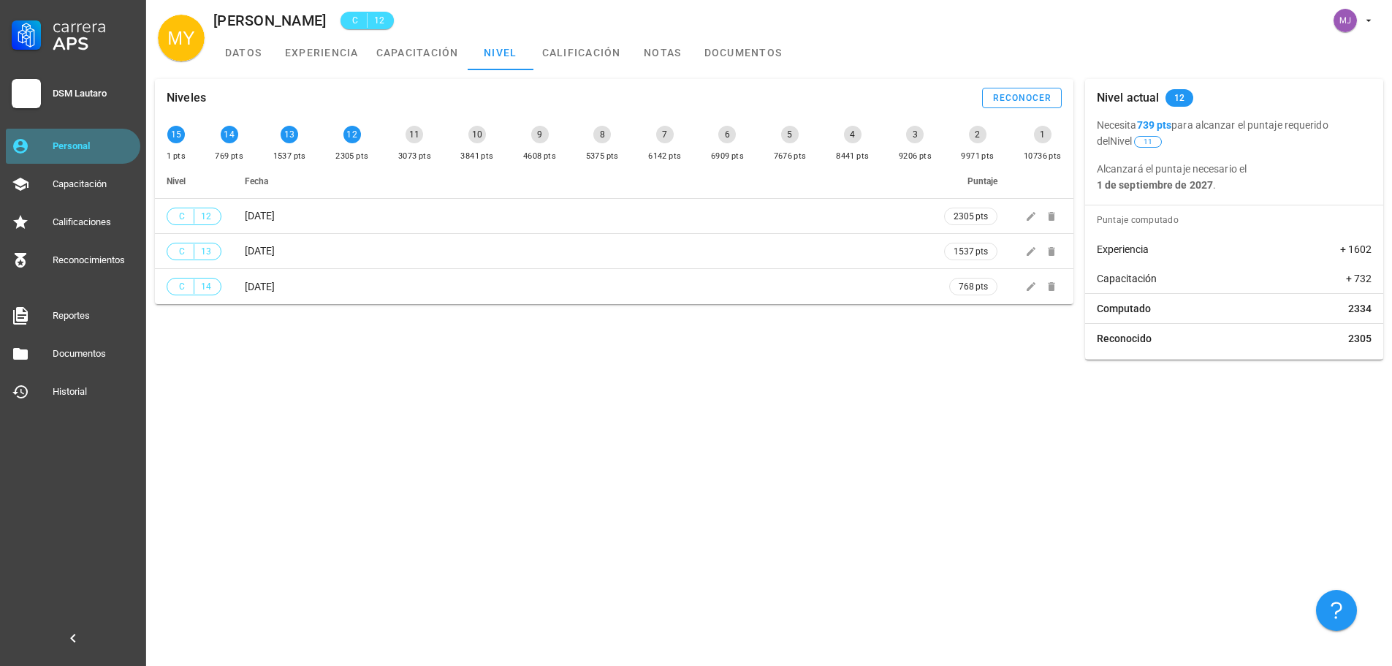
drag, startPoint x: 108, startPoint y: 150, endPoint x: 135, endPoint y: 142, distance: 28.2
click at [108, 150] on div "Personal" at bounding box center [94, 146] width 82 height 12
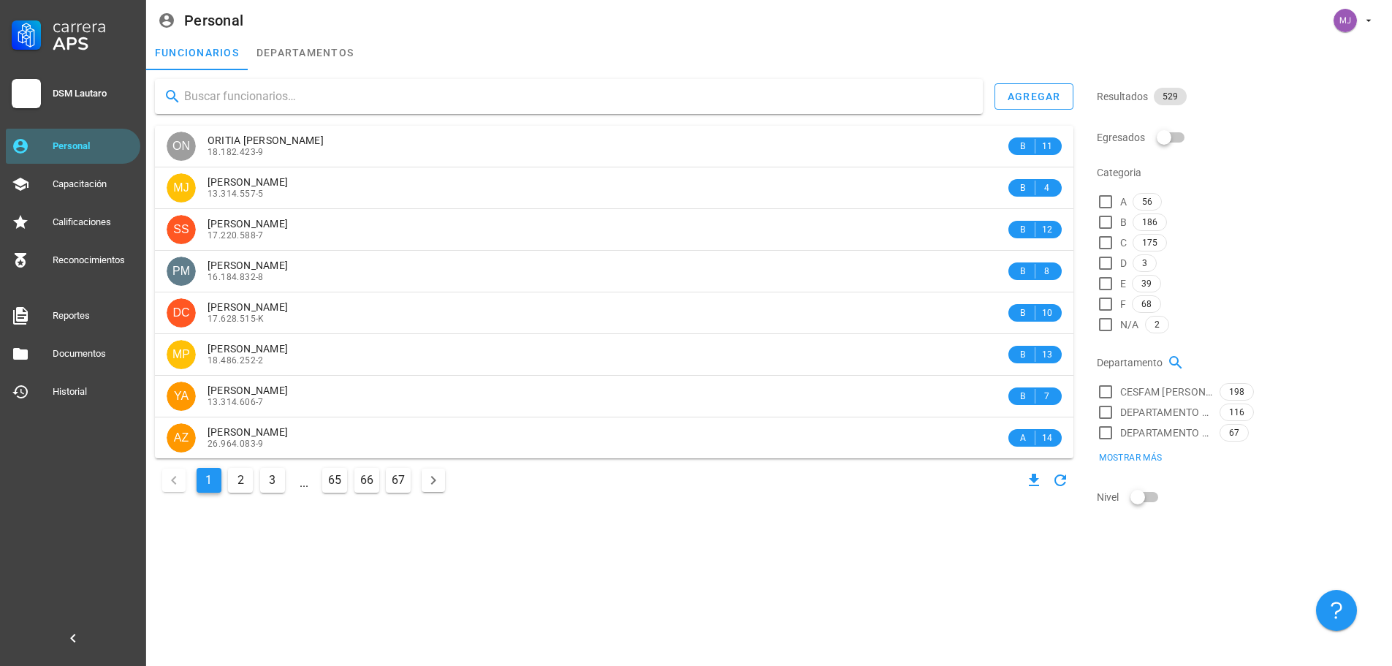
click at [319, 91] on input "text" at bounding box center [577, 96] width 787 height 23
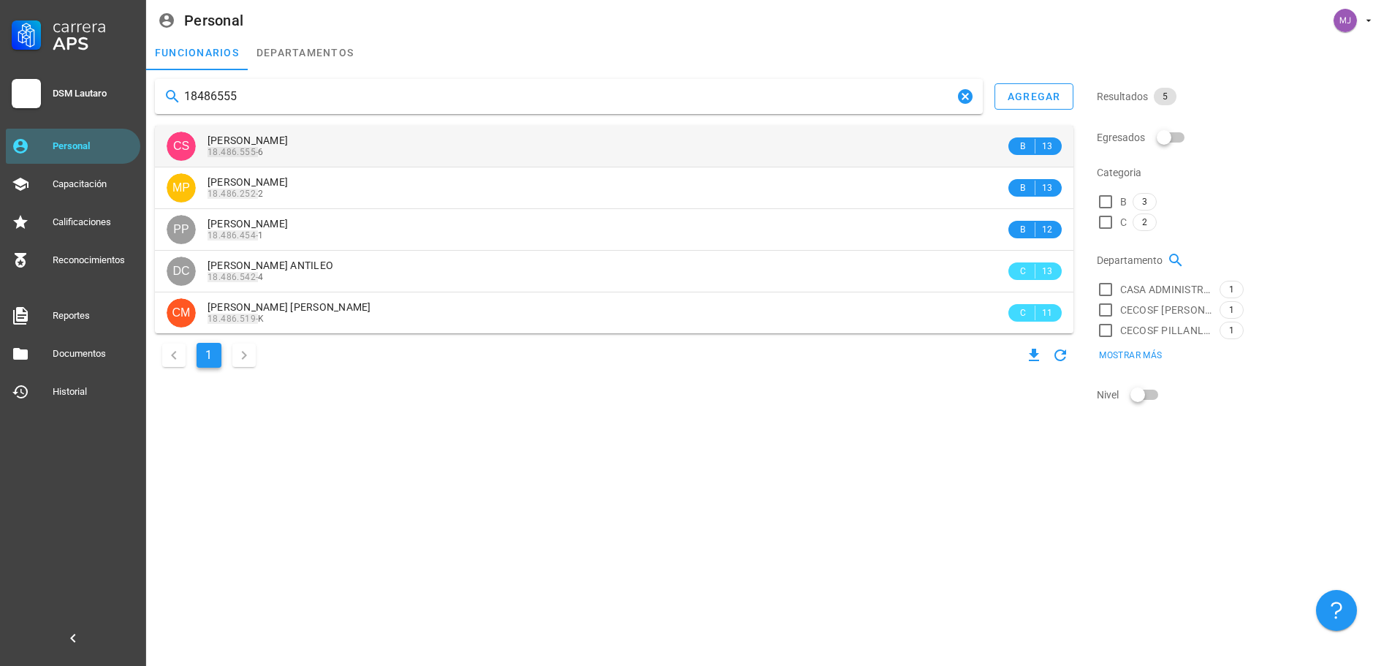
type input "18486555"
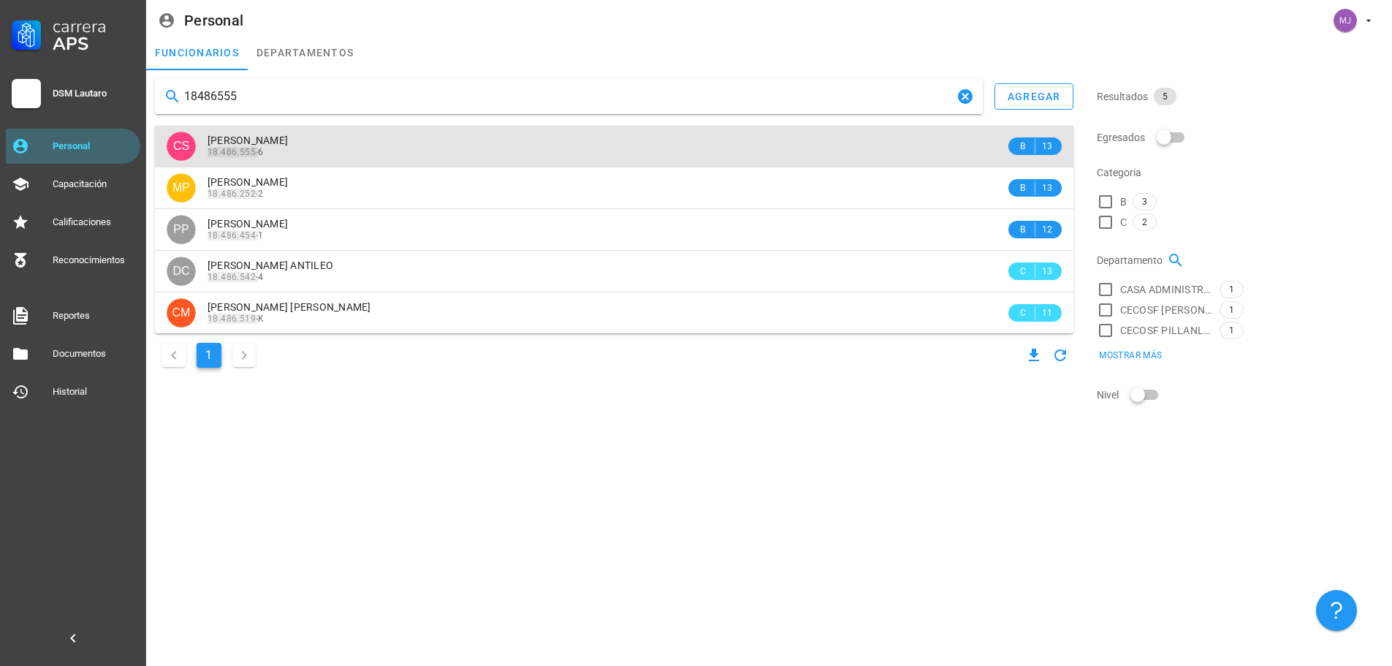
click at [288, 143] on span "[PERSON_NAME]" at bounding box center [248, 140] width 80 height 12
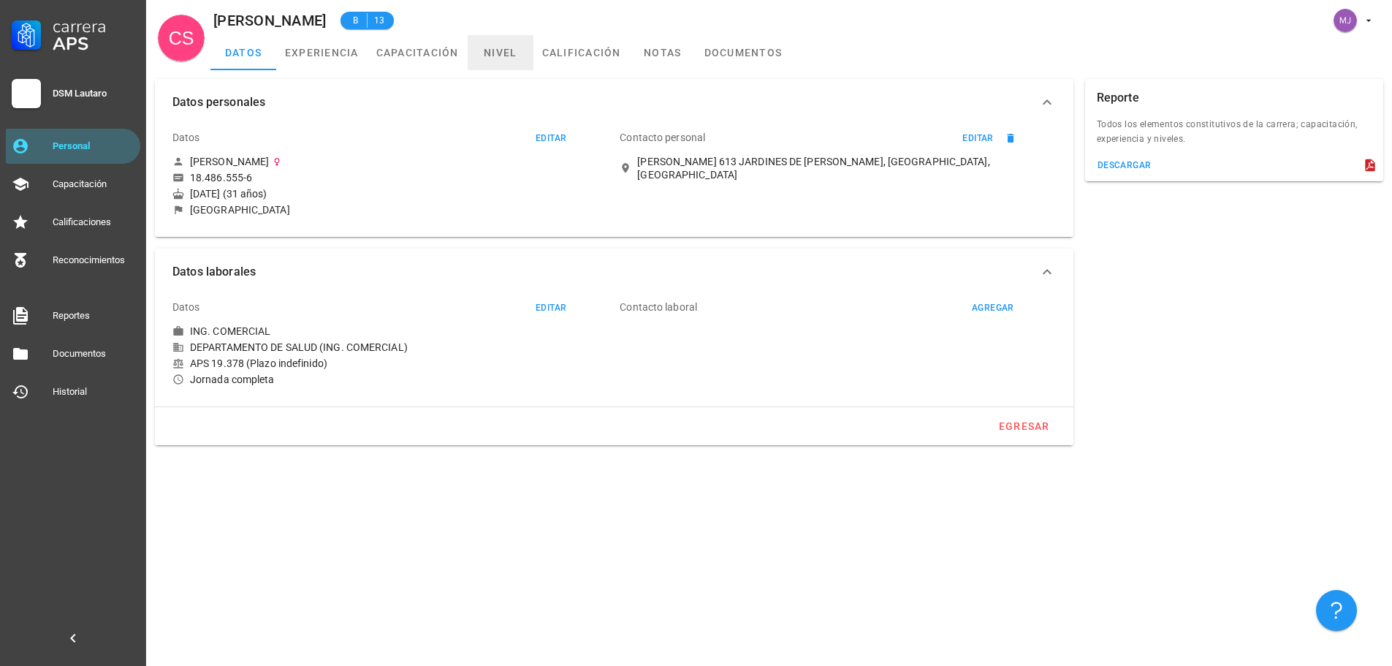
click at [487, 48] on link "nivel" at bounding box center [501, 52] width 66 height 35
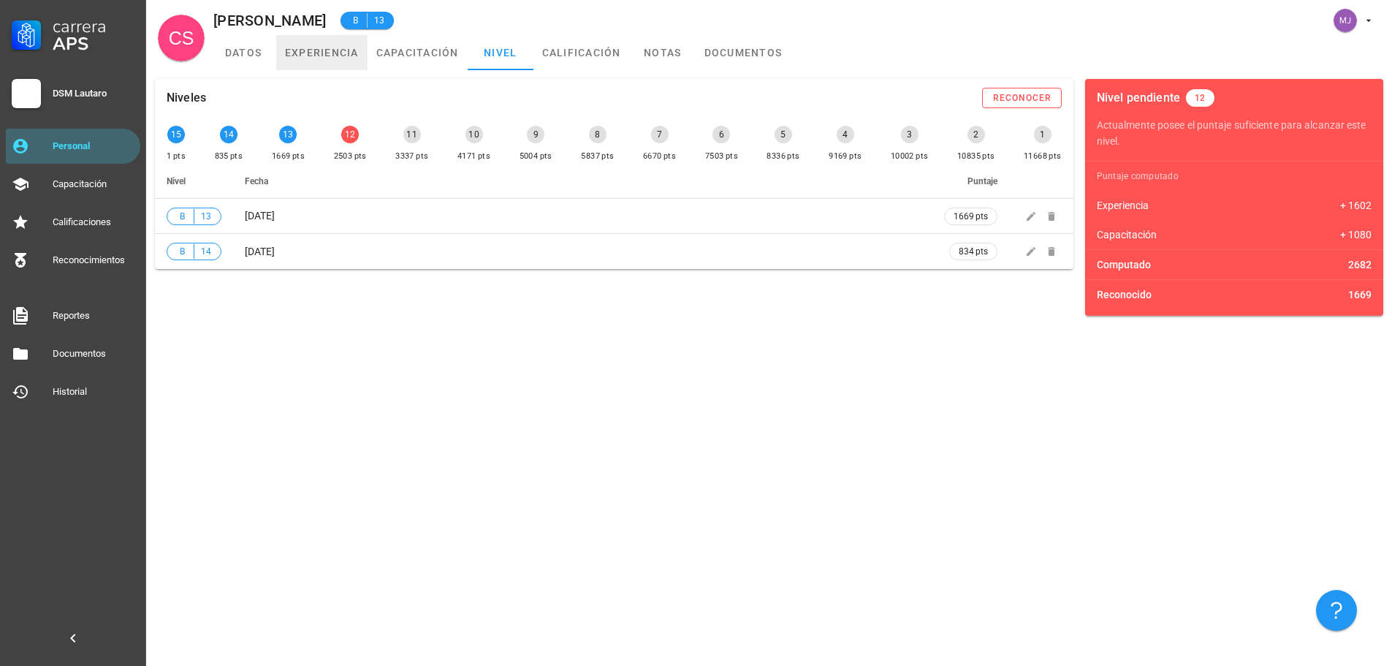
click at [347, 48] on link "experiencia" at bounding box center [321, 52] width 91 height 35
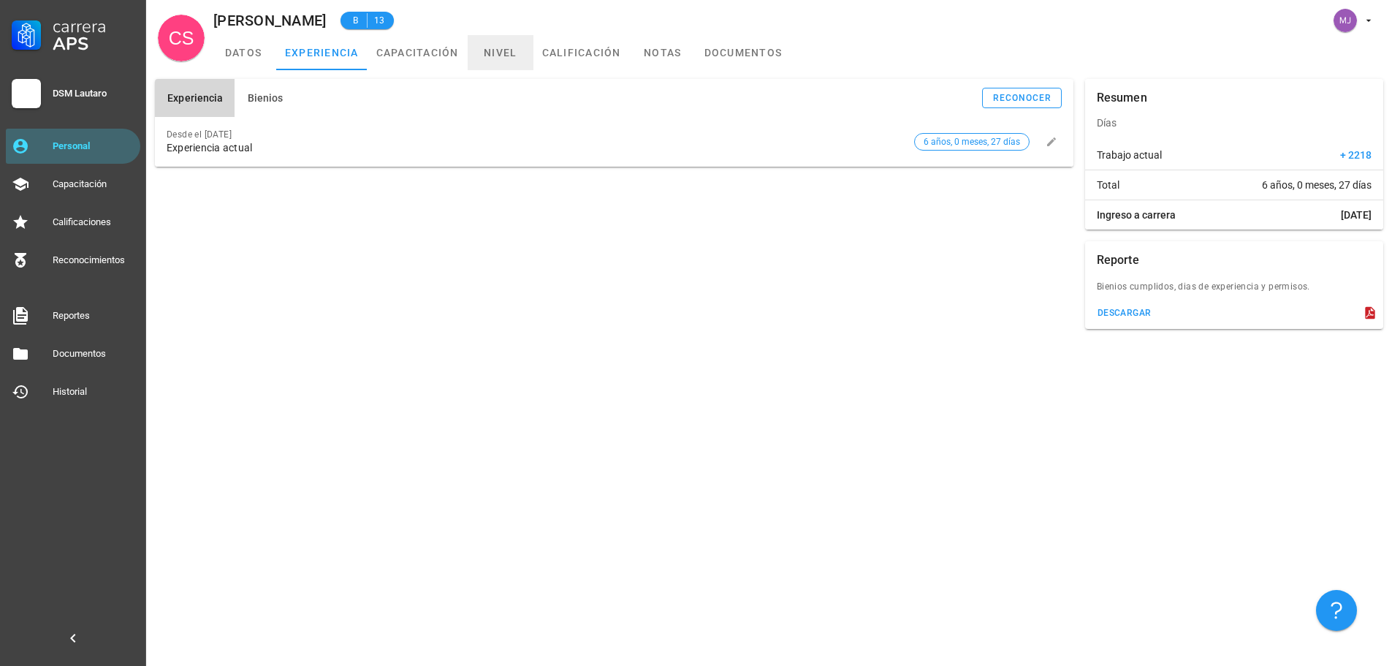
click at [474, 44] on link "nivel" at bounding box center [501, 52] width 66 height 35
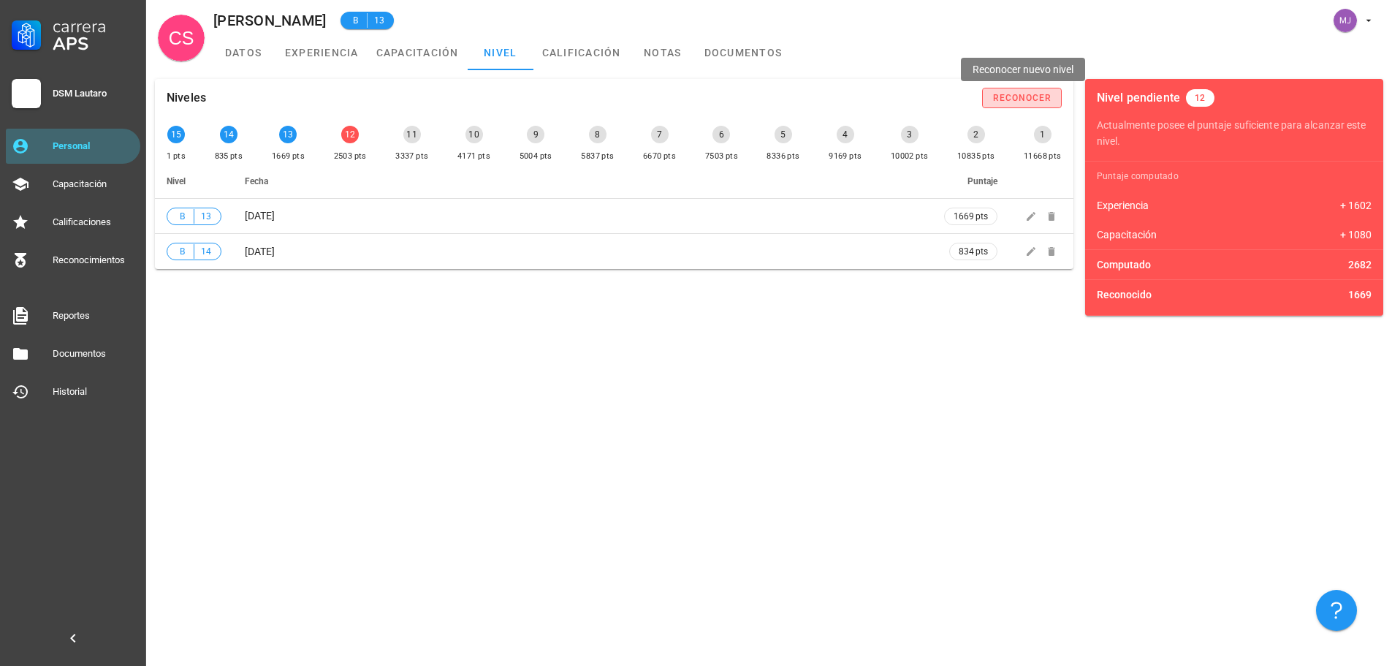
click at [1051, 95] on div "reconocer" at bounding box center [1023, 98] width 60 height 10
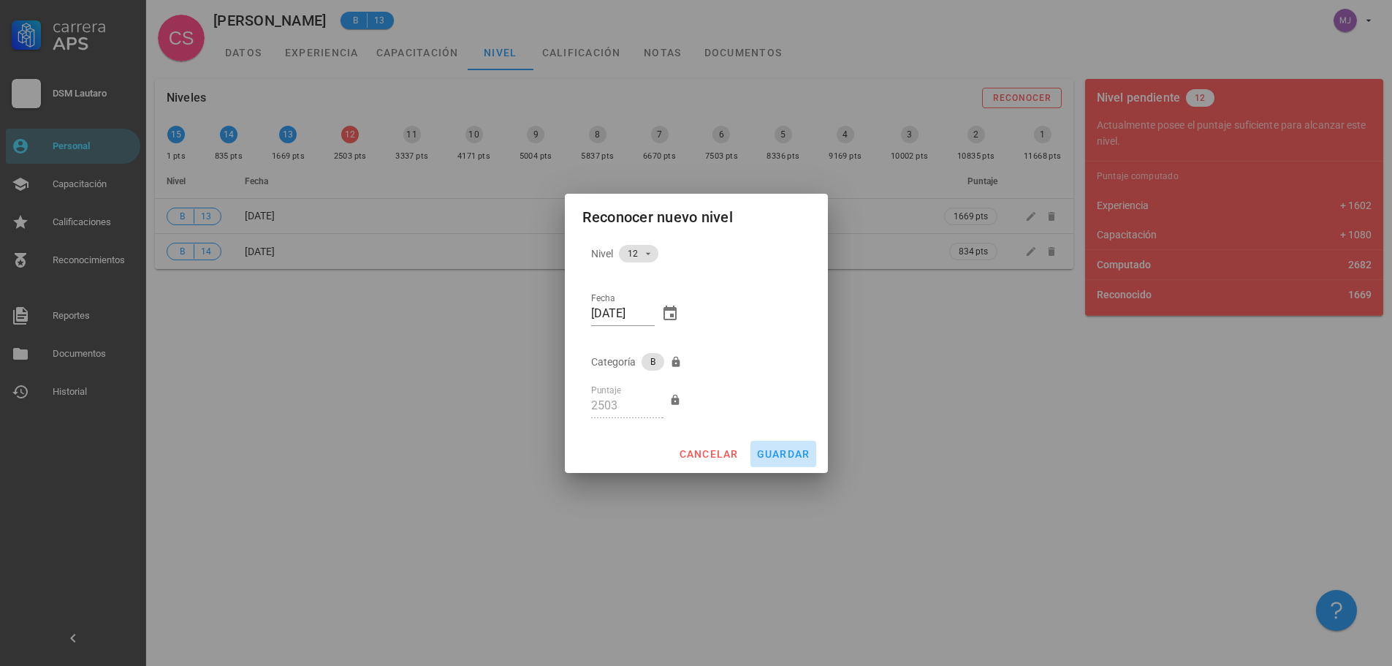
click at [804, 452] on span "guardar" at bounding box center [784, 454] width 54 height 12
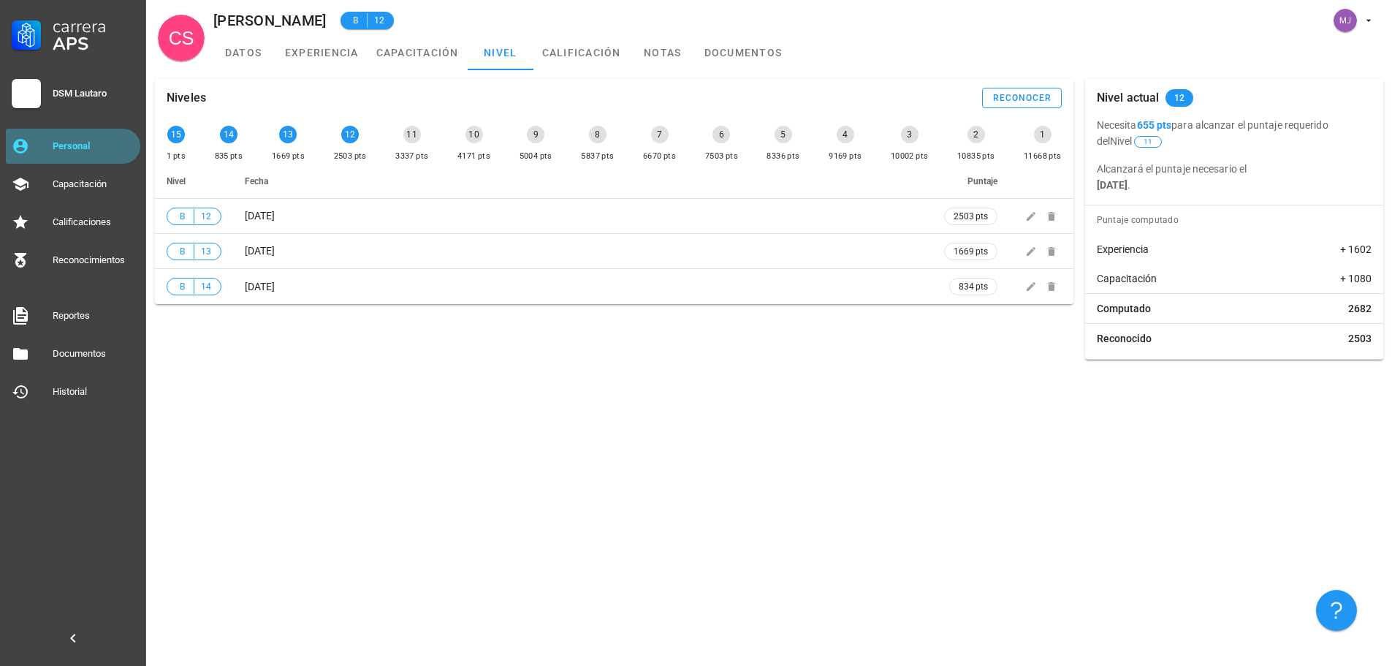
click at [105, 140] on div "Personal" at bounding box center [94, 146] width 82 height 12
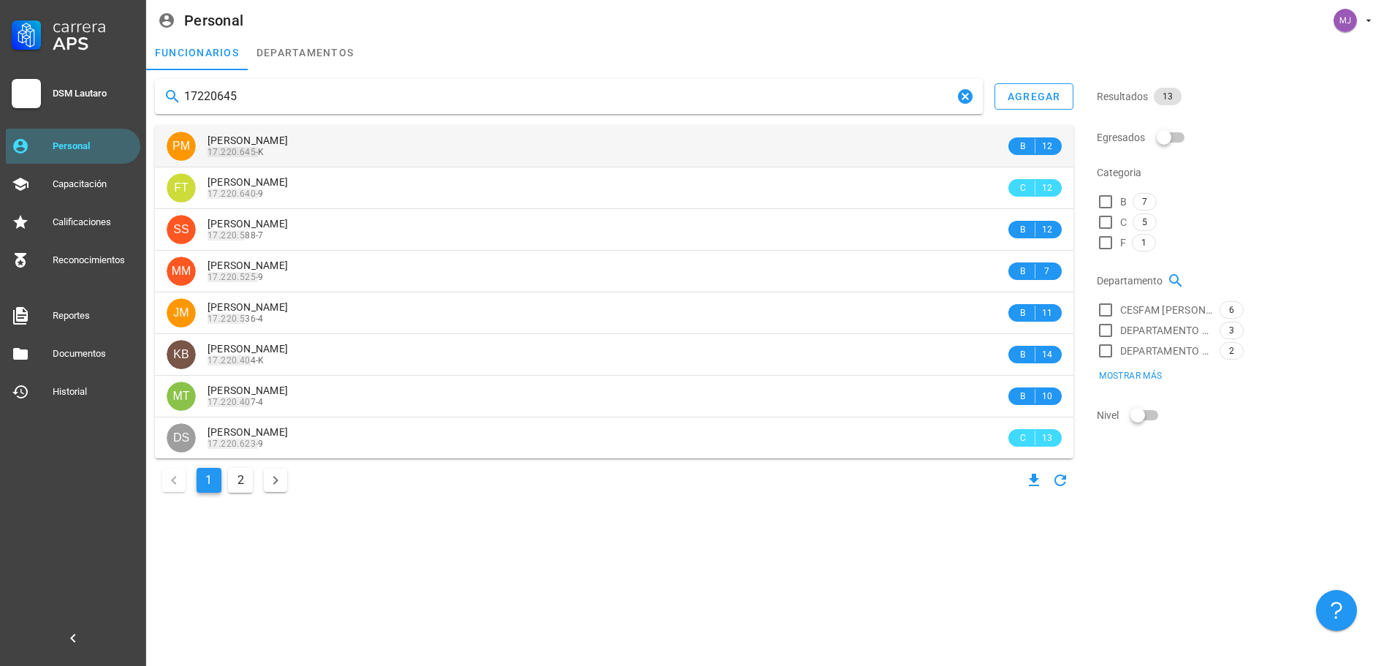
type input "17220645"
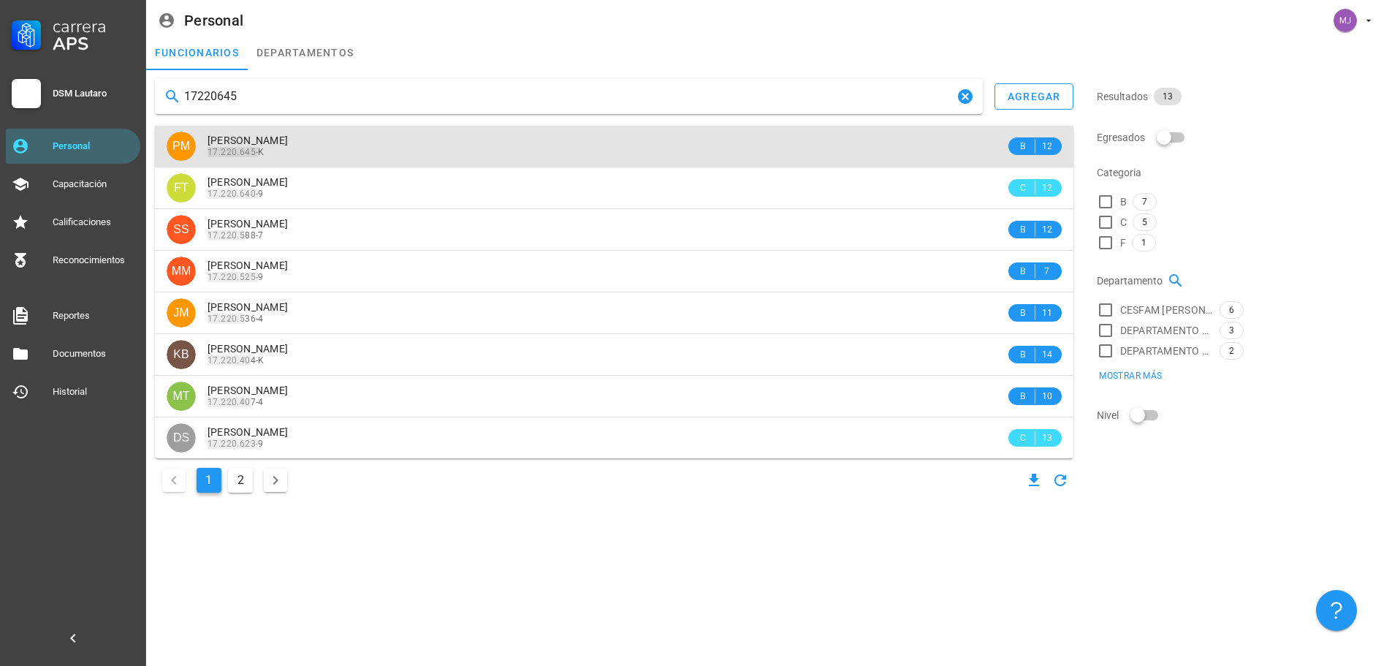
click at [288, 145] on span "[PERSON_NAME]" at bounding box center [248, 140] width 80 height 12
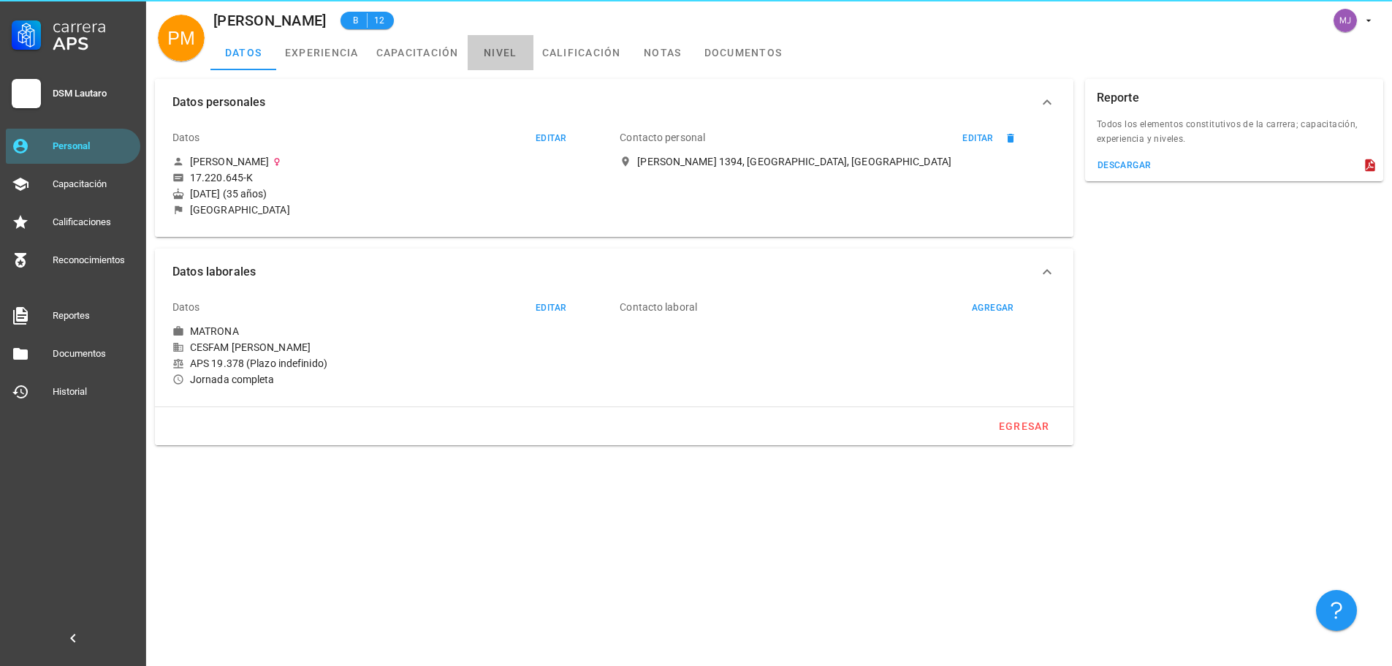
click at [528, 53] on link "nivel" at bounding box center [501, 52] width 66 height 35
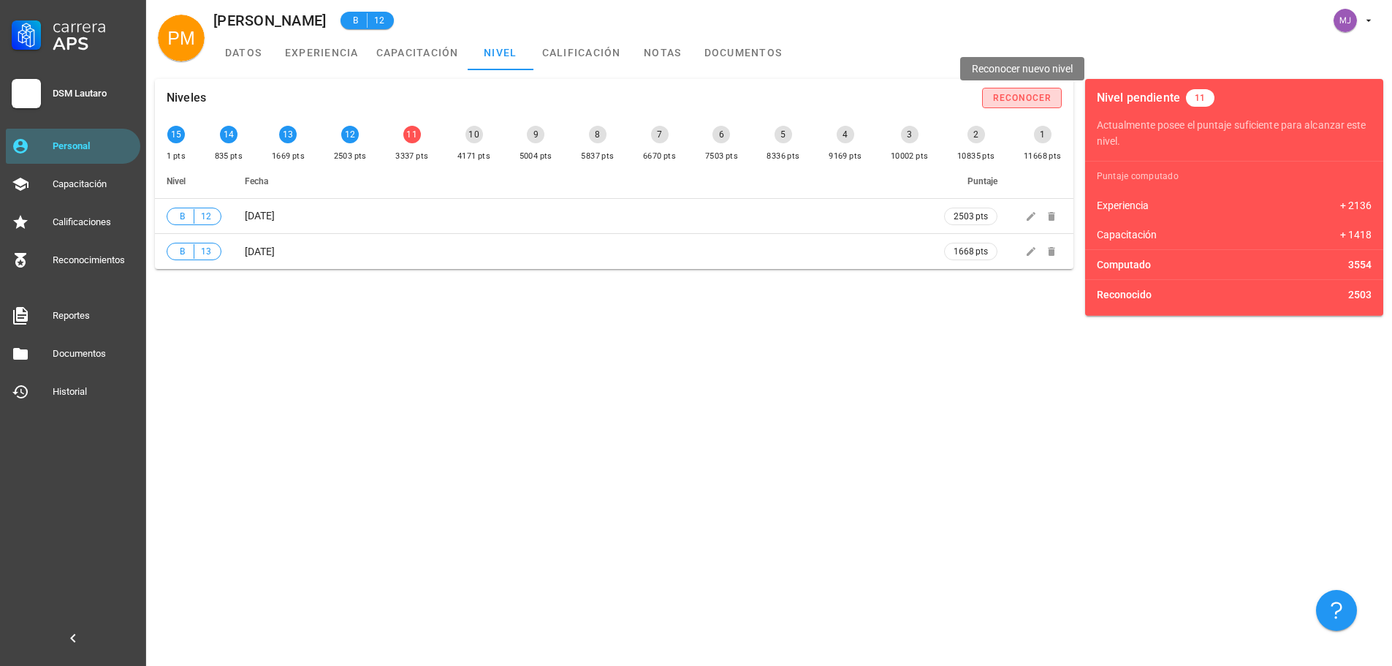
click at [1017, 97] on div "reconocer" at bounding box center [1023, 98] width 60 height 10
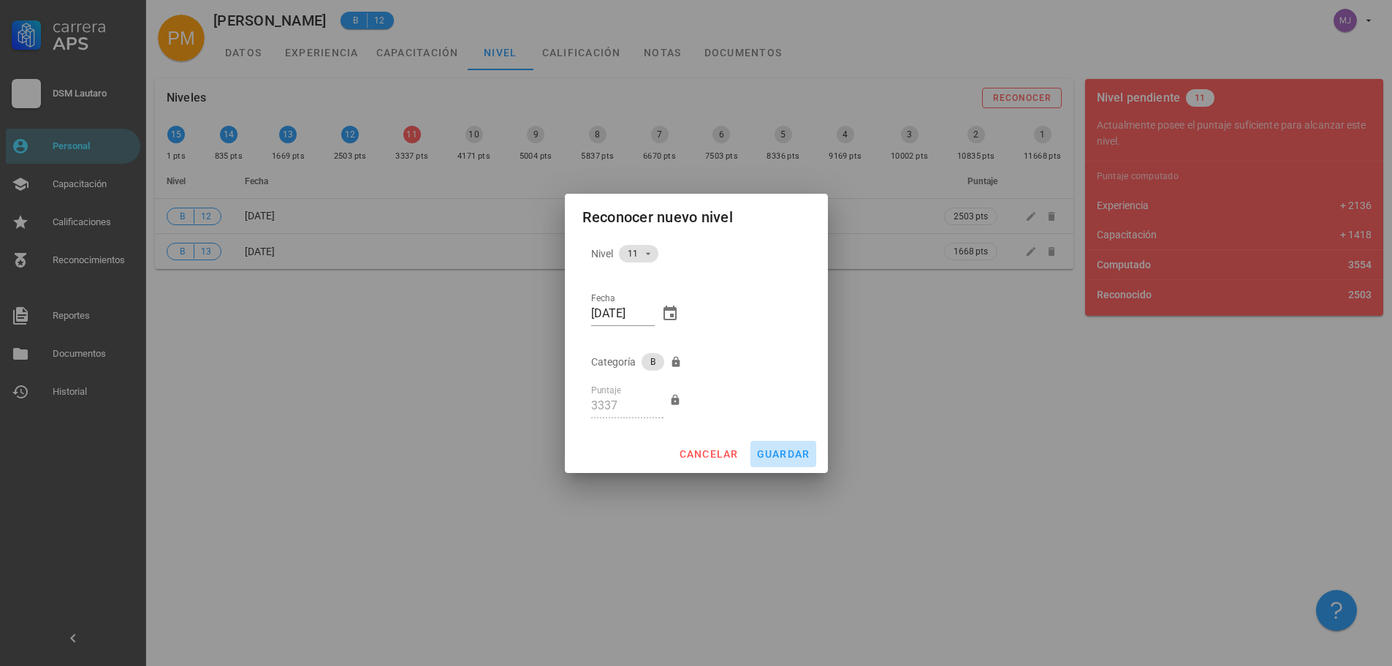
click at [789, 455] on span "guardar" at bounding box center [784, 454] width 54 height 12
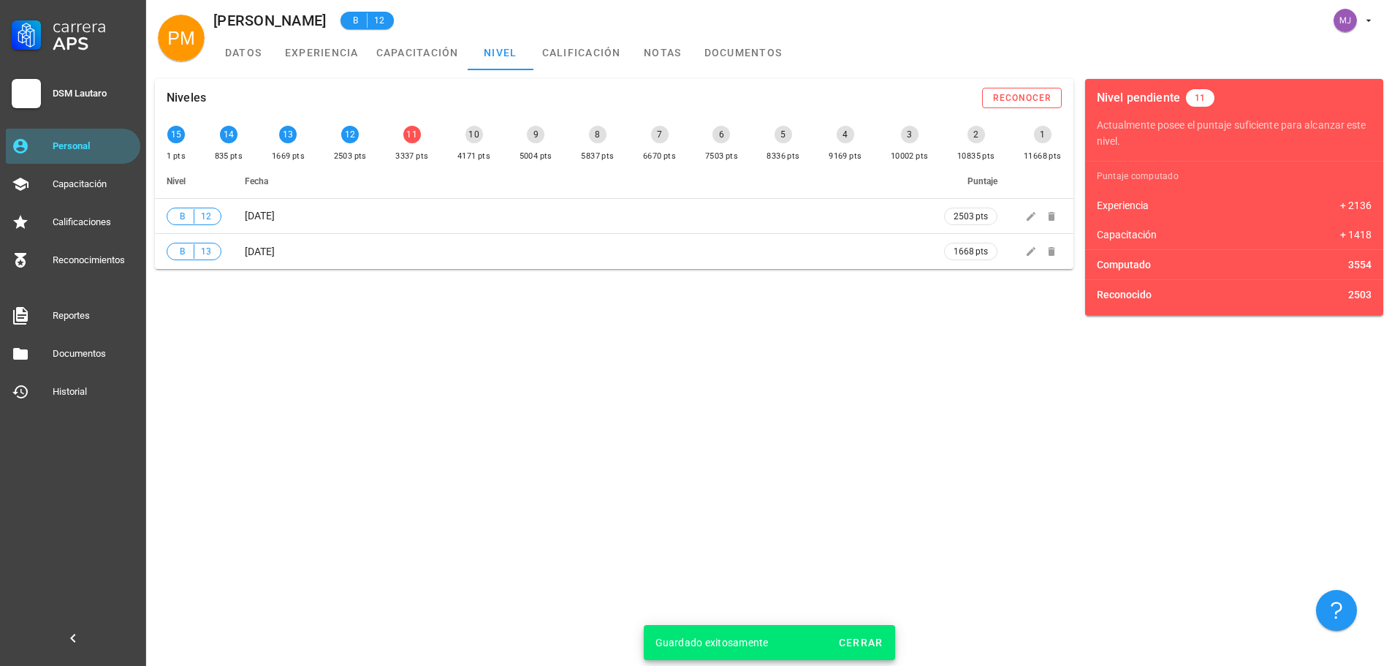
type input "4171"
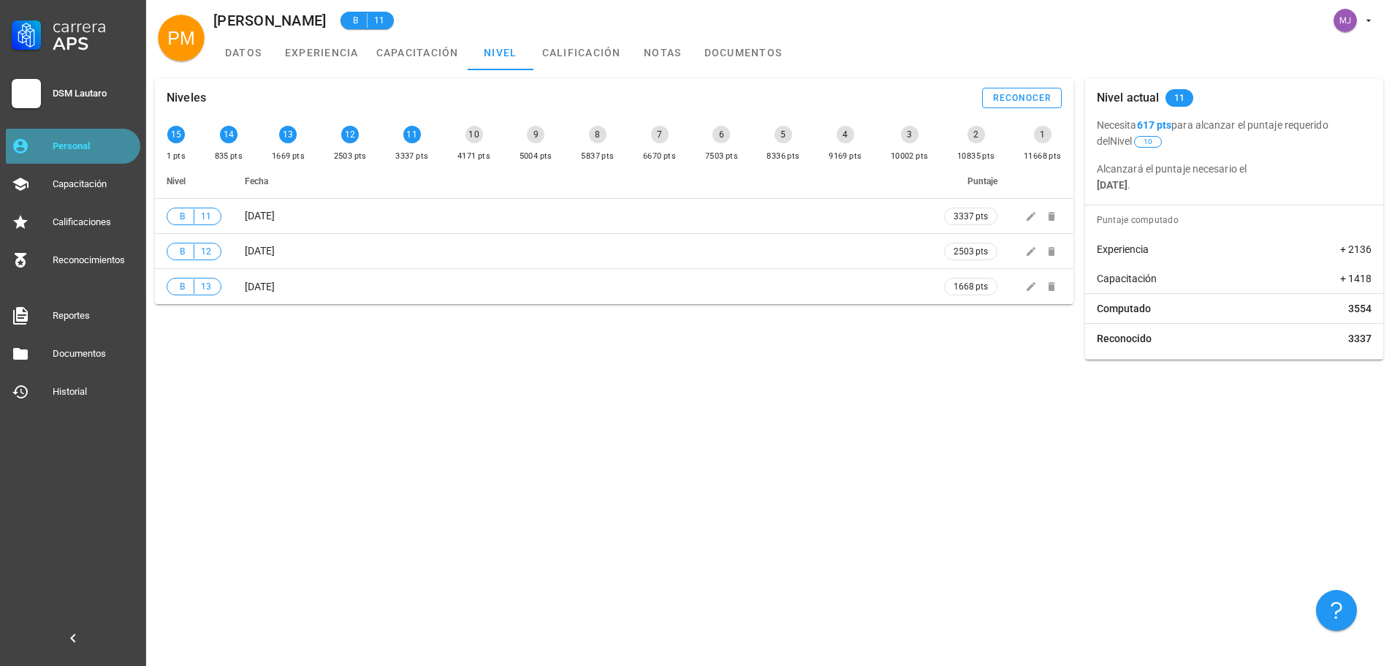
click at [93, 152] on div "Personal" at bounding box center [94, 145] width 82 height 23
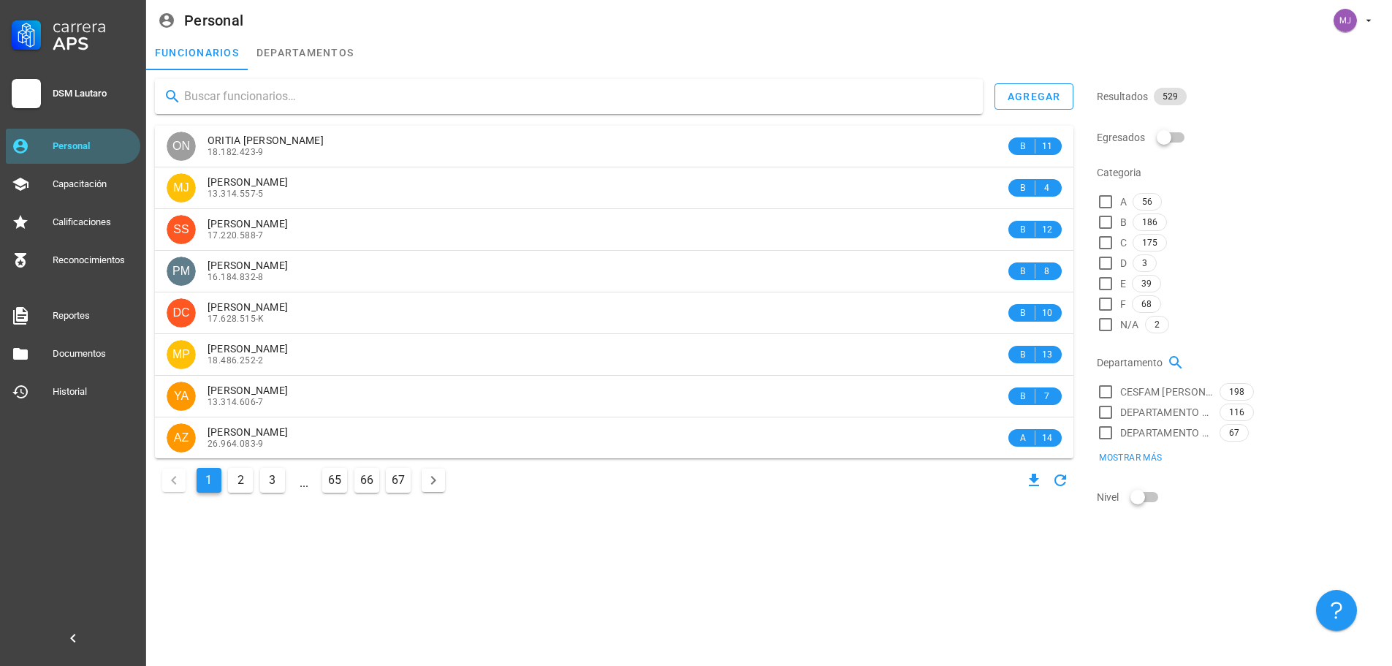
click at [301, 100] on input "text" at bounding box center [577, 96] width 787 height 23
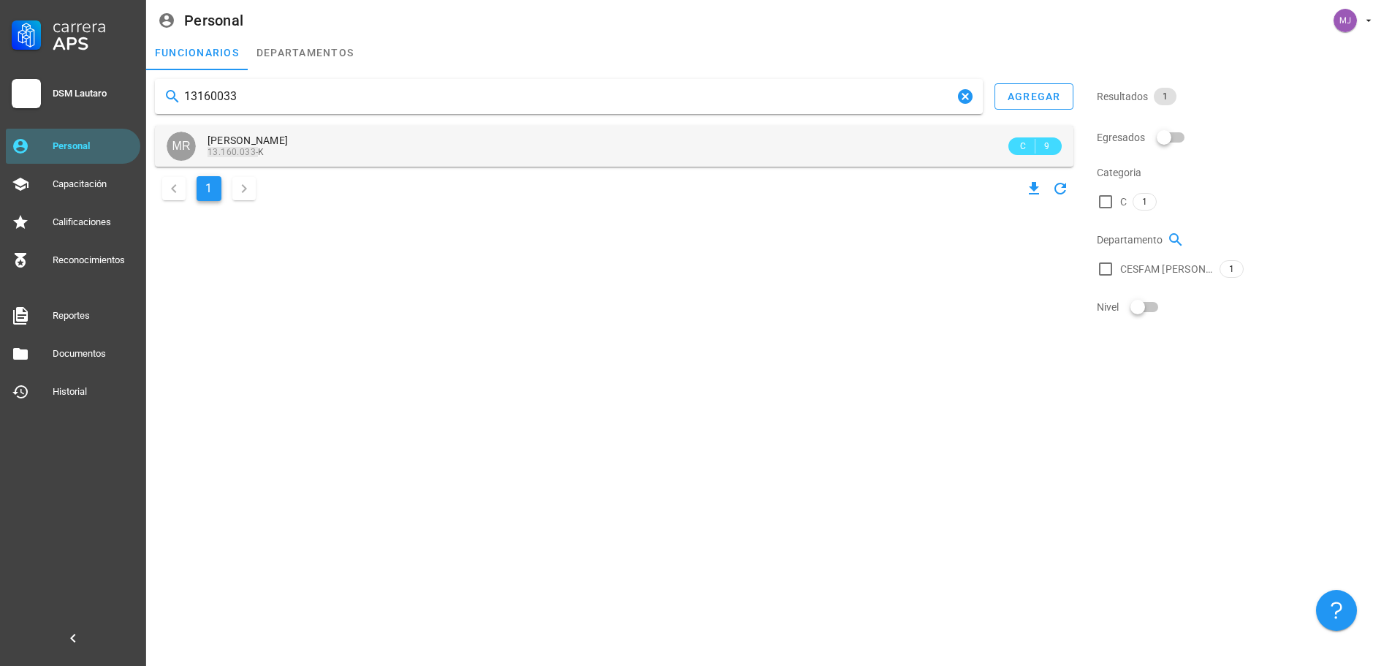
type input "13160033"
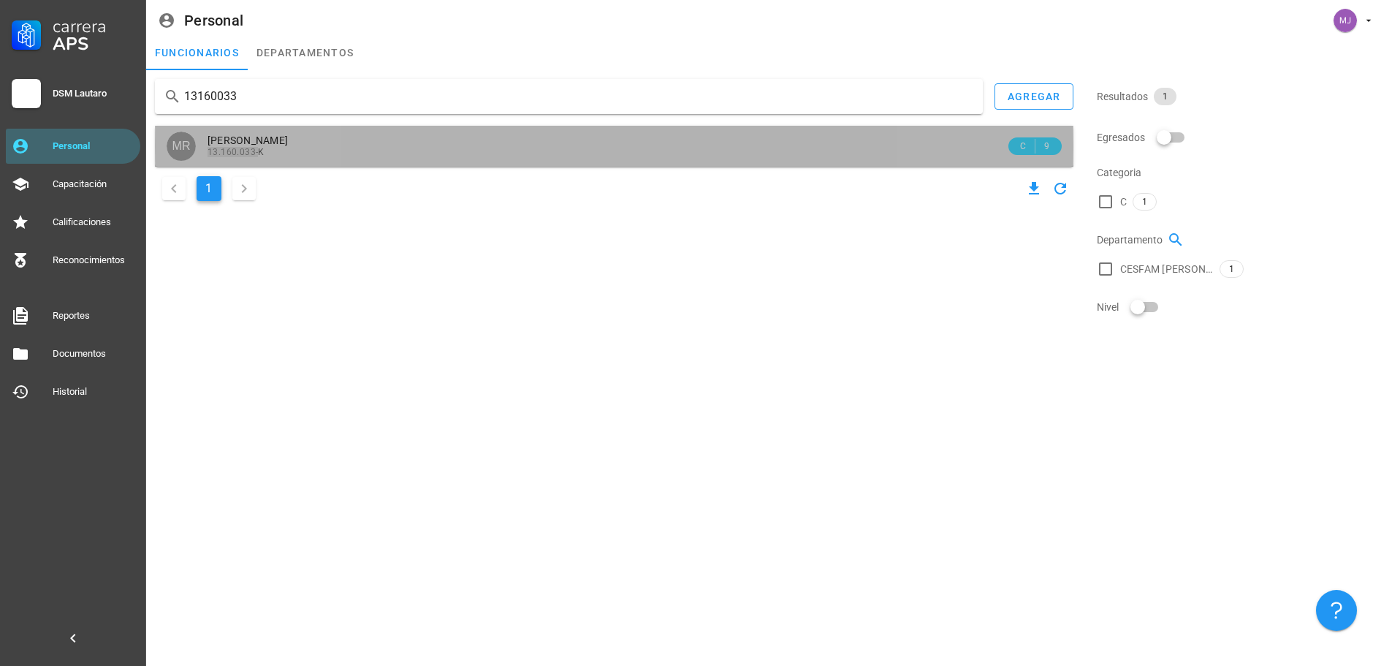
click at [288, 137] on span "[PERSON_NAME]" at bounding box center [248, 140] width 80 height 12
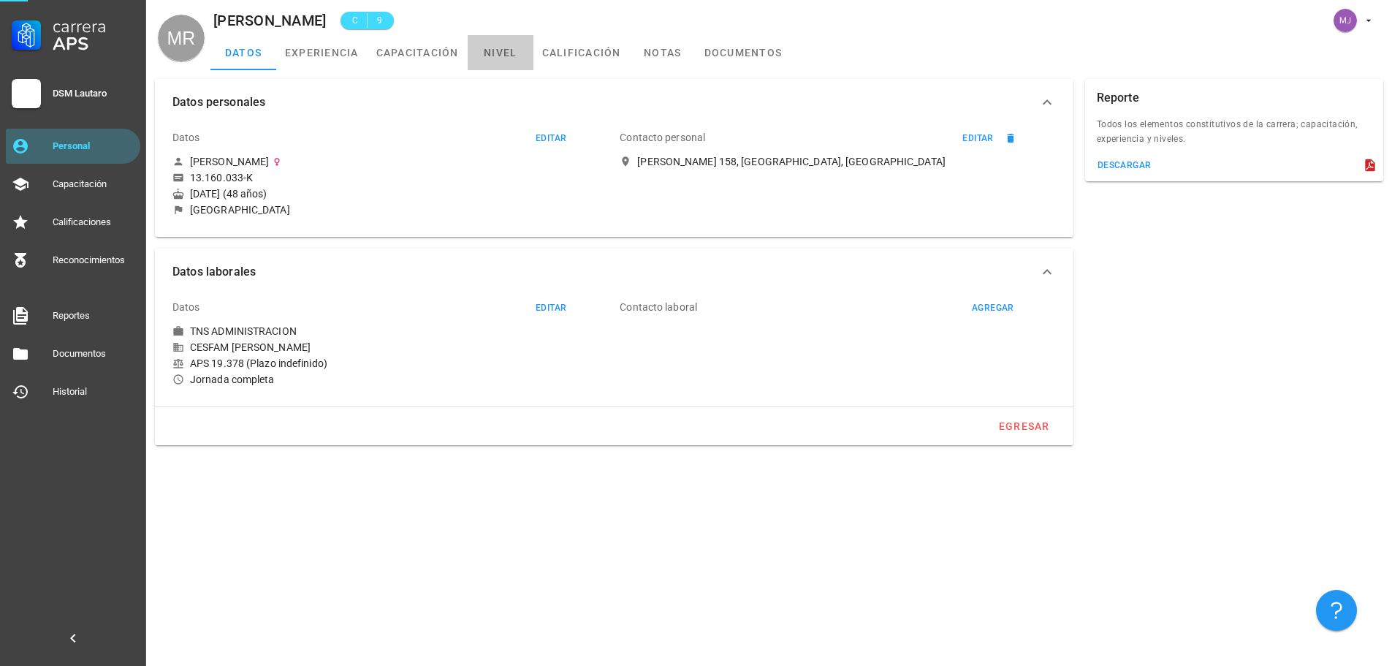
click at [504, 57] on link "nivel" at bounding box center [501, 52] width 66 height 35
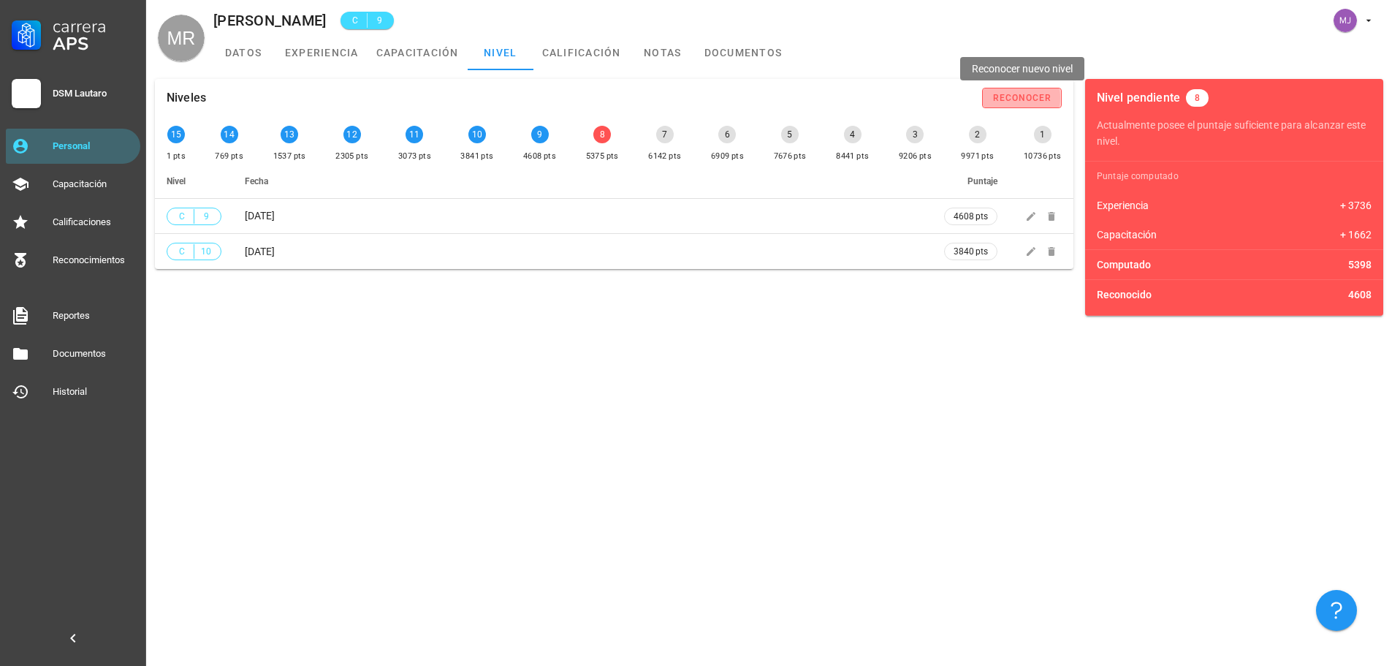
click at [1023, 94] on div "reconocer" at bounding box center [1023, 98] width 60 height 10
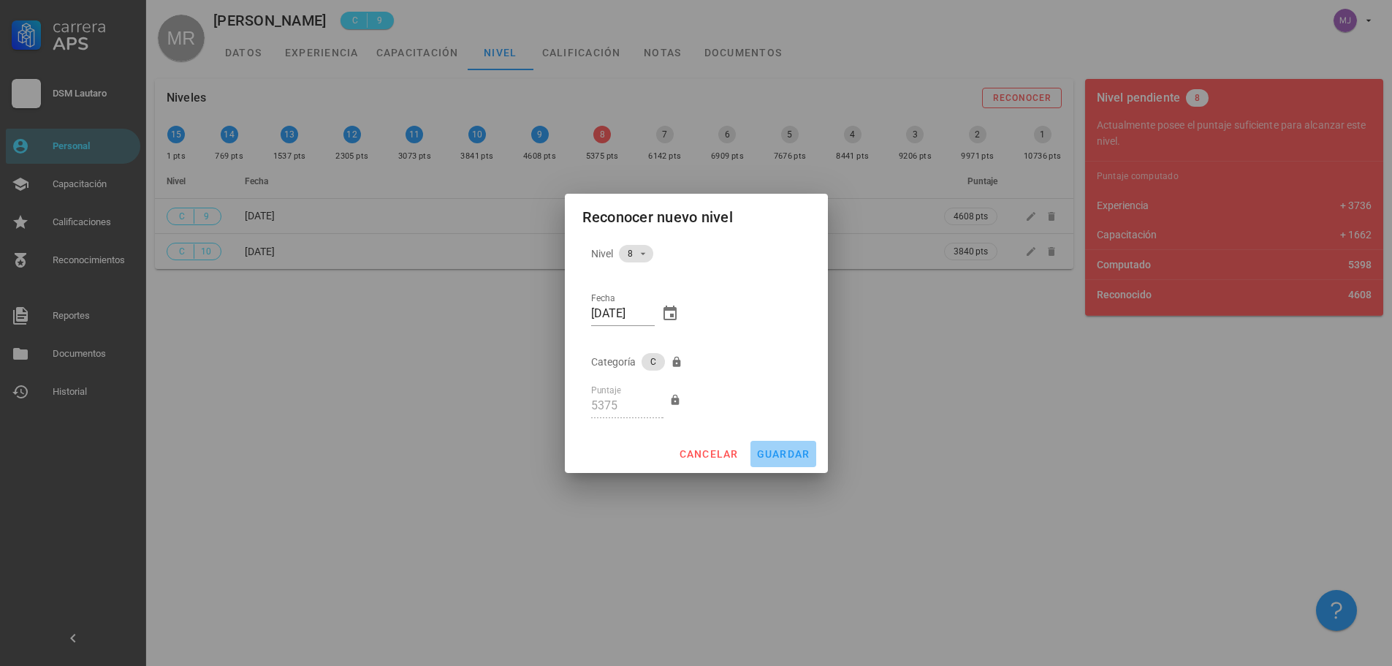
click at [779, 458] on span "guardar" at bounding box center [784, 454] width 54 height 12
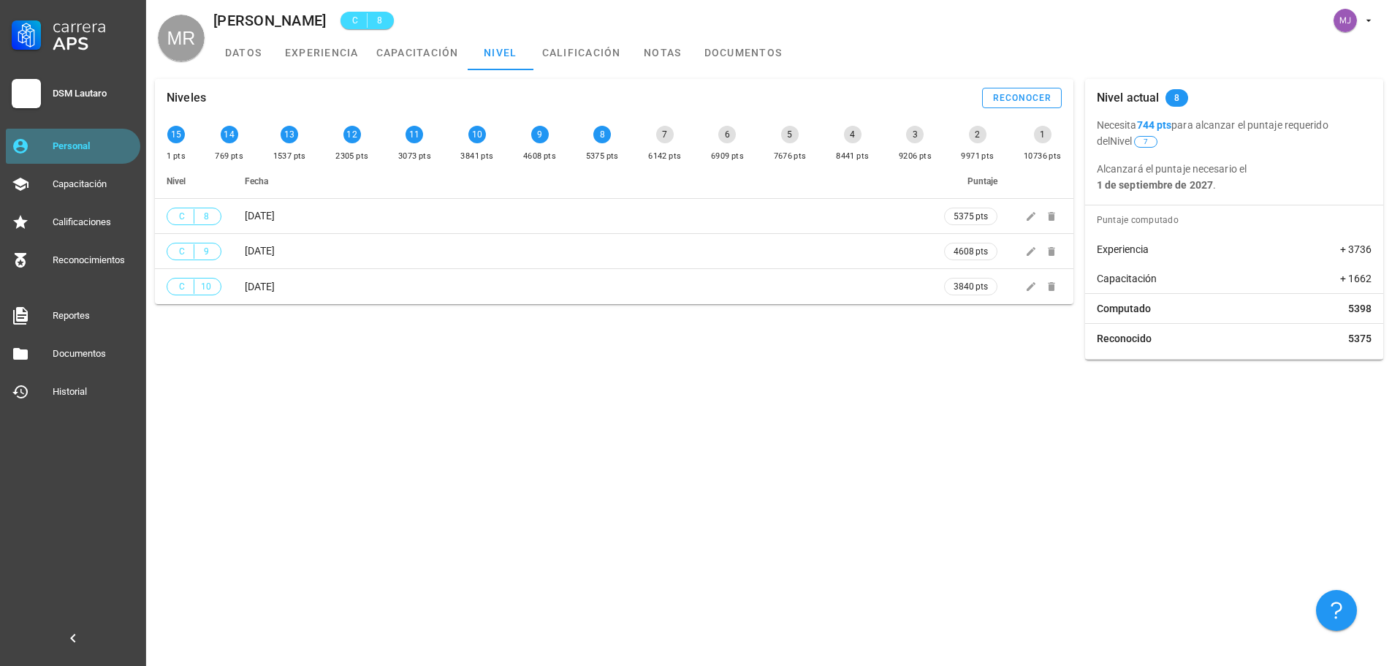
click at [97, 148] on div "Personal" at bounding box center [94, 146] width 82 height 12
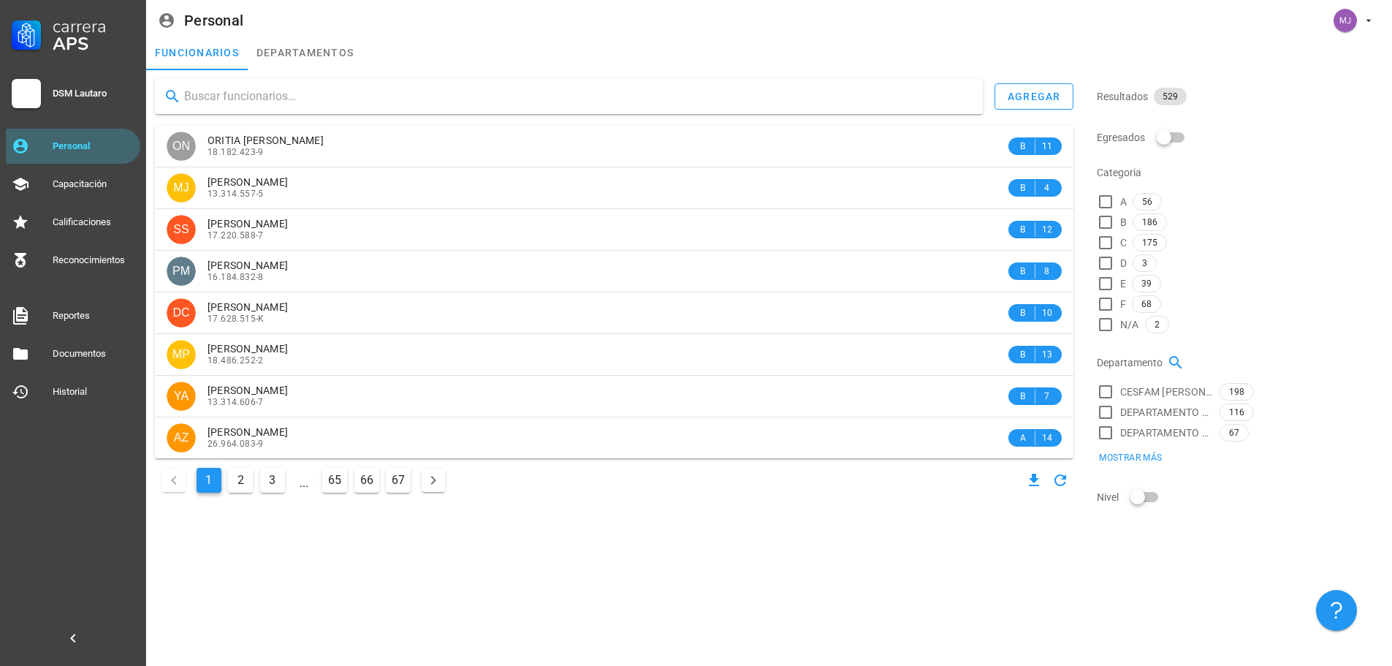
click at [300, 100] on input "text" at bounding box center [577, 96] width 787 height 23
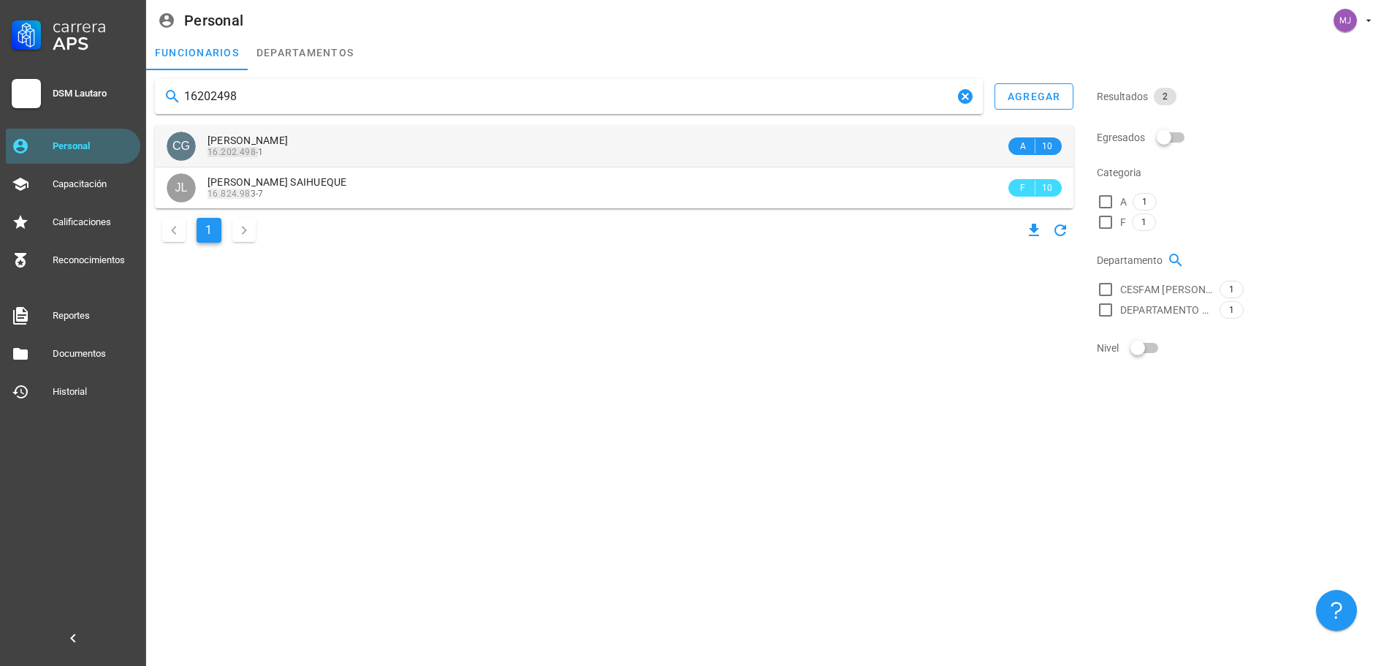
type input "16202498"
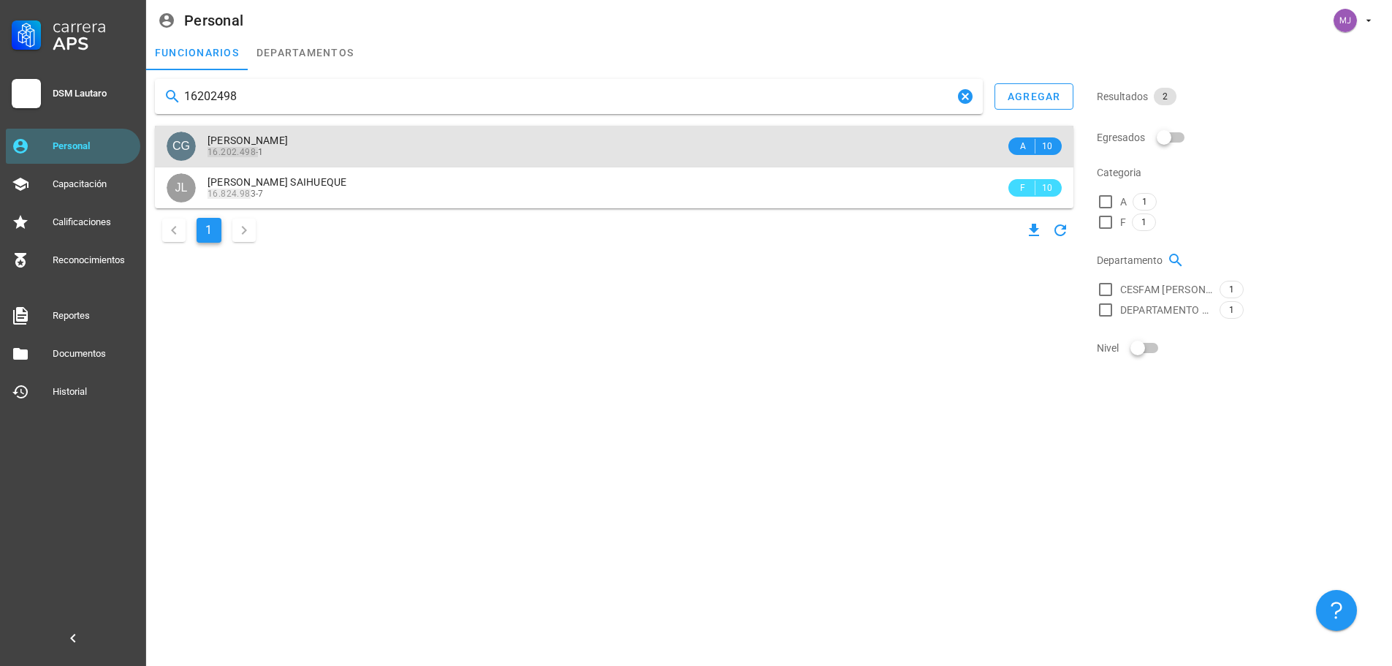
click at [375, 130] on div "[PERSON_NAME] 16.202.498- 1" at bounding box center [607, 146] width 798 height 40
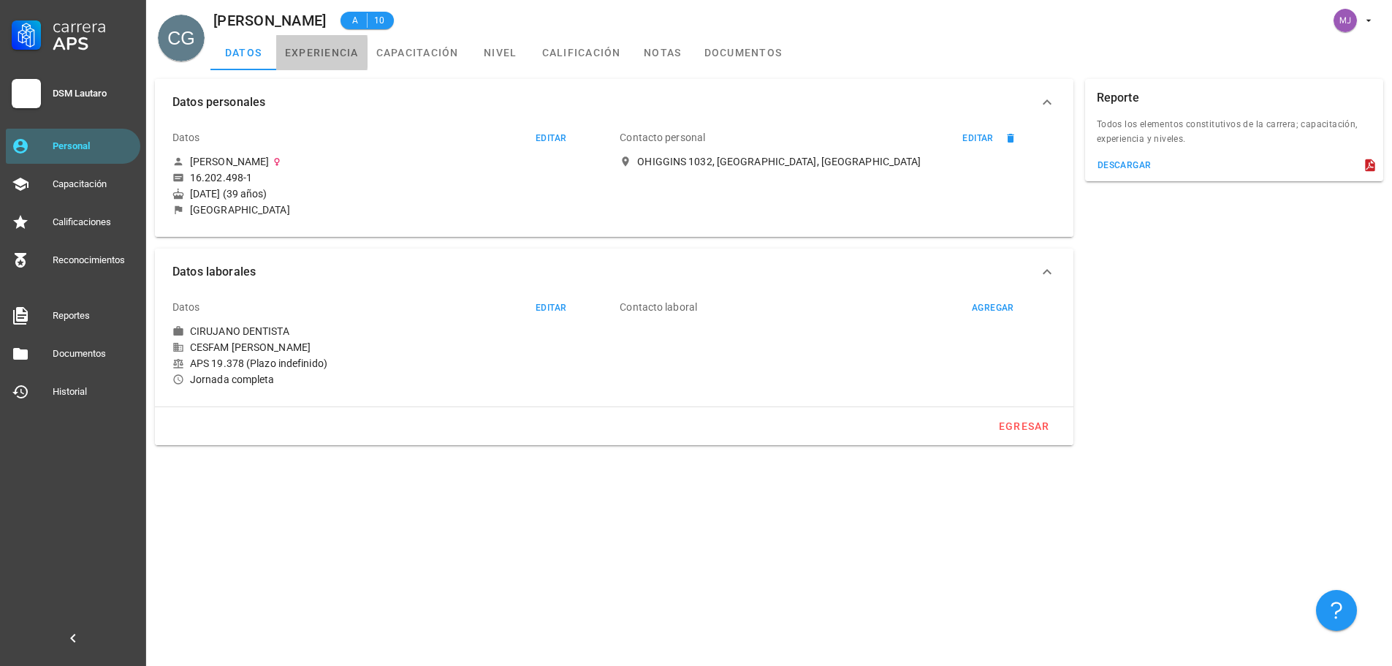
click at [338, 53] on link "experiencia" at bounding box center [321, 52] width 91 height 35
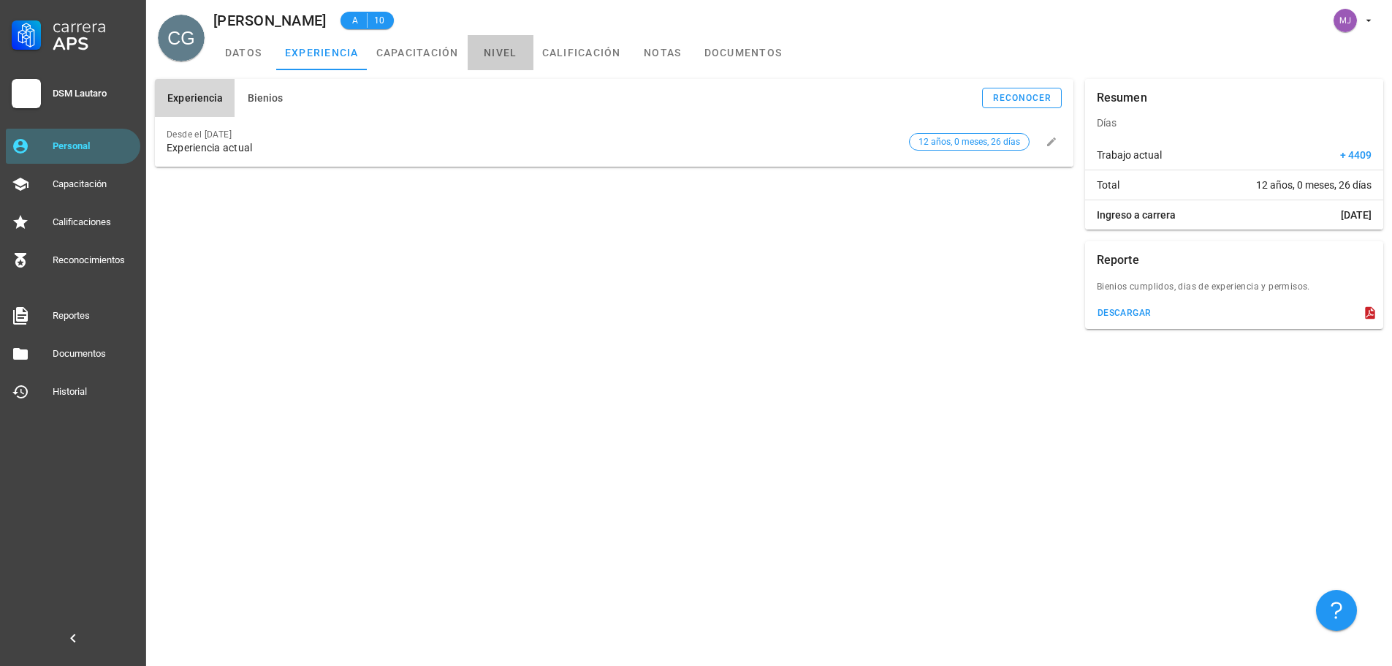
click at [503, 56] on link "nivel" at bounding box center [501, 52] width 66 height 35
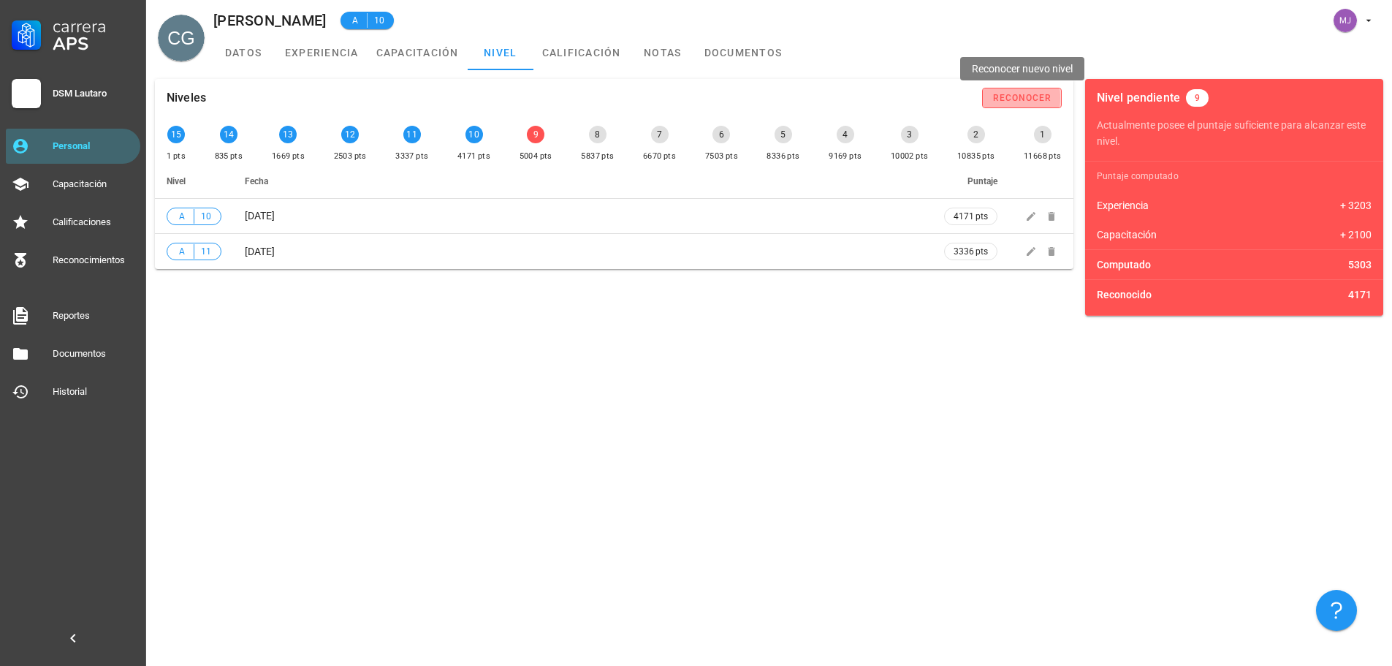
click at [1026, 95] on div "reconocer" at bounding box center [1023, 98] width 60 height 10
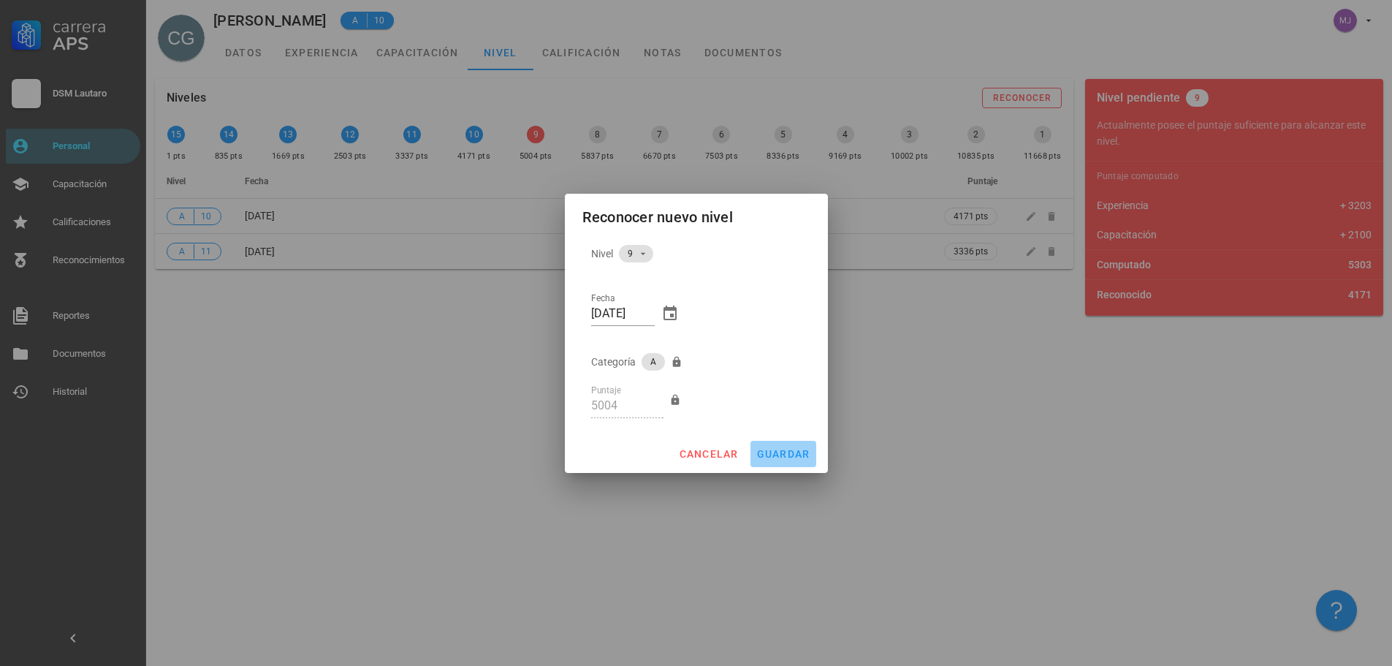
click at [801, 451] on span "guardar" at bounding box center [784, 454] width 54 height 12
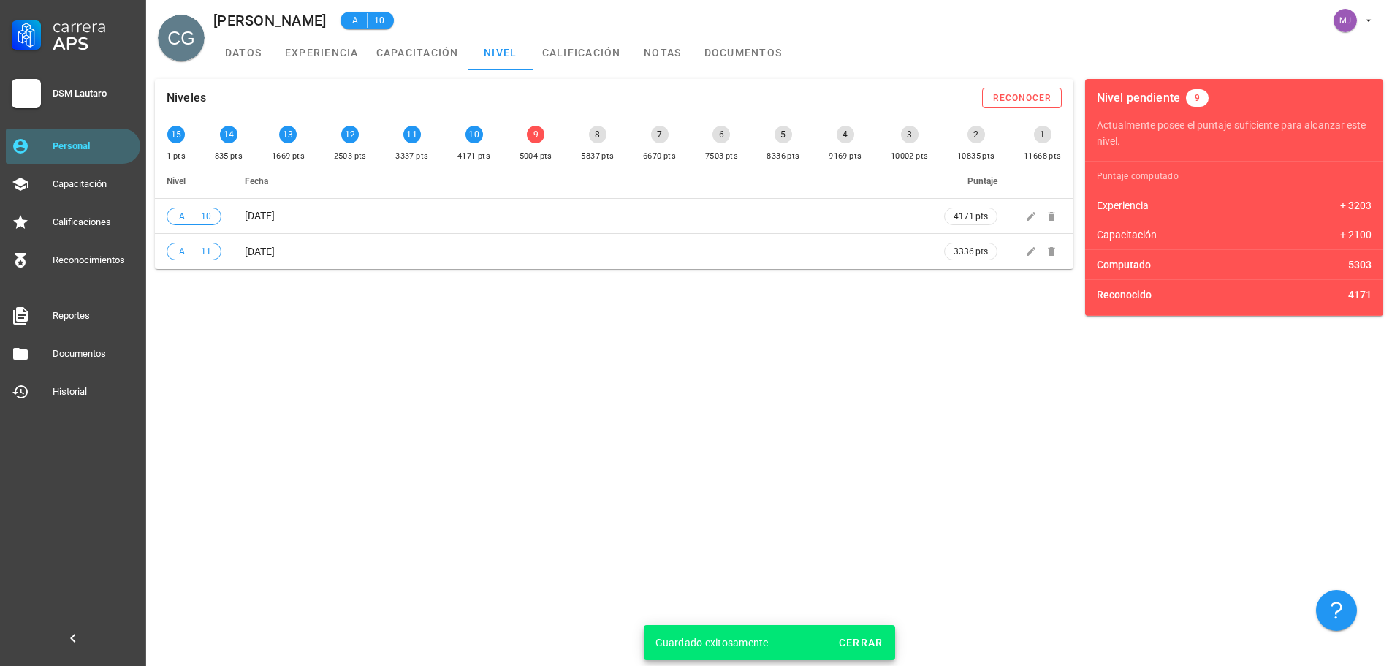
type input "5837"
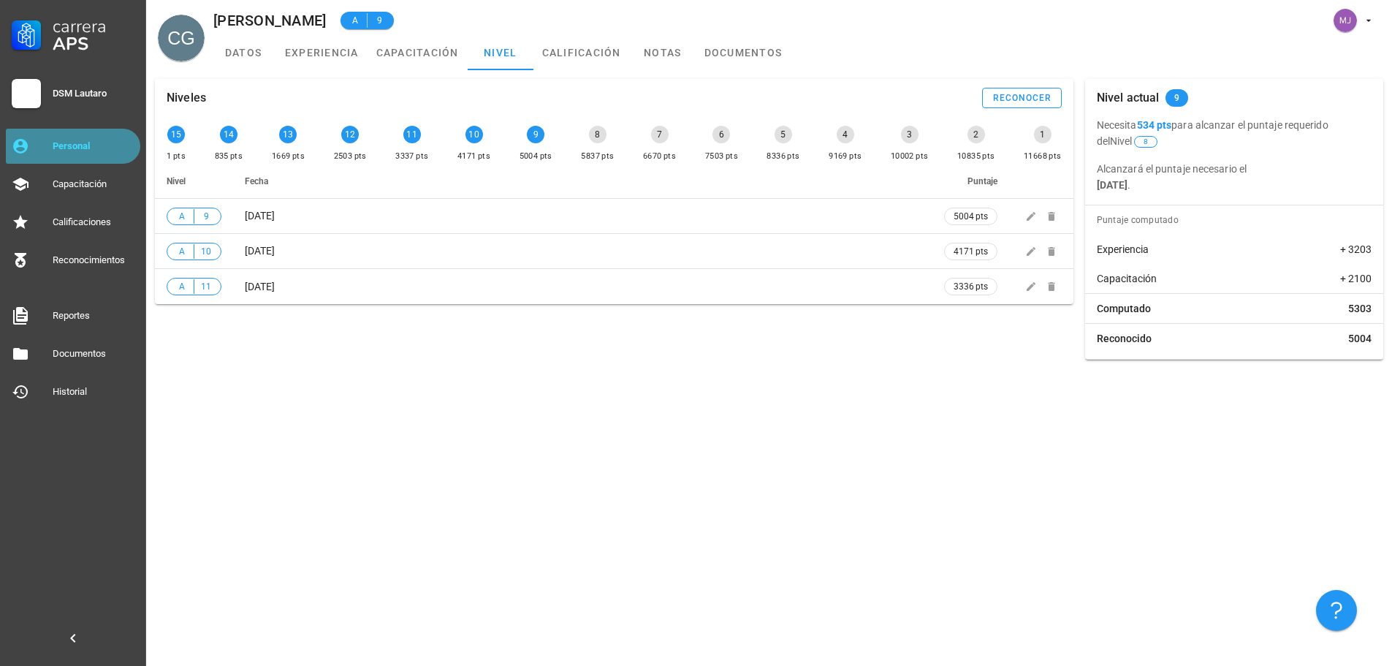
click at [80, 144] on div "Personal" at bounding box center [94, 146] width 82 height 12
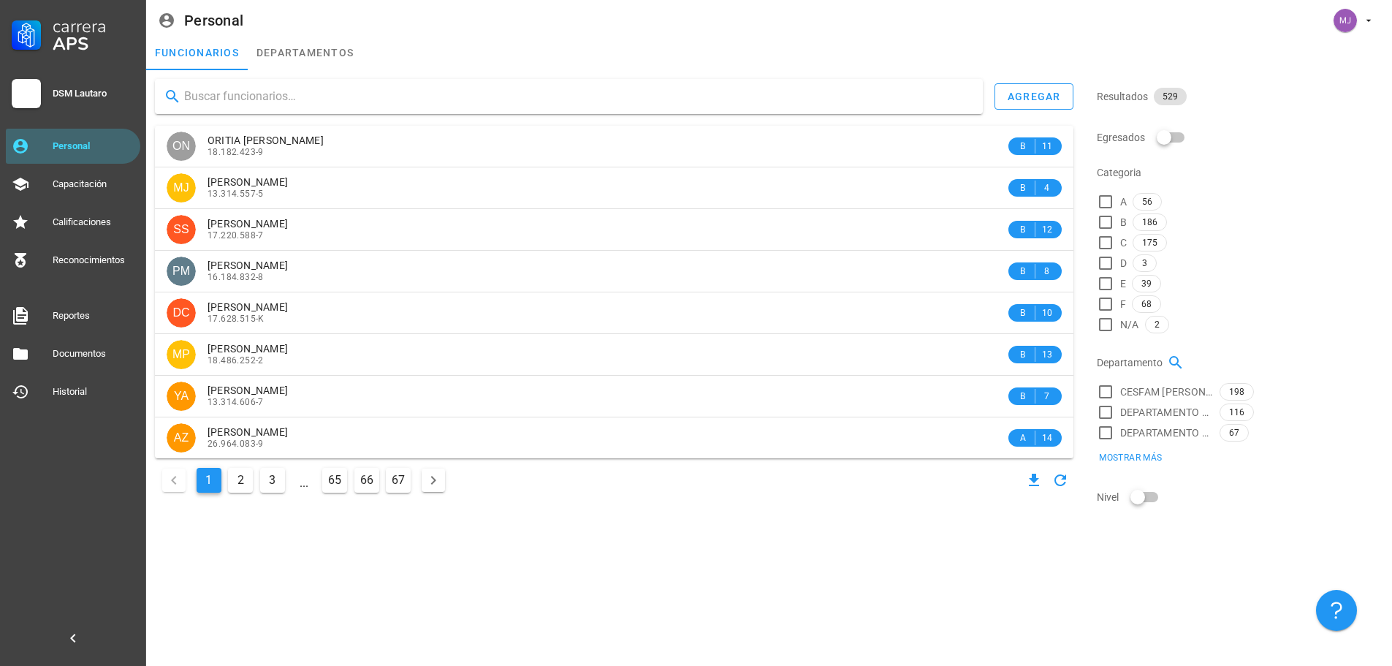
click at [339, 94] on input "text" at bounding box center [577, 96] width 787 height 23
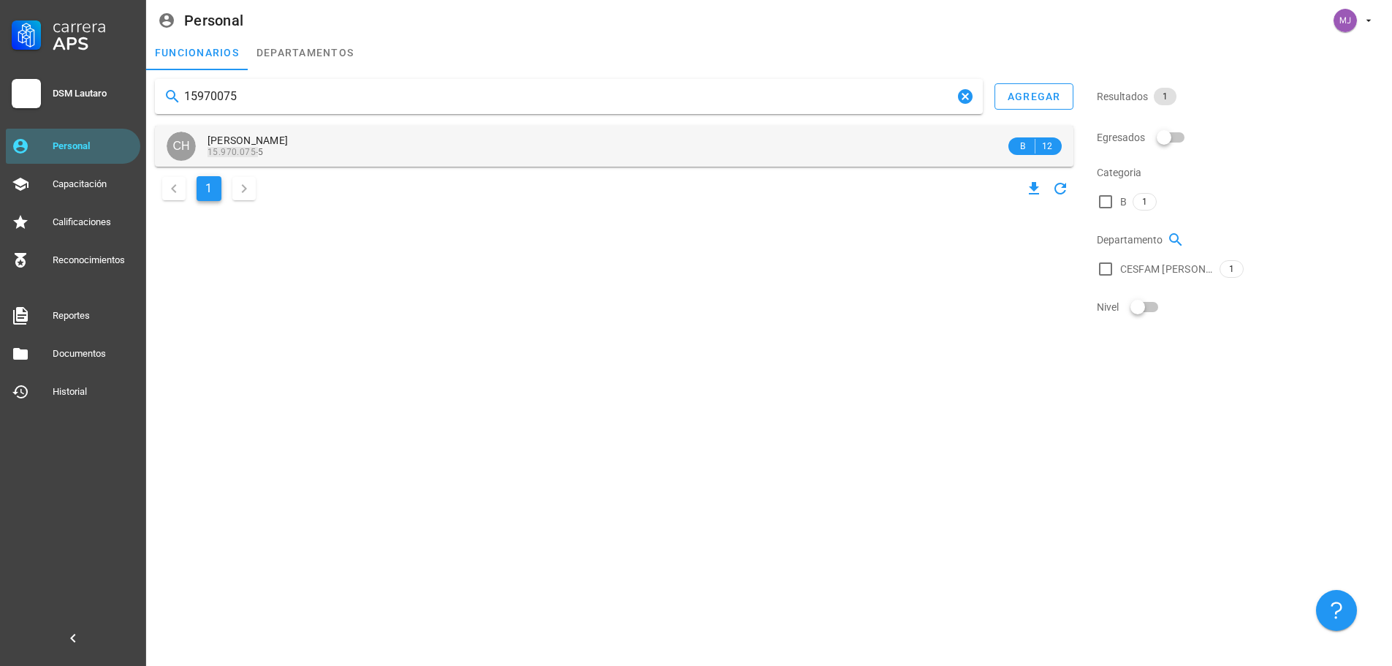
type input "15970075"
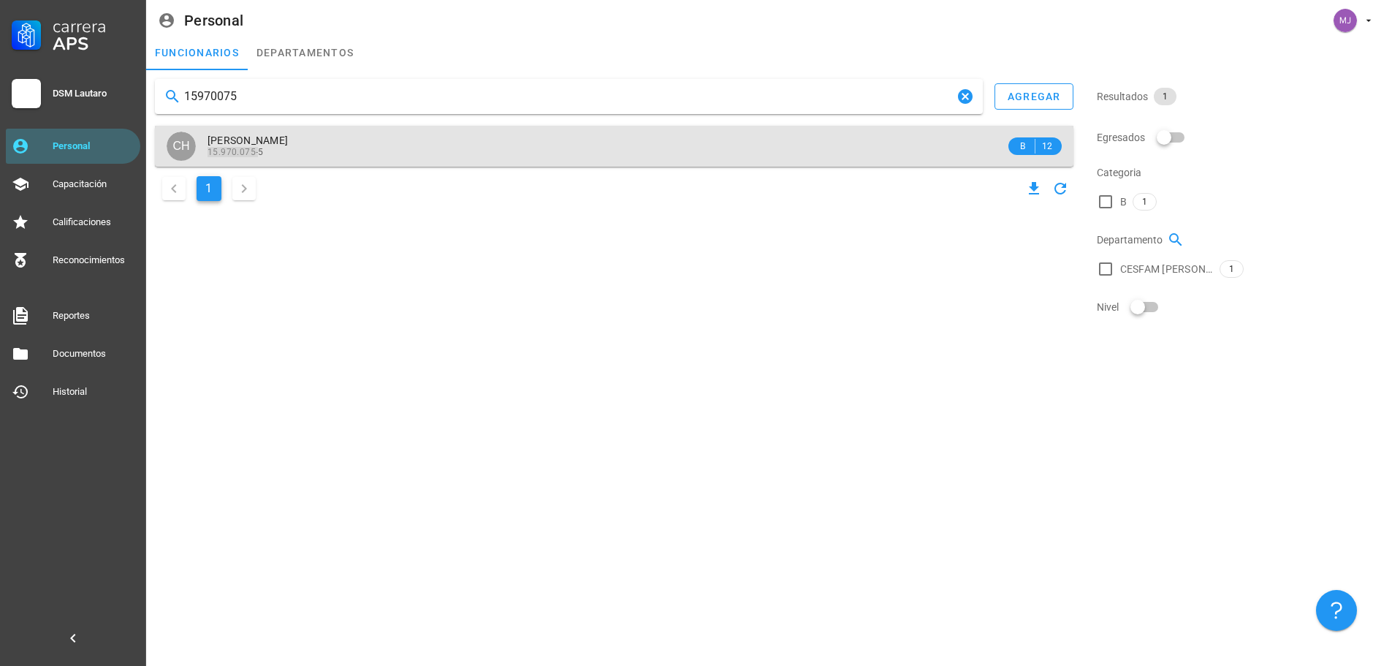
click at [288, 134] on span "[PERSON_NAME]" at bounding box center [248, 140] width 80 height 12
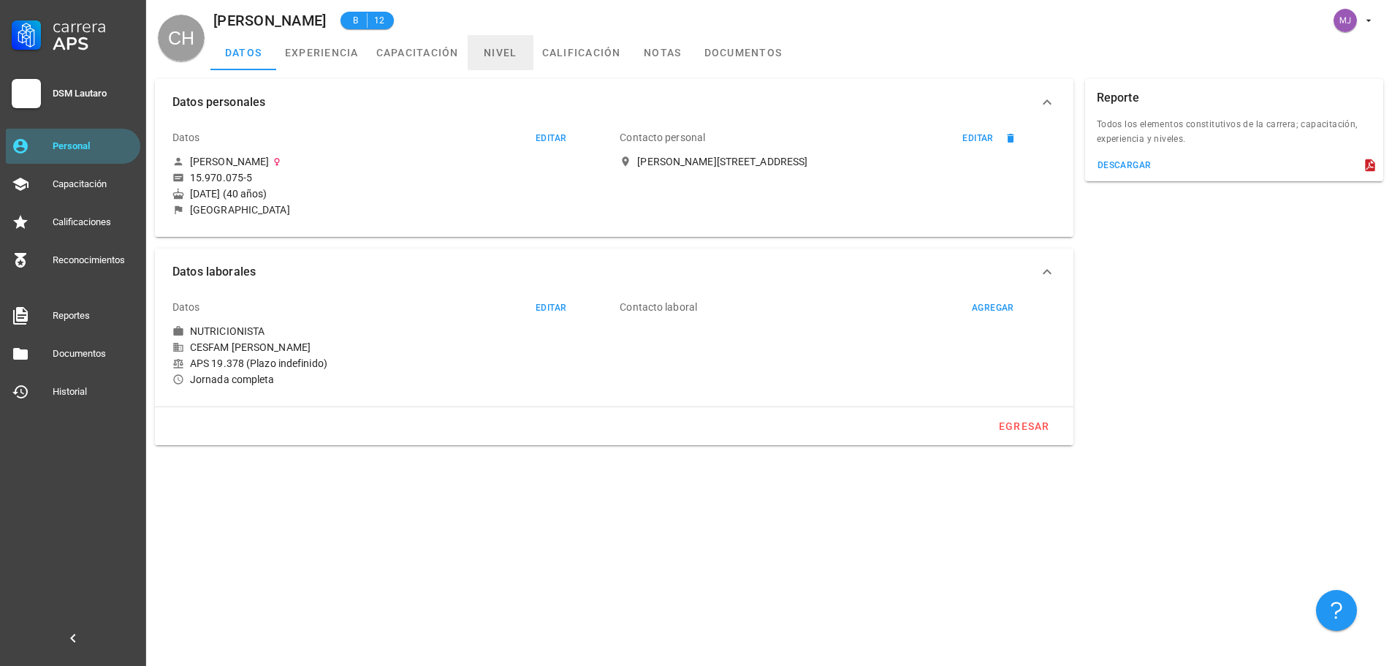
click at [498, 53] on link "nivel" at bounding box center [501, 52] width 66 height 35
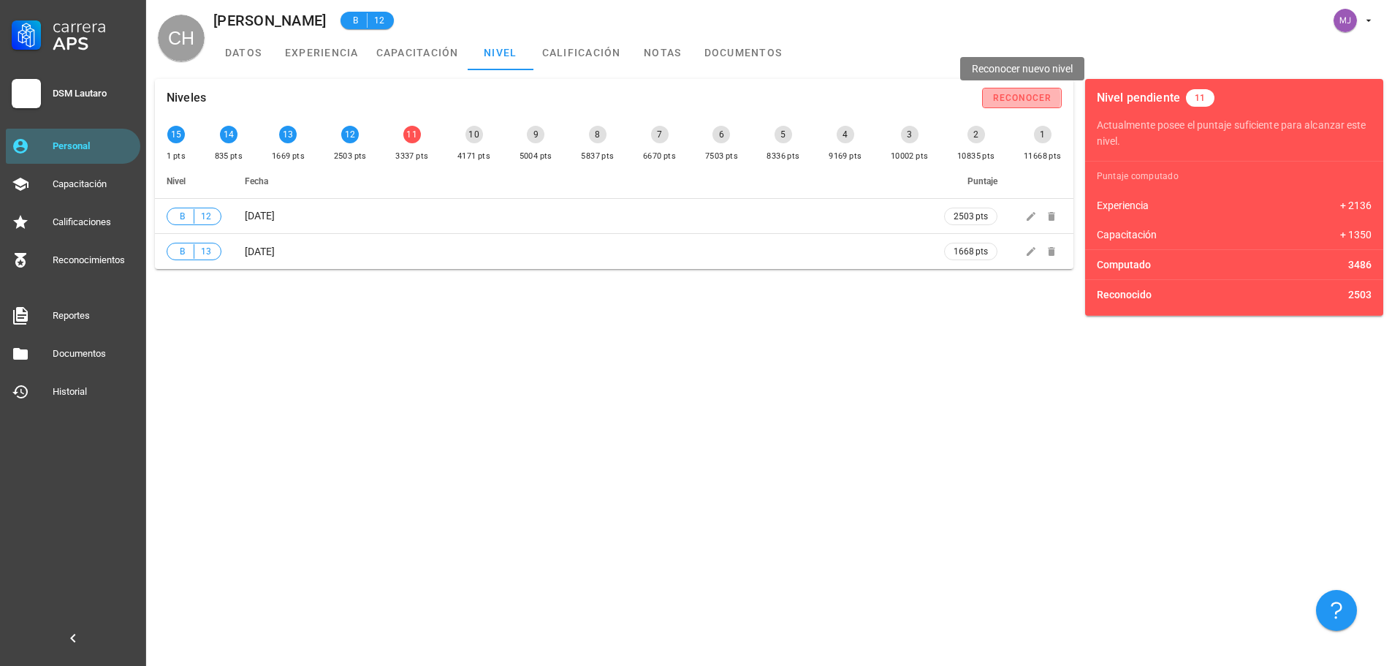
click at [1015, 95] on div "reconocer" at bounding box center [1023, 98] width 60 height 10
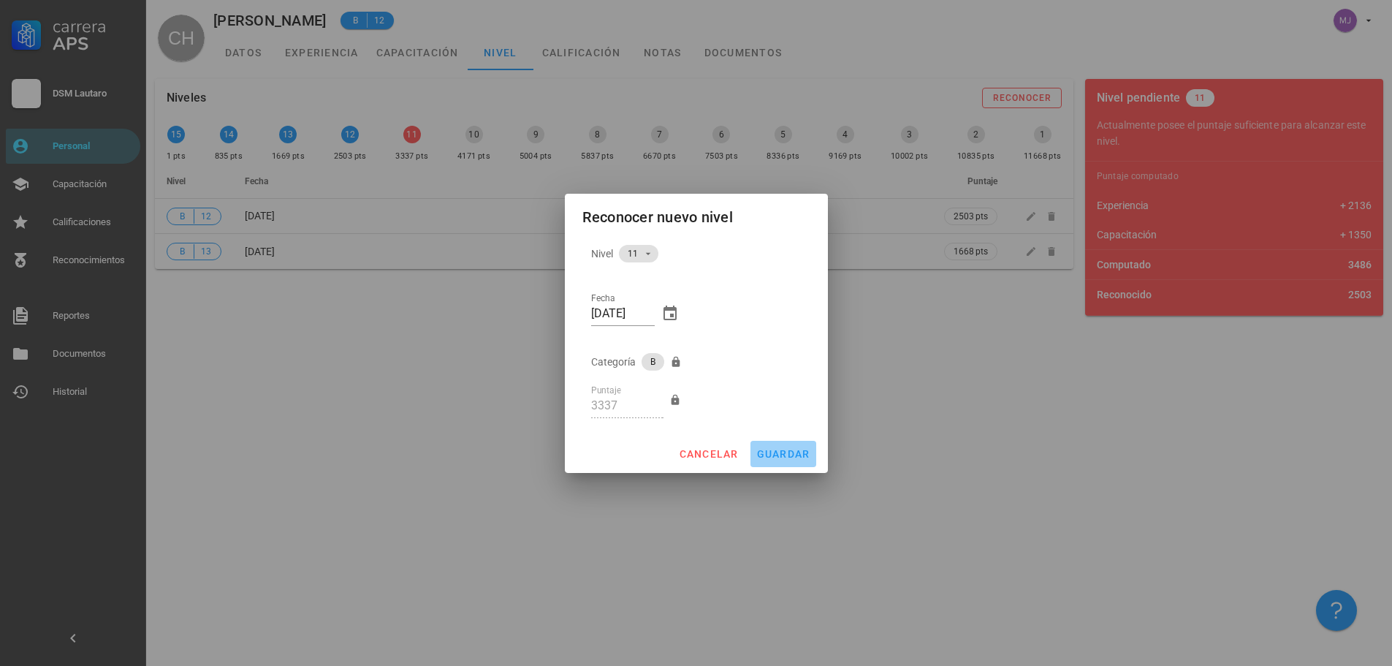
click at [781, 451] on span "guardar" at bounding box center [784, 454] width 54 height 12
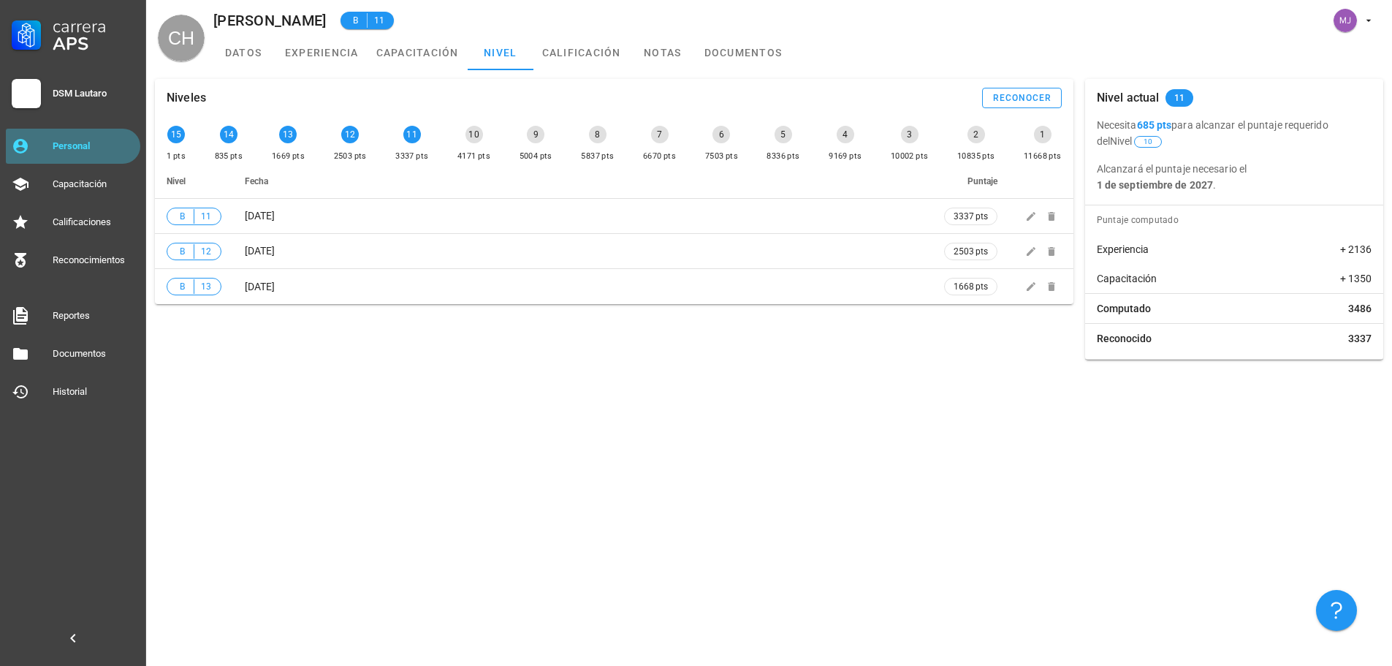
click at [99, 152] on div "Personal" at bounding box center [94, 145] width 82 height 23
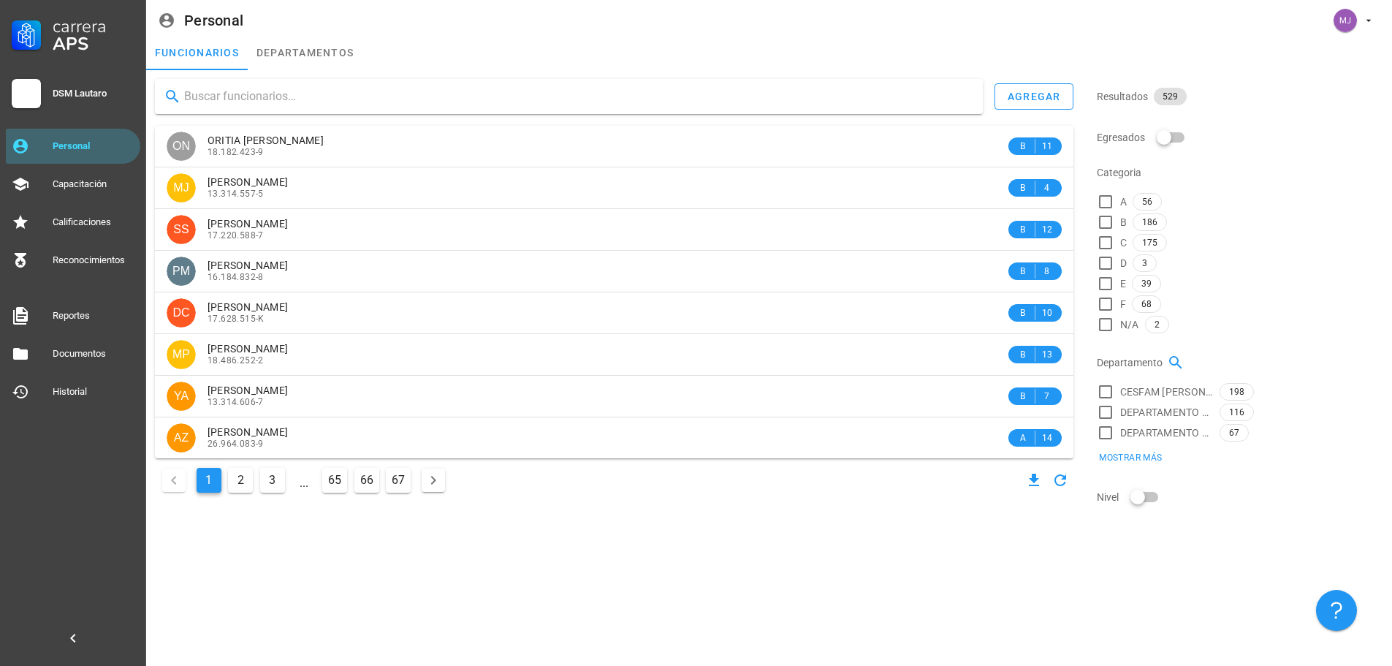
click at [315, 102] on input "text" at bounding box center [577, 96] width 787 height 23
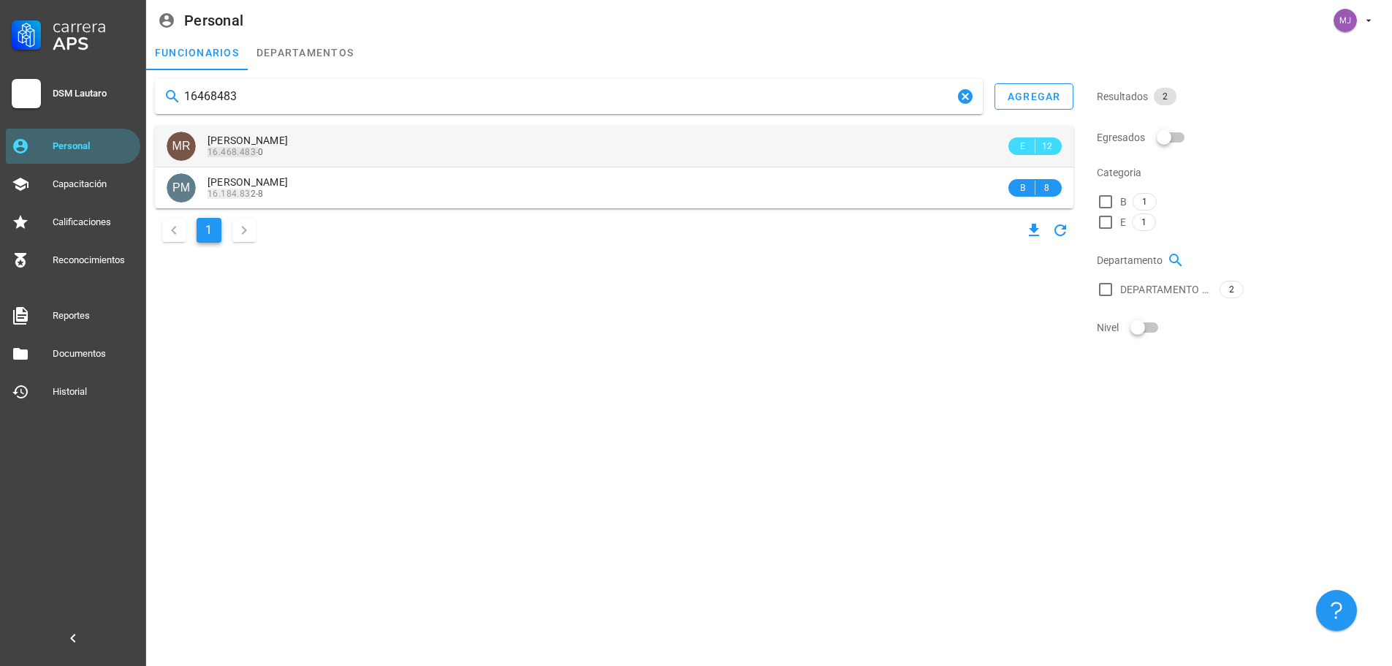
type input "16468483"
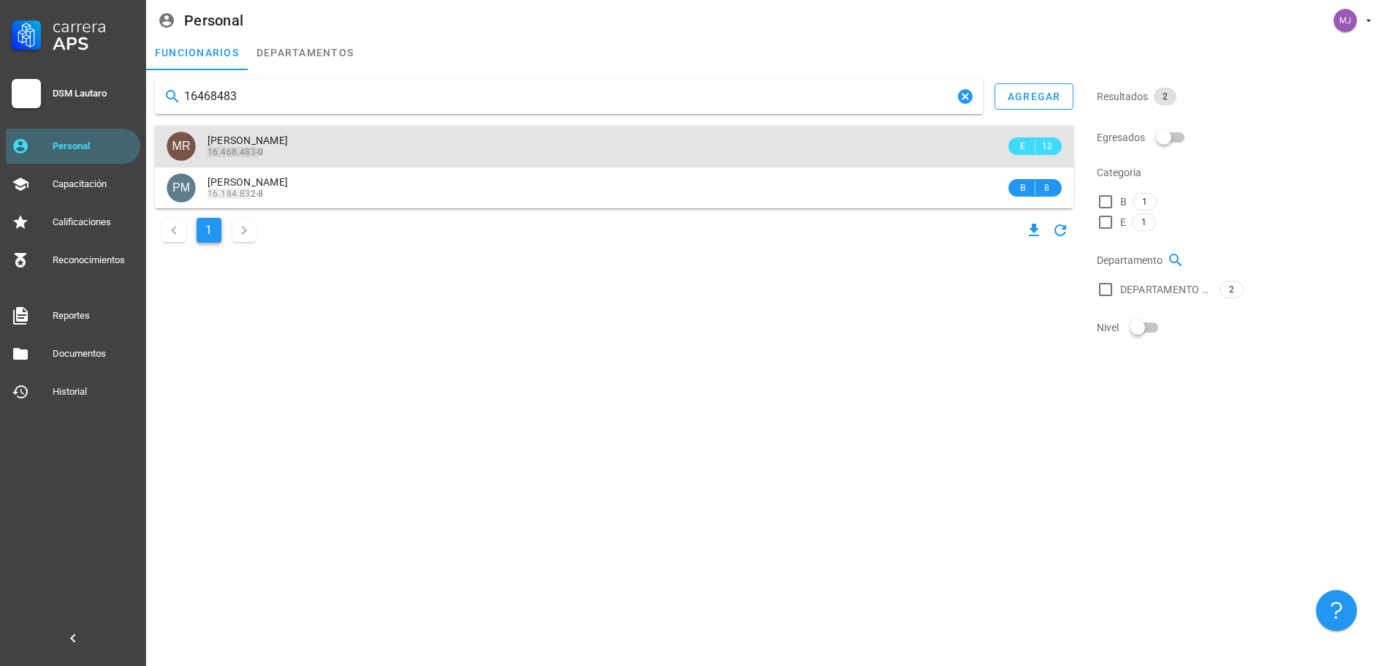
click at [355, 133] on div "[PERSON_NAME] 16.468.483- 0" at bounding box center [607, 146] width 798 height 40
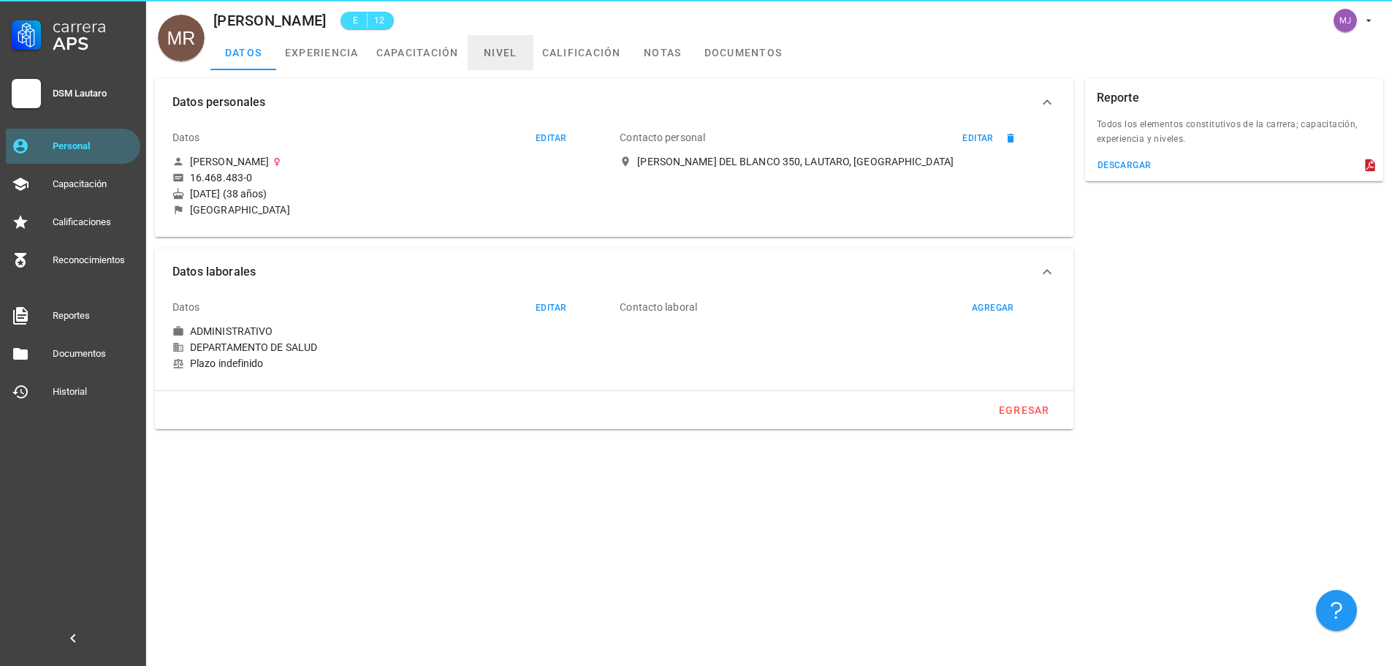
click at [497, 55] on link "nivel" at bounding box center [501, 52] width 66 height 35
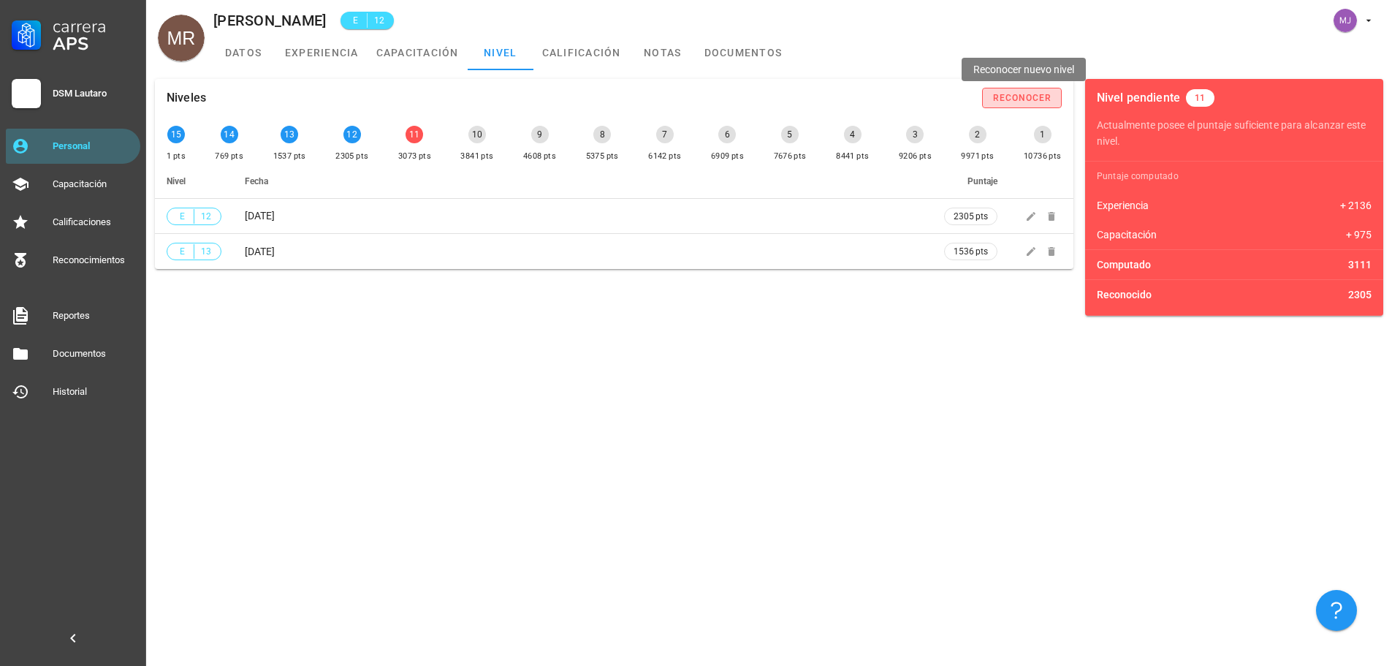
click at [1010, 102] on div "reconocer" at bounding box center [1023, 98] width 60 height 10
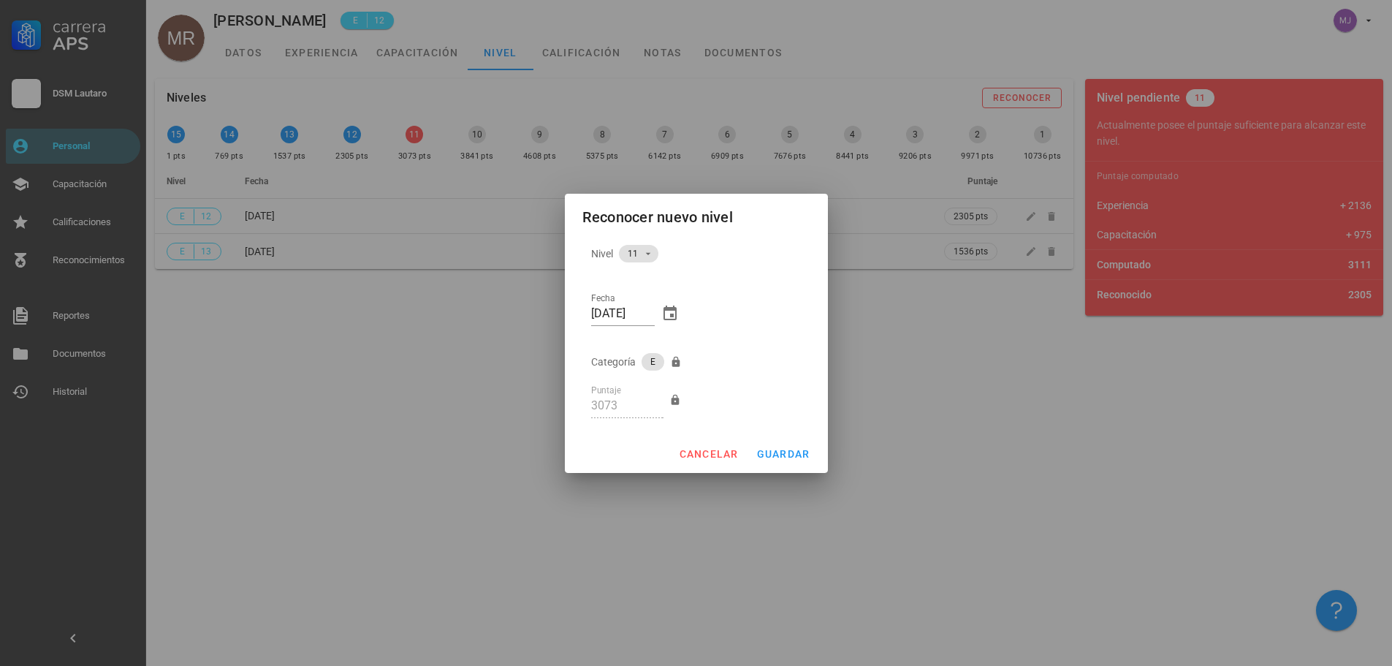
click at [771, 473] on div at bounding box center [696, 333] width 1392 height 666
click at [780, 455] on span "guardar" at bounding box center [784, 454] width 54 height 12
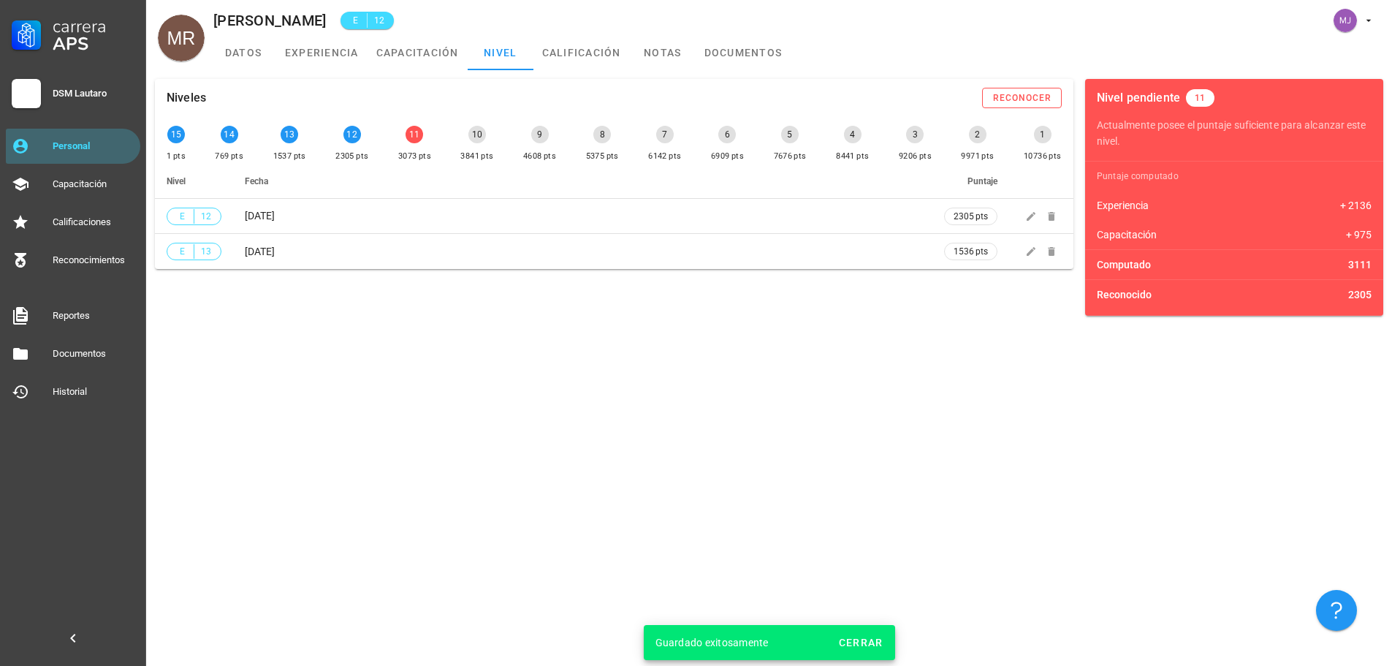
type input "3841"
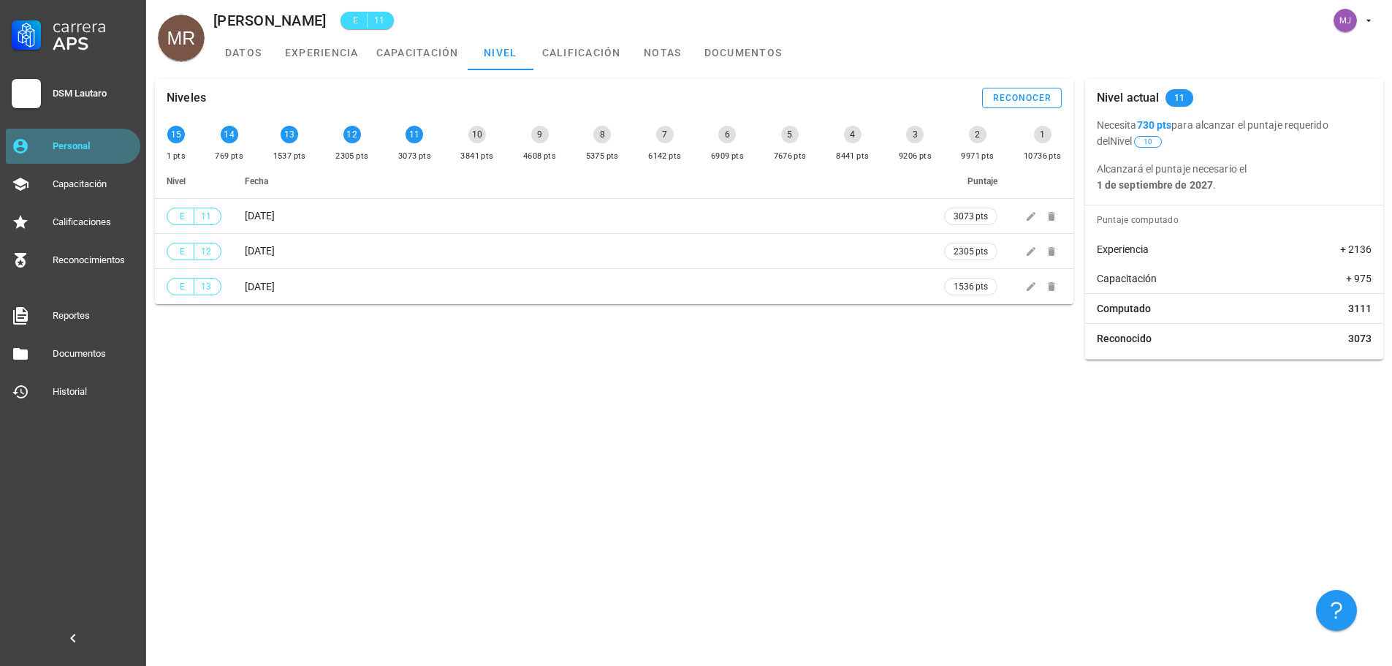
click at [54, 150] on div "Personal" at bounding box center [94, 146] width 82 height 12
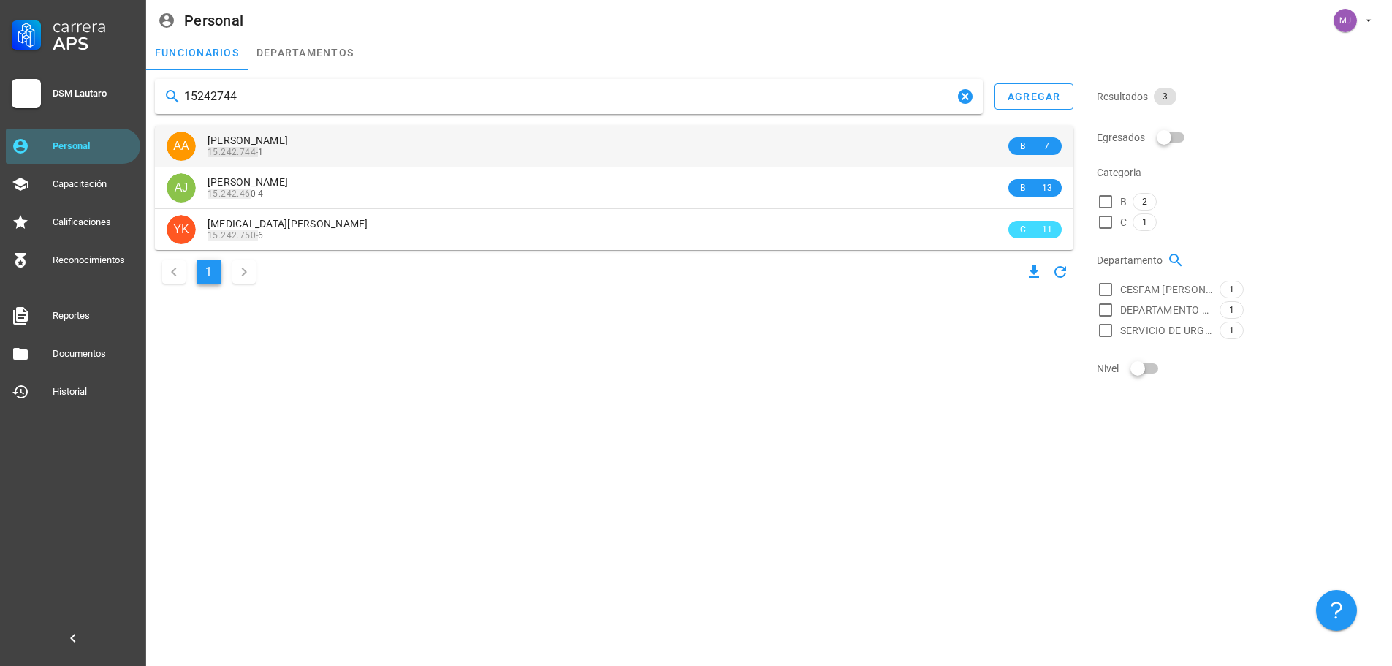
type input "15242744"
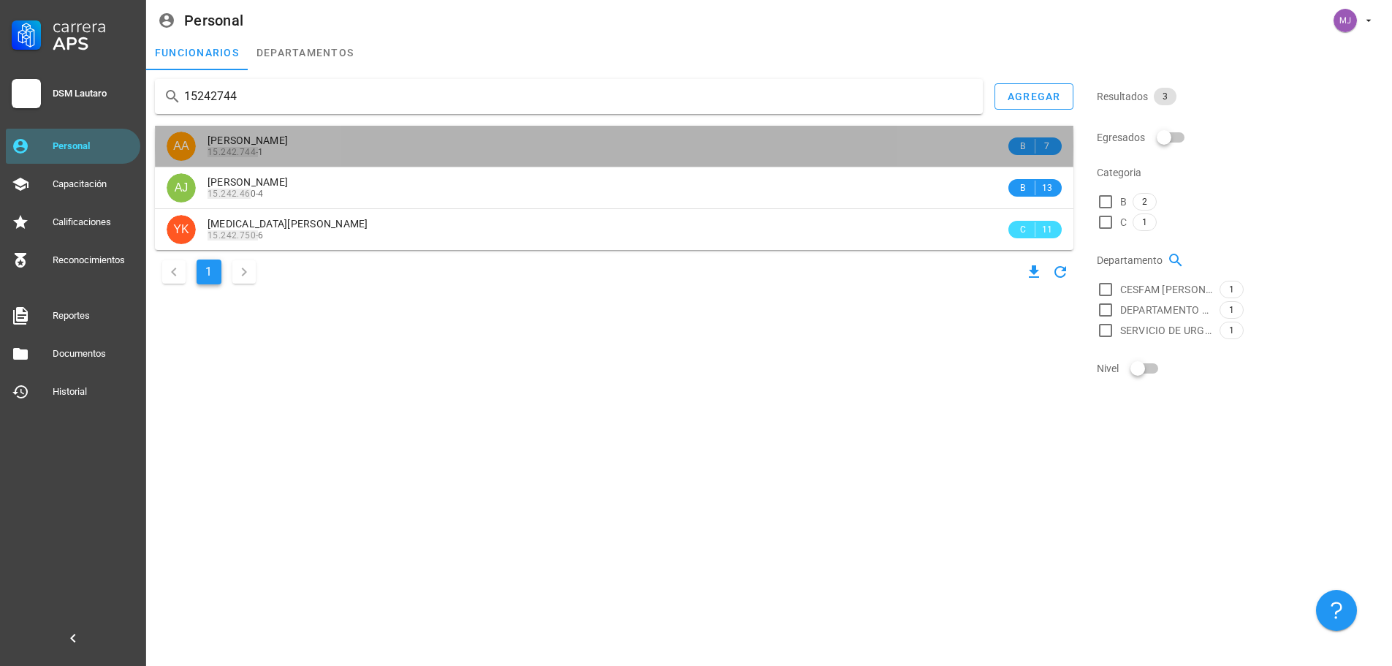
click at [288, 138] on span "[PERSON_NAME]" at bounding box center [248, 140] width 80 height 12
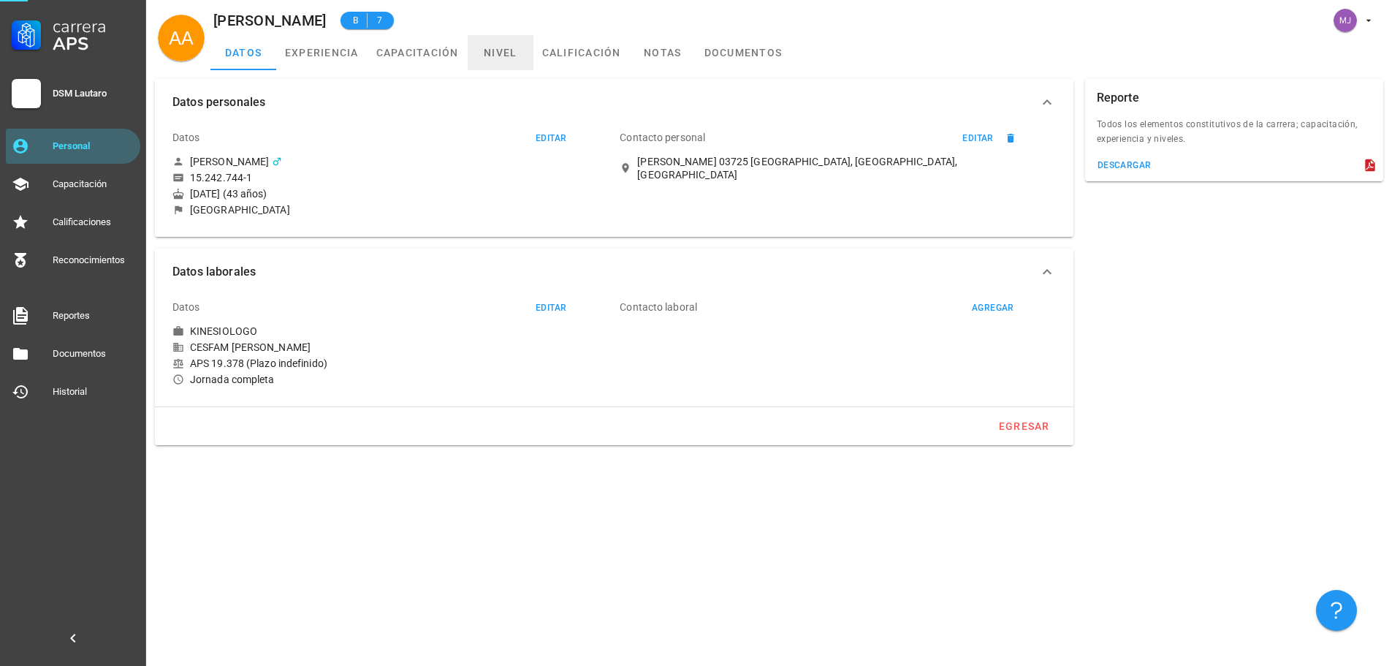
click at [500, 50] on link "nivel" at bounding box center [501, 52] width 66 height 35
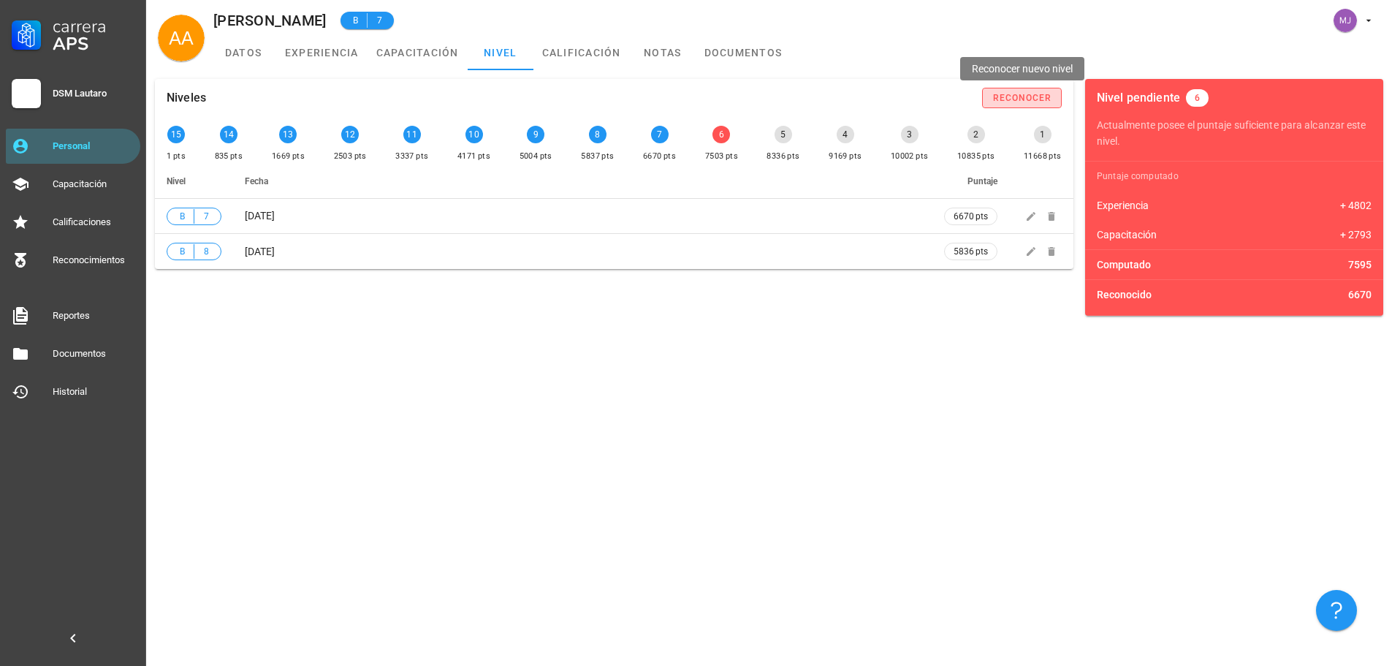
click at [1026, 92] on button "reconocer" at bounding box center [1022, 98] width 80 height 20
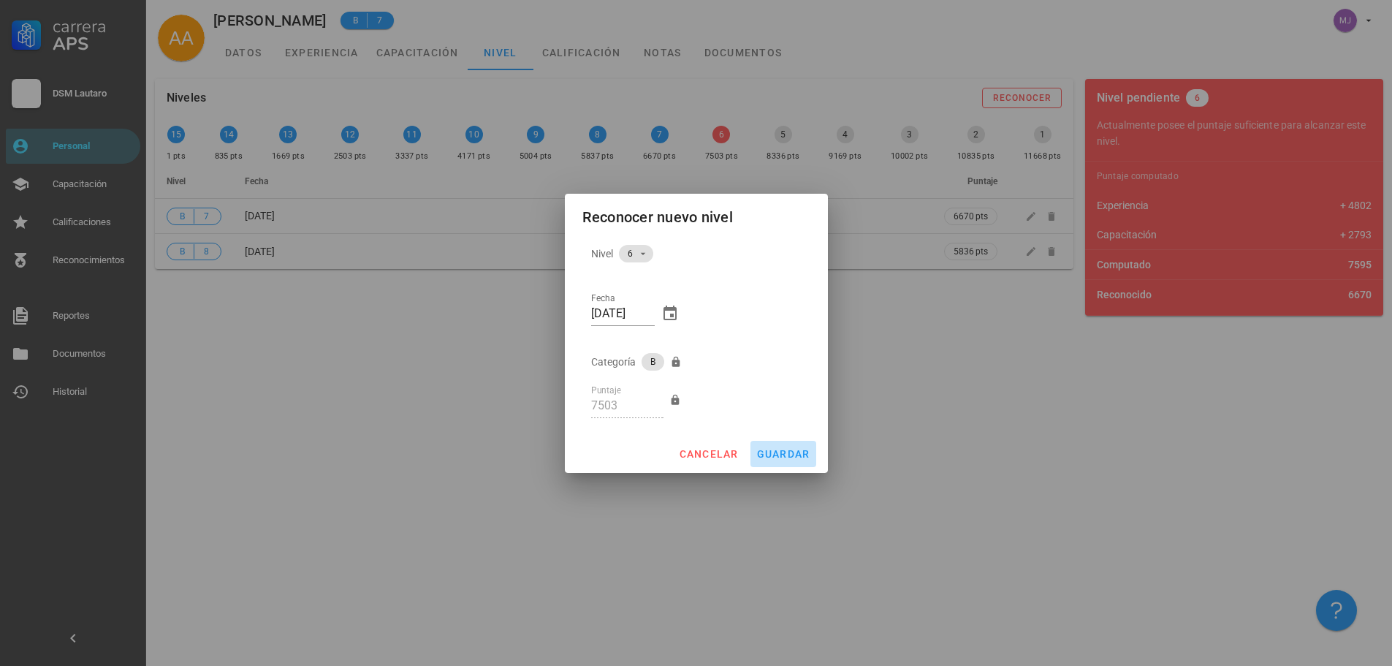
click at [776, 456] on span "guardar" at bounding box center [784, 454] width 54 height 12
